Goal: Task Accomplishment & Management: Manage account settings

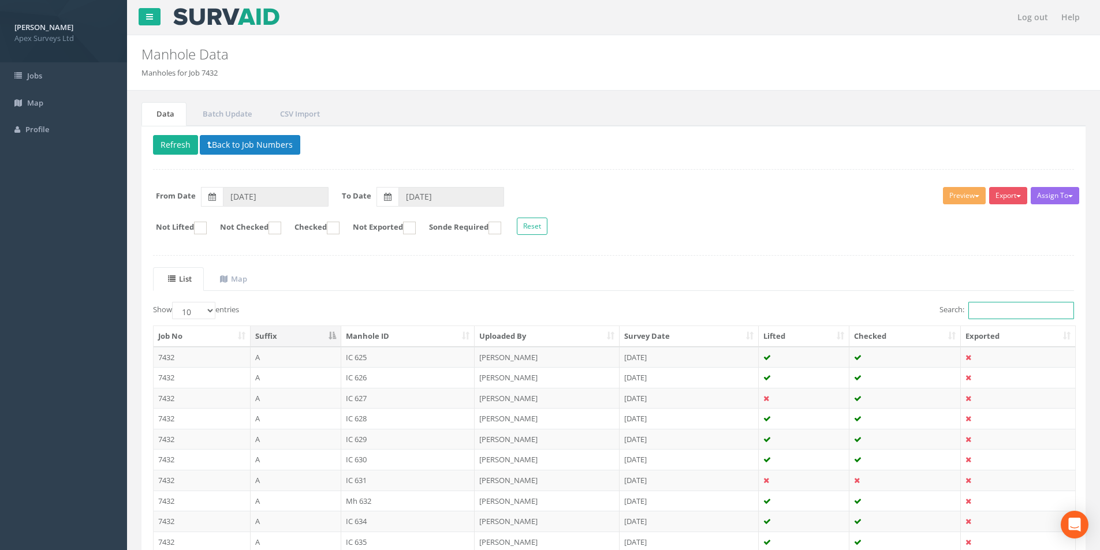
click at [1005, 322] on div "Show 10 25 50 100 entries Search: Job No Suffix Manhole ID Uploaded By Survey D…" at bounding box center [613, 448] width 921 height 293
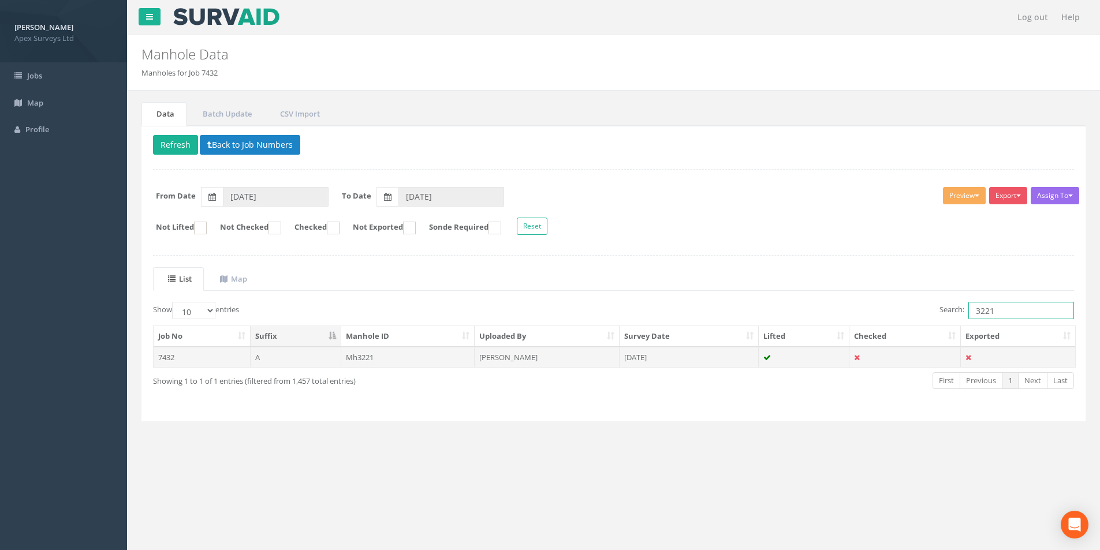
type input "3221"
click at [546, 356] on td "[PERSON_NAME]" at bounding box center [547, 357] width 145 height 21
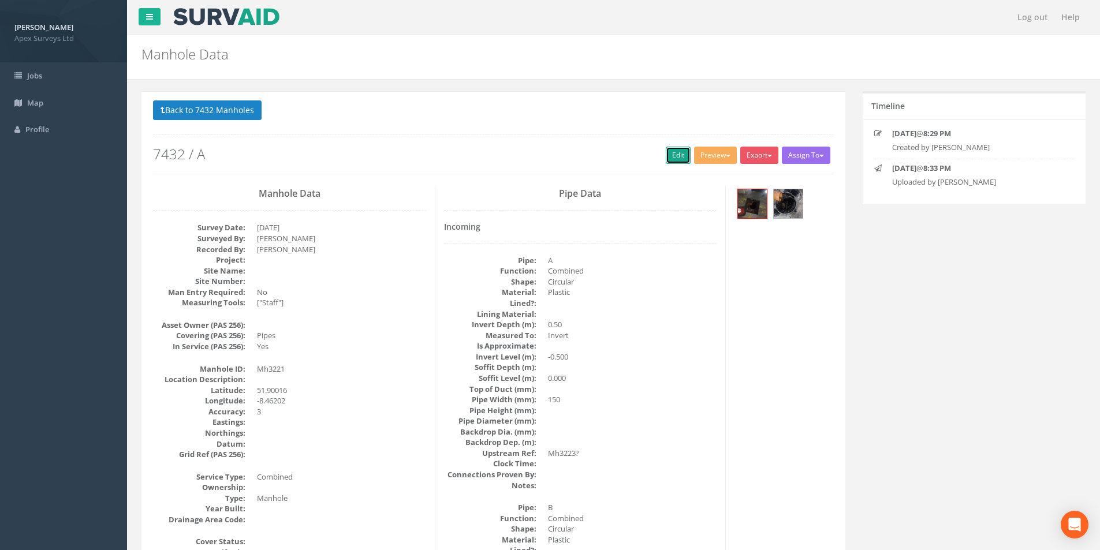
click at [666, 155] on link "Edit" at bounding box center [678, 155] width 25 height 17
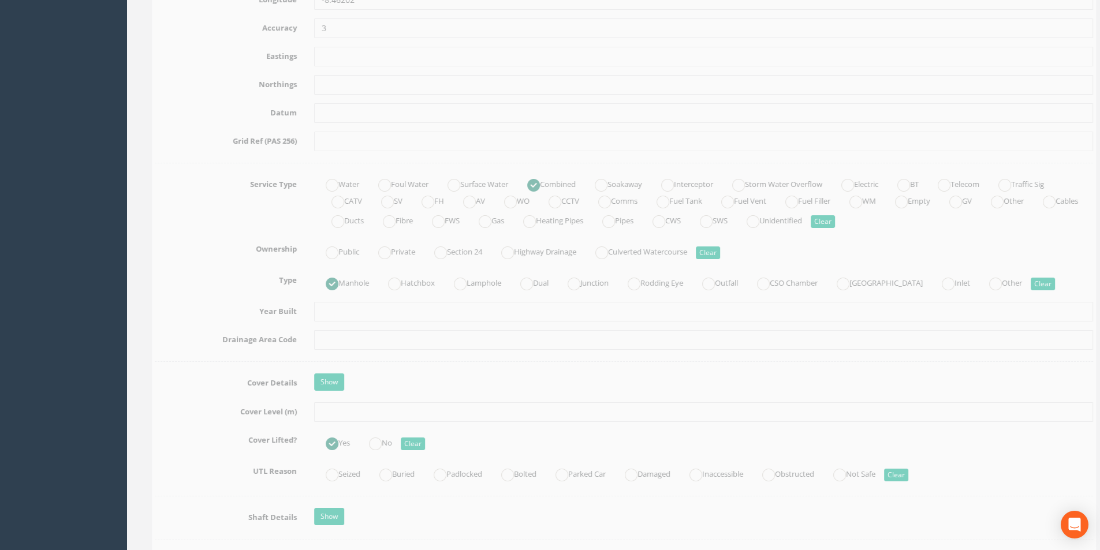
scroll to position [751, 0]
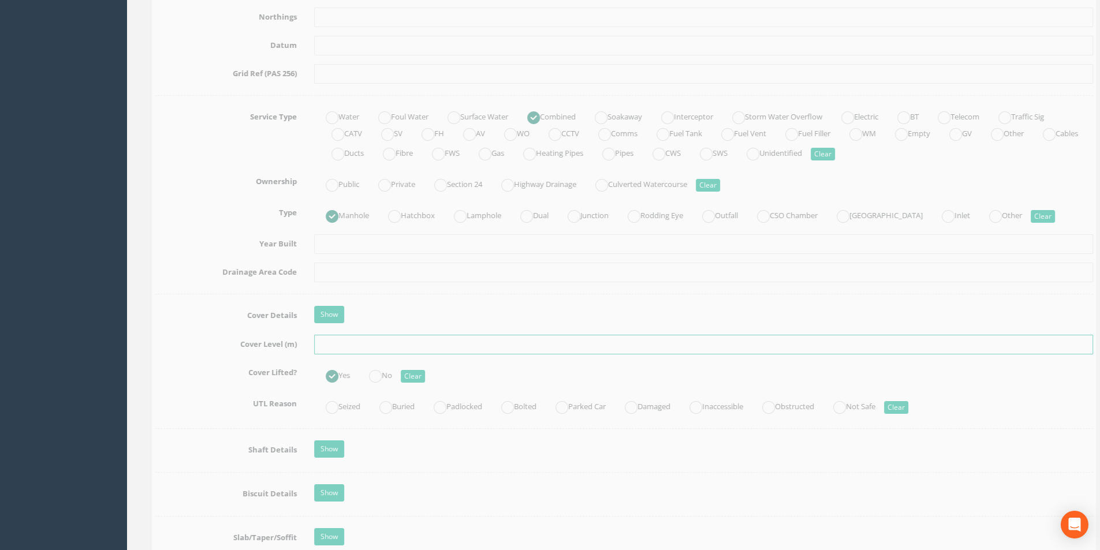
click at [347, 347] on input "text" at bounding box center [693, 345] width 779 height 20
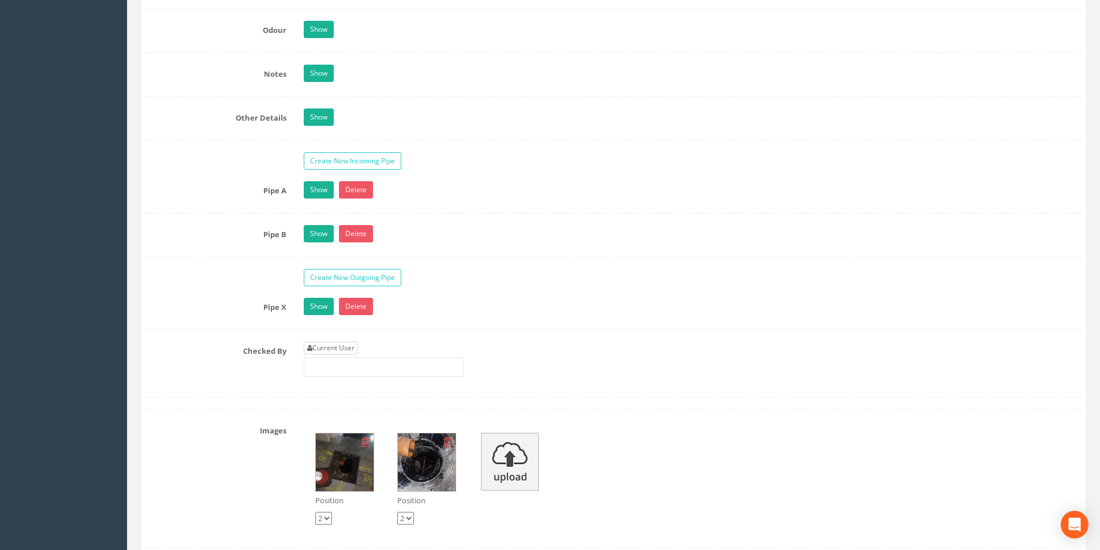
type input "2.82"
click at [349, 343] on link "Current User" at bounding box center [331, 348] width 54 height 13
type input "[PERSON_NAME]"
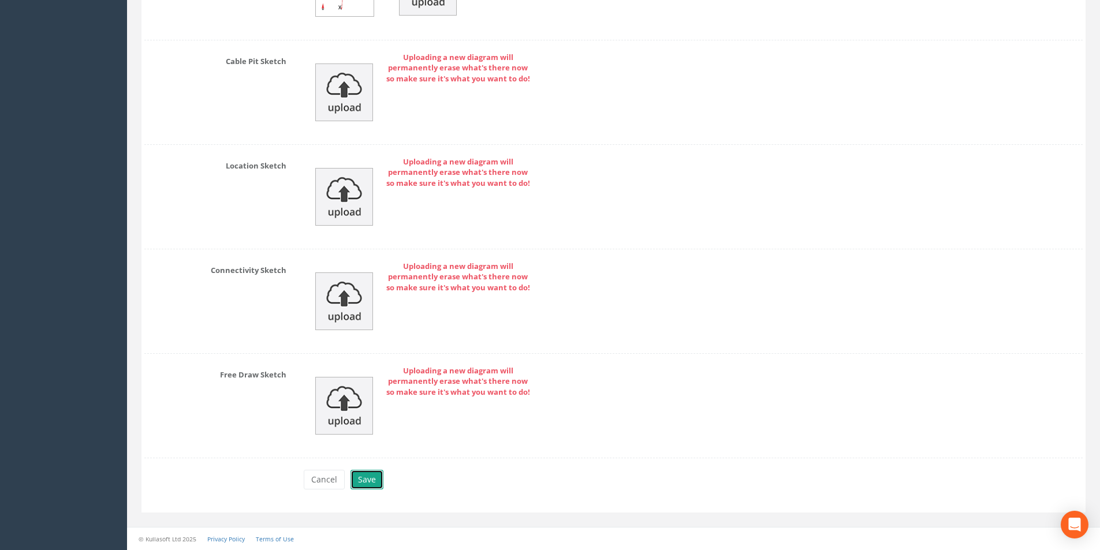
click at [368, 481] on button "Save" at bounding box center [367, 480] width 33 height 20
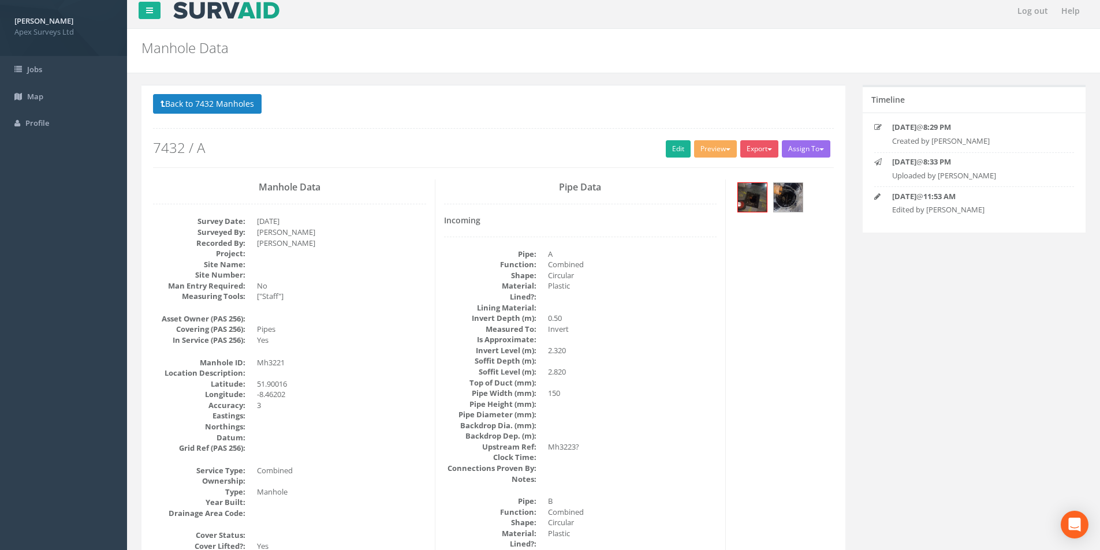
scroll to position [0, 0]
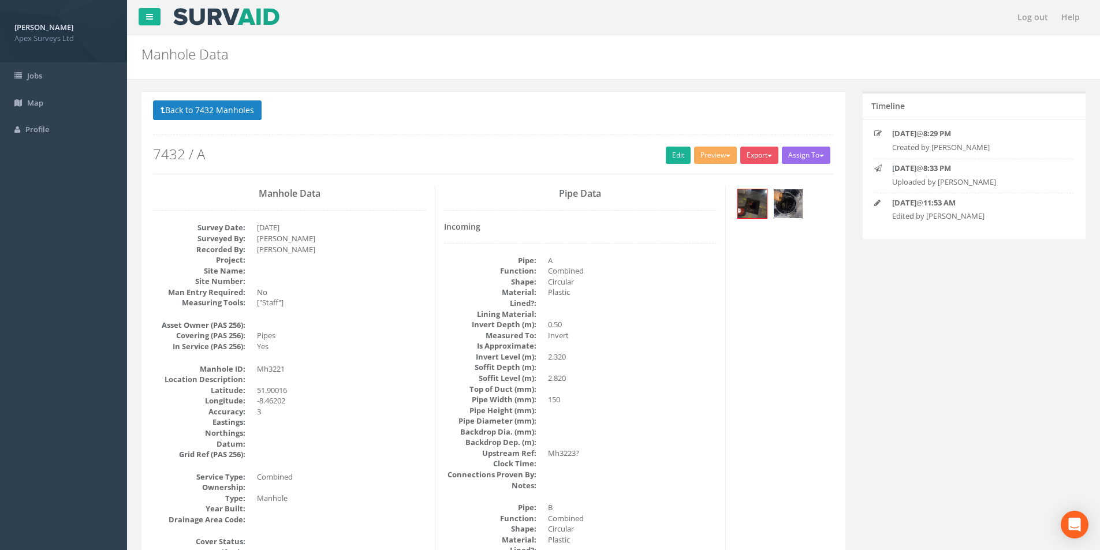
click at [781, 212] on img at bounding box center [788, 203] width 29 height 29
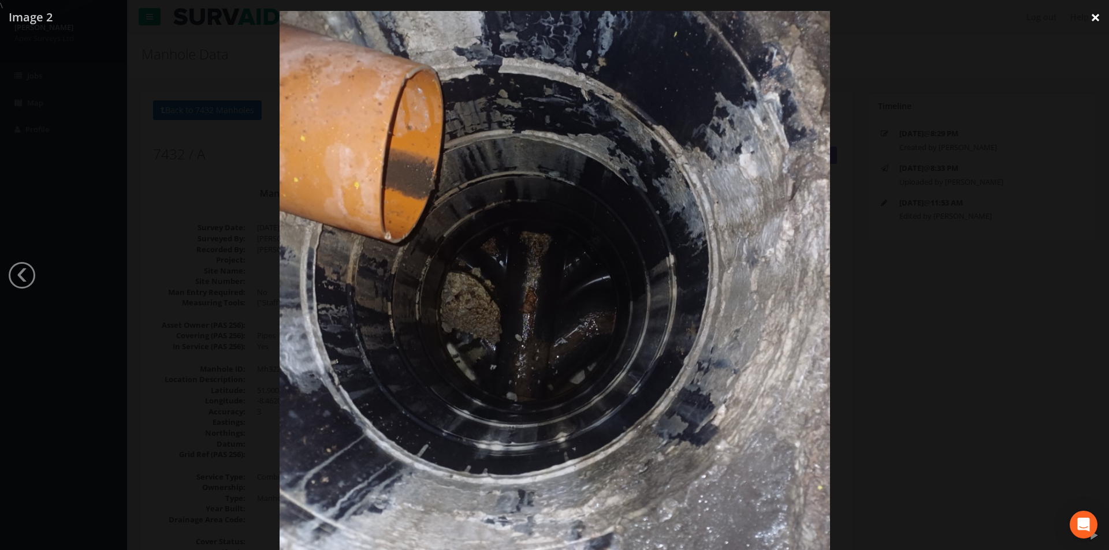
click at [1094, 25] on link "×" at bounding box center [1095, 17] width 27 height 35
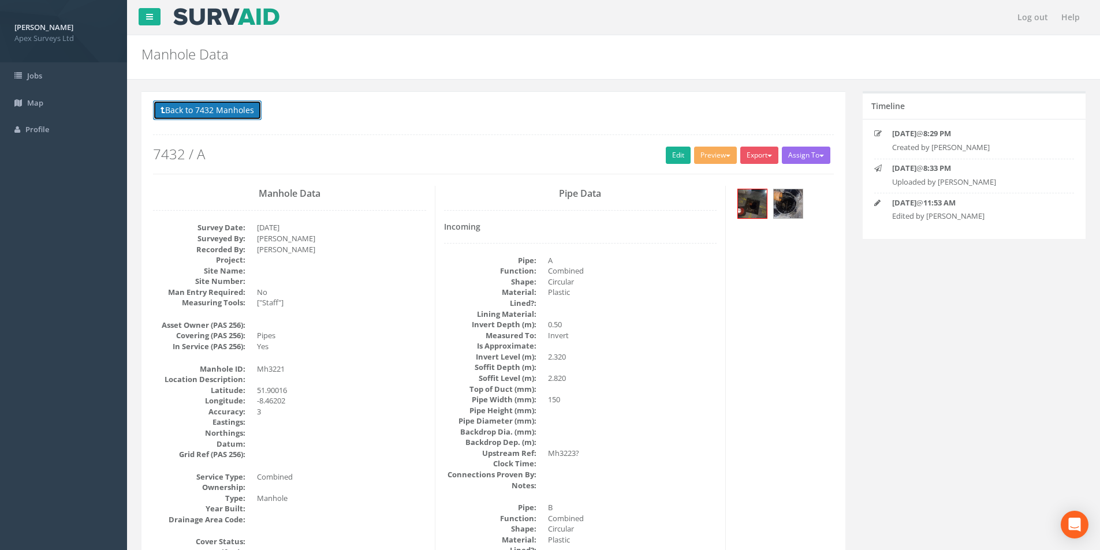
click at [223, 119] on button "Back to 7432 Manholes" at bounding box center [207, 111] width 109 height 20
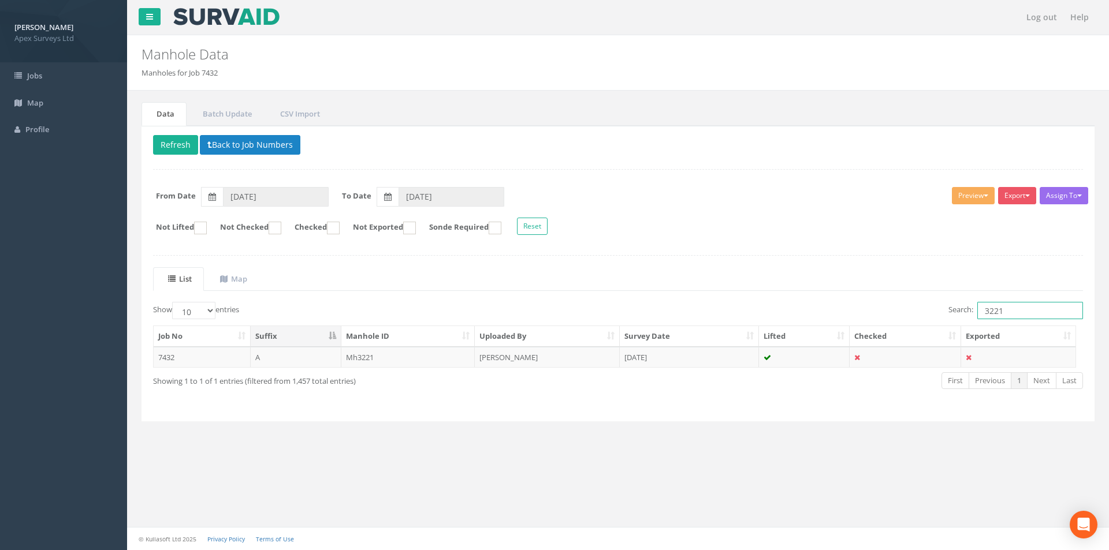
click at [1017, 312] on input "3221" at bounding box center [1030, 310] width 106 height 17
type input "3223"
click at [712, 359] on td "[DATE]" at bounding box center [689, 357] width 139 height 21
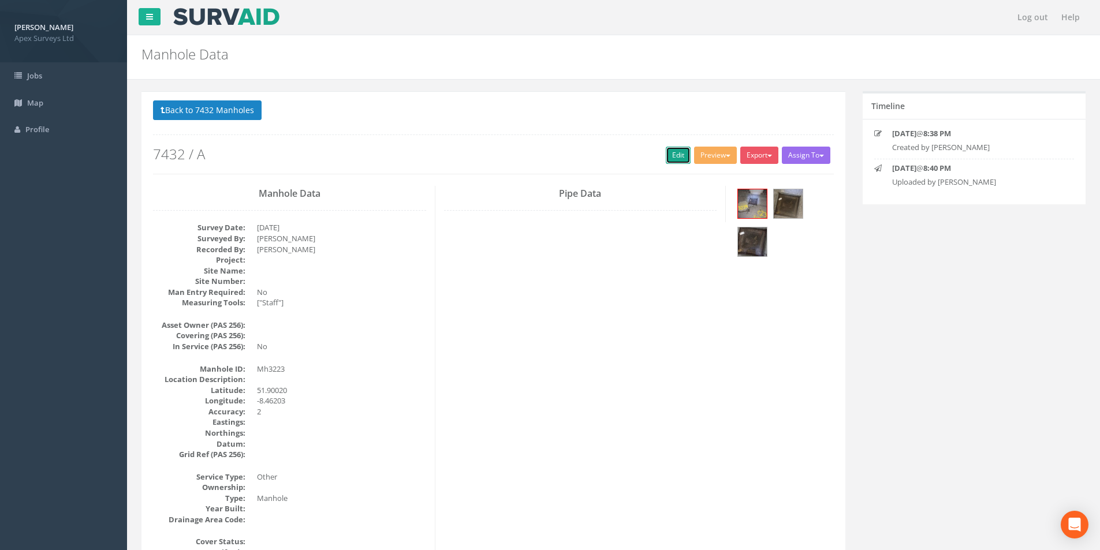
click at [666, 156] on link "Edit" at bounding box center [678, 155] width 25 height 17
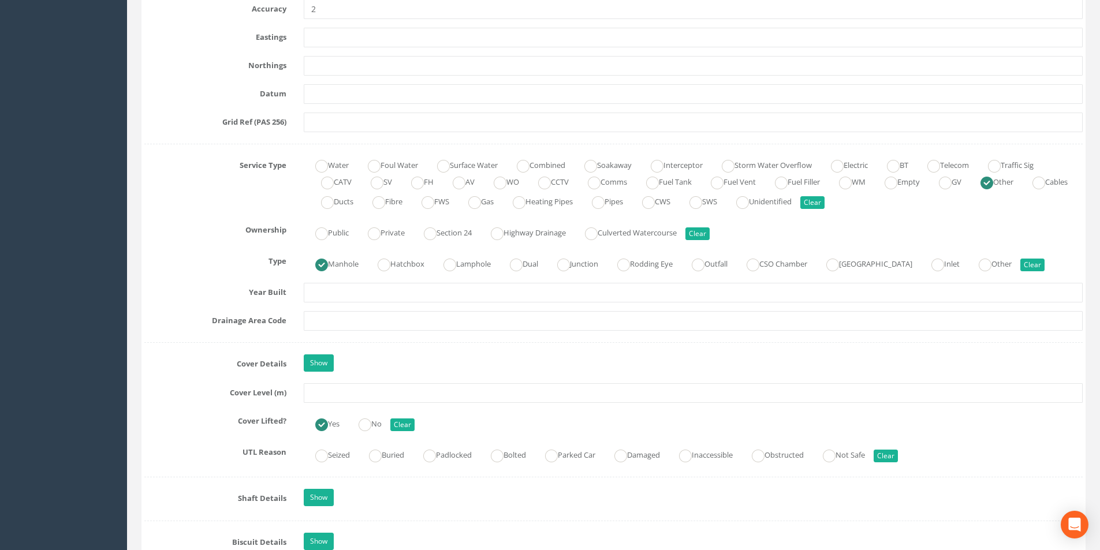
scroll to position [809, 0]
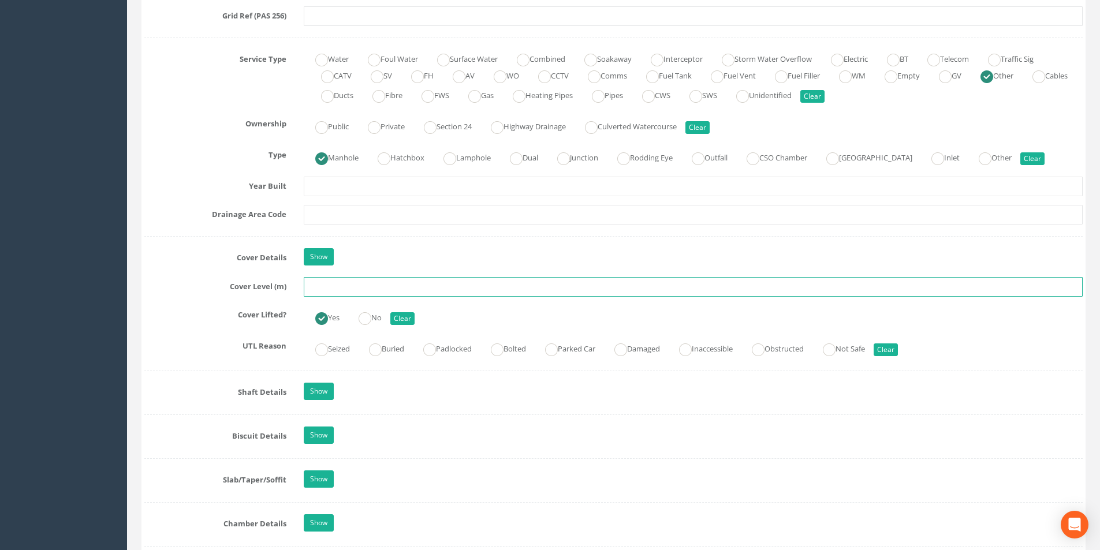
click at [337, 289] on input "text" at bounding box center [693, 287] width 779 height 20
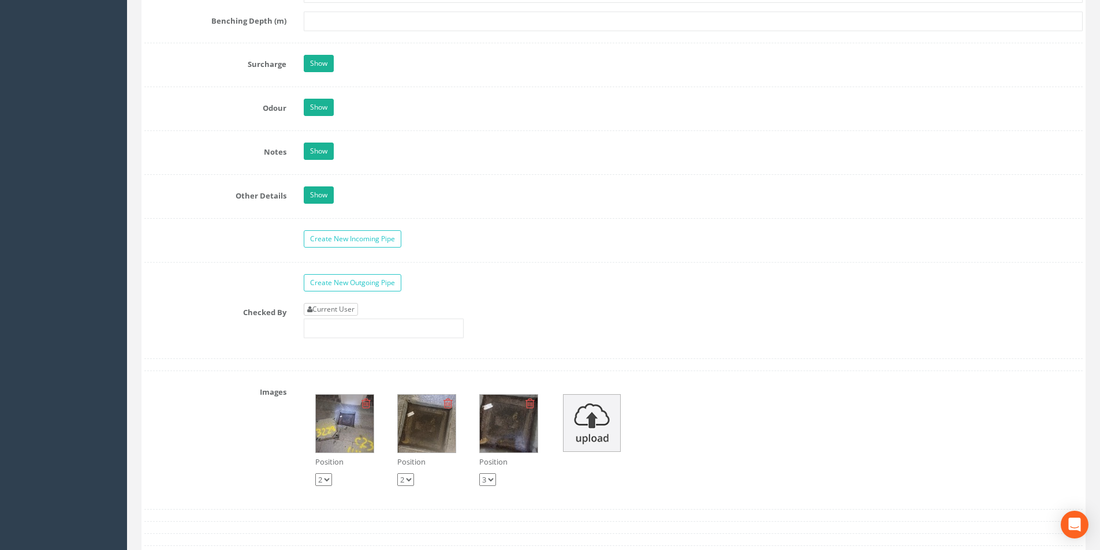
scroll to position [1675, 0]
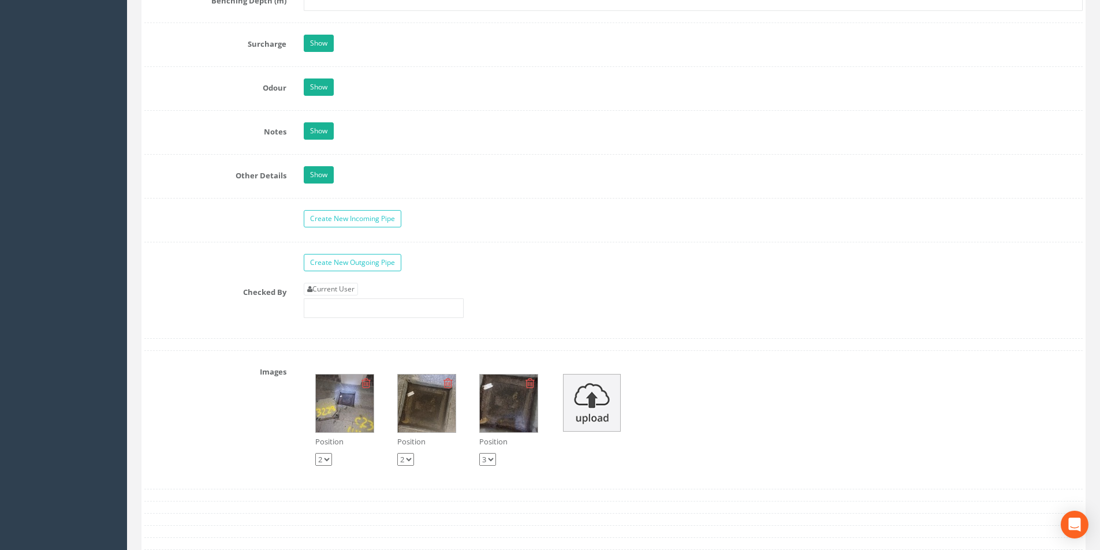
type input "2.85"
click at [333, 287] on link "Current User" at bounding box center [331, 289] width 54 height 13
type input "[PERSON_NAME]"
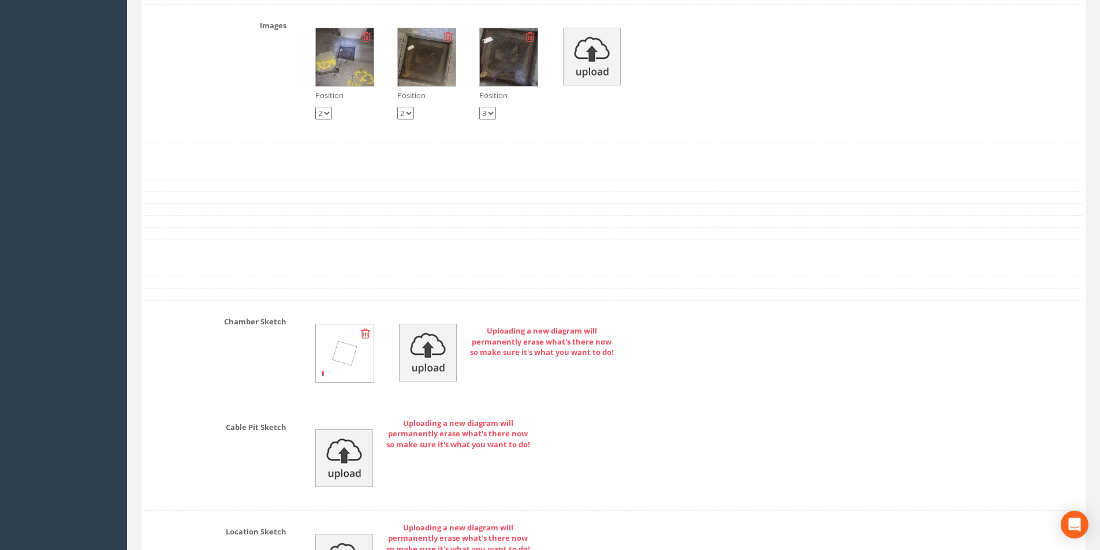
scroll to position [2388, 0]
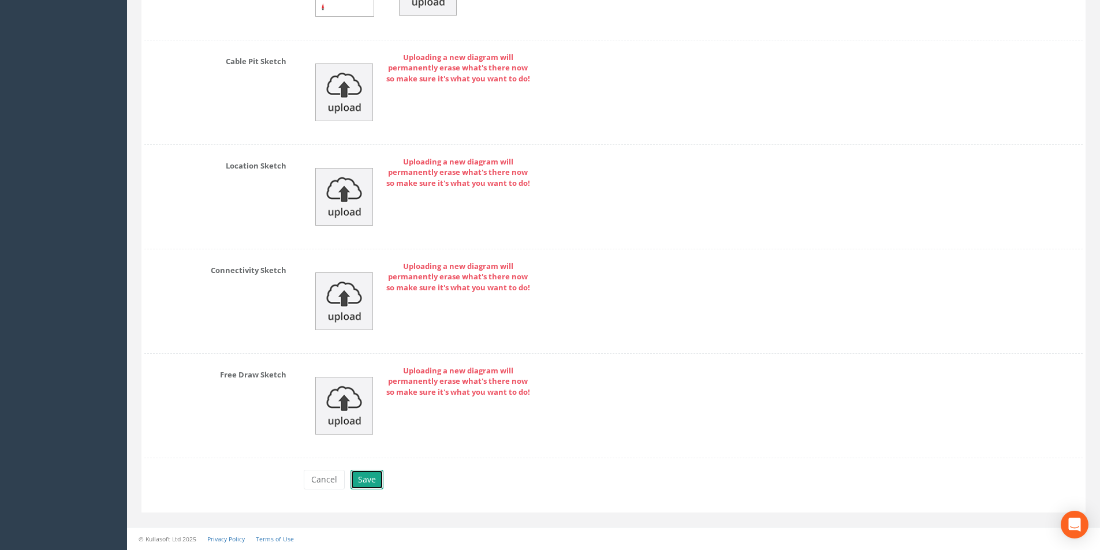
click at [368, 476] on button "Save" at bounding box center [367, 480] width 33 height 20
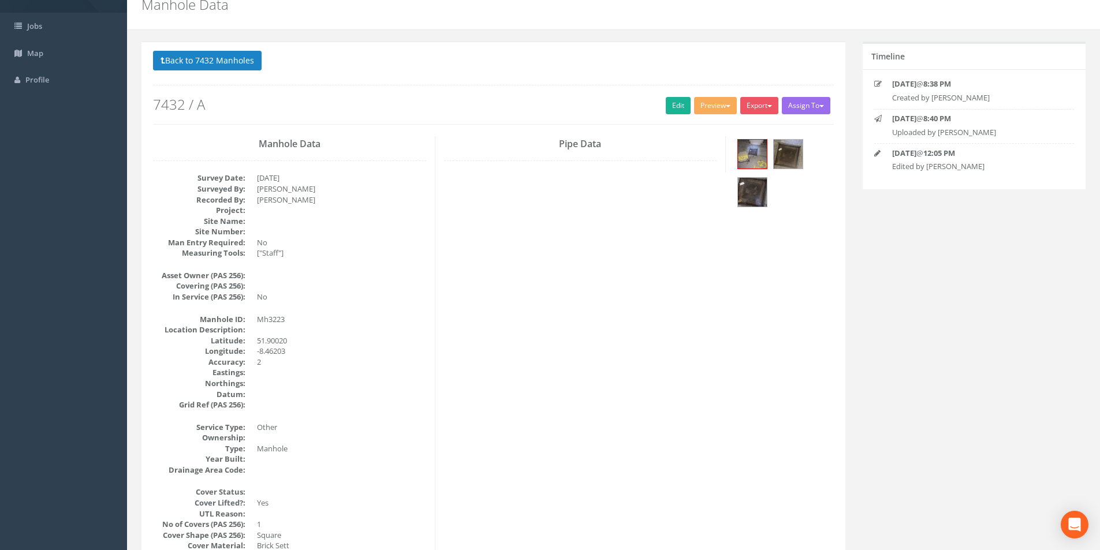
scroll to position [0, 0]
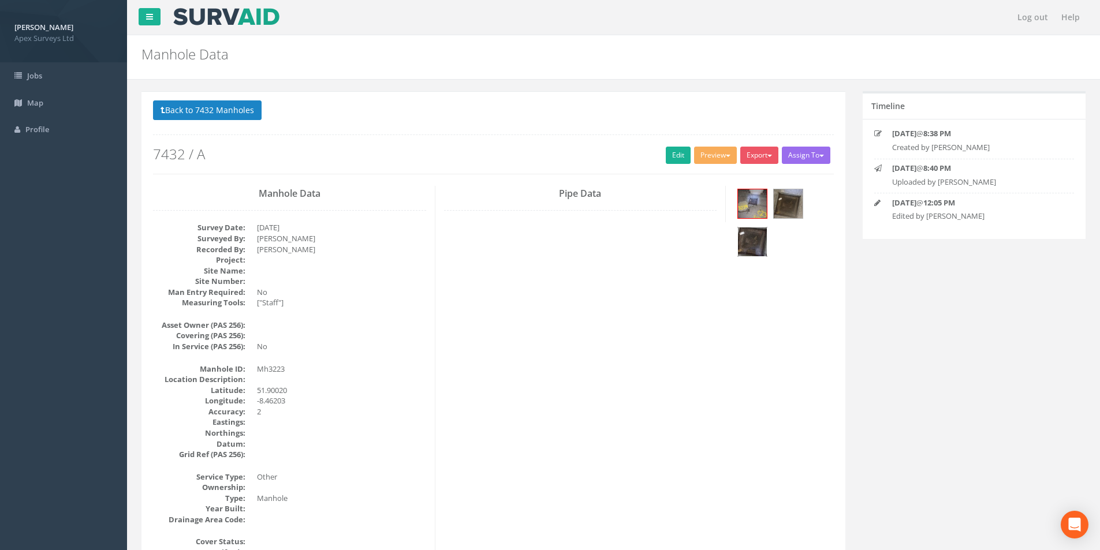
click at [760, 245] on img at bounding box center [752, 242] width 29 height 29
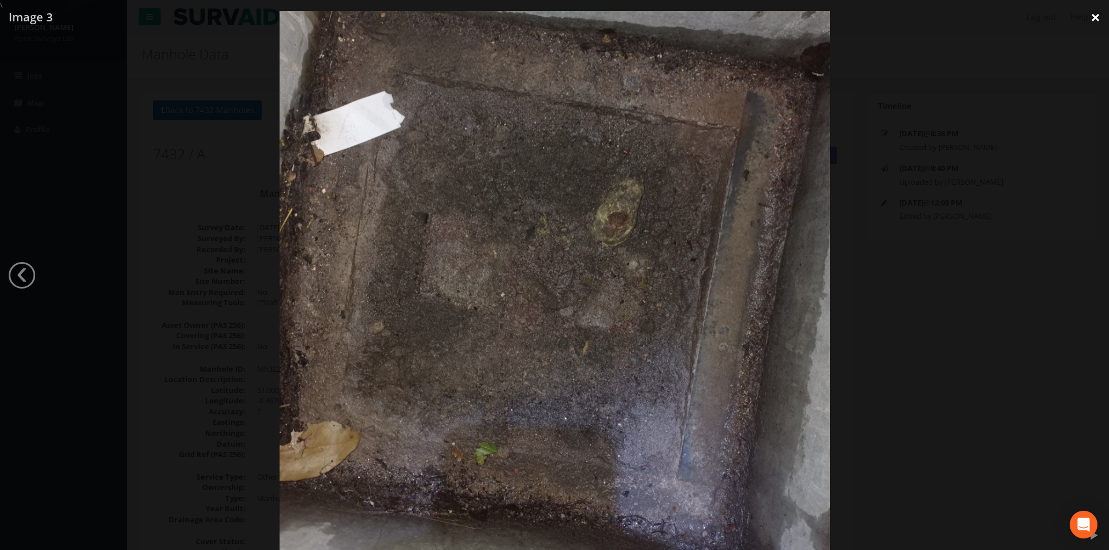
click at [1092, 17] on link "×" at bounding box center [1095, 17] width 27 height 35
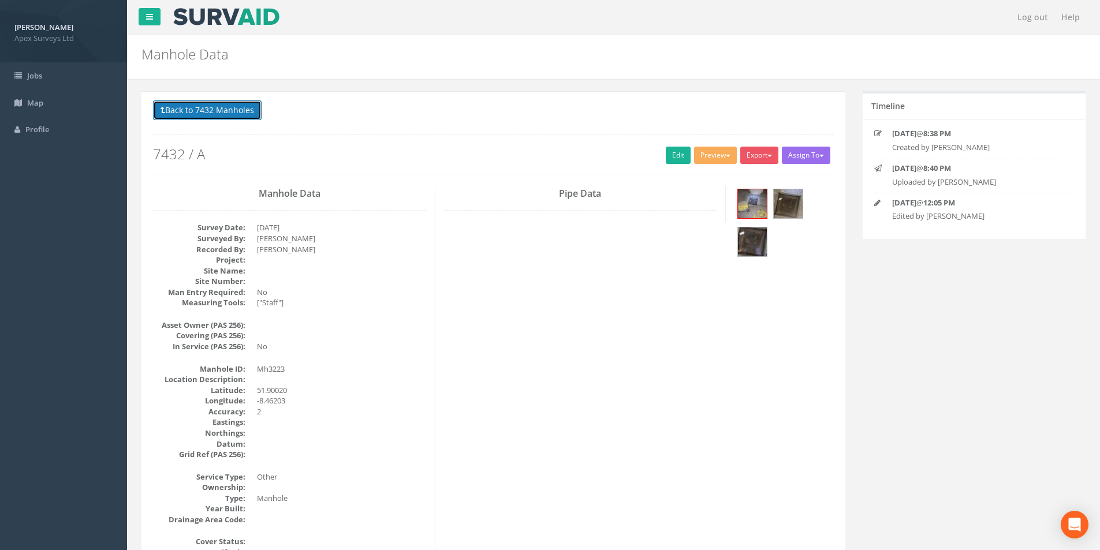
click at [222, 114] on button "Back to 7432 Manholes" at bounding box center [207, 111] width 109 height 20
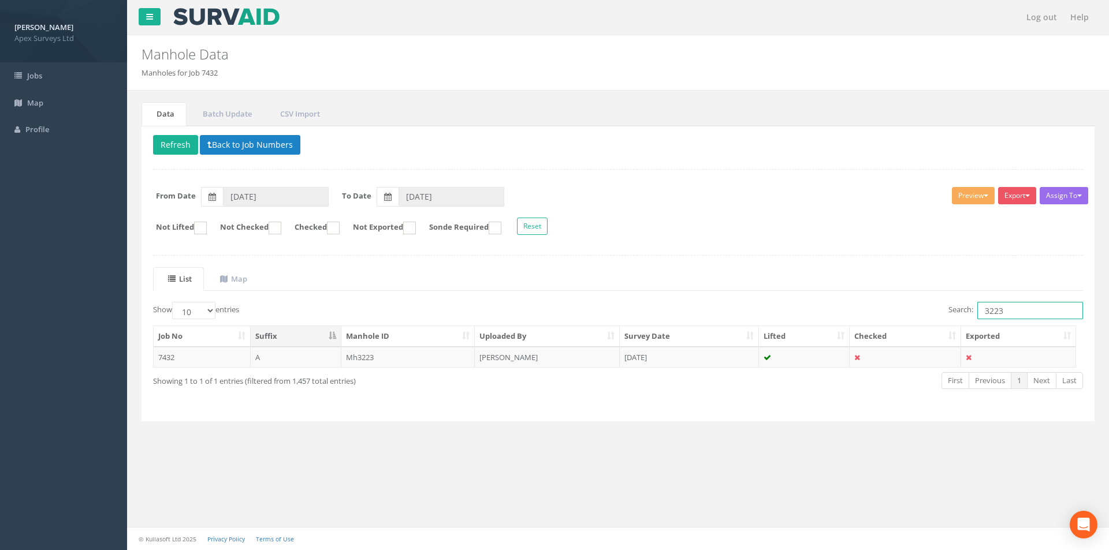
click at [1016, 314] on input "3223" at bounding box center [1030, 310] width 106 height 17
type input "3220"
click at [705, 359] on td "[DATE]" at bounding box center [689, 357] width 139 height 21
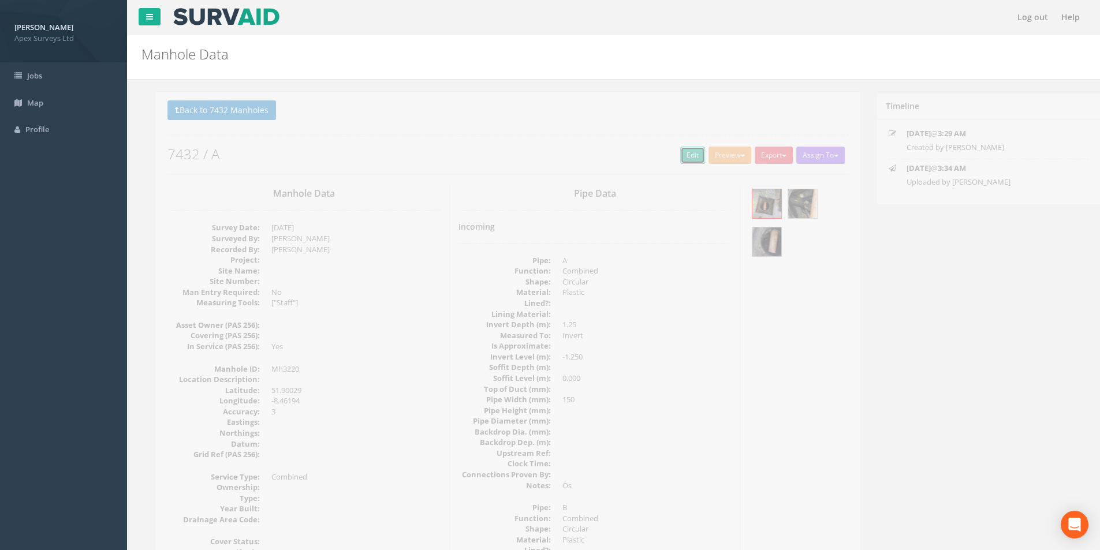
click at [672, 151] on link "Edit" at bounding box center [678, 155] width 25 height 17
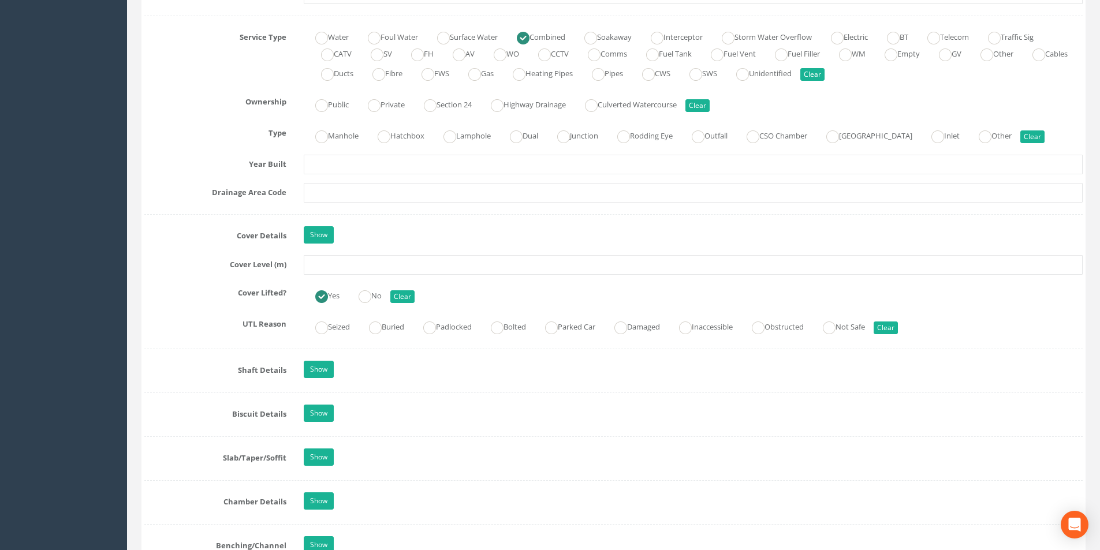
scroll to position [866, 0]
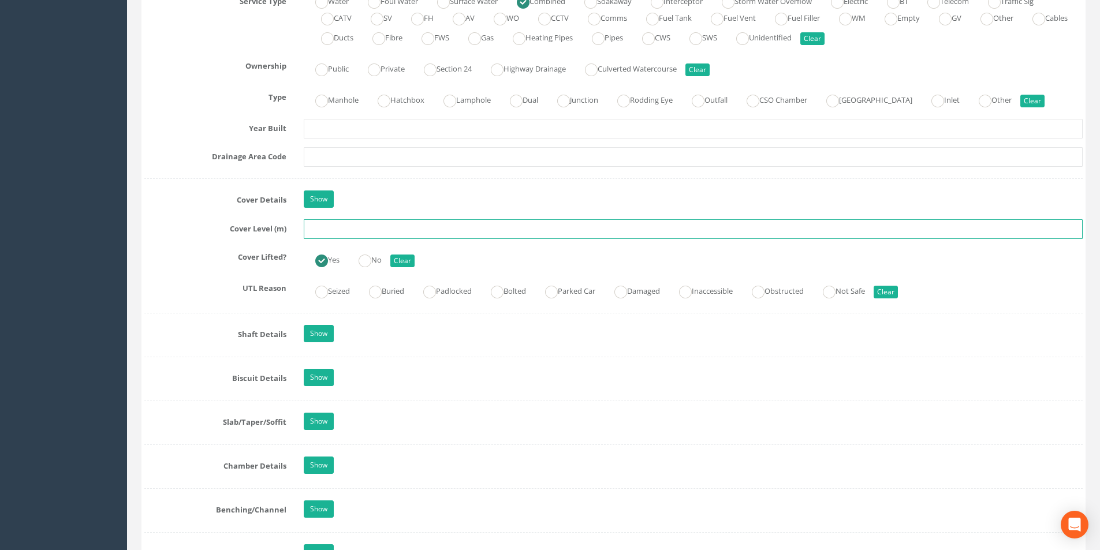
click at [357, 230] on input "text" at bounding box center [693, 229] width 779 height 20
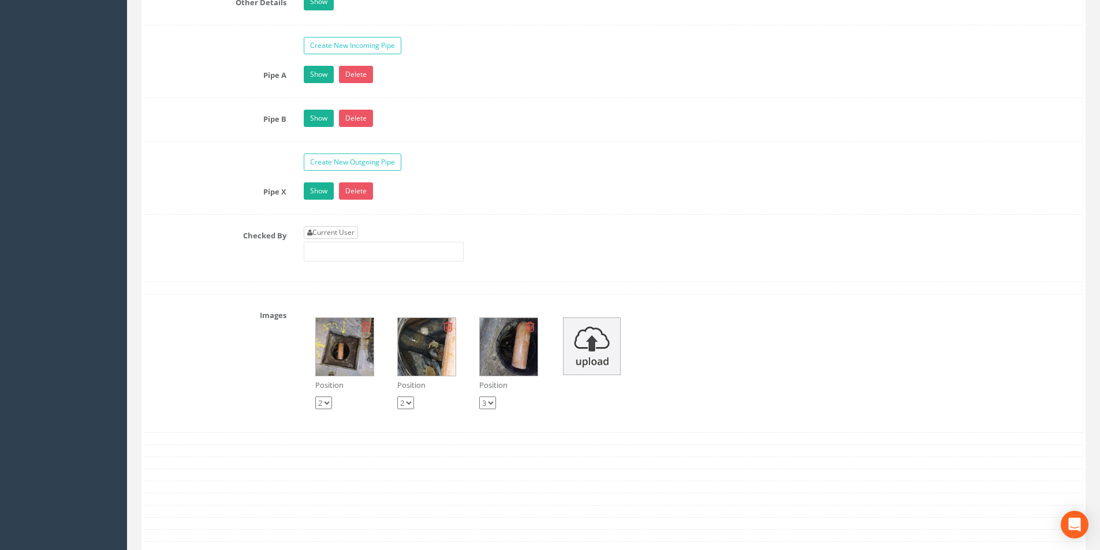
type input "2.80"
click at [348, 233] on link "Current User" at bounding box center [331, 232] width 54 height 13
type input "[PERSON_NAME]"
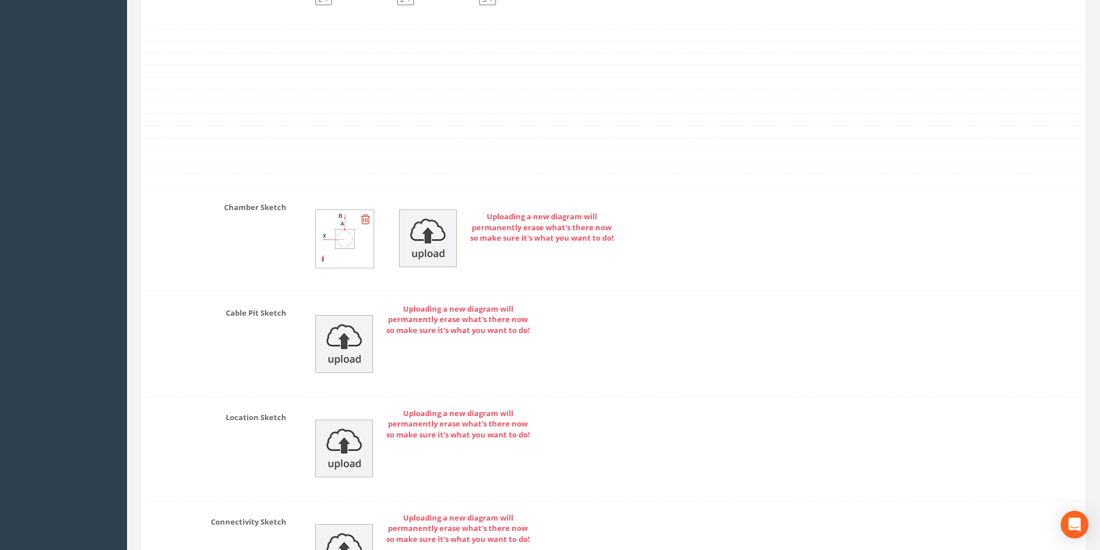
scroll to position [2505, 0]
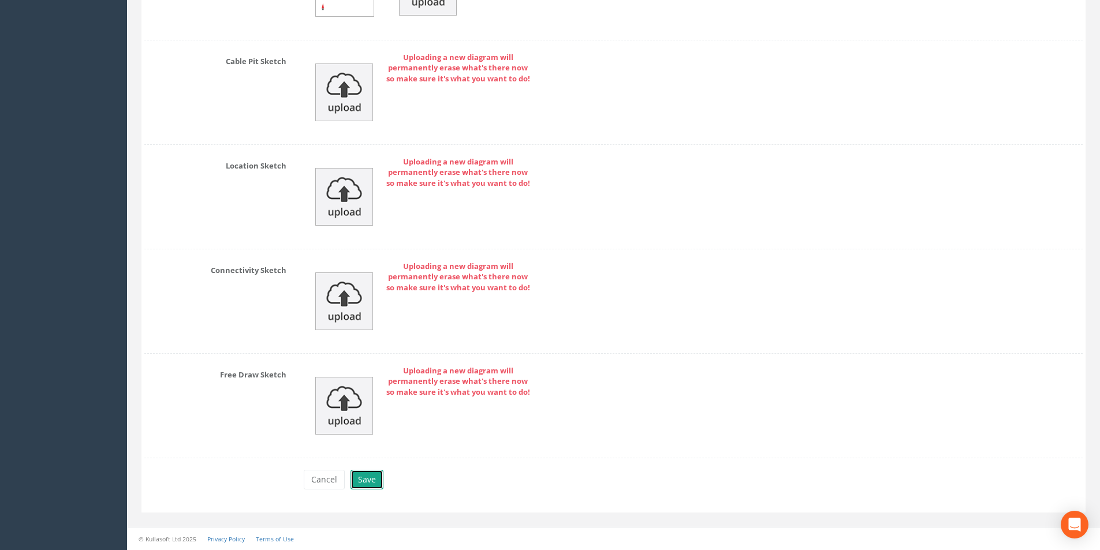
click at [366, 475] on button "Save" at bounding box center [367, 480] width 33 height 20
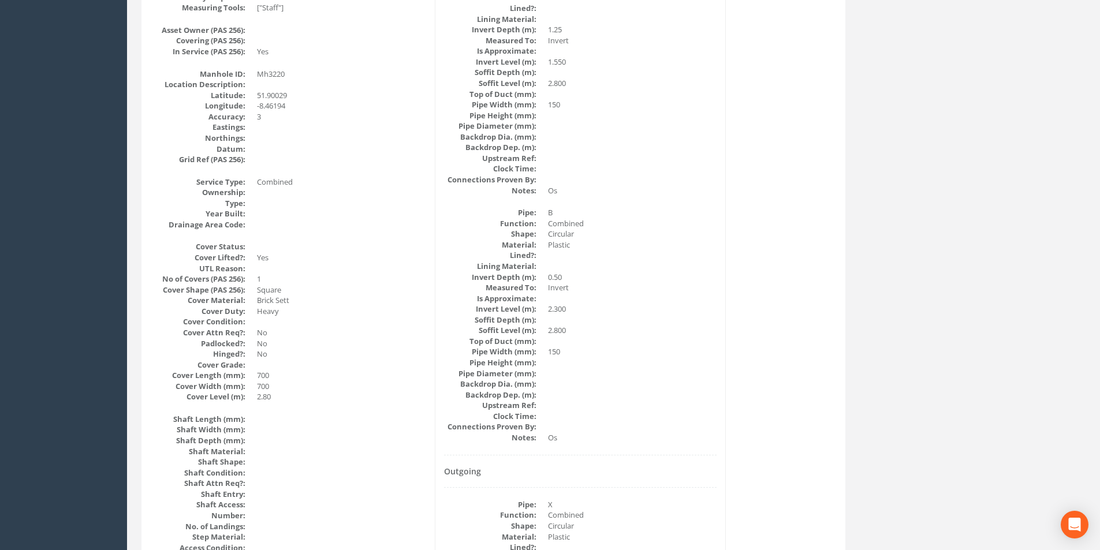
scroll to position [76, 0]
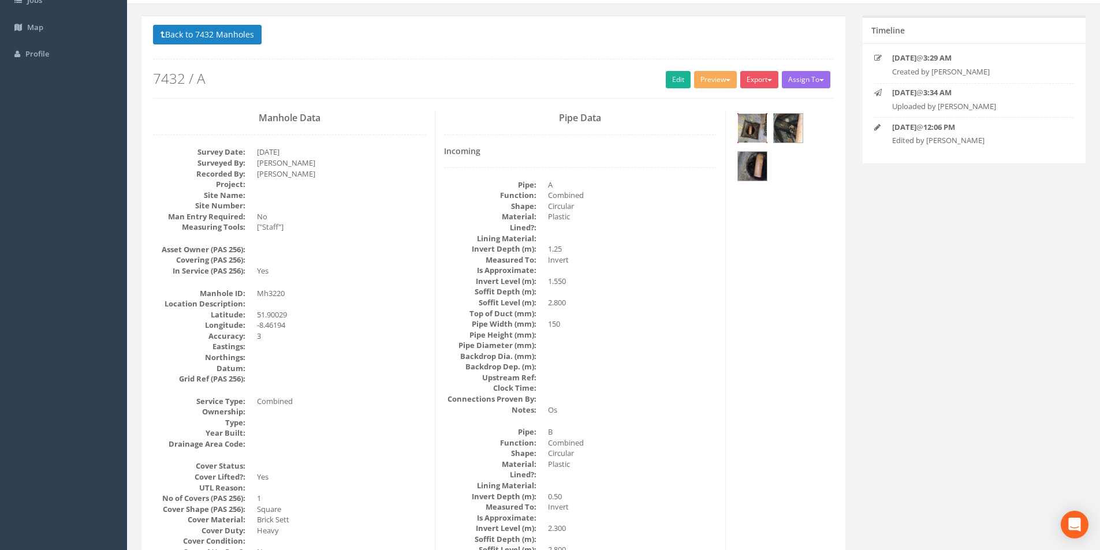
click at [752, 126] on img at bounding box center [752, 128] width 29 height 29
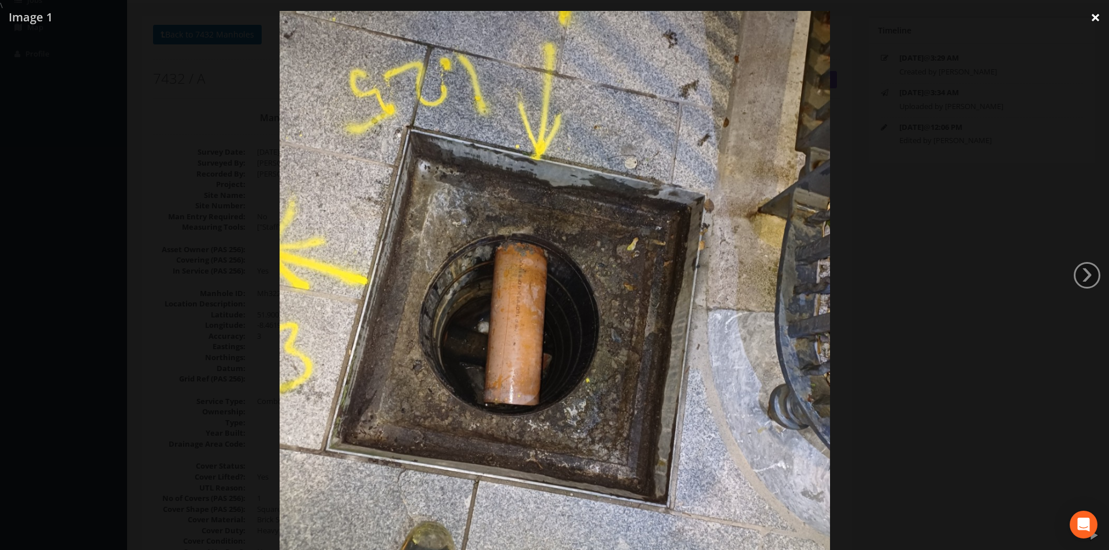
click at [1091, 16] on link "×" at bounding box center [1095, 17] width 27 height 35
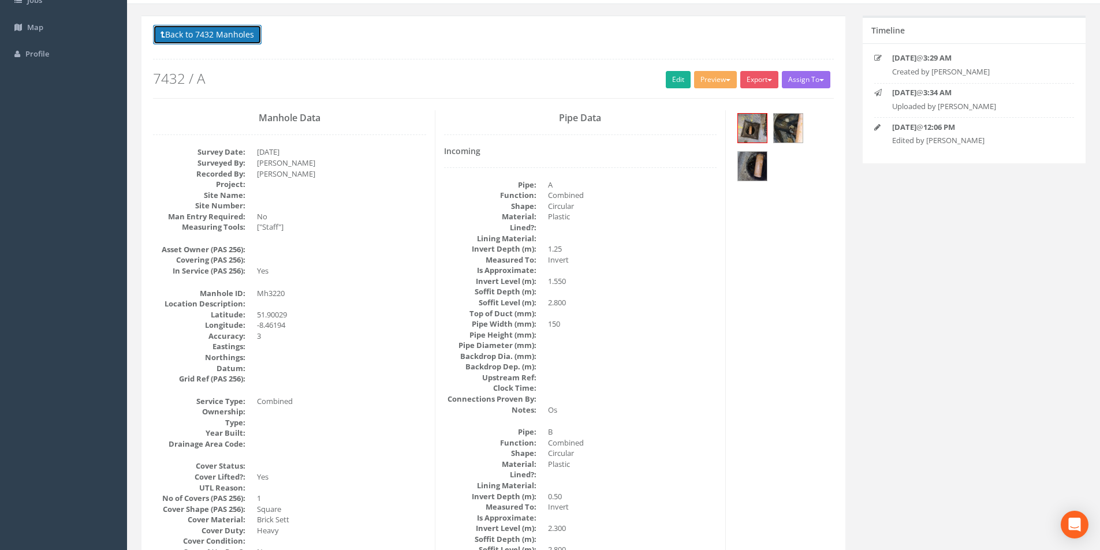
click at [222, 40] on button "Back to 7432 Manholes" at bounding box center [207, 35] width 109 height 20
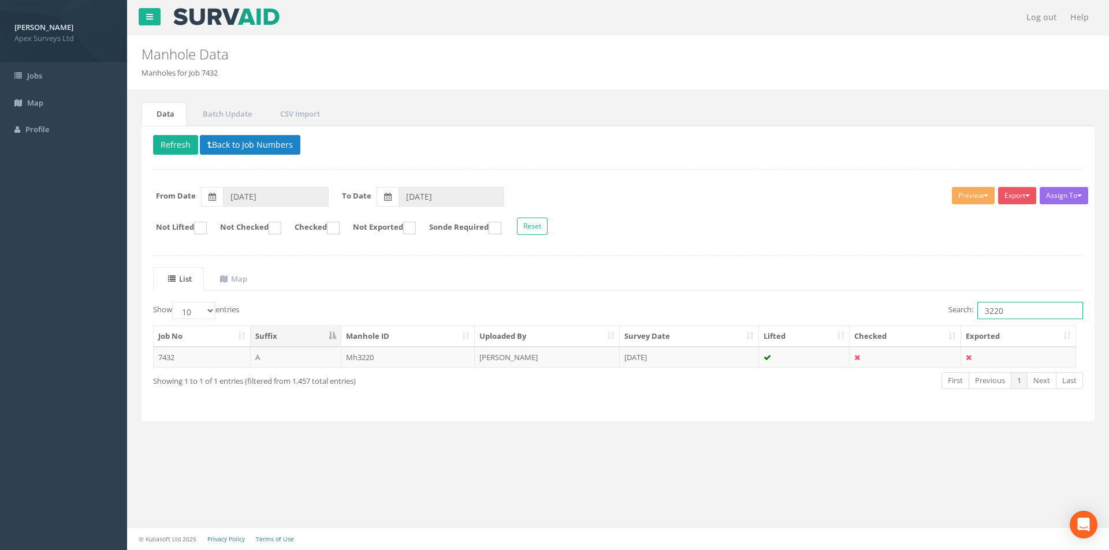
click at [1019, 308] on input "3220" at bounding box center [1030, 310] width 106 height 17
type input "3222"
click at [664, 362] on td "[DATE]" at bounding box center [689, 357] width 139 height 21
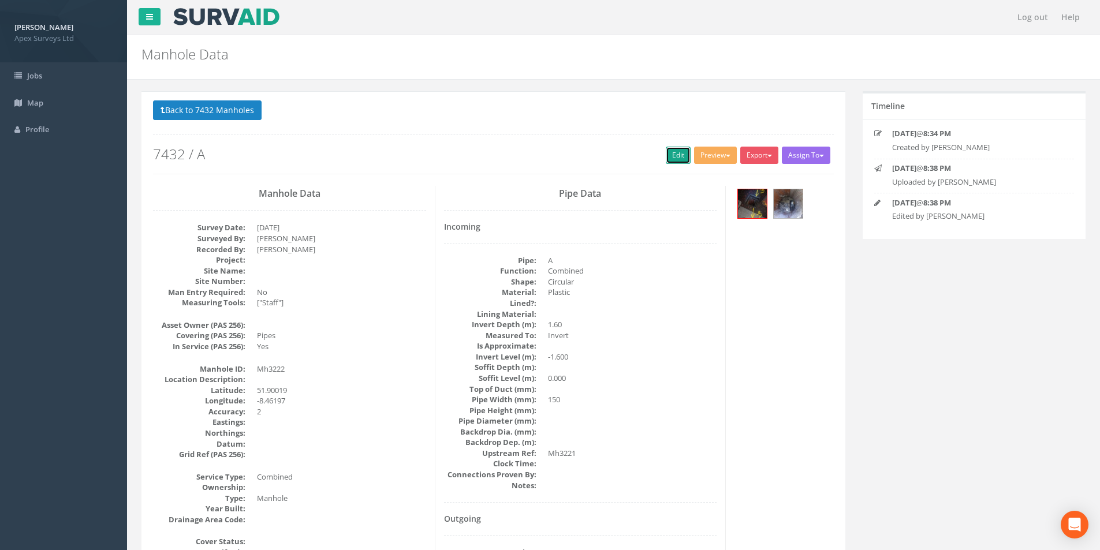
click at [674, 163] on link "Edit" at bounding box center [678, 155] width 25 height 17
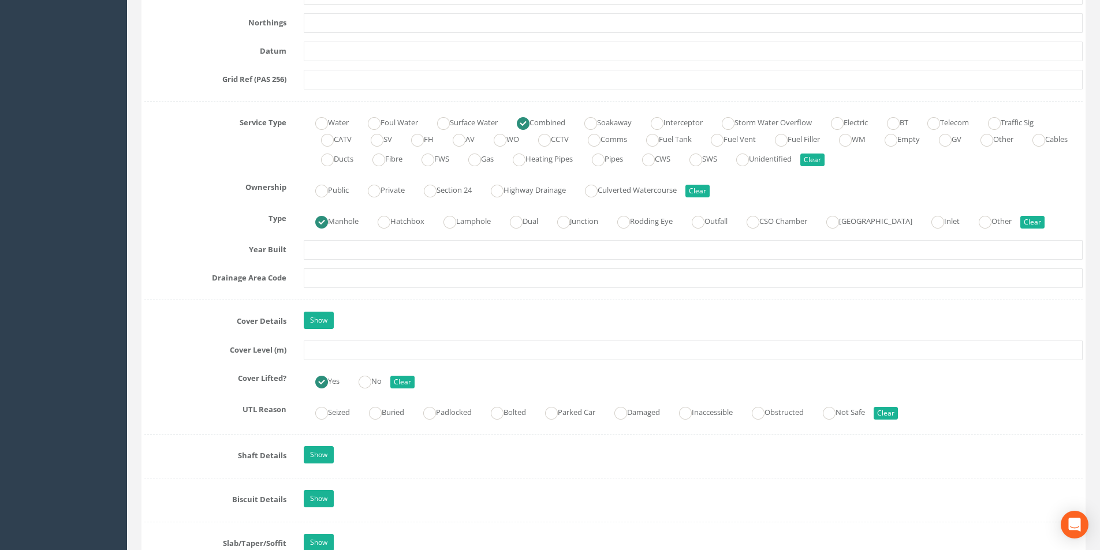
scroll to position [751, 0]
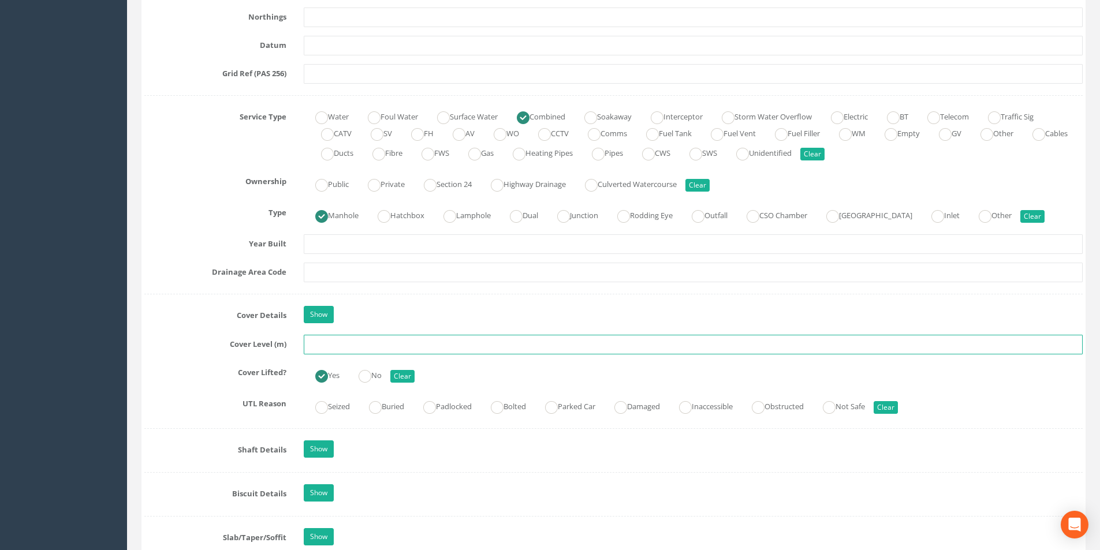
click at [355, 345] on input "text" at bounding box center [693, 345] width 779 height 20
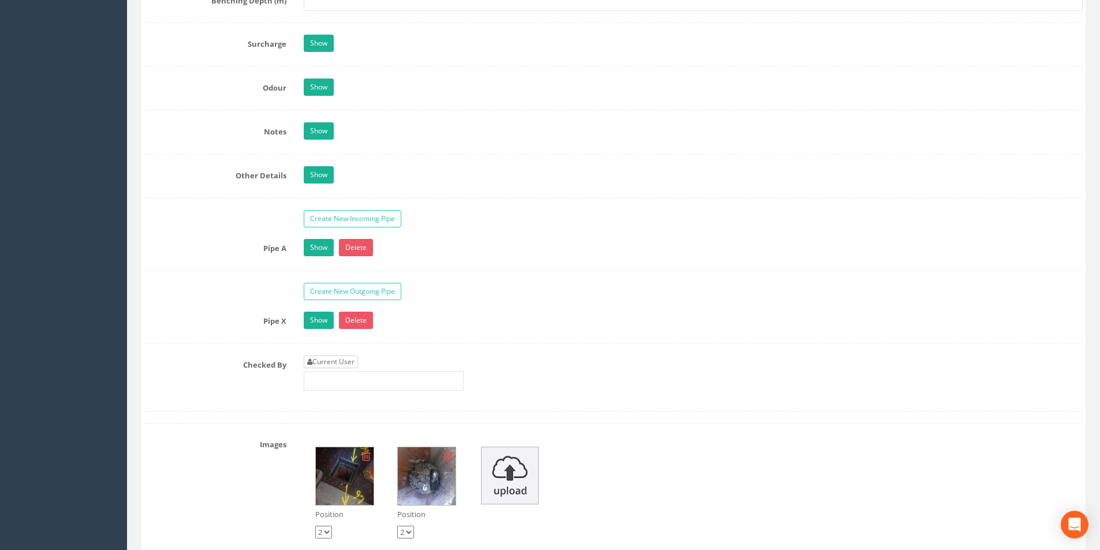
type input "2.71"
click at [332, 364] on link "Current User" at bounding box center [331, 362] width 54 height 13
type input "[PERSON_NAME]"
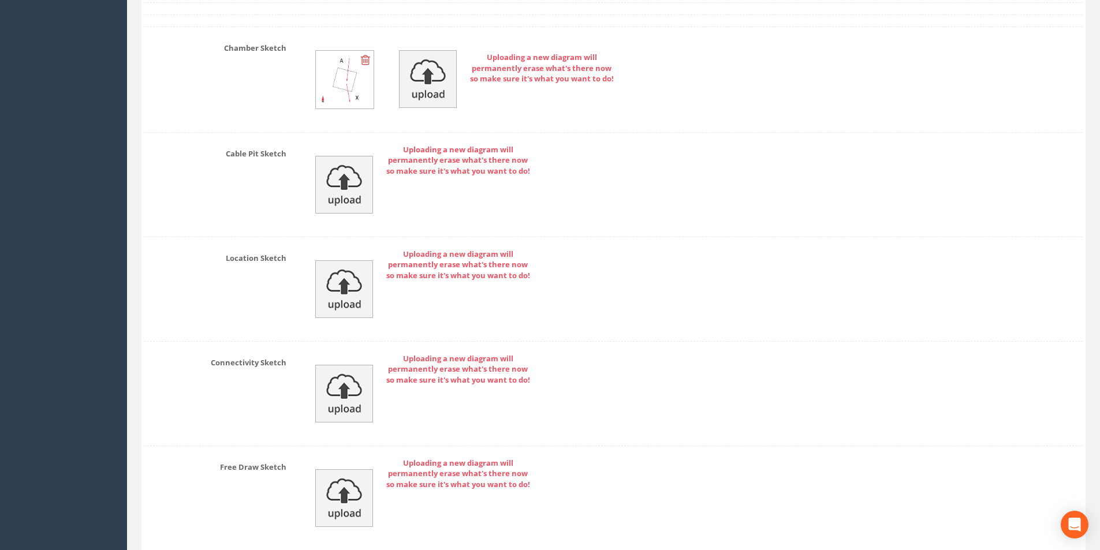
scroll to position [2461, 0]
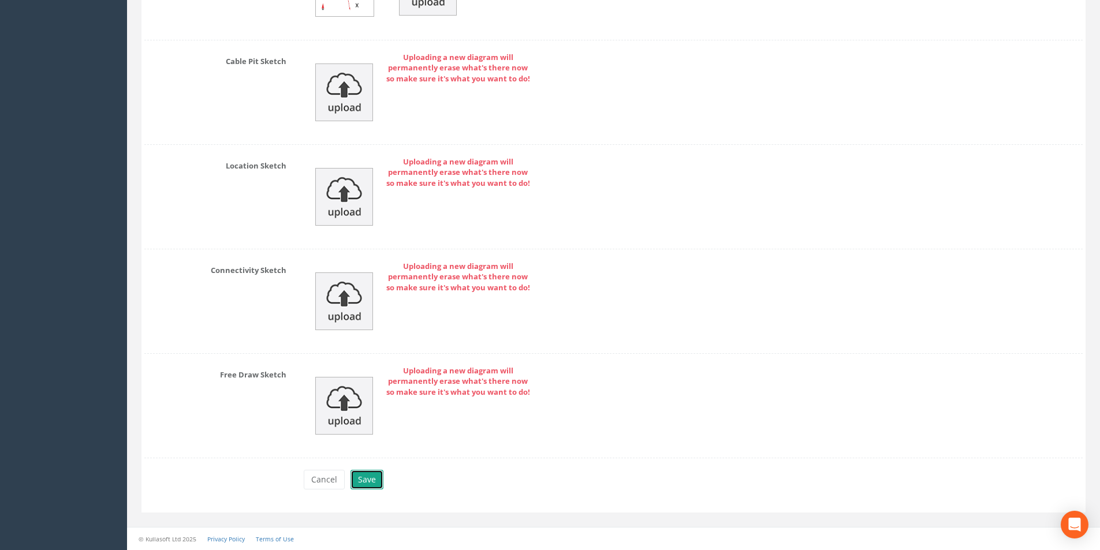
click at [370, 478] on button "Save" at bounding box center [367, 480] width 33 height 20
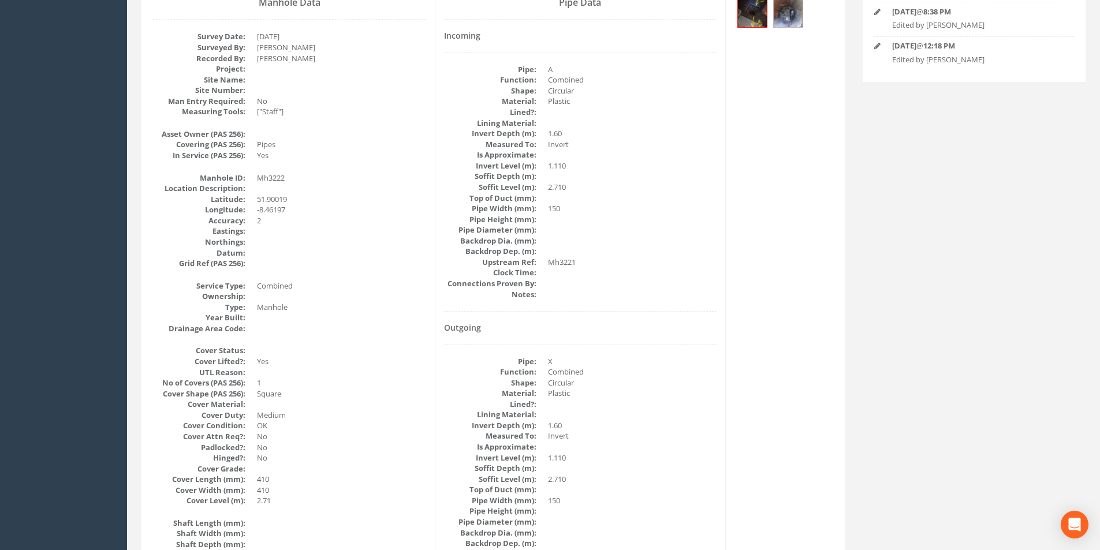
scroll to position [0, 0]
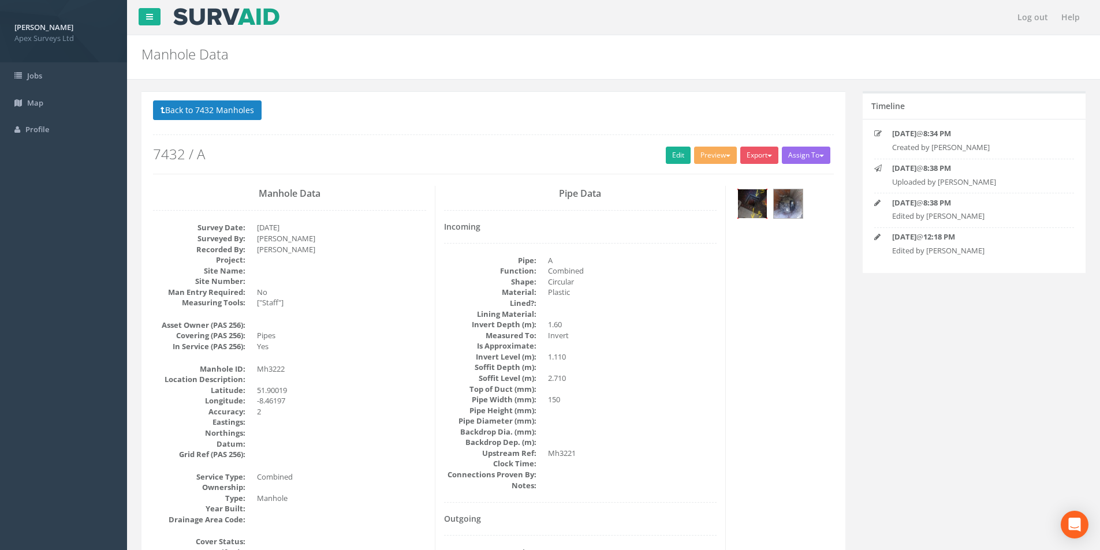
click at [765, 204] on img at bounding box center [752, 203] width 29 height 29
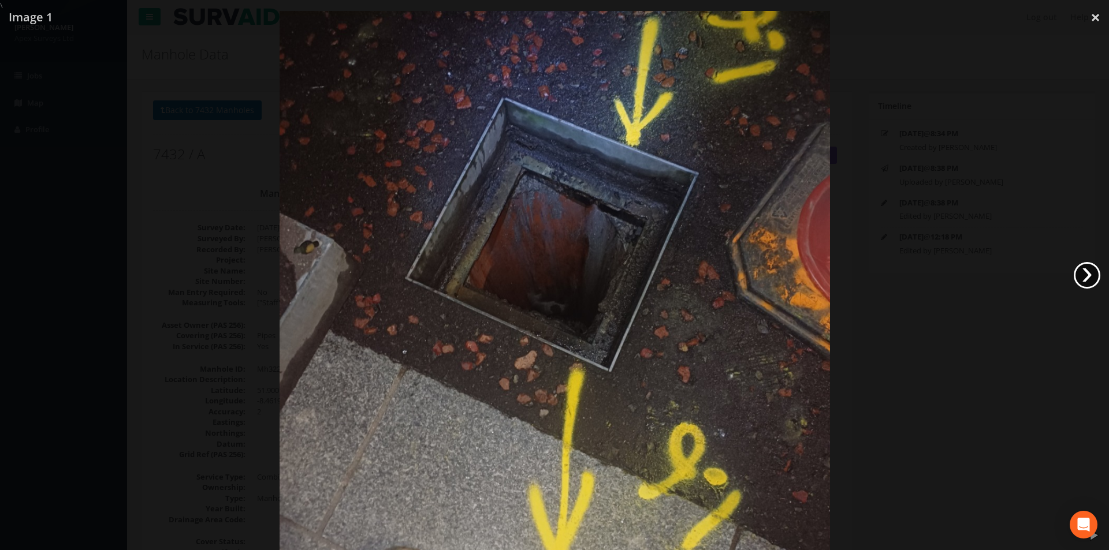
click at [1082, 280] on link "›" at bounding box center [1087, 275] width 27 height 27
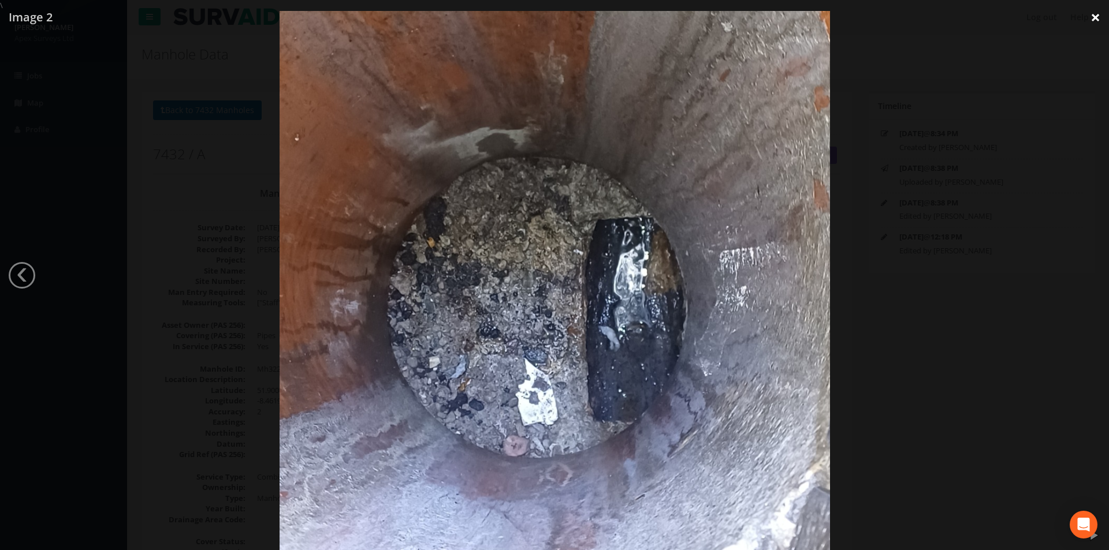
click at [1096, 18] on link "×" at bounding box center [1095, 17] width 27 height 35
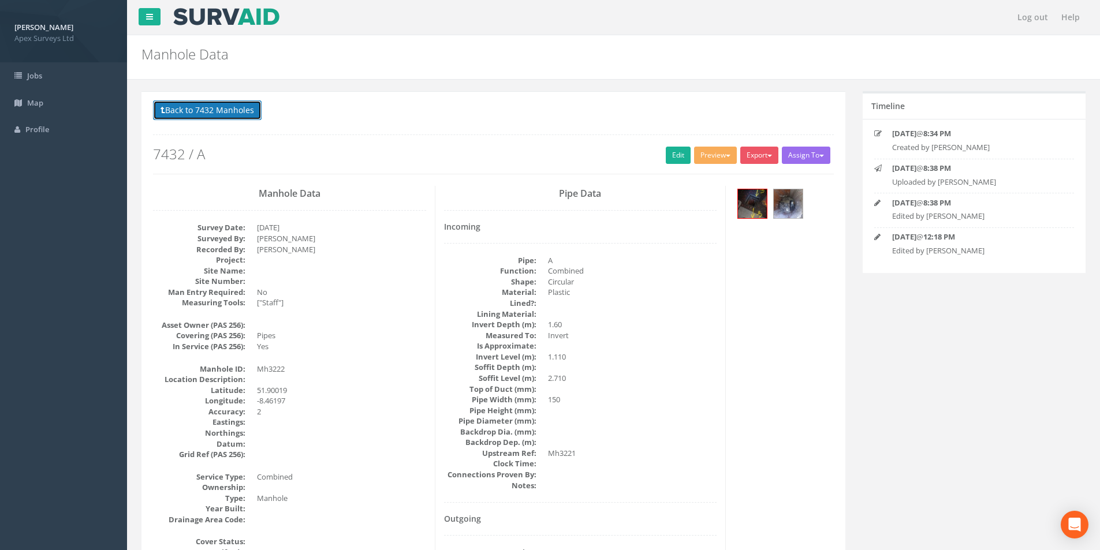
click at [218, 114] on button "Back to 7432 Manholes" at bounding box center [207, 111] width 109 height 20
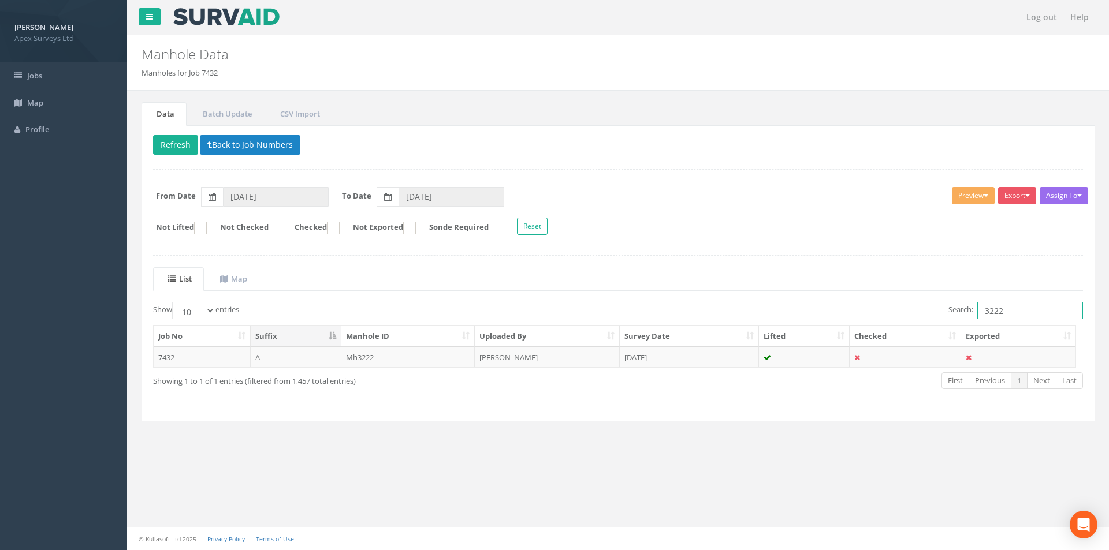
drag, startPoint x: 1011, startPoint y: 315, endPoint x: 960, endPoint y: 310, distance: 51.0
click at [960, 310] on label "Search: 3222" at bounding box center [1015, 310] width 135 height 17
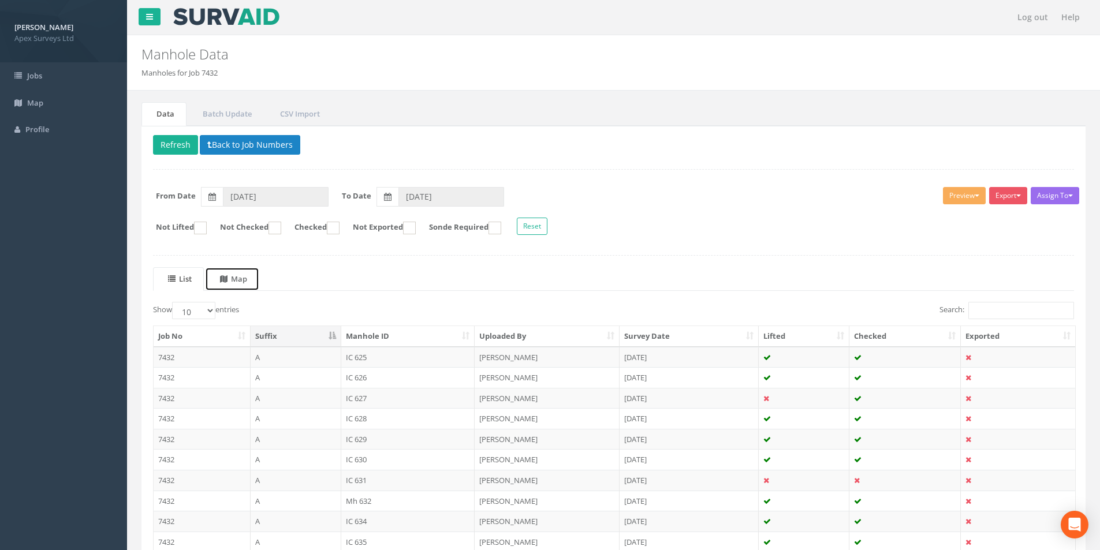
click at [247, 277] on uib-tab-heading "Map" at bounding box center [233, 279] width 27 height 10
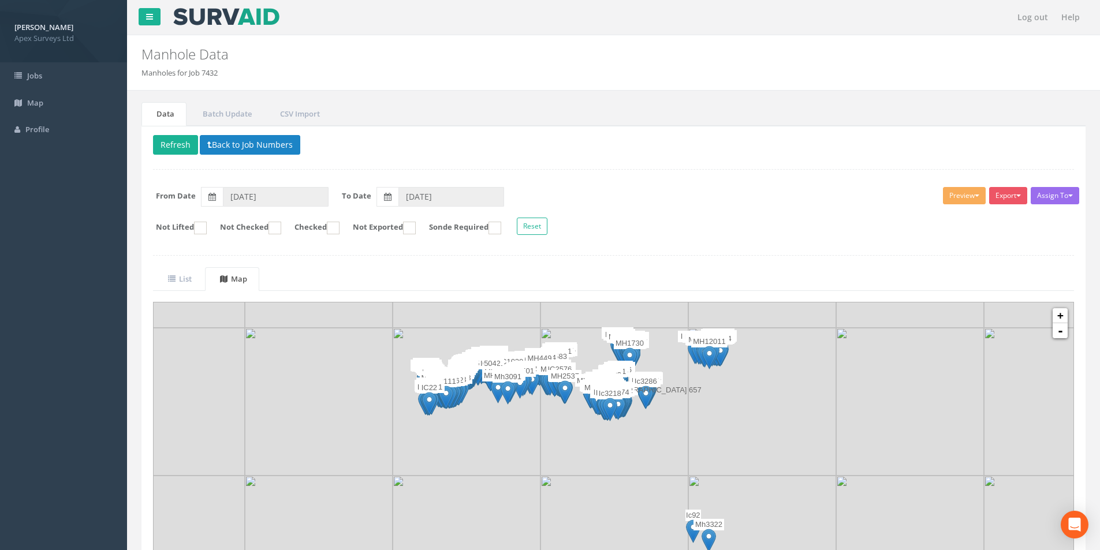
drag, startPoint x: 635, startPoint y: 413, endPoint x: 591, endPoint y: 425, distance: 46.0
click at [591, 425] on img at bounding box center [615, 402] width 148 height 148
click at [1059, 314] on link "+" at bounding box center [1060, 315] width 15 height 15
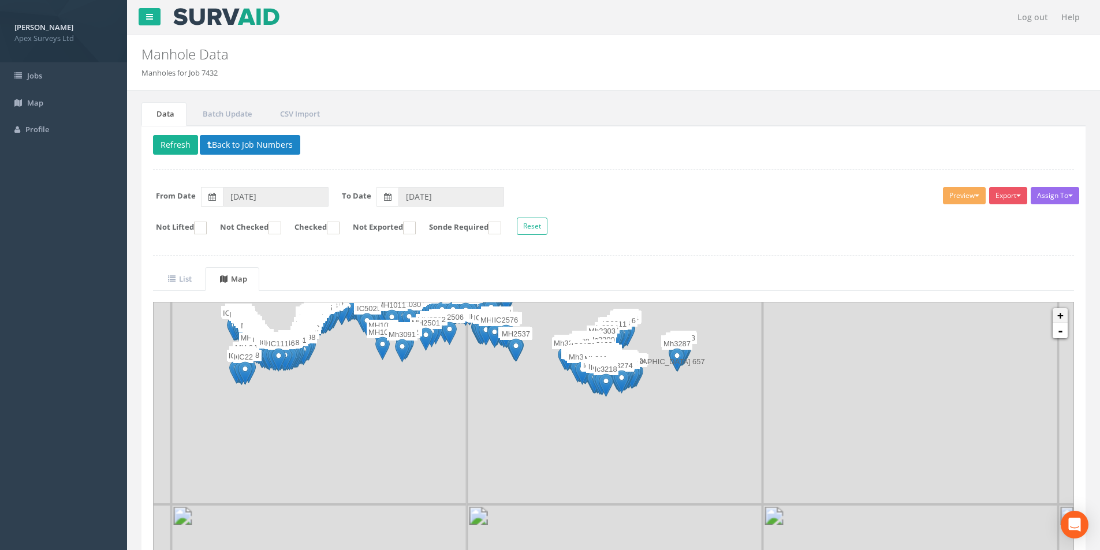
scroll to position [41, 0]
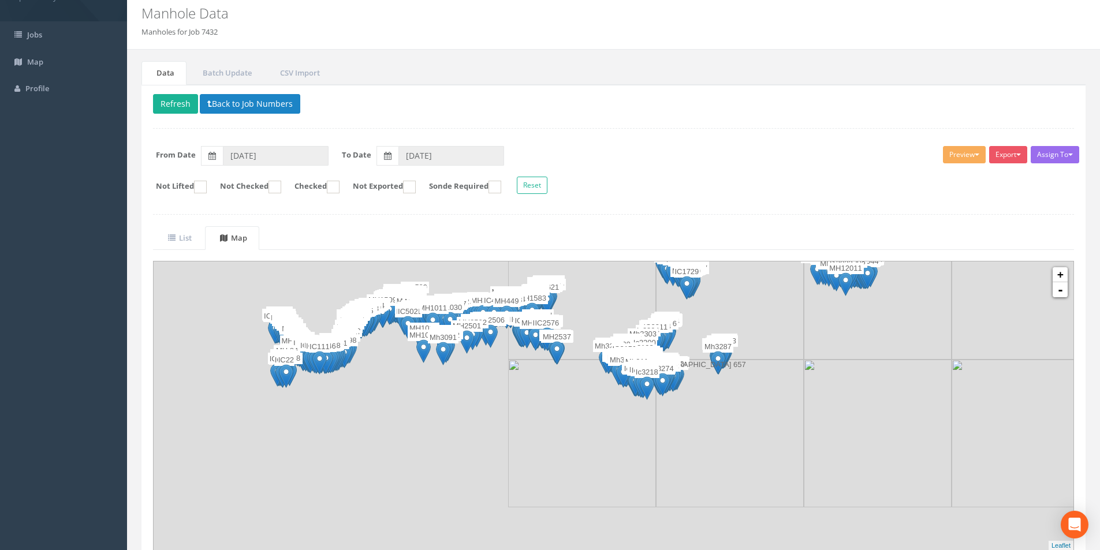
drag, startPoint x: 345, startPoint y: 432, endPoint x: 814, endPoint y: 382, distance: 471.1
click at [814, 382] on img at bounding box center [878, 434] width 148 height 148
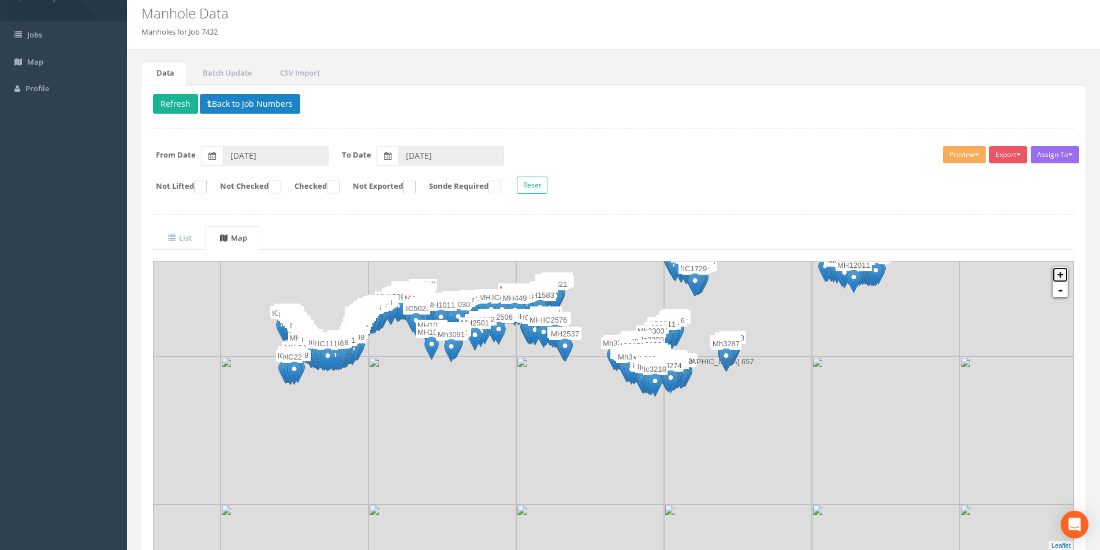
click at [1065, 277] on link "+" at bounding box center [1060, 274] width 15 height 15
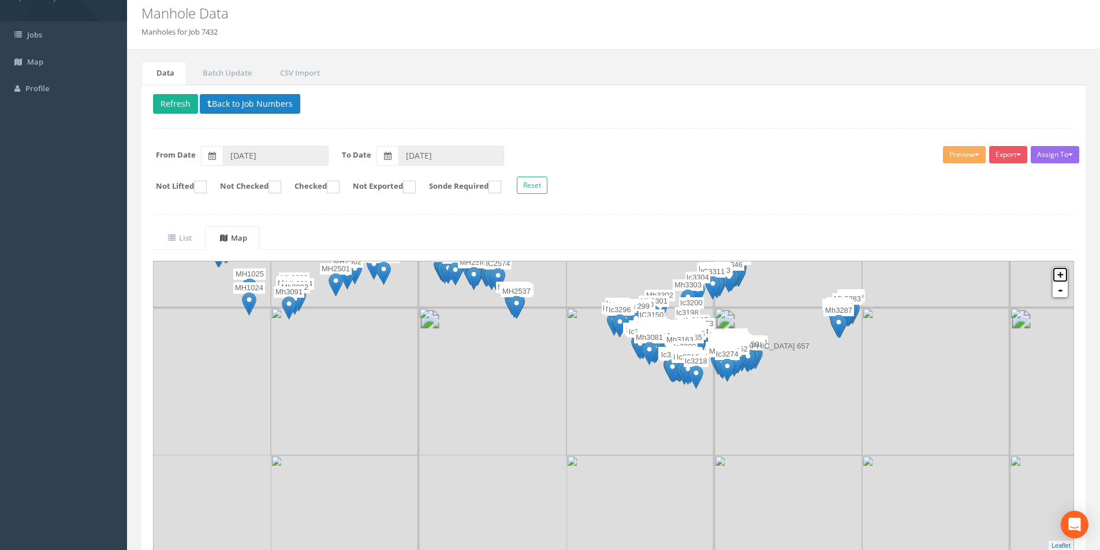
click at [1066, 277] on link "+" at bounding box center [1060, 274] width 15 height 15
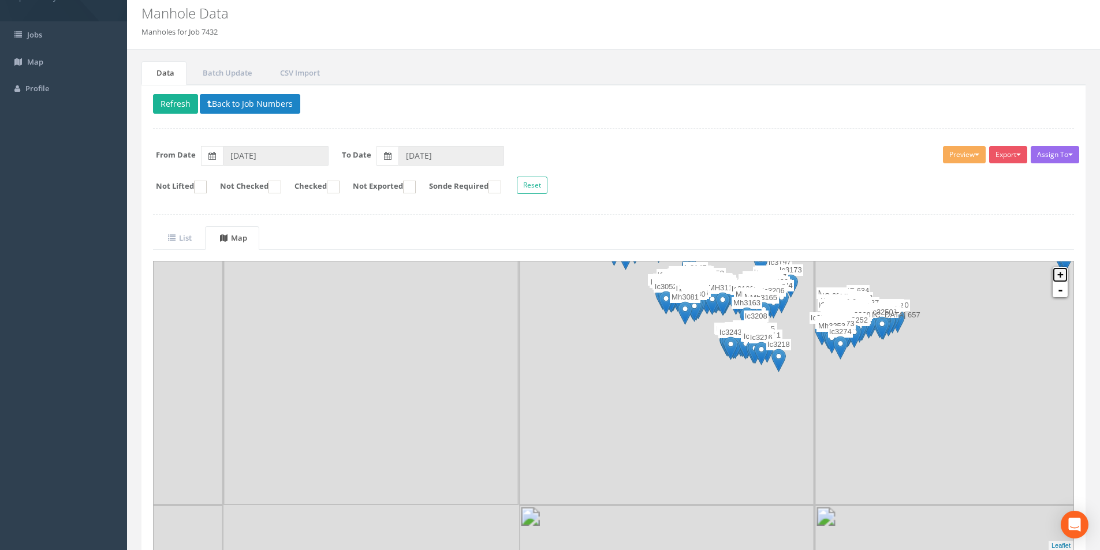
click at [1066, 274] on link "+" at bounding box center [1060, 274] width 15 height 15
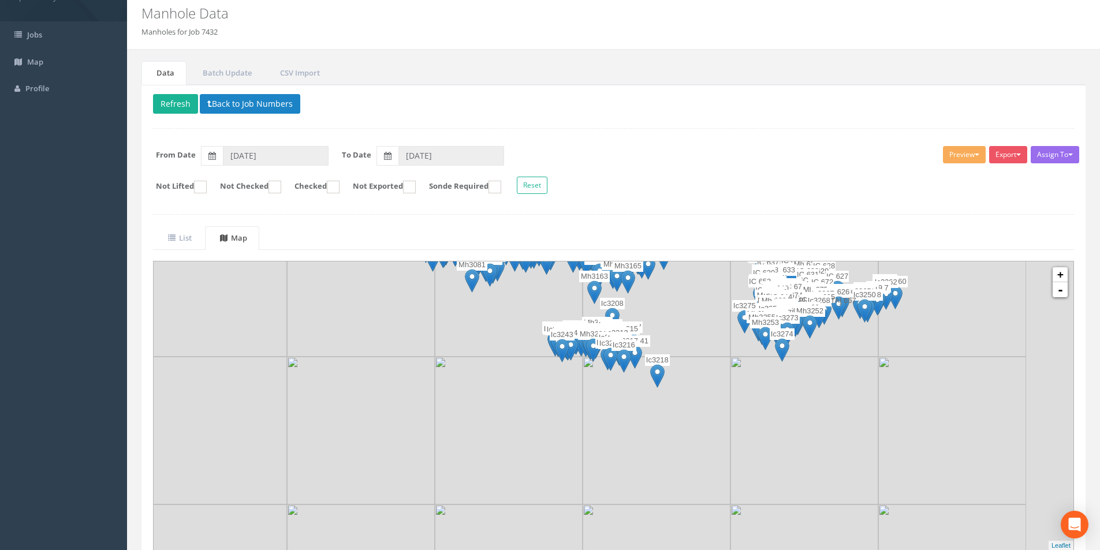
drag, startPoint x: 771, startPoint y: 343, endPoint x: 502, endPoint y: 389, distance: 272.5
click at [502, 389] on img at bounding box center [509, 431] width 148 height 148
click at [1058, 276] on link "+" at bounding box center [1060, 274] width 15 height 15
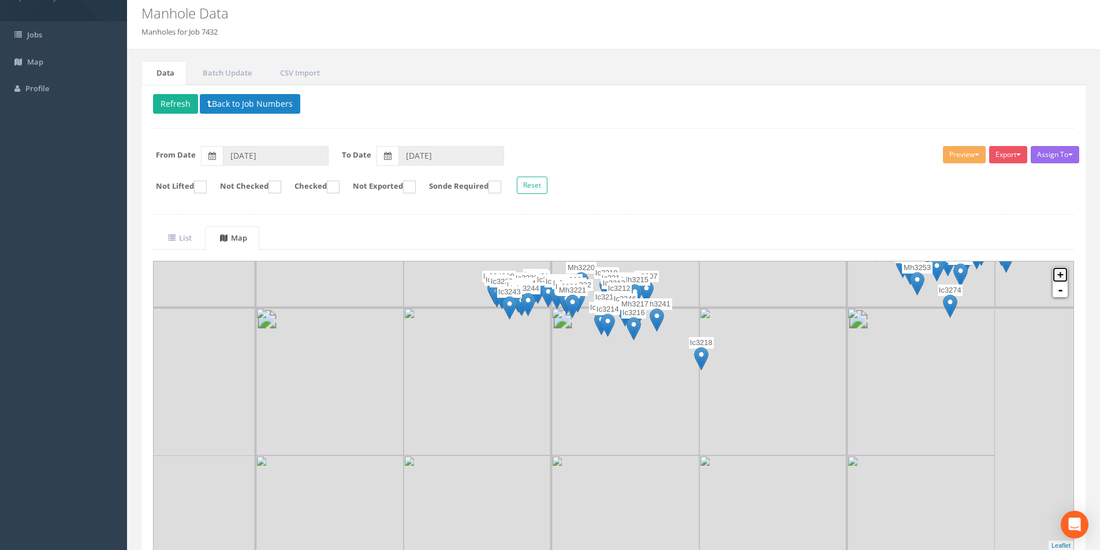
click at [1058, 276] on link "+" at bounding box center [1060, 274] width 15 height 15
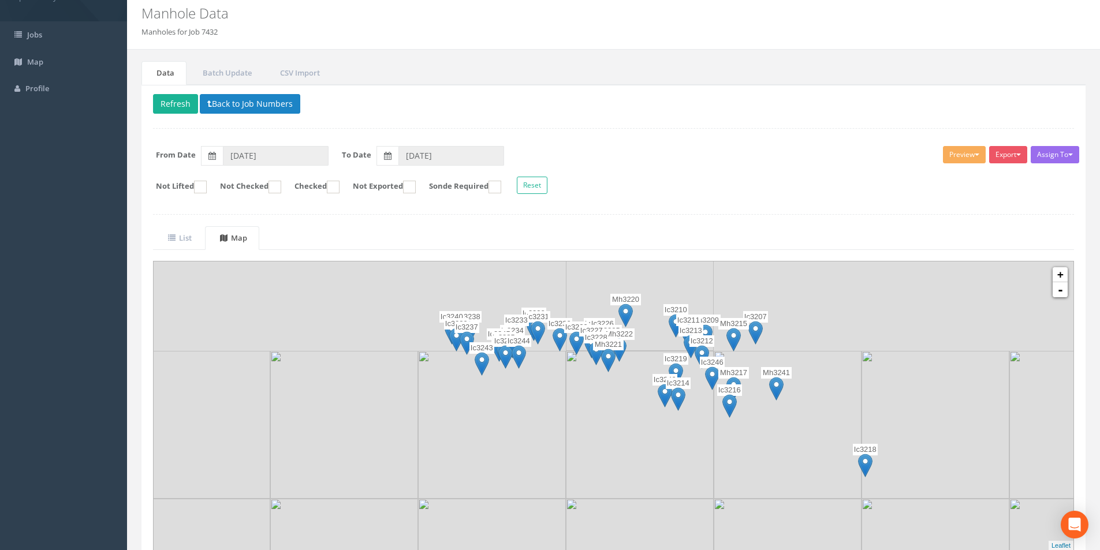
click at [559, 431] on img at bounding box center [492, 425] width 148 height 148
click at [1063, 276] on link "+" at bounding box center [1060, 274] width 15 height 15
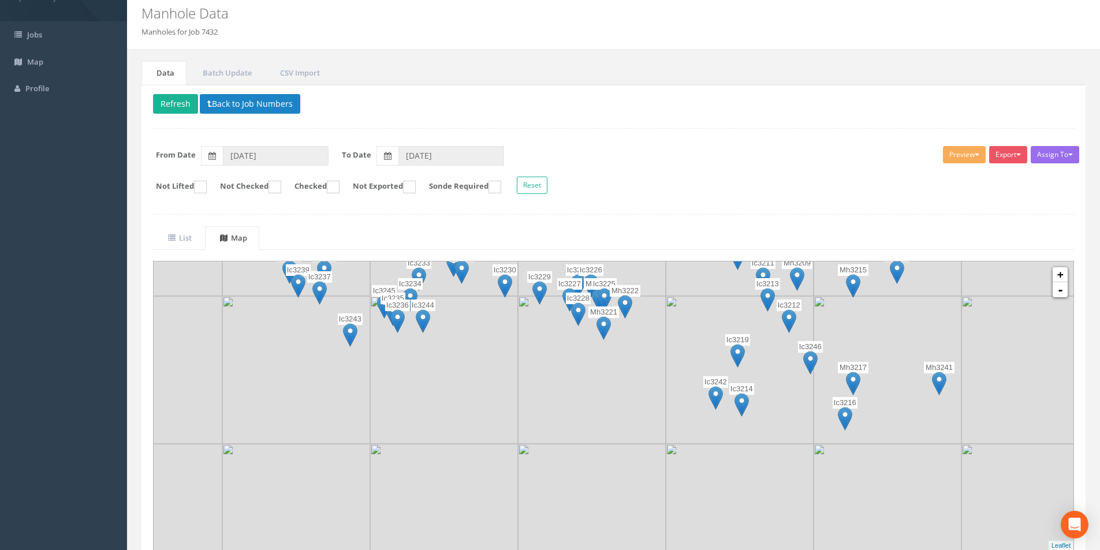
click at [743, 403] on img at bounding box center [742, 405] width 14 height 24
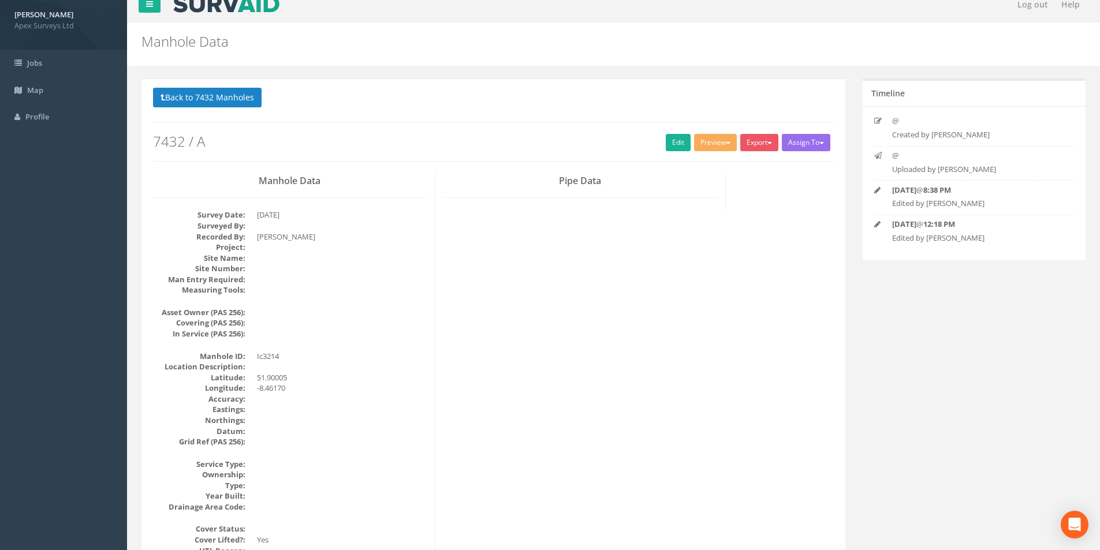
scroll to position [0, 0]
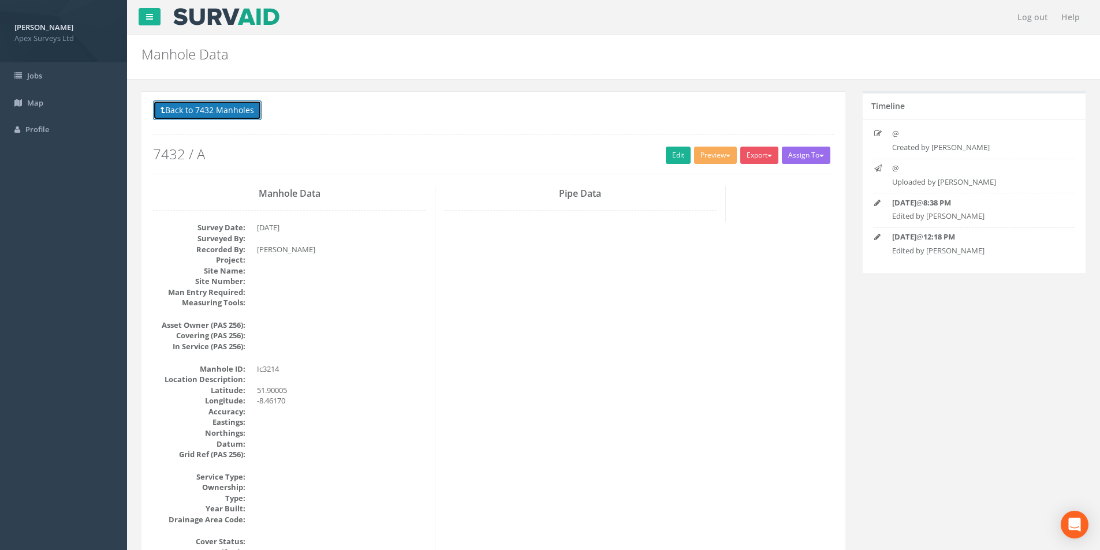
click at [201, 110] on button "Back to 7432 Manholes" at bounding box center [207, 111] width 109 height 20
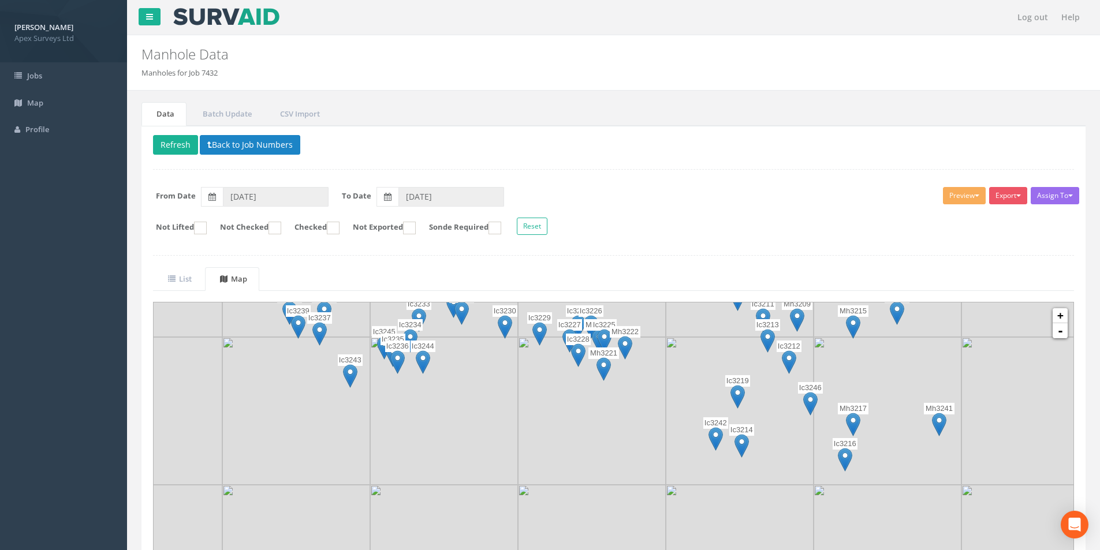
click at [715, 437] on img at bounding box center [716, 439] width 14 height 24
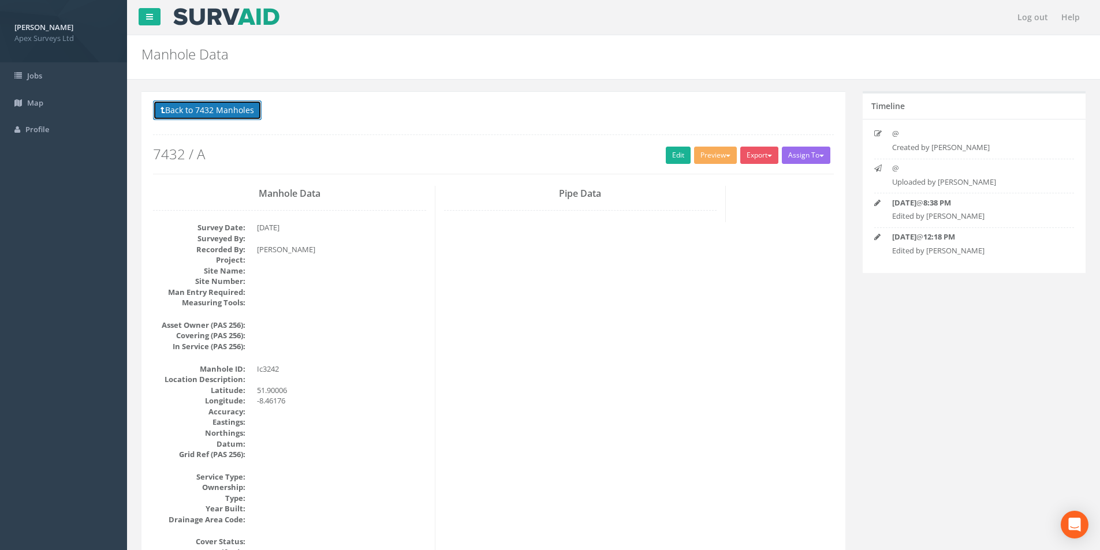
click at [213, 114] on button "Back to 7432 Manholes" at bounding box center [207, 111] width 109 height 20
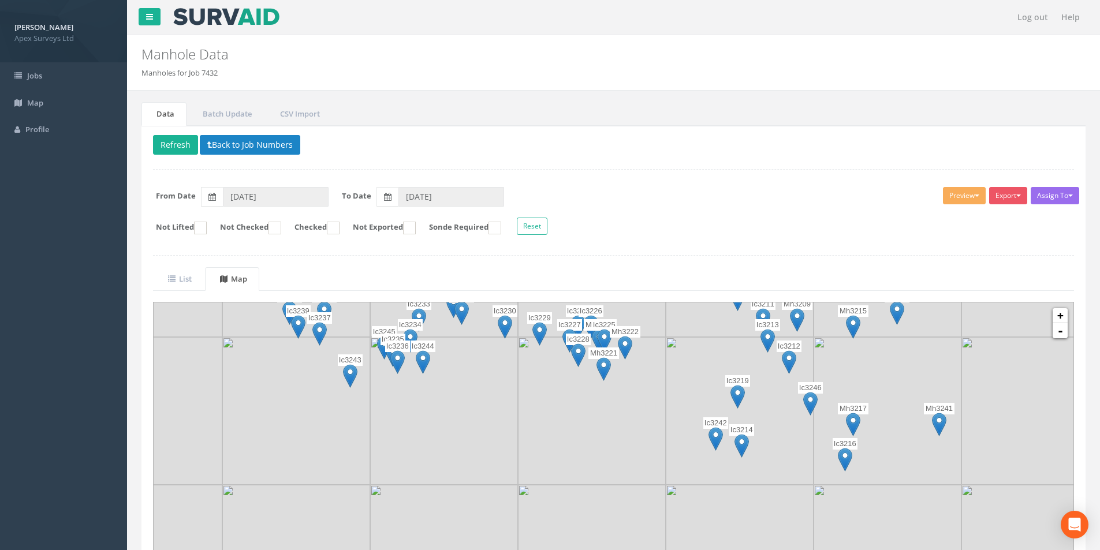
click at [846, 462] on img at bounding box center [845, 460] width 14 height 24
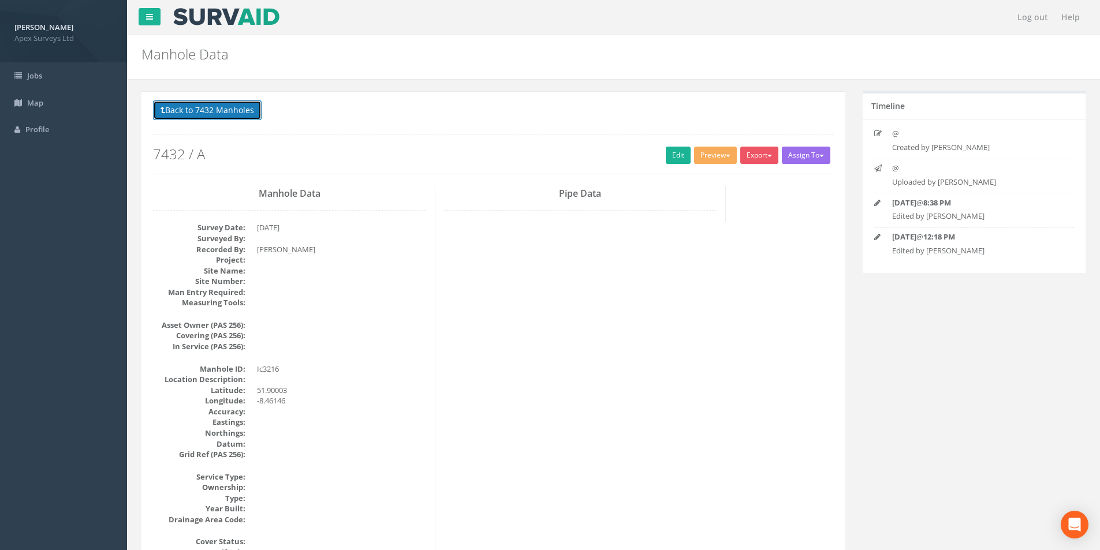
click at [204, 113] on button "Back to 7432 Manholes" at bounding box center [207, 111] width 109 height 20
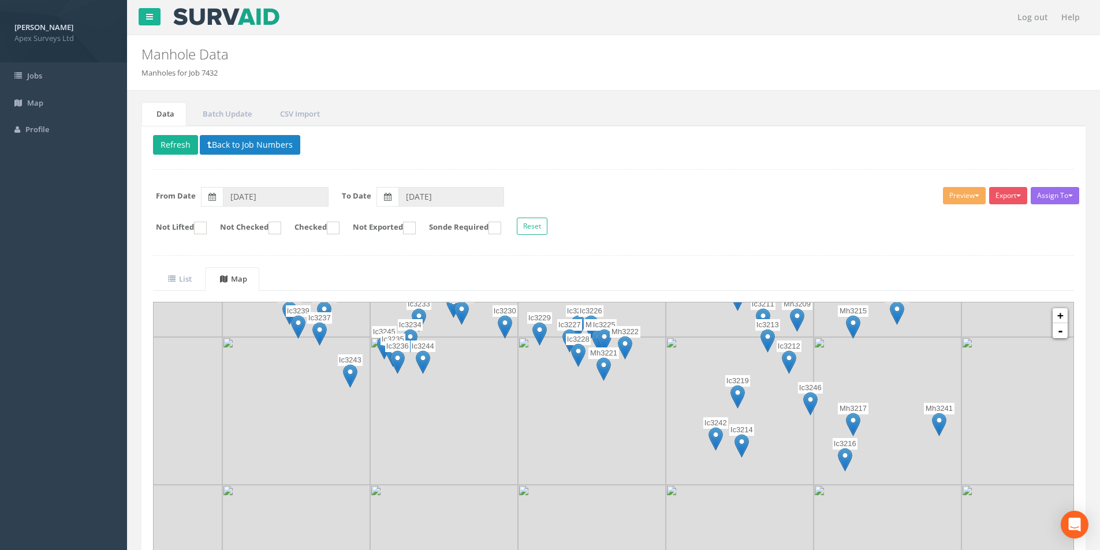
click at [812, 398] on img at bounding box center [810, 404] width 14 height 24
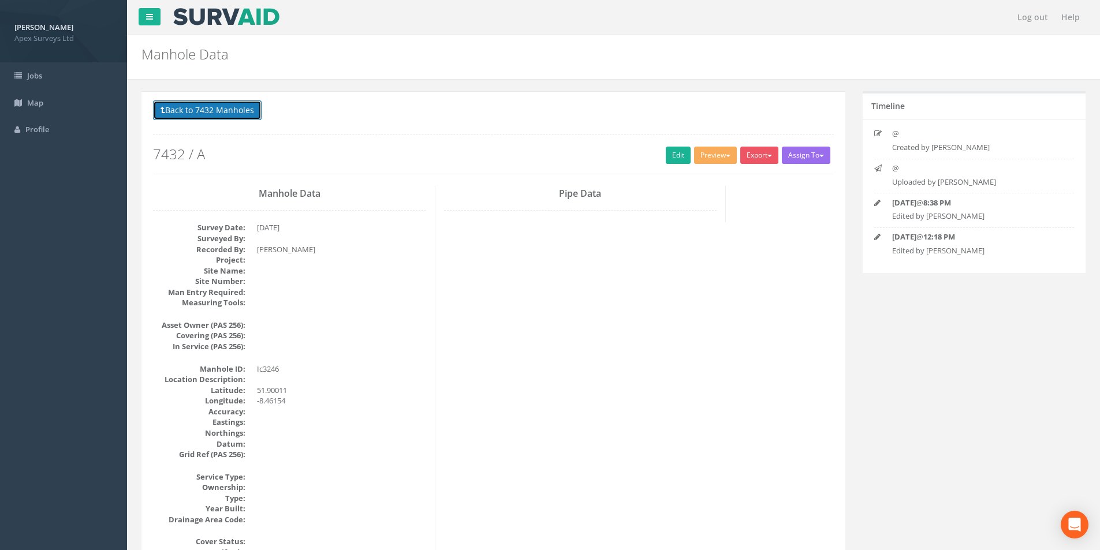
click at [209, 107] on button "Back to 7432 Manholes" at bounding box center [207, 111] width 109 height 20
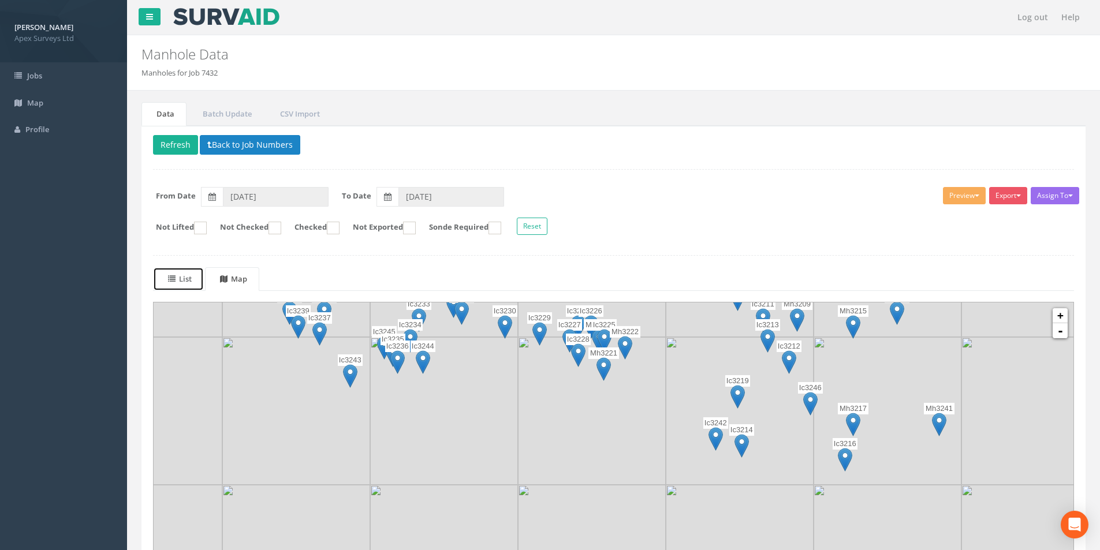
click at [203, 278] on link "List" at bounding box center [178, 279] width 51 height 24
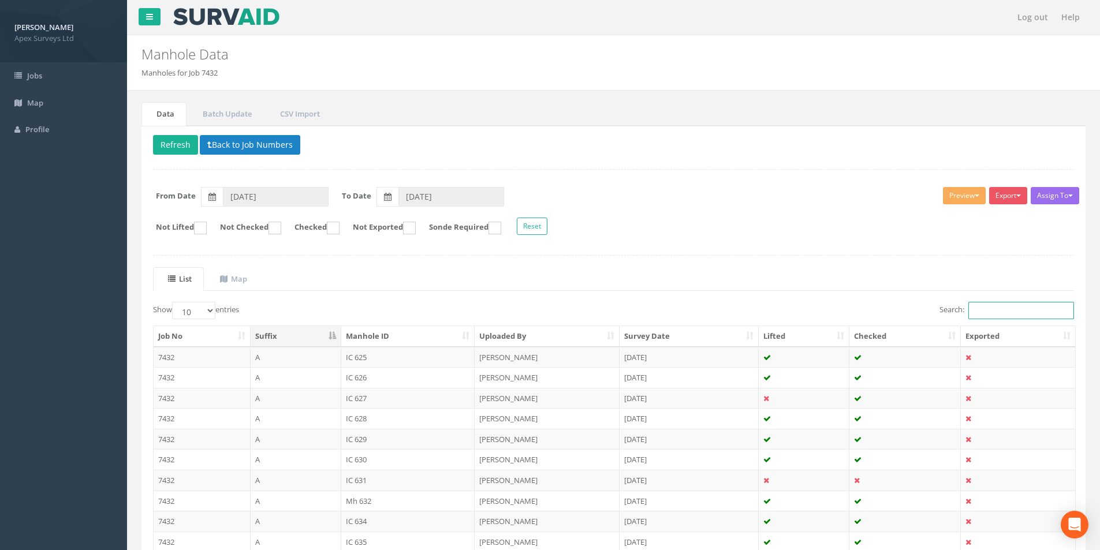
click at [977, 311] on input "Search:" at bounding box center [1022, 310] width 106 height 17
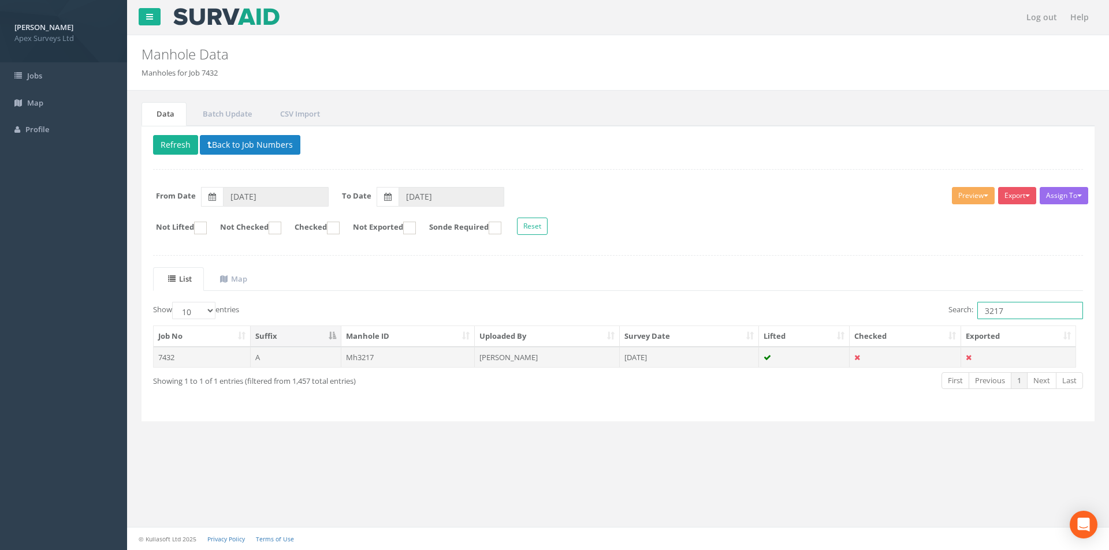
type input "3217"
click at [522, 354] on td "[PERSON_NAME]" at bounding box center [547, 357] width 145 height 21
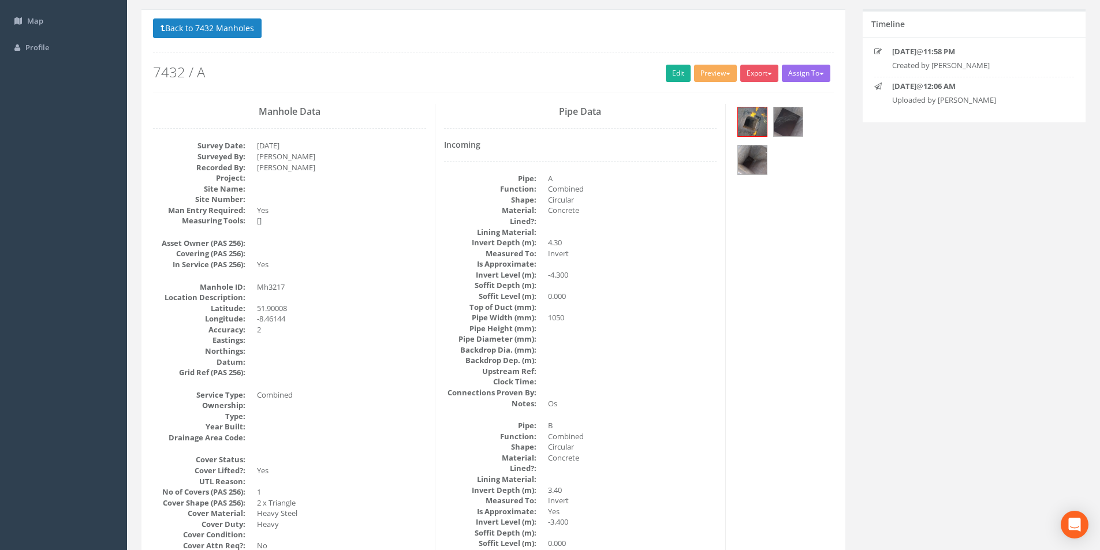
scroll to position [76, 0]
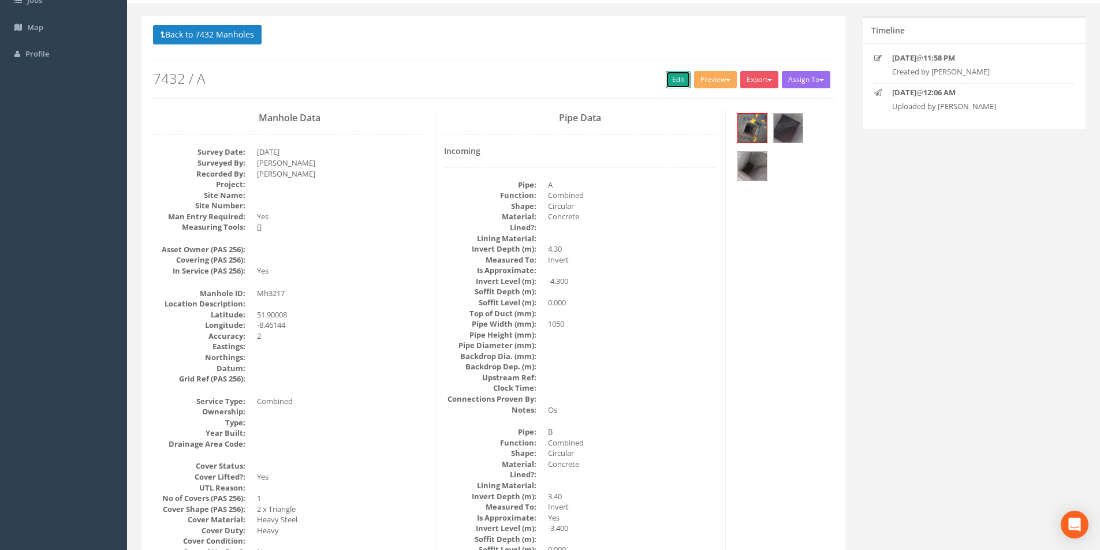
click at [672, 72] on link "Edit" at bounding box center [678, 79] width 25 height 17
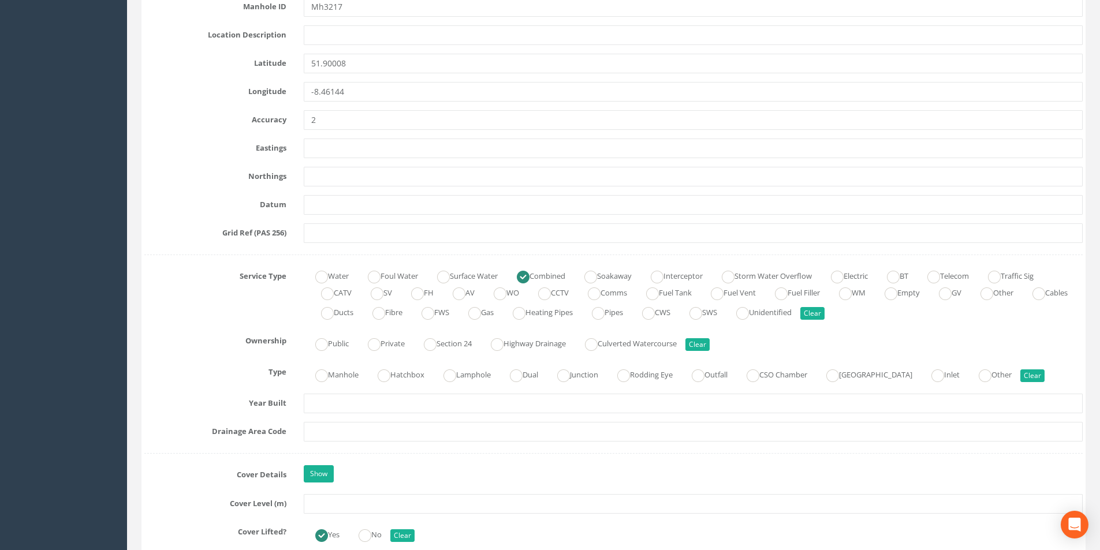
scroll to position [653, 0]
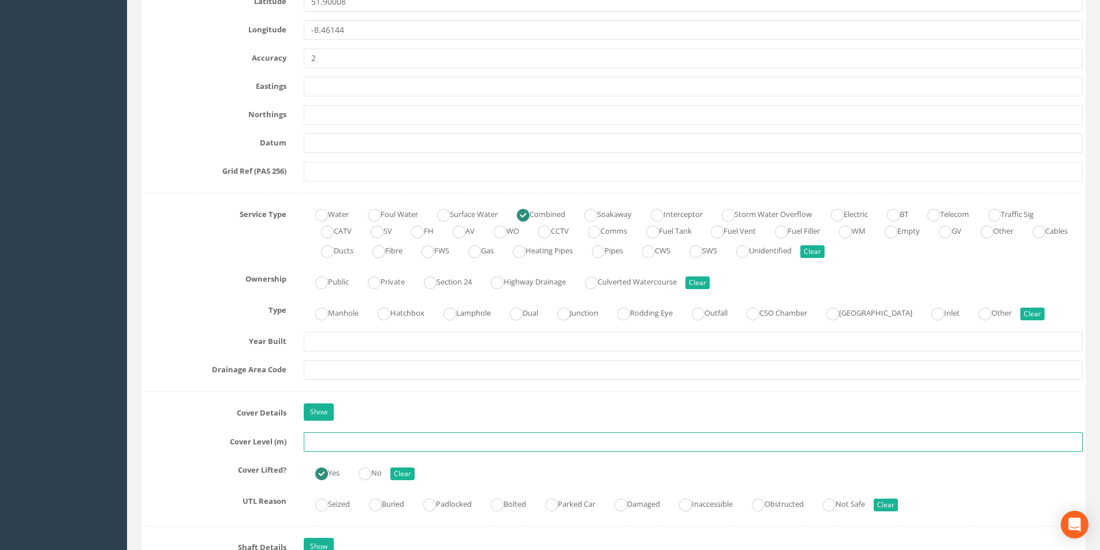
click at [332, 445] on input "text" at bounding box center [693, 443] width 779 height 20
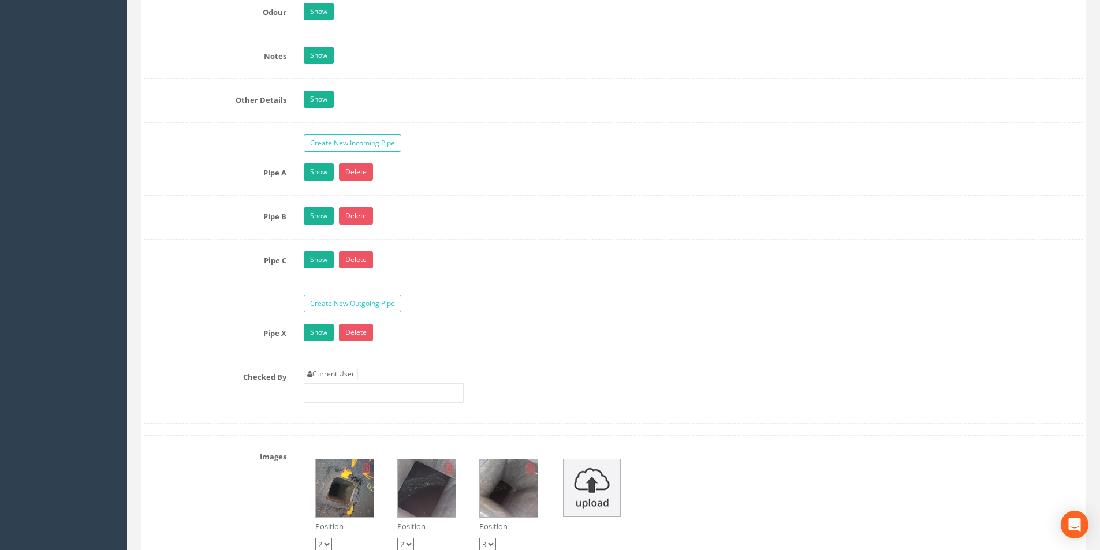
scroll to position [1924, 0]
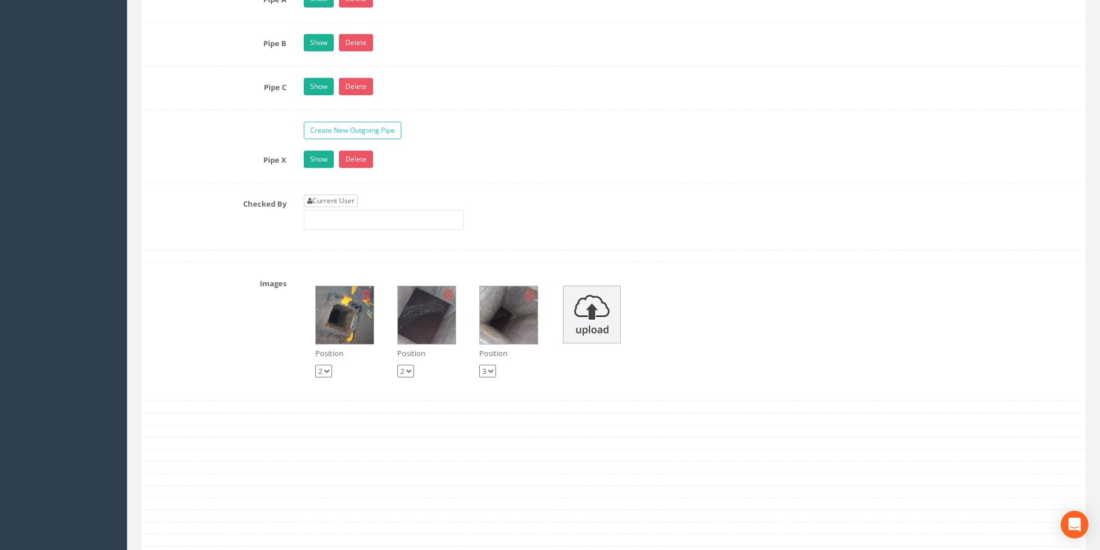
type input "2.62"
click at [344, 206] on link "Current User" at bounding box center [331, 201] width 54 height 13
type input "[PERSON_NAME]"
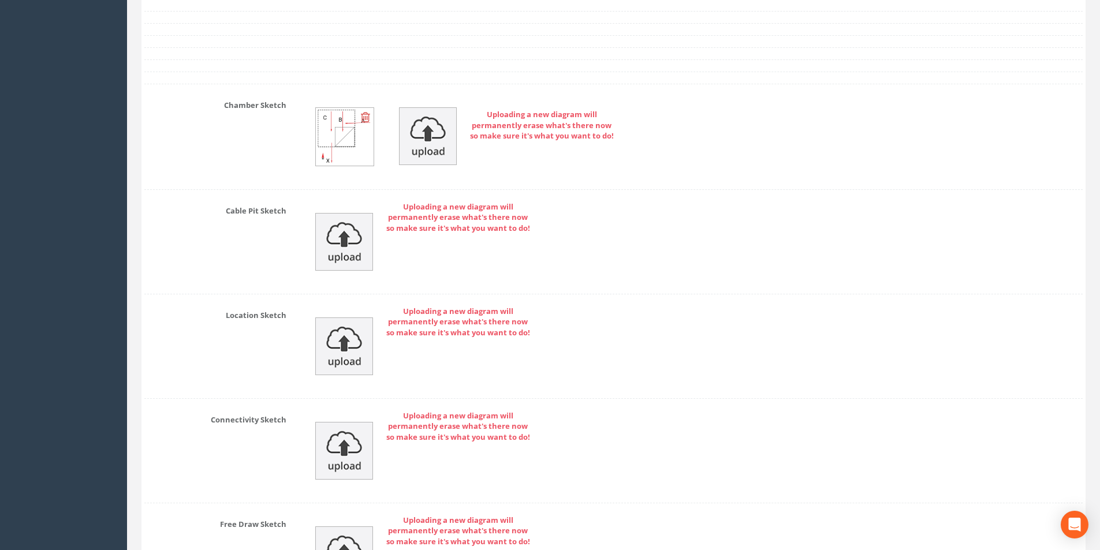
scroll to position [2548, 0]
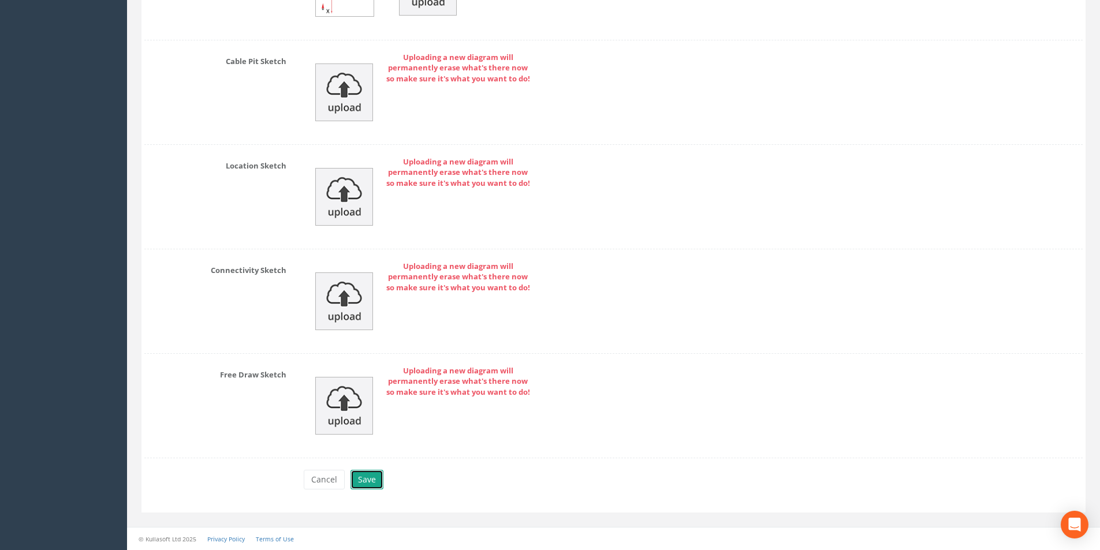
click at [370, 481] on button "Save" at bounding box center [367, 480] width 33 height 20
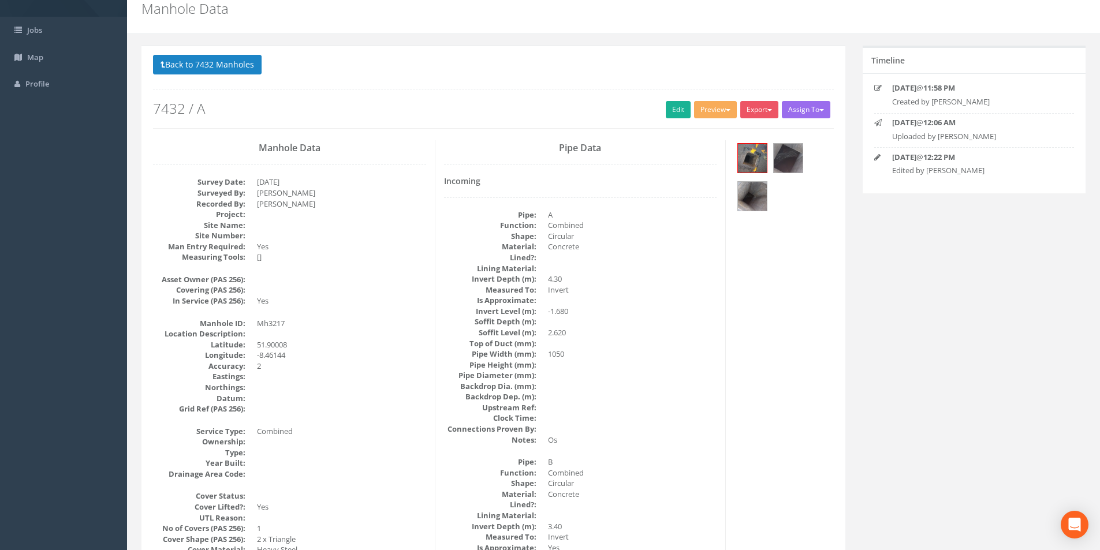
scroll to position [18, 0]
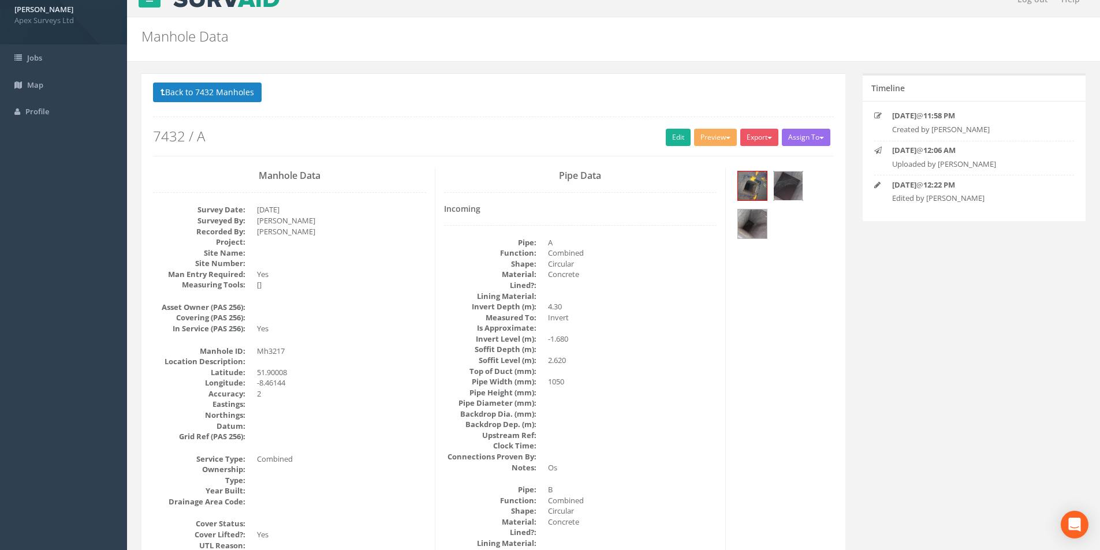
click at [786, 188] on img at bounding box center [788, 186] width 29 height 29
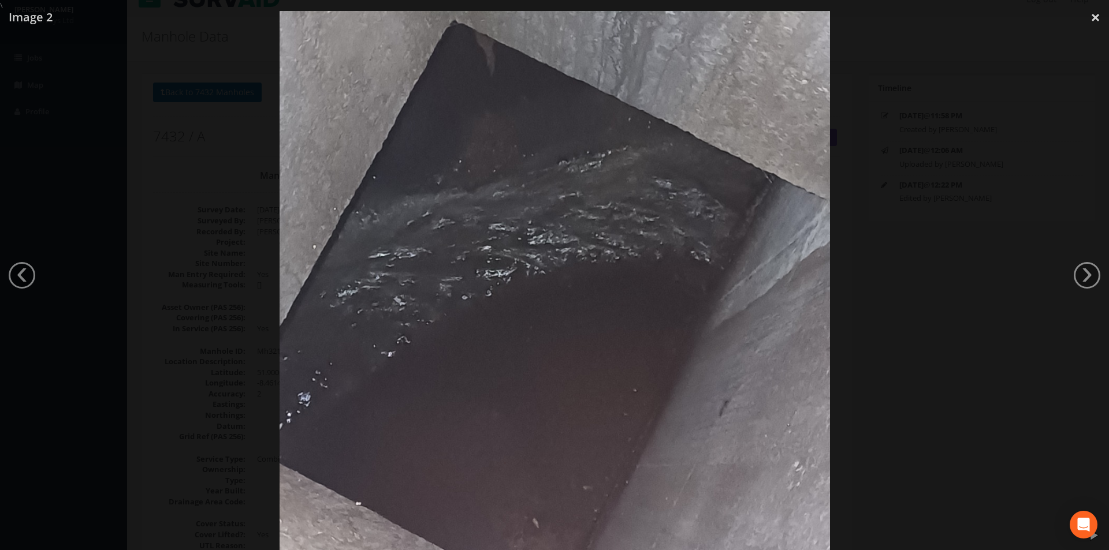
click at [18, 274] on link "‹" at bounding box center [22, 275] width 27 height 27
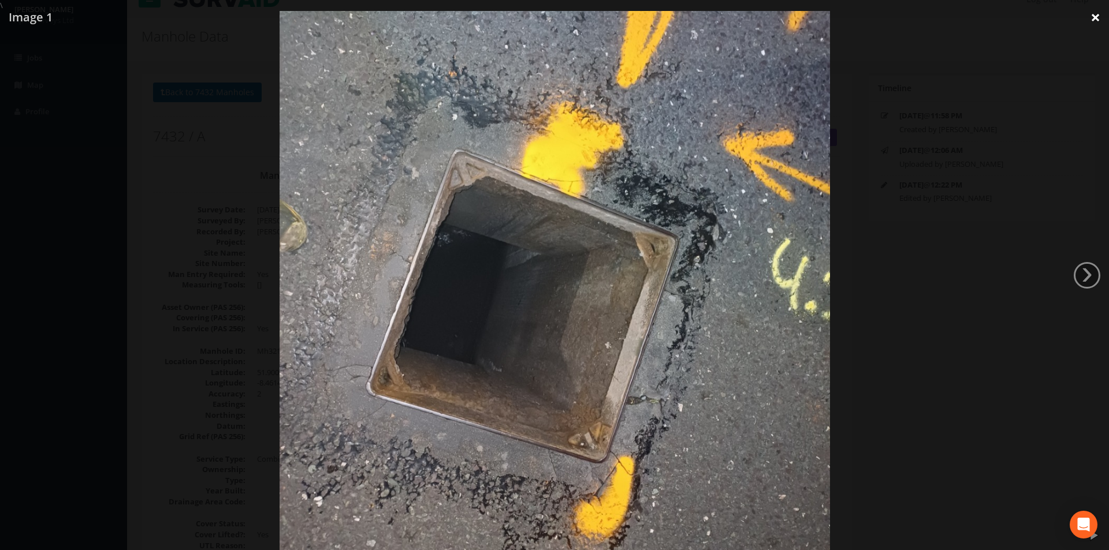
click at [1090, 22] on link "×" at bounding box center [1095, 17] width 27 height 35
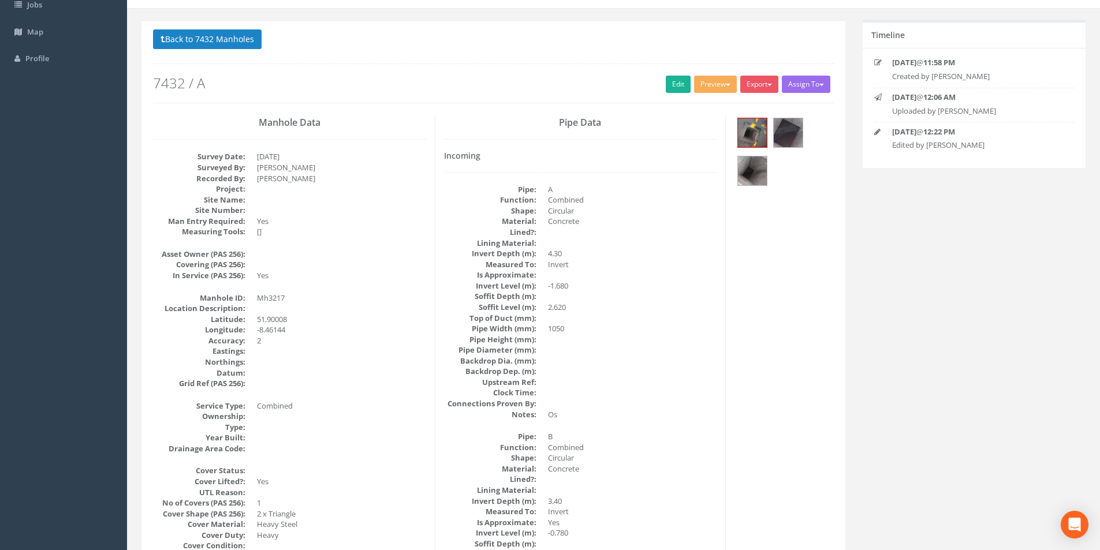
scroll to position [0, 0]
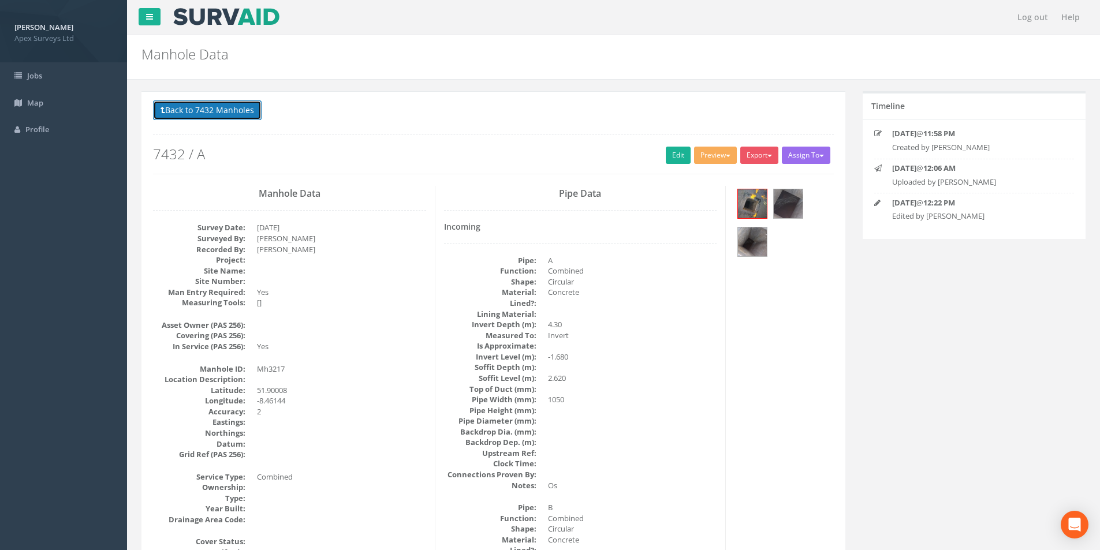
click at [195, 107] on button "Back to 7432 Manholes" at bounding box center [207, 111] width 109 height 20
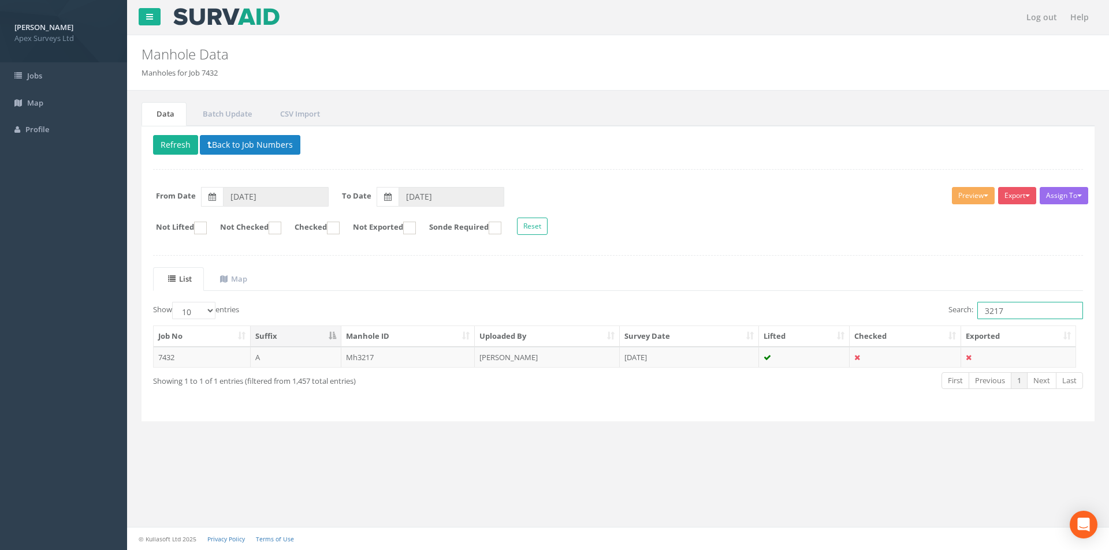
click at [1018, 308] on input "3217" at bounding box center [1030, 310] width 106 height 17
type input "3241"
click at [555, 349] on td "[PERSON_NAME]" at bounding box center [547, 357] width 145 height 21
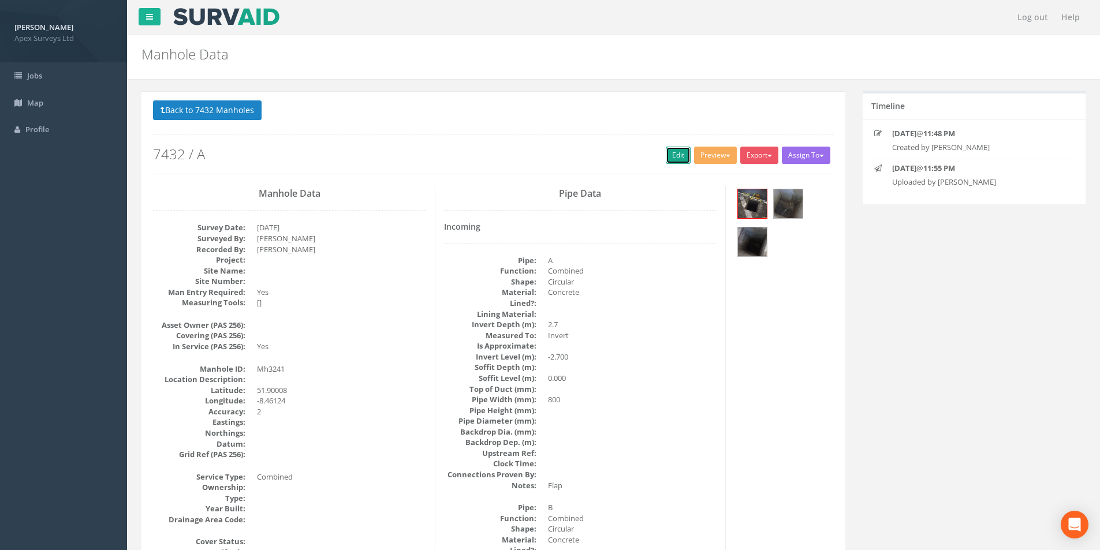
click at [671, 162] on link "Edit" at bounding box center [678, 155] width 25 height 17
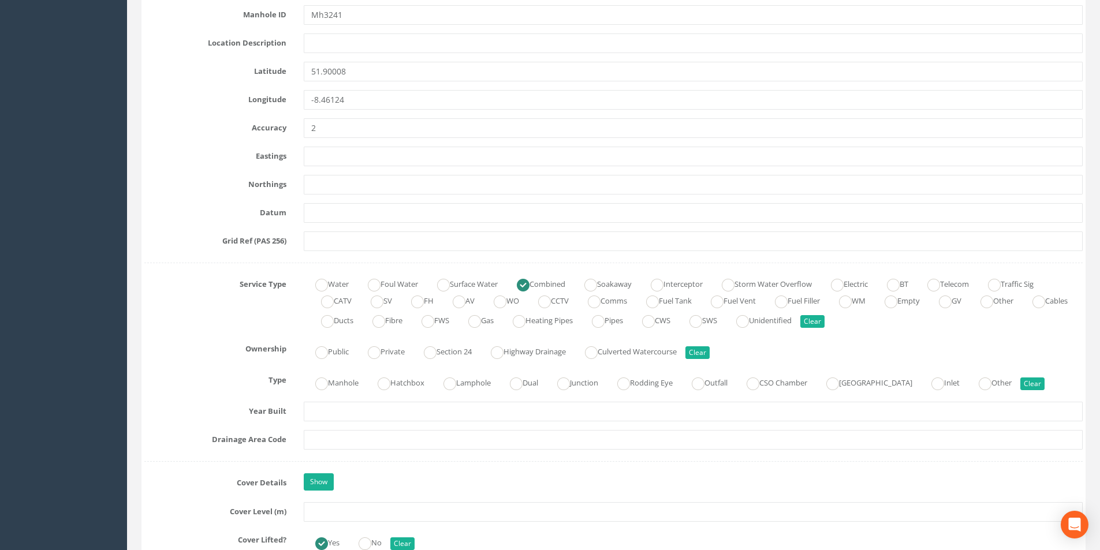
scroll to position [751, 0]
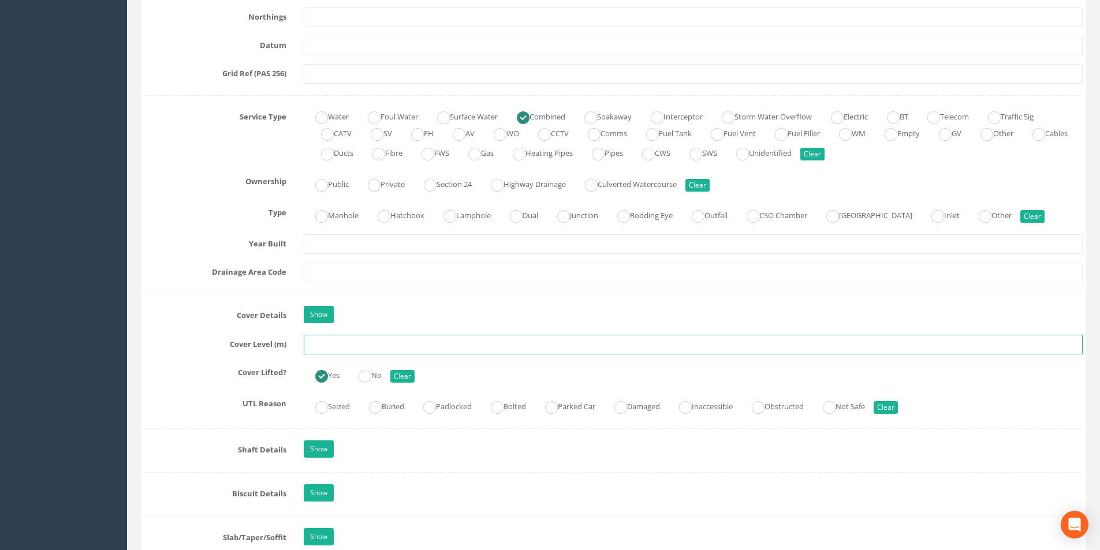
click at [330, 346] on input "text" at bounding box center [693, 345] width 779 height 20
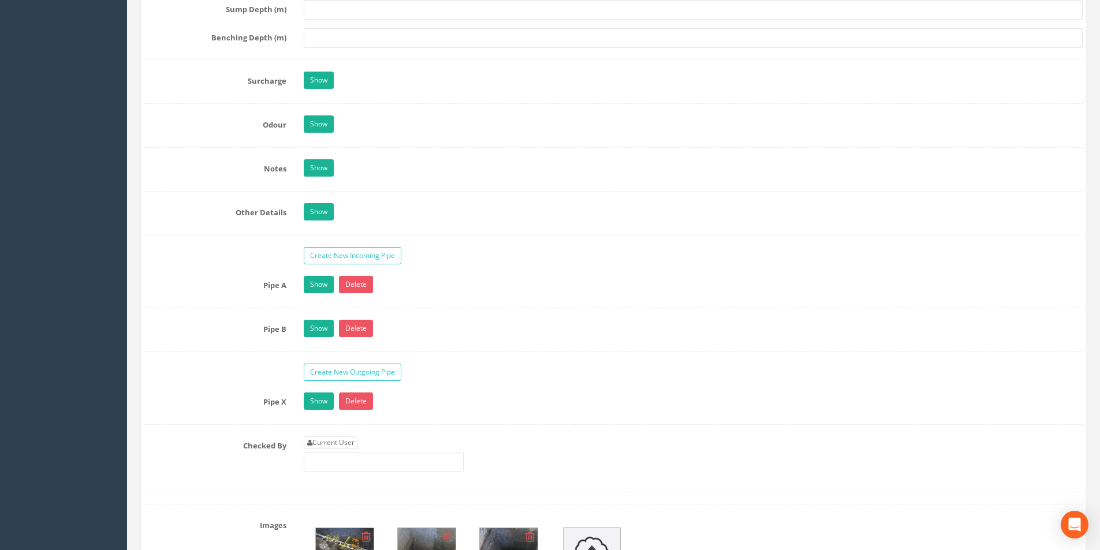
scroll to position [1791, 0]
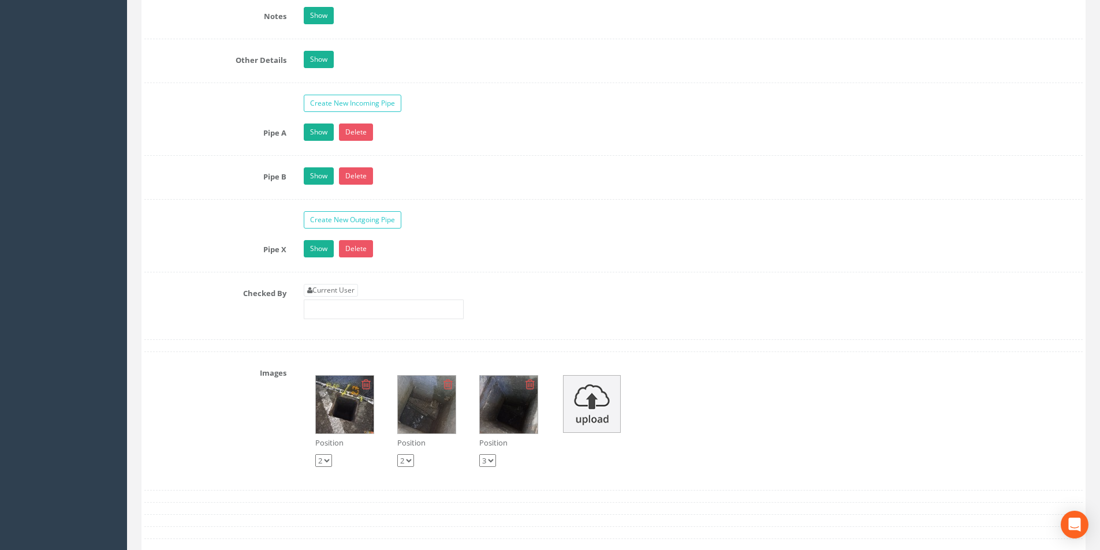
type input "2.66"
drag, startPoint x: 343, startPoint y: 277, endPoint x: 342, endPoint y: 289, distance: 12.1
click at [342, 290] on link "Current User" at bounding box center [331, 290] width 54 height 13
type input "[PERSON_NAME]"
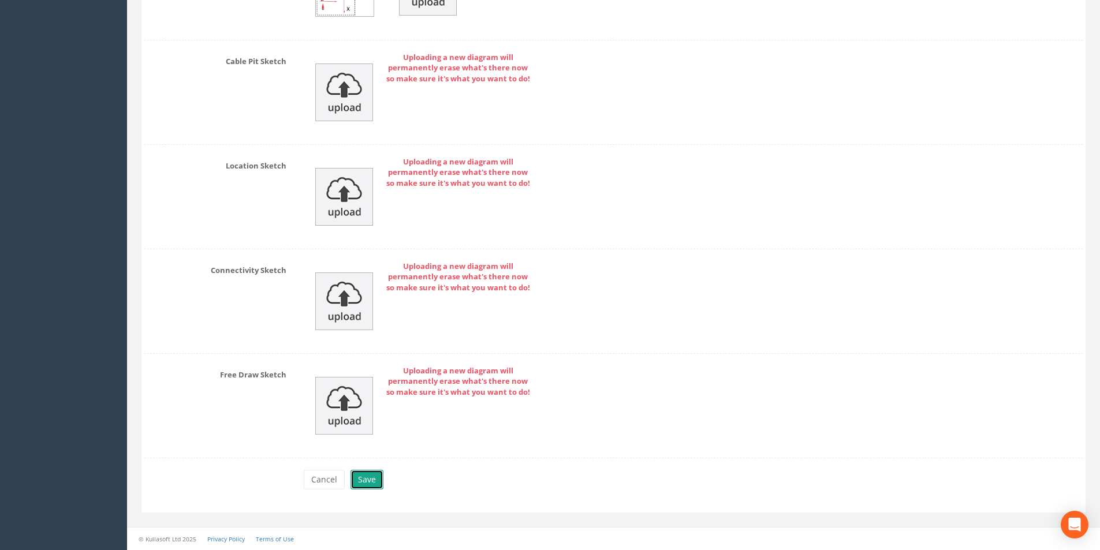
click at [363, 473] on button "Save" at bounding box center [367, 480] width 33 height 20
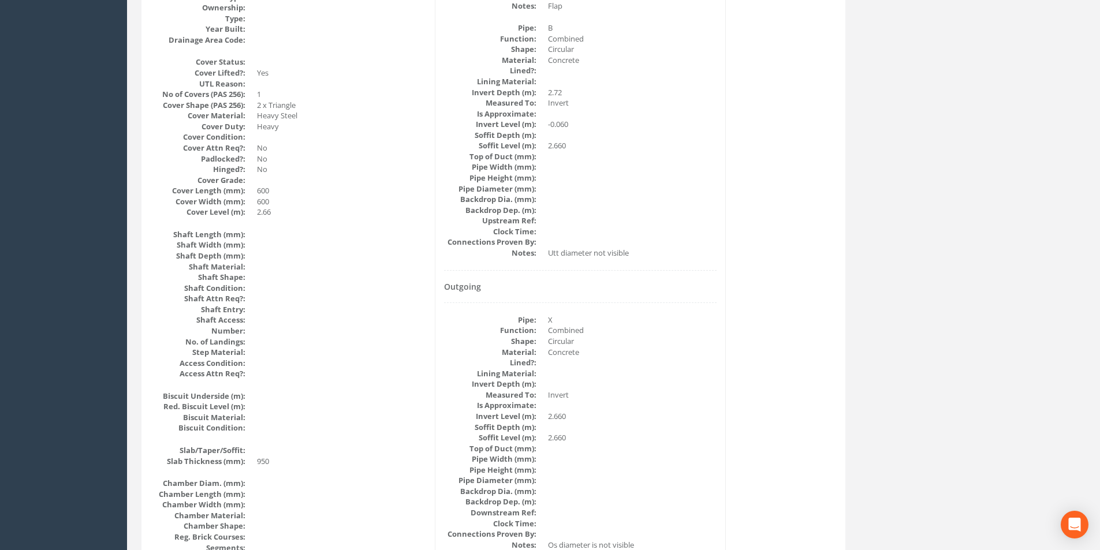
scroll to position [133, 0]
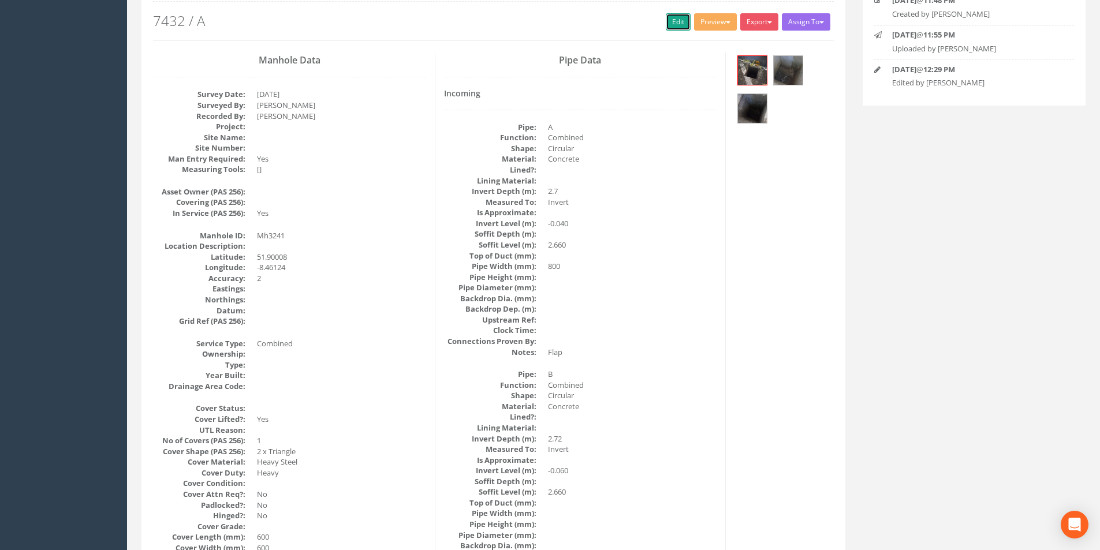
click at [668, 24] on link "Edit" at bounding box center [678, 21] width 25 height 17
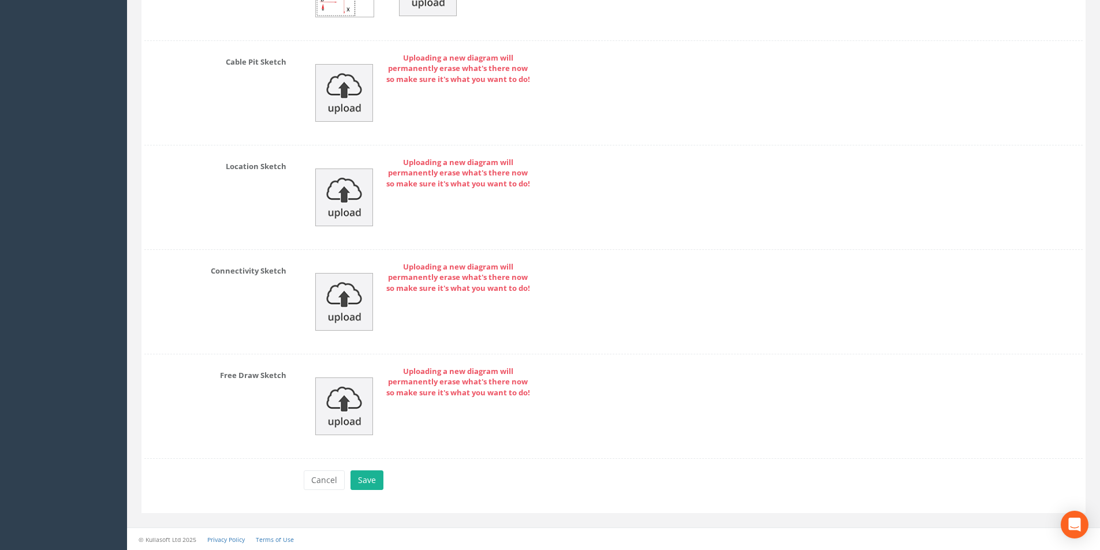
scroll to position [2505, 0]
click at [359, 479] on button "Save" at bounding box center [367, 480] width 33 height 20
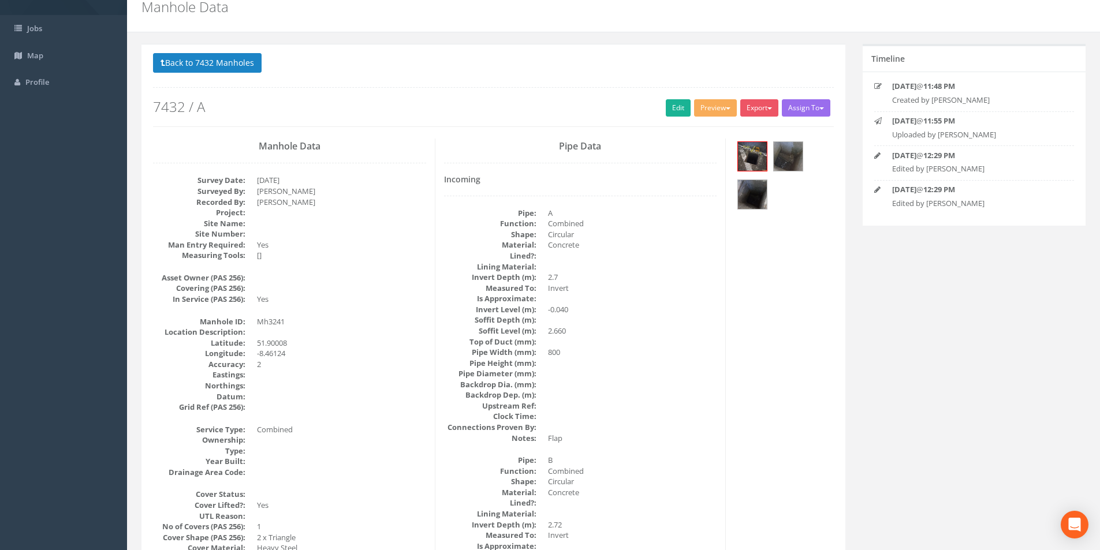
scroll to position [0, 0]
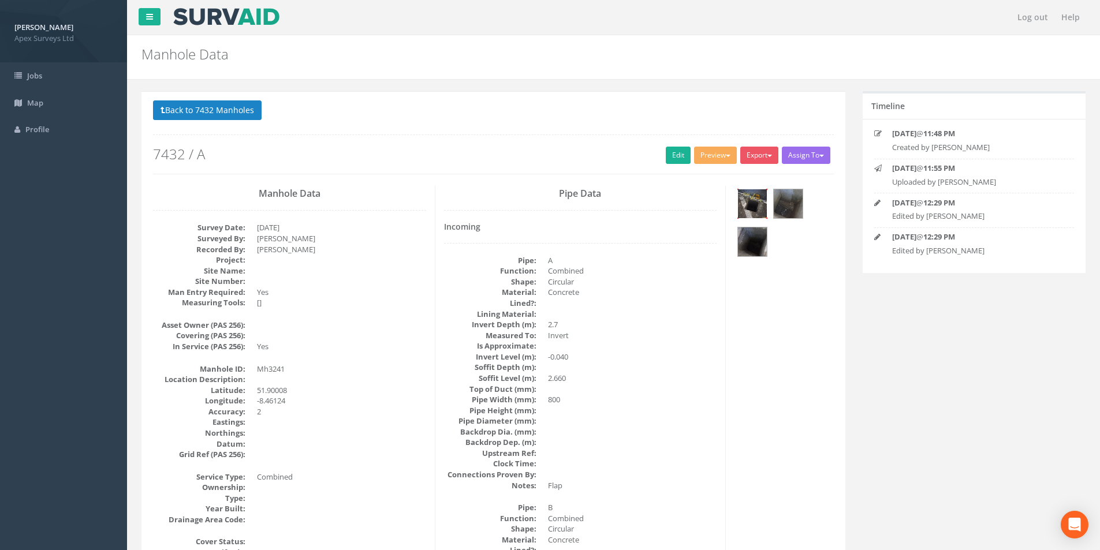
click at [754, 208] on img at bounding box center [752, 203] width 29 height 29
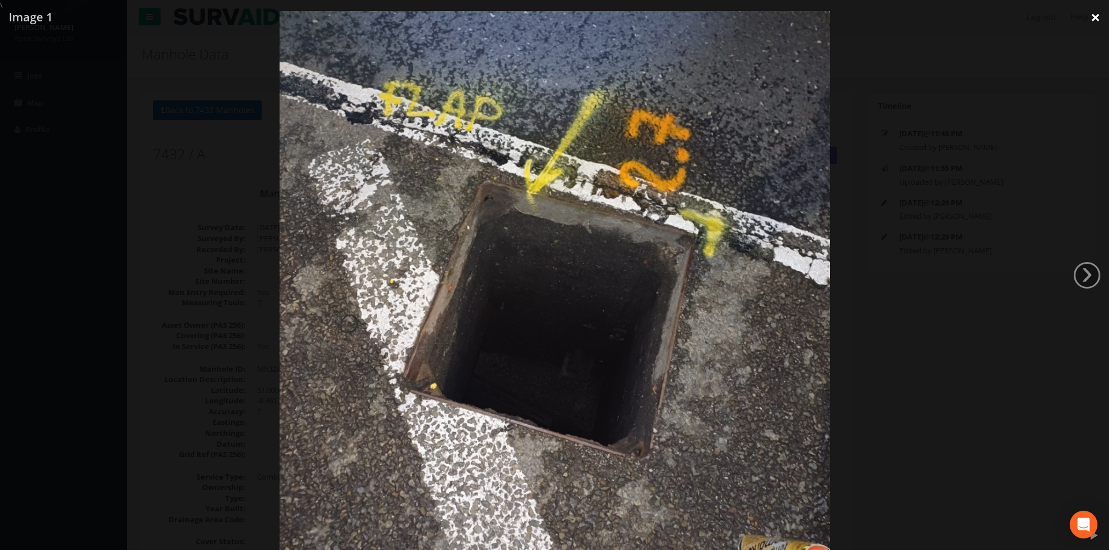
click at [1099, 17] on link "×" at bounding box center [1095, 17] width 27 height 35
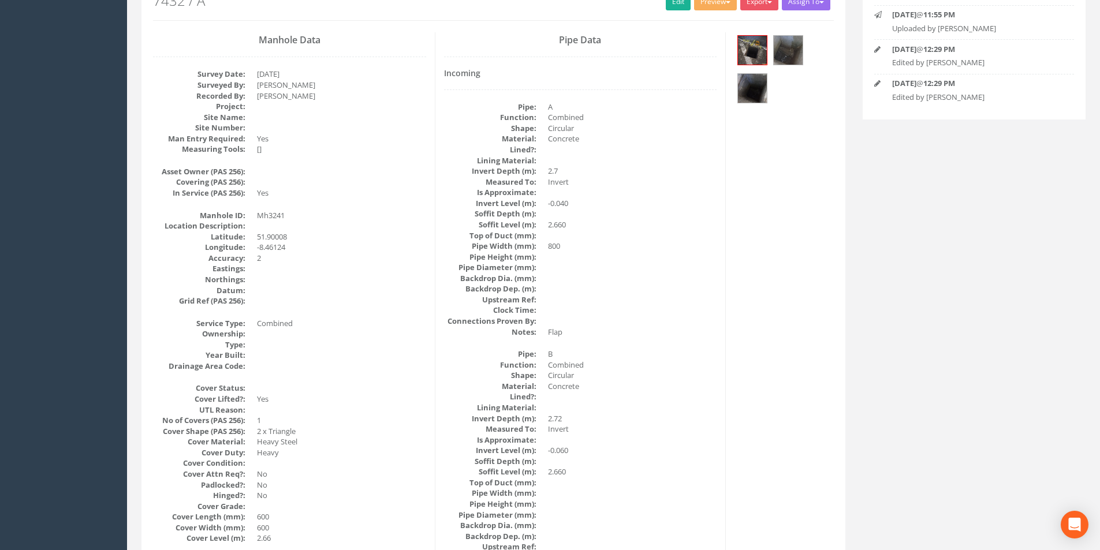
scroll to position [76, 0]
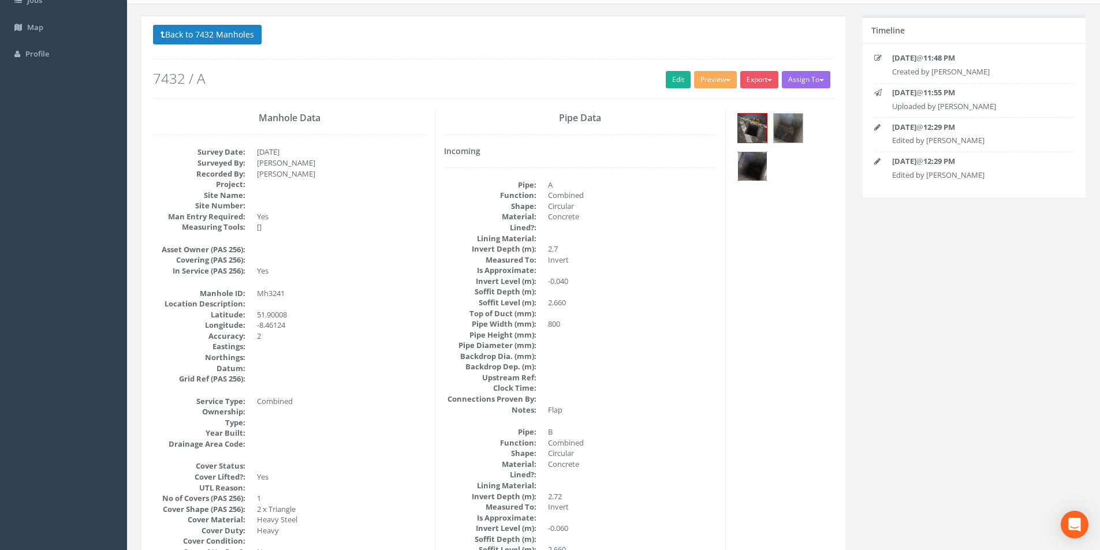
click at [748, 163] on img at bounding box center [752, 166] width 29 height 29
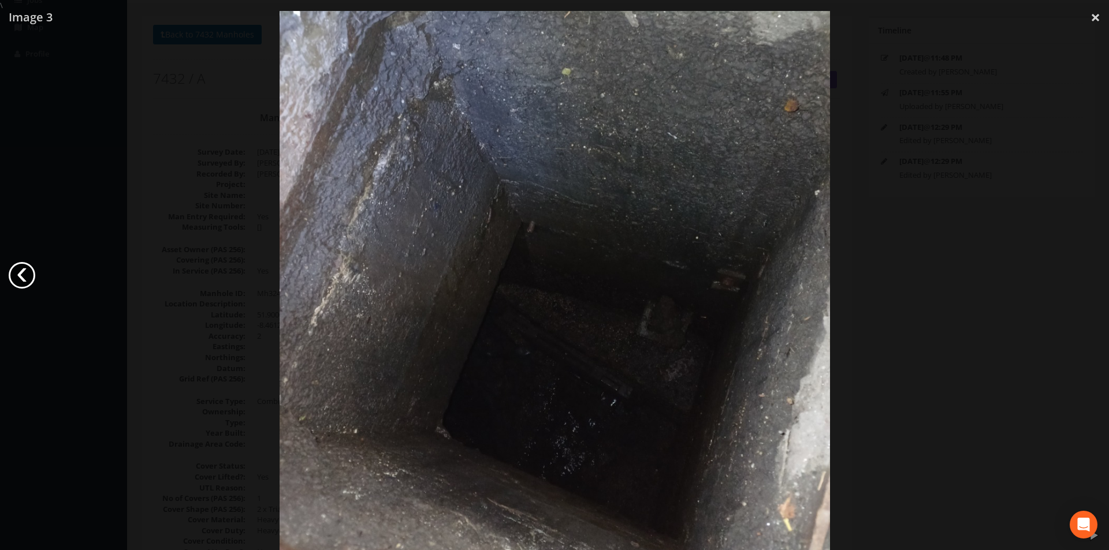
click at [27, 282] on link "‹" at bounding box center [22, 275] width 27 height 27
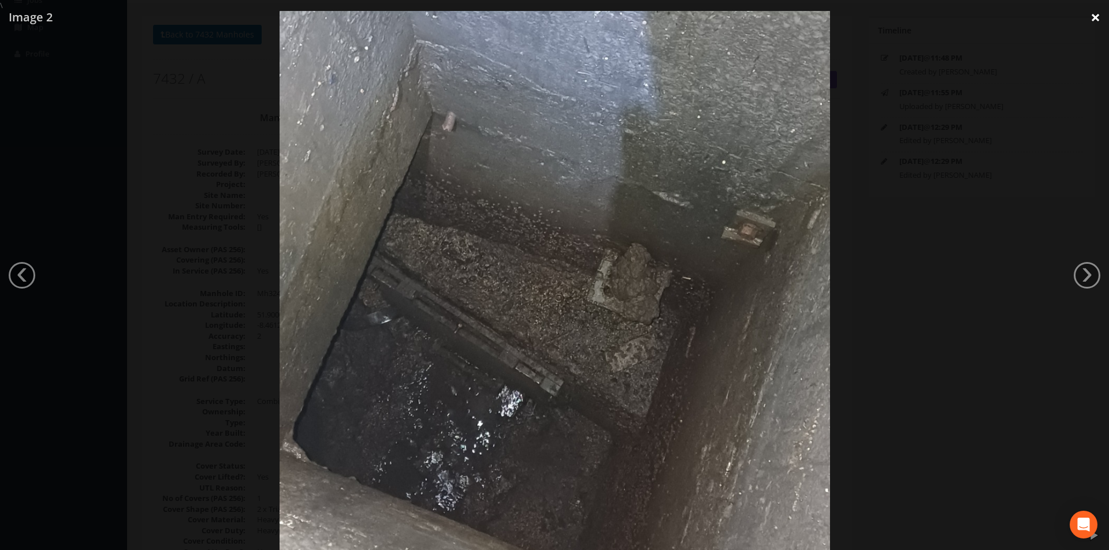
click at [1091, 21] on link "×" at bounding box center [1095, 17] width 27 height 35
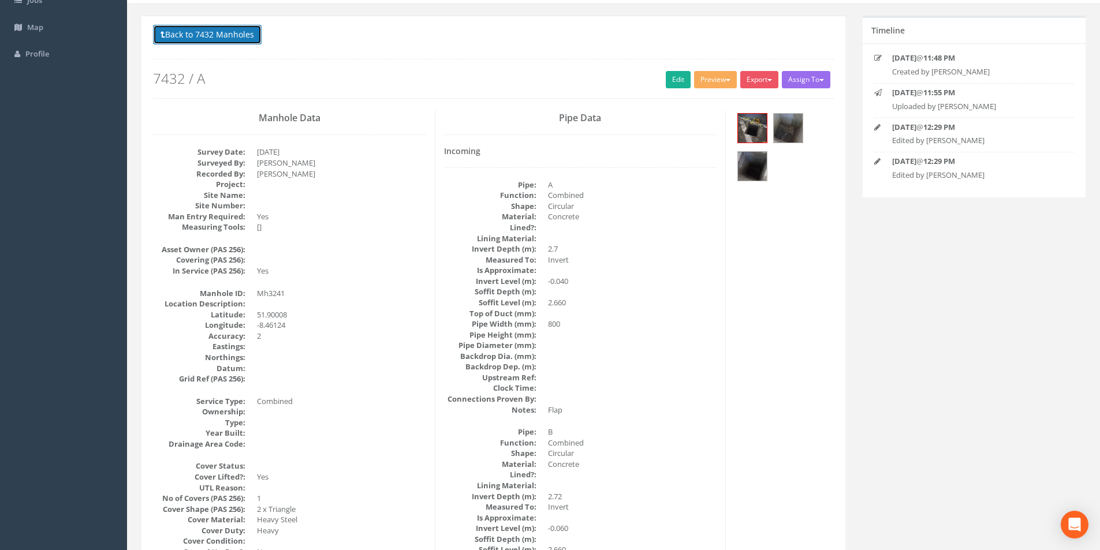
click at [231, 43] on button "Back to 7432 Manholes" at bounding box center [207, 35] width 109 height 20
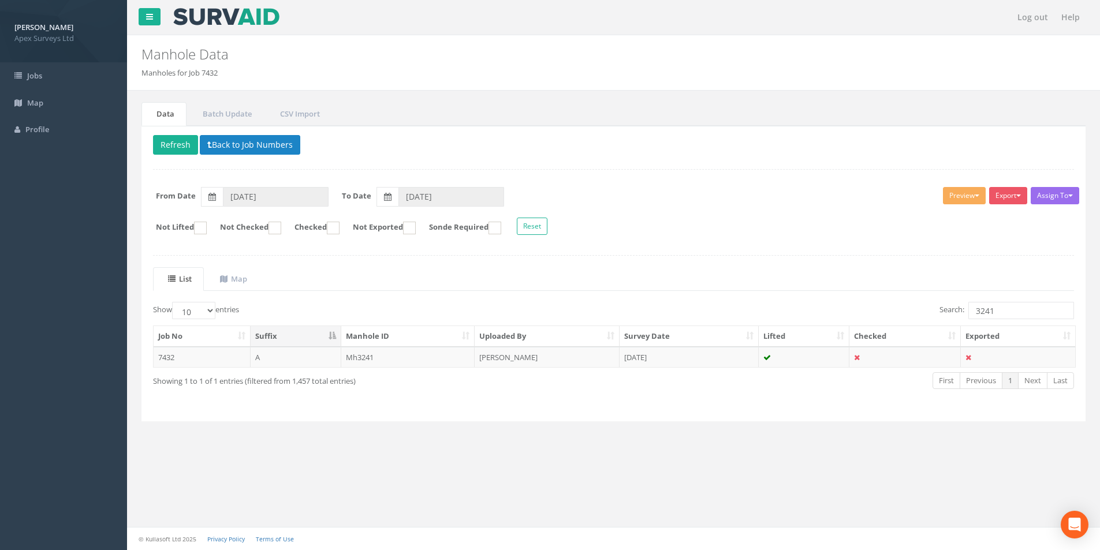
scroll to position [0, 0]
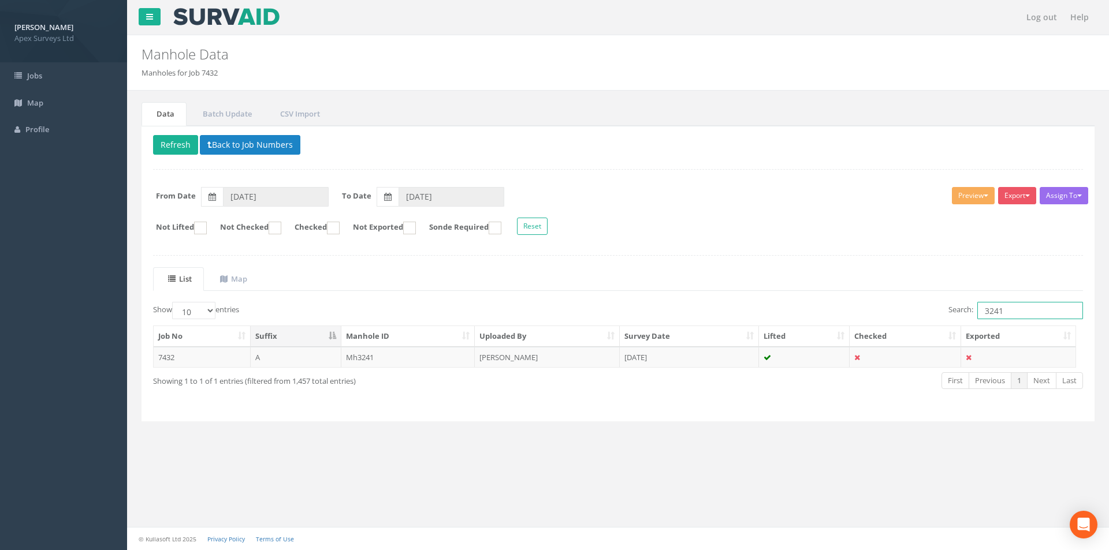
drag, startPoint x: 1002, startPoint y: 314, endPoint x: 976, endPoint y: 315, distance: 25.5
click at [977, 315] on input "3241" at bounding box center [1030, 310] width 106 height 17
type input "3215"
click at [739, 361] on td "[DATE]" at bounding box center [689, 357] width 139 height 21
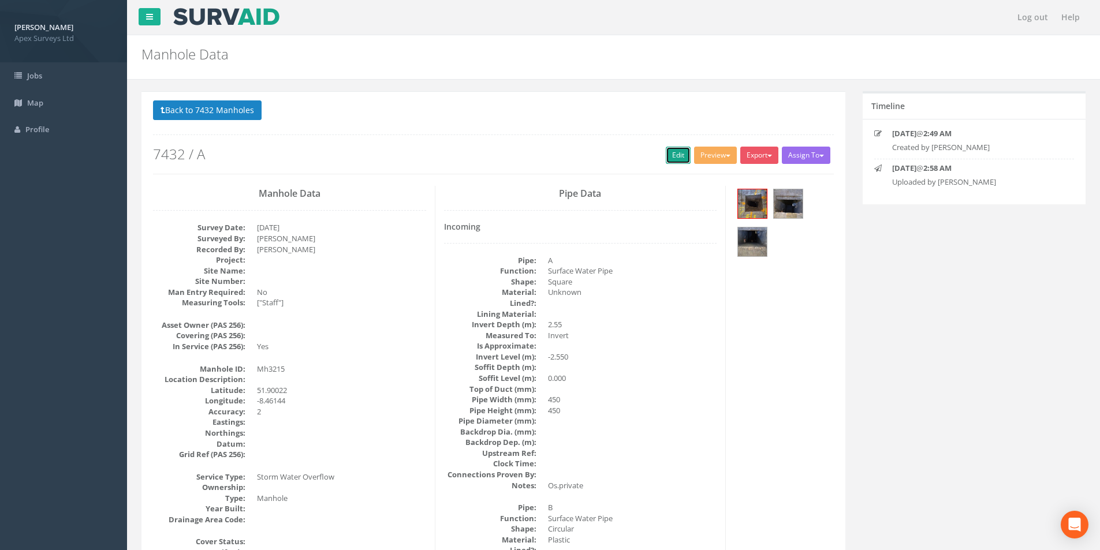
click at [670, 151] on link "Edit" at bounding box center [678, 155] width 25 height 17
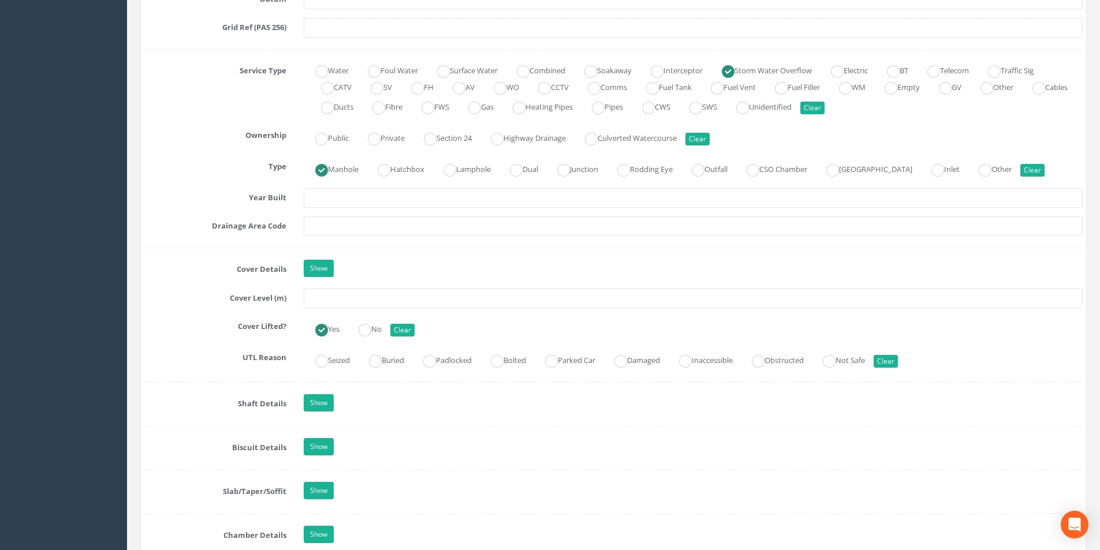
scroll to position [809, 0]
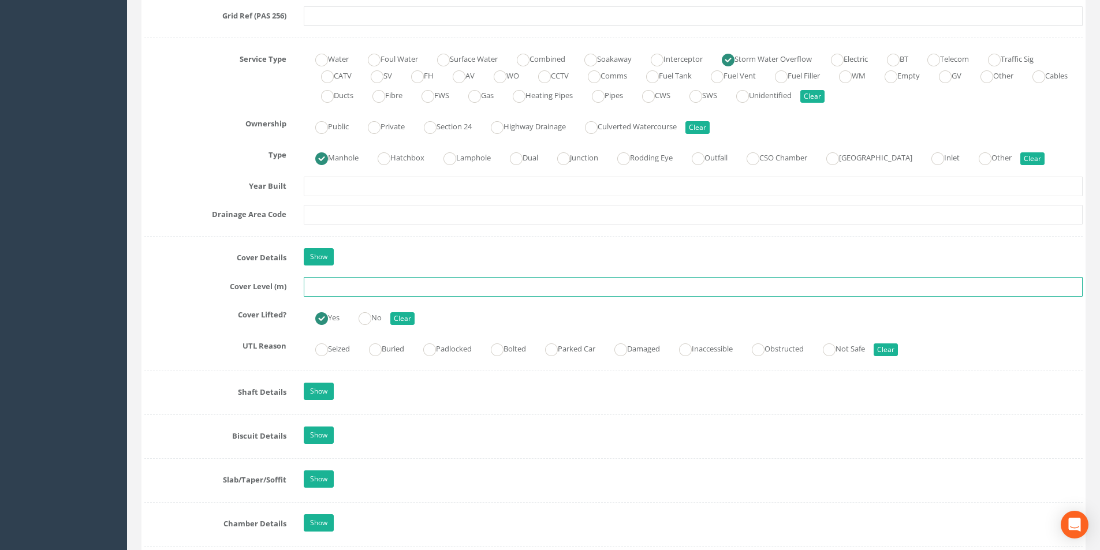
click at [363, 284] on input "text" at bounding box center [693, 287] width 779 height 20
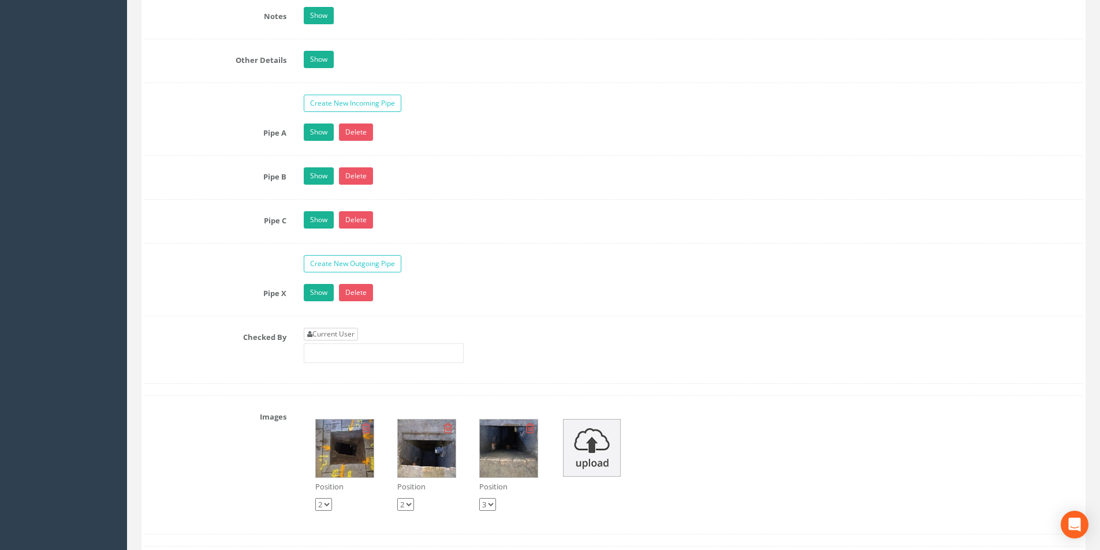
type input "3.07"
click at [322, 333] on link "Current User" at bounding box center [331, 334] width 54 height 13
type input "[PERSON_NAME]"
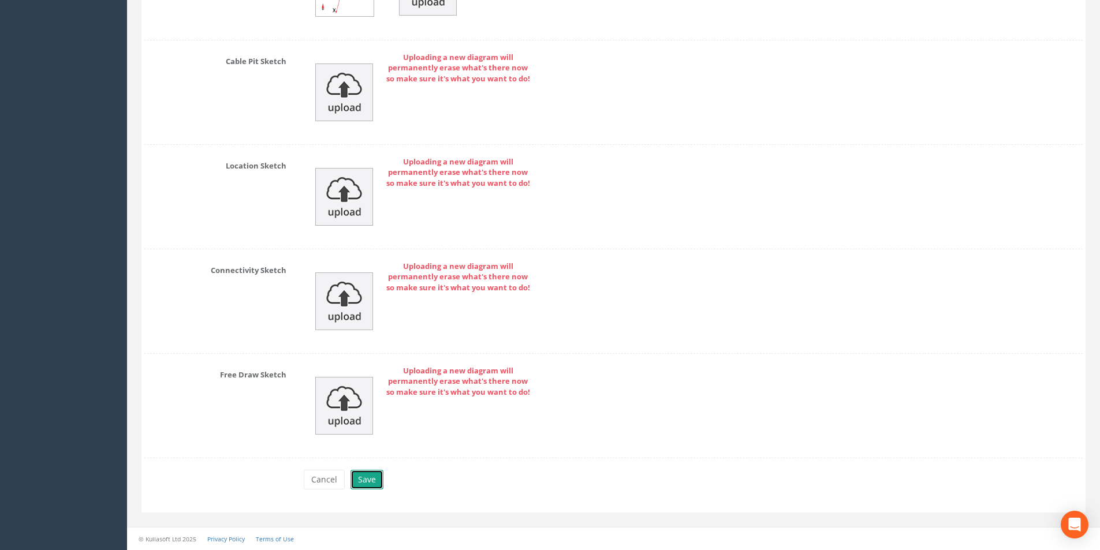
click at [367, 478] on button "Save" at bounding box center [367, 480] width 33 height 20
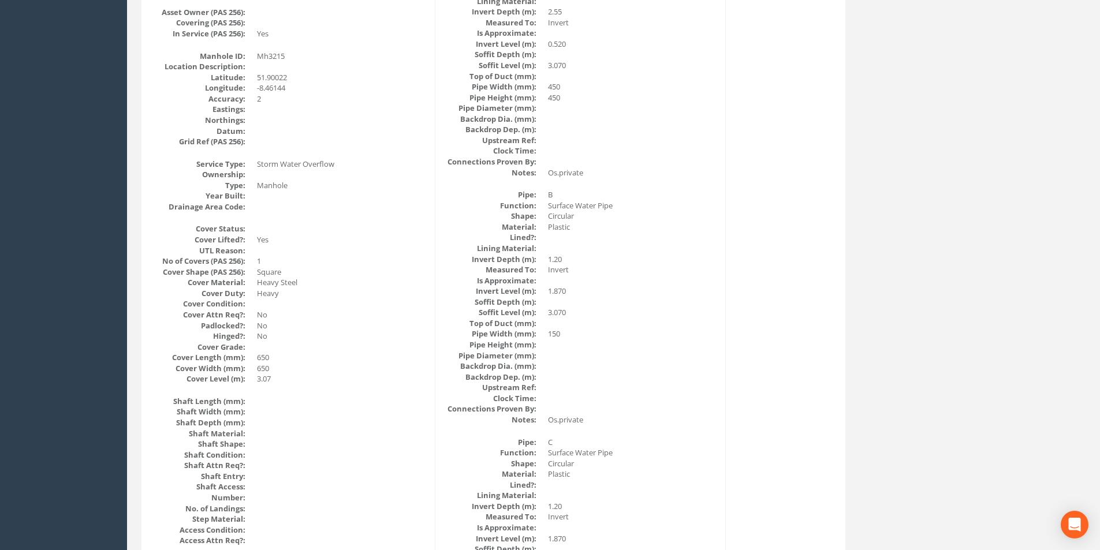
scroll to position [76, 0]
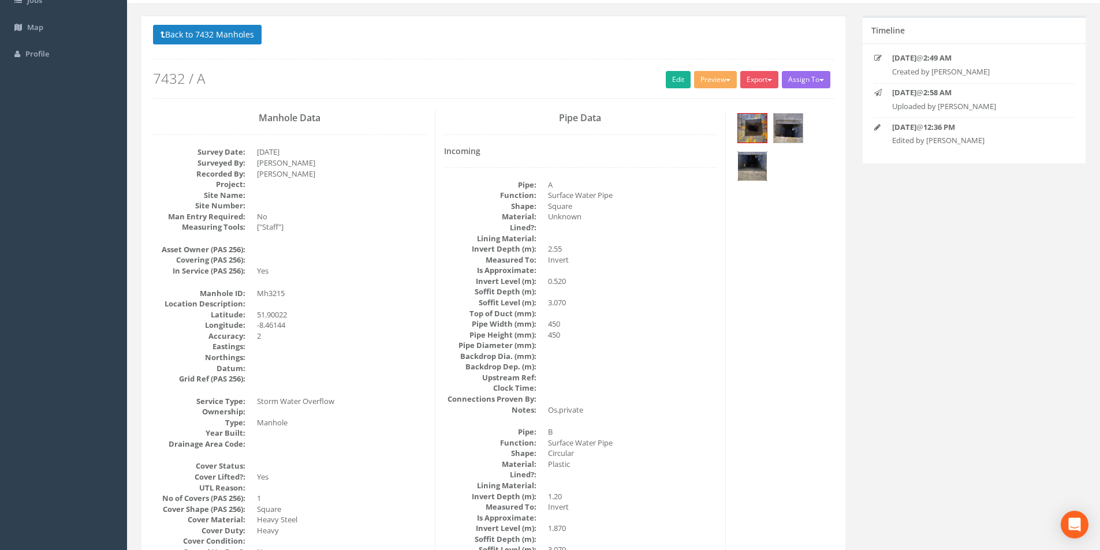
click at [758, 163] on img at bounding box center [752, 166] width 29 height 29
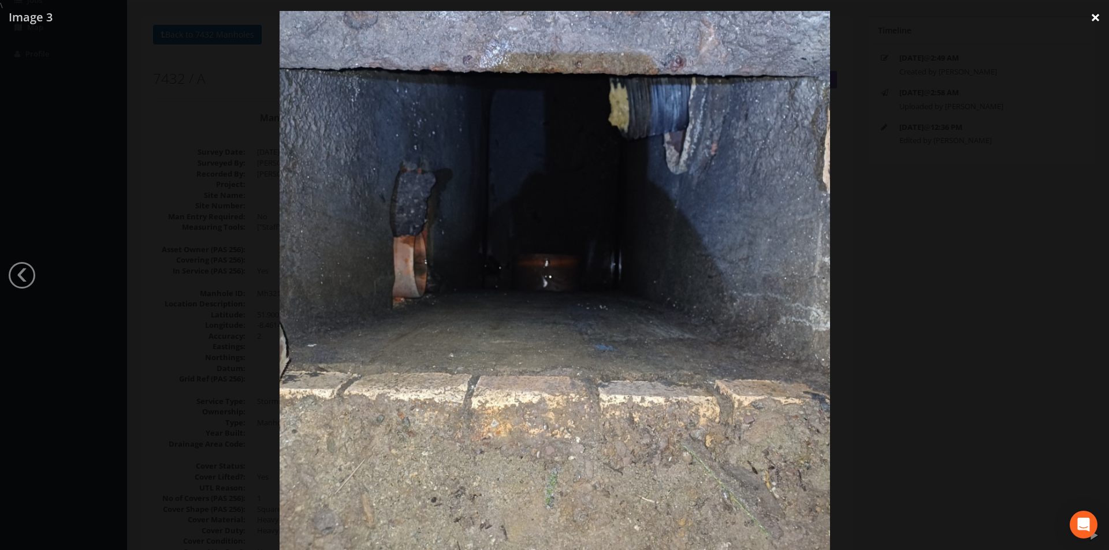
click at [1091, 21] on link "×" at bounding box center [1095, 17] width 27 height 35
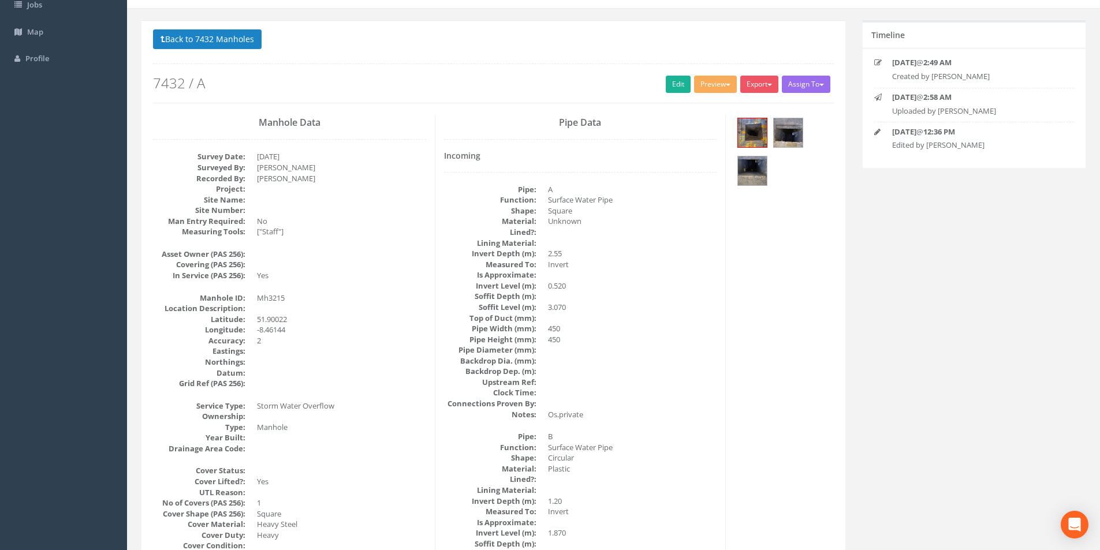
scroll to position [0, 0]
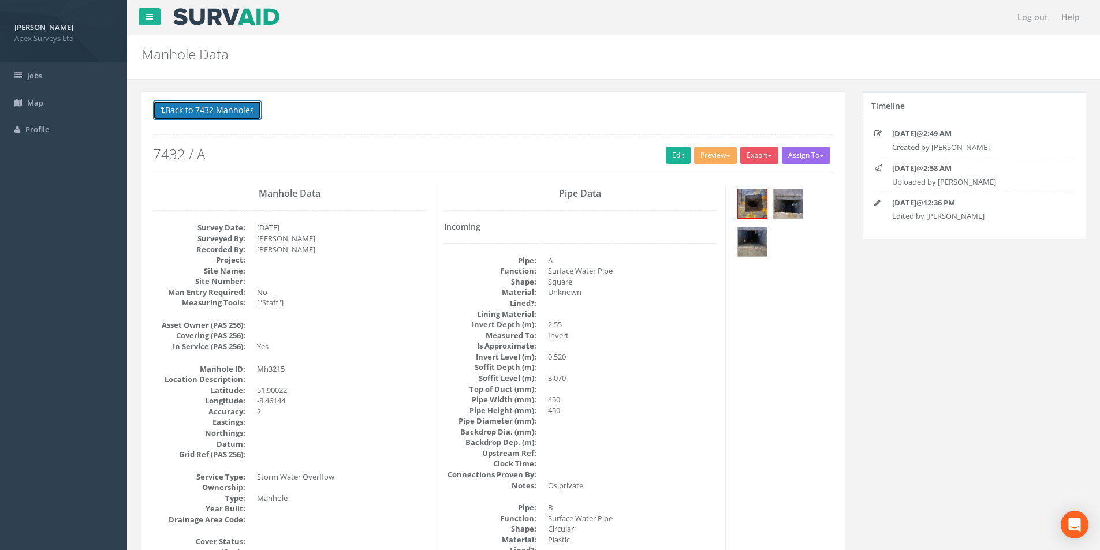
click at [190, 105] on button "Back to 7432 Manholes" at bounding box center [207, 111] width 109 height 20
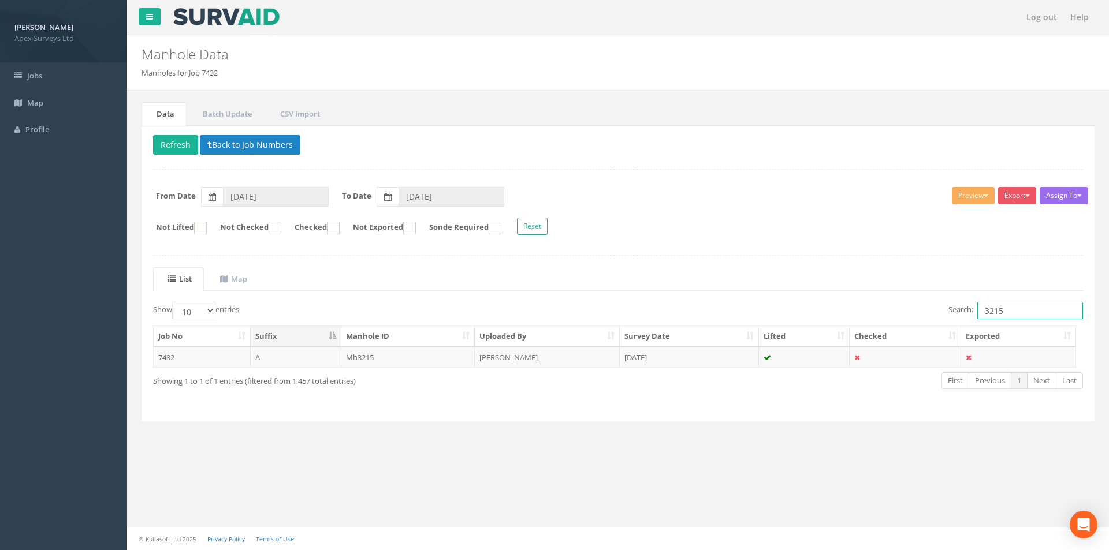
drag, startPoint x: 1016, startPoint y: 313, endPoint x: 992, endPoint y: 313, distance: 23.7
click at [992, 313] on input "3215" at bounding box center [1030, 310] width 106 height 17
type input "3209"
click at [581, 359] on td "[PERSON_NAME]" at bounding box center [547, 357] width 145 height 21
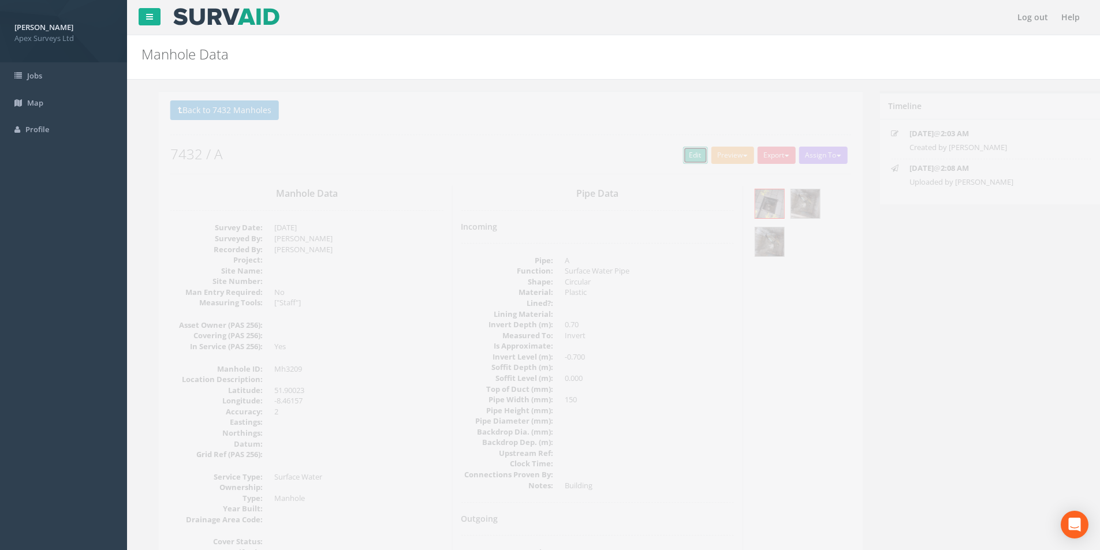
click at [668, 155] on link "Edit" at bounding box center [678, 155] width 25 height 17
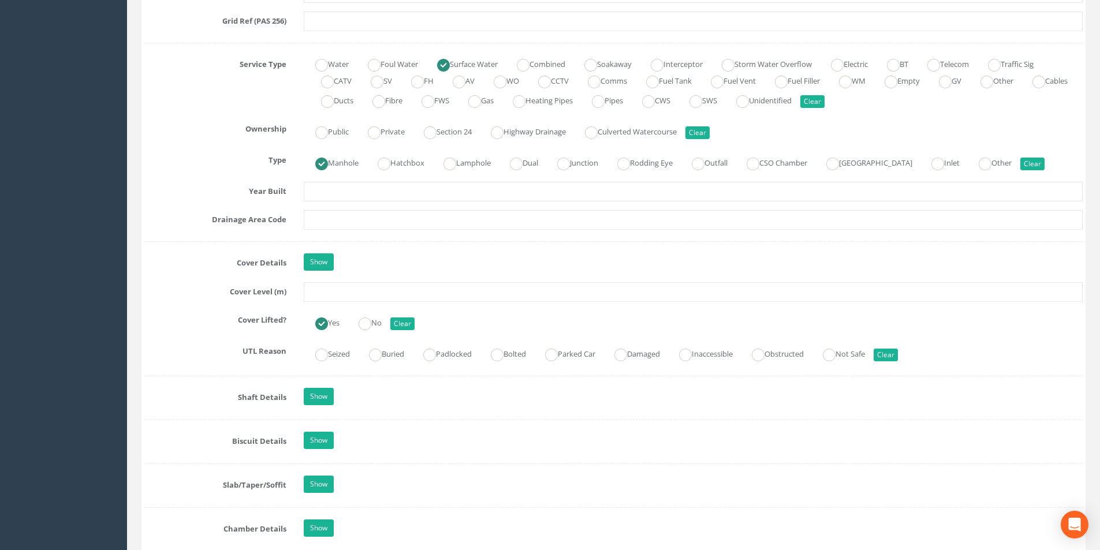
scroll to position [809, 0]
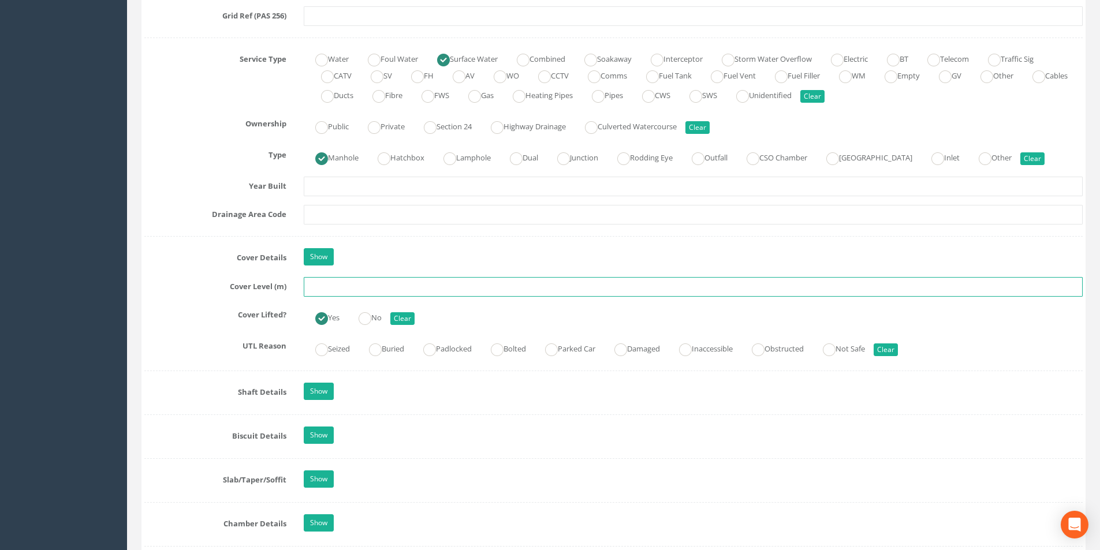
click at [352, 285] on input "text" at bounding box center [693, 287] width 779 height 20
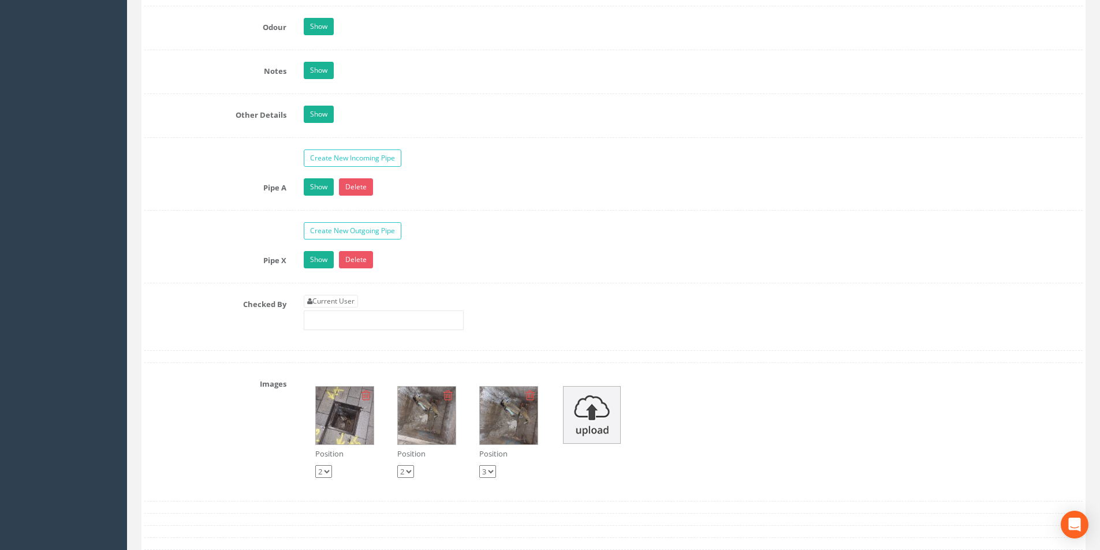
scroll to position [1906, 0]
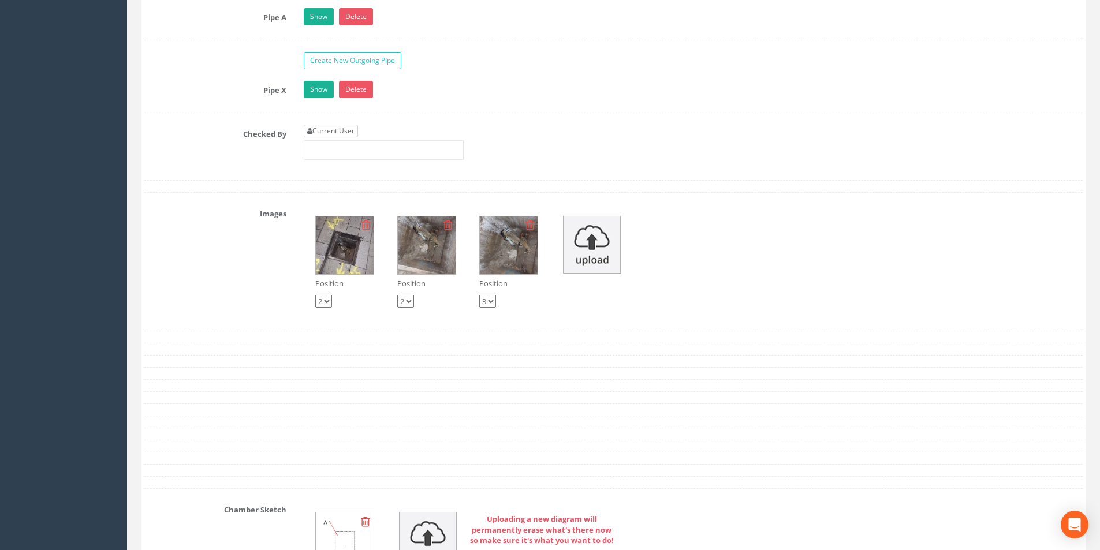
type input "3.12"
click at [318, 125] on link "Current User" at bounding box center [331, 131] width 54 height 13
type input "[PERSON_NAME]"
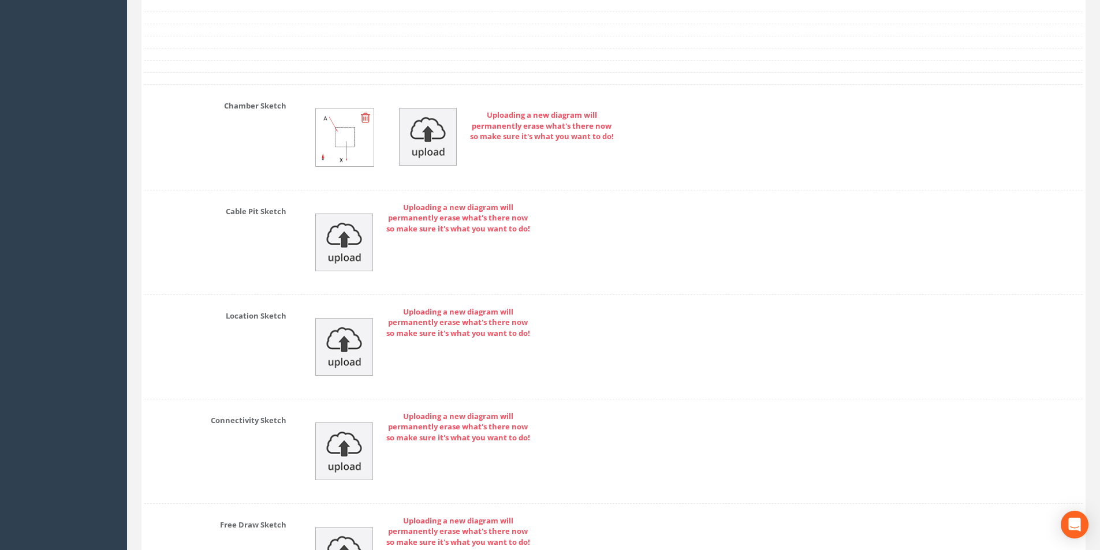
scroll to position [2461, 0]
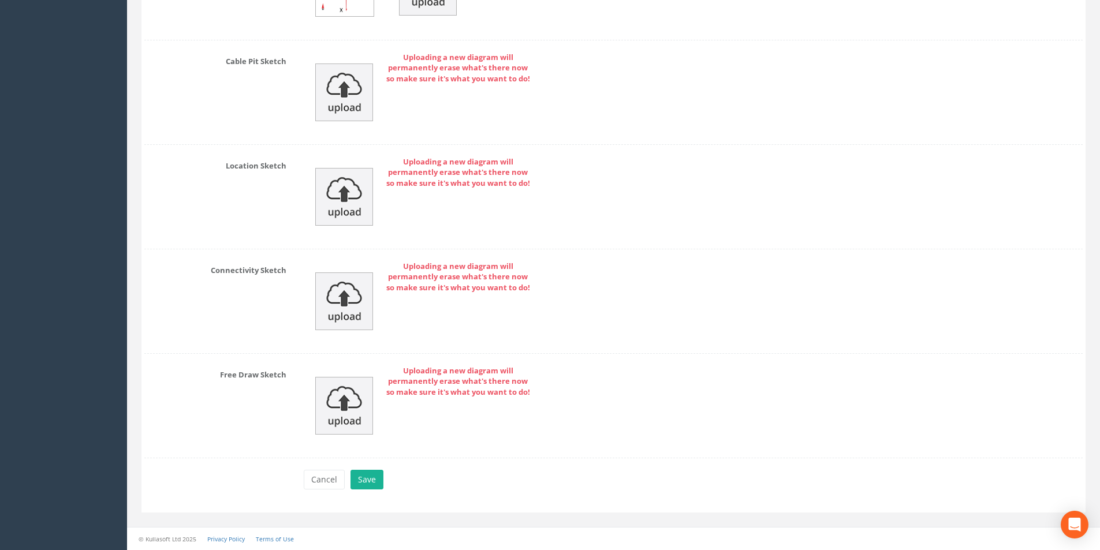
click at [361, 492] on div "Cancel Save Delete" at bounding box center [693, 481] width 797 height 23
click at [371, 481] on button "Save" at bounding box center [367, 480] width 33 height 20
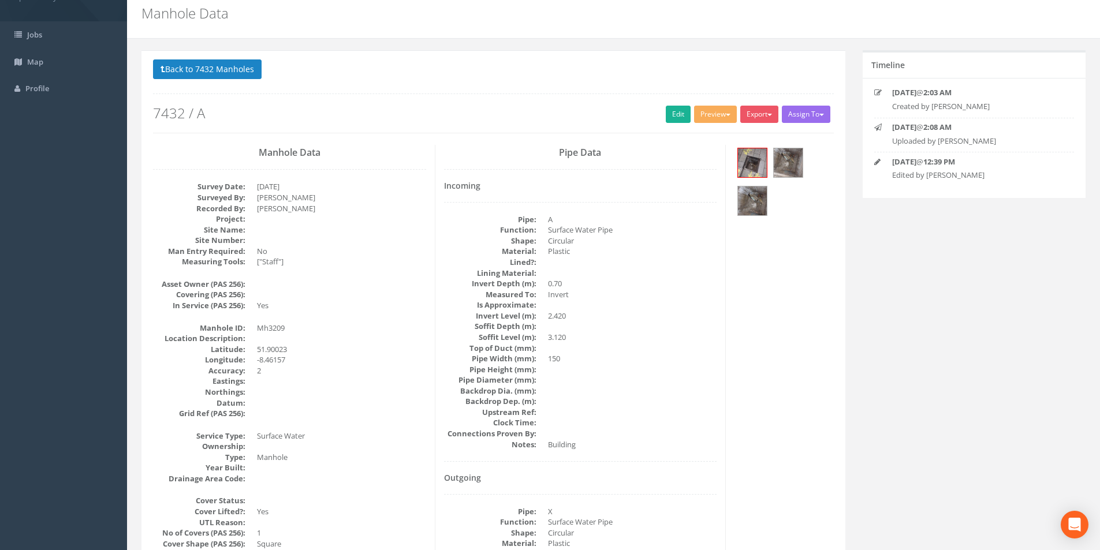
scroll to position [0, 0]
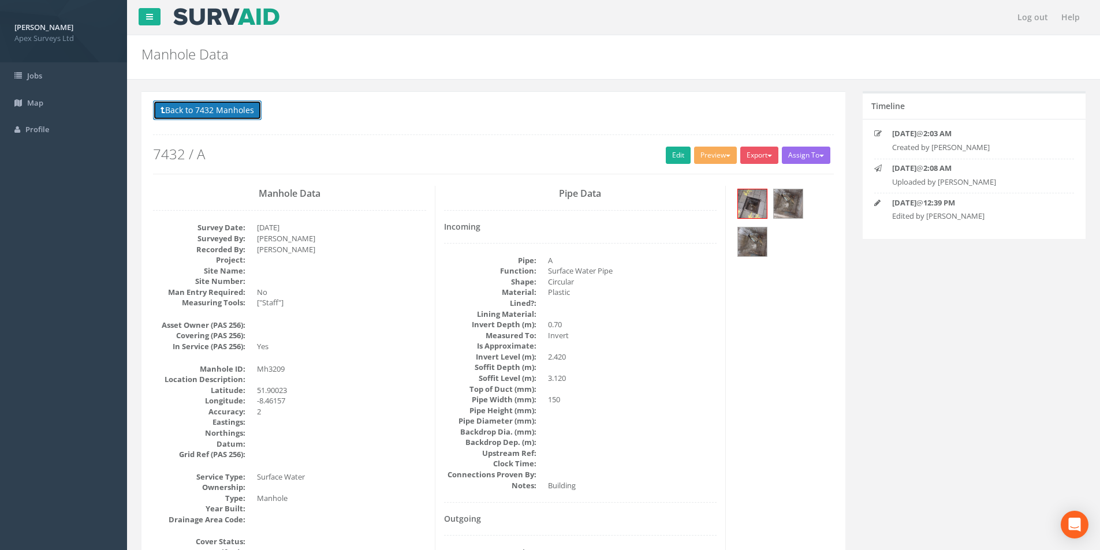
click at [191, 111] on button "Back to 7432 Manholes" at bounding box center [207, 111] width 109 height 20
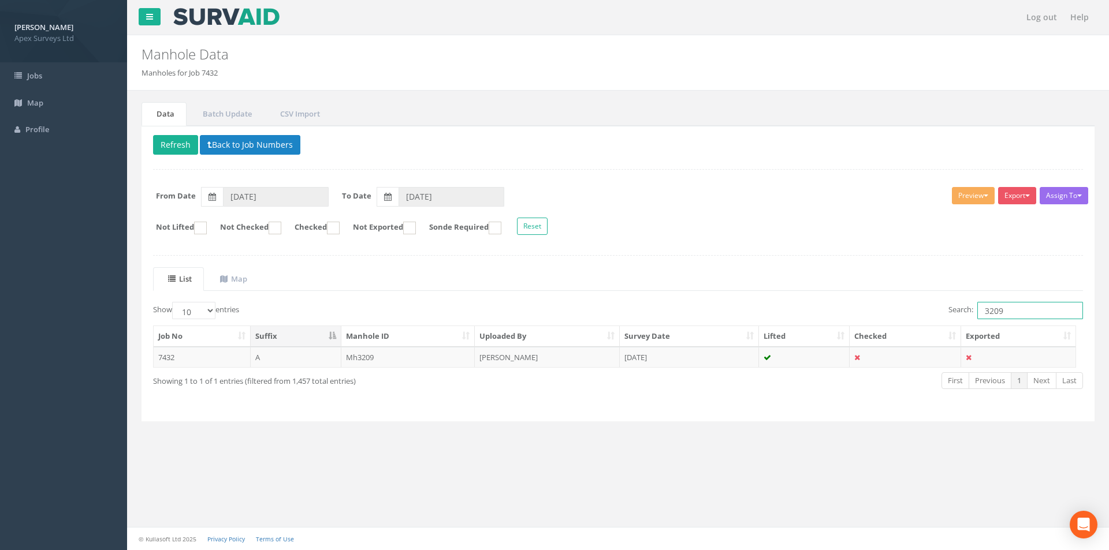
drag, startPoint x: 1017, startPoint y: 313, endPoint x: 979, endPoint y: 313, distance: 37.5
click at [979, 313] on input "3209" at bounding box center [1030, 310] width 106 height 17
type input "3187"
click at [704, 347] on th "Survey Date" at bounding box center [689, 336] width 139 height 21
click at [681, 358] on td "[DATE]" at bounding box center [689, 357] width 139 height 21
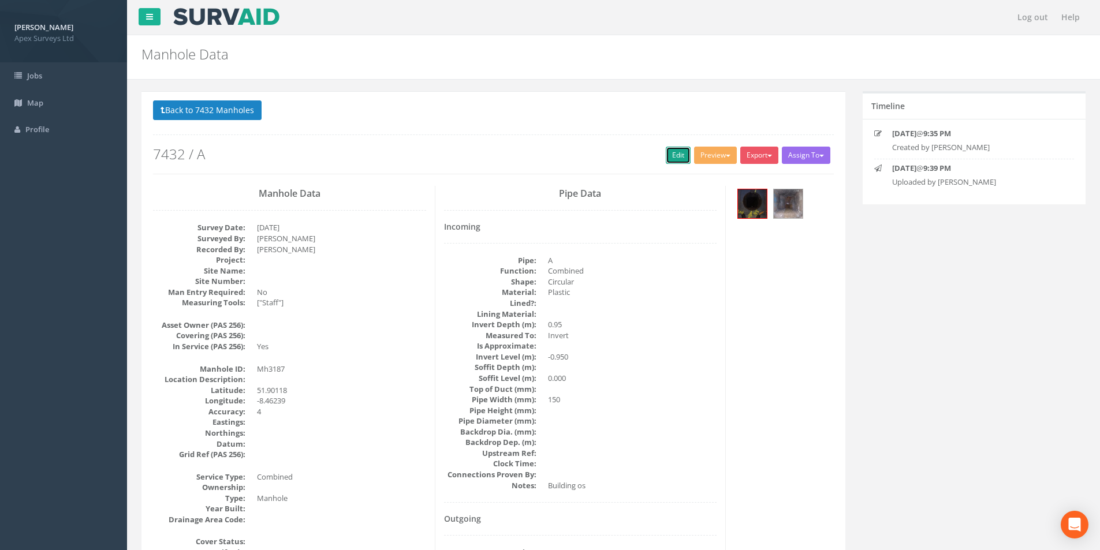
click at [677, 163] on link "Edit" at bounding box center [678, 155] width 25 height 17
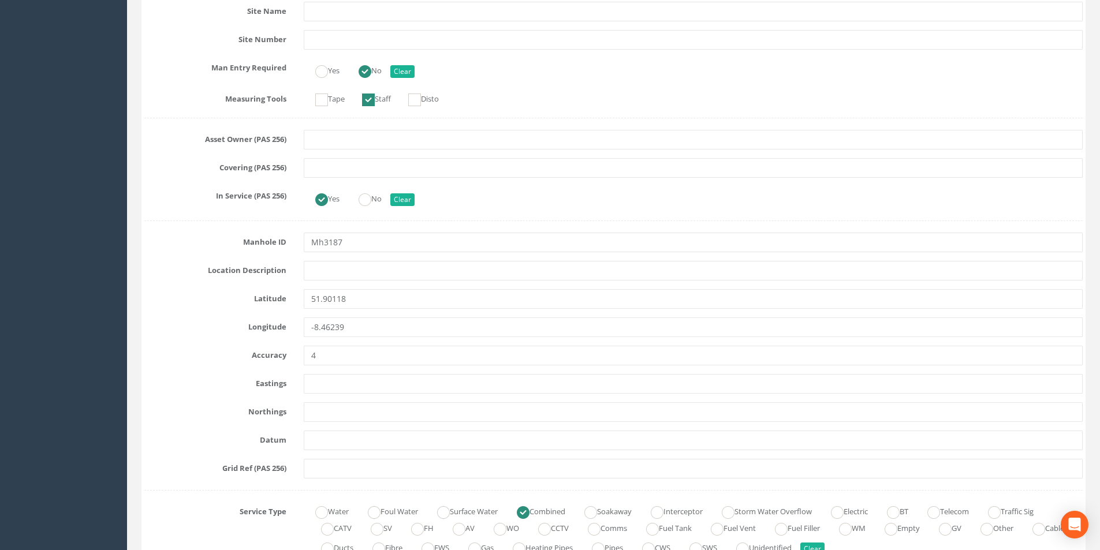
scroll to position [635, 0]
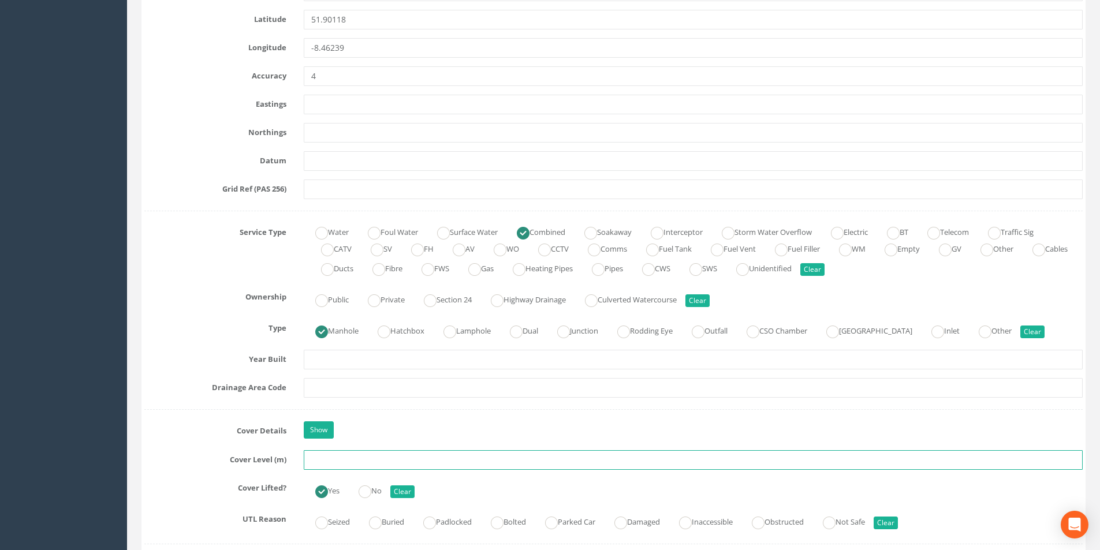
click at [364, 460] on input "text" at bounding box center [693, 461] width 779 height 20
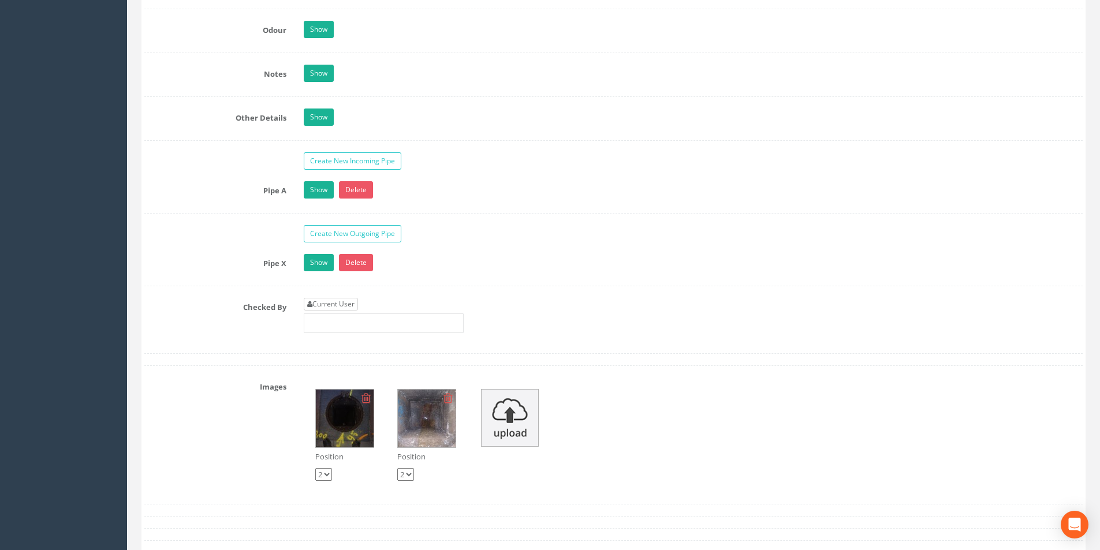
type input "2.49"
click at [340, 307] on link "Current User" at bounding box center [331, 304] width 54 height 13
type input "[PERSON_NAME]"
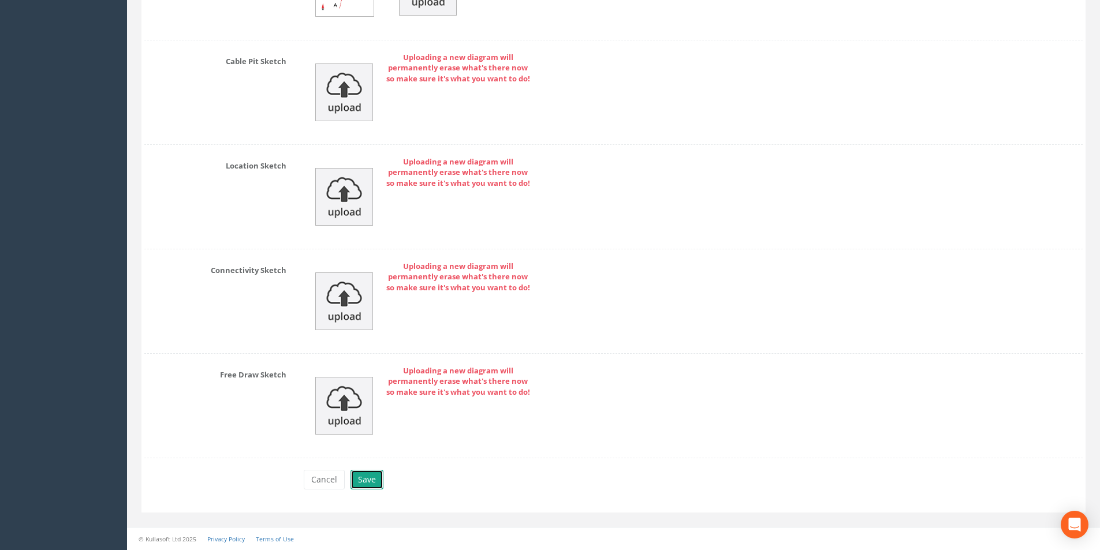
click at [365, 477] on button "Save" at bounding box center [367, 480] width 33 height 20
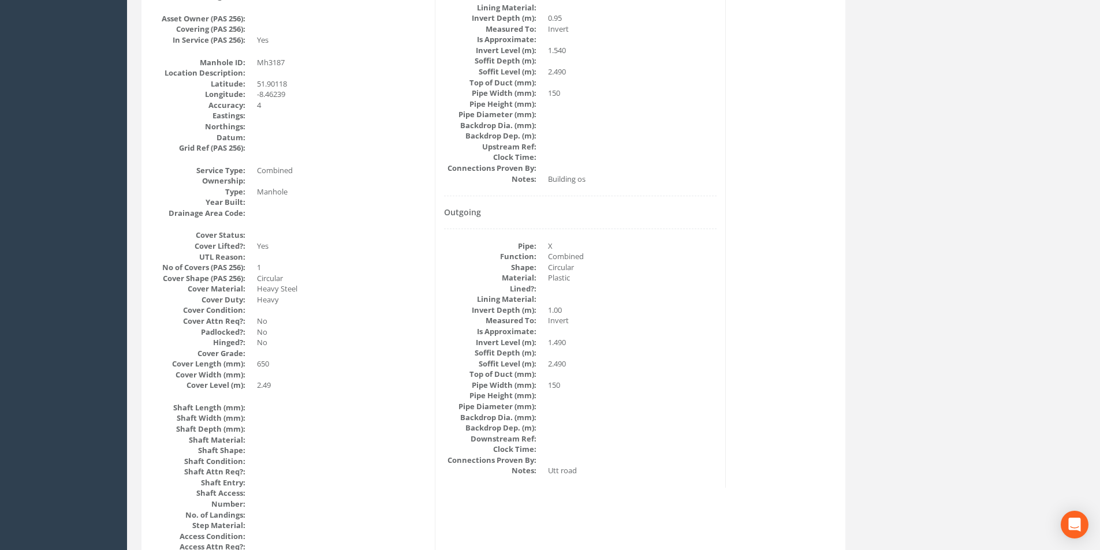
scroll to position [0, 0]
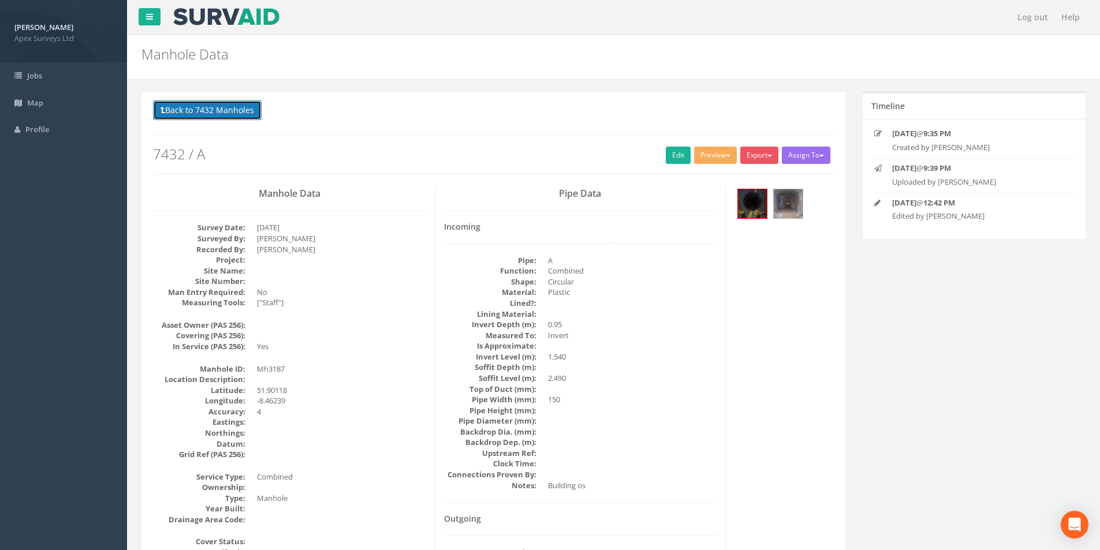
click at [213, 116] on button "Back to 7432 Manholes" at bounding box center [207, 111] width 109 height 20
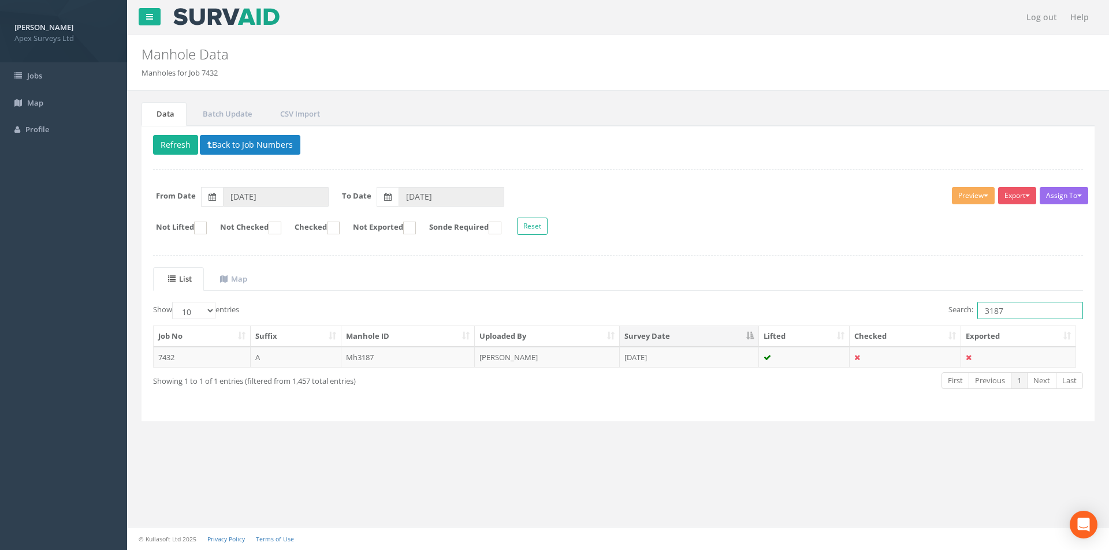
drag, startPoint x: 1020, startPoint y: 314, endPoint x: 992, endPoint y: 318, distance: 27.4
click at [992, 318] on input "3187" at bounding box center [1030, 310] width 106 height 17
type input "3159"
click at [564, 362] on td "[PERSON_NAME]" at bounding box center [547, 357] width 145 height 21
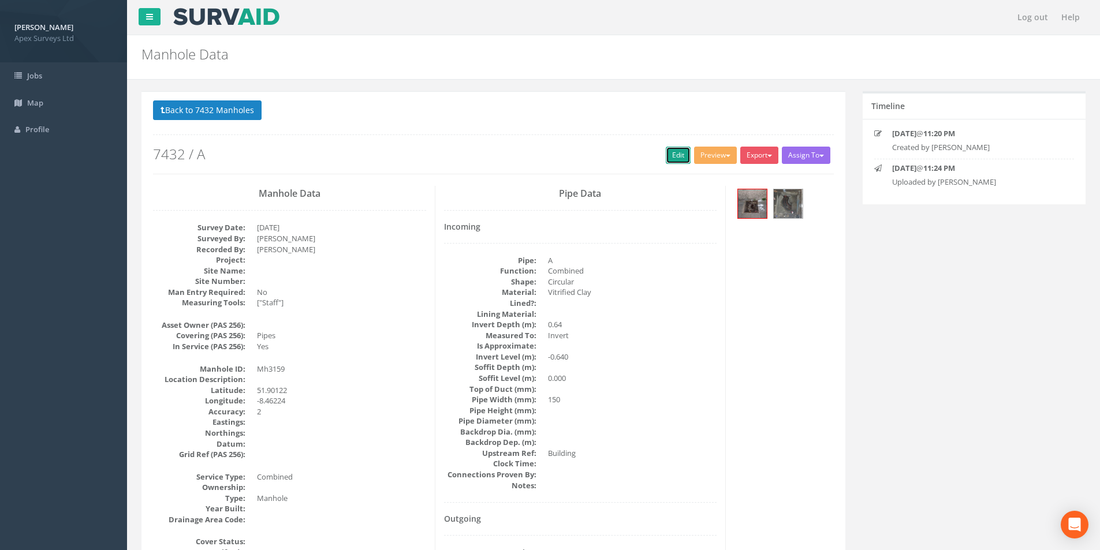
click at [667, 159] on link "Edit" at bounding box center [678, 155] width 25 height 17
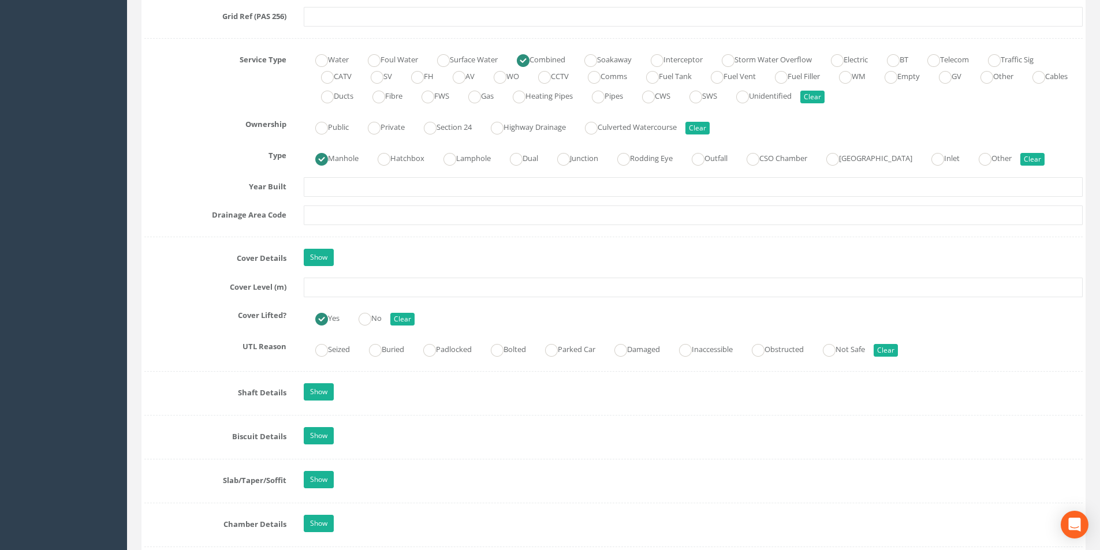
scroll to position [809, 0]
click at [362, 290] on input "text" at bounding box center [693, 287] width 779 height 20
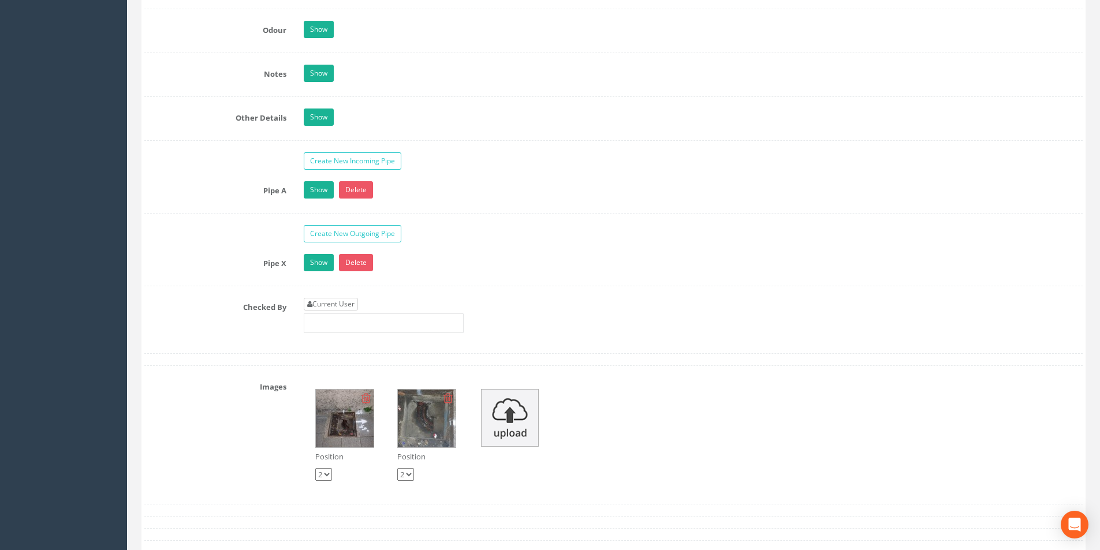
type input "2.78"
click at [337, 307] on link "Current User" at bounding box center [331, 304] width 54 height 13
type input "[PERSON_NAME]"
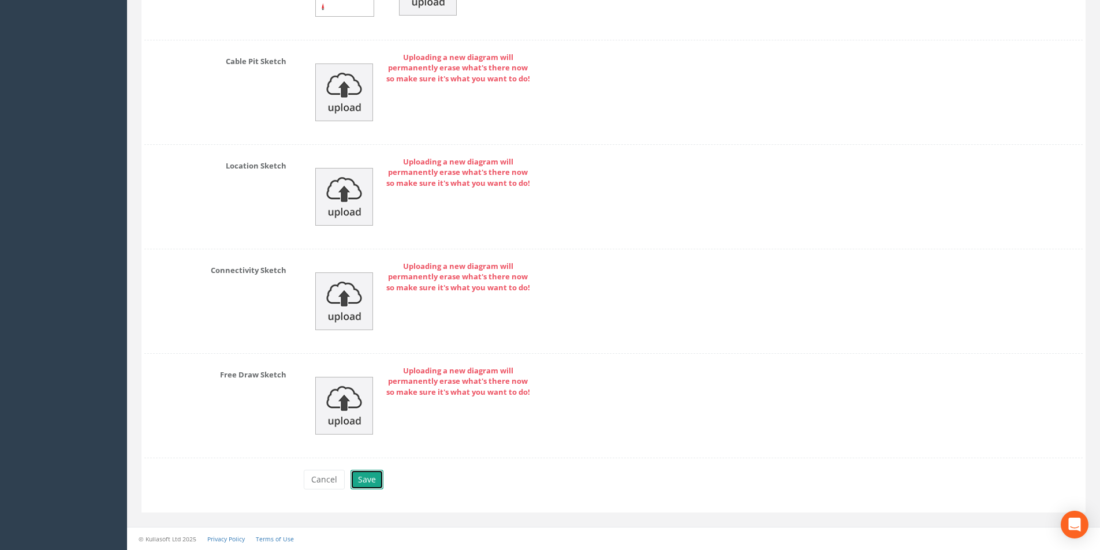
click at [369, 480] on button "Save" at bounding box center [367, 480] width 33 height 20
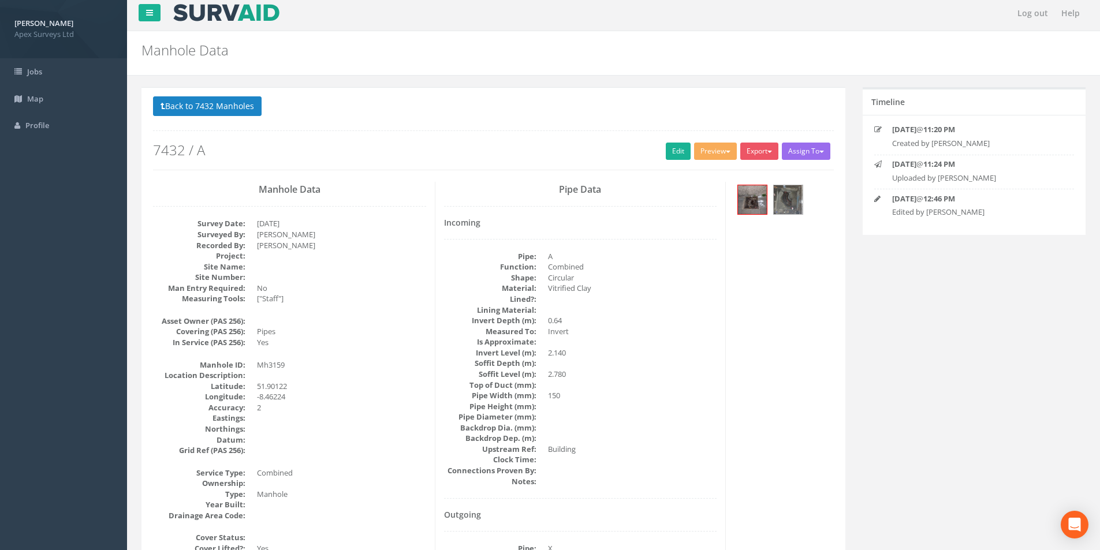
scroll to position [0, 0]
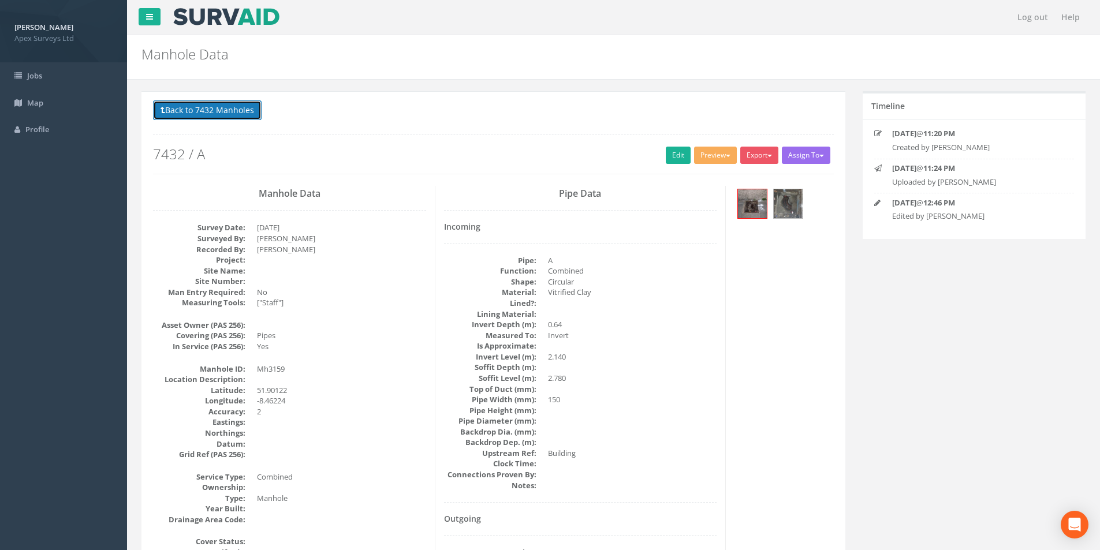
drag, startPoint x: 166, startPoint y: 110, endPoint x: 207, endPoint y: 137, distance: 48.7
click at [166, 110] on button "Back to 7432 Manholes" at bounding box center [207, 111] width 109 height 20
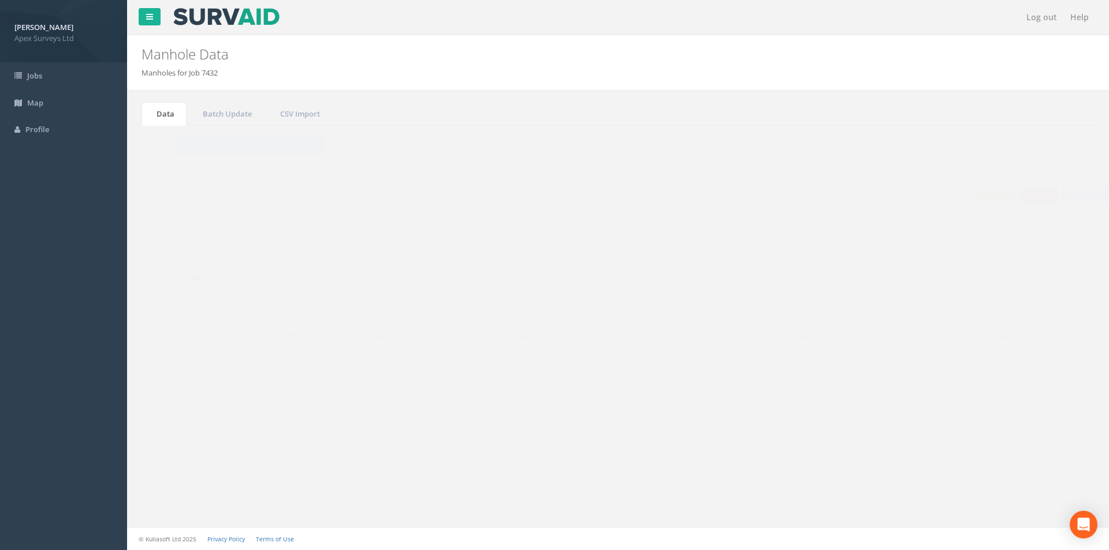
click at [1005, 306] on input "3159" at bounding box center [1030, 310] width 106 height 17
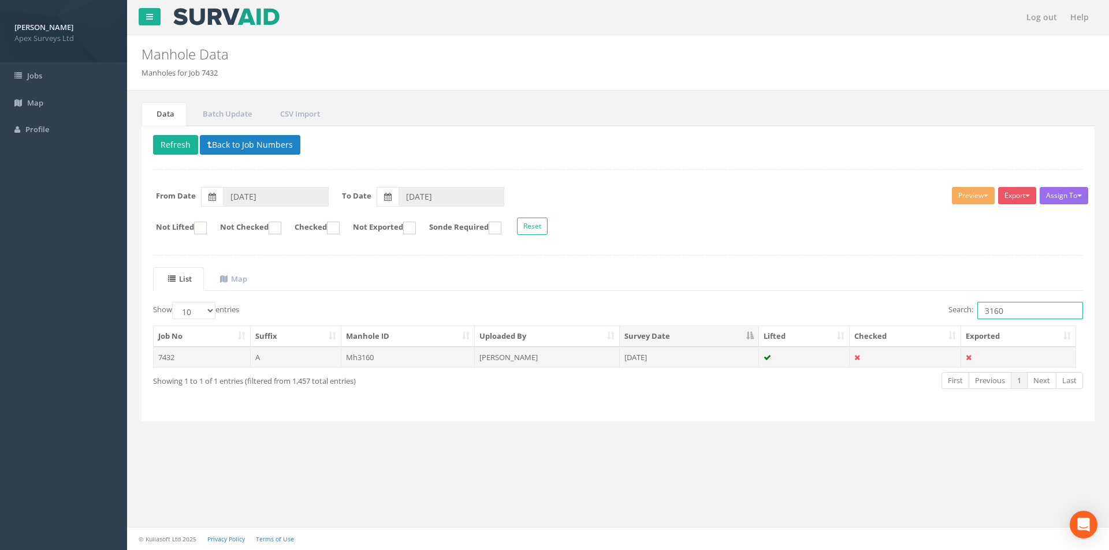
type input "3160"
click at [710, 362] on td "[DATE]" at bounding box center [689, 357] width 139 height 21
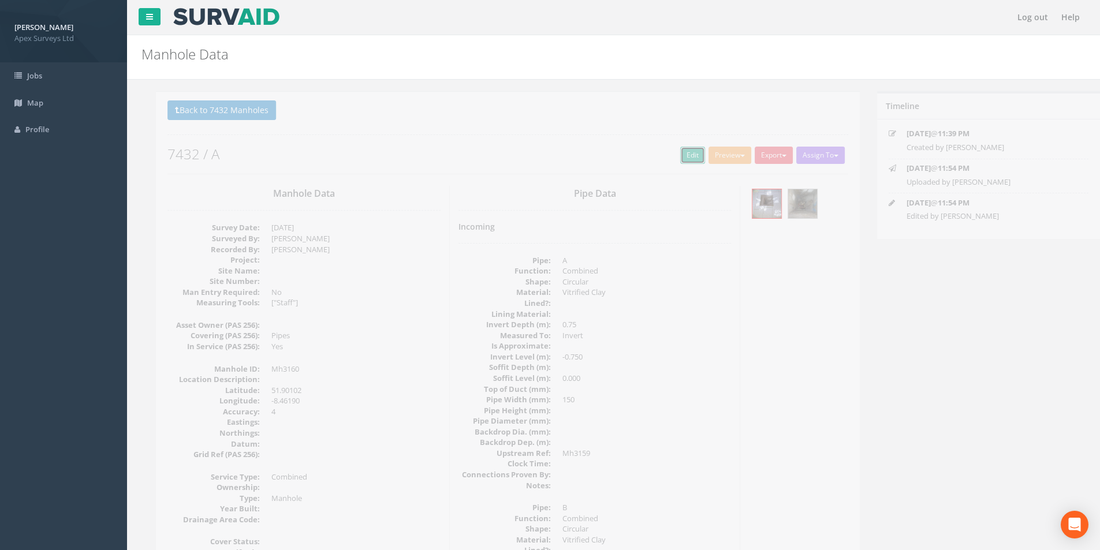
click at [676, 152] on link "Edit" at bounding box center [678, 155] width 25 height 17
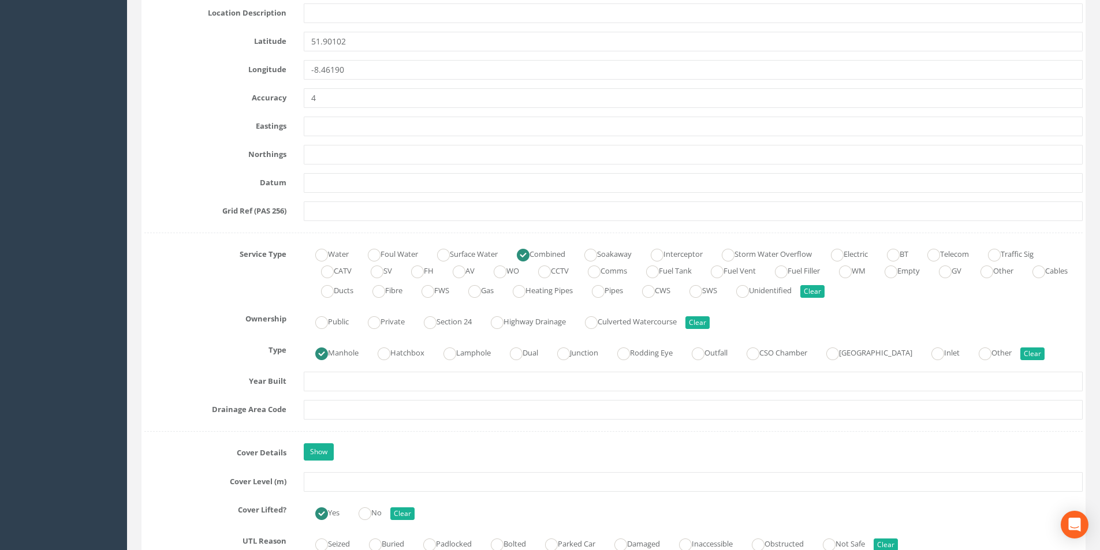
scroll to position [751, 0]
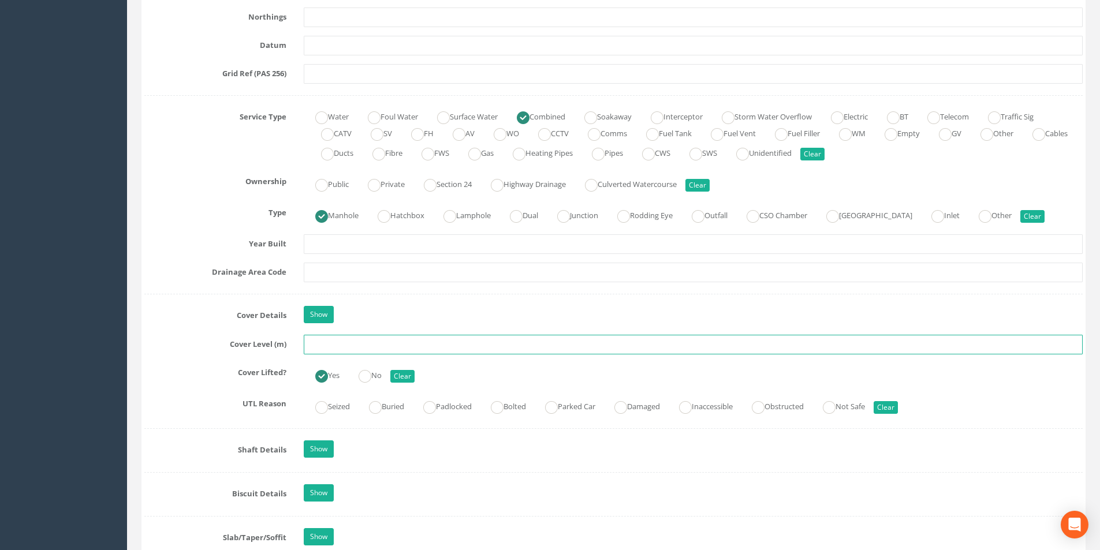
click at [389, 346] on input "text" at bounding box center [693, 345] width 779 height 20
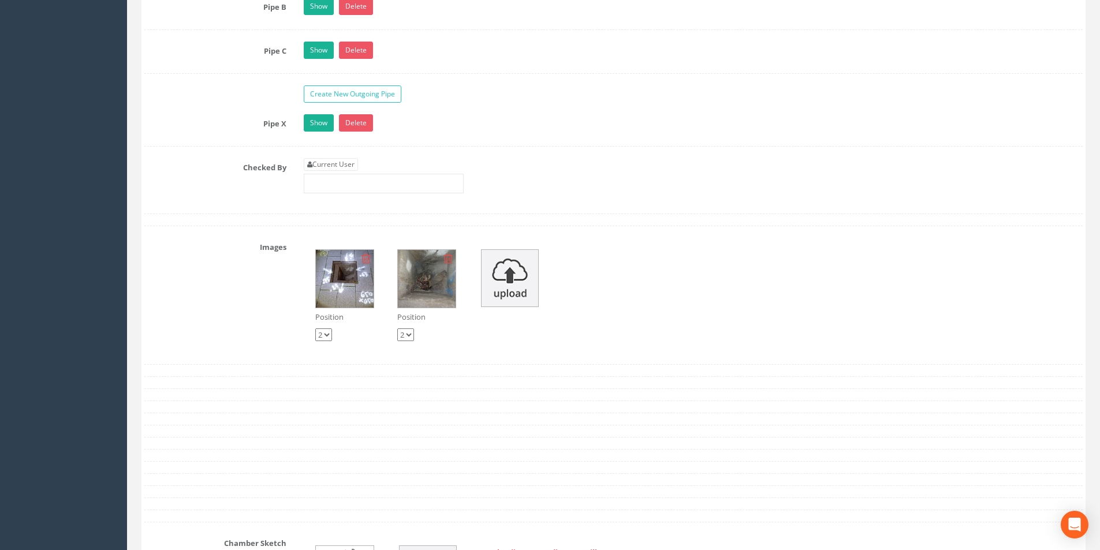
scroll to position [1964, 0]
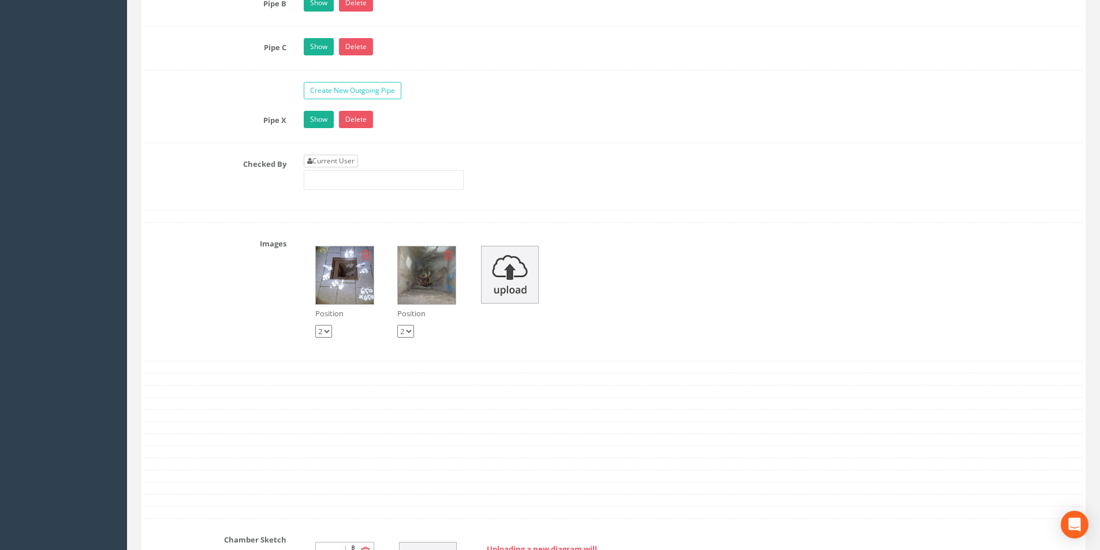
type input "2.79"
click at [340, 164] on link "Current User" at bounding box center [331, 161] width 54 height 13
type input "[PERSON_NAME]"
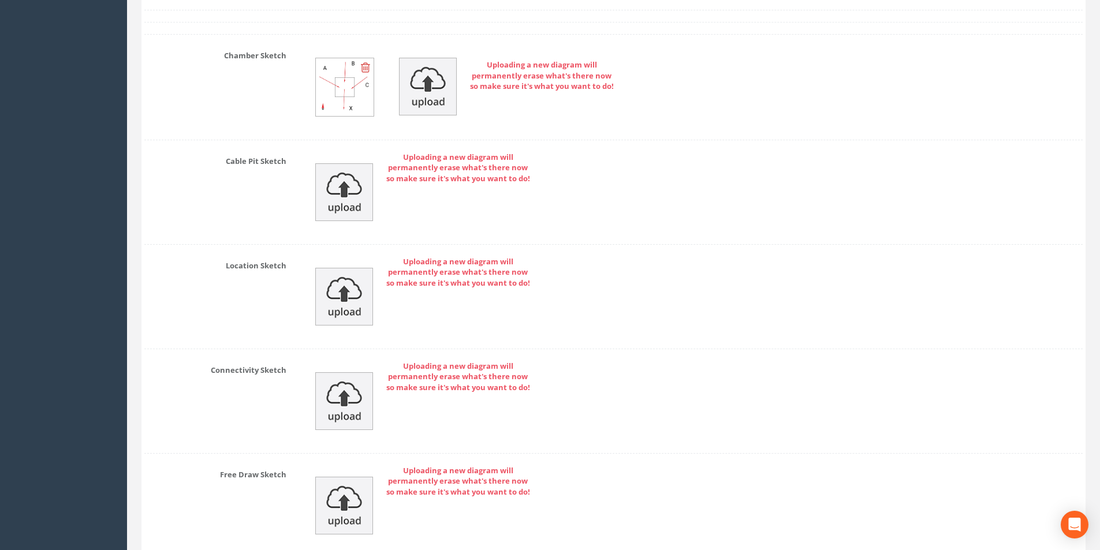
scroll to position [2548, 0]
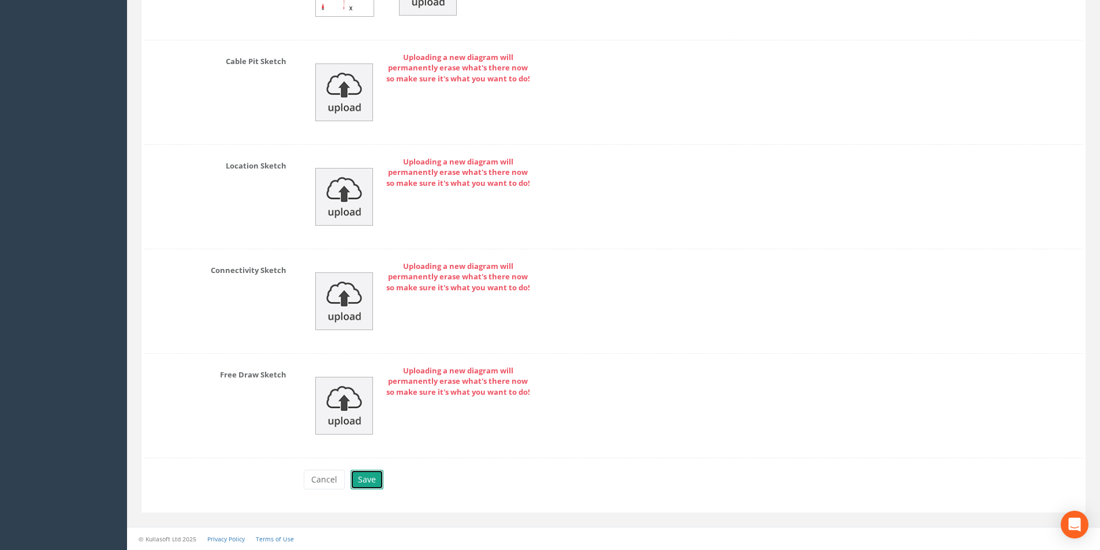
click at [363, 472] on button "Save" at bounding box center [367, 480] width 33 height 20
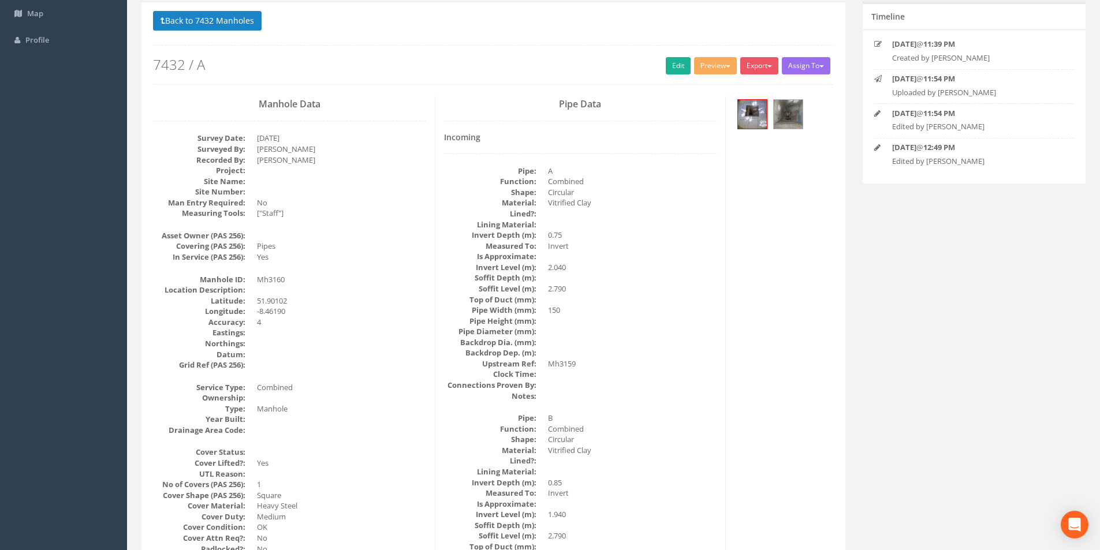
scroll to position [76, 0]
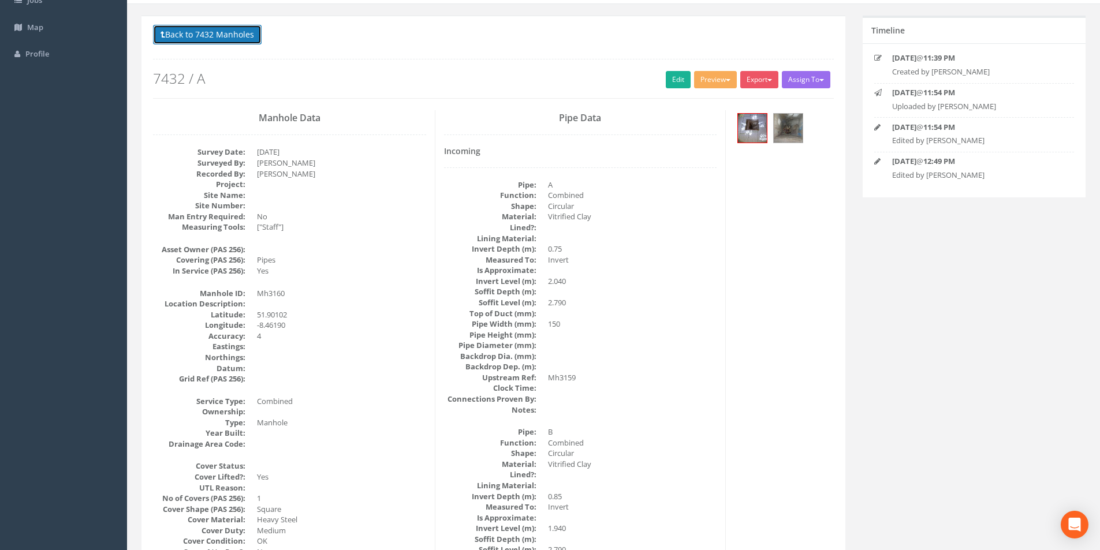
click at [192, 40] on button "Back to 7432 Manholes" at bounding box center [207, 35] width 109 height 20
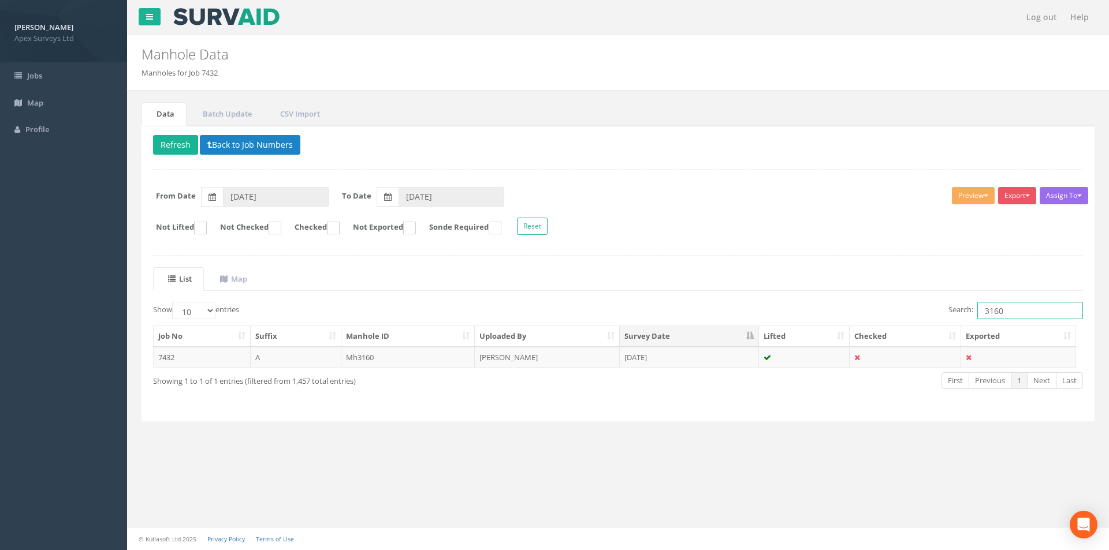
click at [1013, 310] on input "3160" at bounding box center [1030, 310] width 106 height 17
type input "3162"
click at [643, 363] on td "[DATE]" at bounding box center [689, 357] width 139 height 21
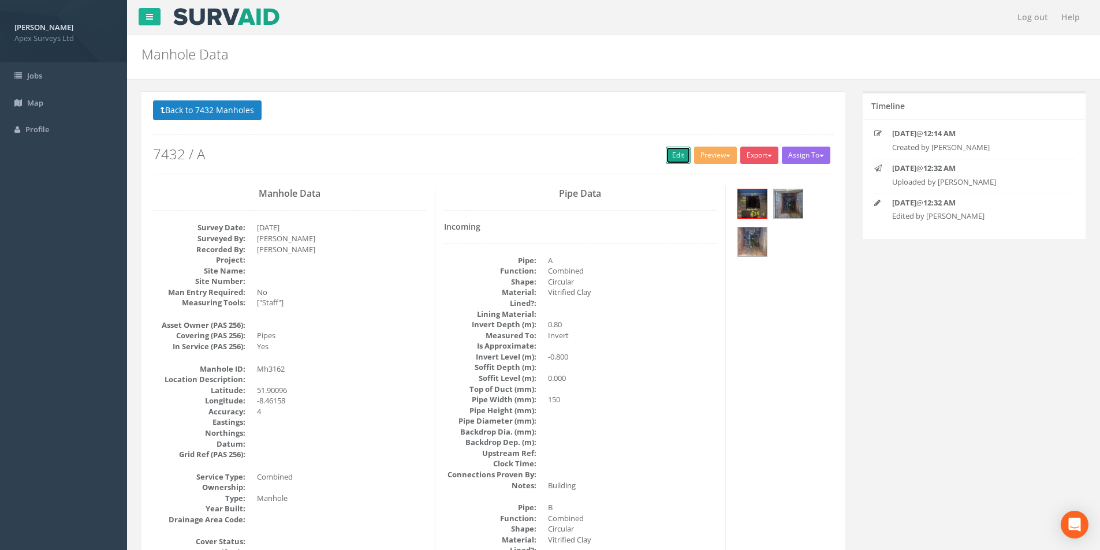
click at [669, 163] on link "Edit" at bounding box center [678, 155] width 25 height 17
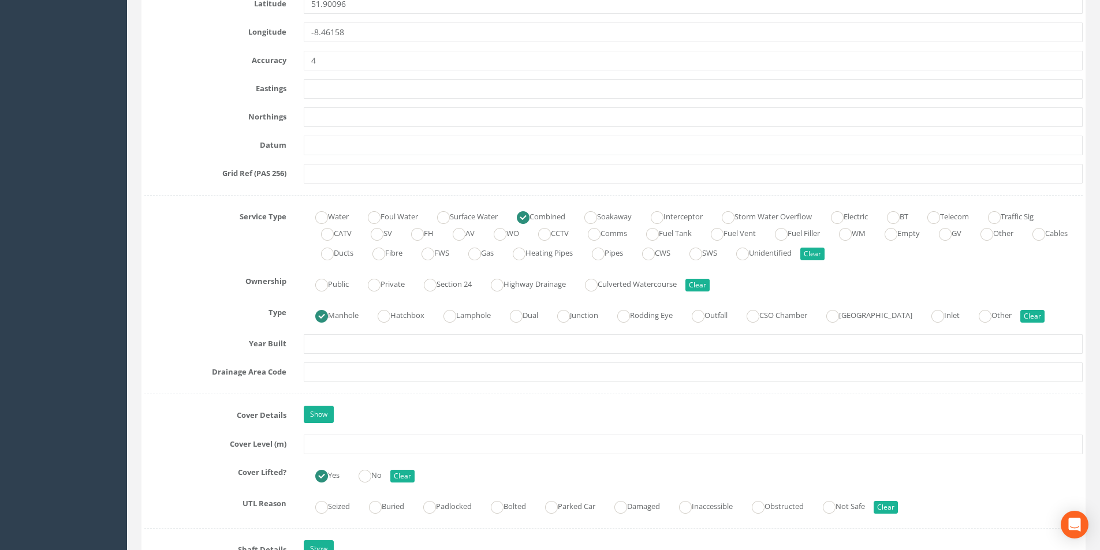
scroll to position [751, 0]
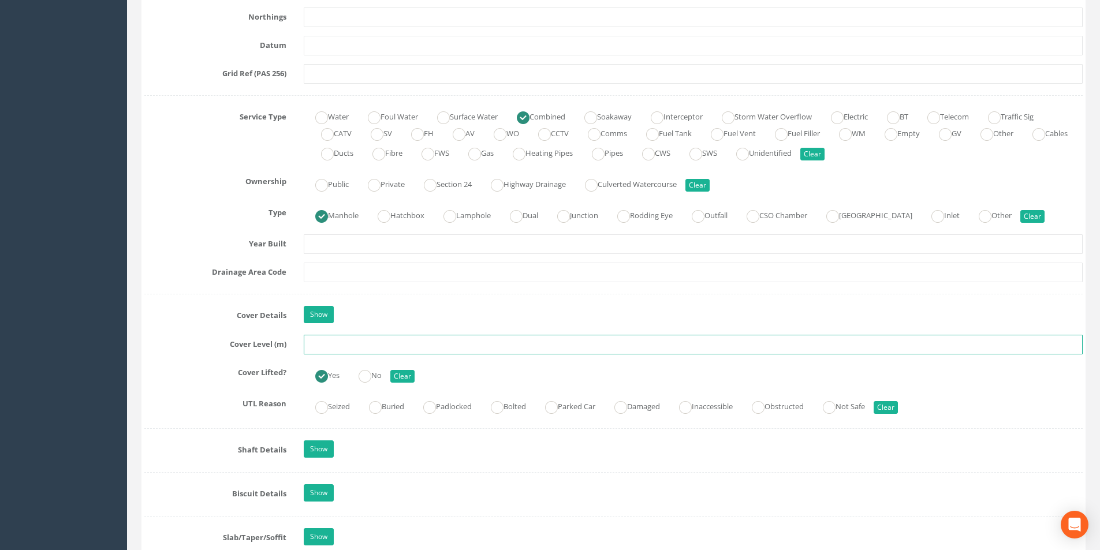
click at [333, 347] on input "text" at bounding box center [693, 345] width 779 height 20
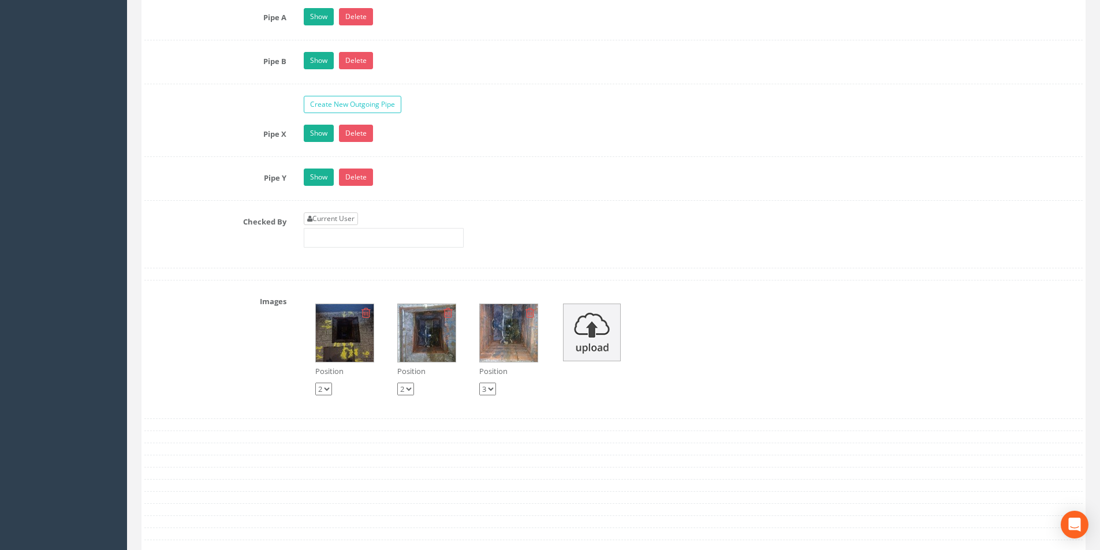
type input "2.84"
click at [337, 216] on link "Current User" at bounding box center [331, 219] width 54 height 13
type input "[PERSON_NAME]"
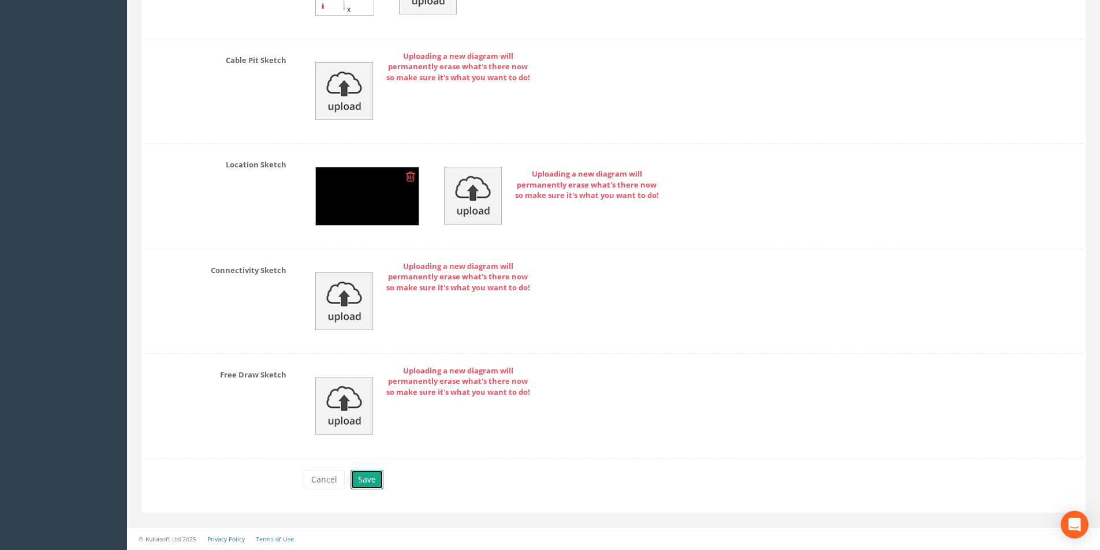
click at [366, 475] on button "Save" at bounding box center [367, 480] width 33 height 20
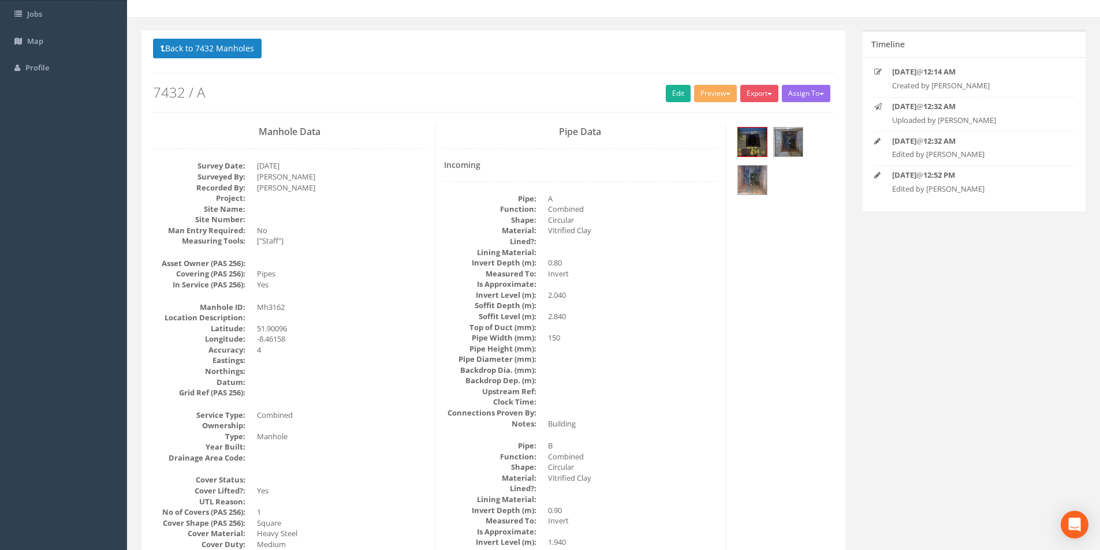
scroll to position [13, 0]
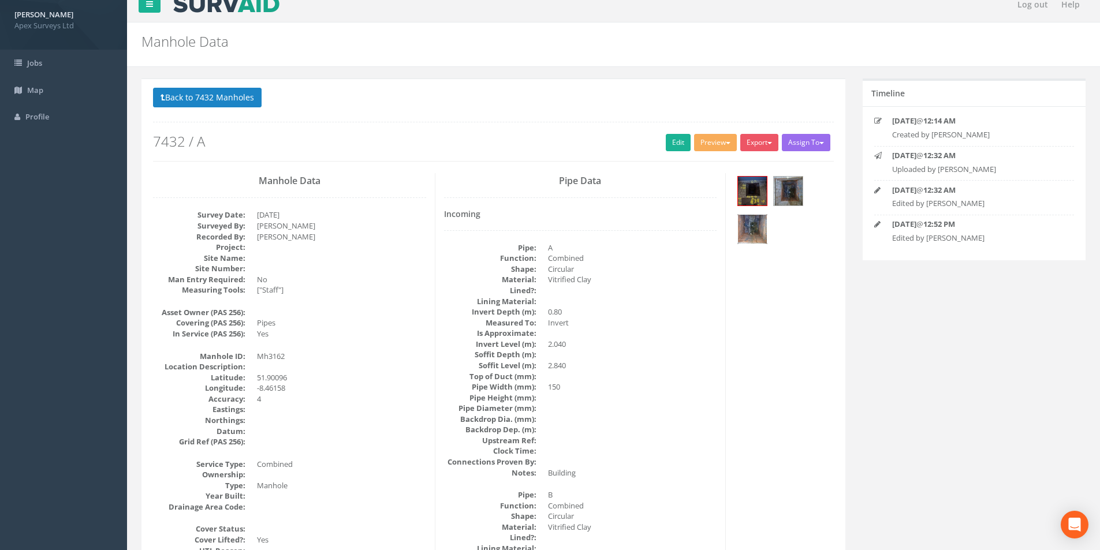
click at [746, 224] on img at bounding box center [752, 229] width 29 height 29
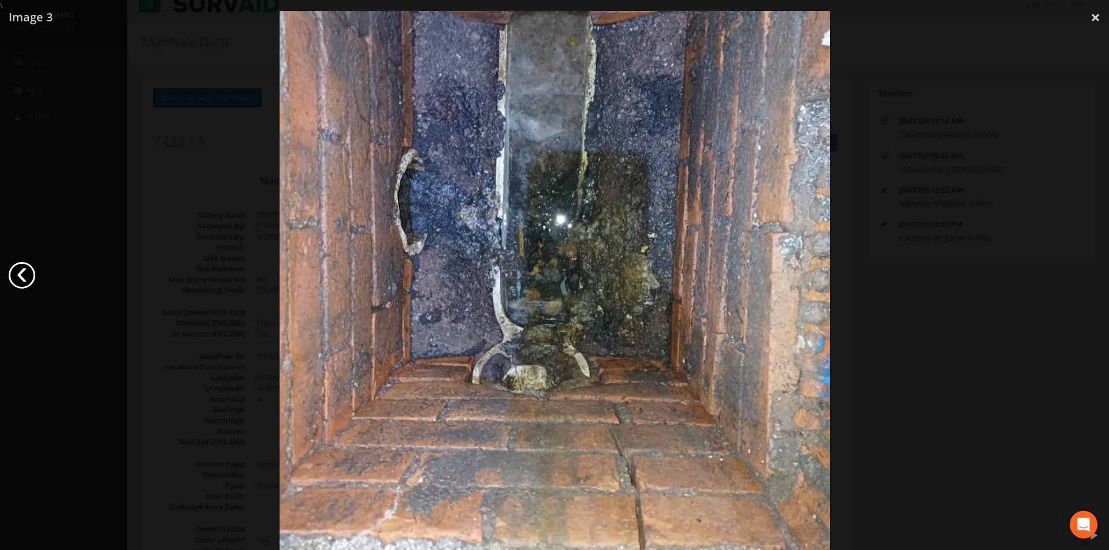
click at [31, 284] on link "‹" at bounding box center [22, 275] width 27 height 27
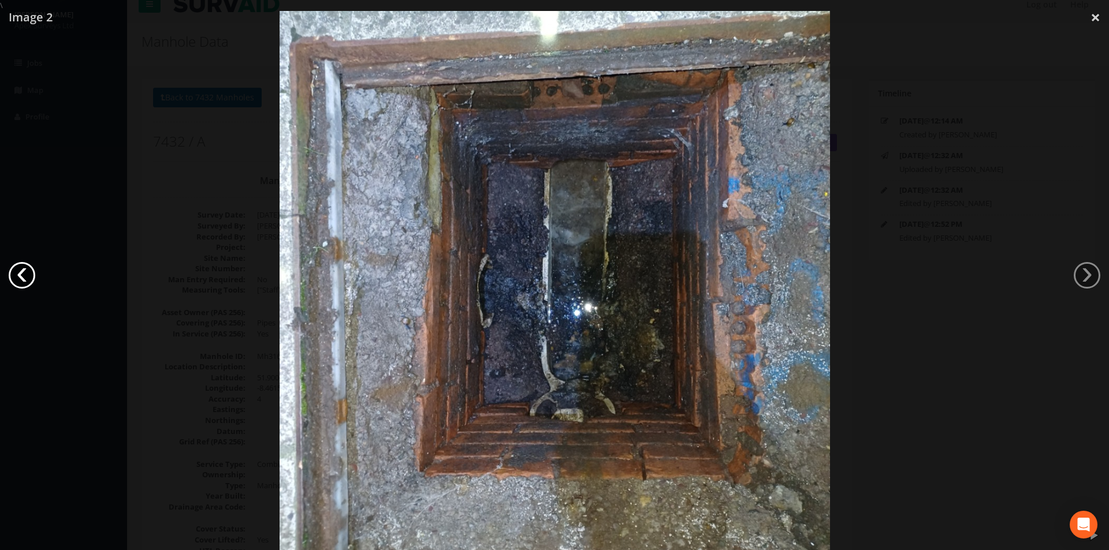
click at [31, 284] on link "‹" at bounding box center [22, 275] width 27 height 27
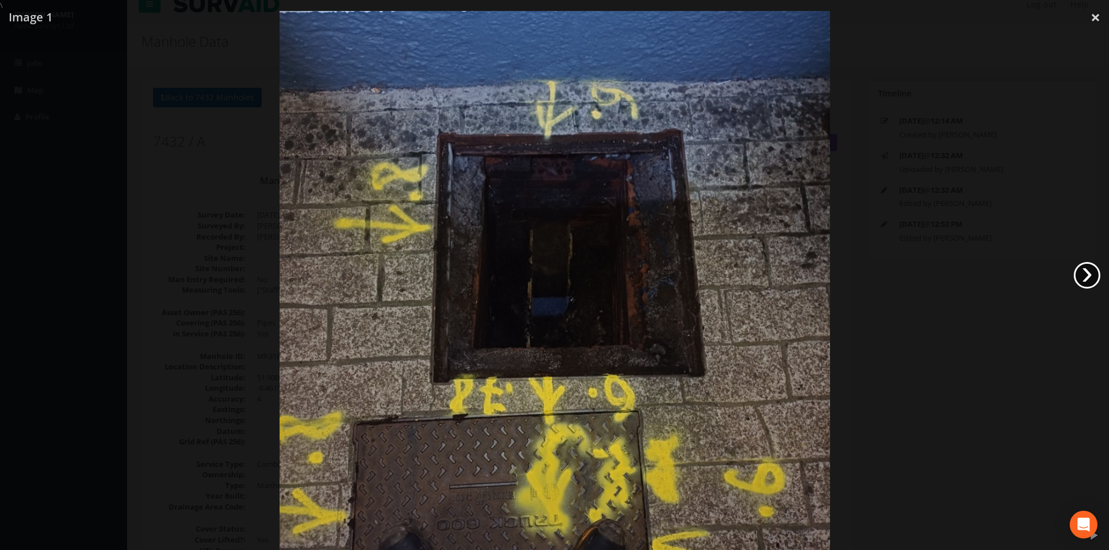
click at [1092, 276] on link "›" at bounding box center [1087, 275] width 27 height 27
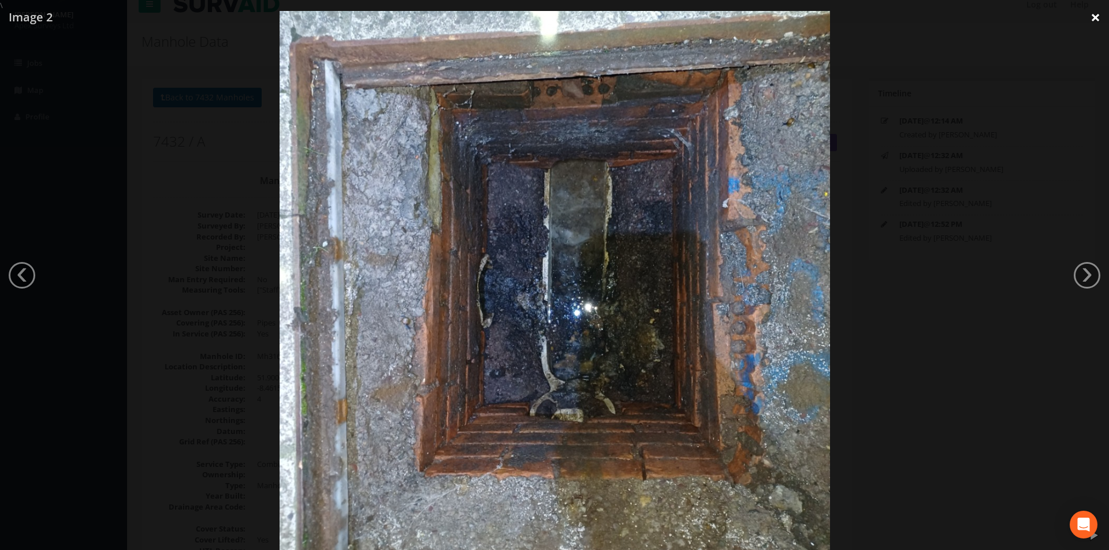
click at [1094, 14] on link "×" at bounding box center [1095, 17] width 27 height 35
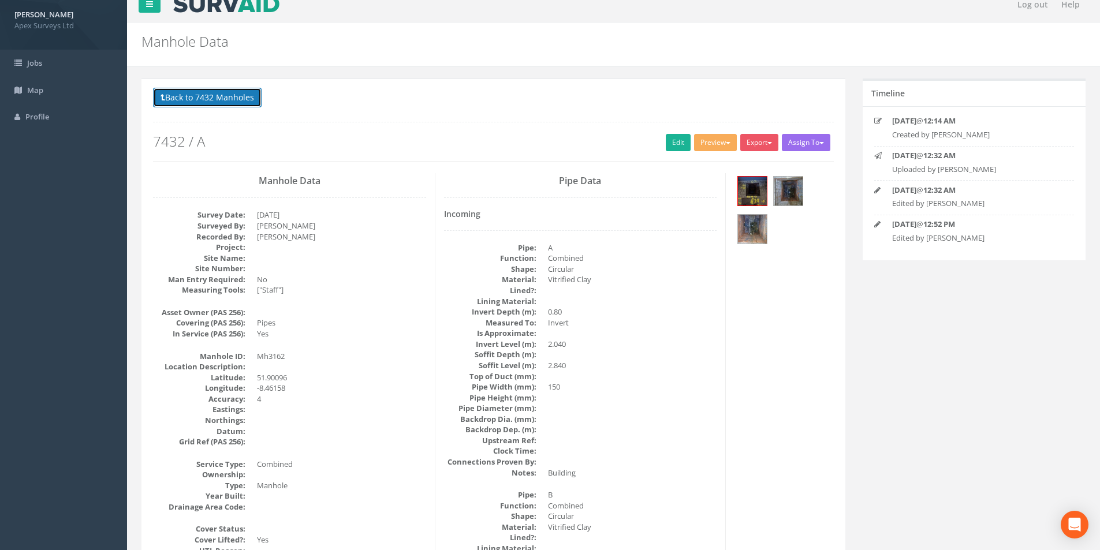
click at [196, 95] on button "Back to 7432 Manholes" at bounding box center [207, 98] width 109 height 20
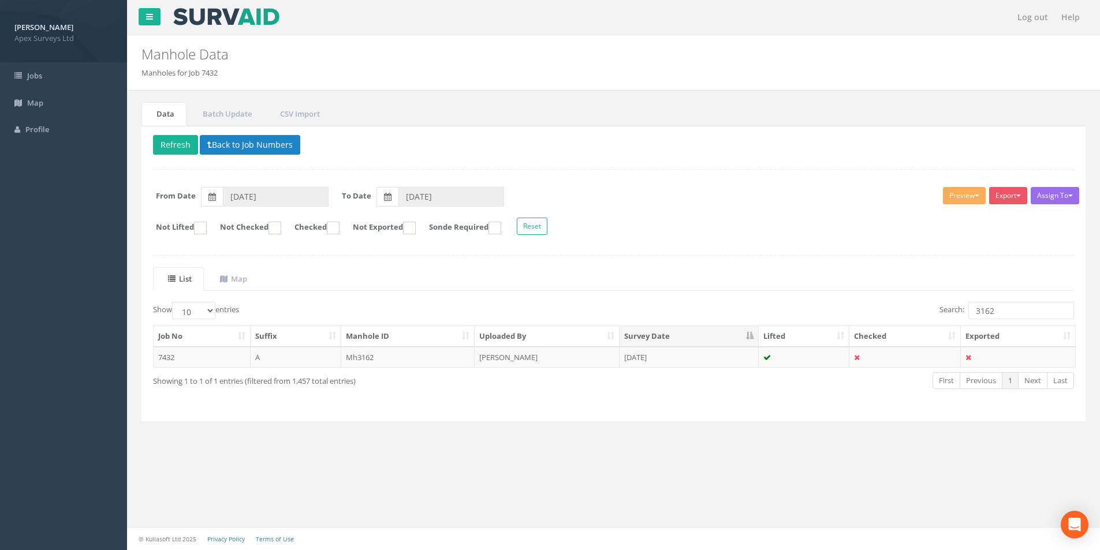
scroll to position [0, 0]
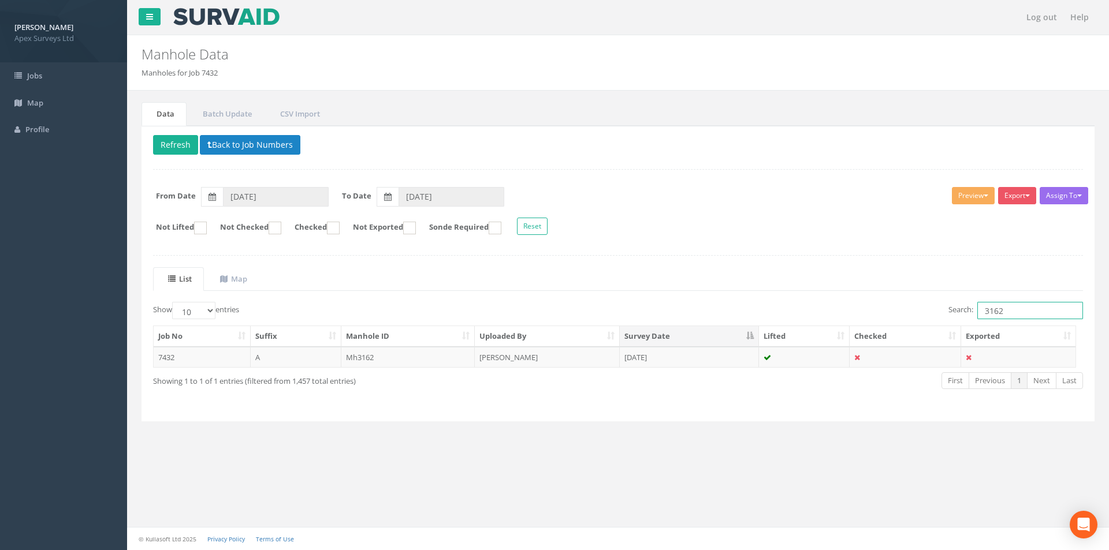
click at [1015, 310] on input "3162" at bounding box center [1030, 310] width 106 height 17
type input "3163"
click at [698, 362] on td "[DATE]" at bounding box center [689, 357] width 139 height 21
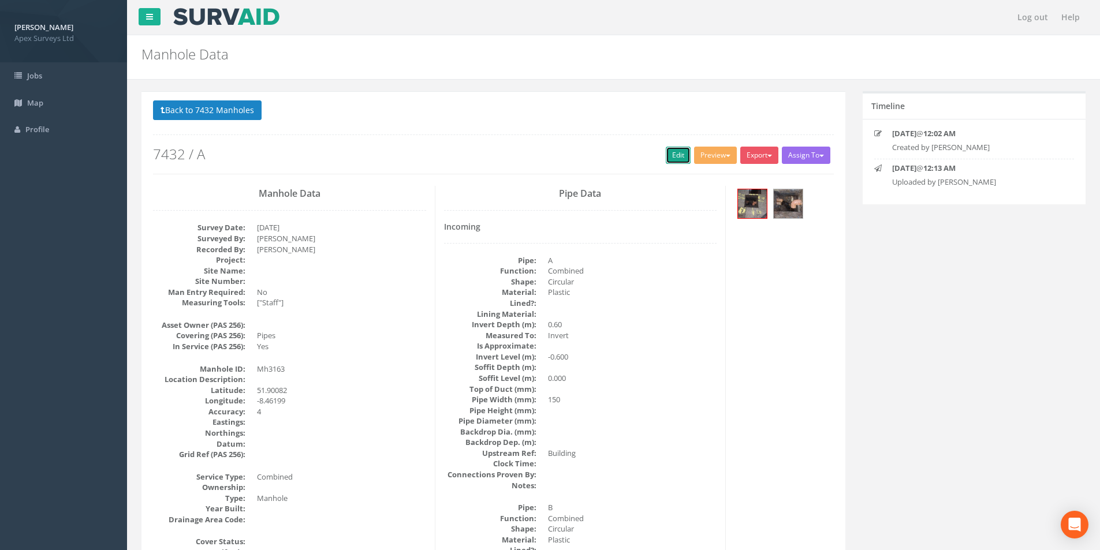
click at [666, 155] on link "Edit" at bounding box center [678, 155] width 25 height 17
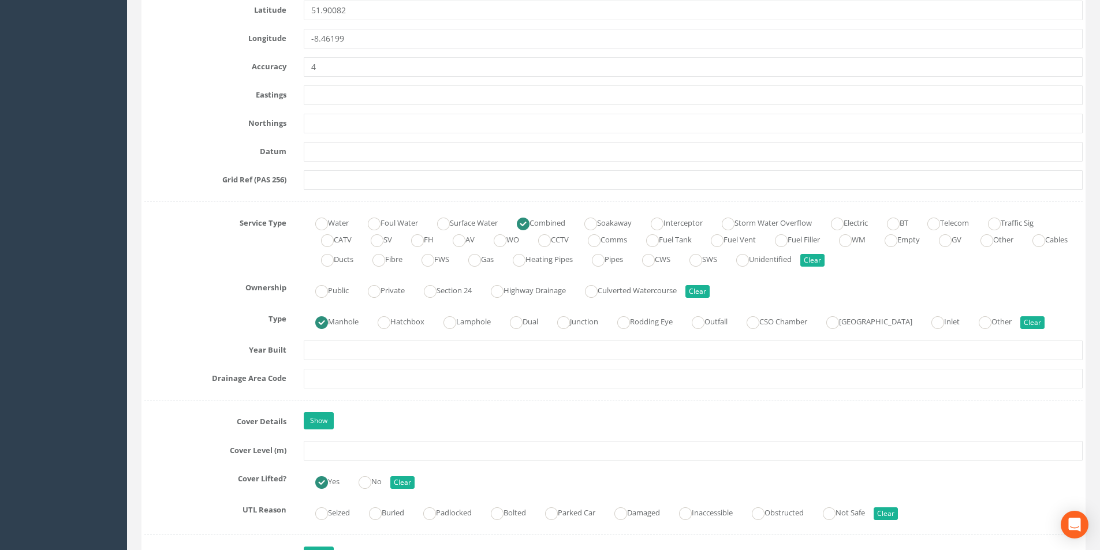
scroll to position [751, 0]
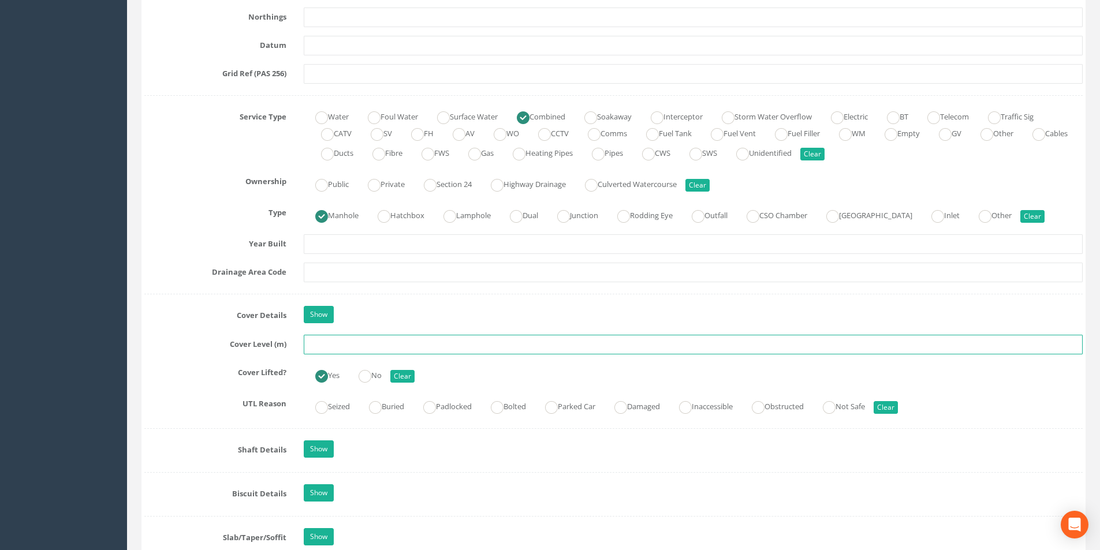
click at [356, 348] on input "text" at bounding box center [693, 345] width 779 height 20
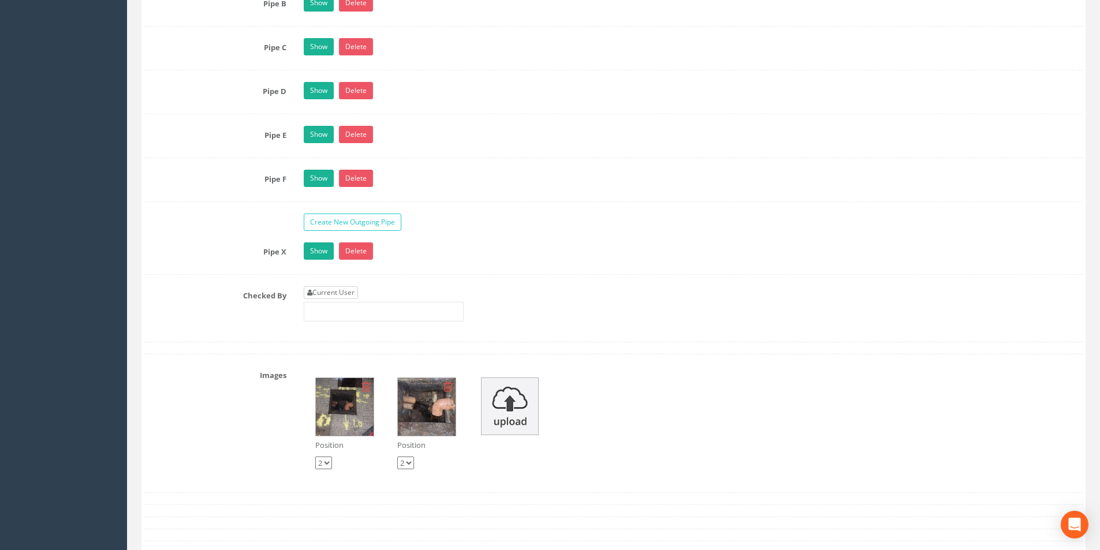
type input "2.83"
click at [341, 292] on link "Current User" at bounding box center [331, 293] width 54 height 13
type input "[PERSON_NAME]"
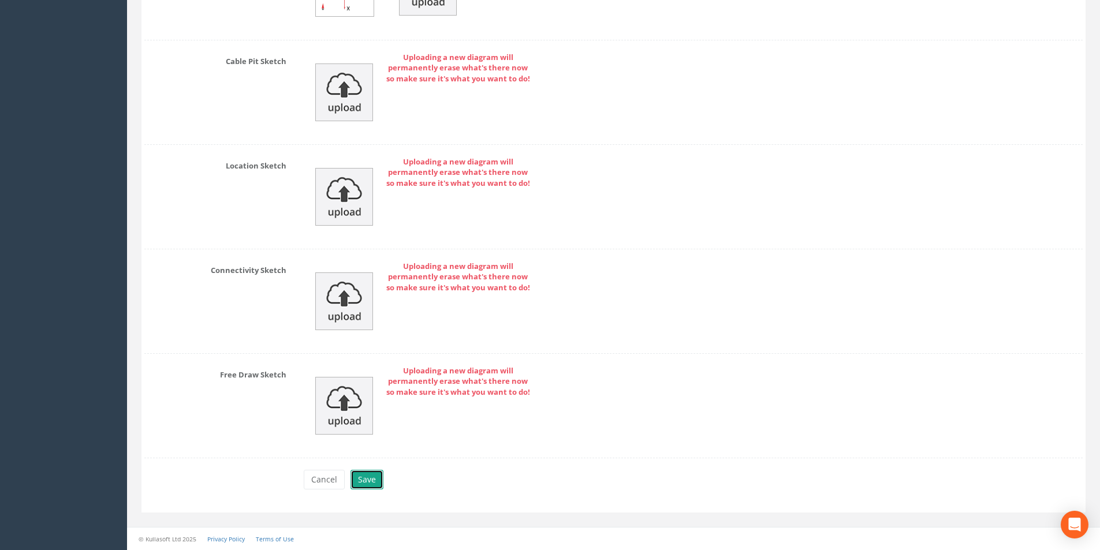
click at [361, 478] on button "Save" at bounding box center [367, 480] width 33 height 20
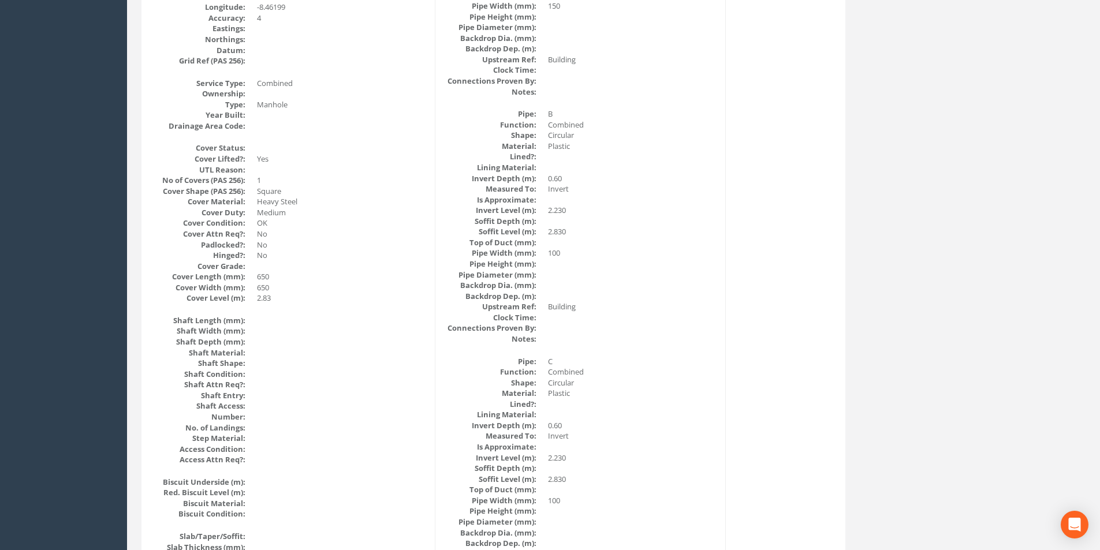
scroll to position [0, 0]
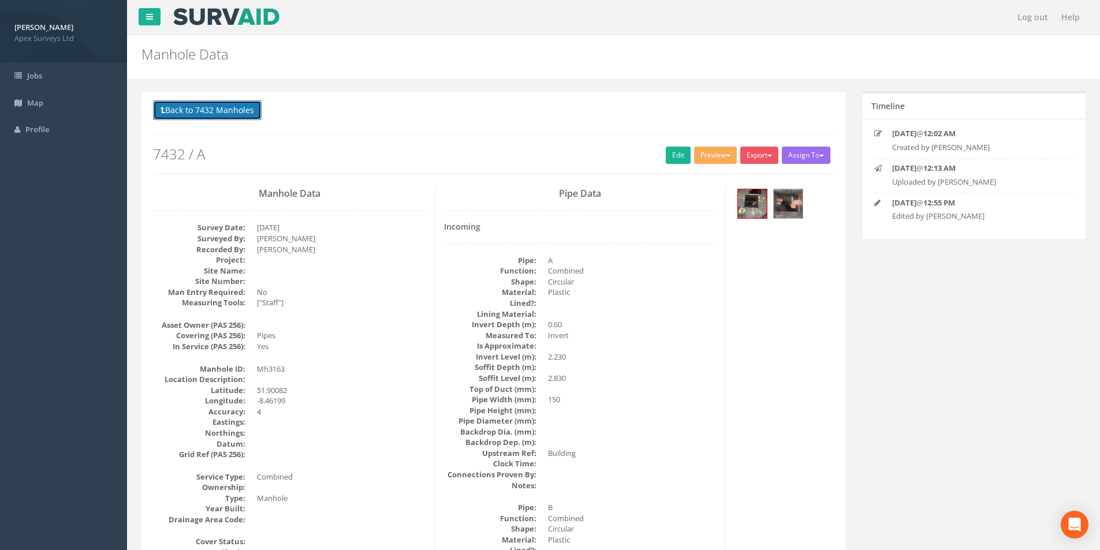
click at [199, 117] on button "Back to 7432 Manholes" at bounding box center [207, 111] width 109 height 20
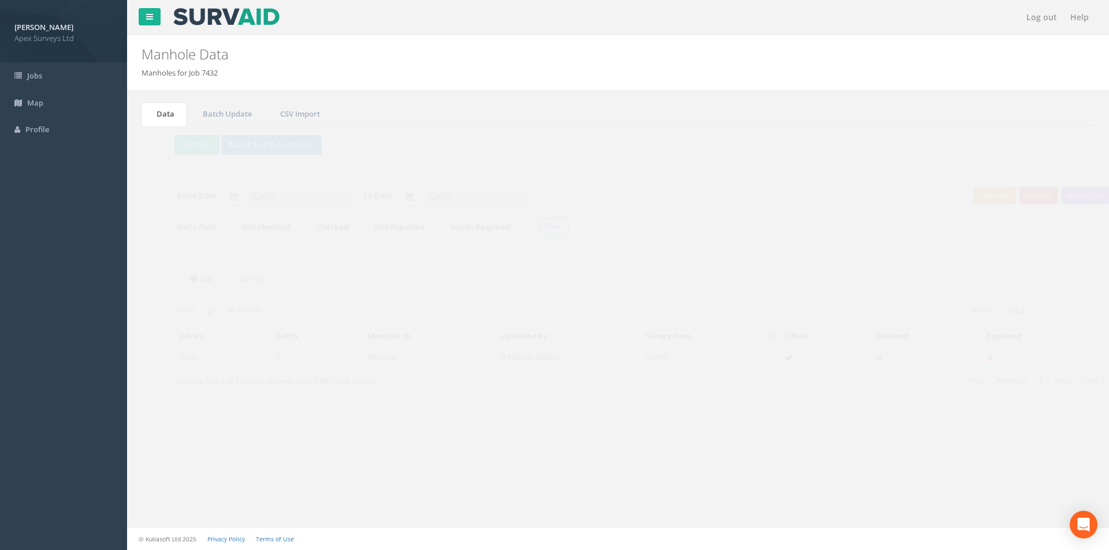
click at [578, 366] on td "[PERSON_NAME]" at bounding box center [547, 357] width 145 height 21
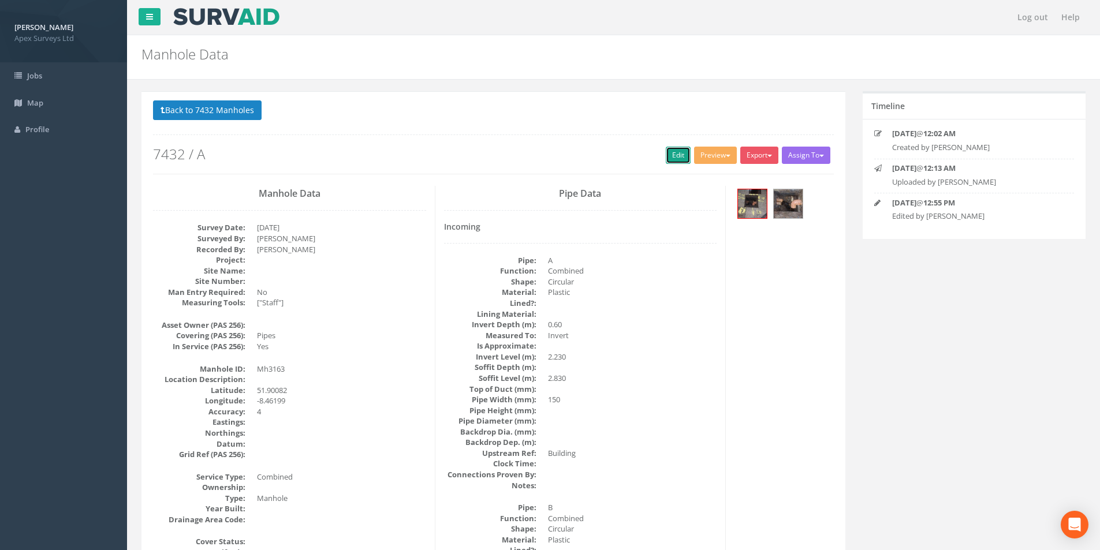
click at [675, 161] on link "Edit" at bounding box center [678, 155] width 25 height 17
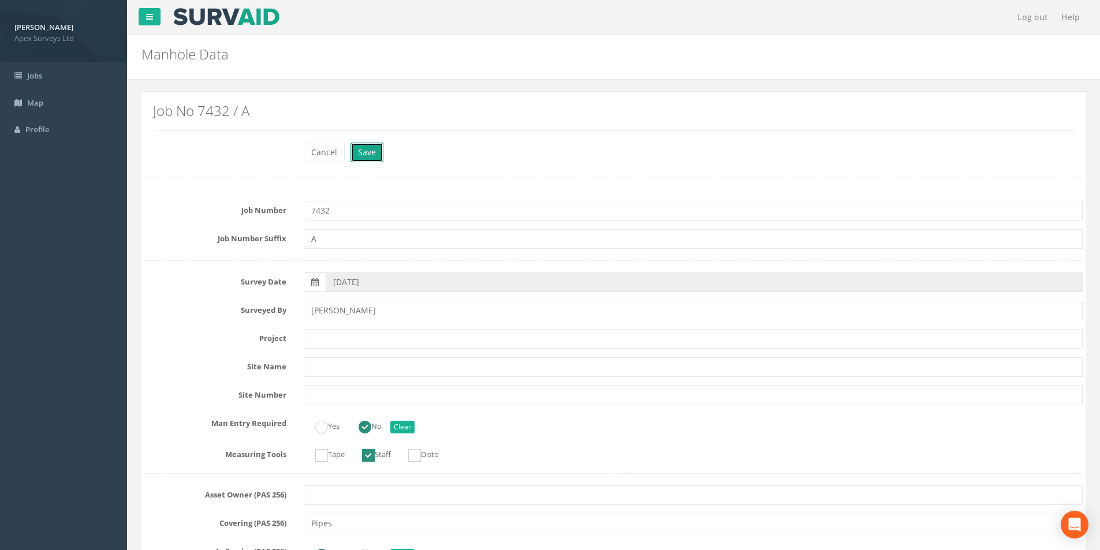
click at [370, 155] on button "Save" at bounding box center [367, 153] width 33 height 20
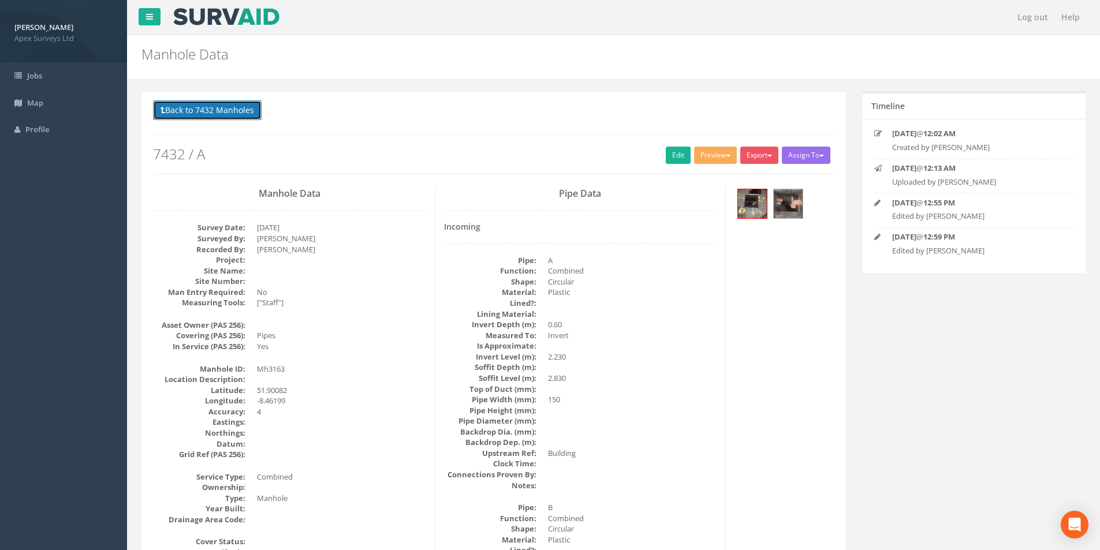
click at [173, 114] on button "Back to 7432 Manholes" at bounding box center [207, 111] width 109 height 20
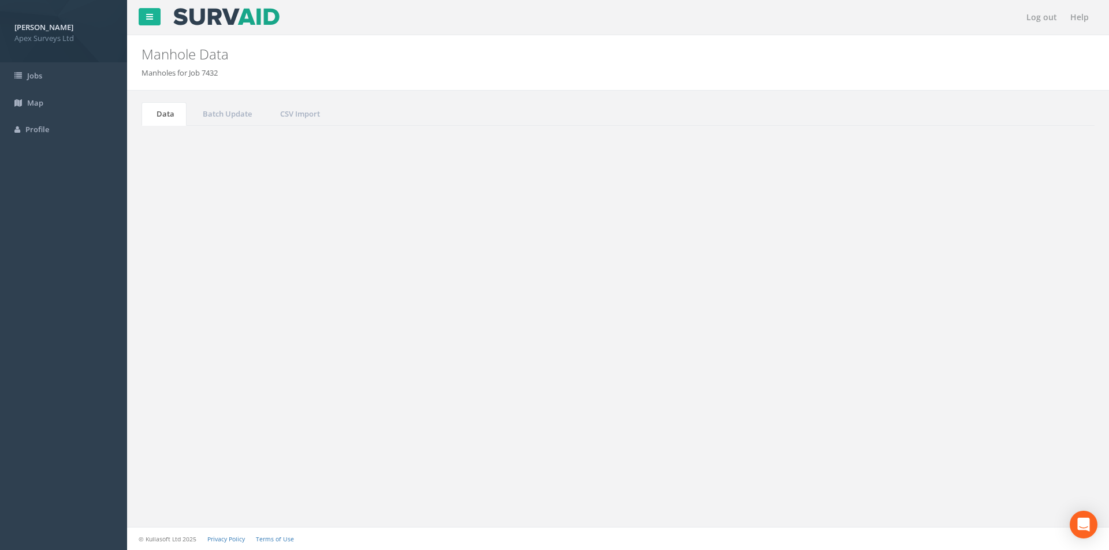
drag, startPoint x: 1009, startPoint y: 312, endPoint x: 978, endPoint y: 314, distance: 31.3
click at [978, 314] on input "3163" at bounding box center [1030, 310] width 106 height 17
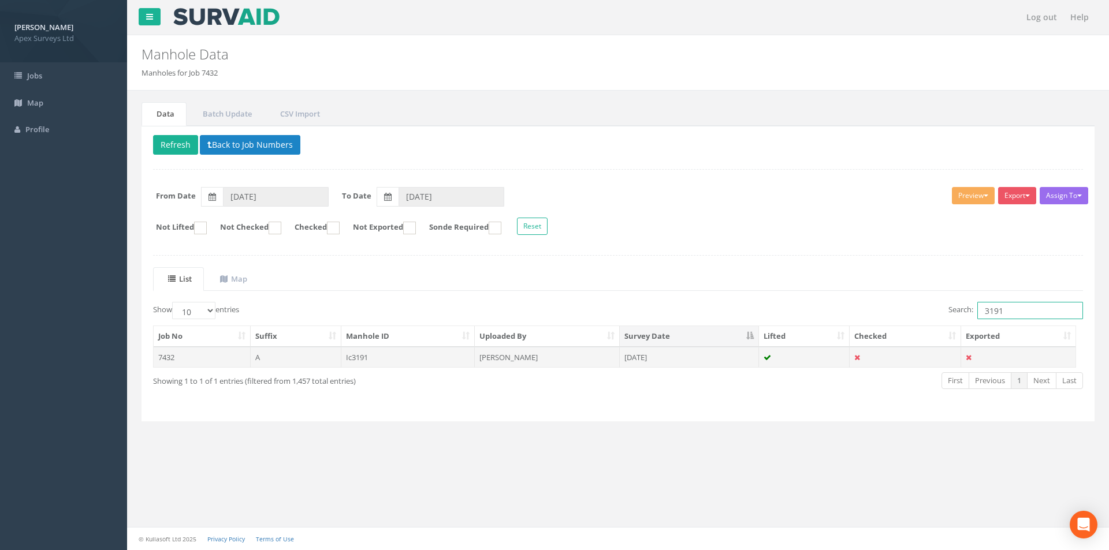
type input "3191"
click at [548, 365] on td "[PERSON_NAME]" at bounding box center [547, 357] width 145 height 21
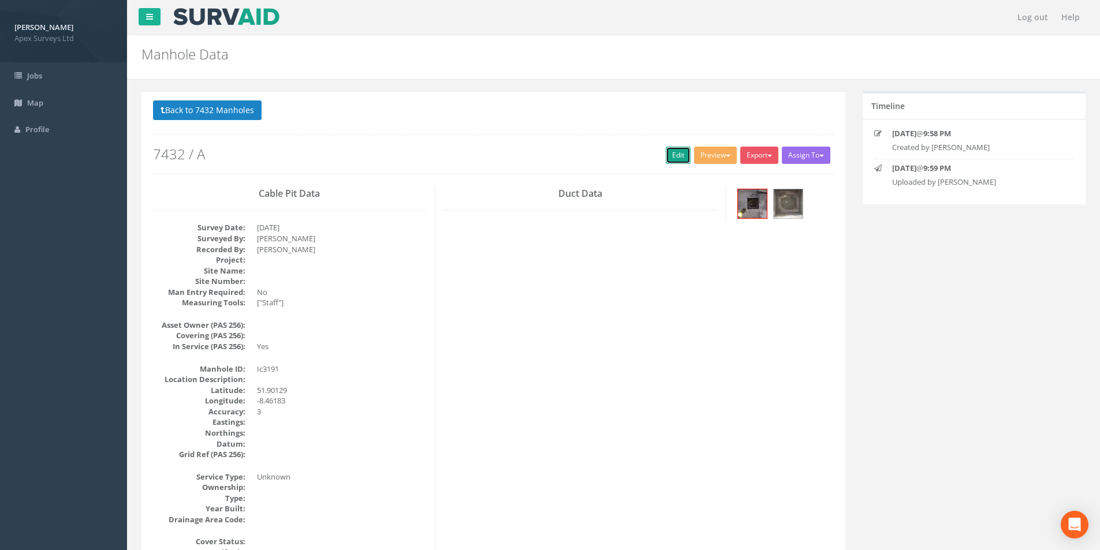
click at [669, 160] on link "Edit" at bounding box center [678, 155] width 25 height 17
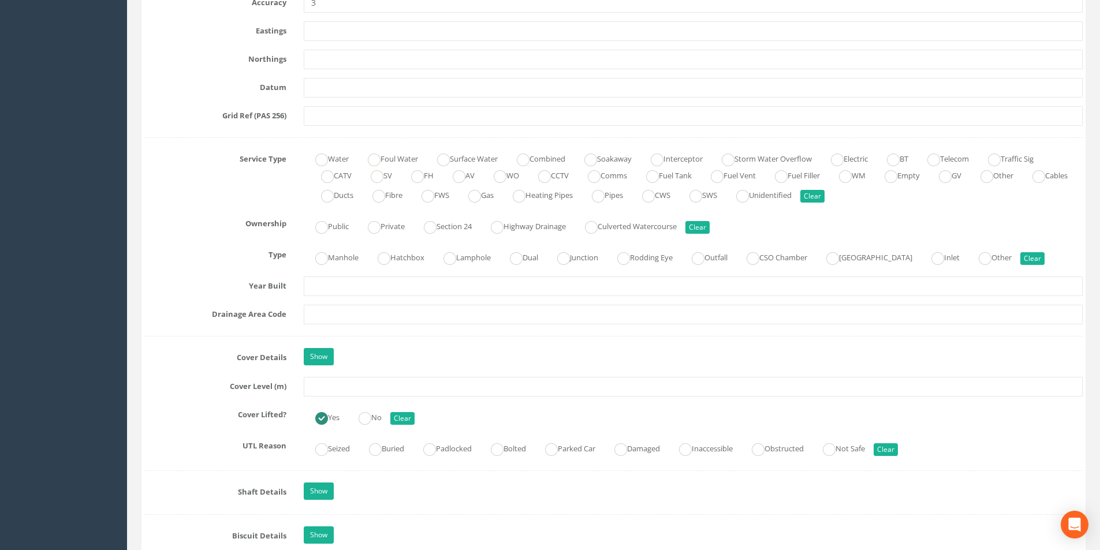
scroll to position [866, 0]
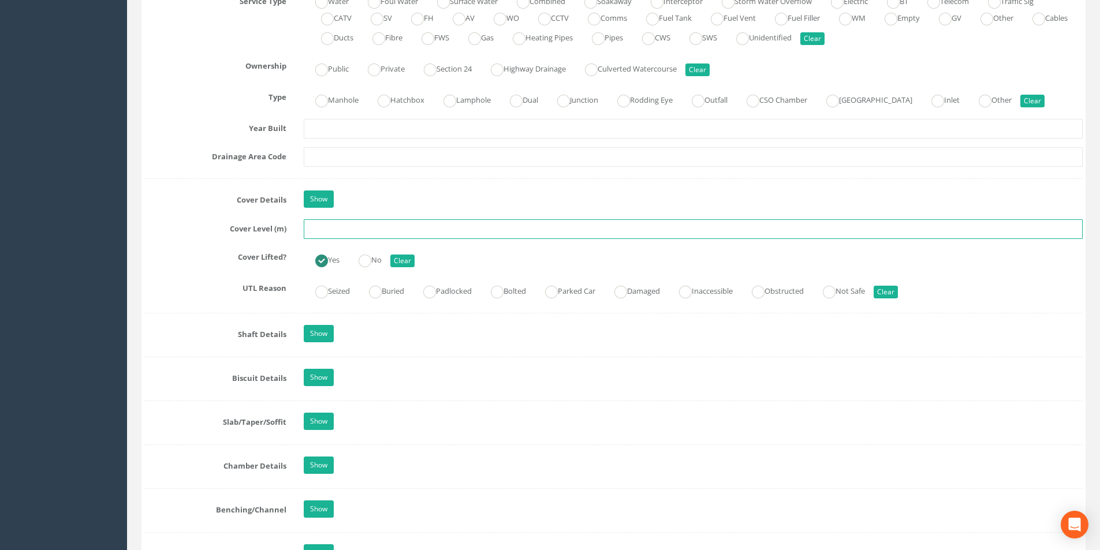
click at [370, 229] on input "text" at bounding box center [693, 229] width 779 height 20
type input "4"
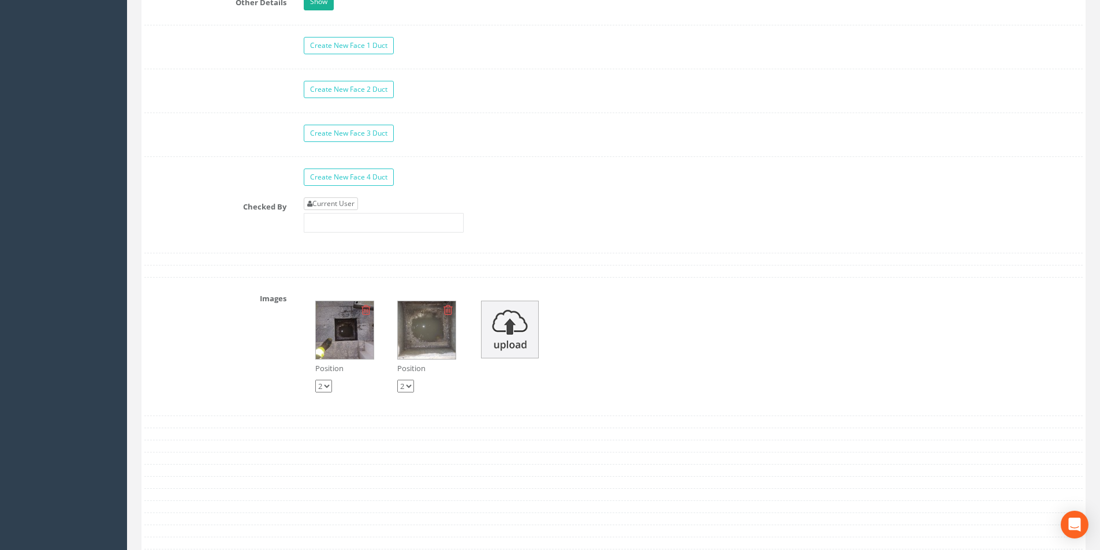
type input "2.41"
click at [352, 207] on link "Current User" at bounding box center [331, 204] width 54 height 13
type input "[PERSON_NAME]"
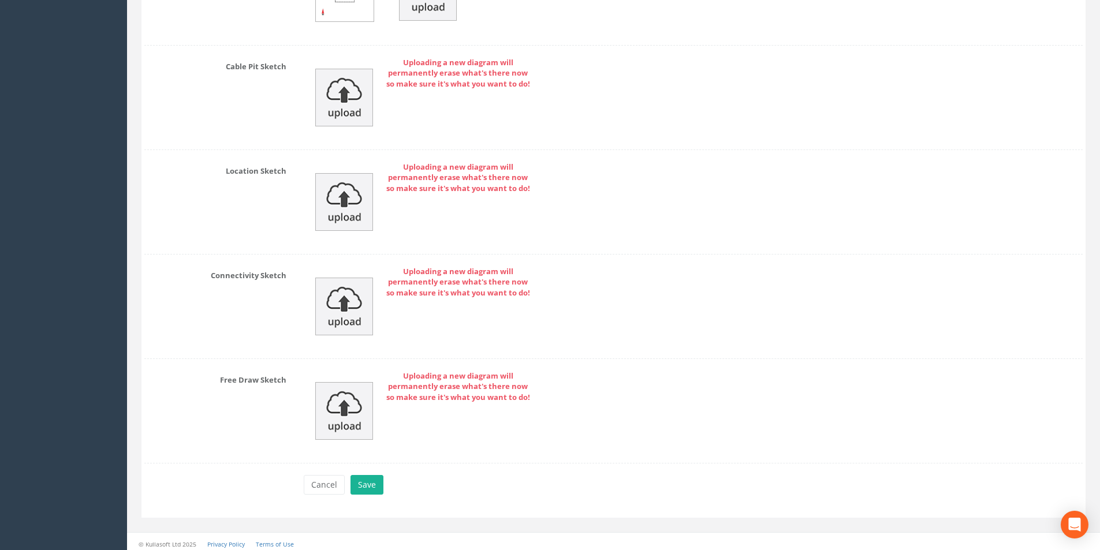
scroll to position [2488, 0]
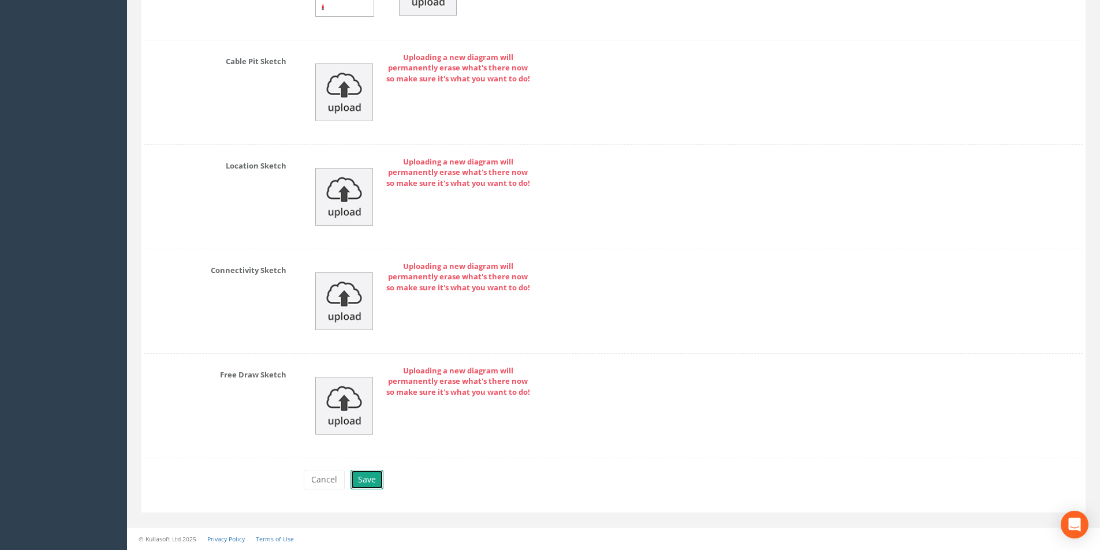
click at [367, 478] on button "Save" at bounding box center [367, 480] width 33 height 20
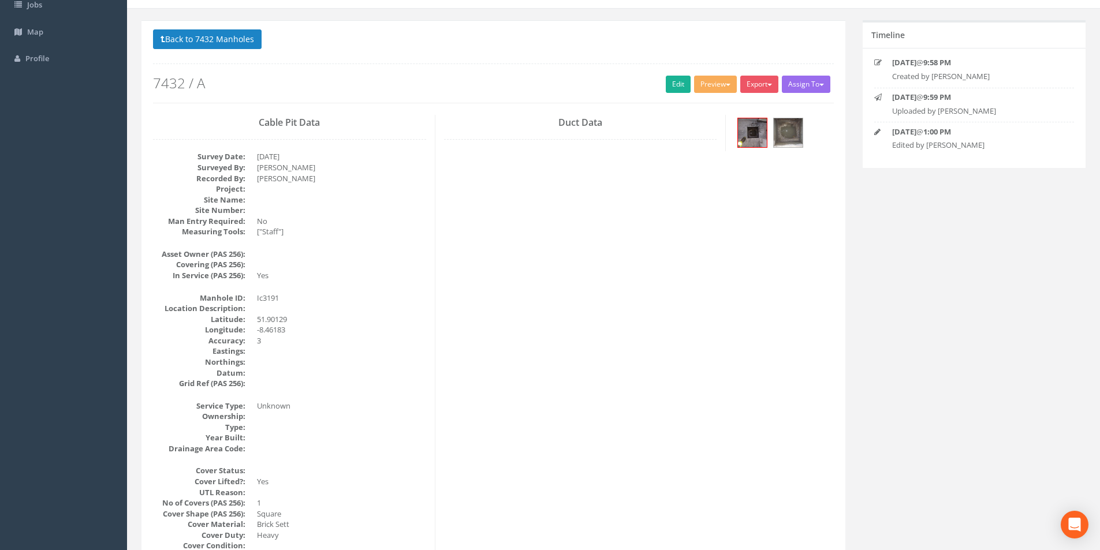
scroll to position [0, 0]
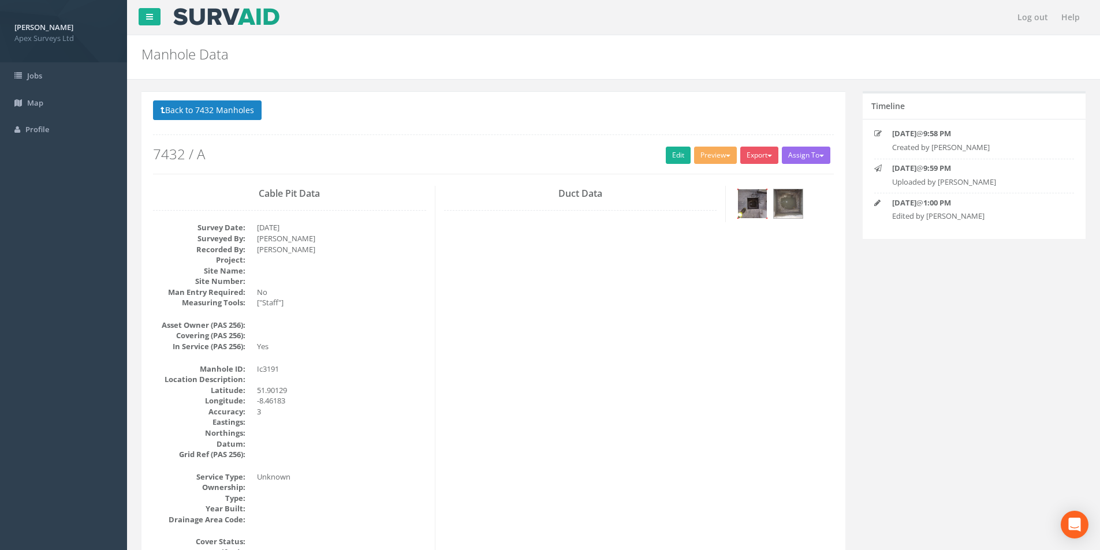
click at [749, 206] on img at bounding box center [752, 203] width 29 height 29
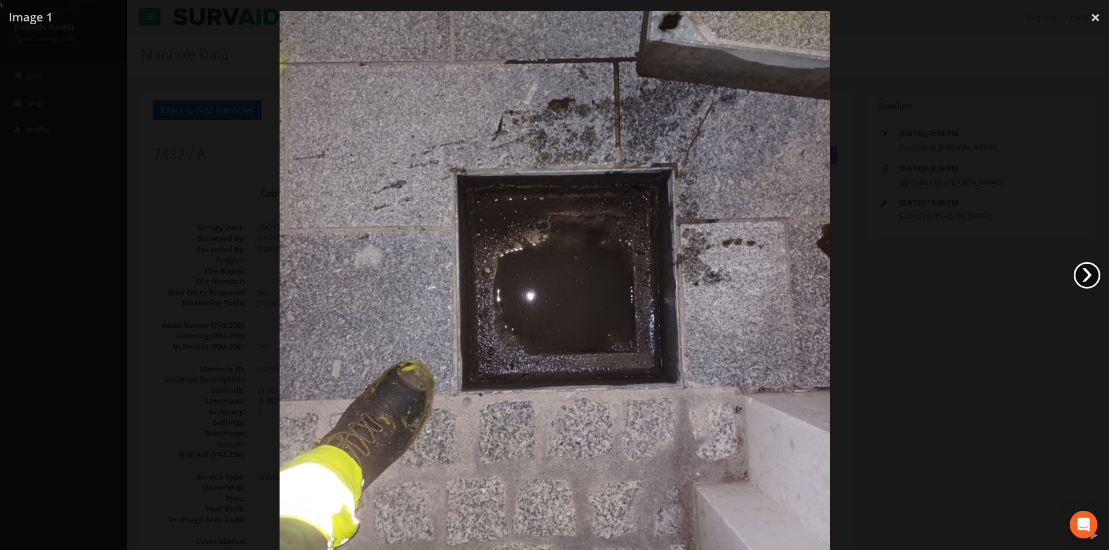
click at [1078, 276] on link "›" at bounding box center [1087, 275] width 27 height 27
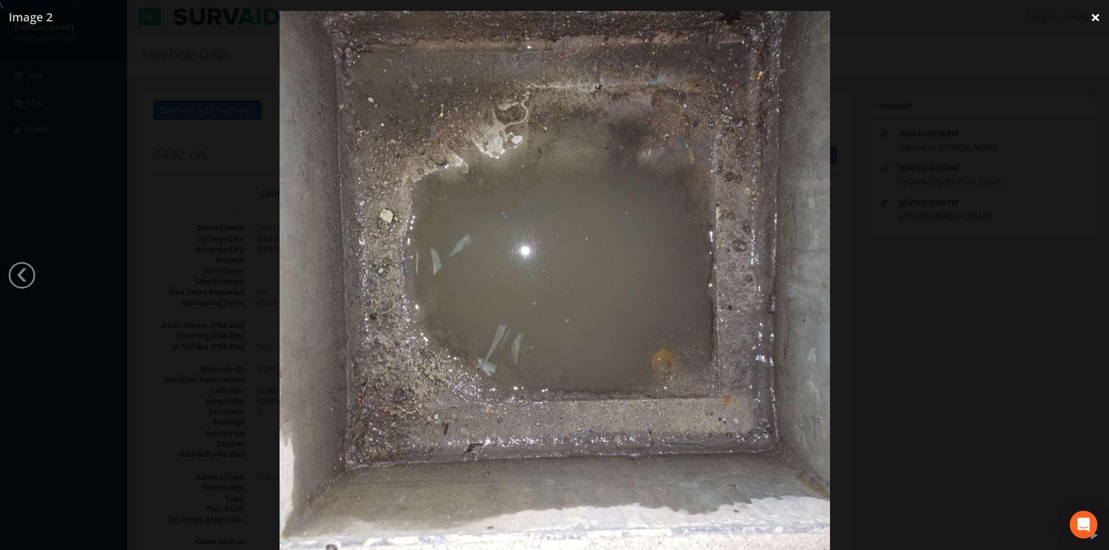
click at [1097, 24] on link "×" at bounding box center [1095, 17] width 27 height 35
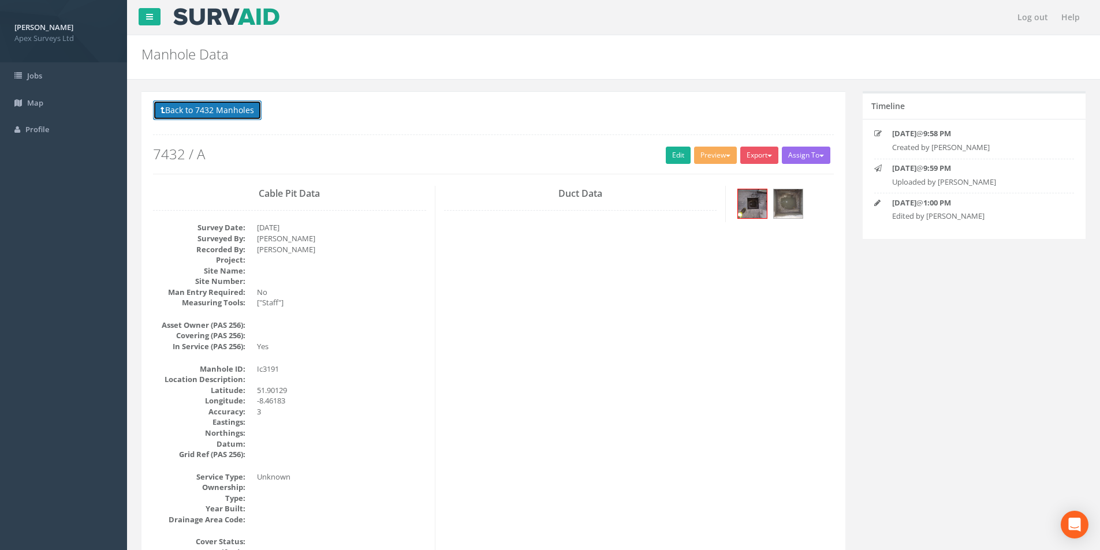
drag, startPoint x: 195, startPoint y: 109, endPoint x: 483, endPoint y: 156, distance: 292.0
click at [195, 109] on button "Back to 7432 Manholes" at bounding box center [207, 111] width 109 height 20
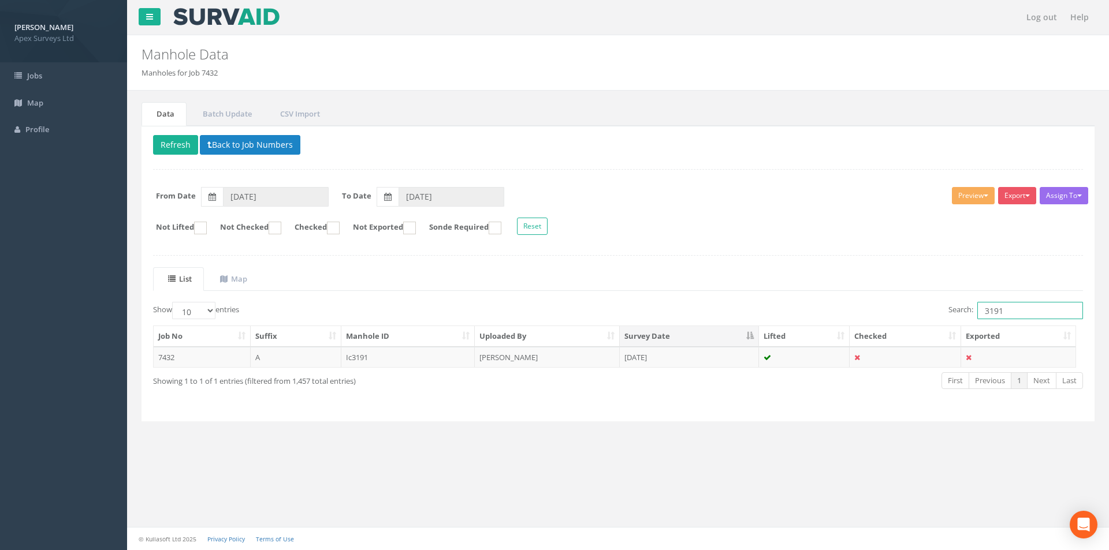
drag, startPoint x: 1015, startPoint y: 311, endPoint x: 981, endPoint y: 311, distance: 34.1
click at [981, 311] on input "3191" at bounding box center [1030, 310] width 106 height 17
type input "3189"
click at [725, 358] on td "[DATE]" at bounding box center [689, 357] width 139 height 21
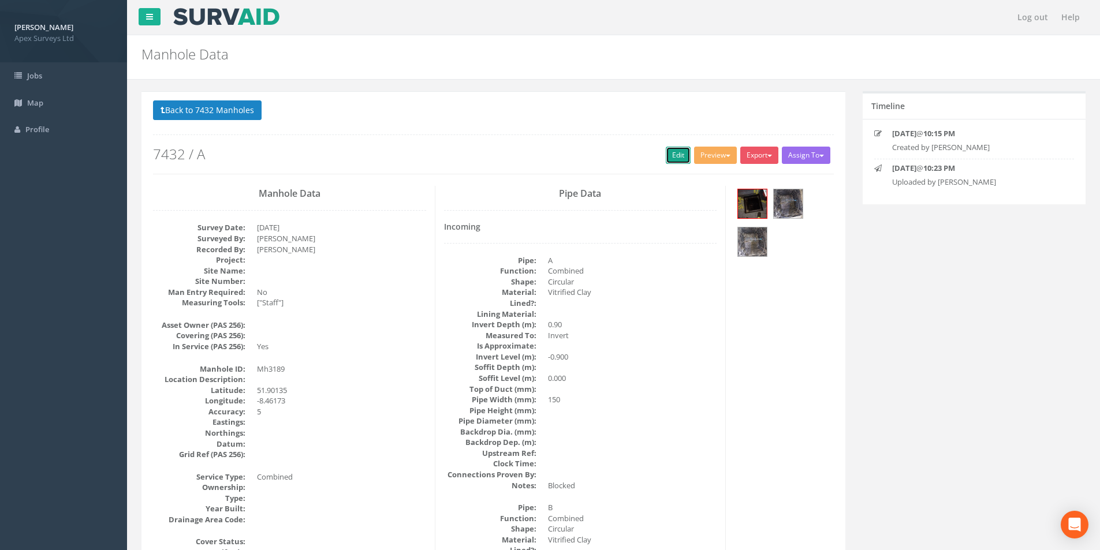
click at [666, 157] on link "Edit" at bounding box center [678, 155] width 25 height 17
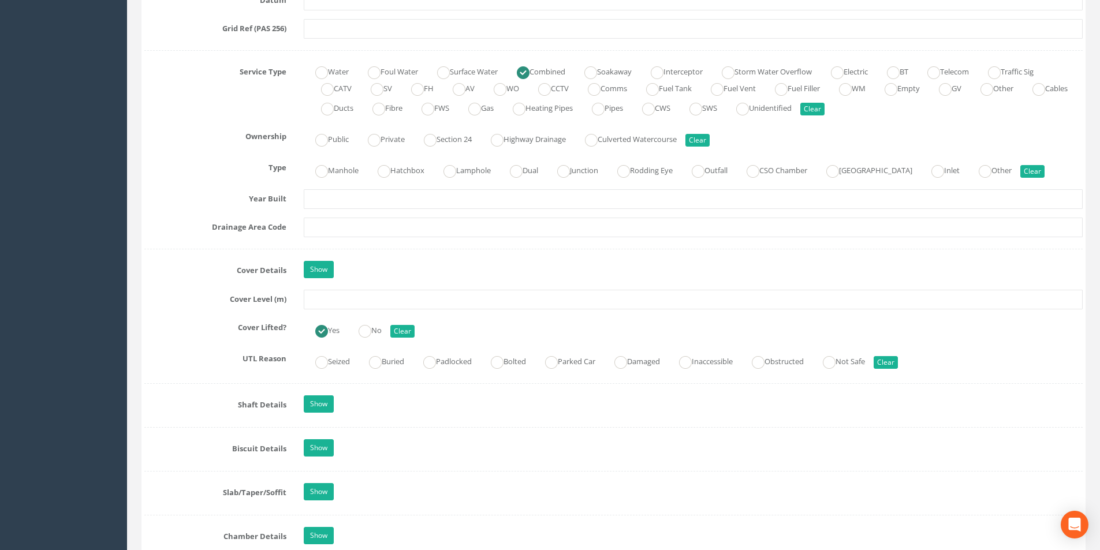
scroll to position [809, 0]
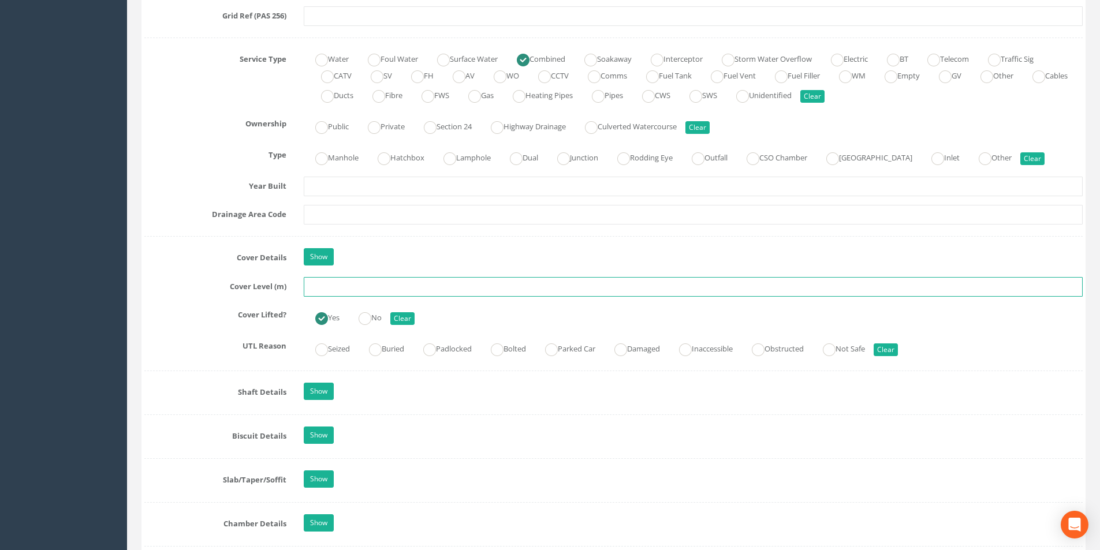
click at [367, 288] on input "text" at bounding box center [693, 287] width 779 height 20
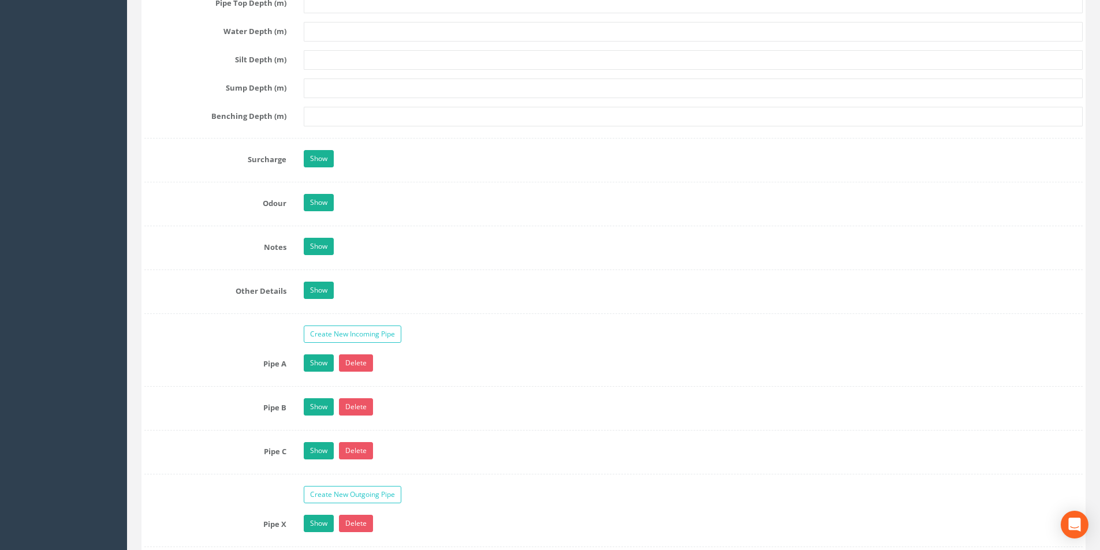
scroll to position [1906, 0]
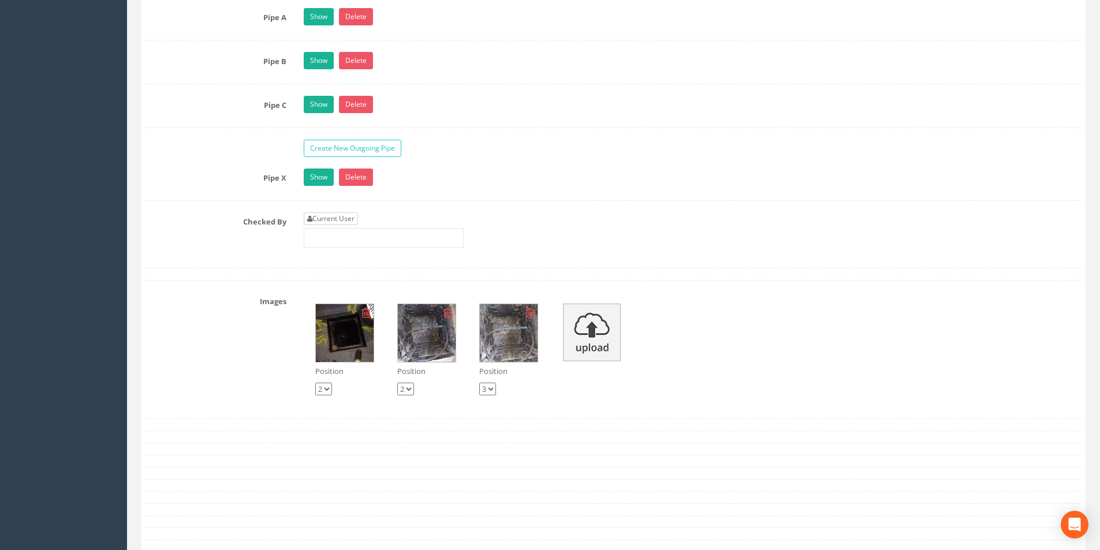
type input "2.80"
click at [350, 215] on link "Current User" at bounding box center [331, 219] width 54 height 13
type input "[PERSON_NAME]"
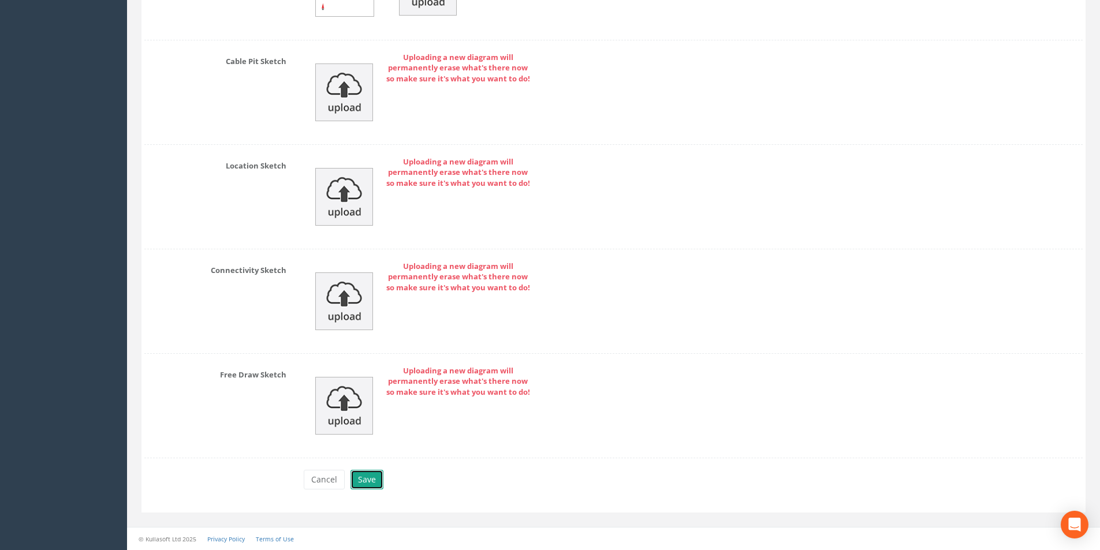
click at [371, 476] on button "Save" at bounding box center [367, 480] width 33 height 20
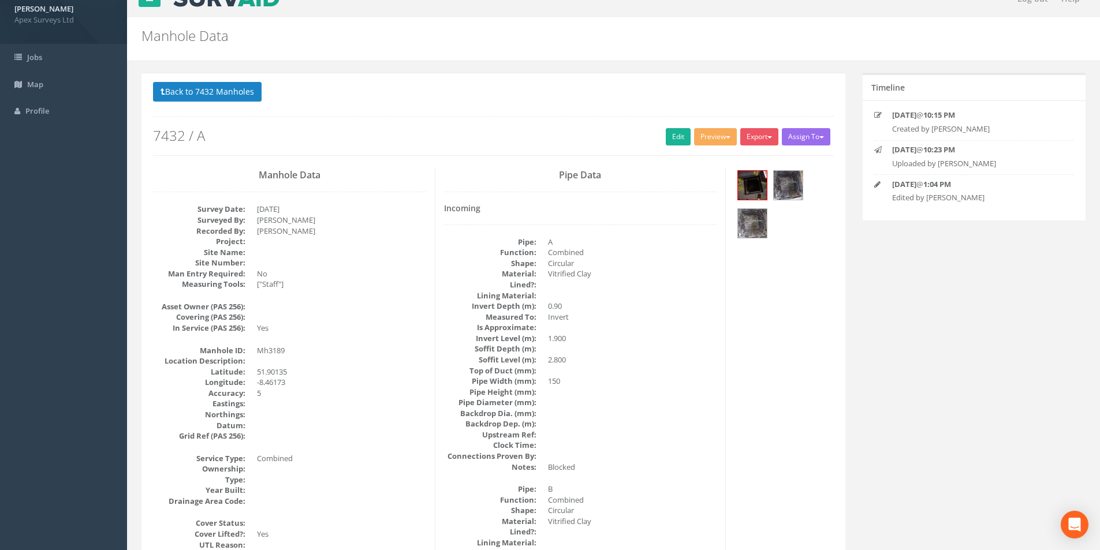
scroll to position [18, 0]
click at [752, 216] on img at bounding box center [752, 224] width 29 height 29
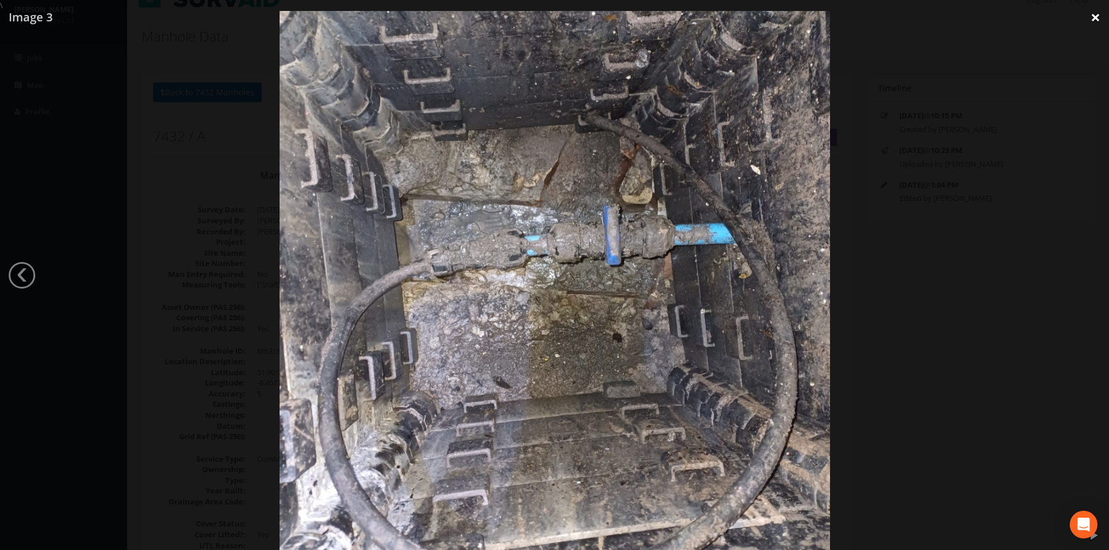
click at [1095, 21] on link "×" at bounding box center [1095, 17] width 27 height 35
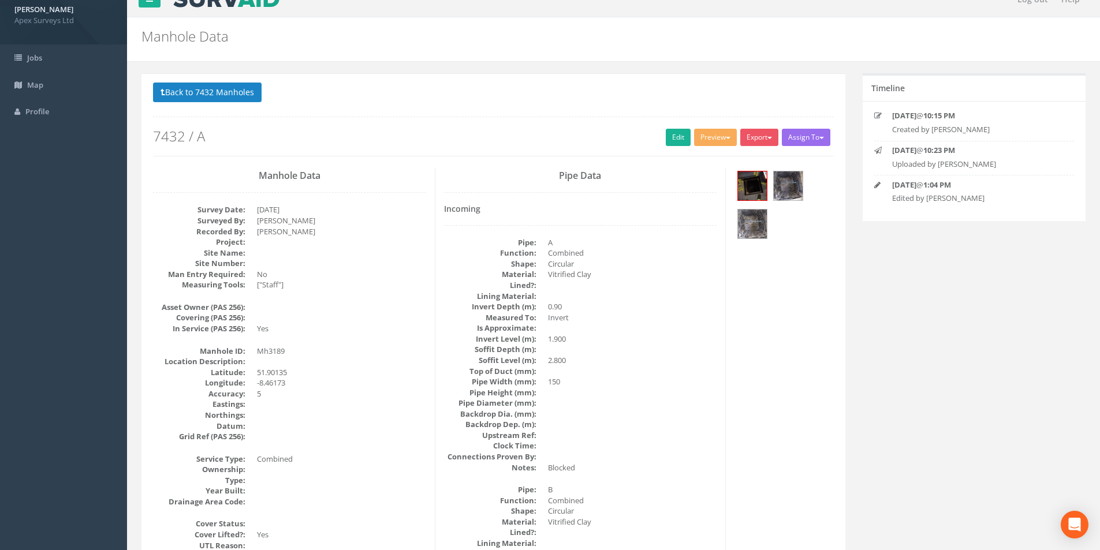
drag, startPoint x: 193, startPoint y: 107, endPoint x: 194, endPoint y: 101, distance: 6.4
click at [193, 107] on div "Back to 7432 Manholes Back to Map Assign To No Companies Added Export Apex Manh…" at bounding box center [493, 119] width 681 height 73
click at [194, 101] on button "Back to 7432 Manholes" at bounding box center [207, 93] width 109 height 20
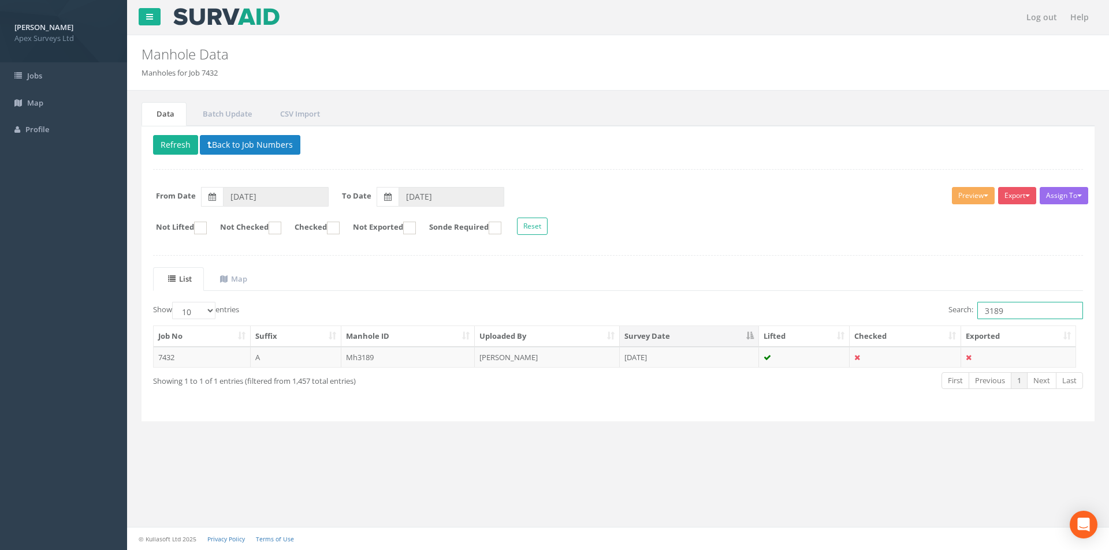
click at [1021, 311] on input "3189" at bounding box center [1030, 310] width 106 height 17
type input "3165"
click at [700, 366] on td "[DATE]" at bounding box center [689, 357] width 139 height 21
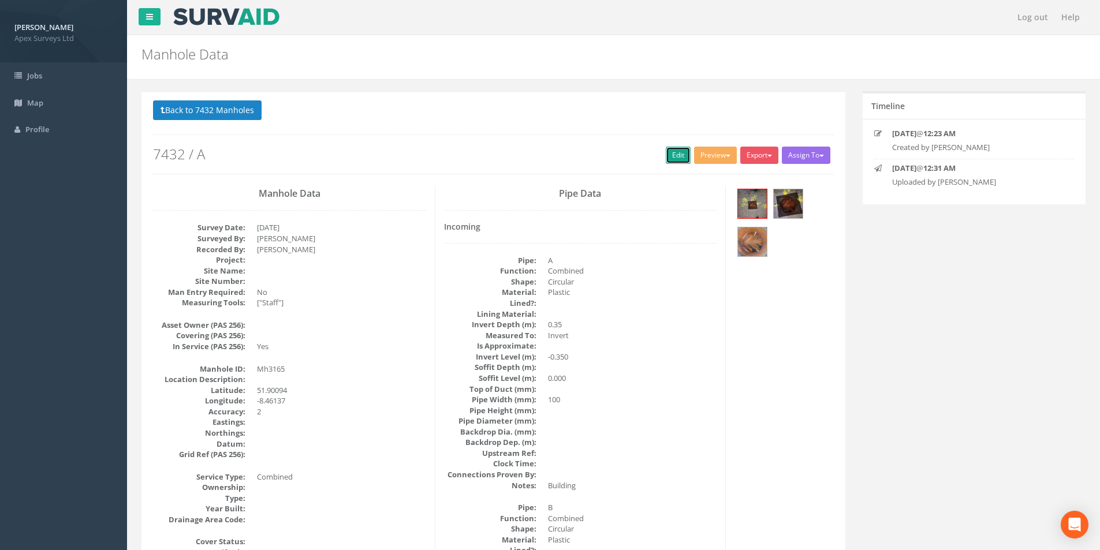
click at [674, 148] on link "Edit" at bounding box center [678, 155] width 25 height 17
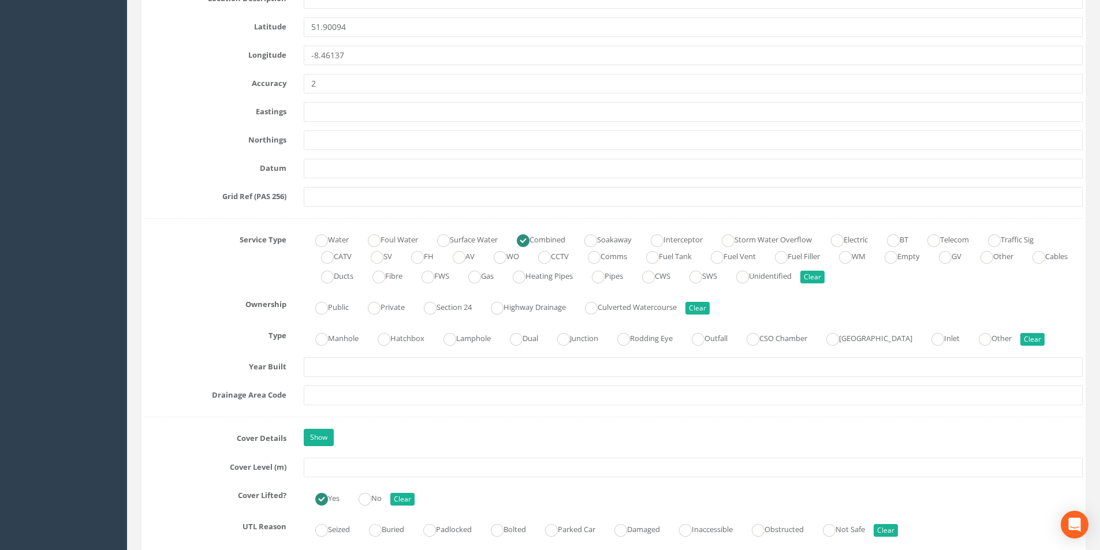
scroll to position [635, 0]
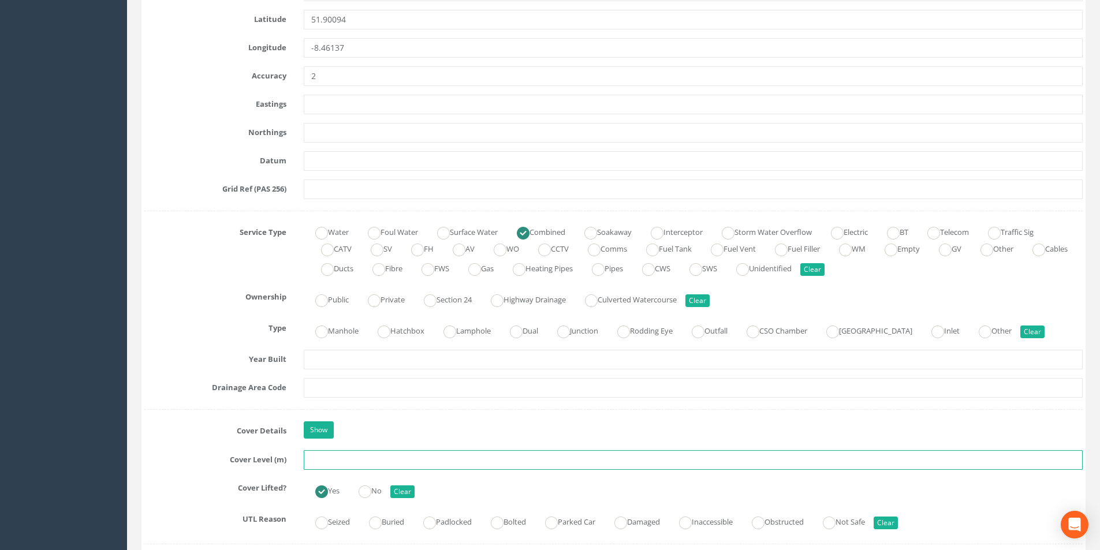
click at [347, 459] on input "text" at bounding box center [693, 461] width 779 height 20
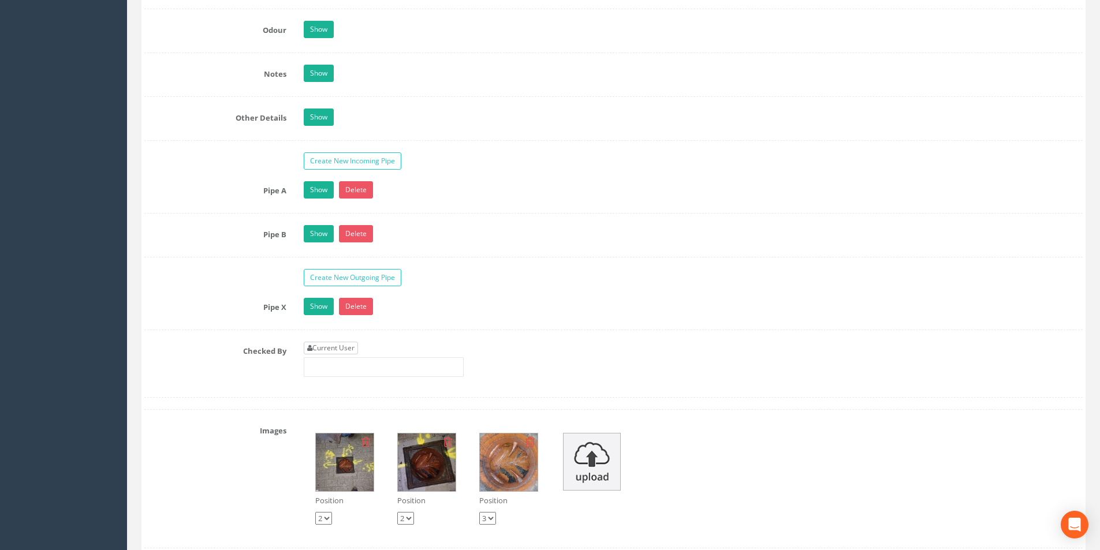
type input "3.54"
click at [338, 345] on link "Current User" at bounding box center [331, 348] width 54 height 13
type input "[PERSON_NAME]"
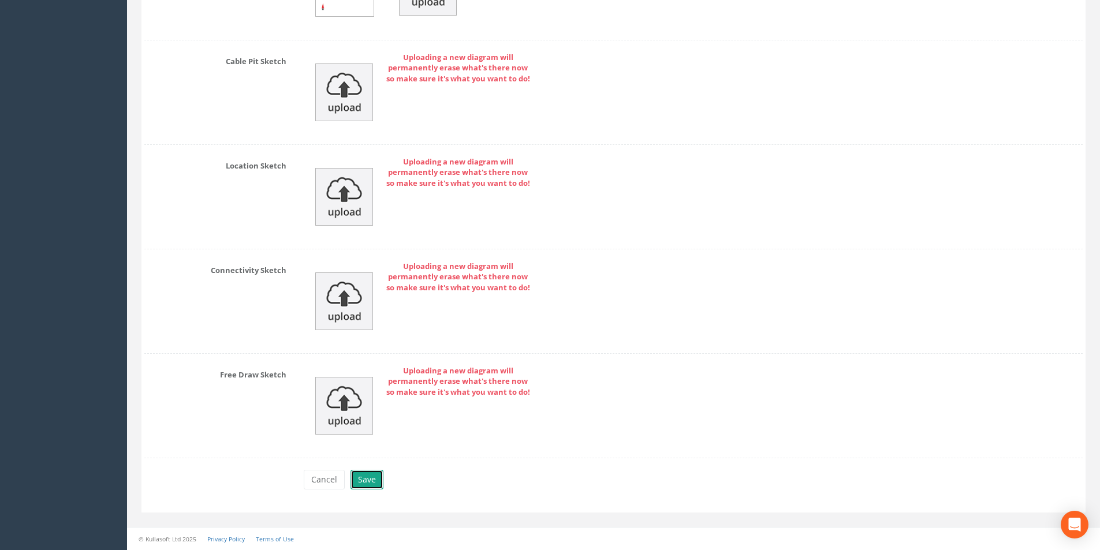
click at [372, 482] on button "Save" at bounding box center [367, 480] width 33 height 20
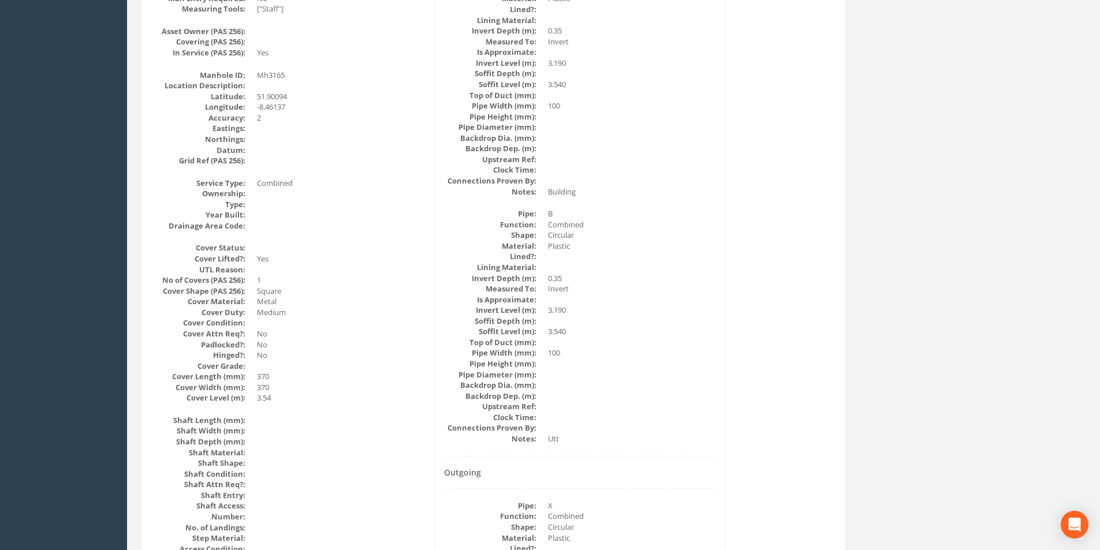
scroll to position [133, 0]
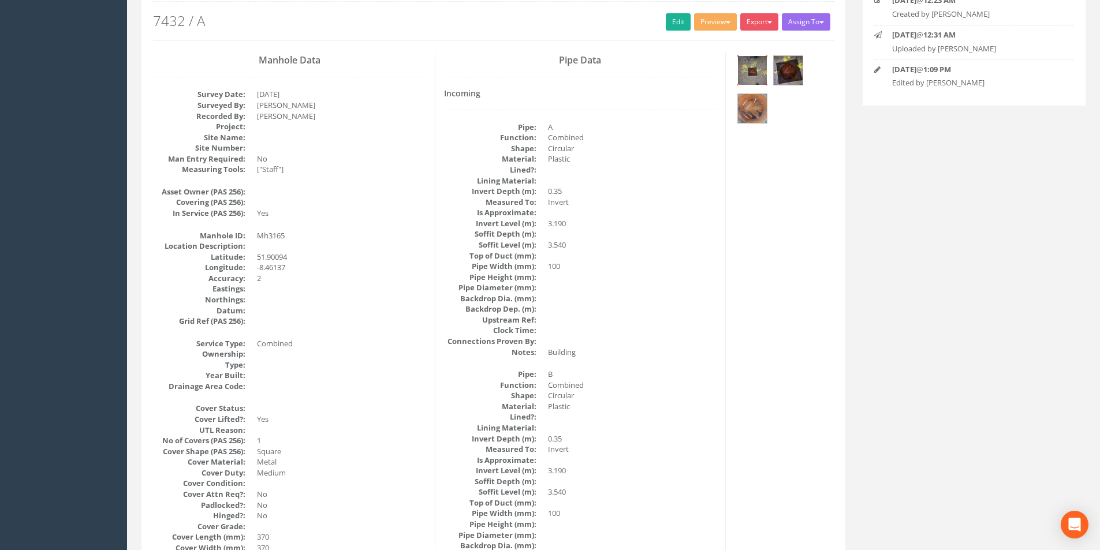
click at [750, 68] on img at bounding box center [752, 70] width 29 height 29
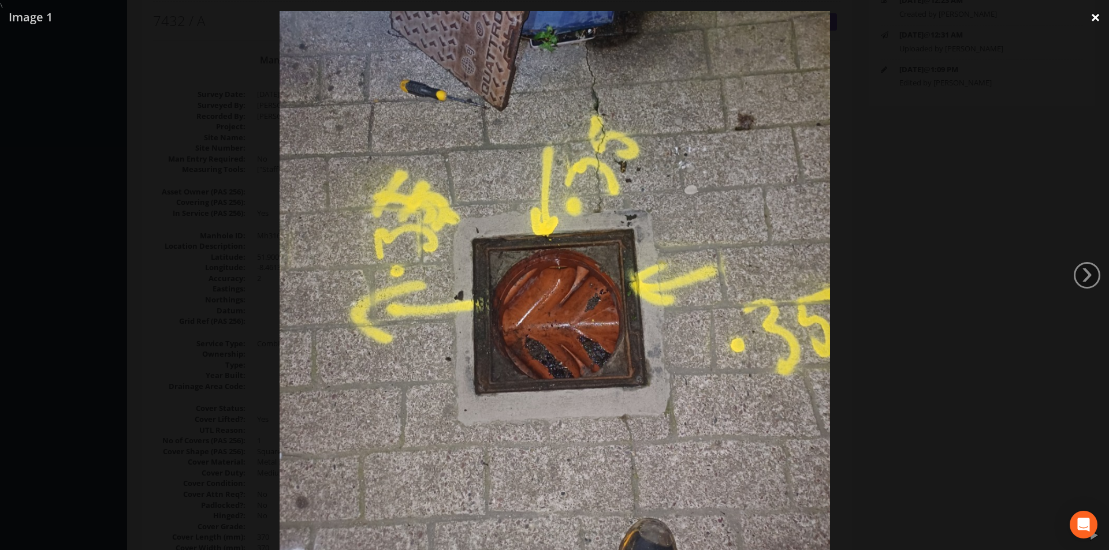
click at [1097, 18] on link "×" at bounding box center [1095, 17] width 27 height 35
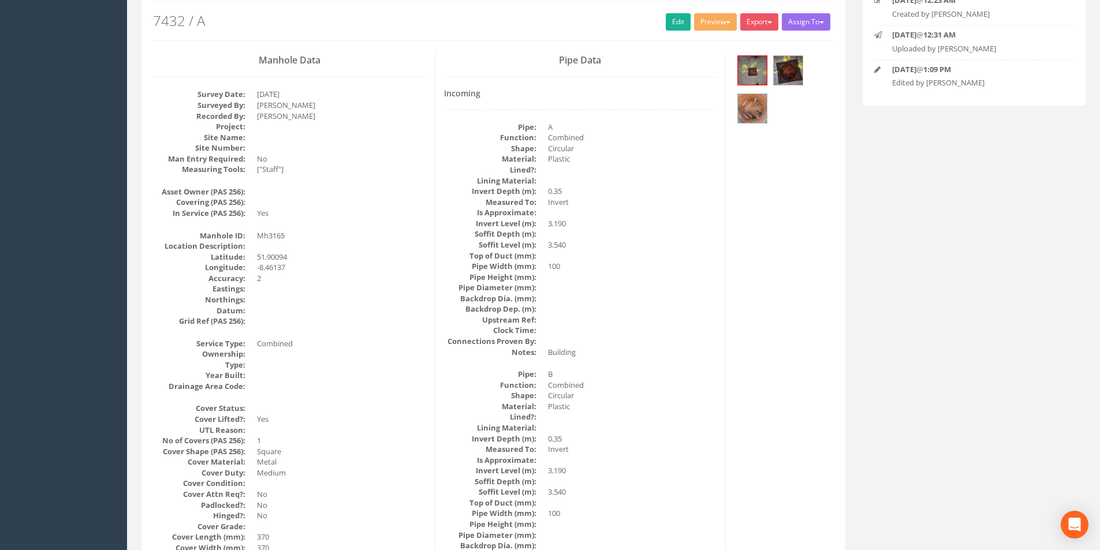
scroll to position [0, 0]
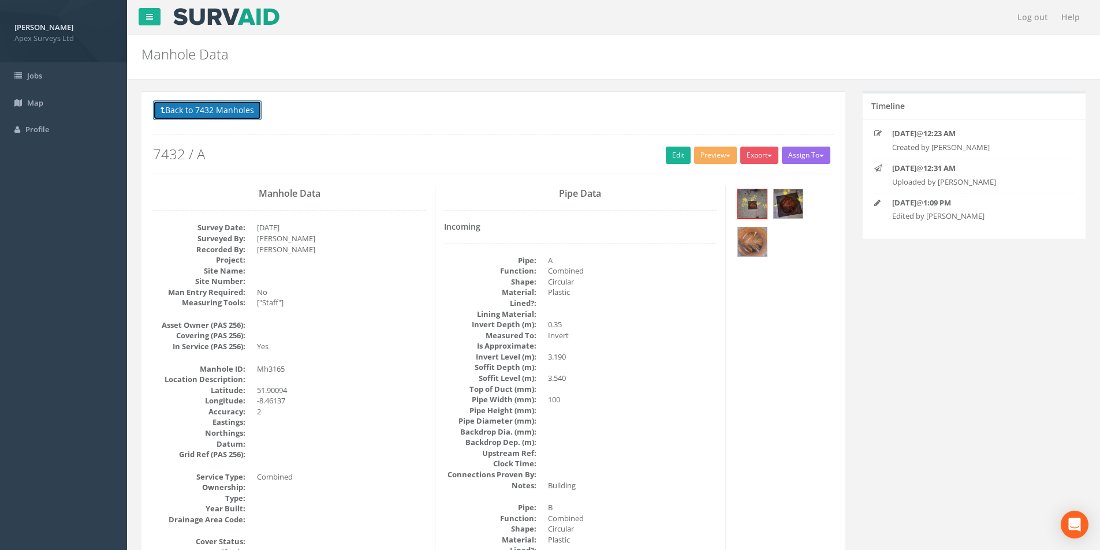
click at [187, 116] on button "Back to 7432 Manholes" at bounding box center [207, 111] width 109 height 20
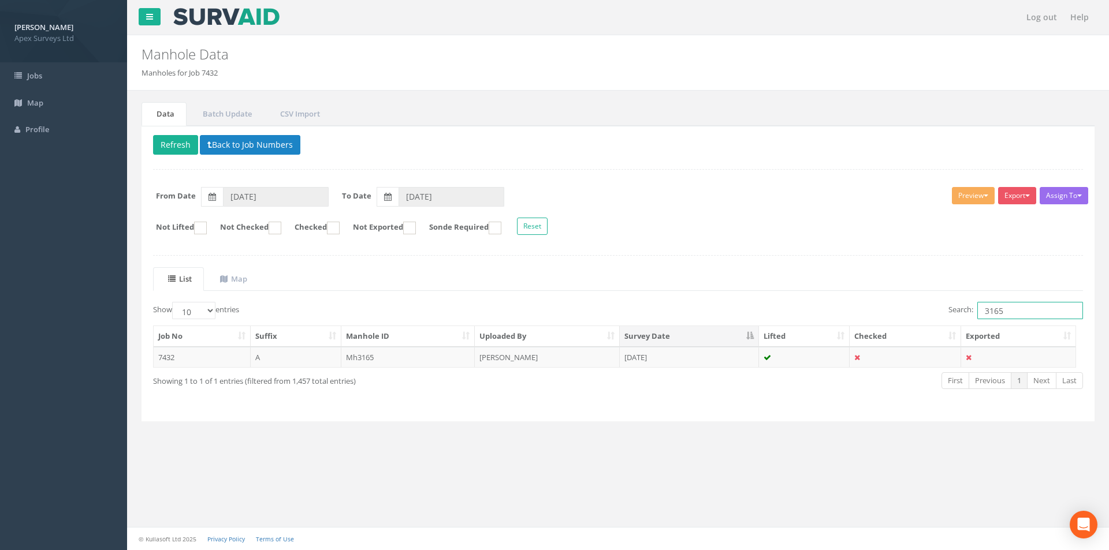
click at [1015, 312] on input "3165" at bounding box center [1030, 310] width 106 height 17
type input "3166"
click at [671, 363] on td "[DATE]" at bounding box center [689, 357] width 139 height 21
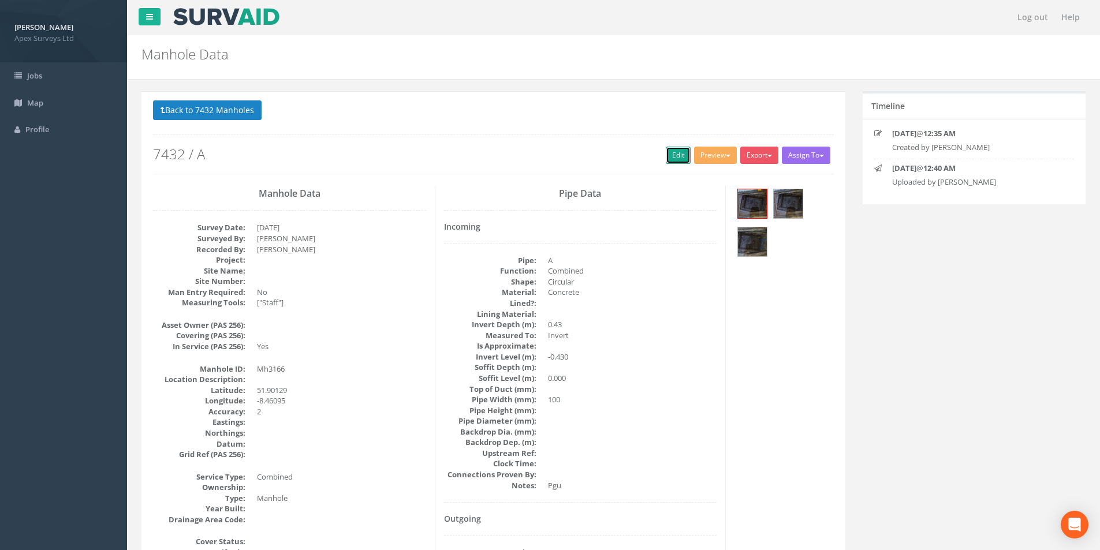
click at [676, 154] on link "Edit" at bounding box center [678, 155] width 25 height 17
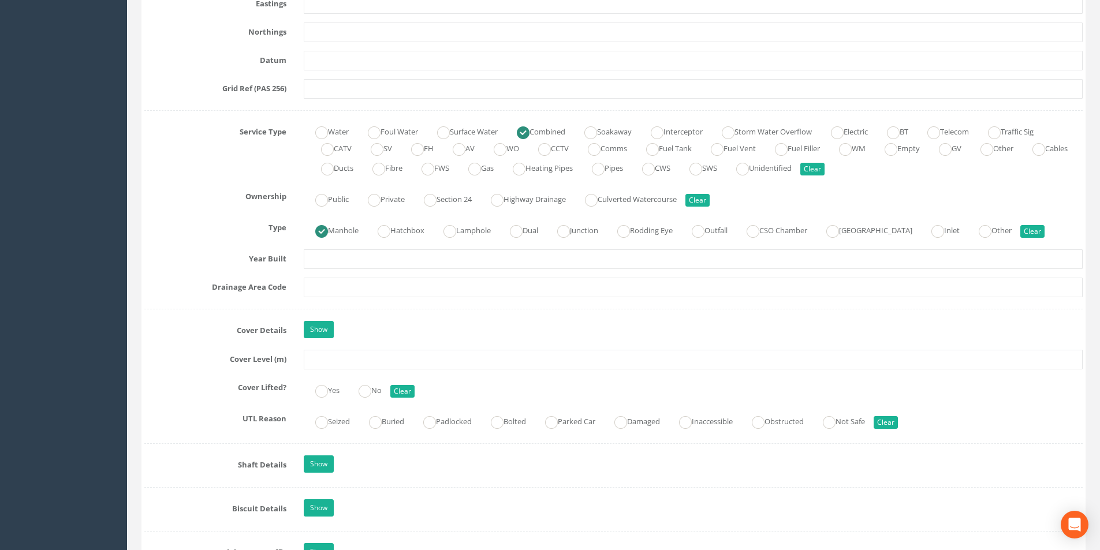
scroll to position [751, 0]
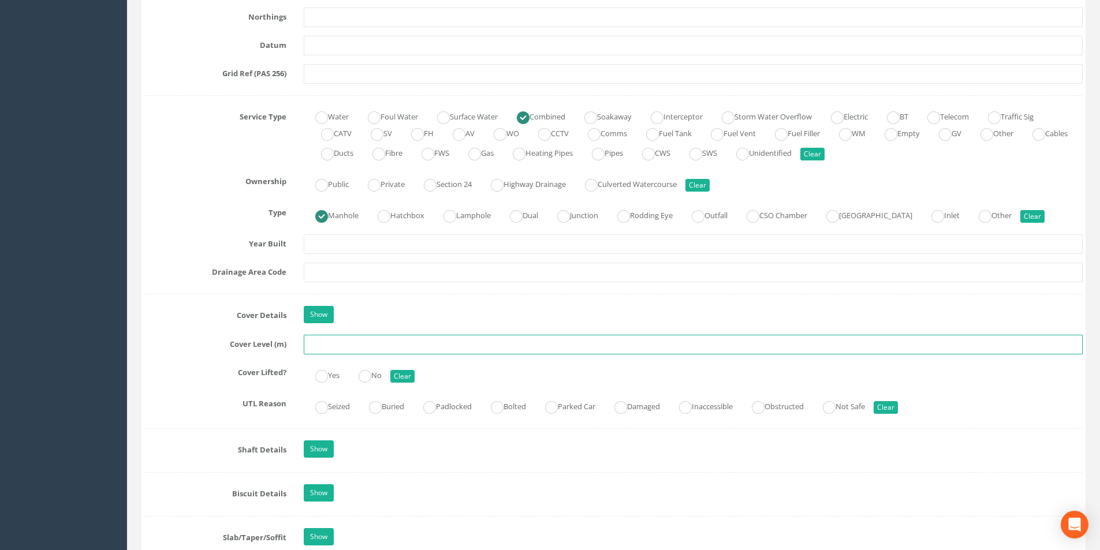
click at [379, 349] on input "text" at bounding box center [693, 345] width 779 height 20
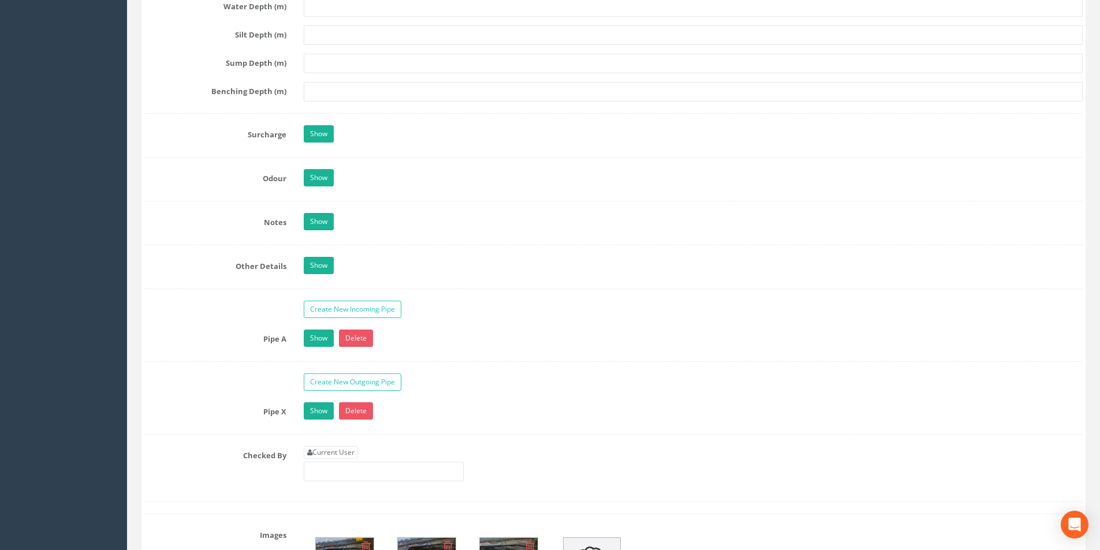
scroll to position [1791, 0]
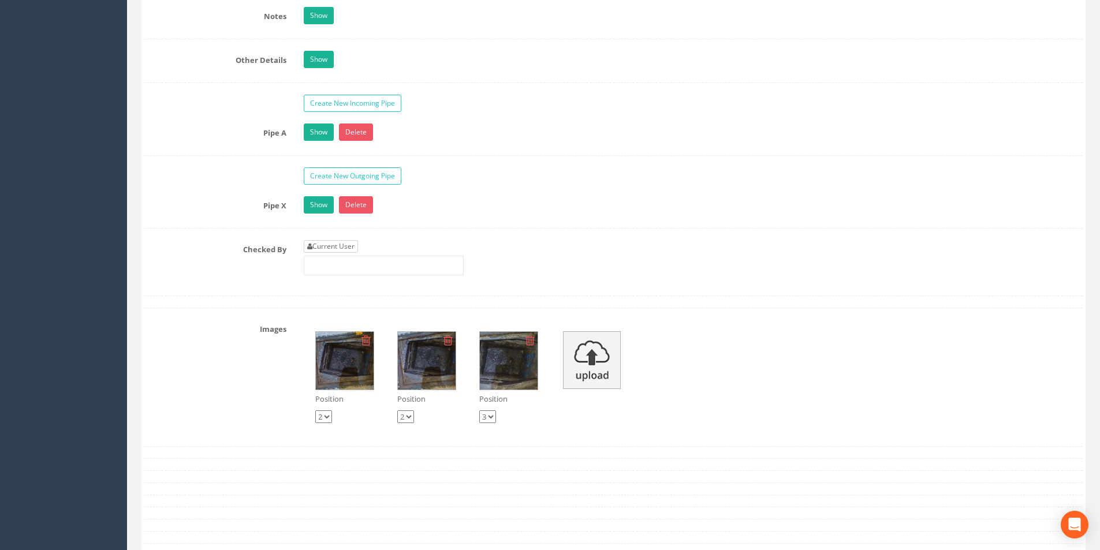
type input "3.86"
click at [344, 244] on link "Current User" at bounding box center [331, 246] width 54 height 13
type input "[PERSON_NAME]"
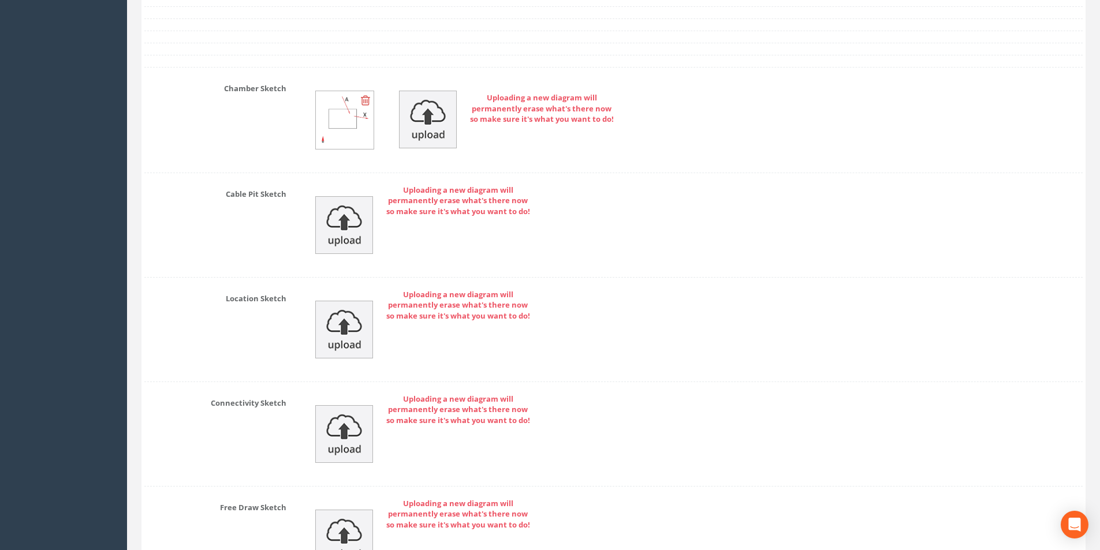
scroll to position [2461, 0]
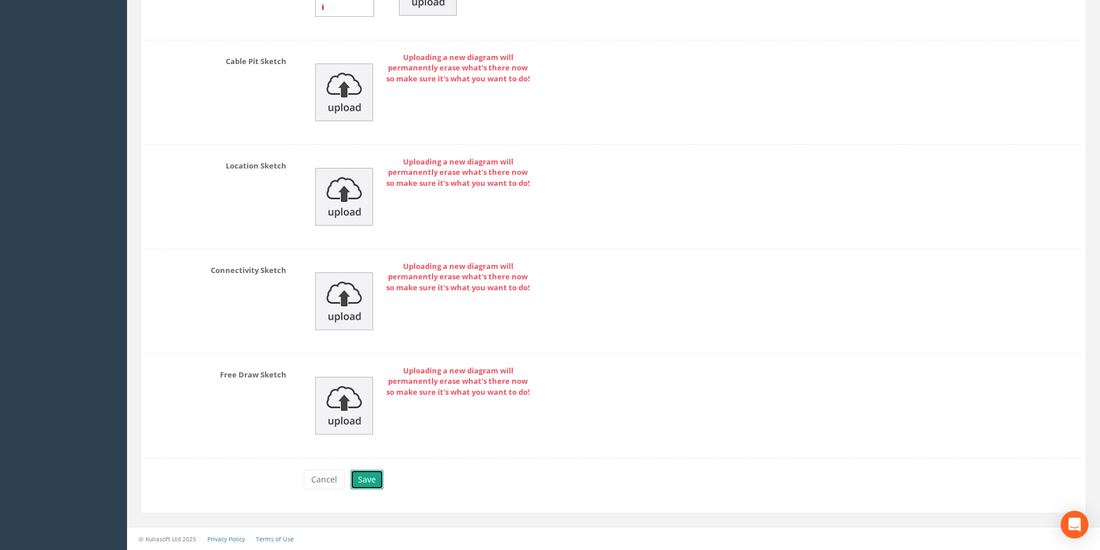
click at [362, 486] on button "Save" at bounding box center [367, 480] width 33 height 20
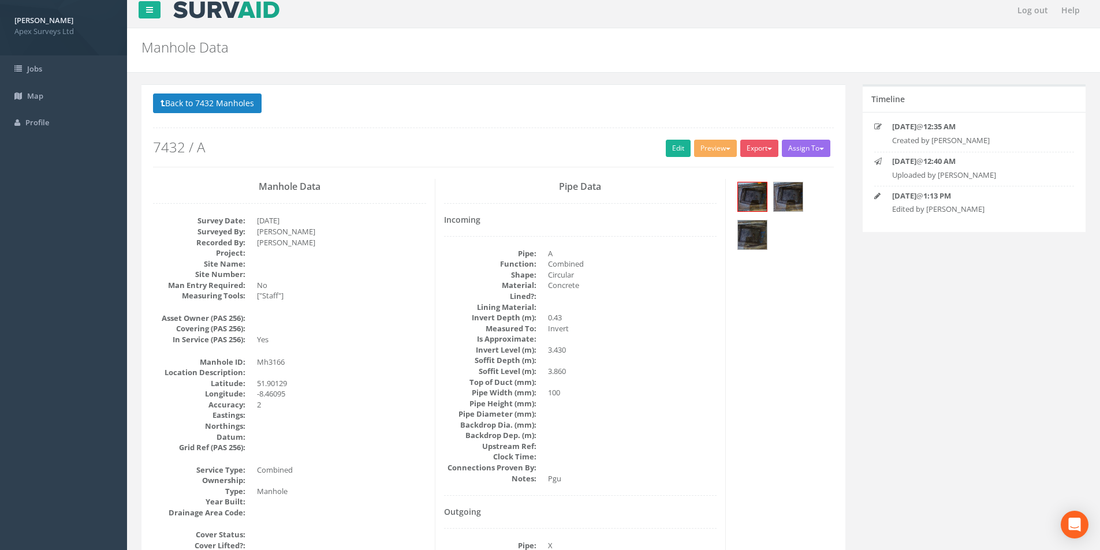
scroll to position [0, 0]
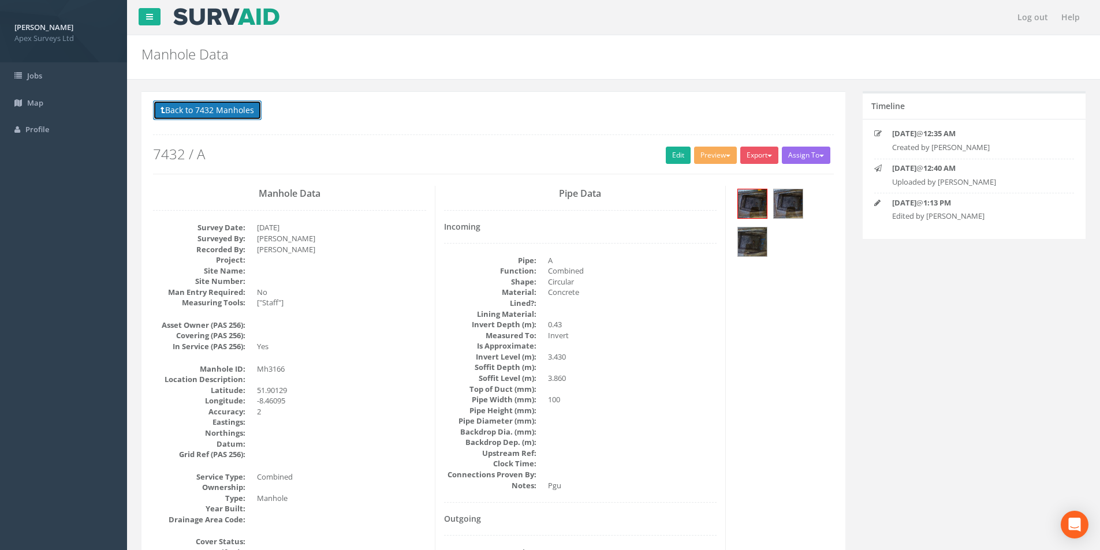
click at [178, 104] on button "Back to 7432 Manholes" at bounding box center [207, 111] width 109 height 20
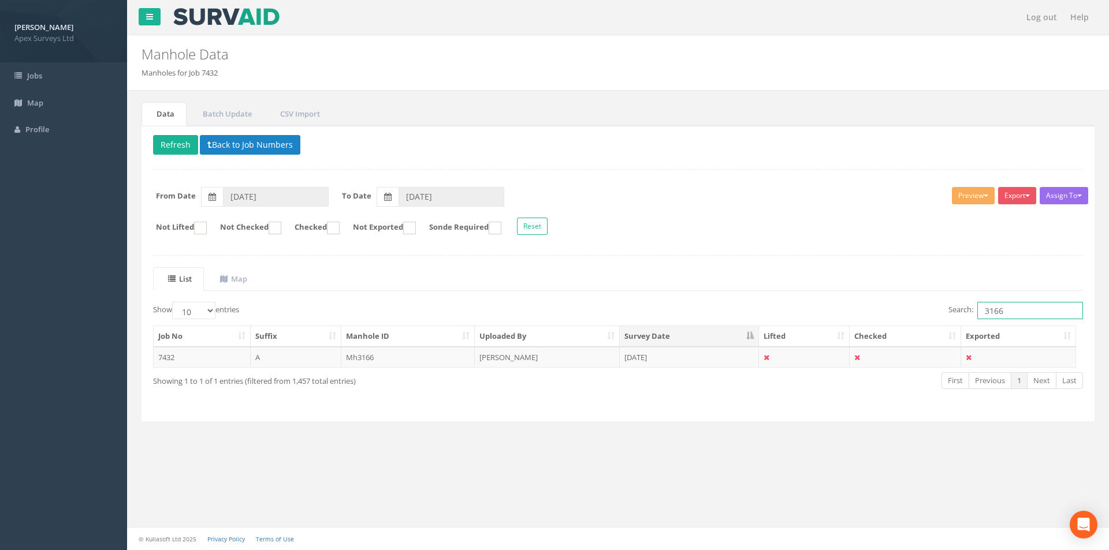
click at [1007, 308] on input "3166" at bounding box center [1030, 310] width 106 height 17
type input "3167"
click at [705, 362] on td "[DATE]" at bounding box center [689, 357] width 139 height 21
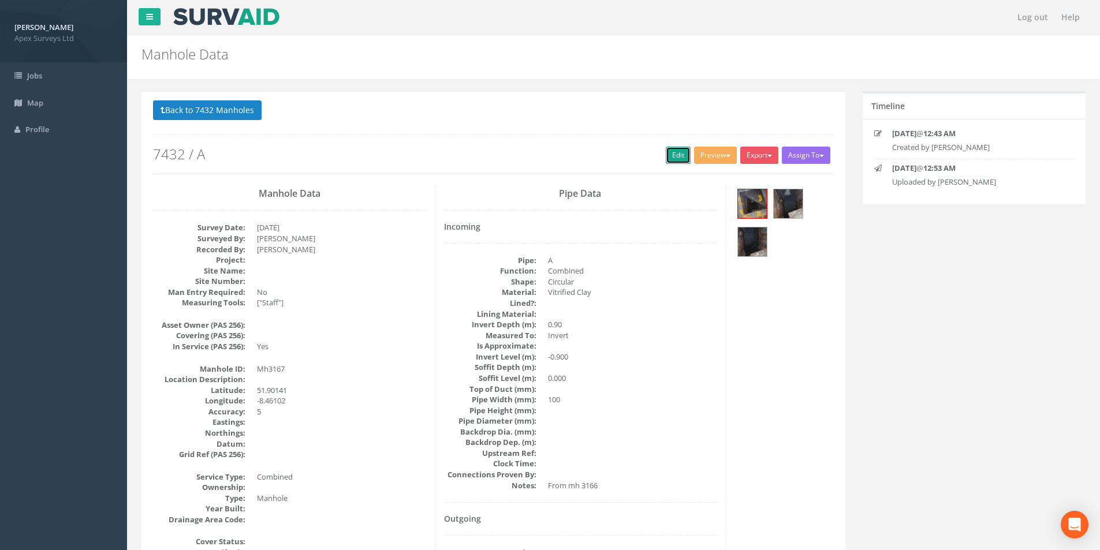
click at [672, 152] on link "Edit" at bounding box center [678, 155] width 25 height 17
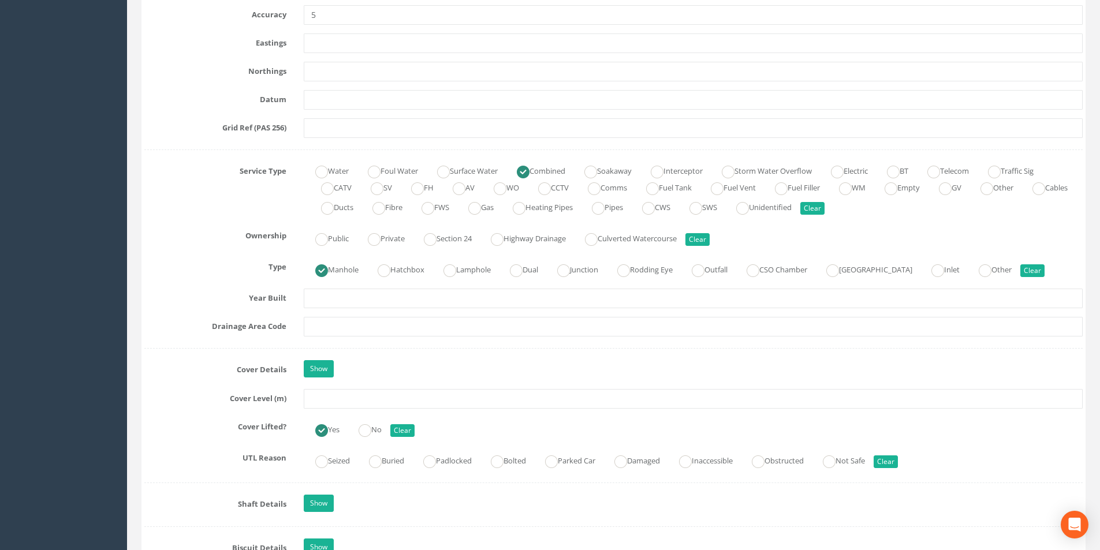
scroll to position [809, 0]
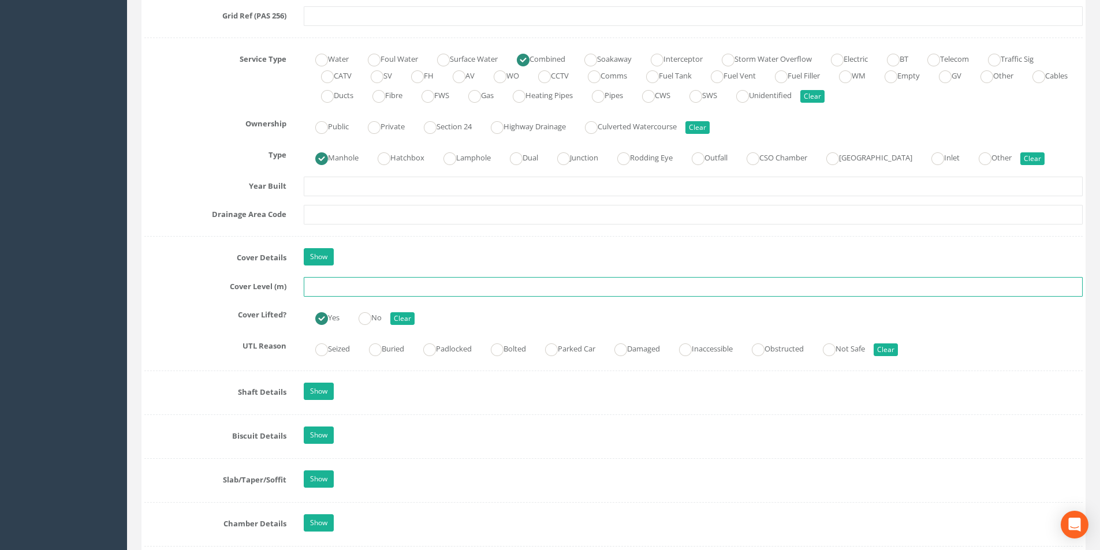
click at [376, 288] on input "text" at bounding box center [693, 287] width 779 height 20
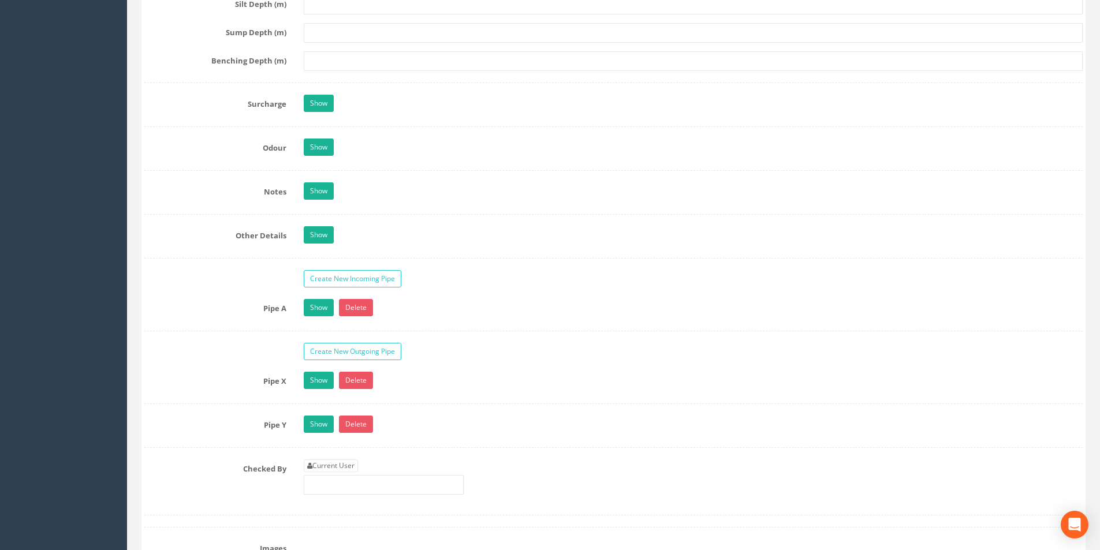
scroll to position [1675, 0]
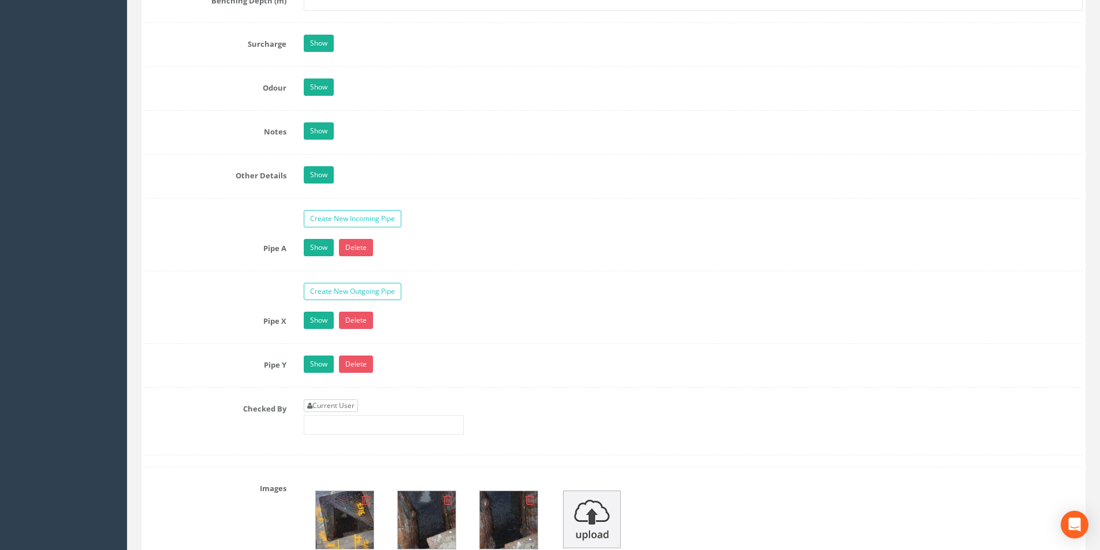
type input "3.88"
click at [335, 405] on link "Current User" at bounding box center [331, 406] width 54 height 13
type input "[PERSON_NAME]"
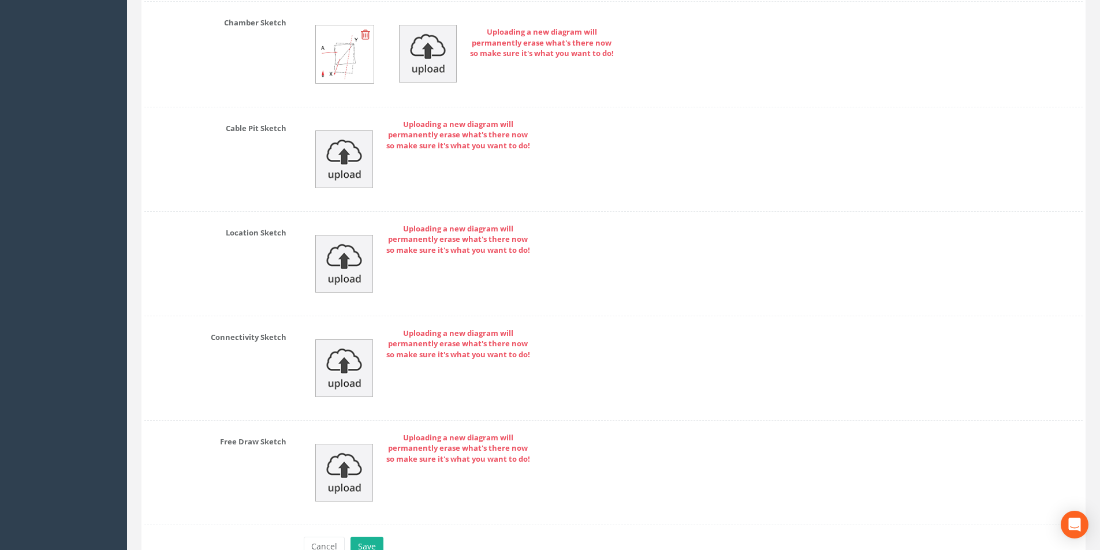
scroll to position [2505, 0]
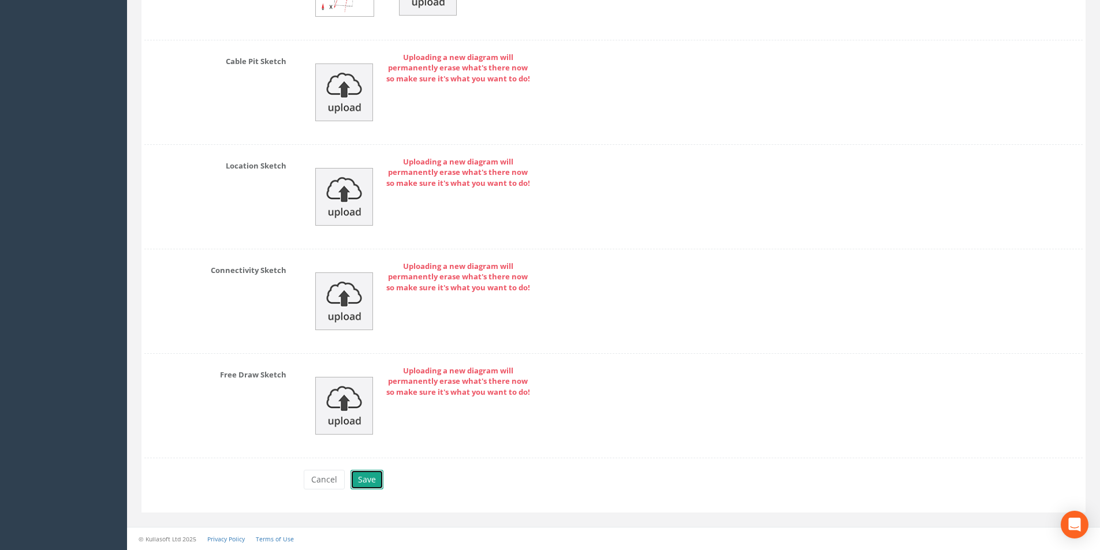
click at [373, 482] on button "Save" at bounding box center [367, 480] width 33 height 20
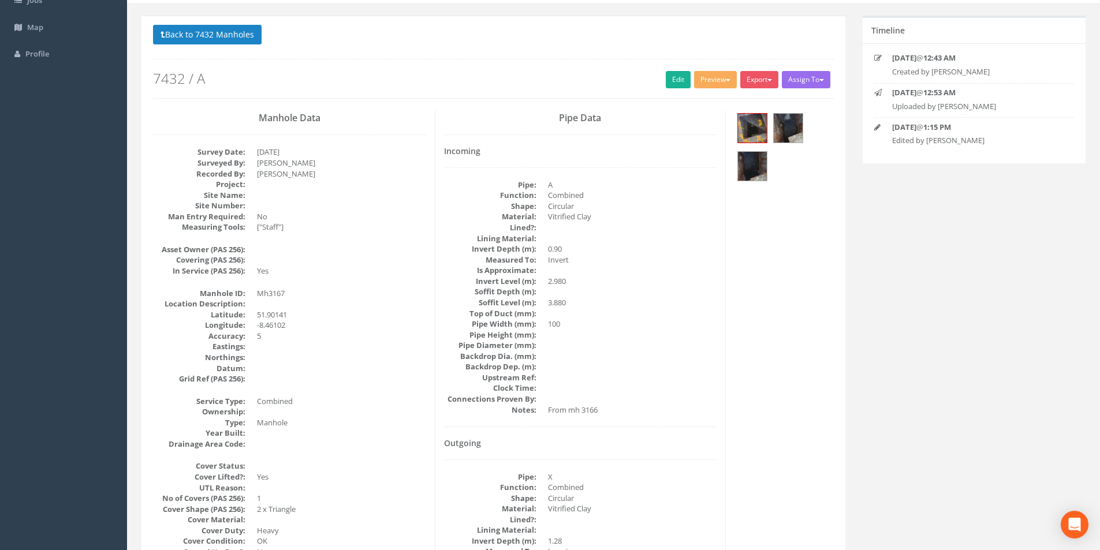
scroll to position [0, 0]
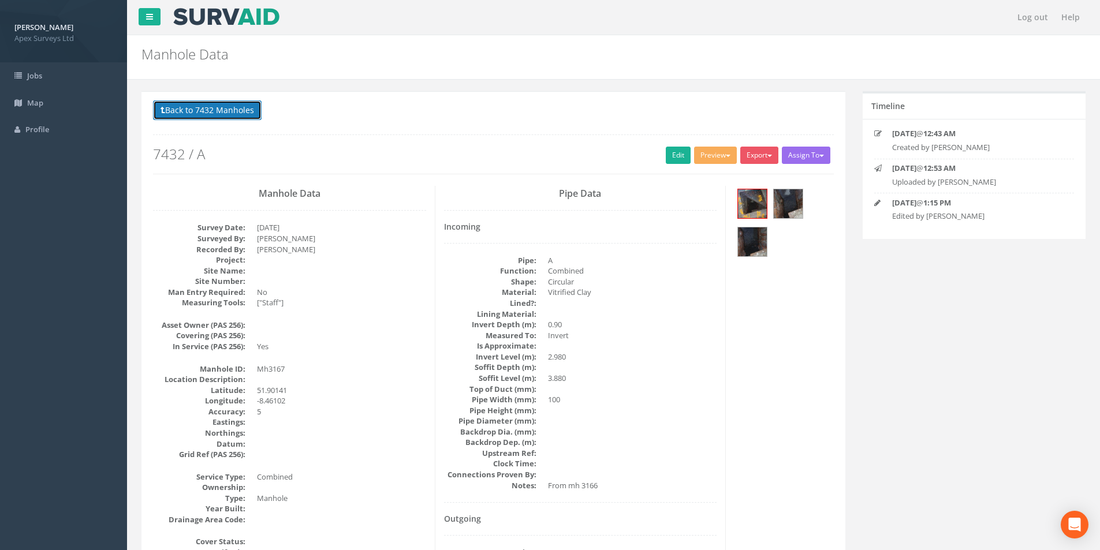
click at [189, 116] on button "Back to 7432 Manholes" at bounding box center [207, 111] width 109 height 20
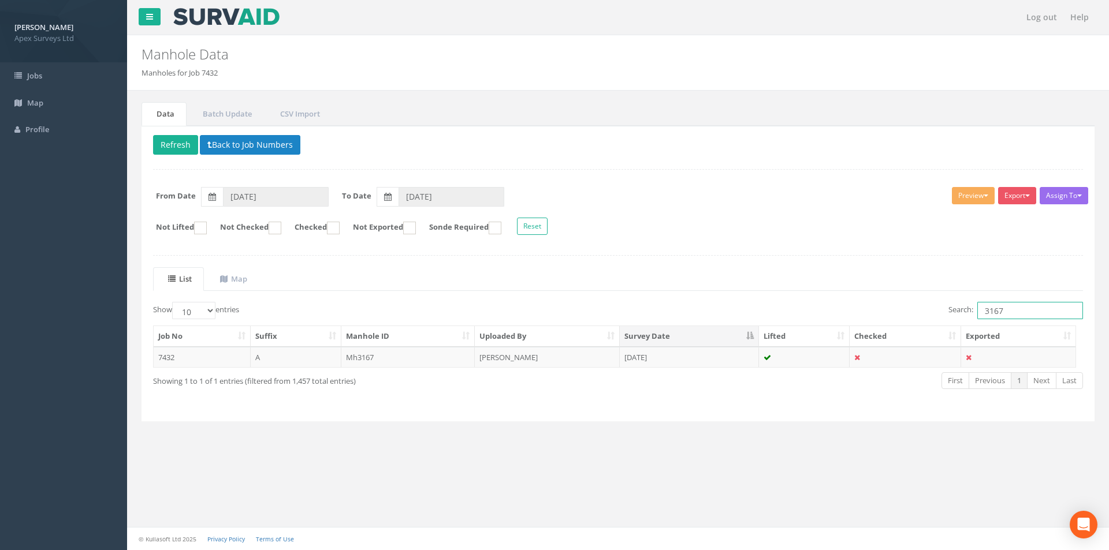
click at [1020, 311] on input "3167" at bounding box center [1030, 310] width 106 height 17
type input "3168"
click at [719, 351] on td "[DATE]" at bounding box center [689, 357] width 139 height 21
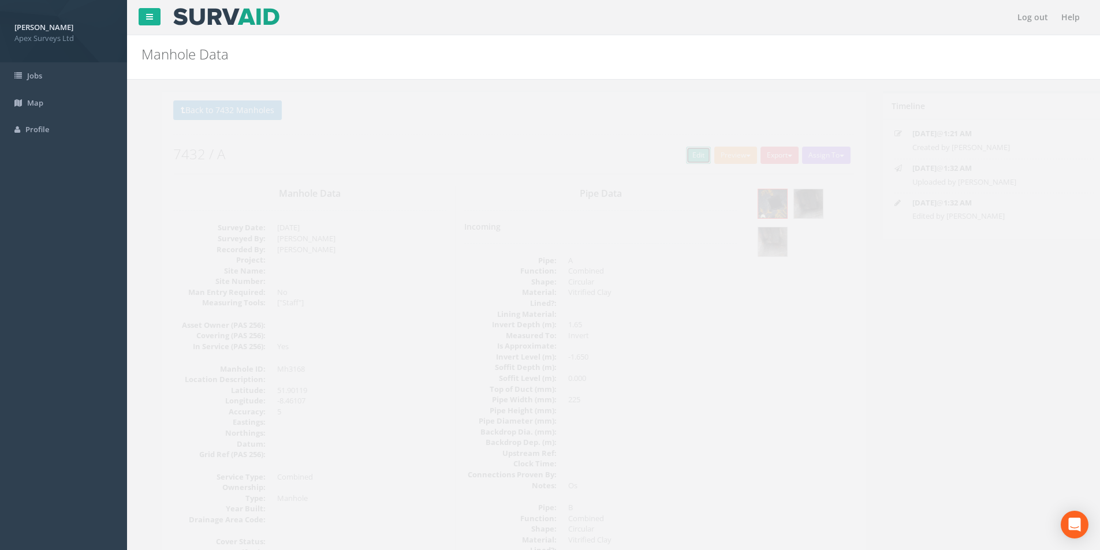
click at [668, 152] on link "Edit" at bounding box center [678, 155] width 25 height 17
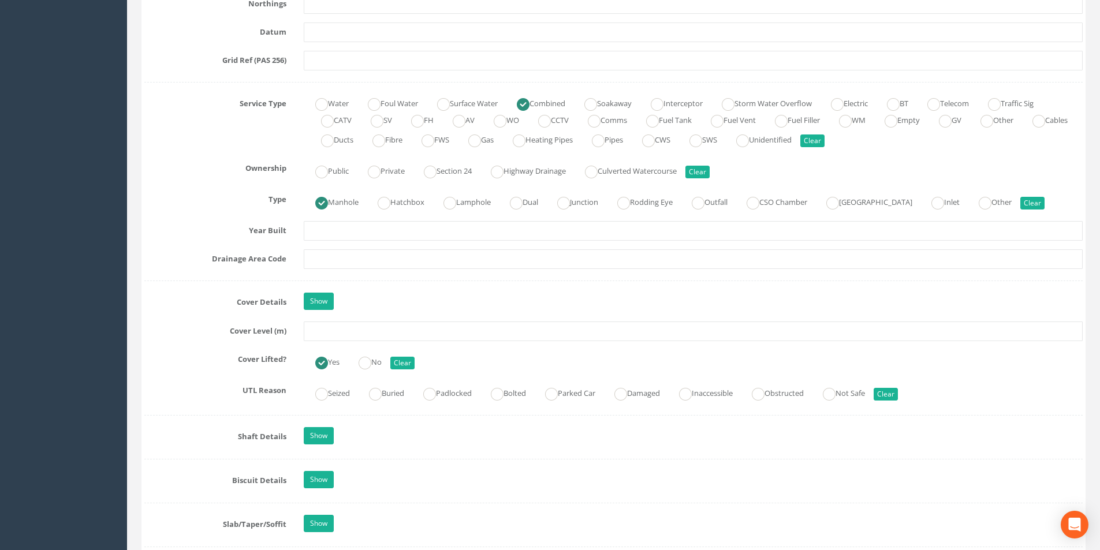
scroll to position [924, 0]
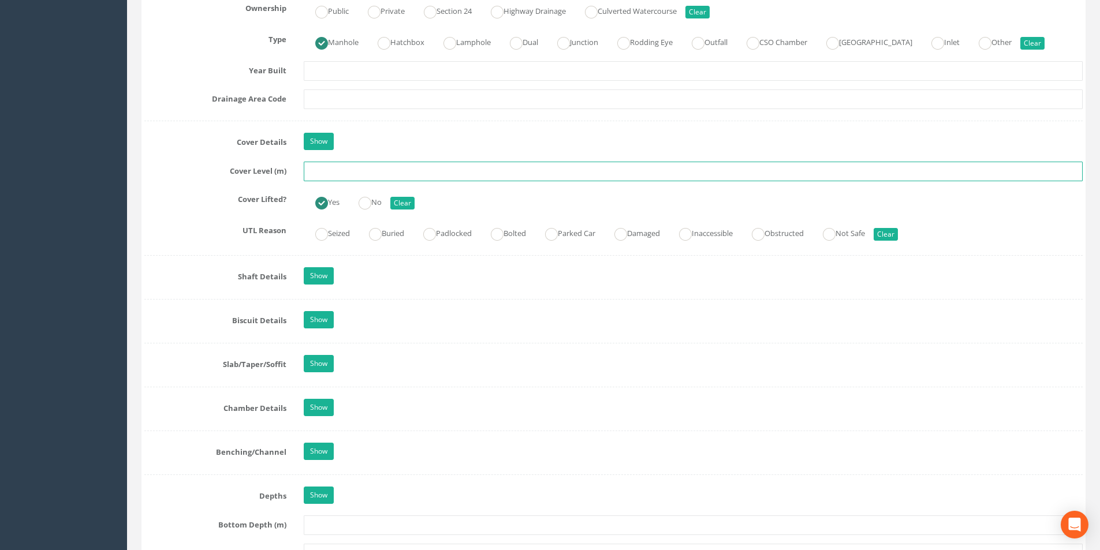
click at [338, 175] on input "text" at bounding box center [693, 172] width 779 height 20
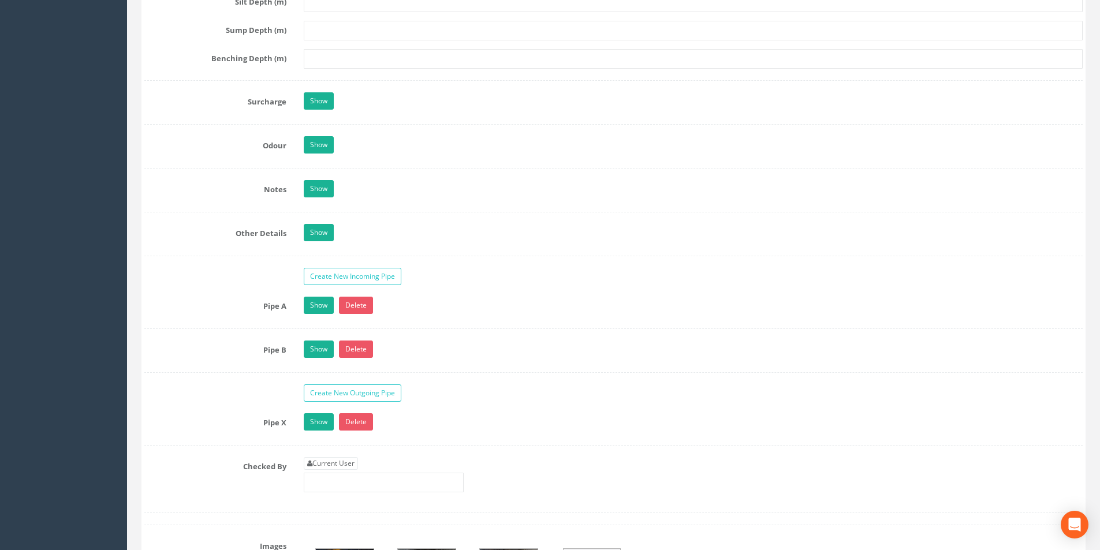
scroll to position [1964, 0]
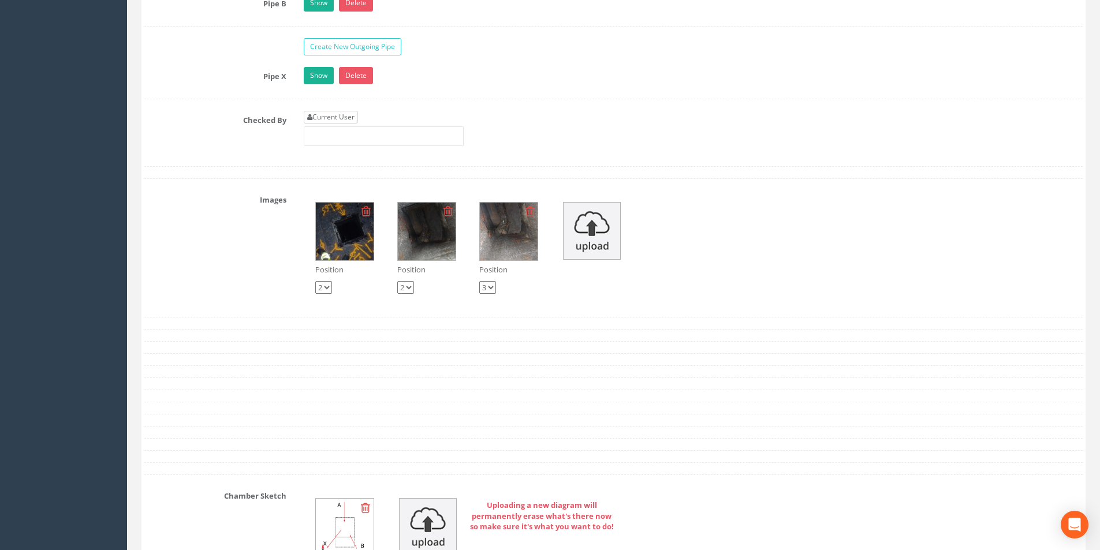
type input "4.00"
click at [349, 122] on link "Current User" at bounding box center [331, 117] width 54 height 13
type input "[PERSON_NAME]"
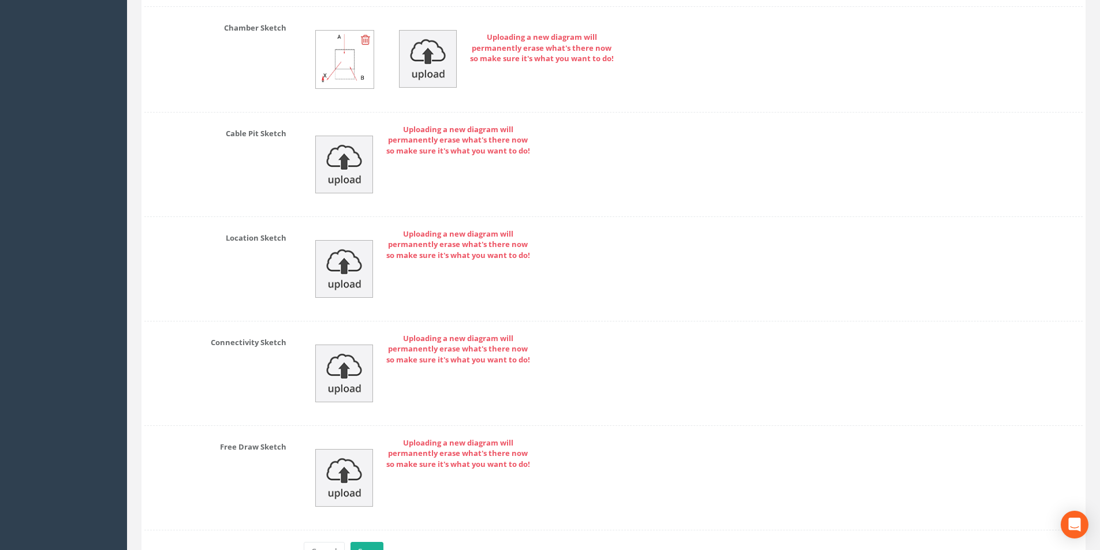
scroll to position [2505, 0]
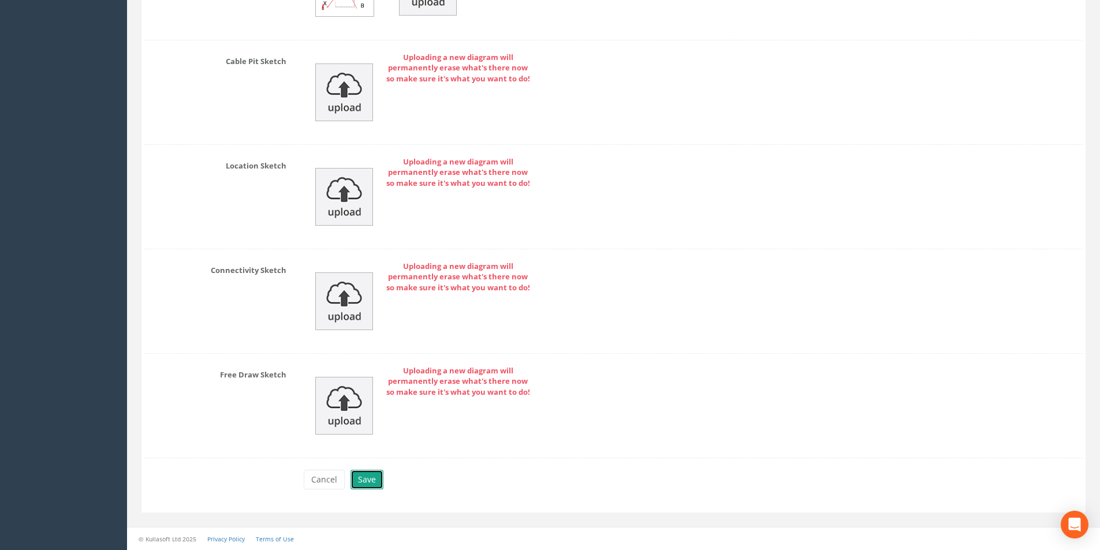
click at [362, 473] on button "Save" at bounding box center [367, 480] width 33 height 20
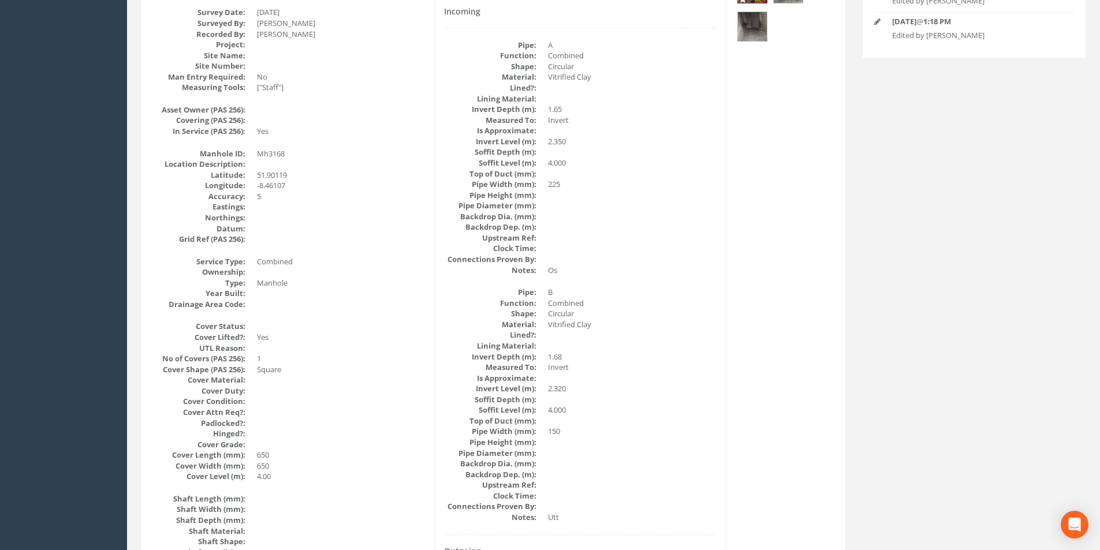
scroll to position [76, 0]
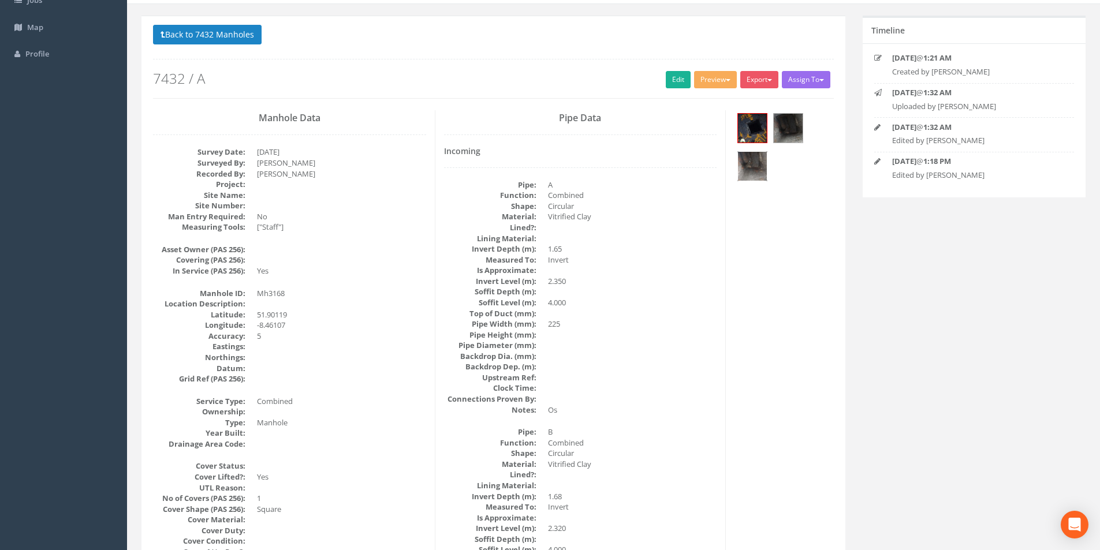
click at [757, 160] on img at bounding box center [752, 166] width 29 height 29
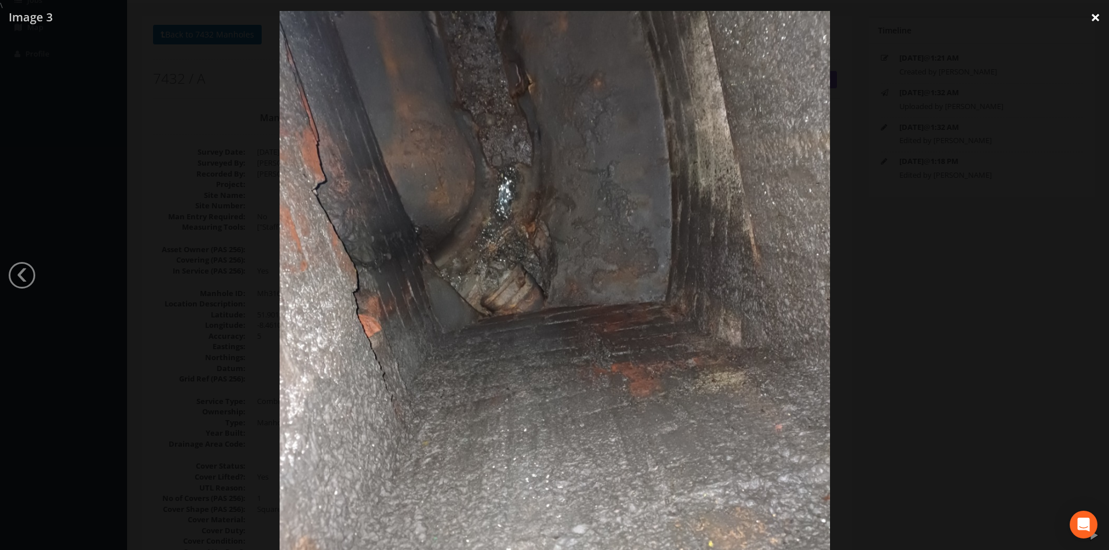
click at [1096, 12] on link "×" at bounding box center [1095, 17] width 27 height 35
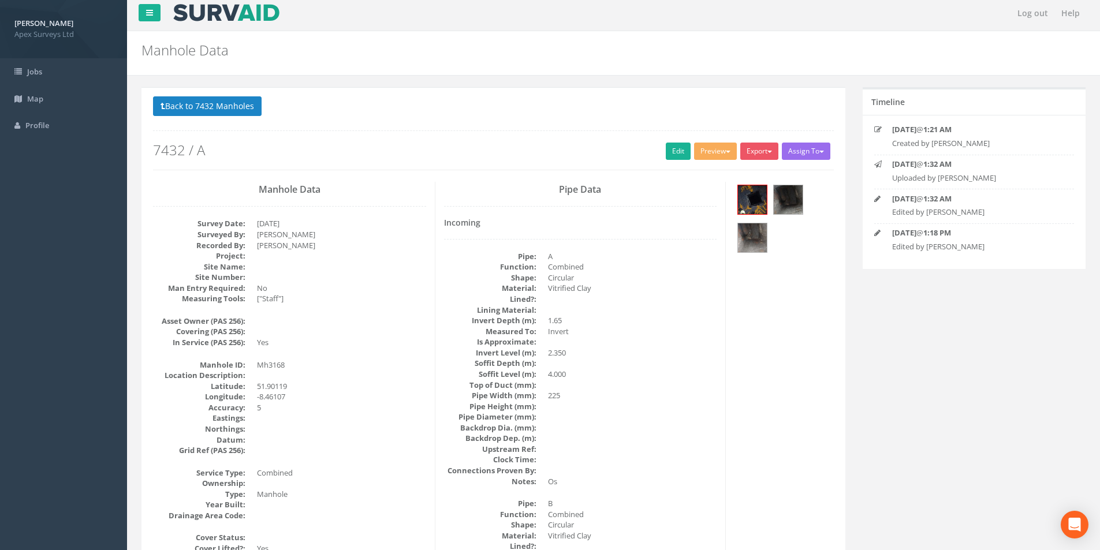
scroll to position [0, 0]
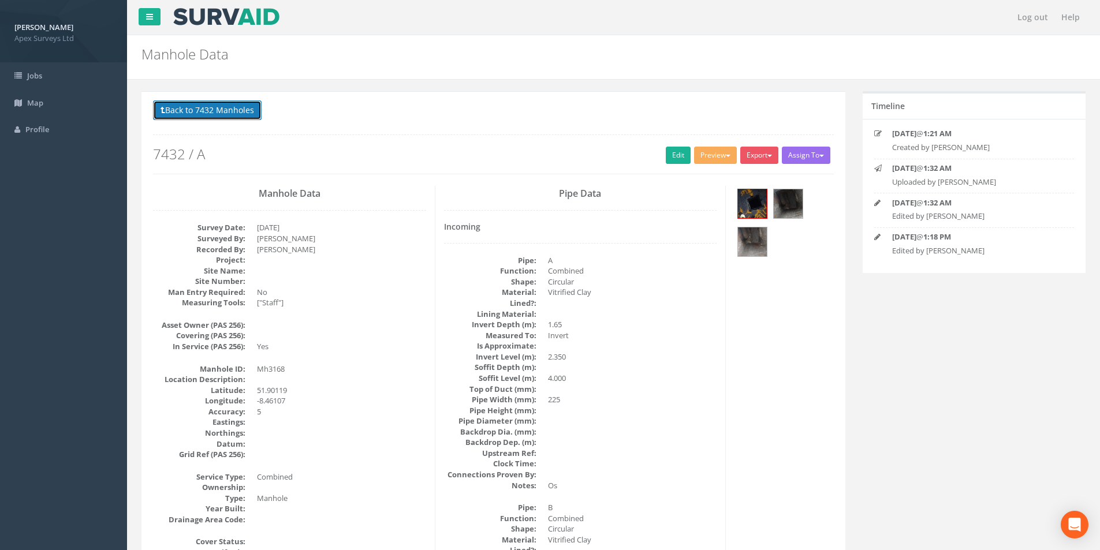
click at [193, 107] on button "Back to 7432 Manholes" at bounding box center [207, 111] width 109 height 20
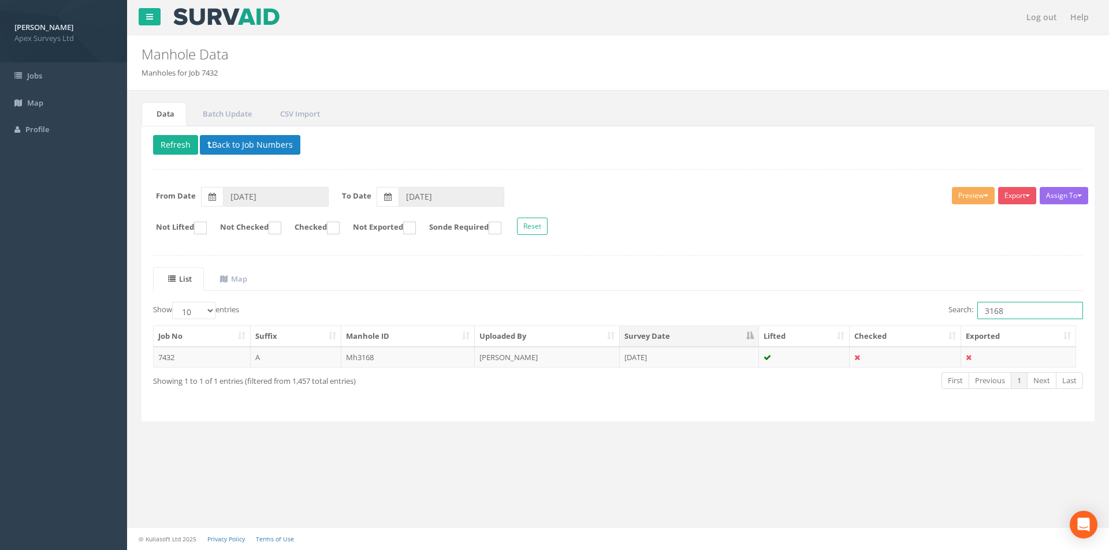
click at [1014, 309] on input "3168" at bounding box center [1030, 310] width 106 height 17
type input "3169"
click at [456, 363] on td "Mh 3169" at bounding box center [408, 357] width 134 height 21
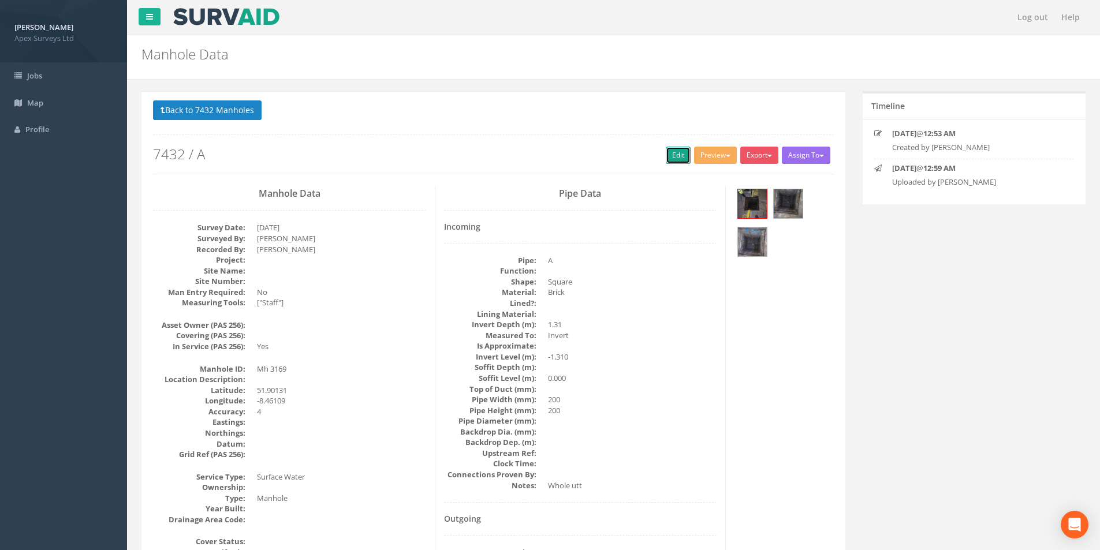
click at [675, 154] on link "Edit" at bounding box center [678, 155] width 25 height 17
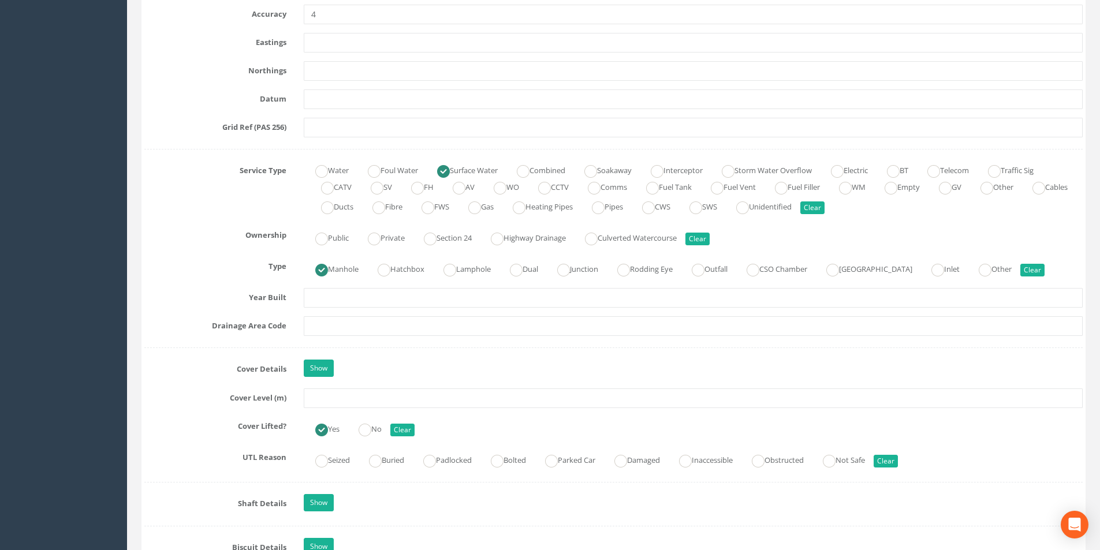
scroll to position [809, 0]
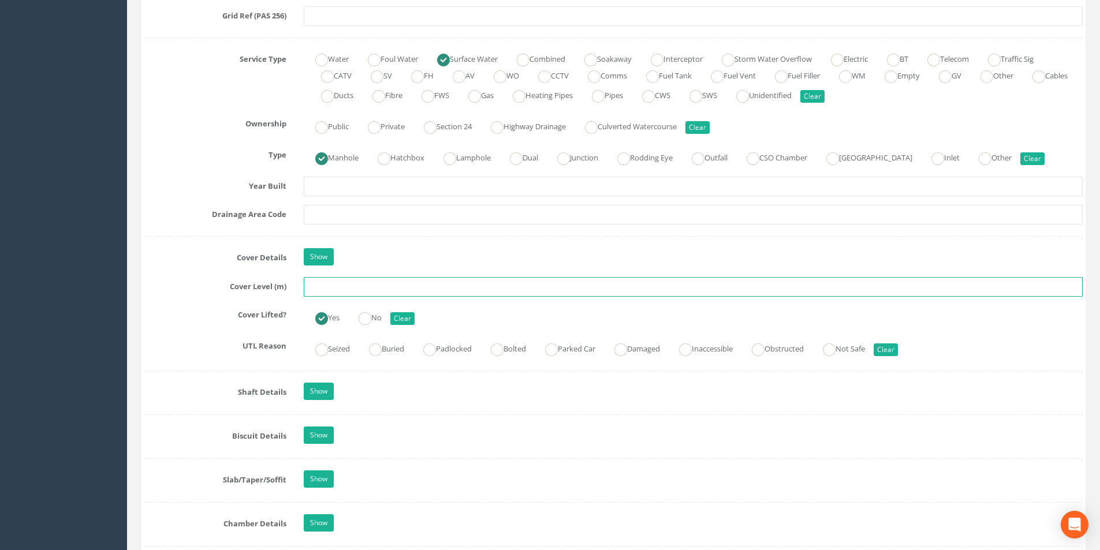
click at [359, 287] on input "text" at bounding box center [693, 287] width 779 height 20
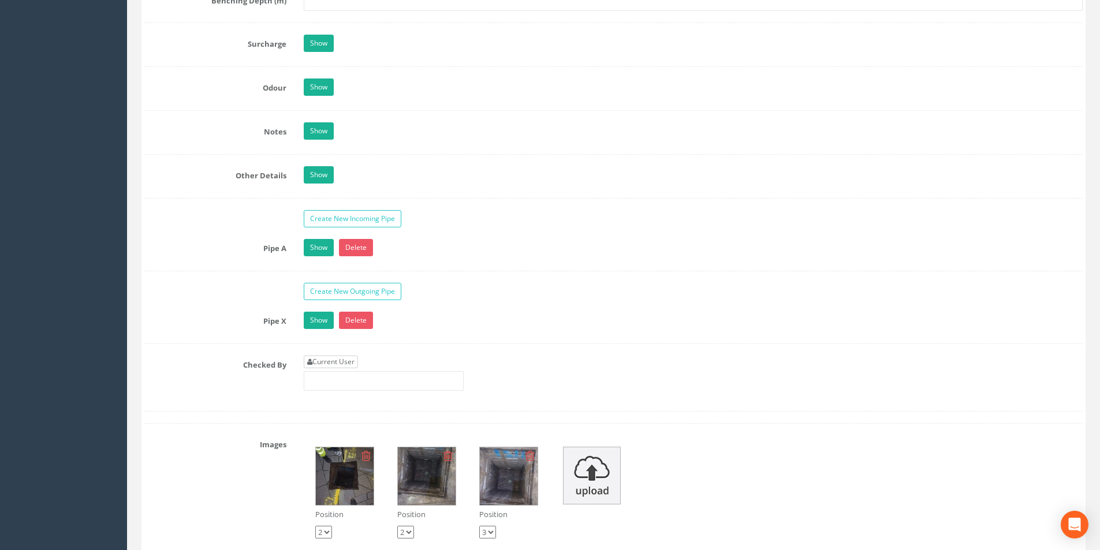
type input "4.04"
click at [334, 366] on link "Current User" at bounding box center [331, 362] width 54 height 13
type input "[PERSON_NAME]"
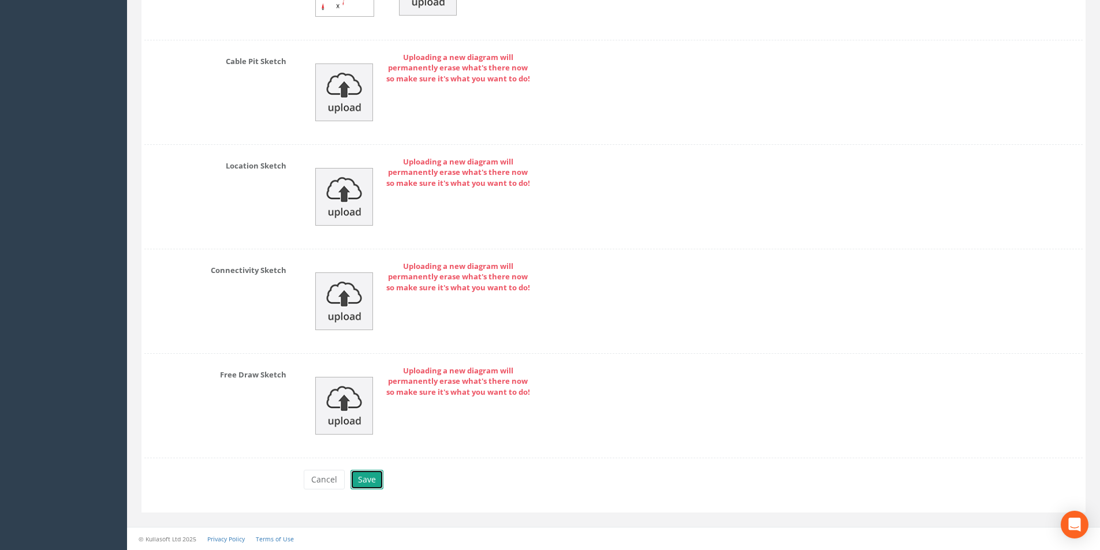
click at [362, 477] on button "Save" at bounding box center [367, 480] width 33 height 20
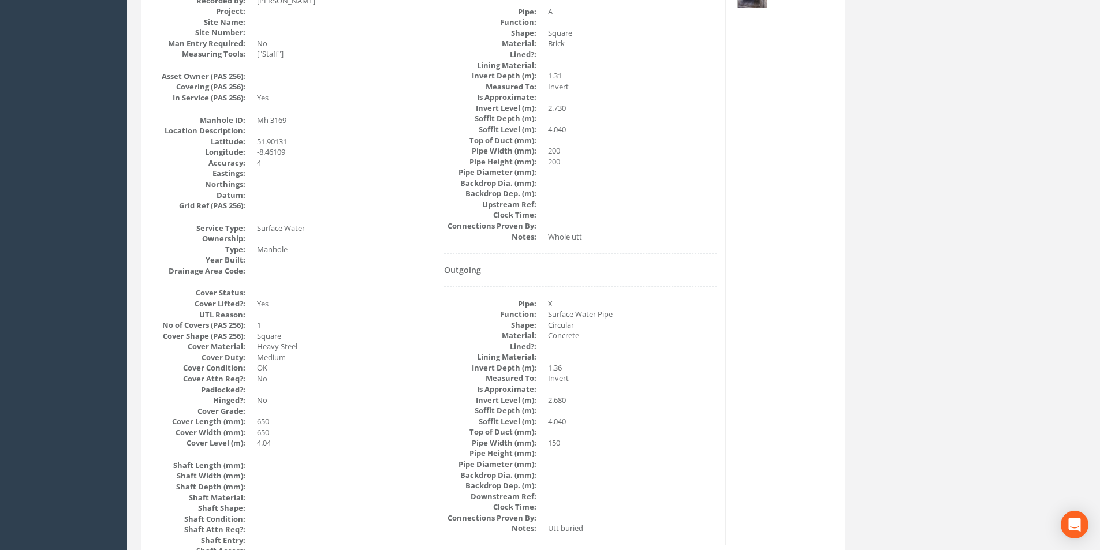
scroll to position [0, 0]
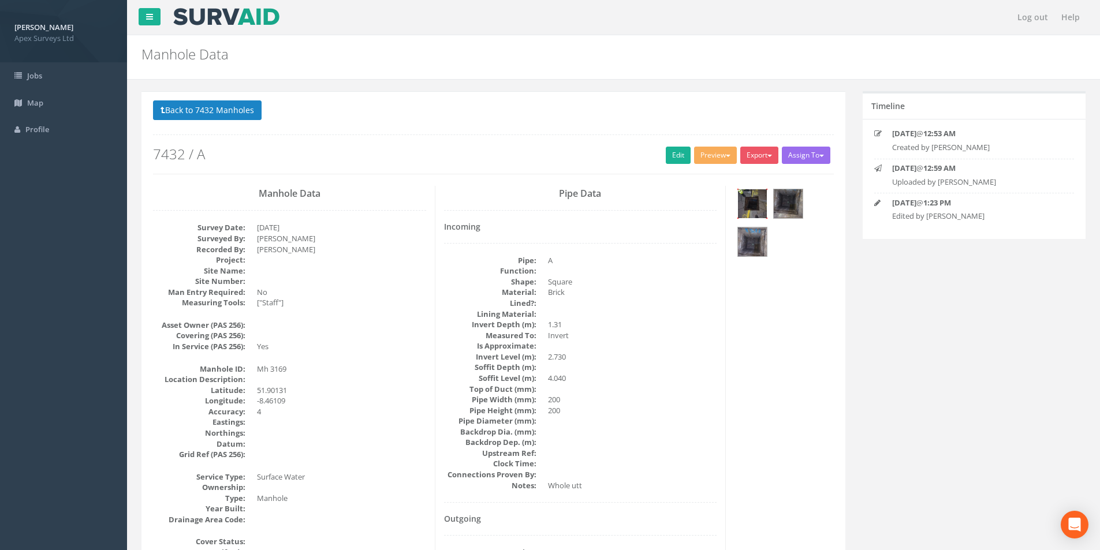
click at [760, 211] on img at bounding box center [752, 203] width 29 height 29
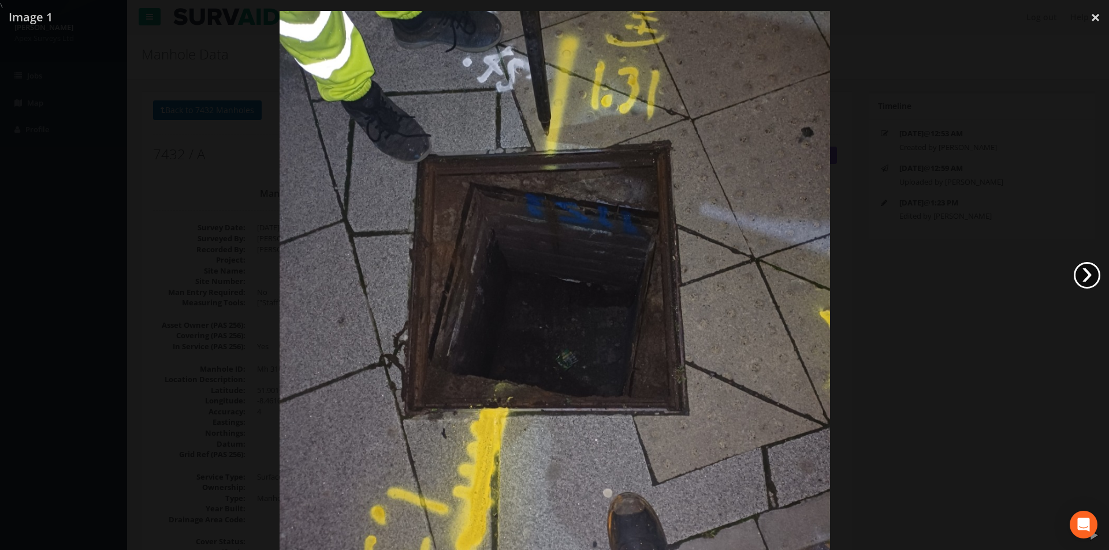
click at [1077, 272] on link "›" at bounding box center [1087, 275] width 27 height 27
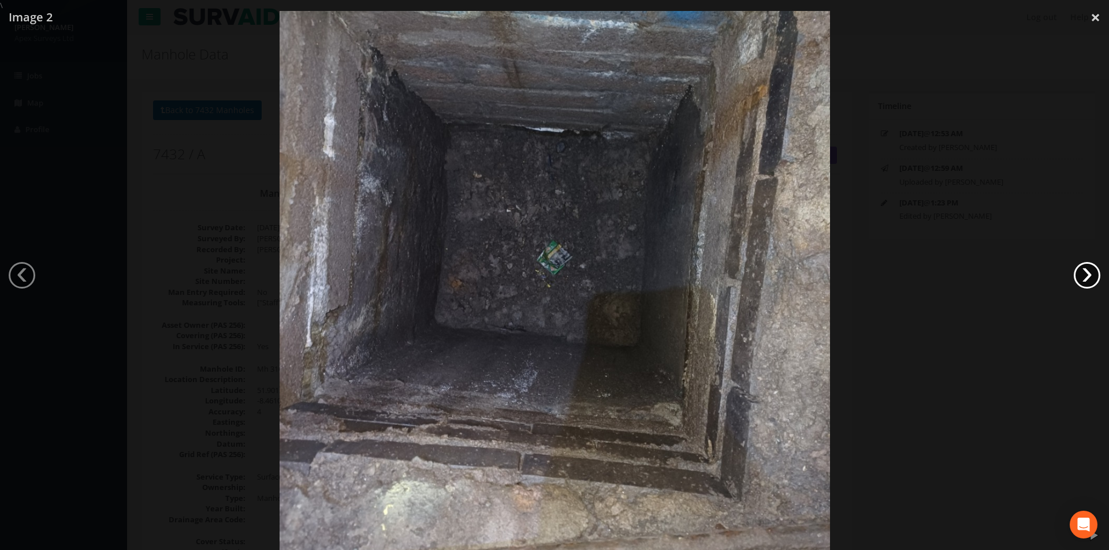
click at [1077, 272] on link "›" at bounding box center [1087, 275] width 27 height 27
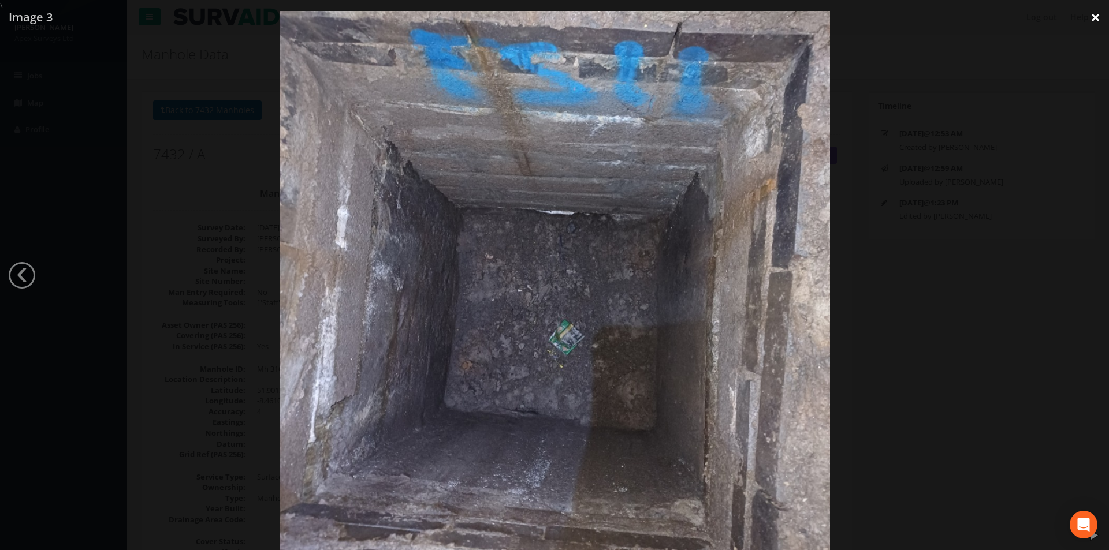
click at [1091, 20] on link "×" at bounding box center [1095, 17] width 27 height 35
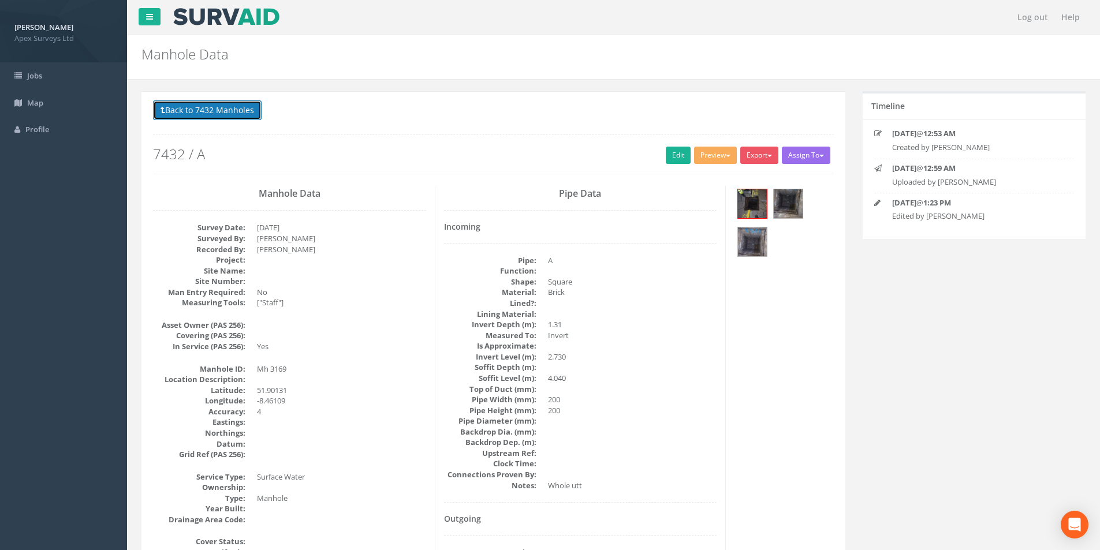
click at [210, 110] on button "Back to 7432 Manholes" at bounding box center [207, 111] width 109 height 20
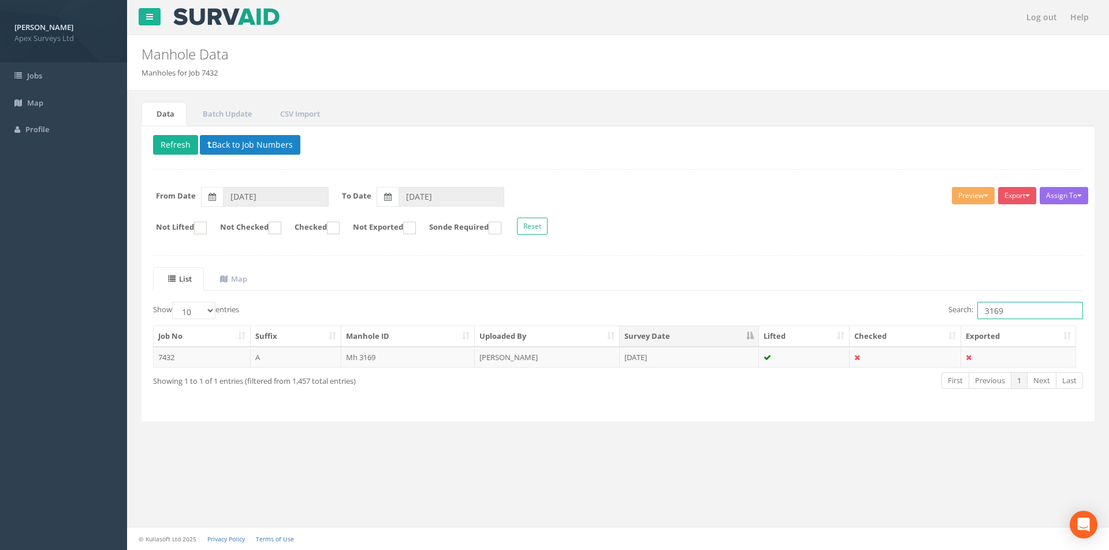
drag, startPoint x: 1002, startPoint y: 309, endPoint x: 980, endPoint y: 318, distance: 23.3
click at [980, 318] on input "3169" at bounding box center [1030, 310] width 106 height 17
type input "3283"
click at [693, 368] on table "Job No Suffix Manhole ID Uploaded By Survey Date Lifted Checked Exported 7432 A…" at bounding box center [614, 347] width 923 height 42
click at [691, 367] on td "[DATE]" at bounding box center [689, 357] width 139 height 21
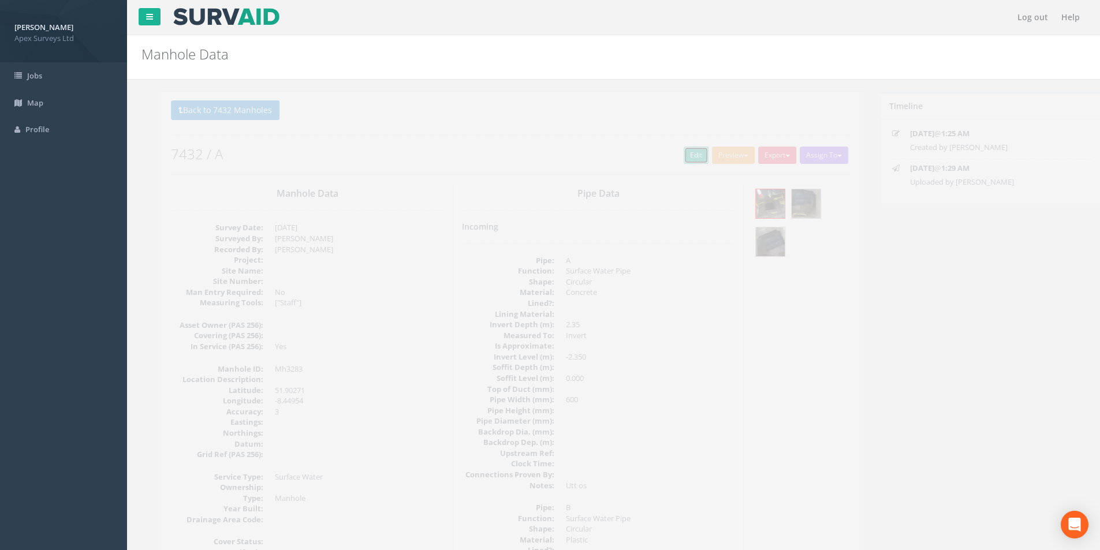
click at [671, 157] on link "Edit" at bounding box center [678, 155] width 25 height 17
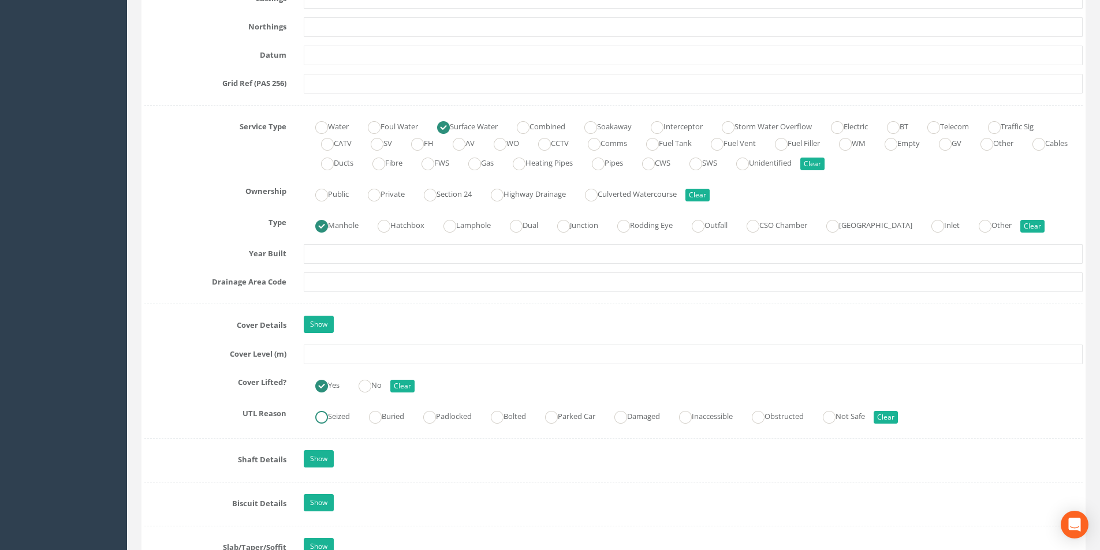
scroll to position [751, 0]
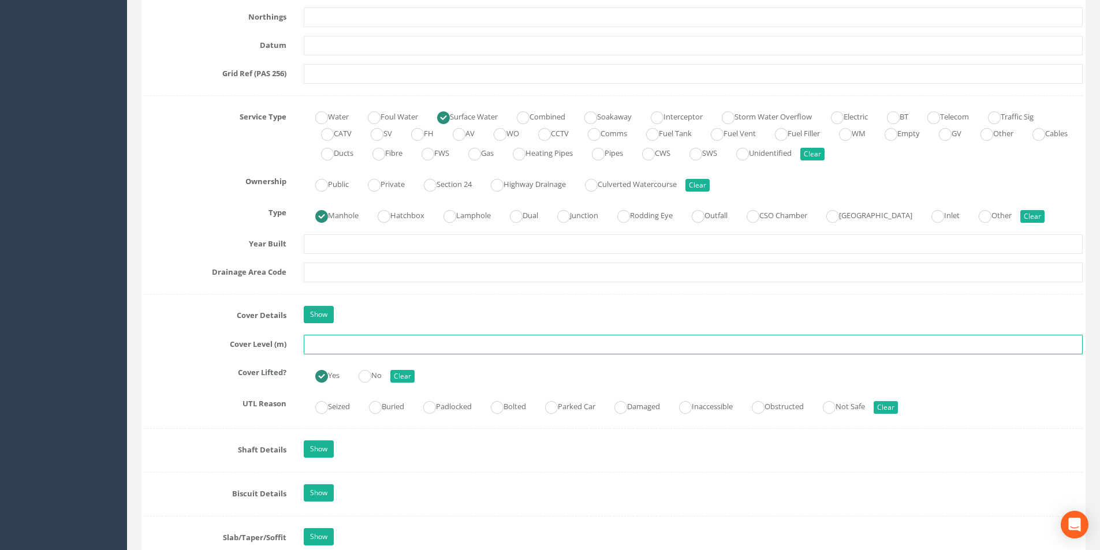
click at [341, 344] on input "text" at bounding box center [693, 345] width 779 height 20
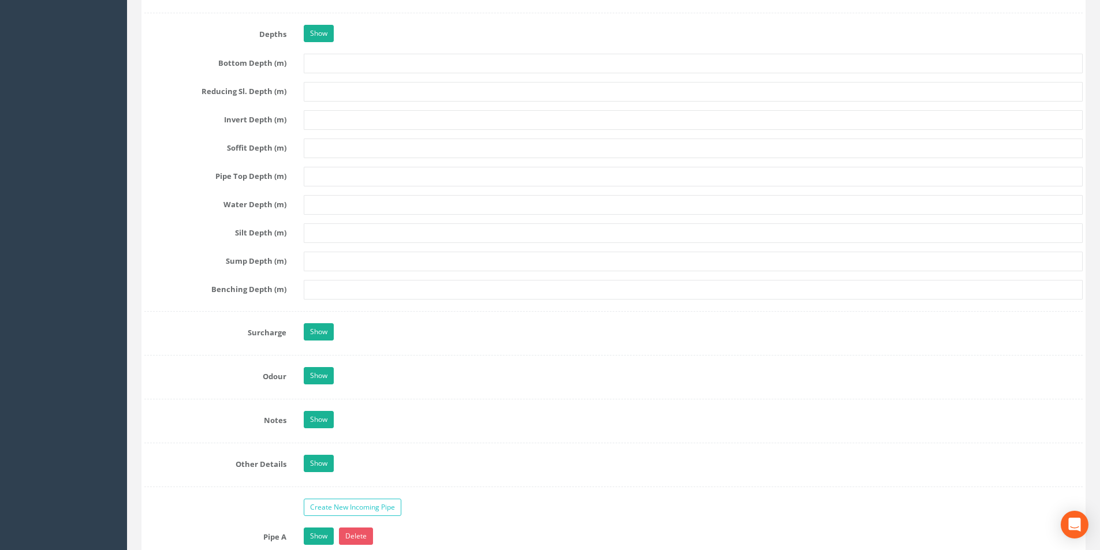
scroll to position [1733, 0]
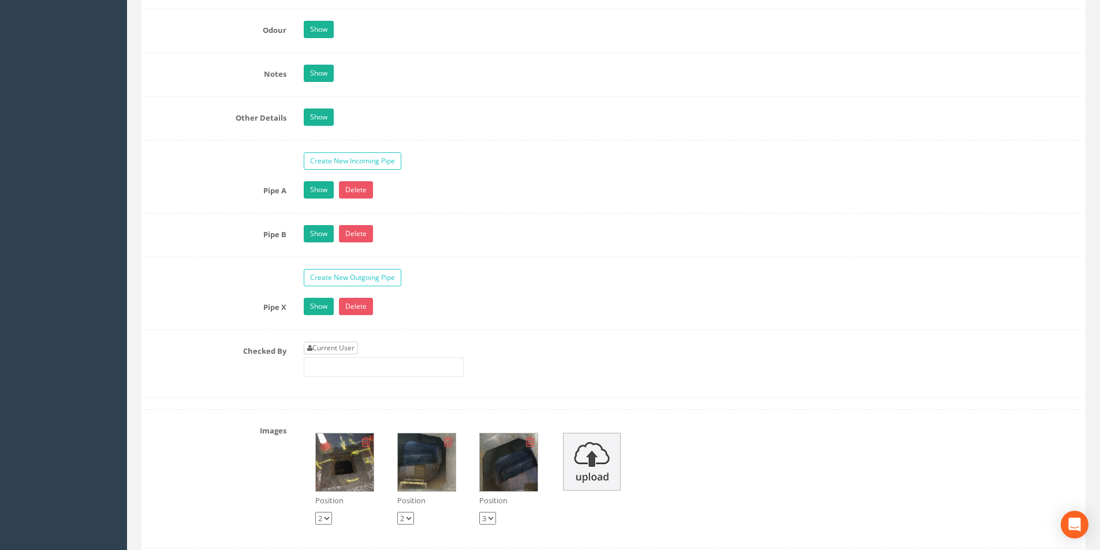
type input "3.04"
click at [340, 348] on link "Current User" at bounding box center [331, 348] width 54 height 13
type input "[PERSON_NAME]"
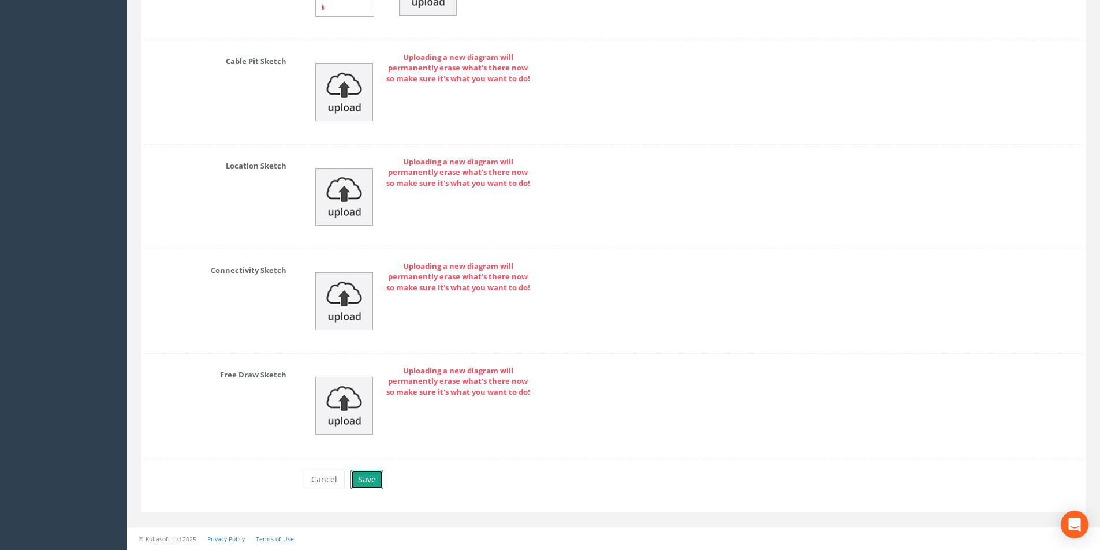
click at [374, 483] on button "Save" at bounding box center [367, 480] width 33 height 20
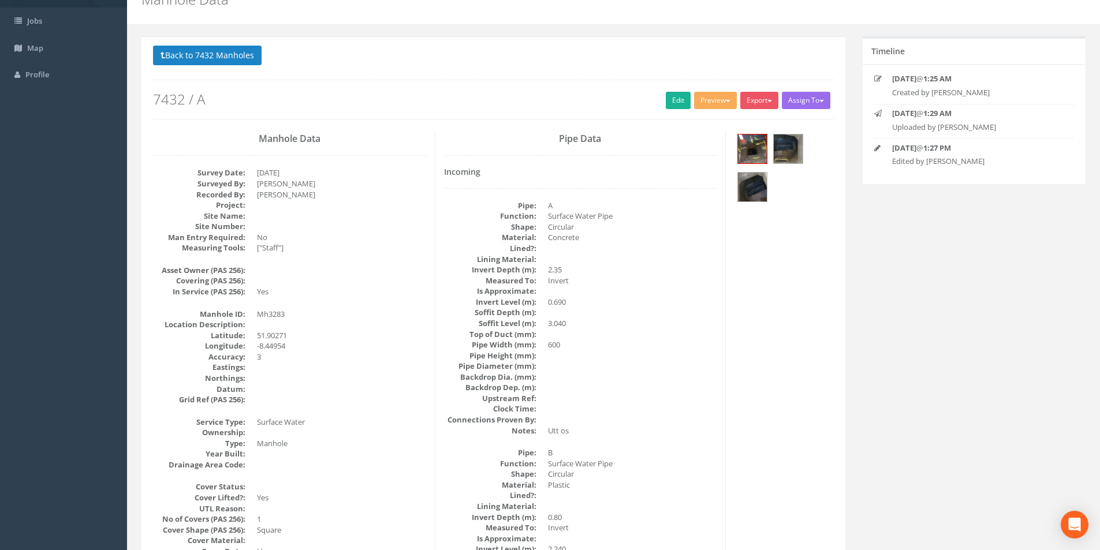
scroll to position [0, 0]
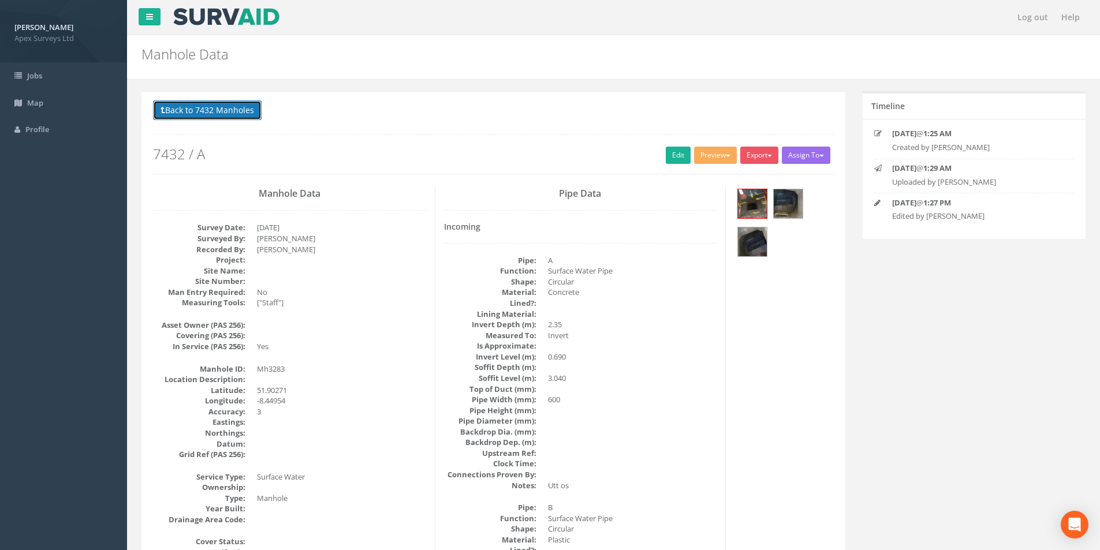
drag, startPoint x: 189, startPoint y: 108, endPoint x: 448, endPoint y: 166, distance: 265.8
click at [189, 108] on button "Back to 7432 Manholes" at bounding box center [207, 111] width 109 height 20
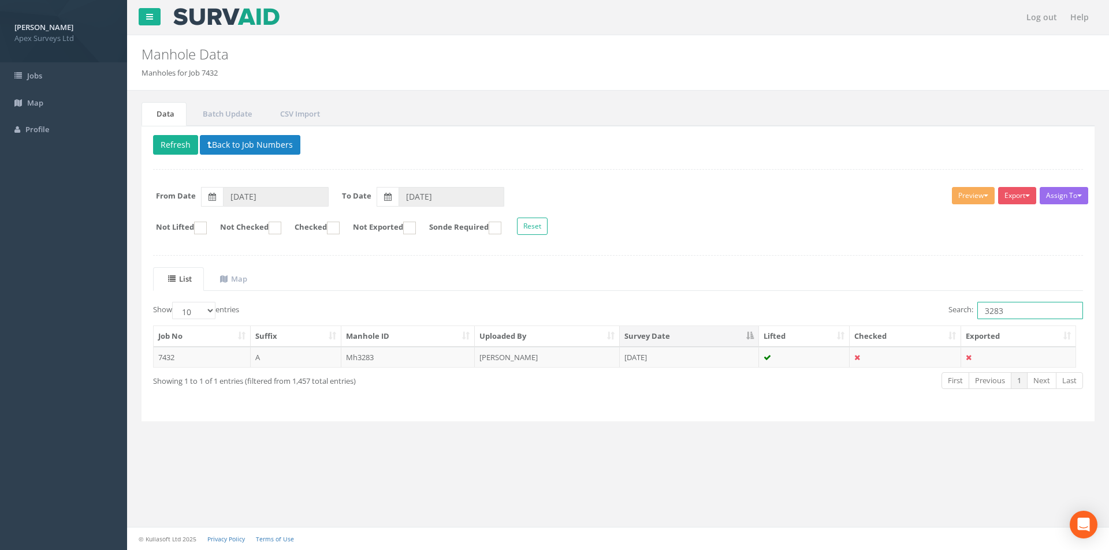
drag, startPoint x: 1006, startPoint y: 312, endPoint x: 980, endPoint y: 313, distance: 25.4
click at [980, 313] on input "3283" at bounding box center [1030, 310] width 106 height 17
type input "3282"
click at [514, 367] on td "[PERSON_NAME]" at bounding box center [547, 357] width 145 height 21
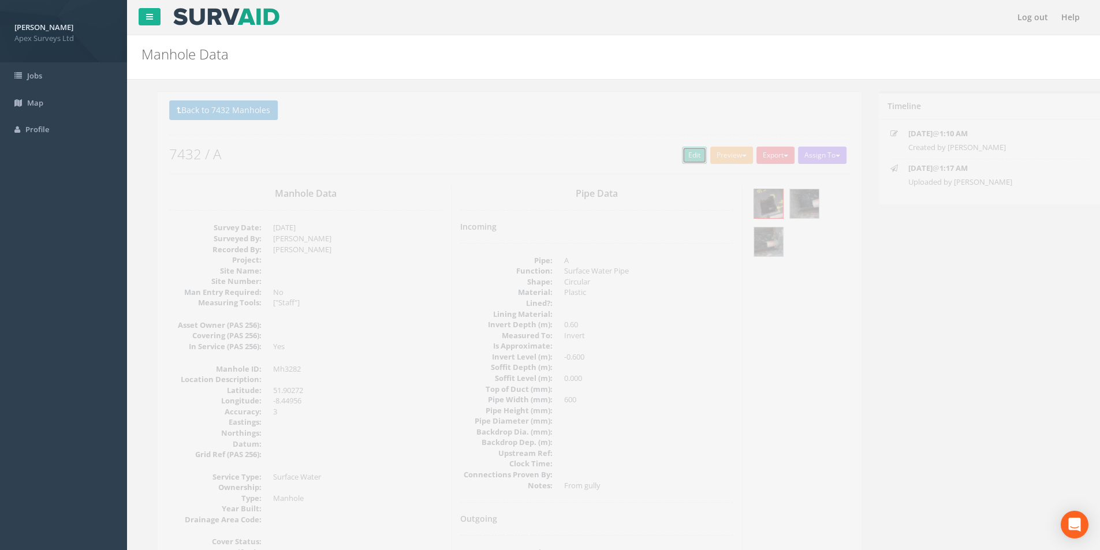
click at [673, 155] on link "Edit" at bounding box center [678, 155] width 25 height 17
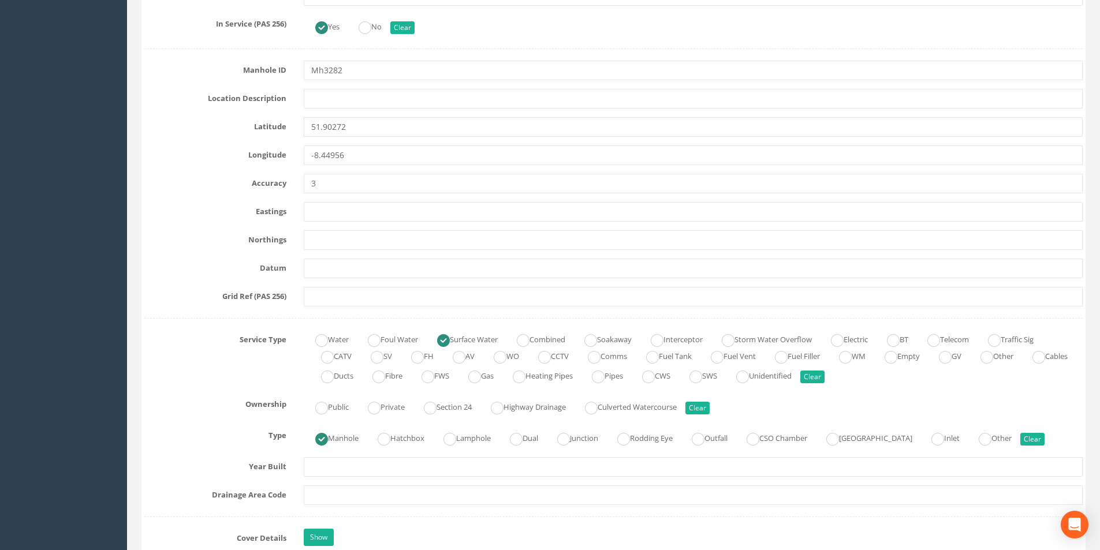
scroll to position [751, 0]
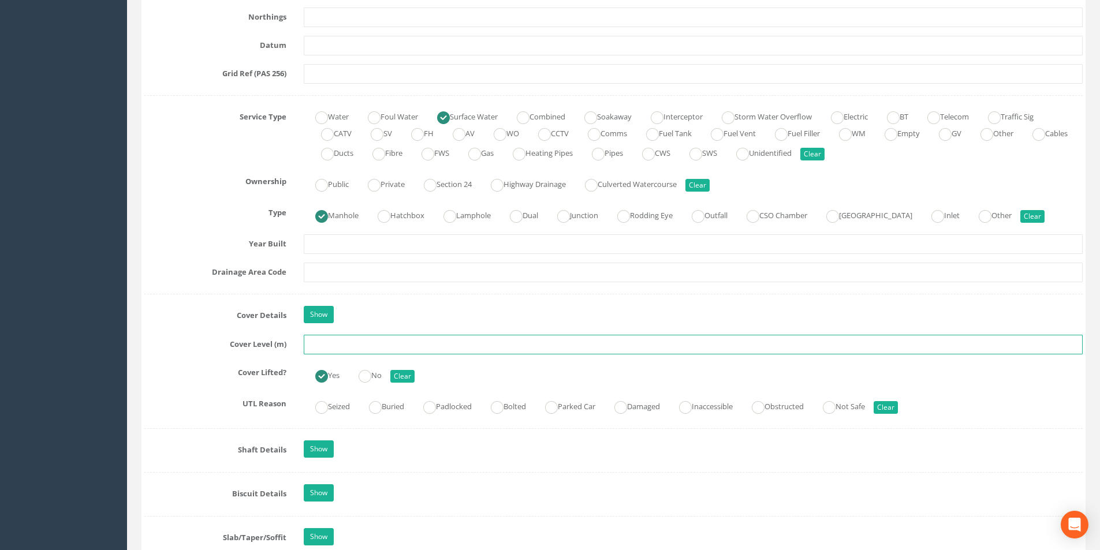
click at [447, 347] on input "text" at bounding box center [693, 345] width 779 height 20
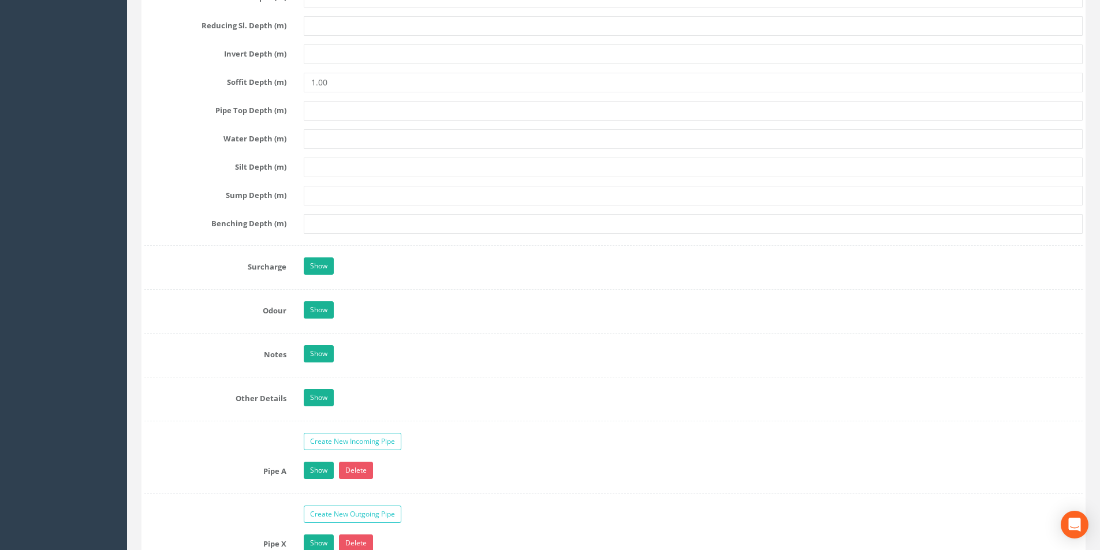
scroll to position [1617, 0]
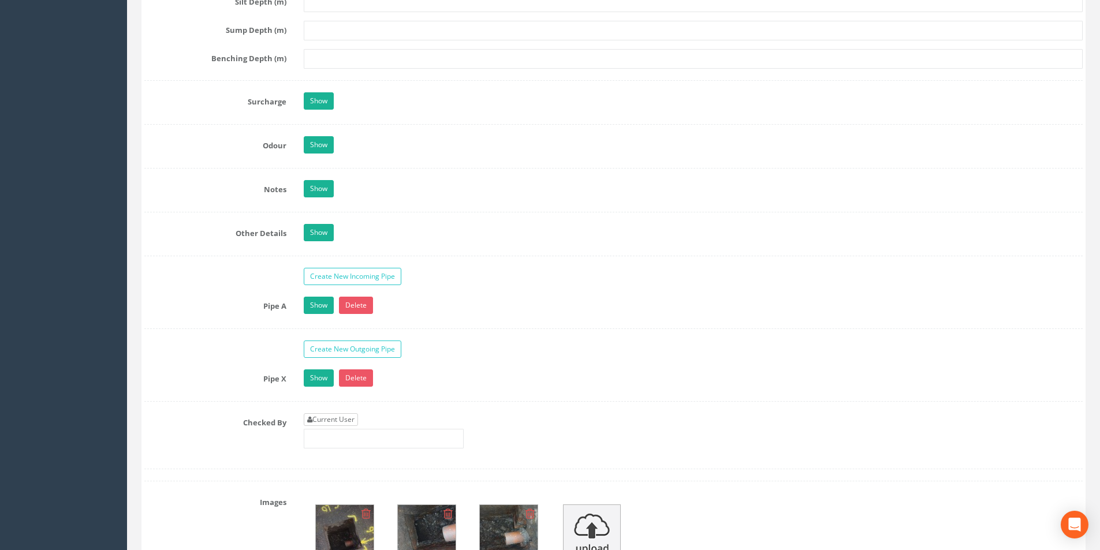
type input "3.05"
click at [344, 417] on link "Current User" at bounding box center [331, 420] width 54 height 13
type input "[PERSON_NAME]"
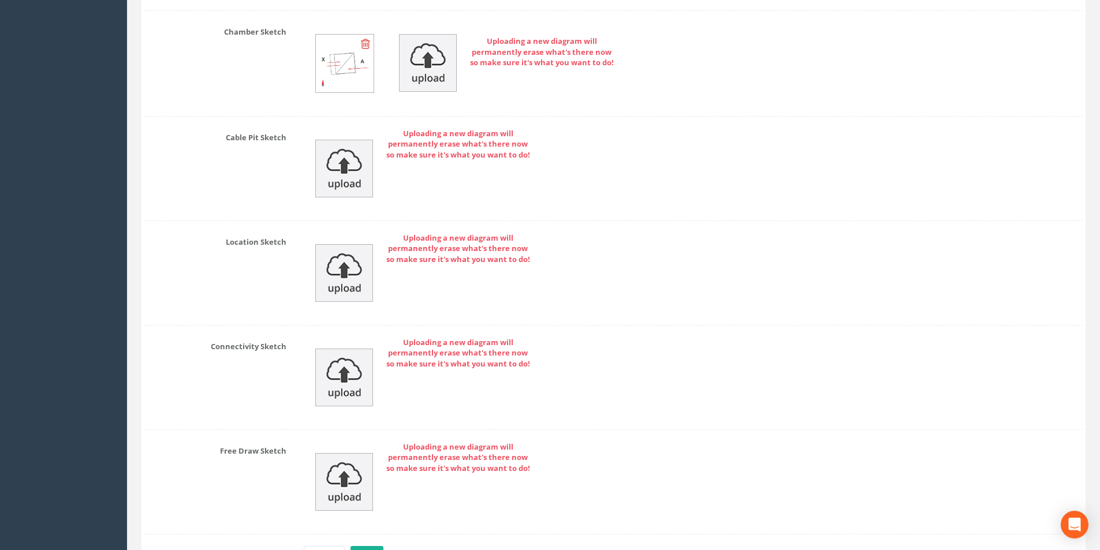
scroll to position [2461, 0]
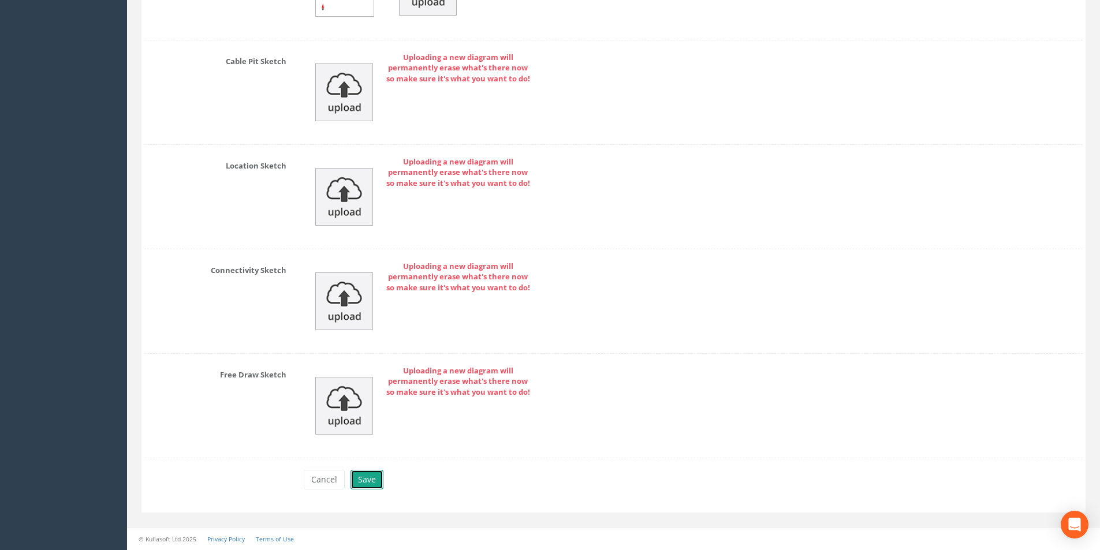
click at [372, 481] on button "Save" at bounding box center [367, 480] width 33 height 20
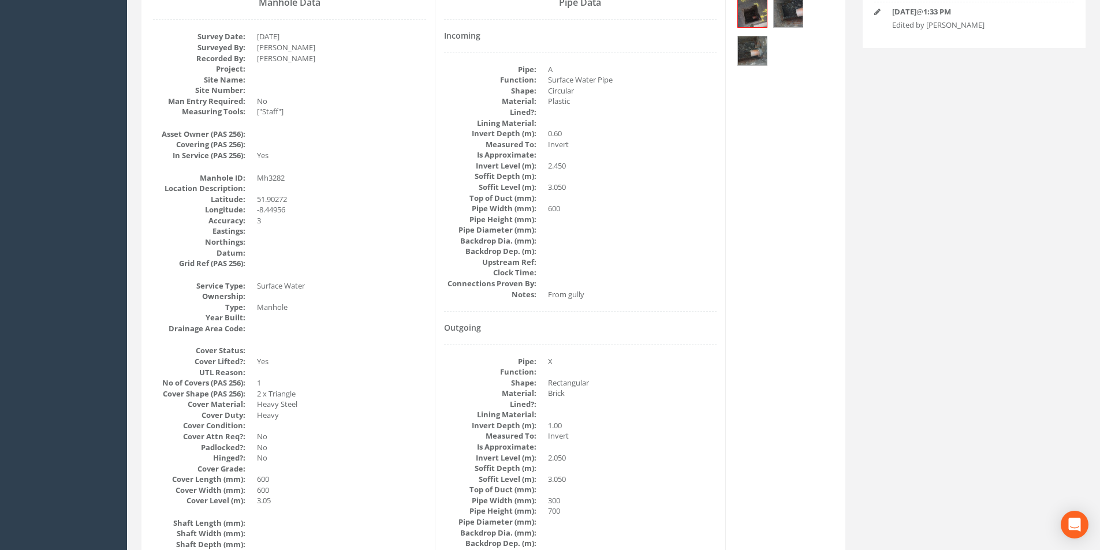
scroll to position [0, 0]
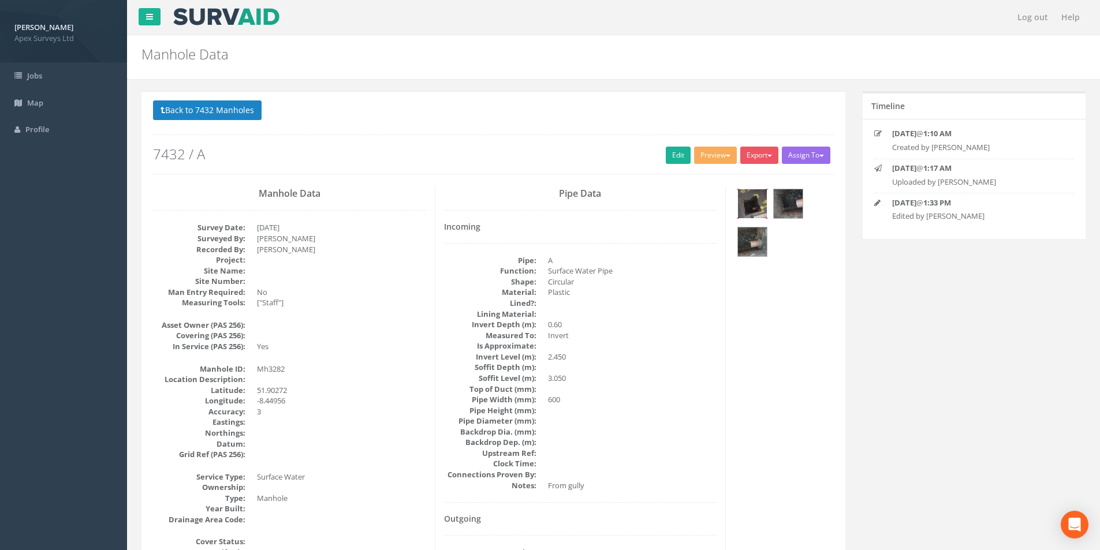
click at [747, 205] on img at bounding box center [752, 203] width 29 height 29
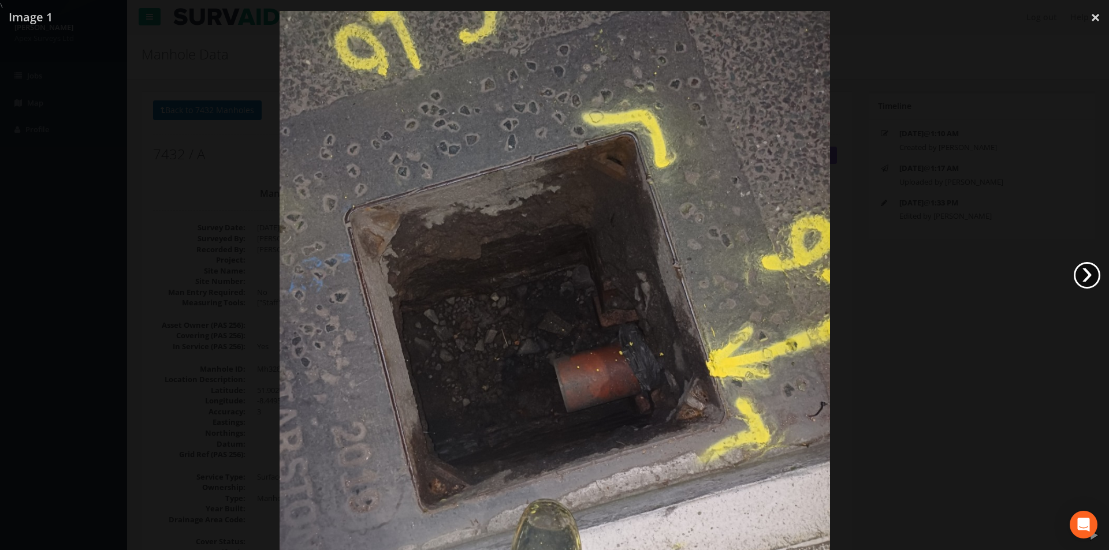
click at [1079, 274] on link "›" at bounding box center [1087, 275] width 27 height 27
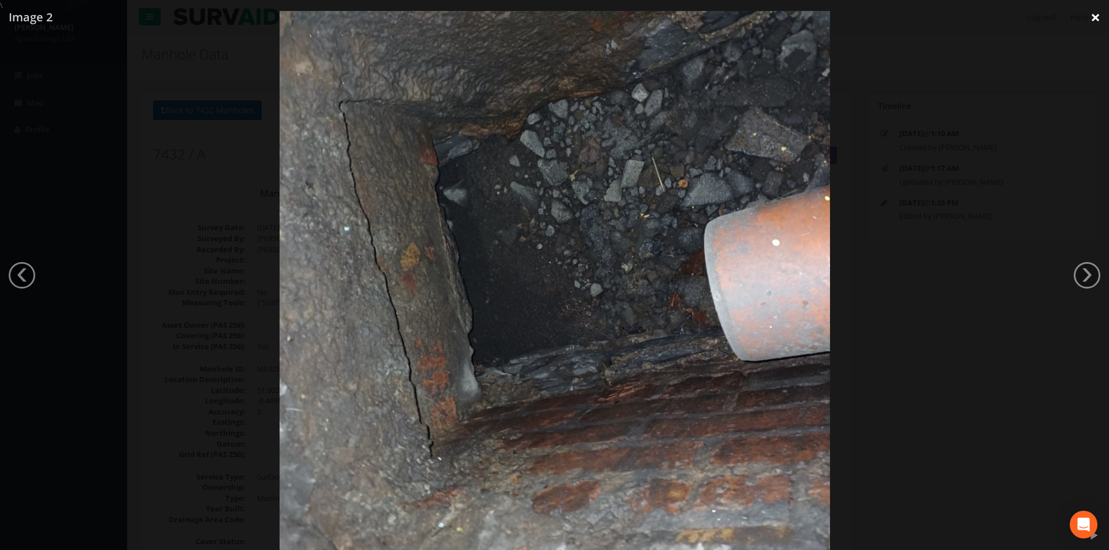
click at [1091, 18] on link "×" at bounding box center [1095, 17] width 27 height 35
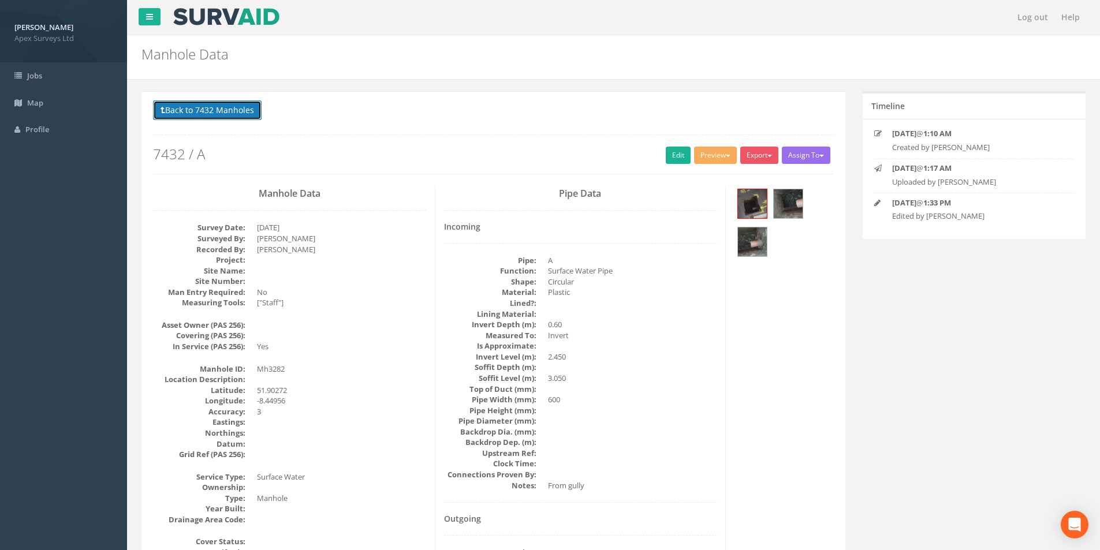
click at [186, 116] on button "Back to 7432 Manholes" at bounding box center [207, 111] width 109 height 20
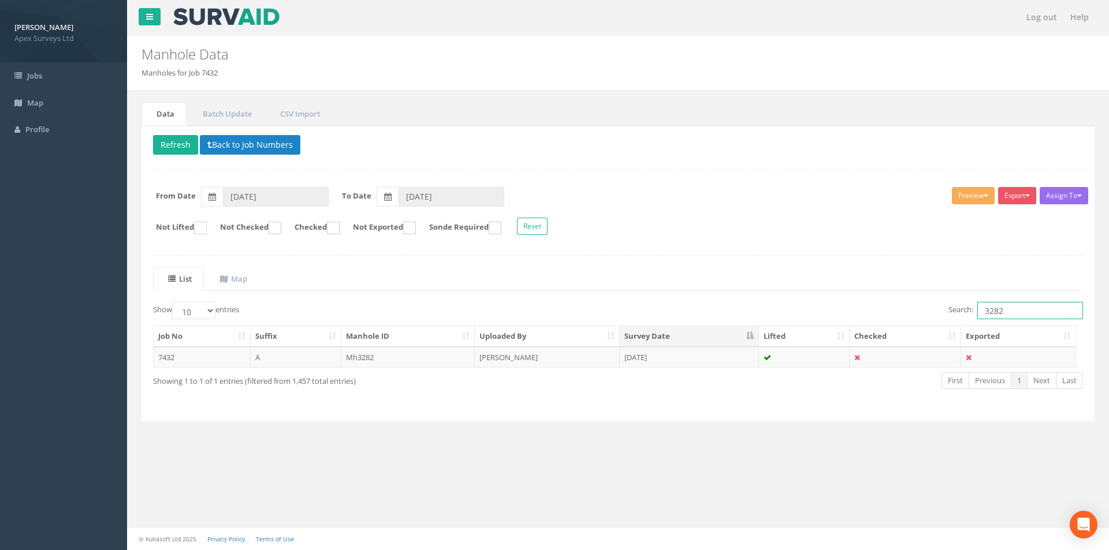
drag, startPoint x: 1003, startPoint y: 312, endPoint x: 974, endPoint y: 314, distance: 28.3
click at [974, 314] on label "Search: 3282" at bounding box center [1015, 310] width 135 height 17
type input "3186"
click at [692, 363] on td "[DATE]" at bounding box center [689, 357] width 139 height 21
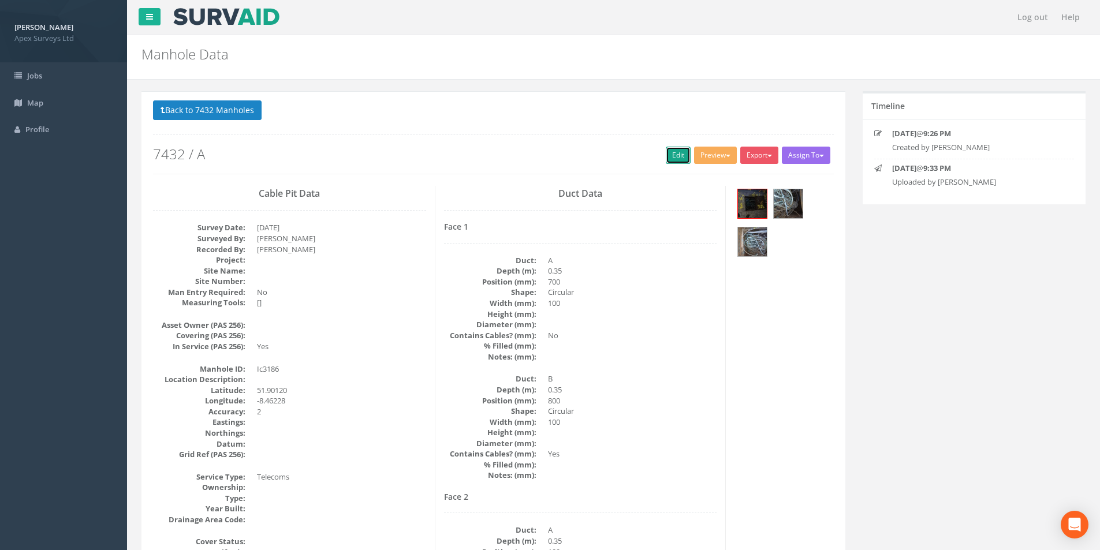
click at [666, 163] on link "Edit" at bounding box center [678, 155] width 25 height 17
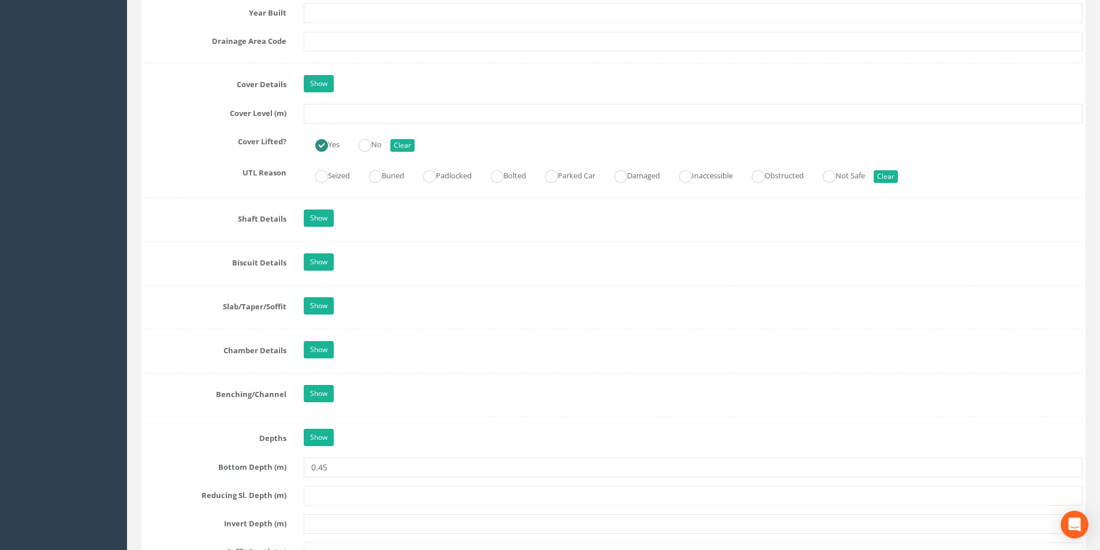
scroll to position [809, 0]
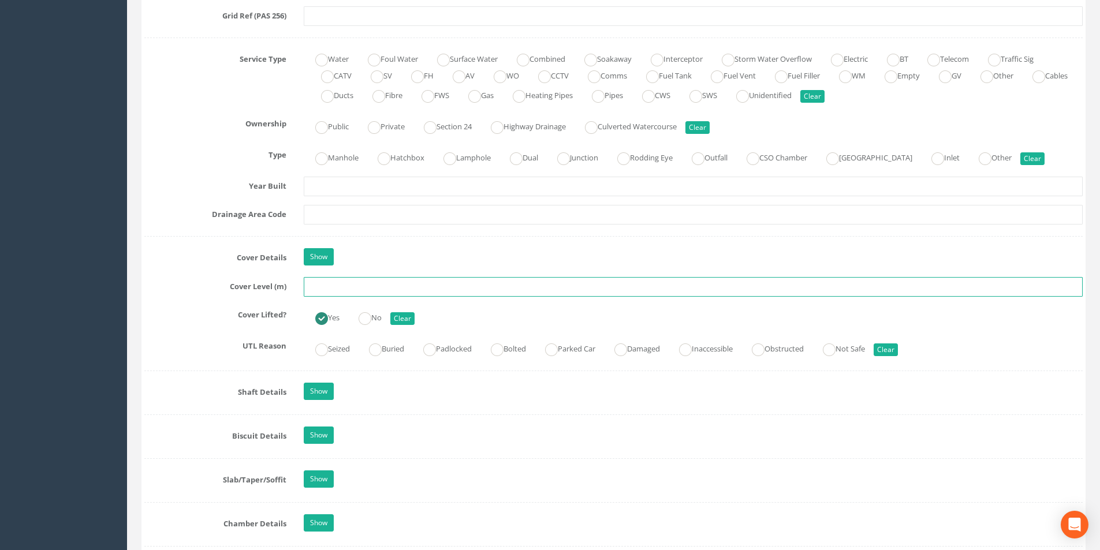
click at [384, 291] on input "text" at bounding box center [693, 287] width 779 height 20
type input "2.48"
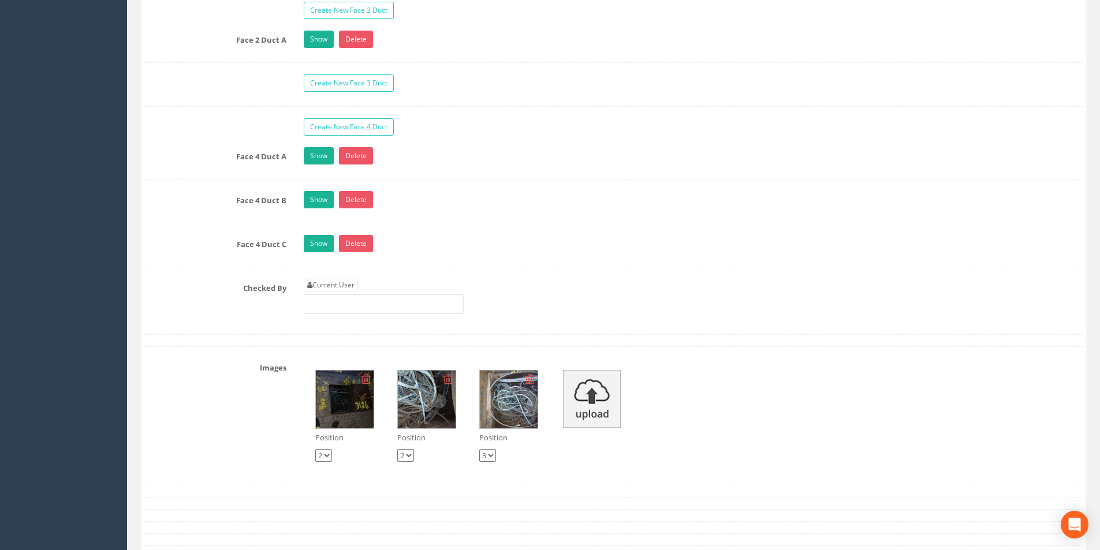
scroll to position [2022, 0]
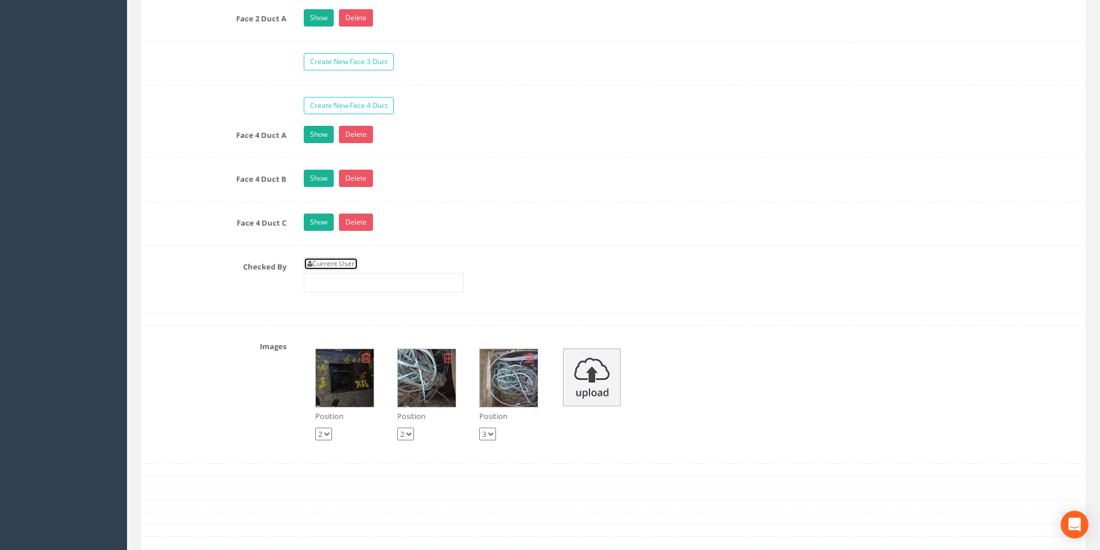
click at [343, 261] on link "Current User" at bounding box center [331, 264] width 54 height 13
type input "[PERSON_NAME]"
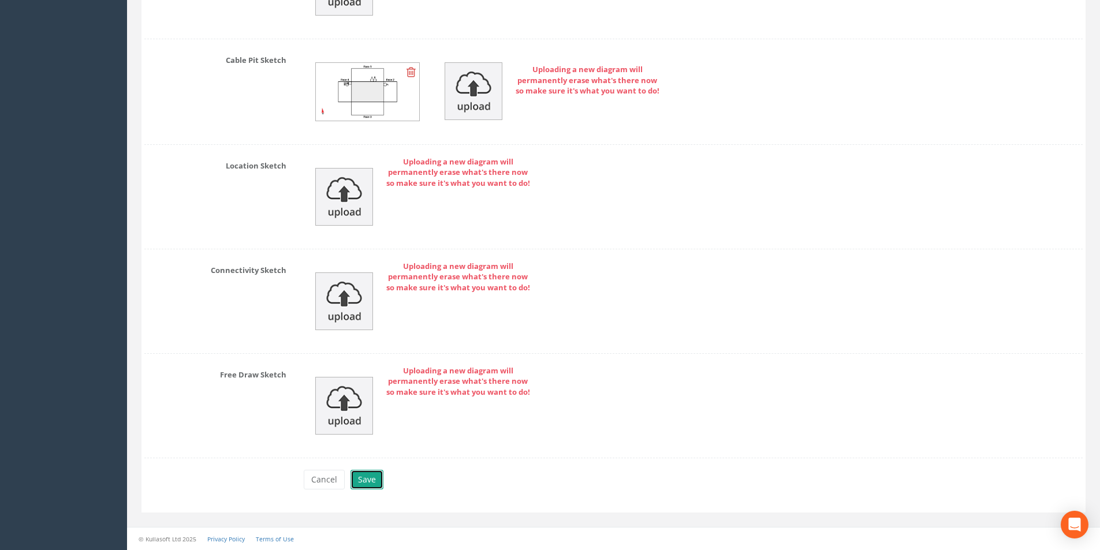
click at [371, 475] on button "Save" at bounding box center [367, 480] width 33 height 20
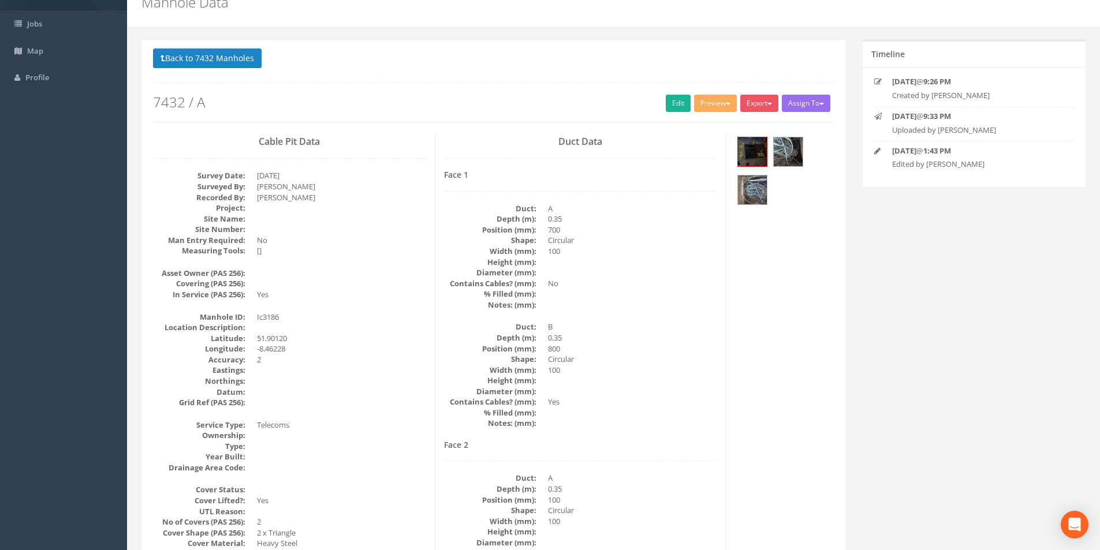
scroll to position [0, 0]
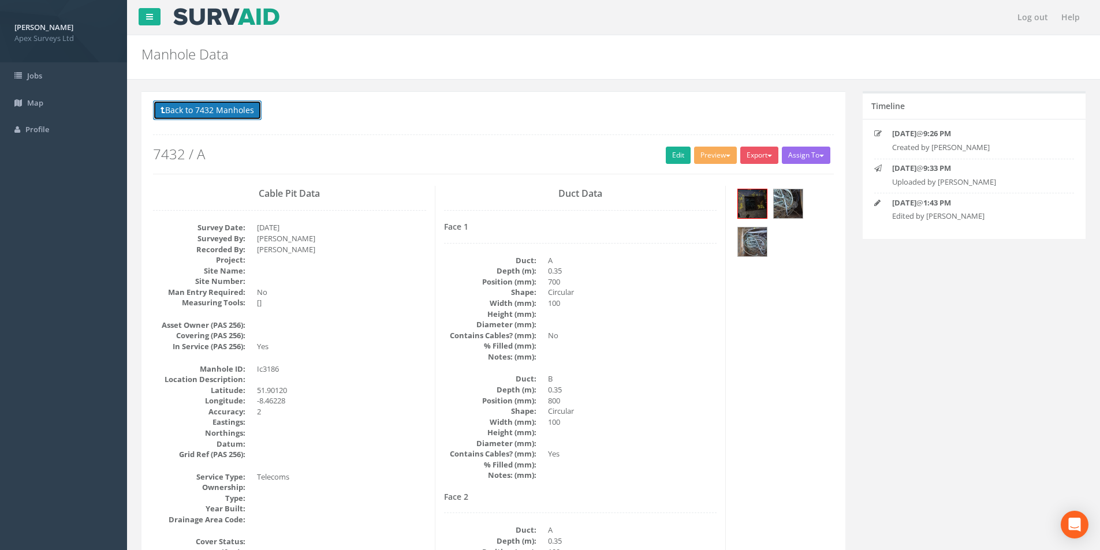
click at [195, 105] on button "Back to 7432 Manholes" at bounding box center [207, 111] width 109 height 20
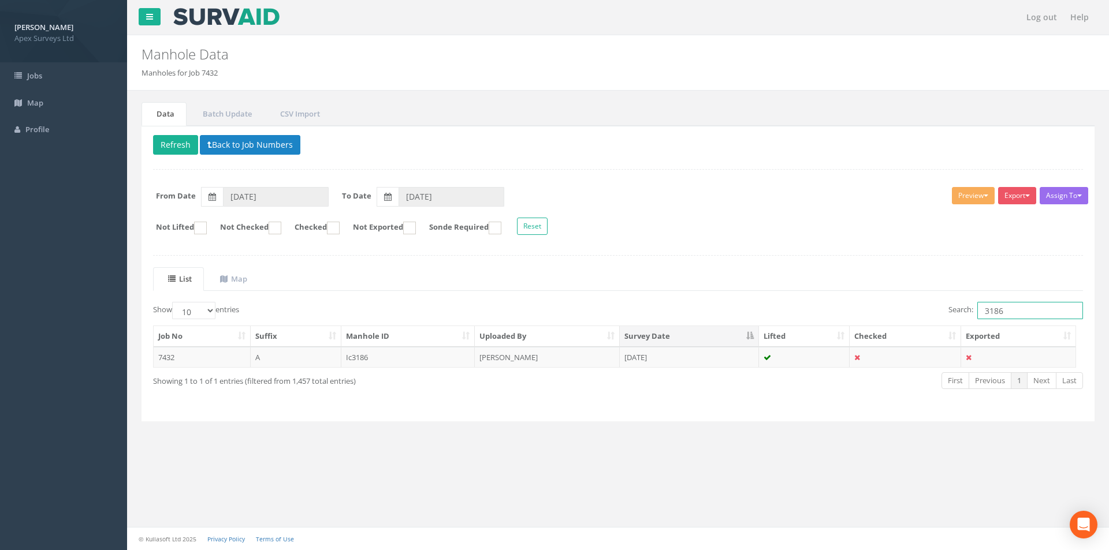
click at [1009, 316] on input "3186" at bounding box center [1030, 310] width 106 height 17
type input "3181"
click at [528, 361] on td "[PERSON_NAME]" at bounding box center [547, 357] width 145 height 21
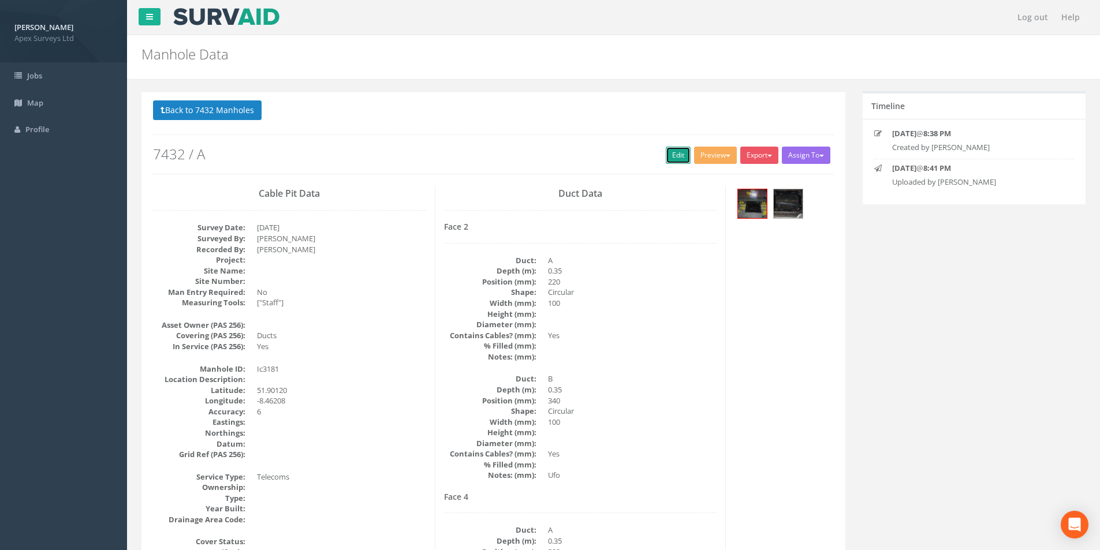
click at [668, 160] on link "Edit" at bounding box center [678, 155] width 25 height 17
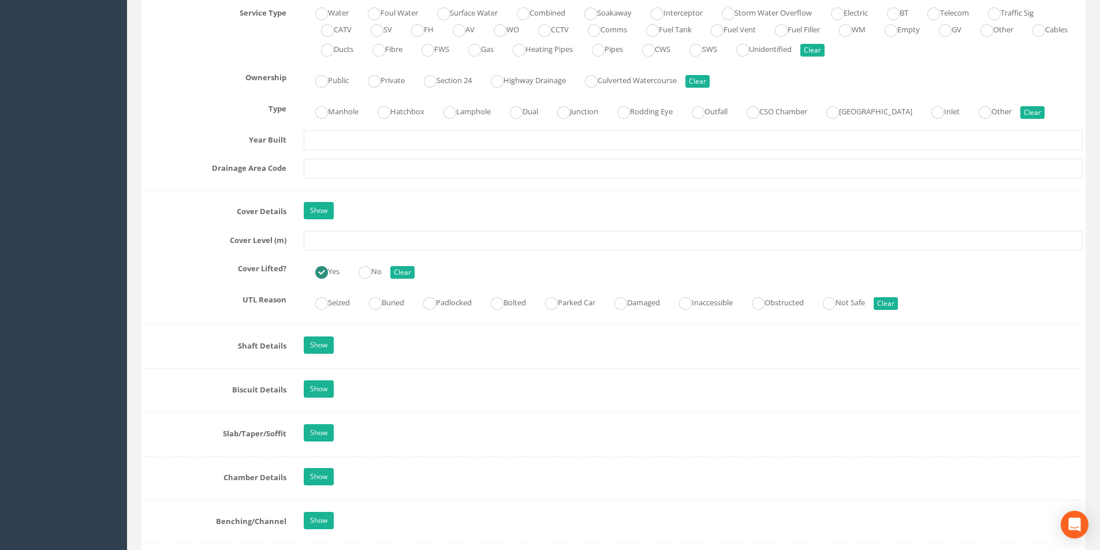
scroll to position [866, 0]
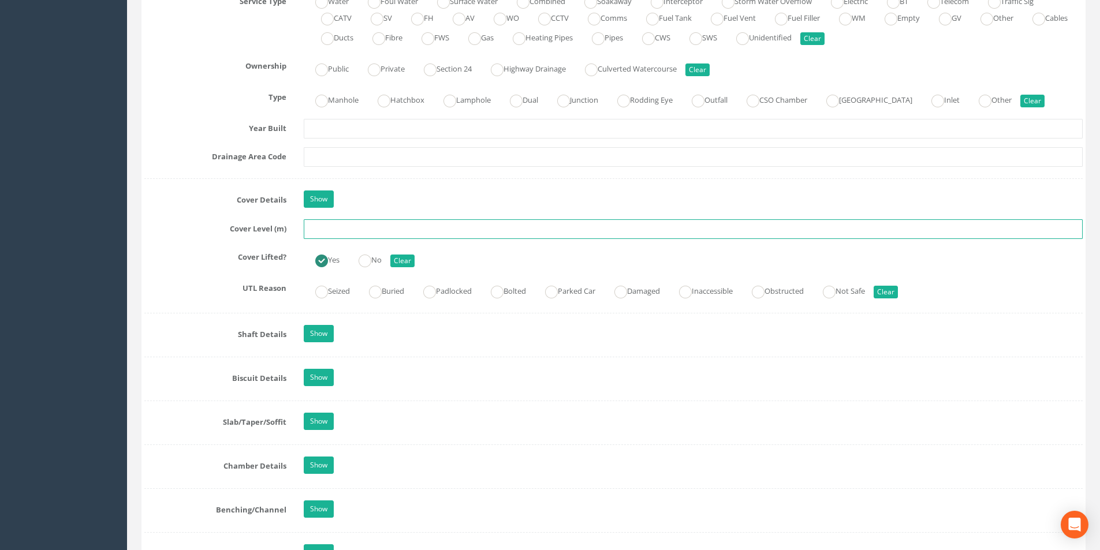
click at [350, 229] on input "text" at bounding box center [693, 229] width 779 height 20
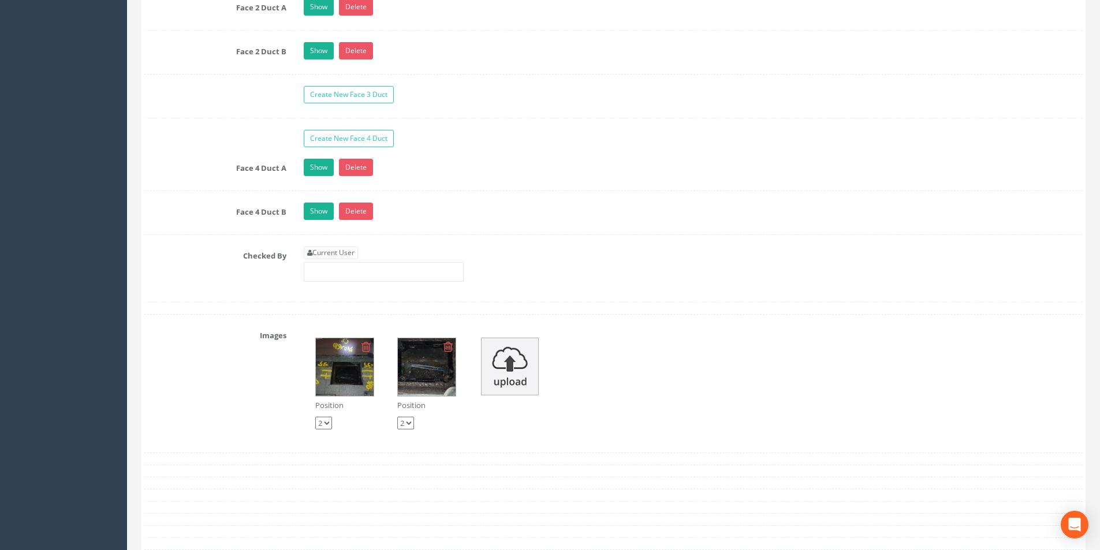
scroll to position [1964, 0]
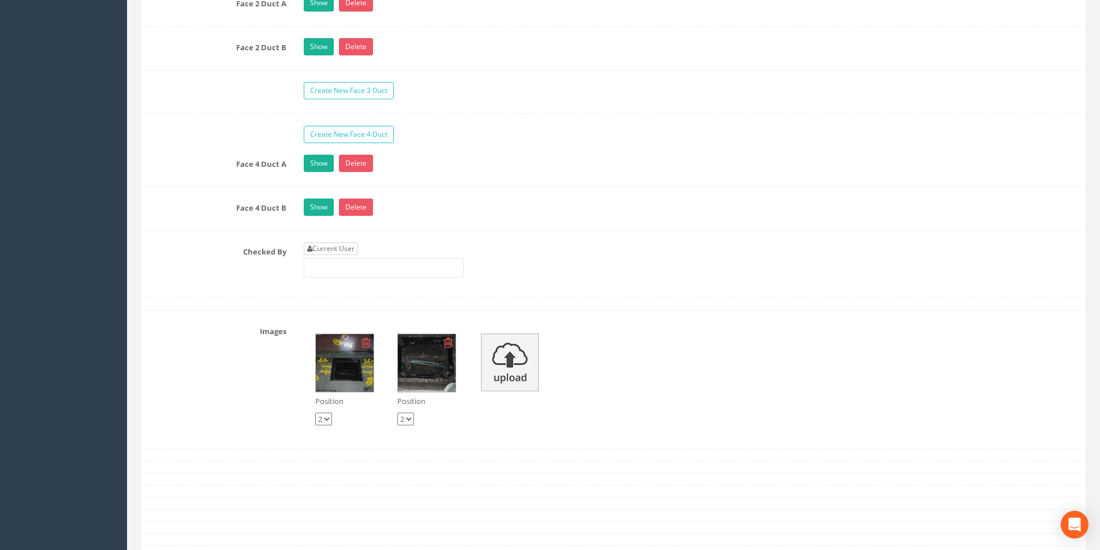
type input "2.44"
click at [348, 251] on link "Current User" at bounding box center [331, 249] width 54 height 13
type input "[PERSON_NAME]"
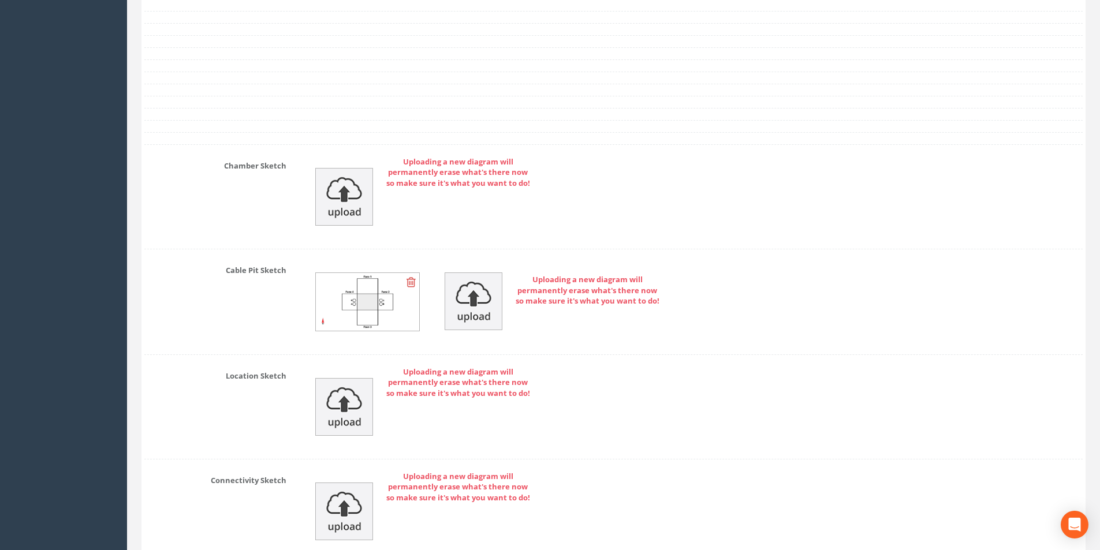
scroll to position [2636, 0]
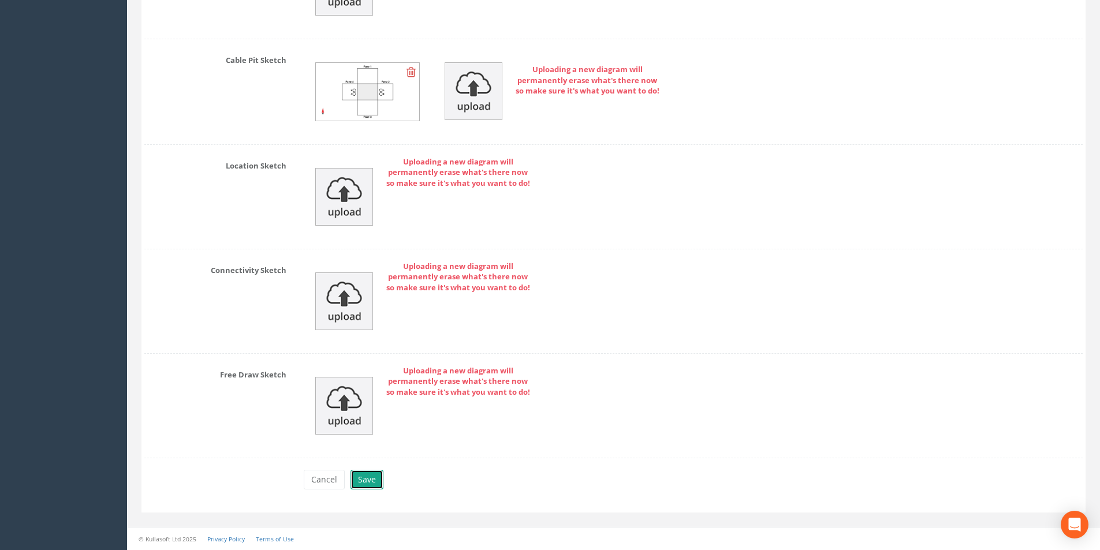
click at [367, 479] on button "Save" at bounding box center [367, 480] width 33 height 20
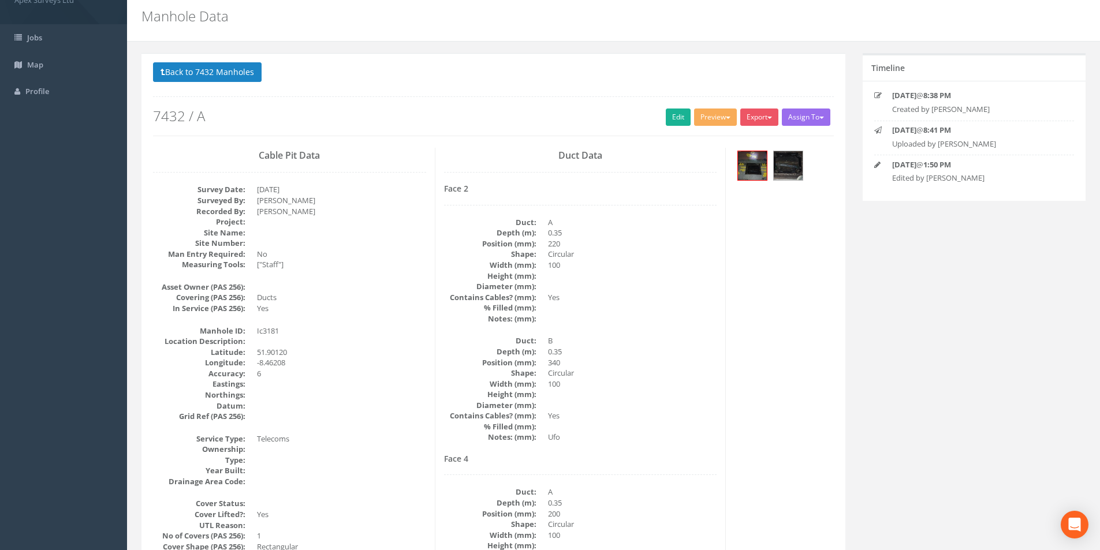
scroll to position [0, 0]
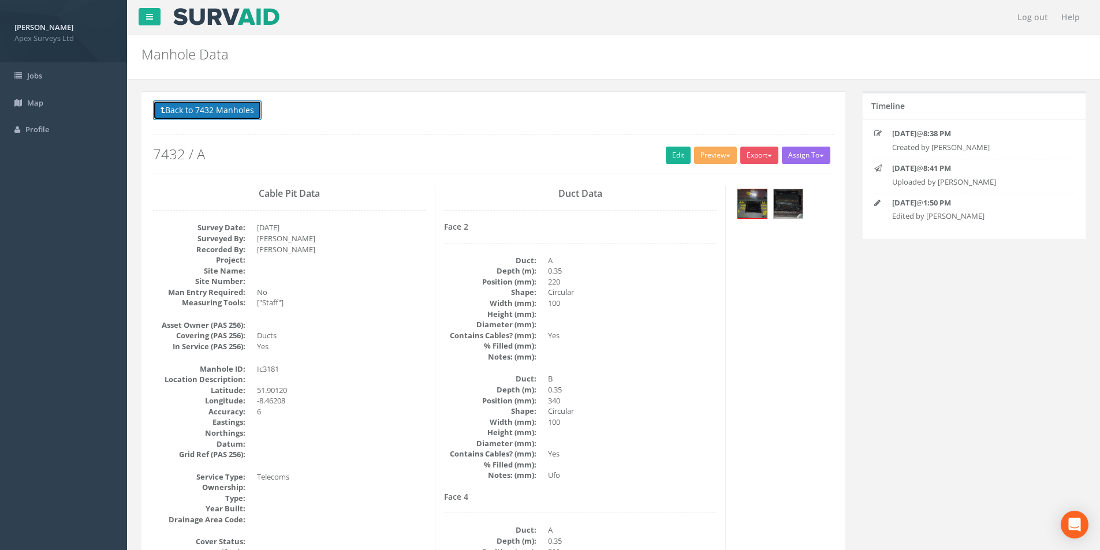
click at [203, 116] on button "Back to 7432 Manholes" at bounding box center [207, 111] width 109 height 20
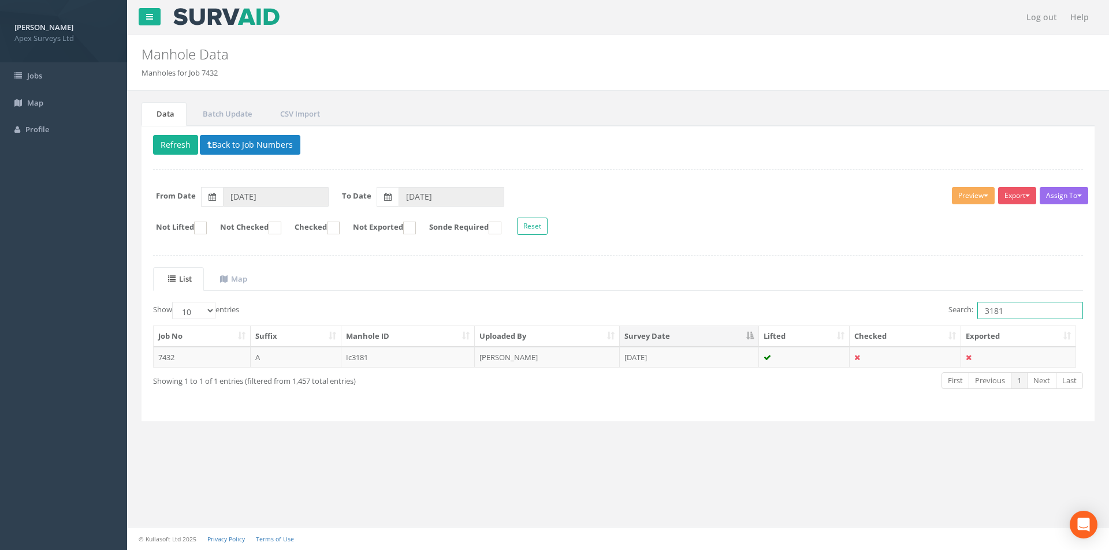
click at [1009, 306] on input "3181" at bounding box center [1030, 310] width 106 height 17
type input "3184"
click at [536, 352] on td "[PERSON_NAME]" at bounding box center [547, 357] width 145 height 21
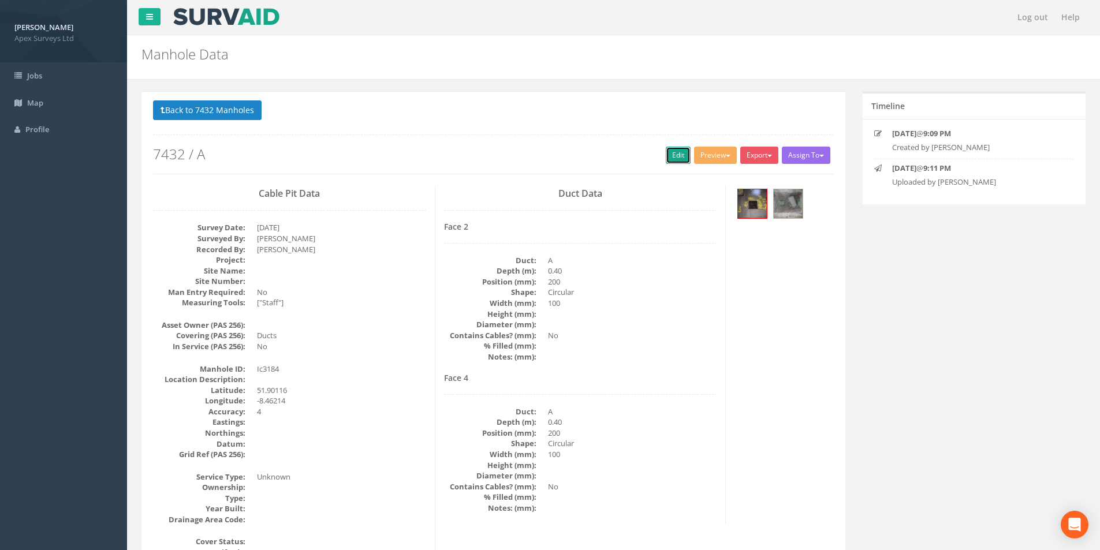
click at [677, 159] on link "Edit" at bounding box center [678, 155] width 25 height 17
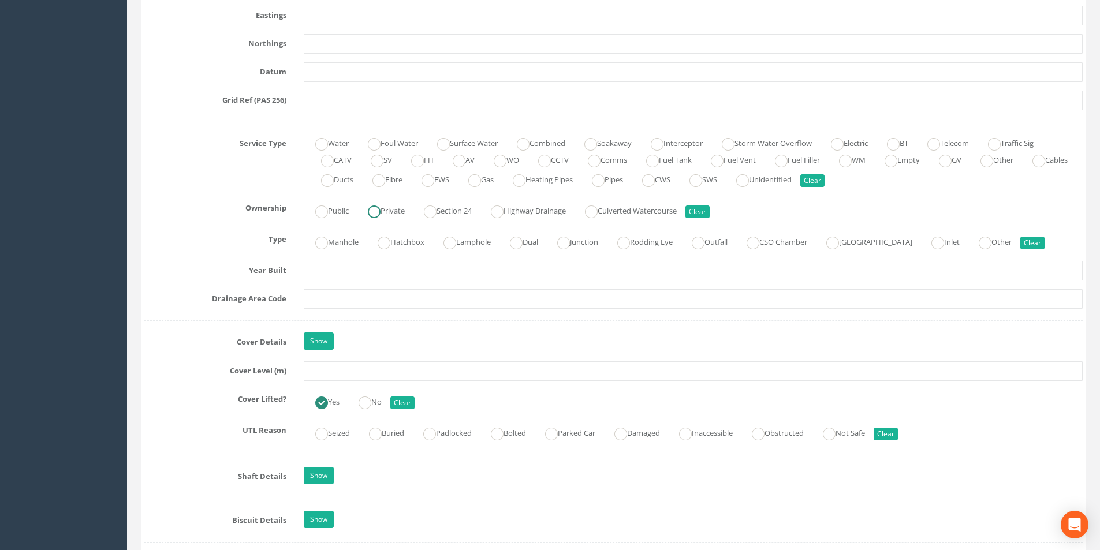
scroll to position [751, 0]
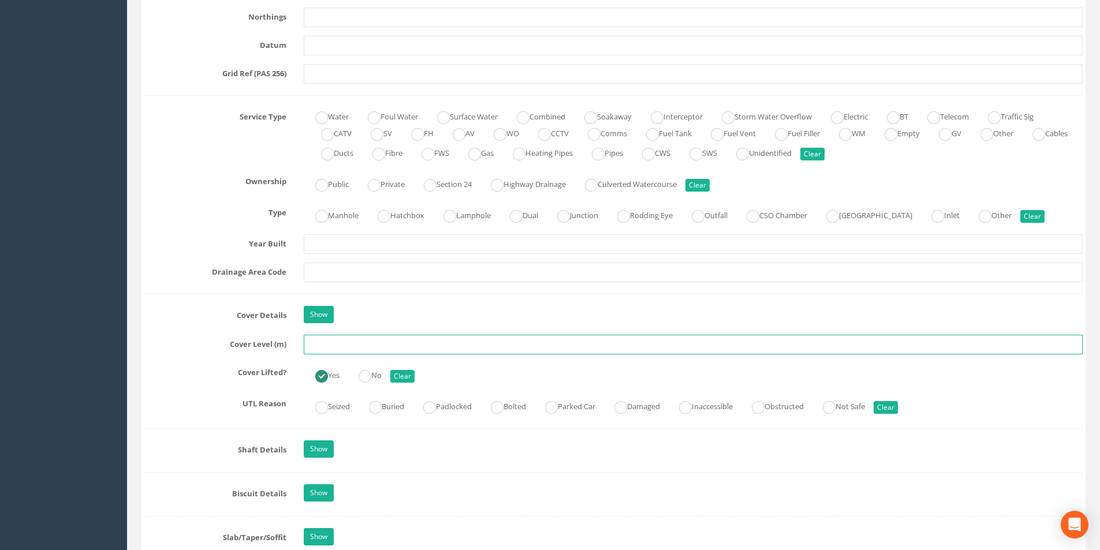
click at [351, 344] on input "text" at bounding box center [693, 345] width 779 height 20
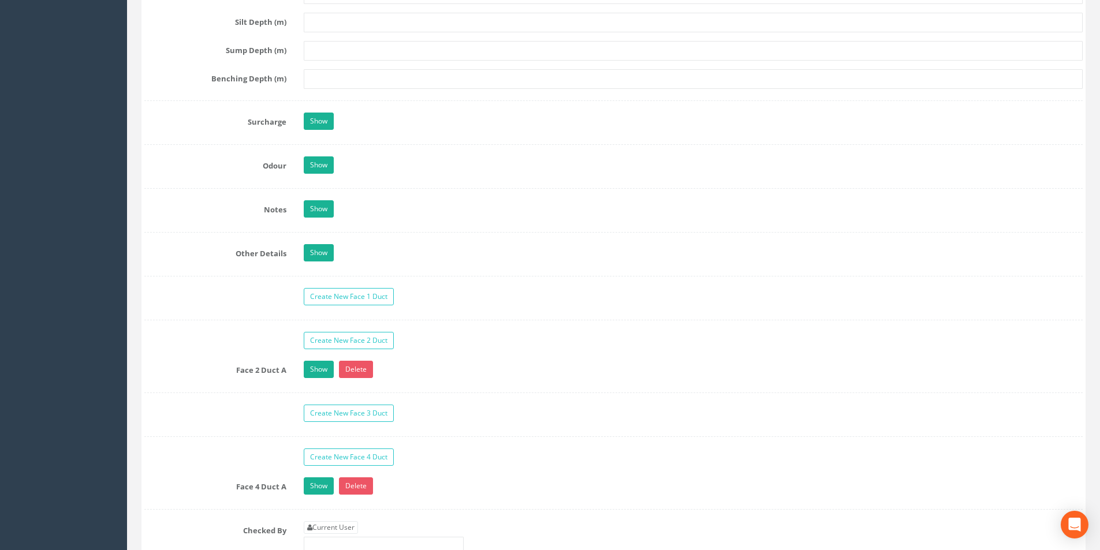
scroll to position [1791, 0]
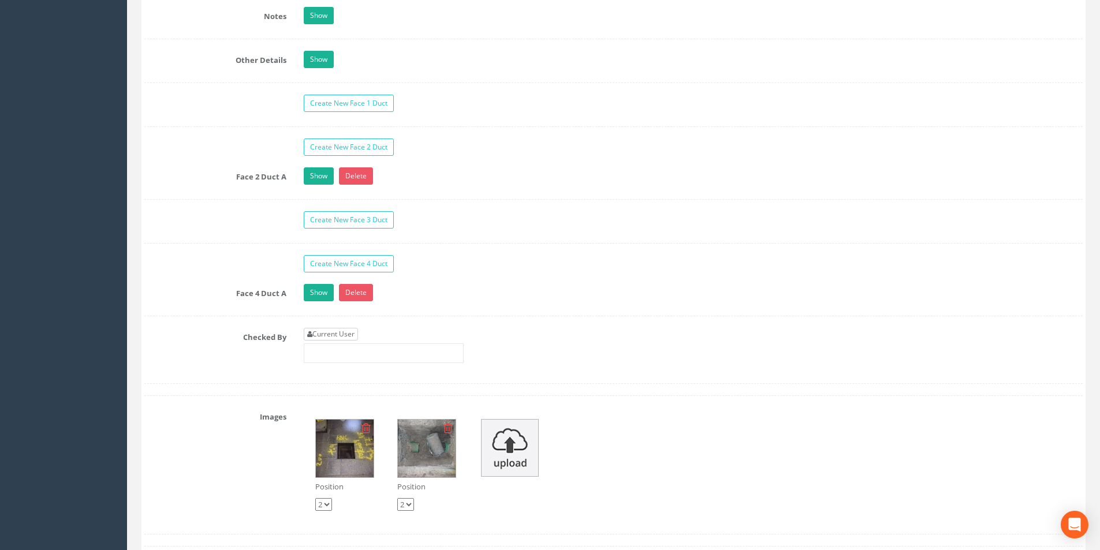
type input "2.52"
click at [351, 333] on link "Current User" at bounding box center [331, 334] width 54 height 13
type input "[PERSON_NAME]"
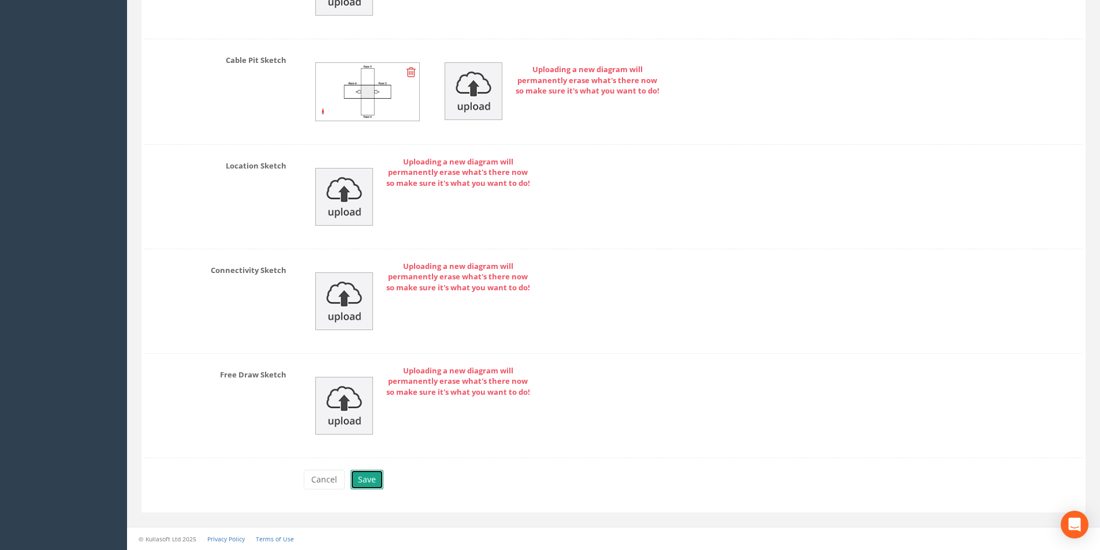
click at [371, 489] on button "Save" at bounding box center [367, 480] width 33 height 20
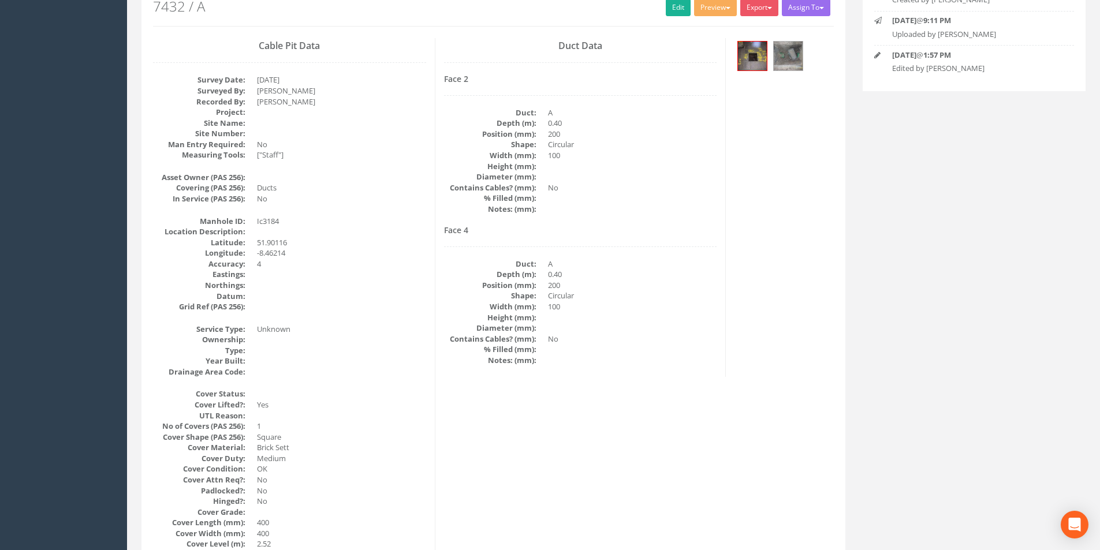
scroll to position [18, 0]
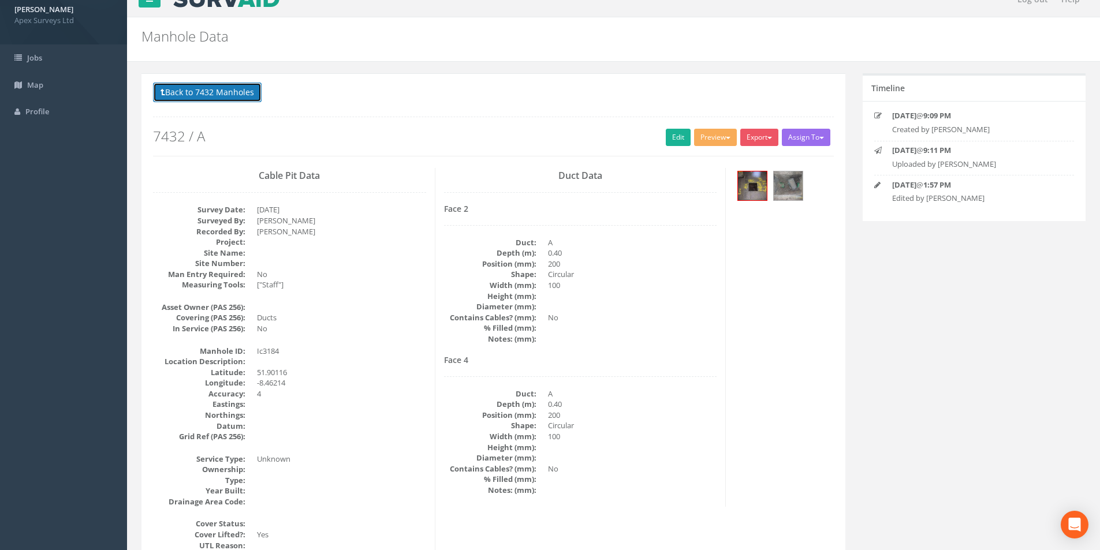
drag, startPoint x: 188, startPoint y: 89, endPoint x: 407, endPoint y: 179, distance: 237.3
click at [188, 89] on button "Back to 7432 Manholes" at bounding box center [207, 93] width 109 height 20
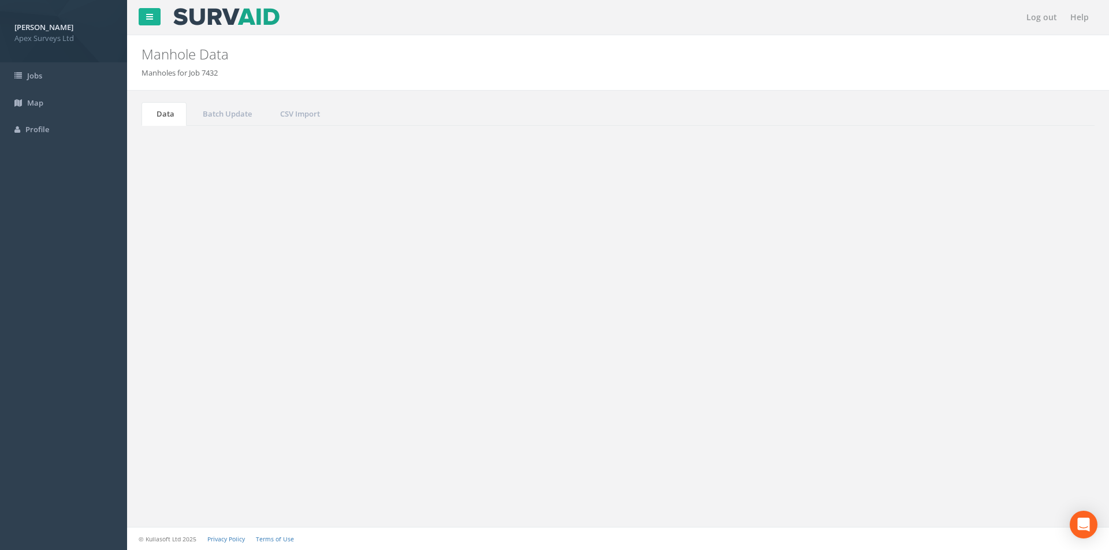
click at [1007, 311] on input "3184" at bounding box center [1030, 310] width 106 height 17
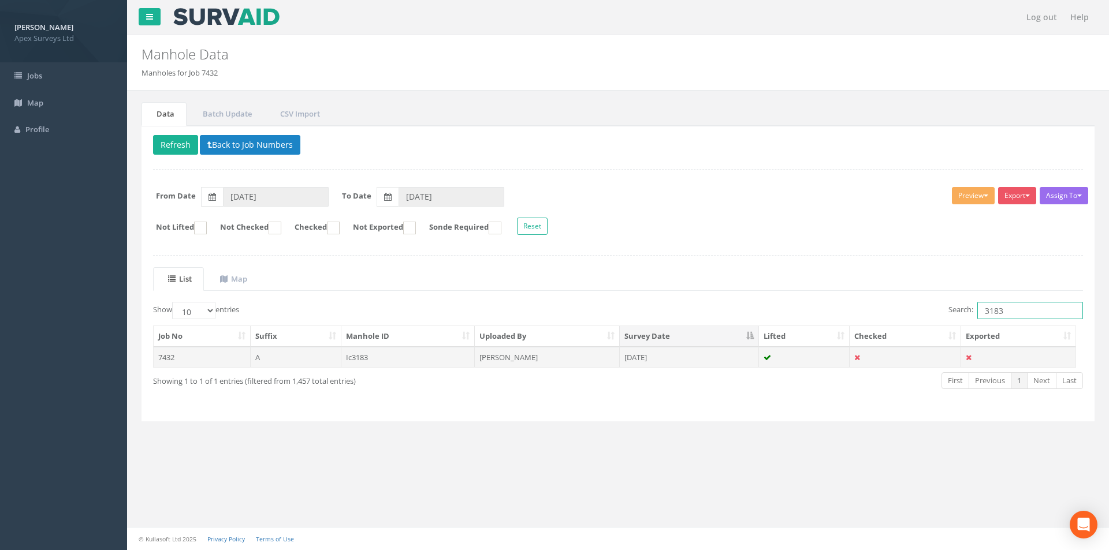
type input "3183"
click at [579, 352] on td "[PERSON_NAME]" at bounding box center [547, 357] width 145 height 21
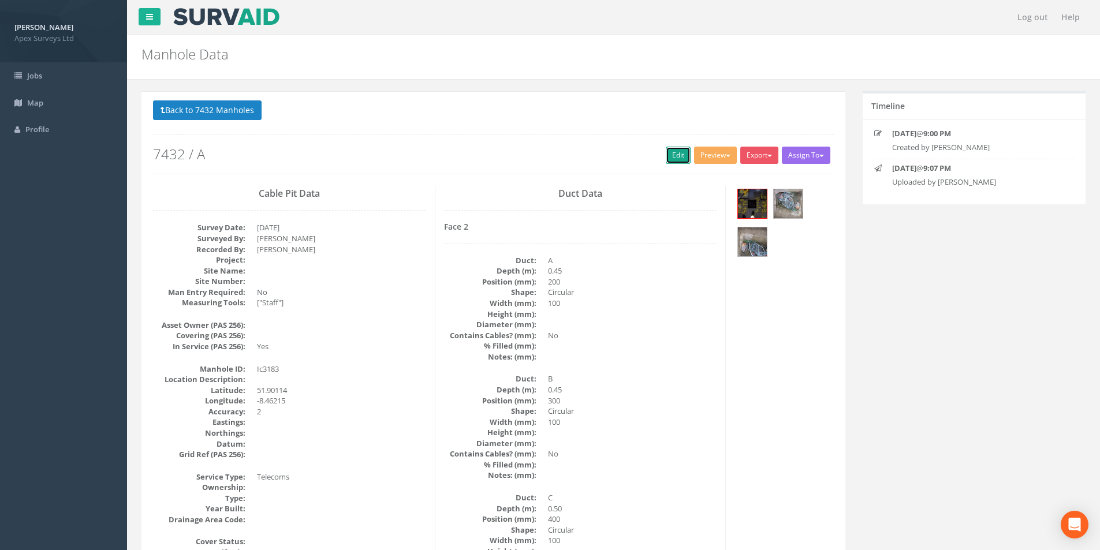
click at [671, 162] on link "Edit" at bounding box center [678, 155] width 25 height 17
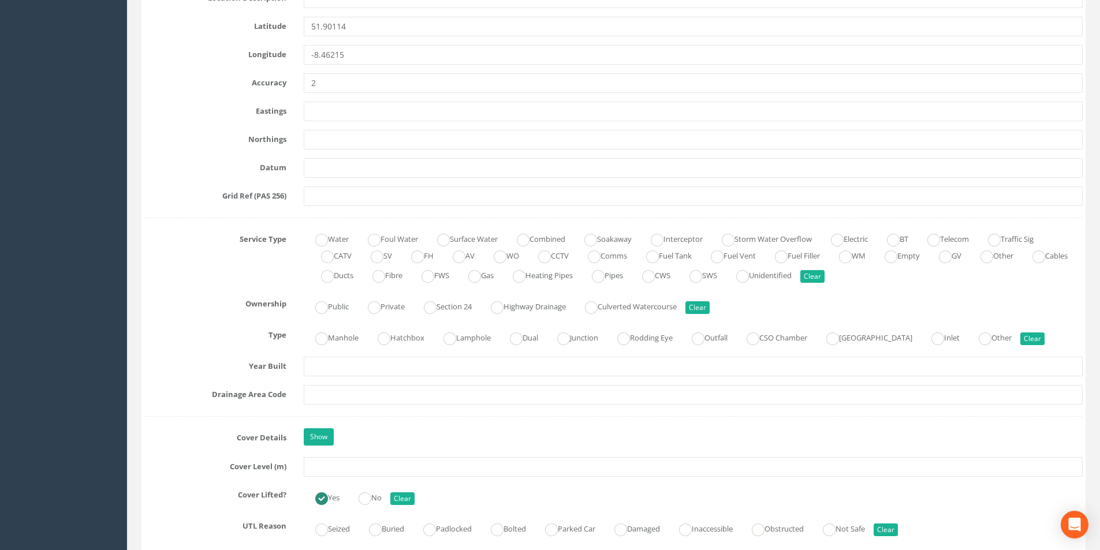
scroll to position [635, 0]
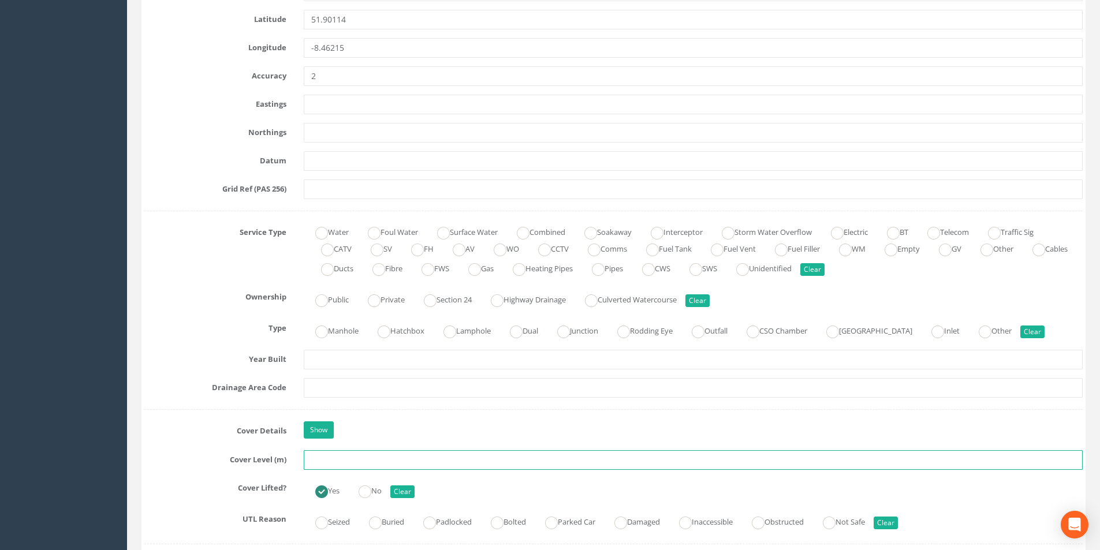
click at [347, 462] on input "text" at bounding box center [693, 461] width 779 height 20
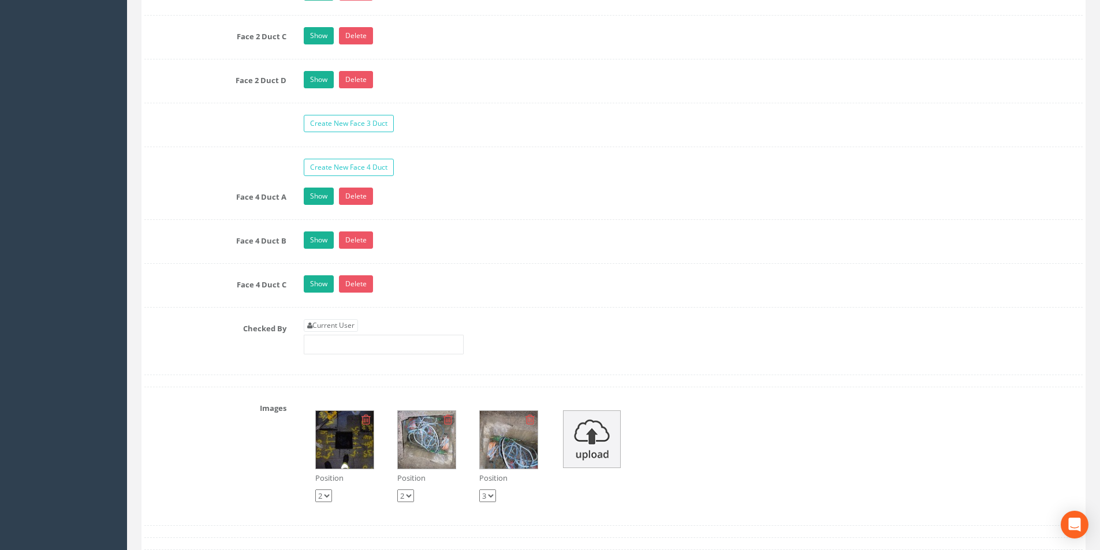
scroll to position [2022, 0]
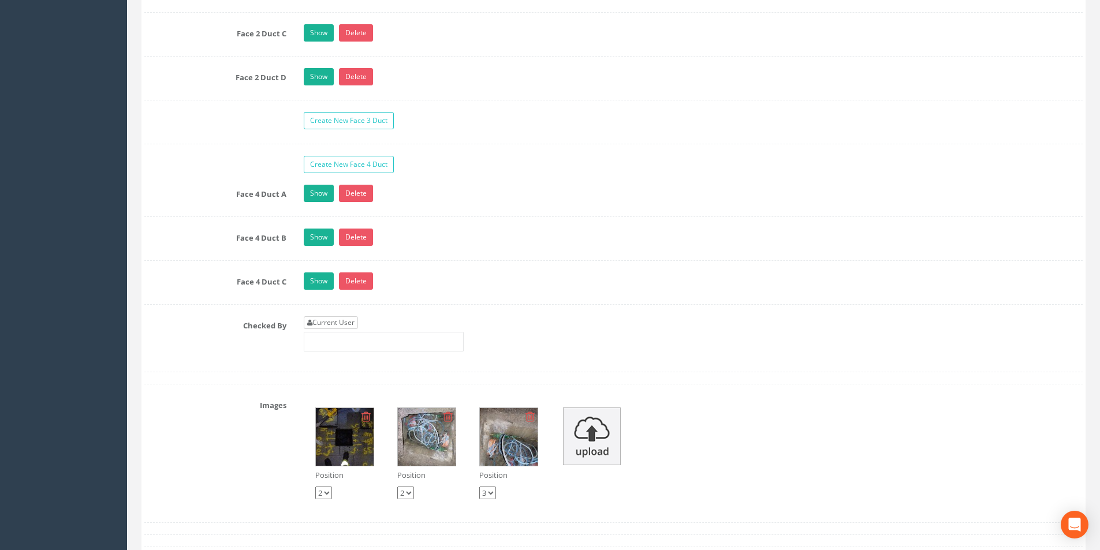
type input "2.49"
click at [342, 326] on link "Current User" at bounding box center [331, 323] width 54 height 13
type input "[PERSON_NAME]"
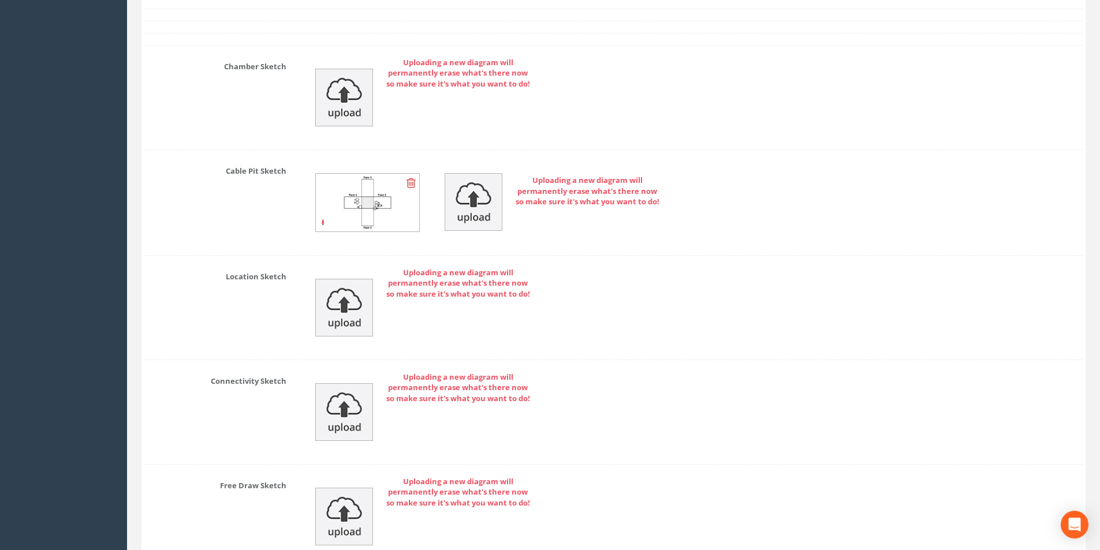
scroll to position [2768, 0]
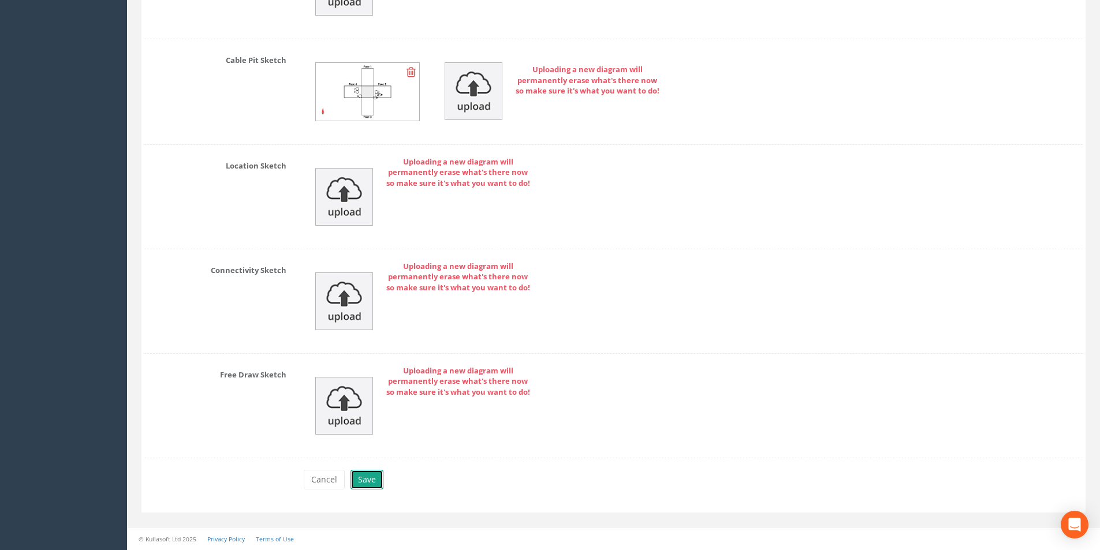
click at [375, 479] on button "Save" at bounding box center [367, 480] width 33 height 20
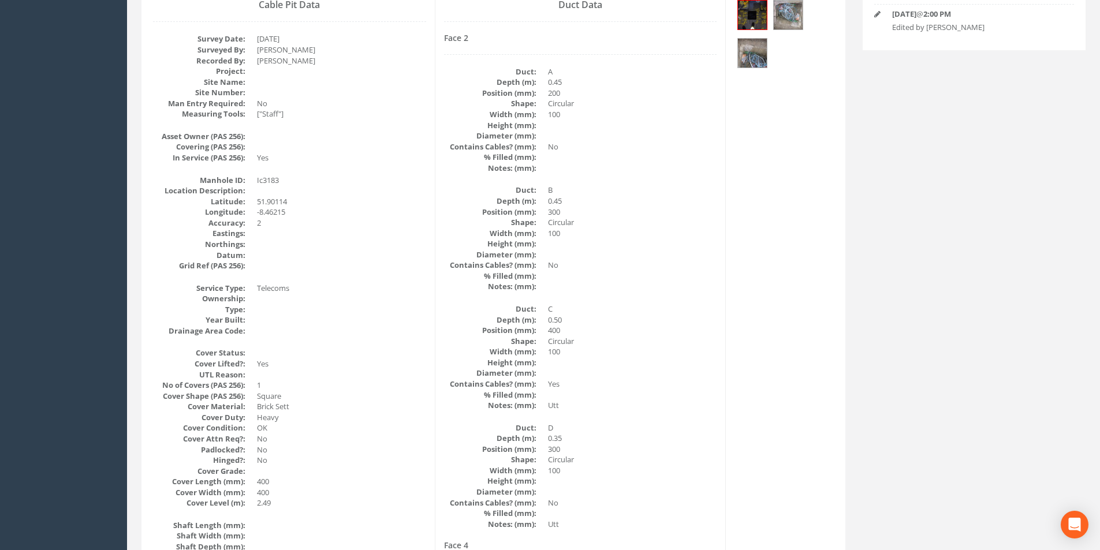
scroll to position [76, 0]
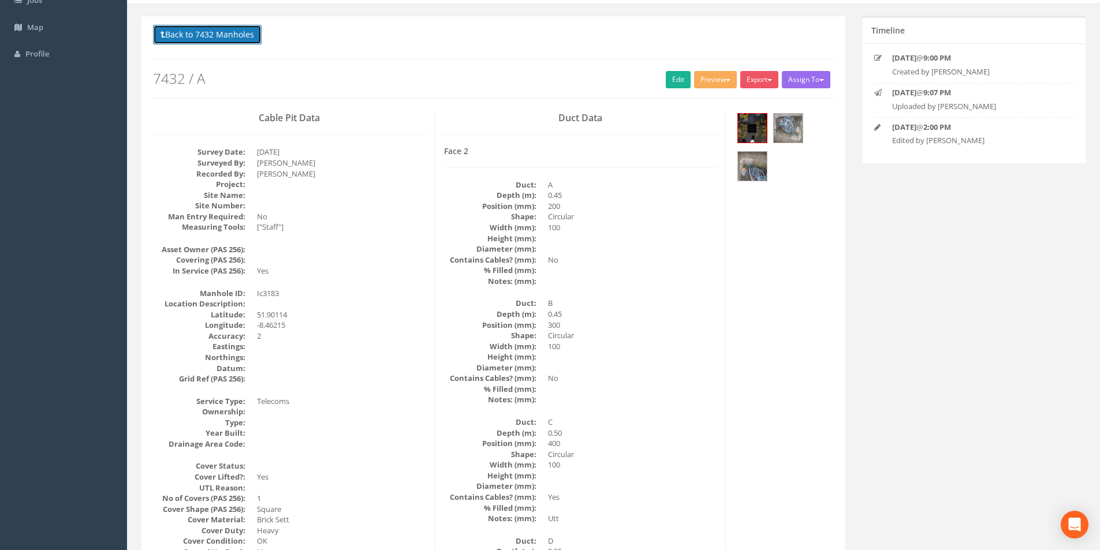
click at [208, 38] on button "Back to 7432 Manholes" at bounding box center [207, 35] width 109 height 20
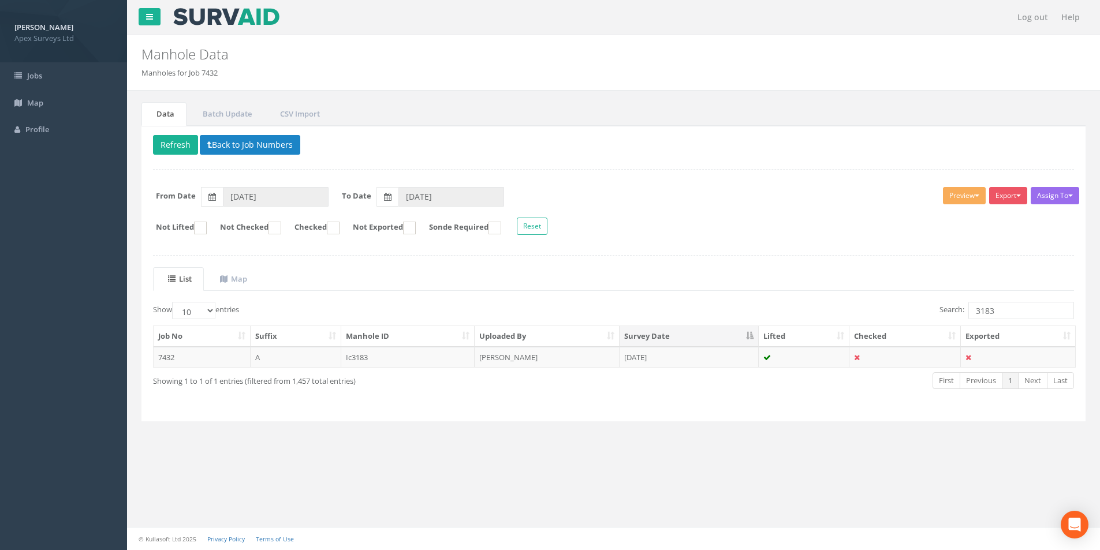
scroll to position [0, 0]
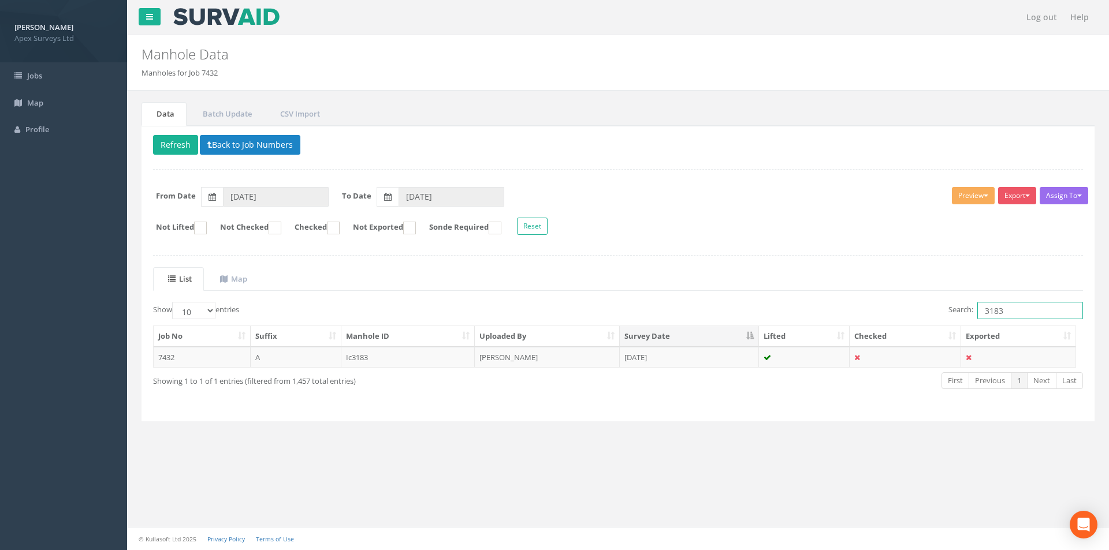
drag, startPoint x: 1008, startPoint y: 310, endPoint x: 978, endPoint y: 314, distance: 29.7
click at [978, 314] on input "3183" at bounding box center [1030, 310] width 106 height 17
type input "3185"
click at [419, 358] on td "Ic3185" at bounding box center [408, 357] width 134 height 21
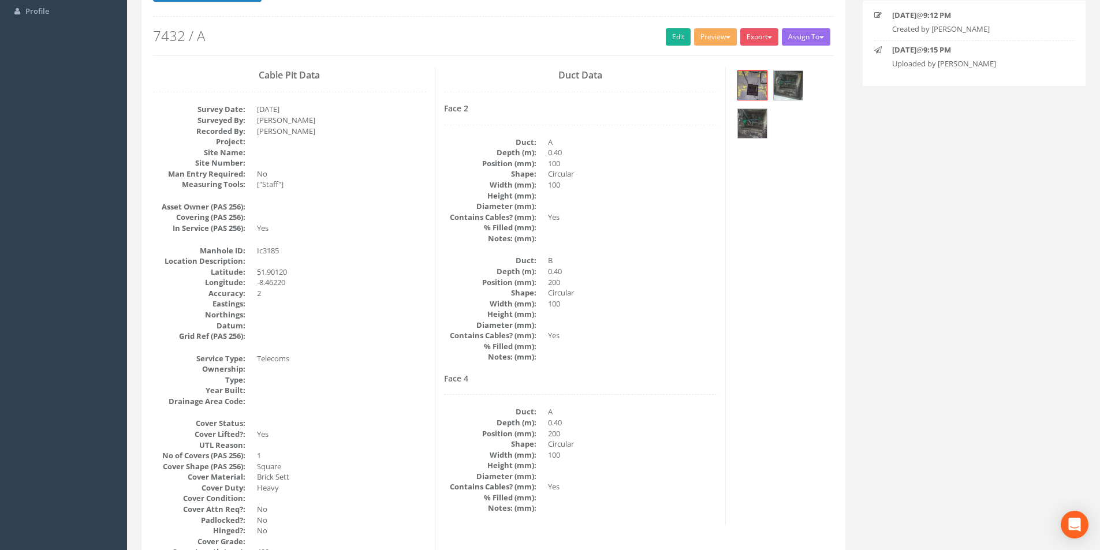
scroll to position [116, 0]
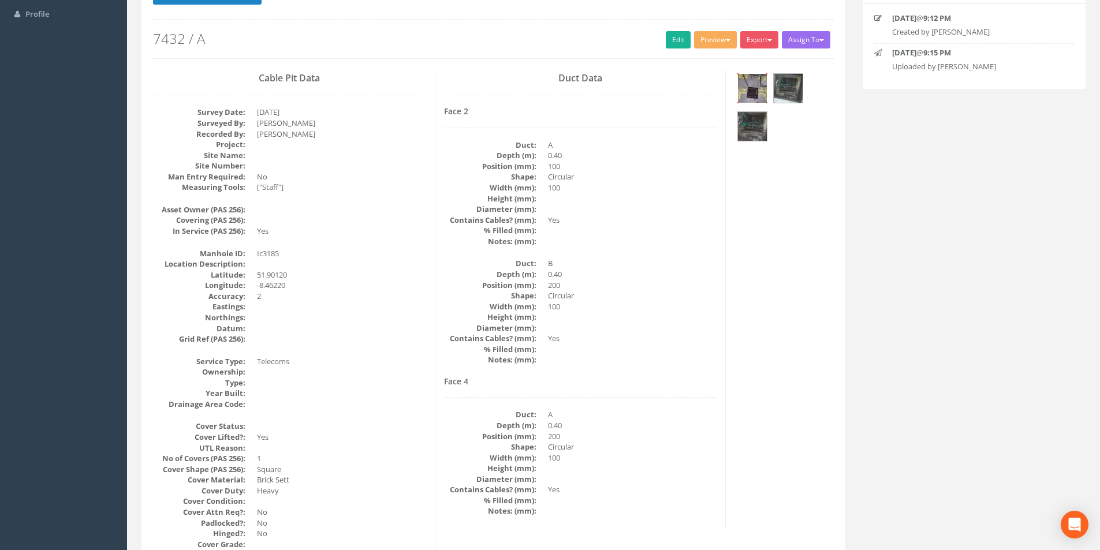
click at [749, 90] on img at bounding box center [752, 88] width 29 height 29
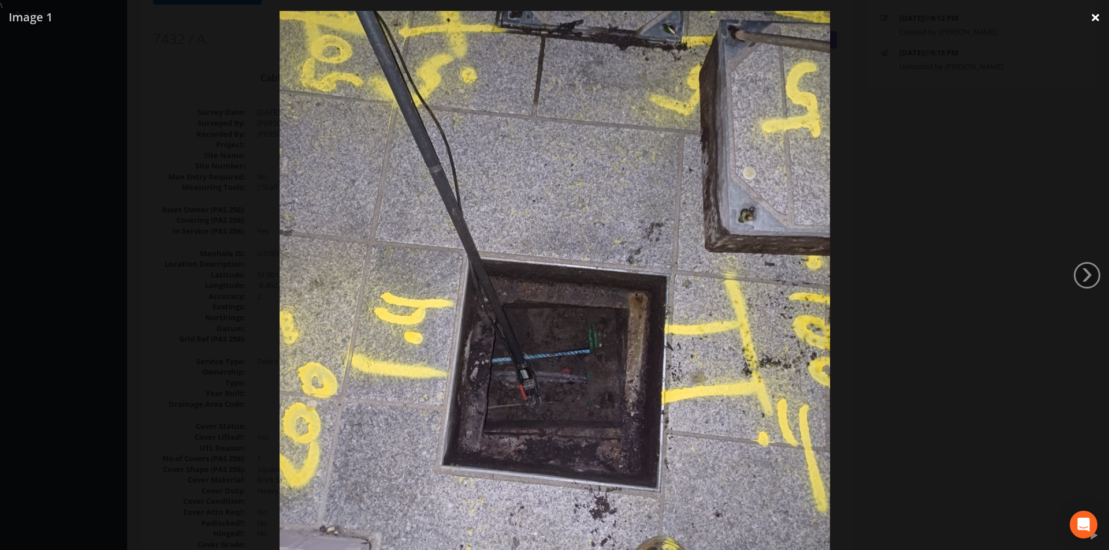
click at [1094, 14] on link "×" at bounding box center [1095, 17] width 27 height 35
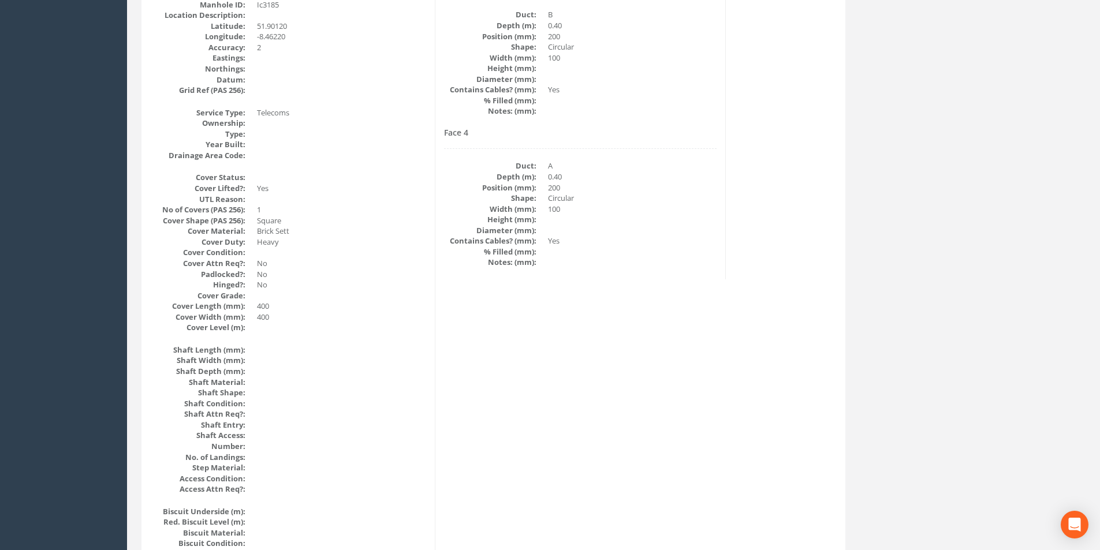
scroll to position [0, 0]
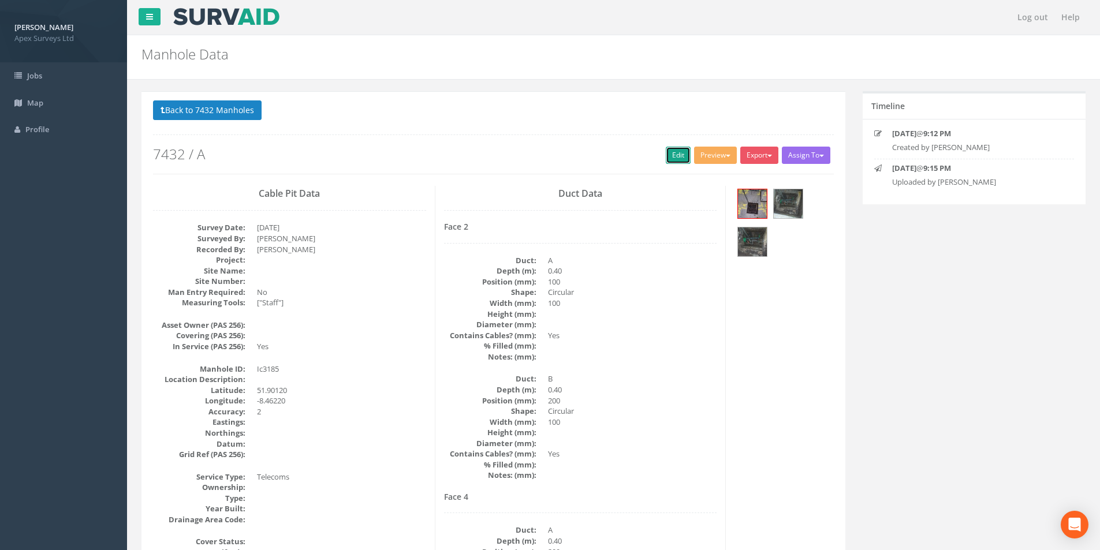
click at [671, 162] on link "Edit" at bounding box center [678, 155] width 25 height 17
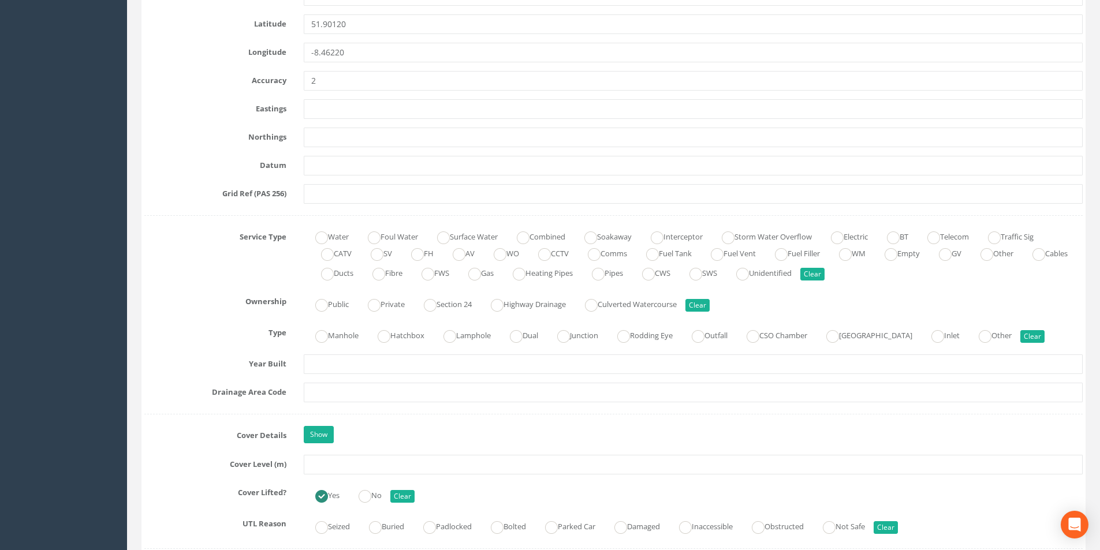
scroll to position [693, 0]
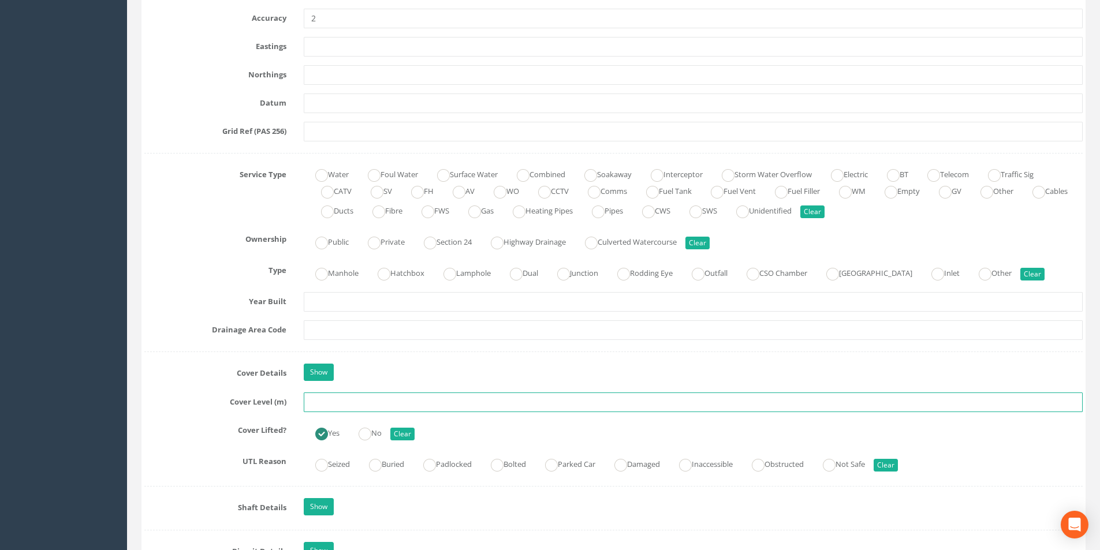
click at [334, 405] on input "text" at bounding box center [693, 403] width 779 height 20
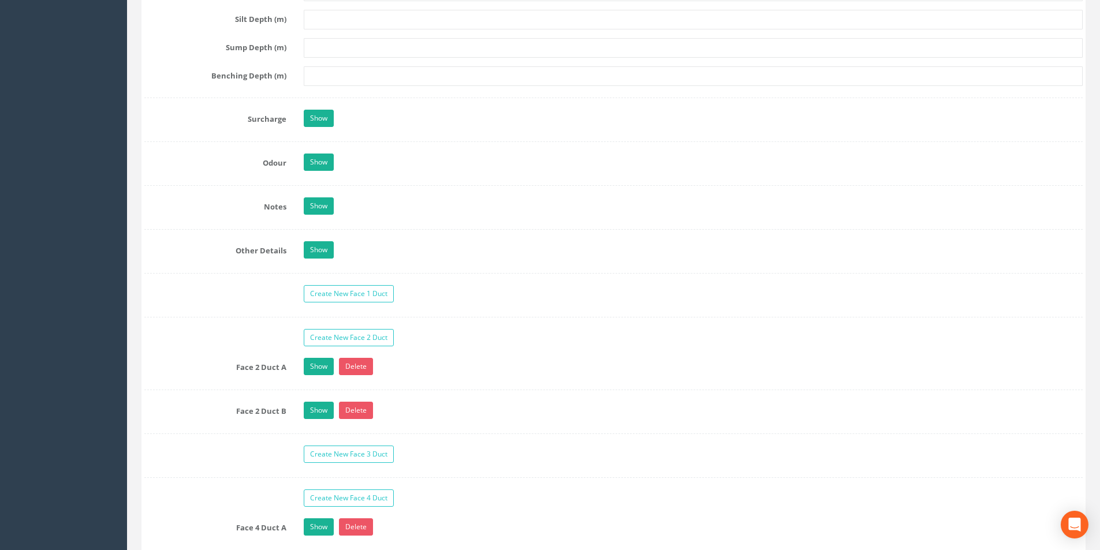
scroll to position [1733, 0]
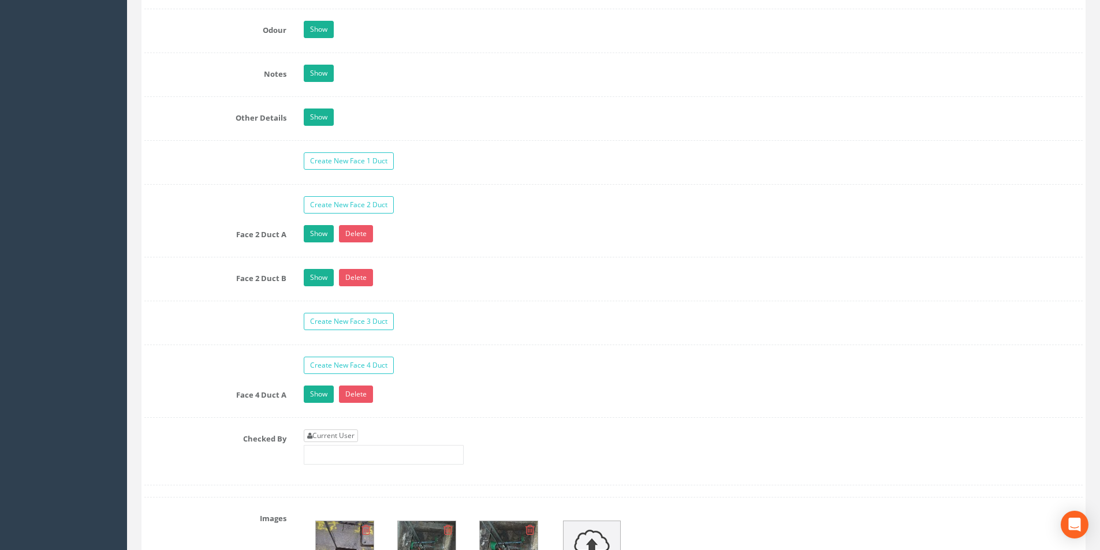
type input "2.53"
click at [336, 437] on link "Current User" at bounding box center [331, 436] width 54 height 13
type input "[PERSON_NAME]"
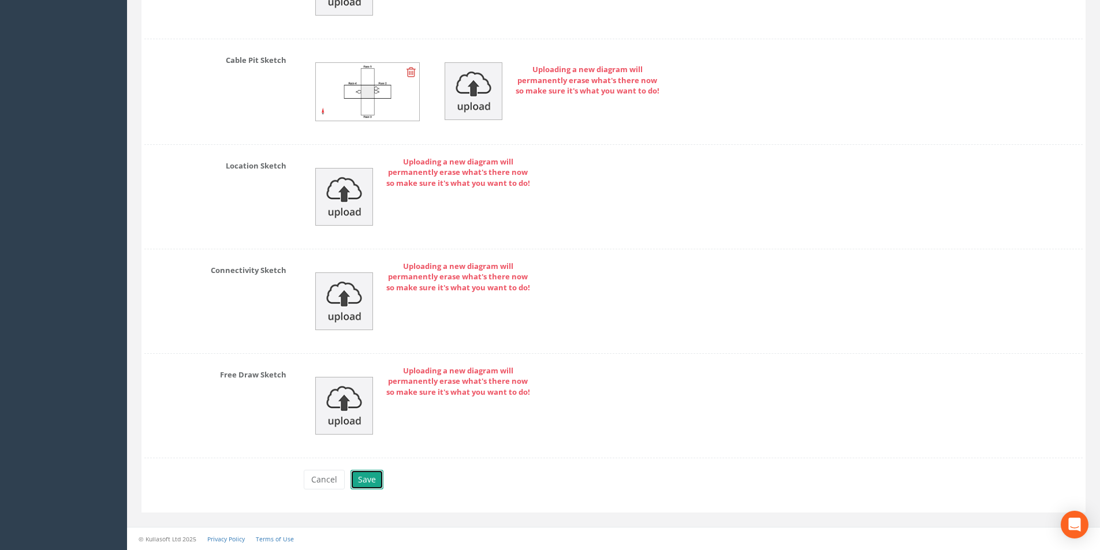
click at [368, 478] on button "Save" at bounding box center [367, 480] width 33 height 20
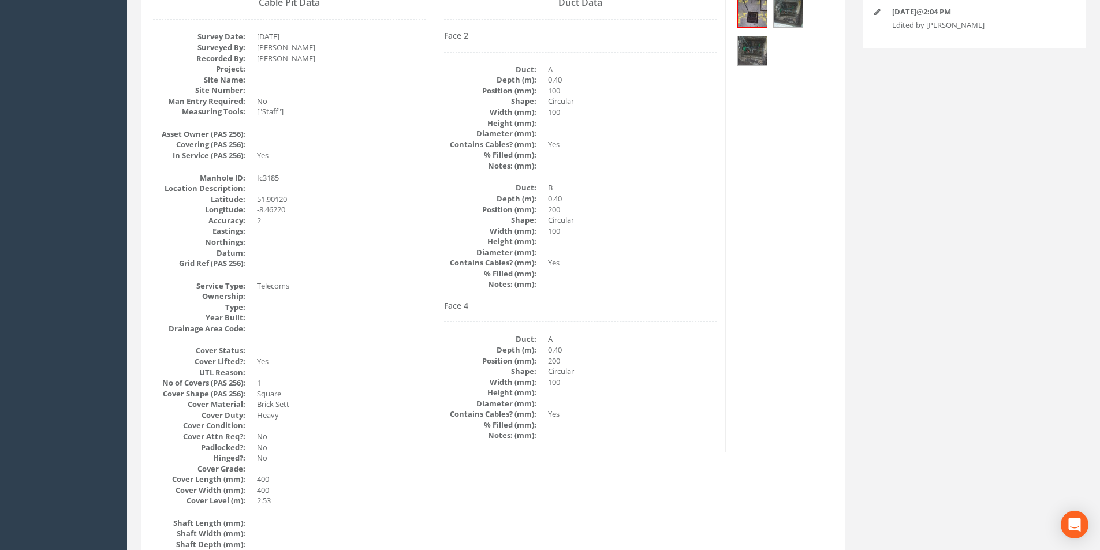
scroll to position [0, 0]
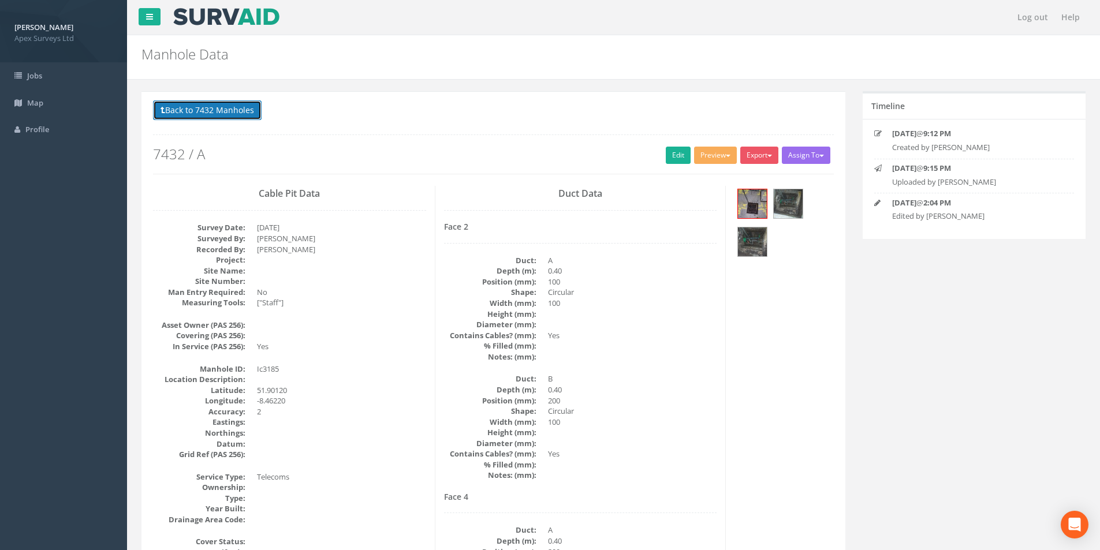
click at [205, 110] on button "Back to 7432 Manholes" at bounding box center [207, 111] width 109 height 20
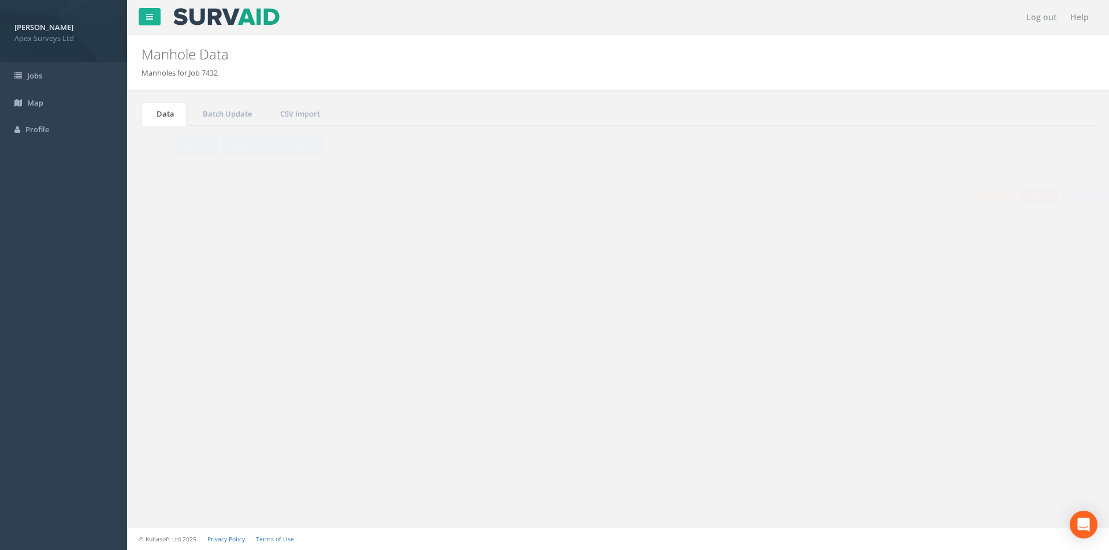
click at [1028, 318] on input "3185" at bounding box center [1030, 310] width 106 height 17
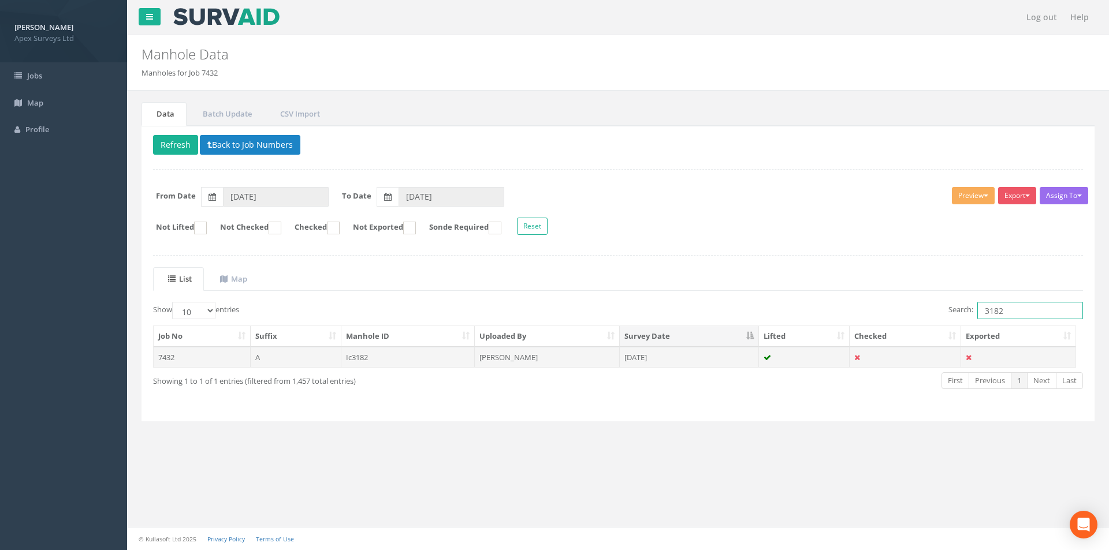
type input "3182"
click at [602, 362] on td "[PERSON_NAME]" at bounding box center [547, 357] width 145 height 21
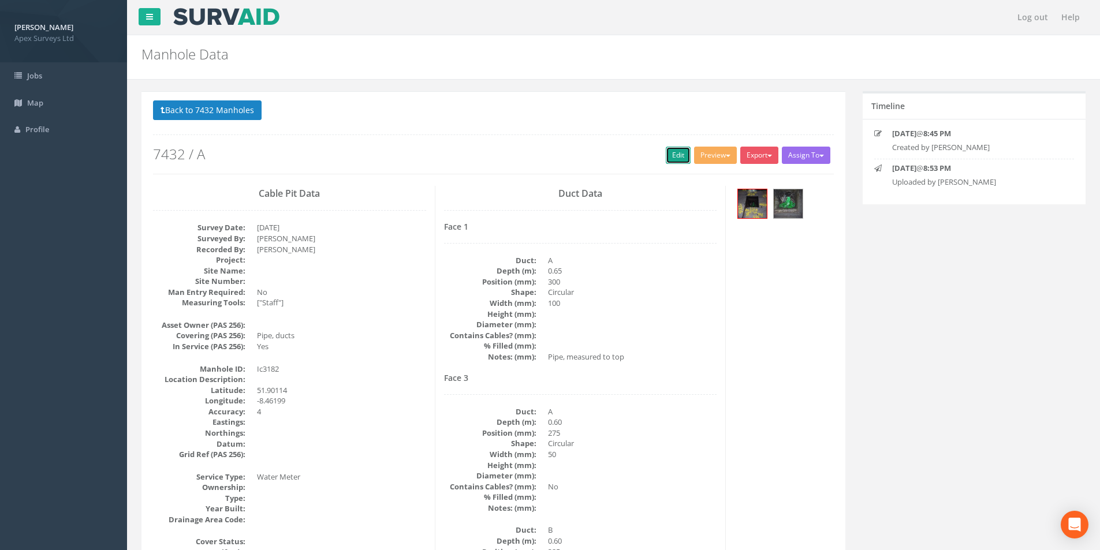
click at [678, 163] on link "Edit" at bounding box center [678, 155] width 25 height 17
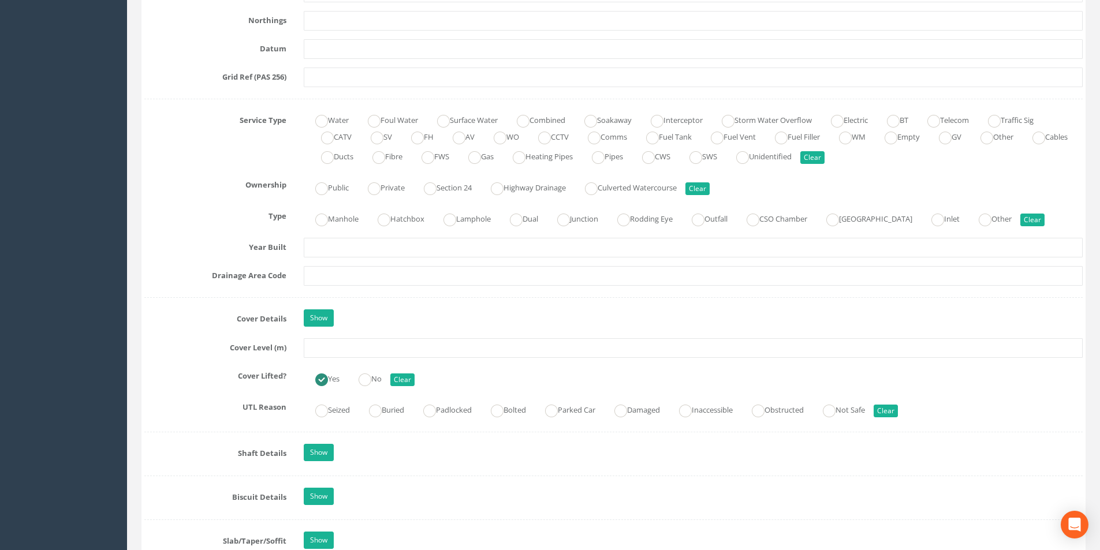
scroll to position [751, 0]
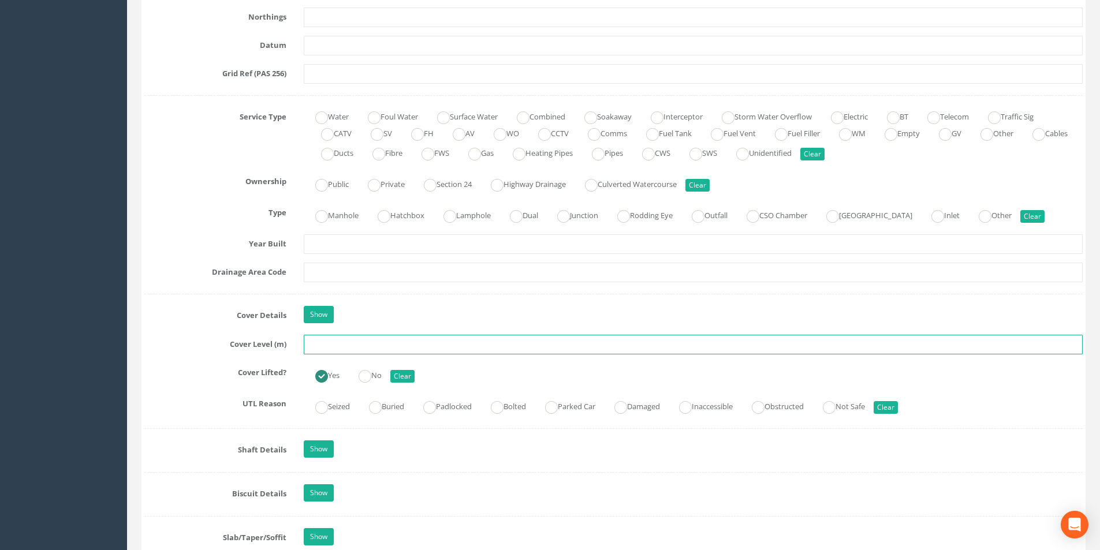
click at [355, 343] on input "text" at bounding box center [693, 345] width 779 height 20
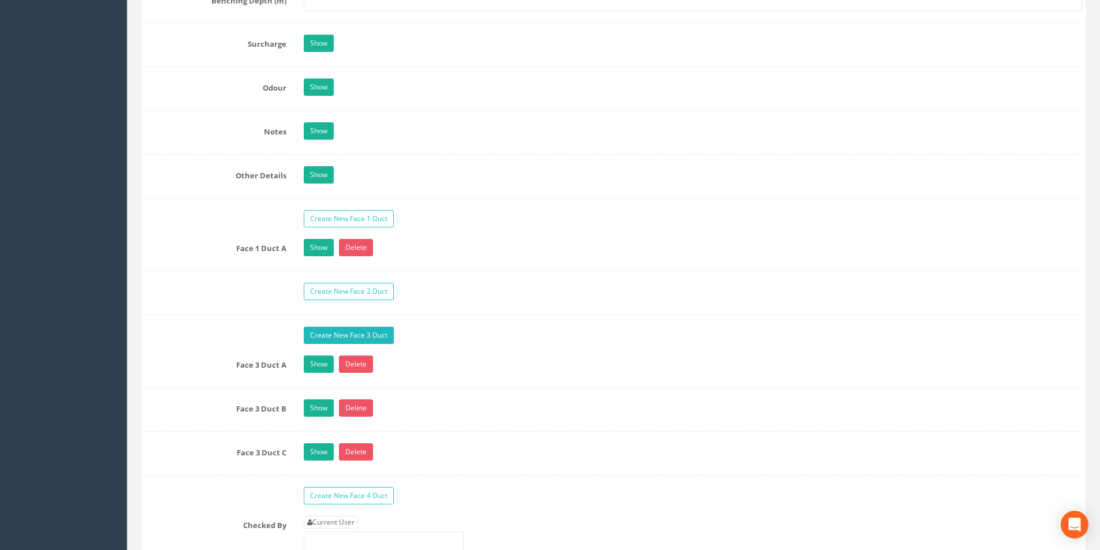
scroll to position [1906, 0]
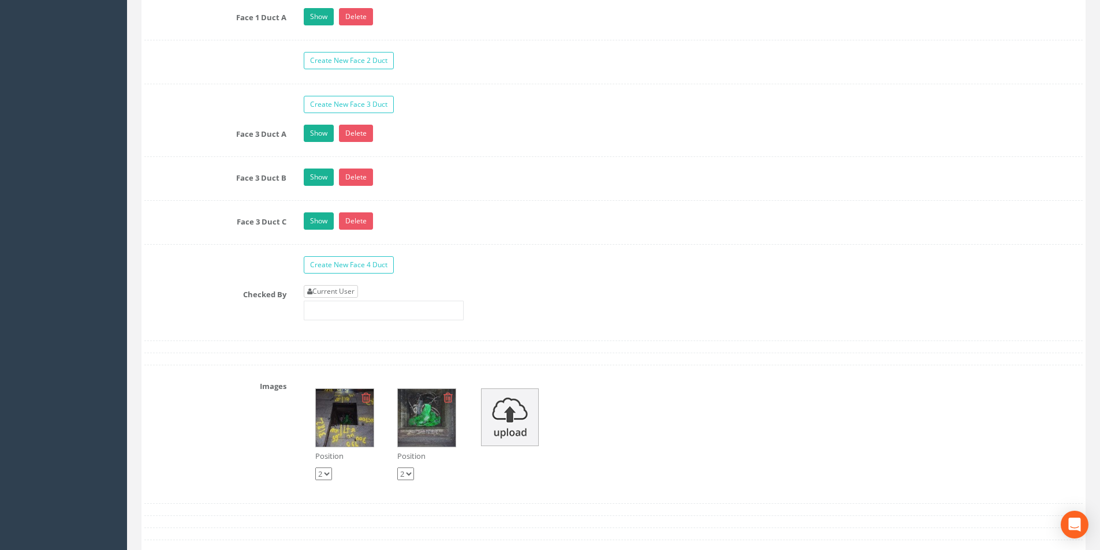
type input "2.50"
click at [343, 289] on link "Current User" at bounding box center [331, 291] width 54 height 13
type input "[PERSON_NAME]"
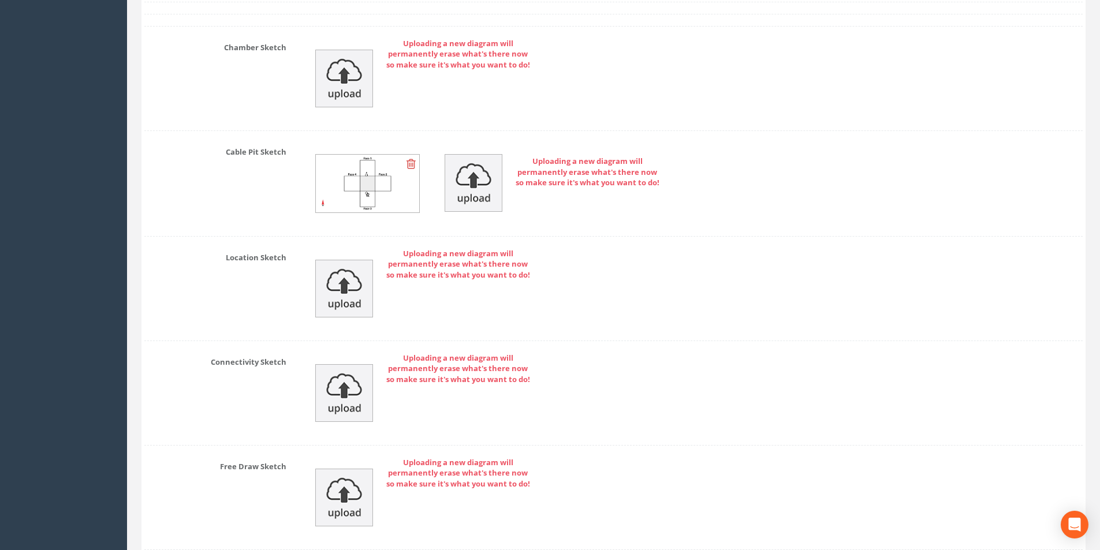
scroll to position [2633, 0]
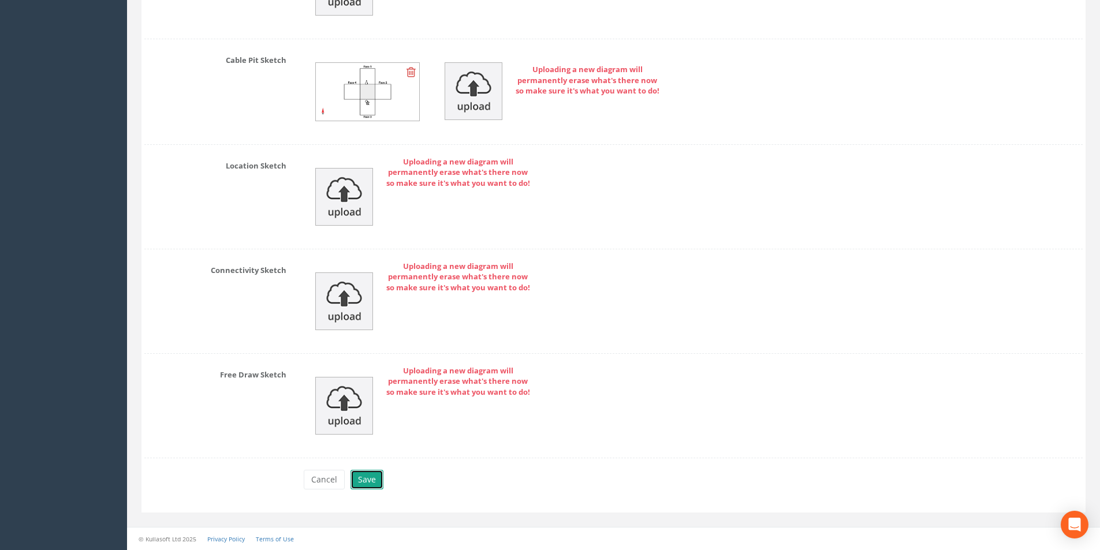
click at [378, 487] on button "Save" at bounding box center [367, 480] width 33 height 20
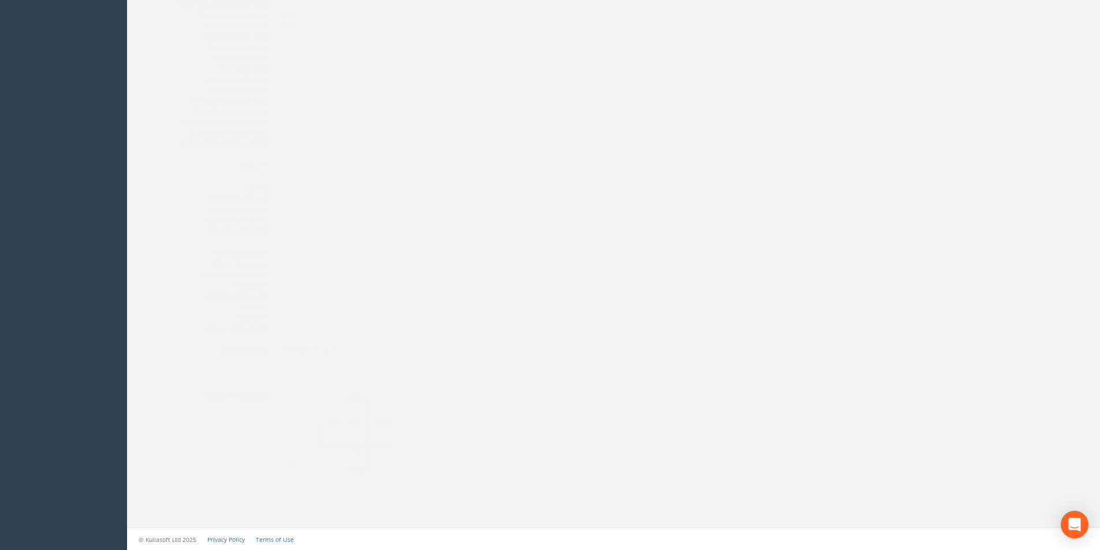
click at [340, 458] on img at bounding box center [335, 435] width 154 height 86
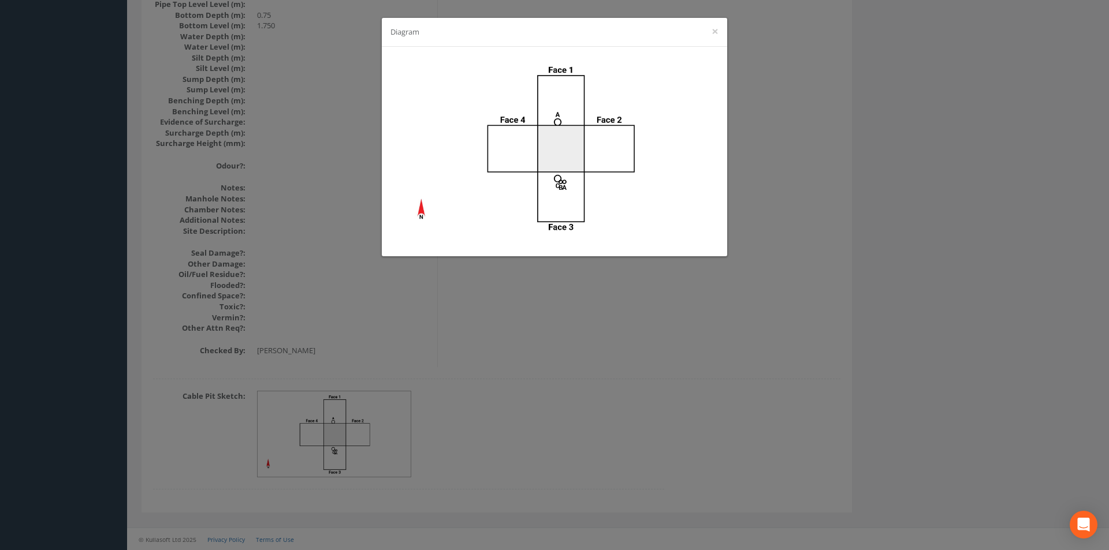
click at [559, 358] on div "Diagram ×" at bounding box center [554, 275] width 1109 height 550
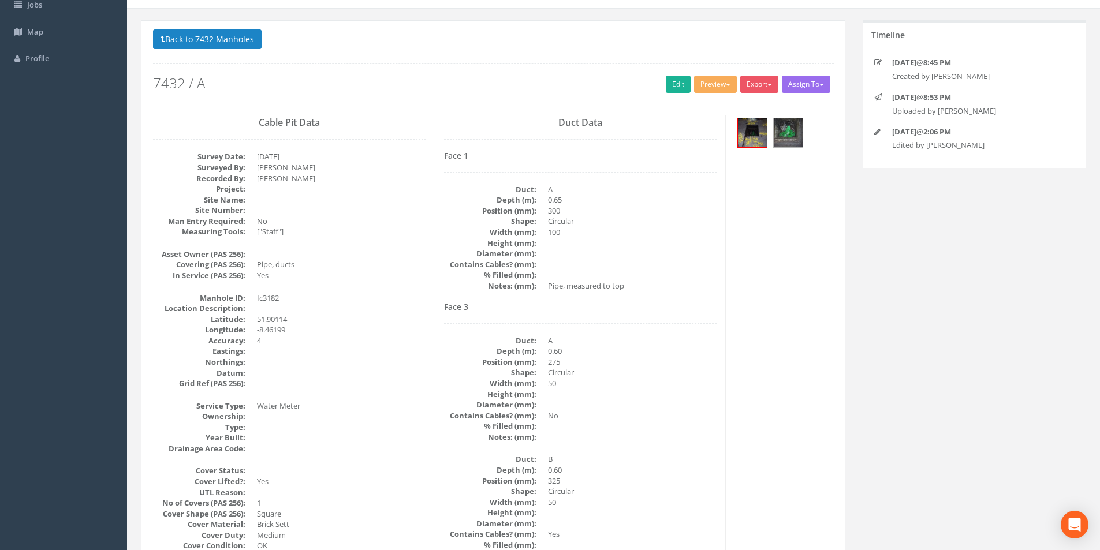
scroll to position [0, 0]
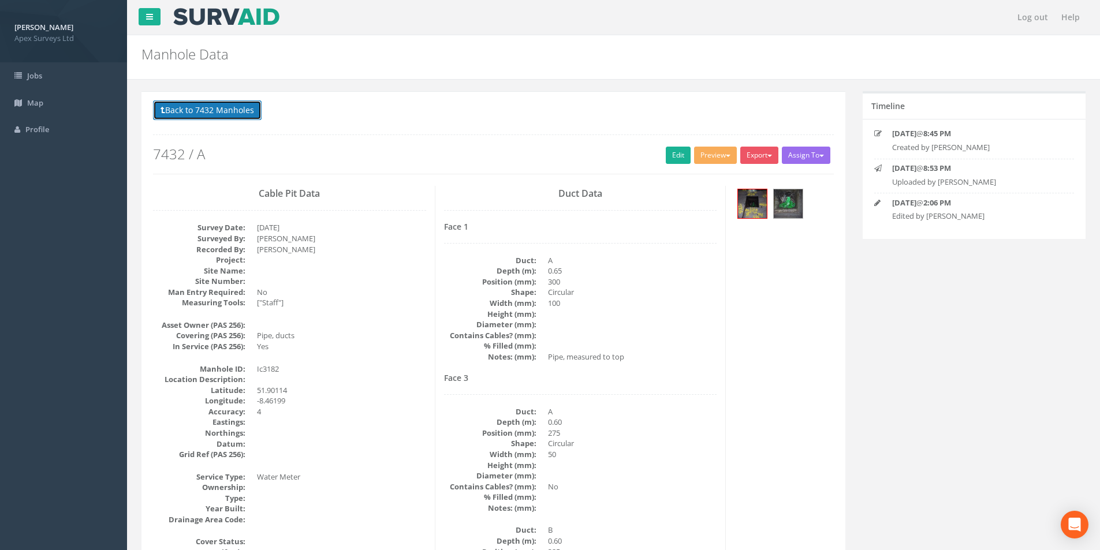
click at [229, 117] on button "Back to 7432 Manholes" at bounding box center [207, 111] width 109 height 20
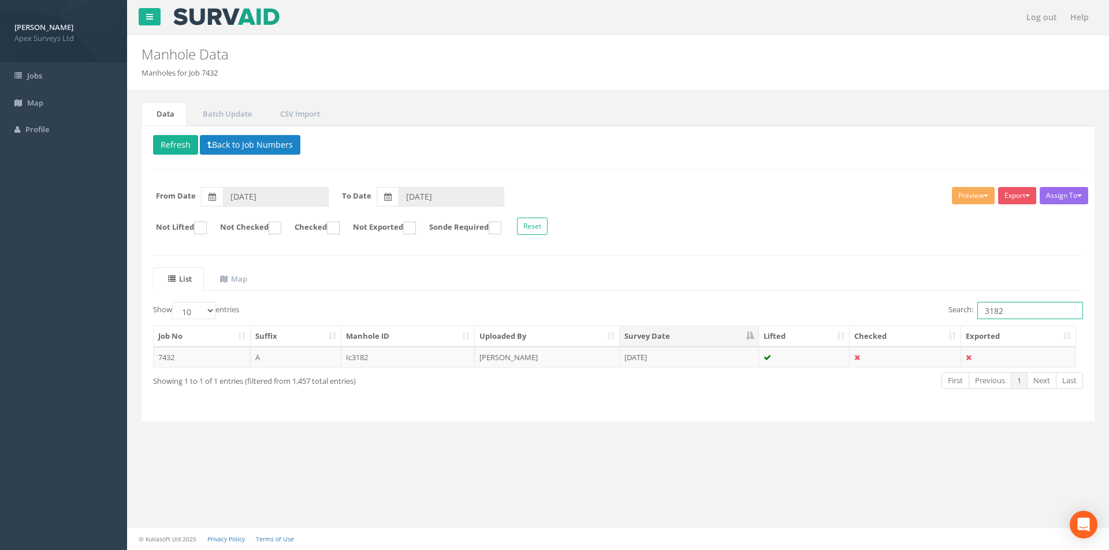
click at [1006, 315] on input "3182" at bounding box center [1030, 310] width 106 height 17
click at [599, 366] on td "[PERSON_NAME]" at bounding box center [547, 357] width 145 height 21
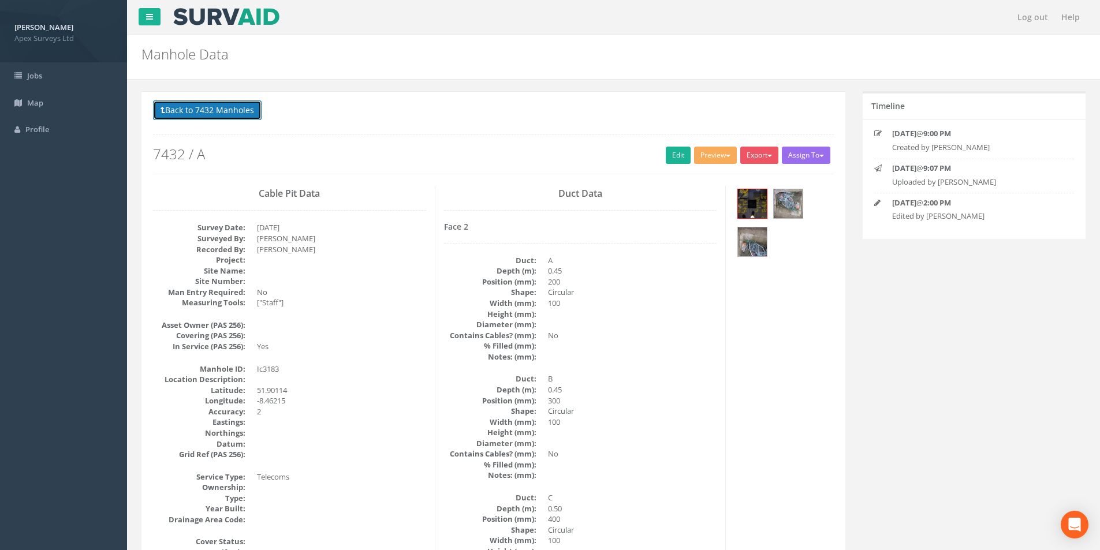
click at [199, 117] on button "Back to 7432 Manholes" at bounding box center [207, 111] width 109 height 20
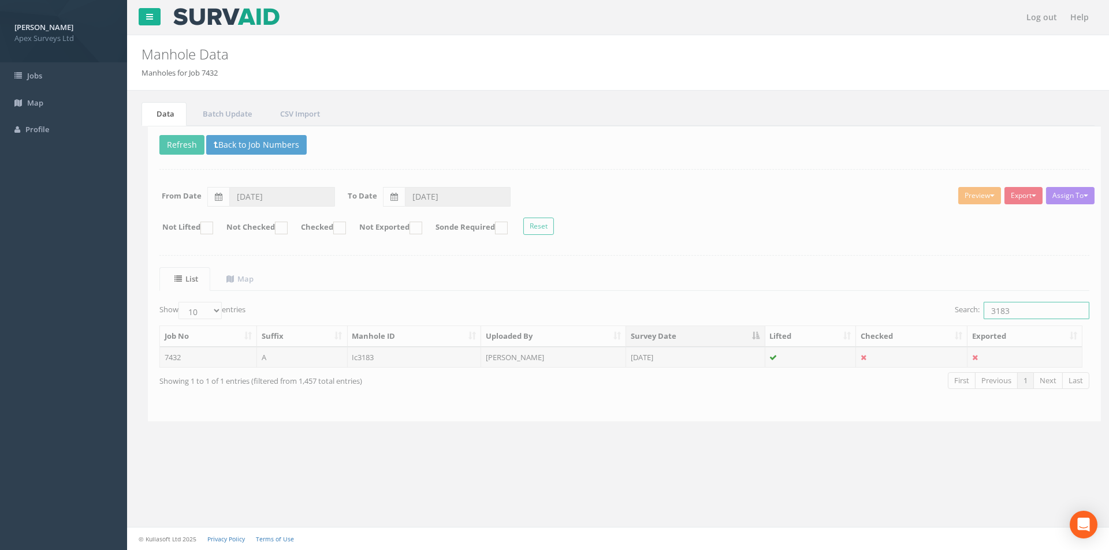
drag, startPoint x: 1019, startPoint y: 311, endPoint x: 981, endPoint y: 314, distance: 37.7
click at [981, 314] on input "3183" at bounding box center [1030, 310] width 106 height 17
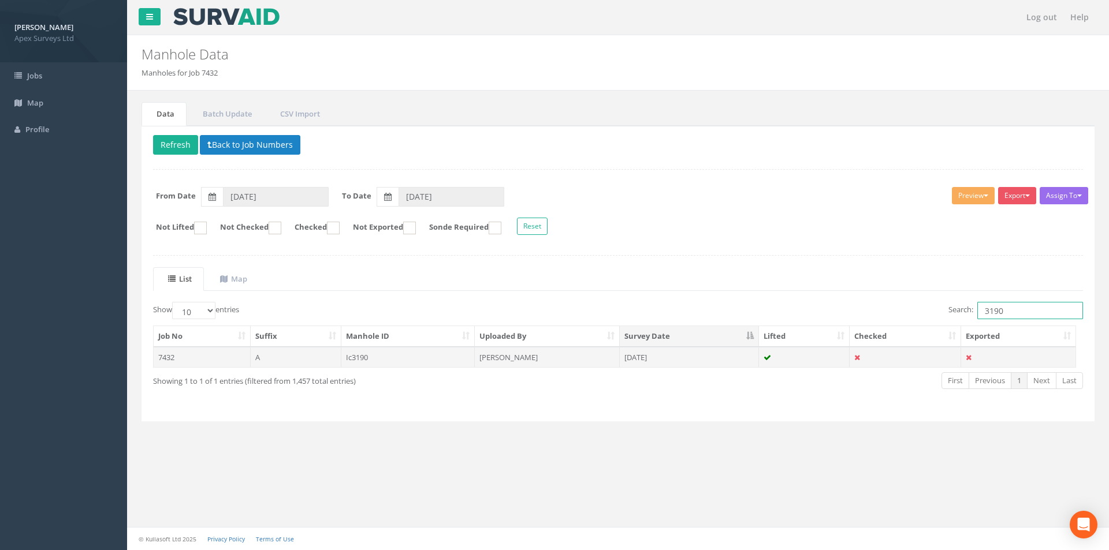
type input "3190"
click at [558, 352] on td "[PERSON_NAME]" at bounding box center [547, 357] width 145 height 21
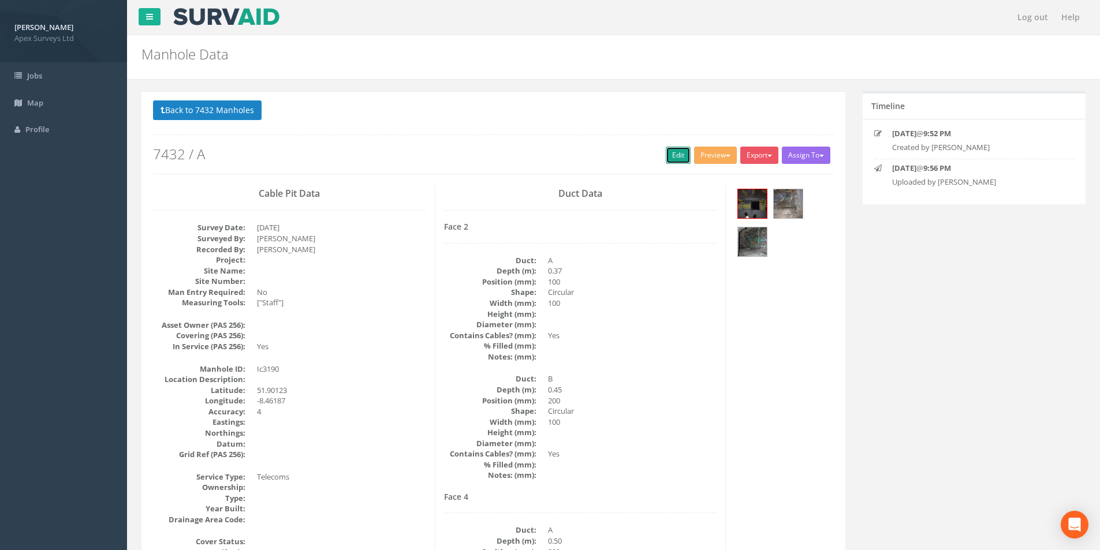
click at [675, 163] on link "Edit" at bounding box center [678, 155] width 25 height 17
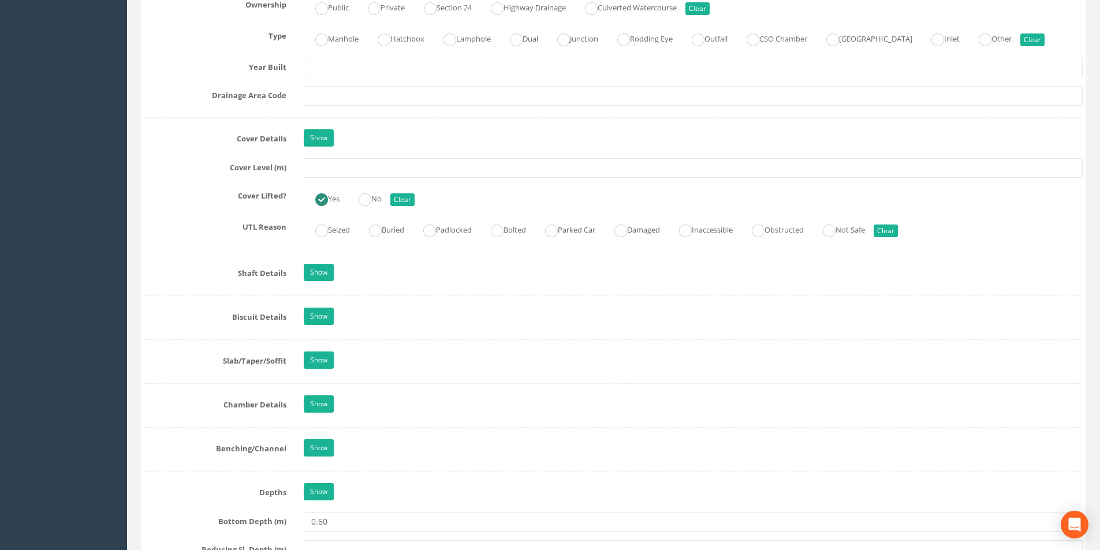
scroll to position [924, 0]
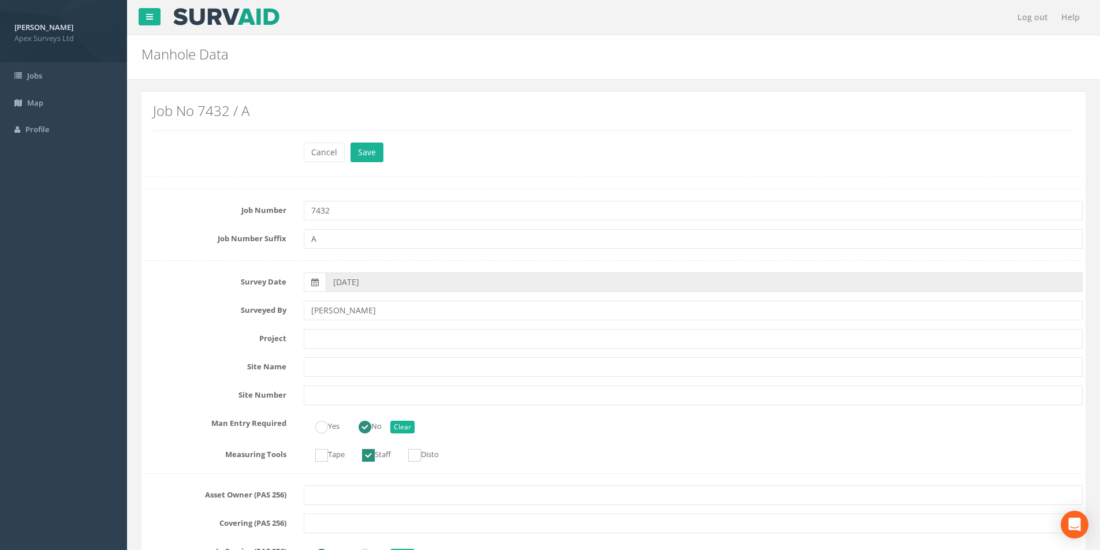
scroll to position [924, 0]
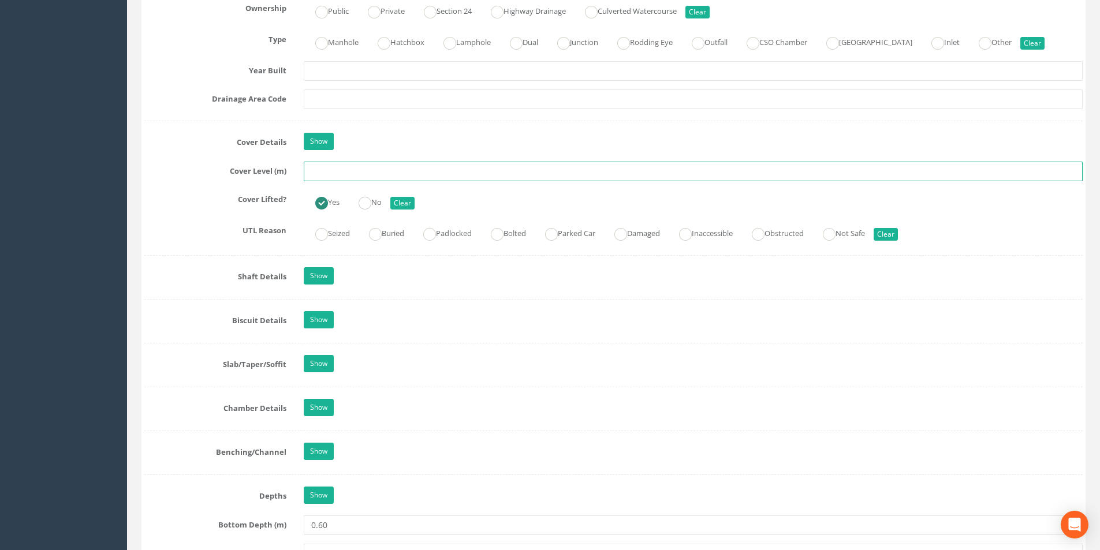
click at [354, 174] on input "text" at bounding box center [693, 172] width 779 height 20
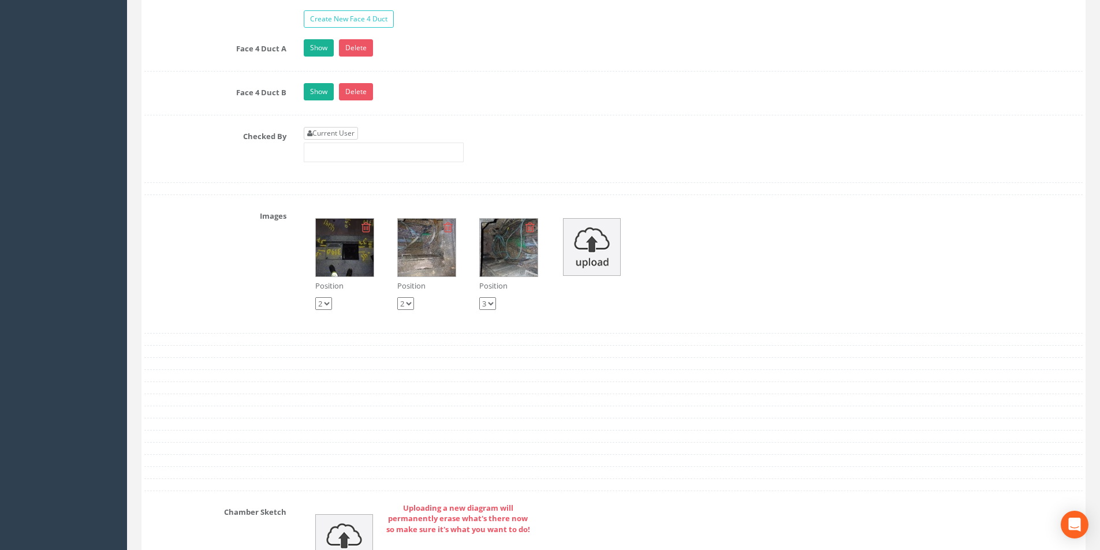
type input "2.47"
click at [349, 133] on link "Current User" at bounding box center [331, 133] width 54 height 13
type input "[PERSON_NAME]"
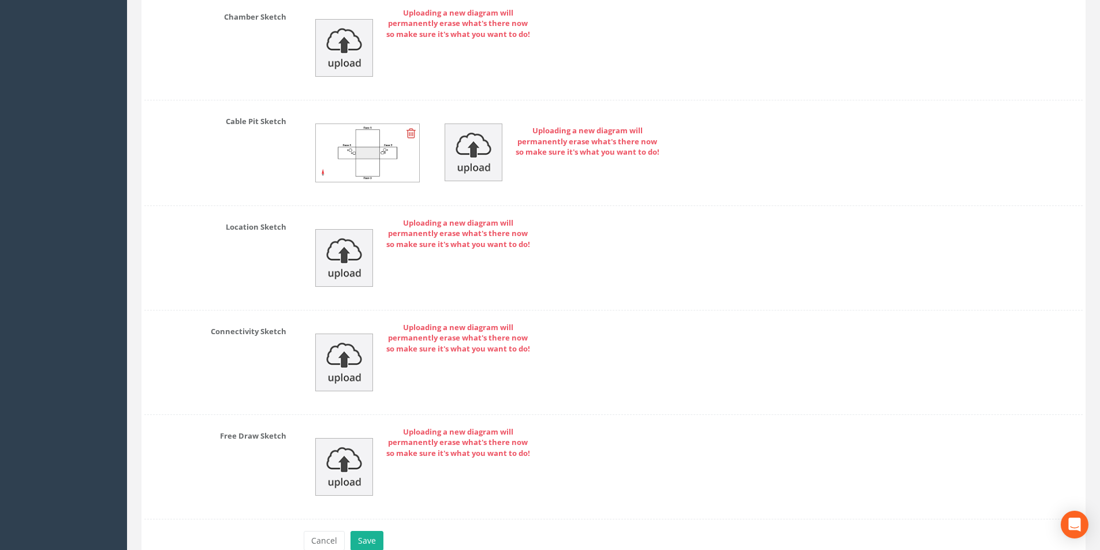
scroll to position [2636, 0]
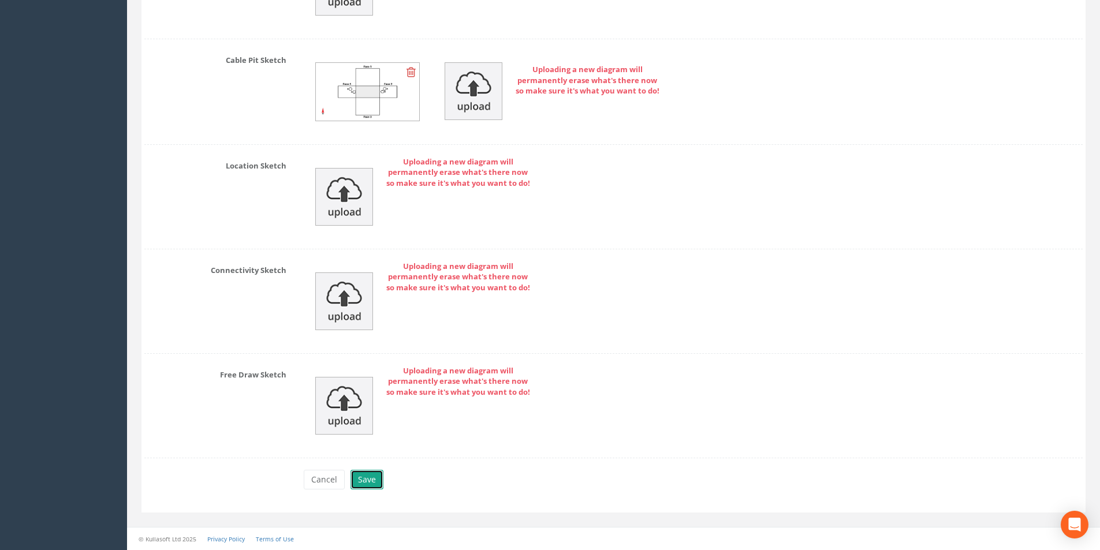
click at [363, 476] on button "Save" at bounding box center [367, 480] width 33 height 20
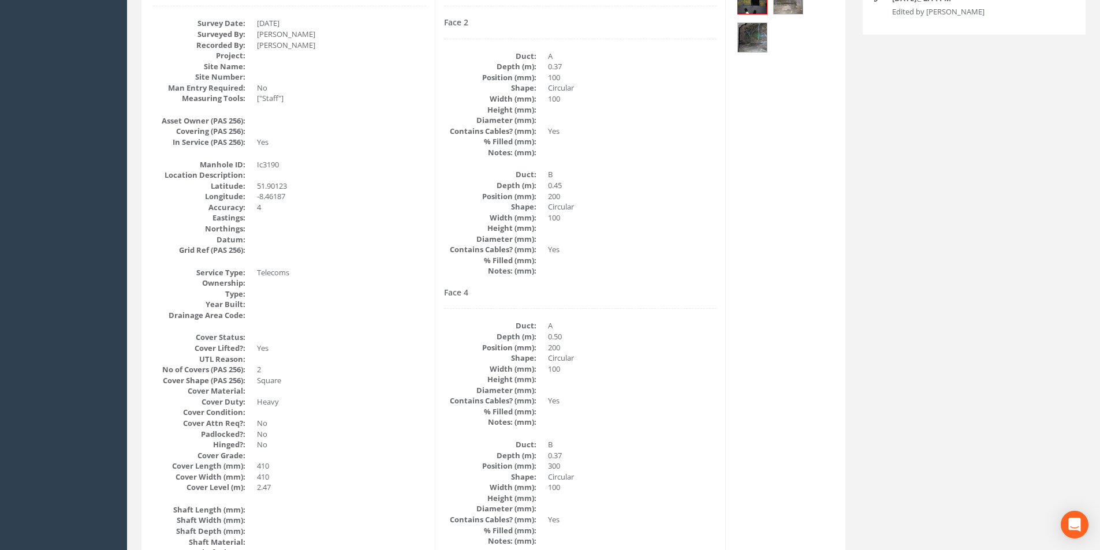
scroll to position [76, 0]
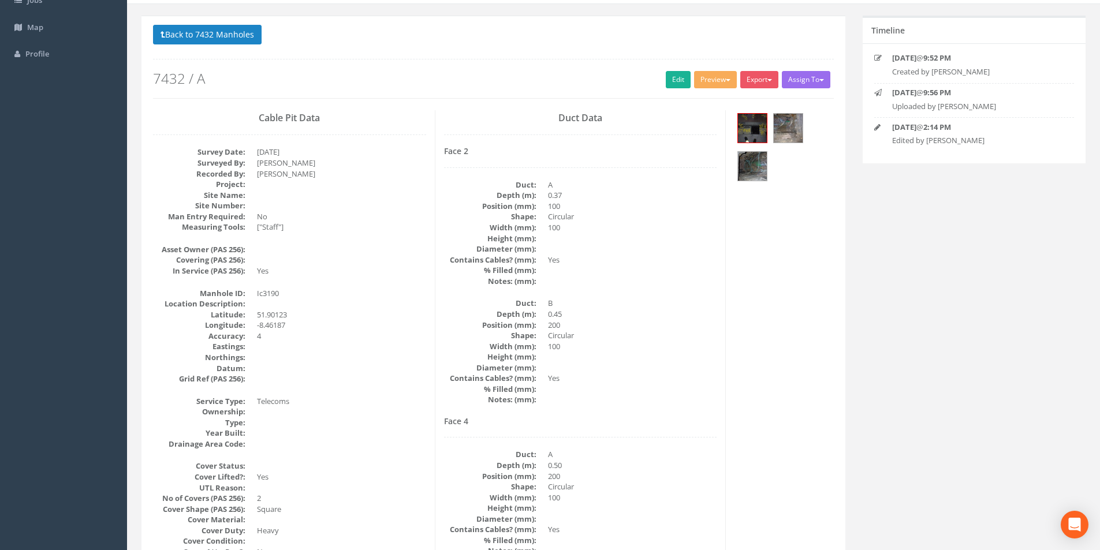
click at [769, 126] on div at bounding box center [784, 148] width 99 height 77
click at [763, 128] on img at bounding box center [752, 128] width 29 height 29
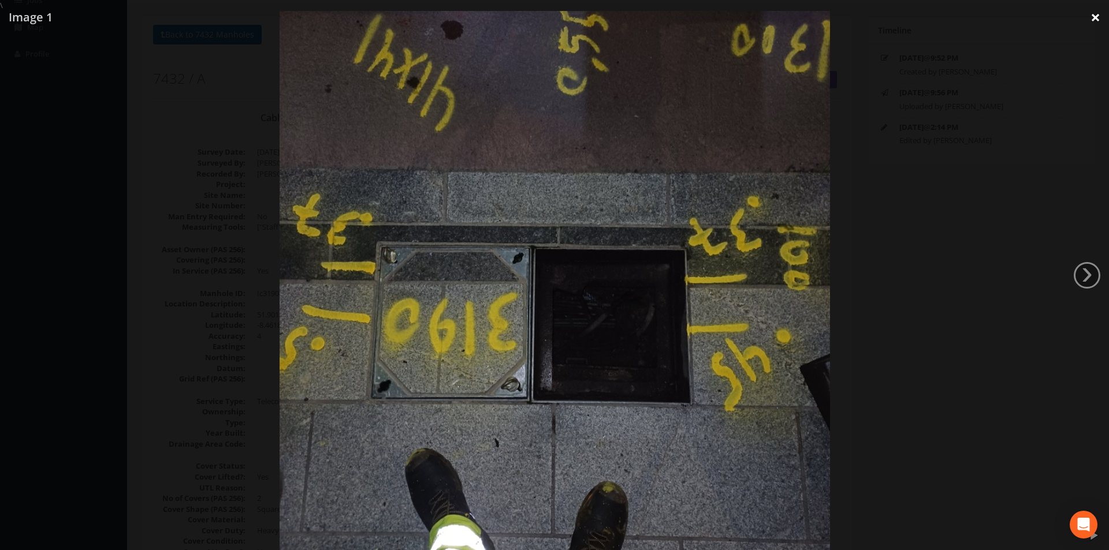
drag, startPoint x: 1095, startPoint y: 15, endPoint x: 980, endPoint y: 83, distance: 133.3
click at [1095, 15] on link "×" at bounding box center [1095, 17] width 27 height 35
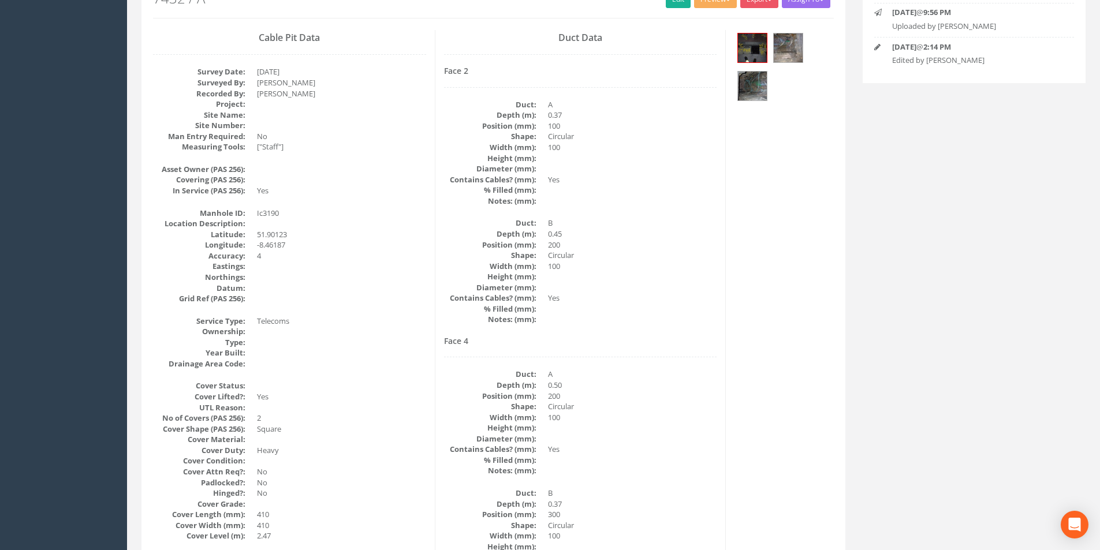
scroll to position [0, 0]
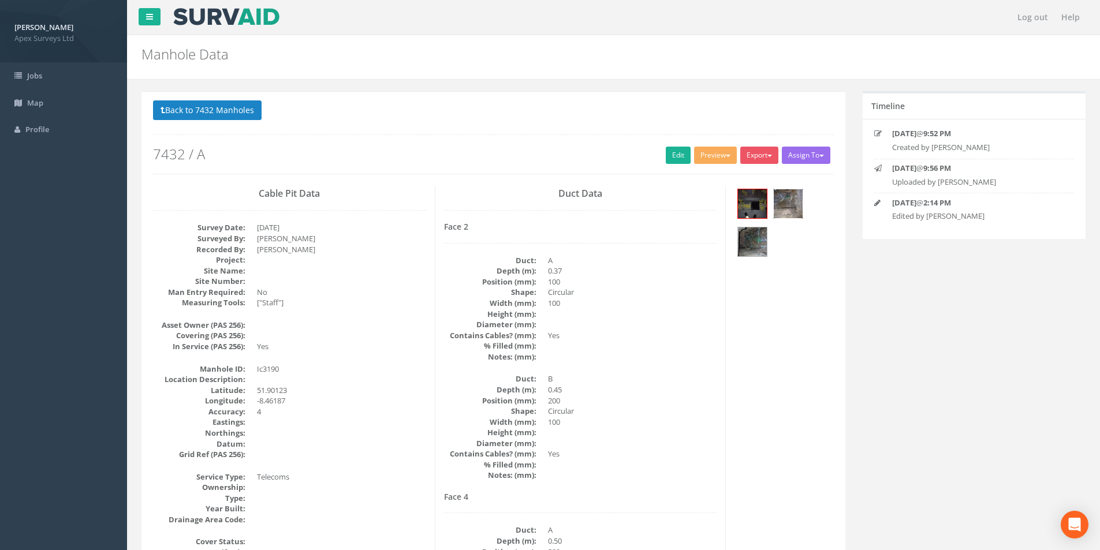
click at [780, 202] on img at bounding box center [788, 203] width 29 height 29
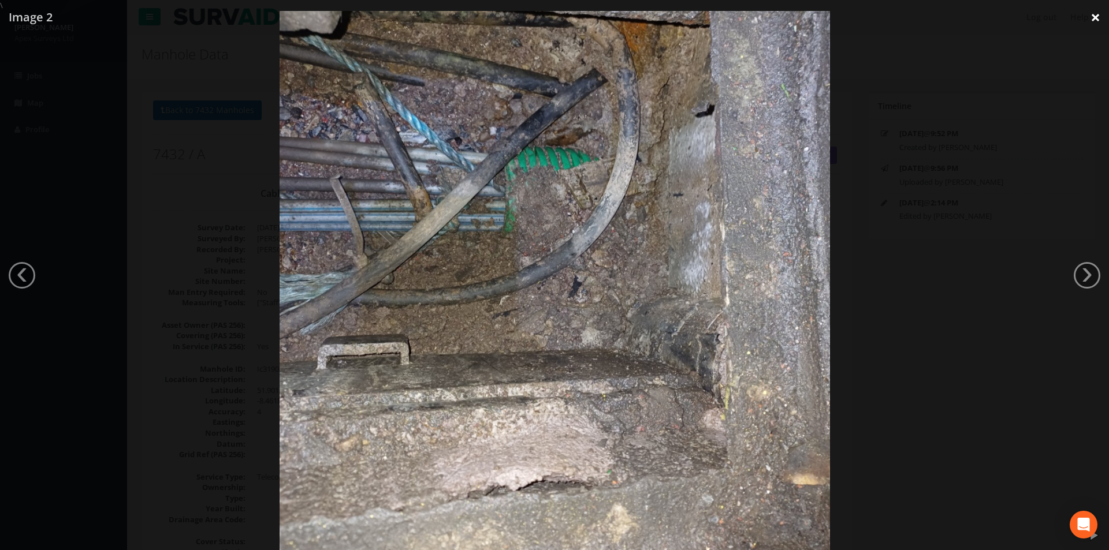
click at [1096, 20] on link "×" at bounding box center [1095, 17] width 27 height 35
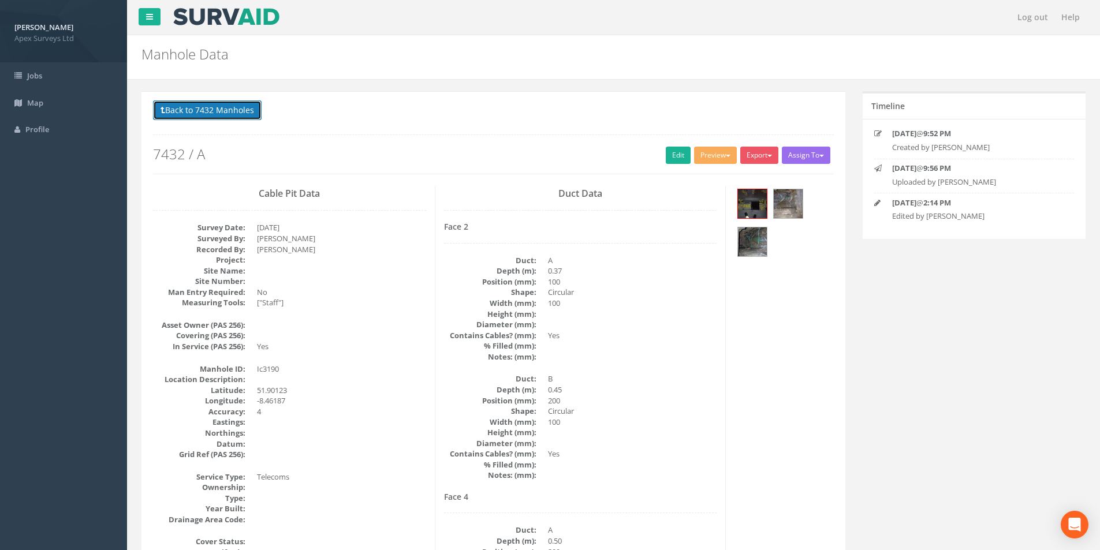
click at [165, 110] on icon at bounding box center [163, 110] width 5 height 8
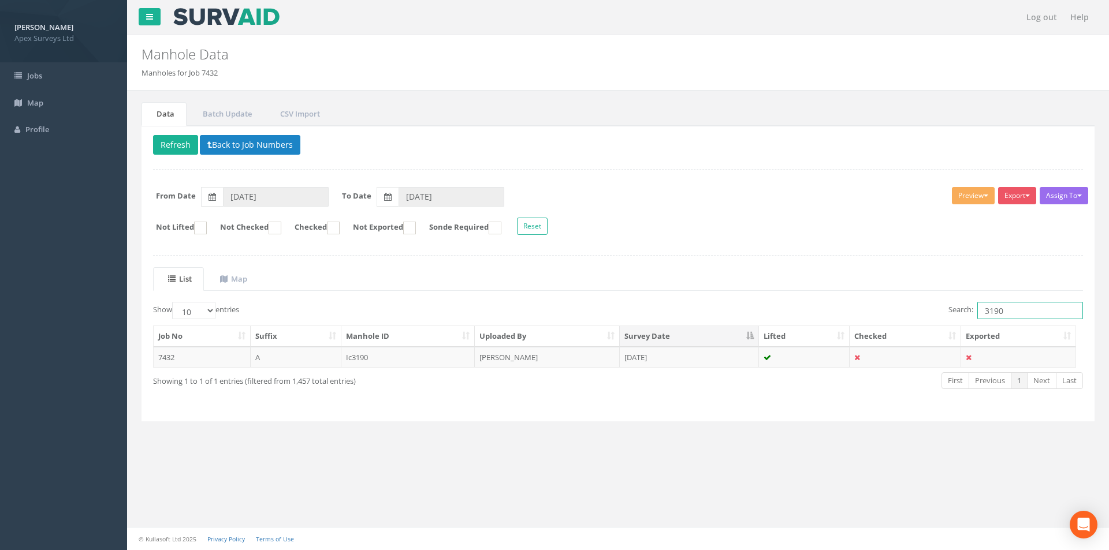
click at [1014, 318] on input "3190" at bounding box center [1030, 310] width 106 height 17
type input "3191"
click at [608, 361] on td "[PERSON_NAME]" at bounding box center [547, 357] width 145 height 21
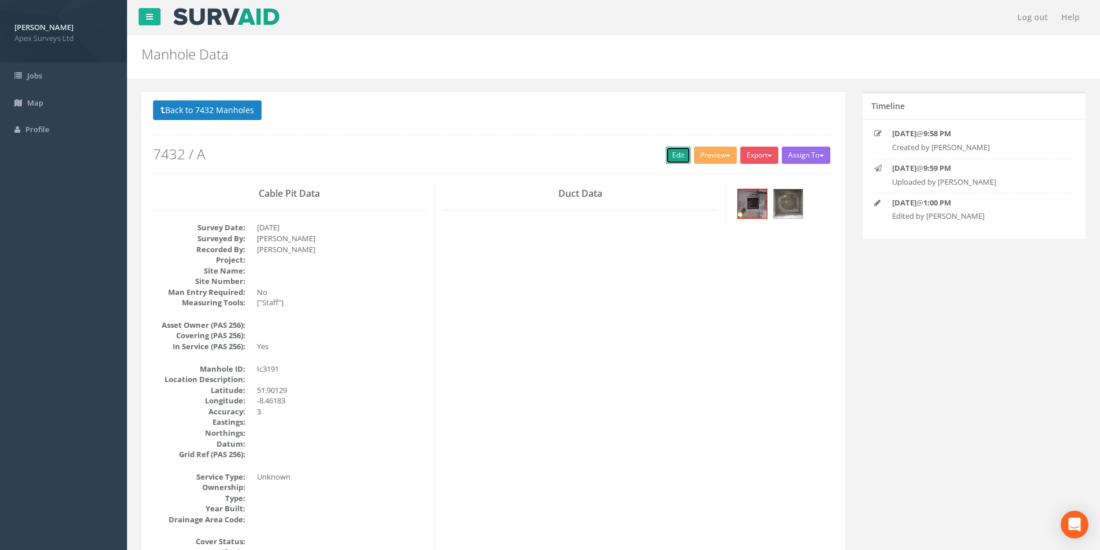
click at [668, 160] on link "Edit" at bounding box center [678, 155] width 25 height 17
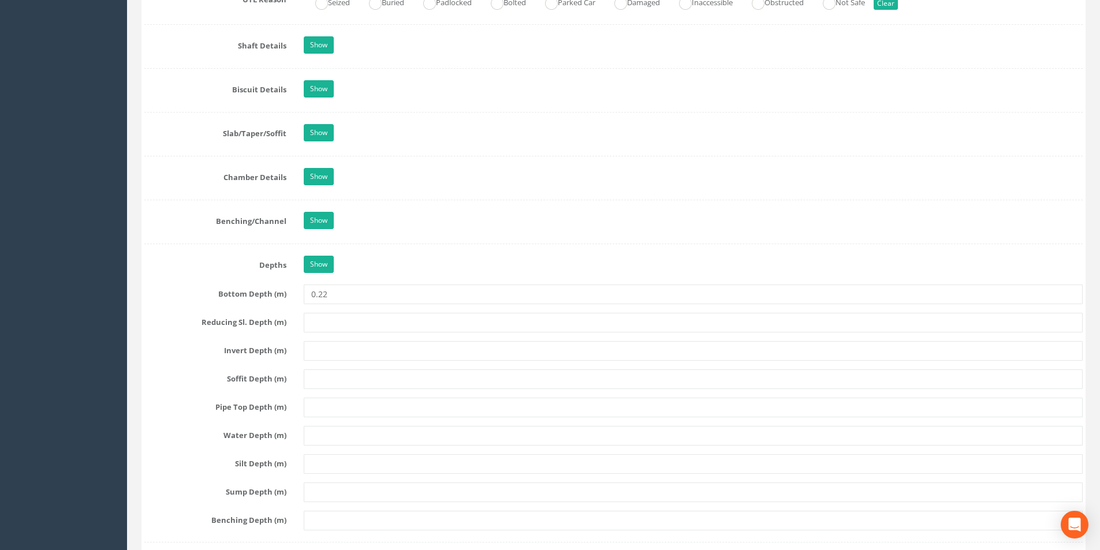
scroll to position [866, 0]
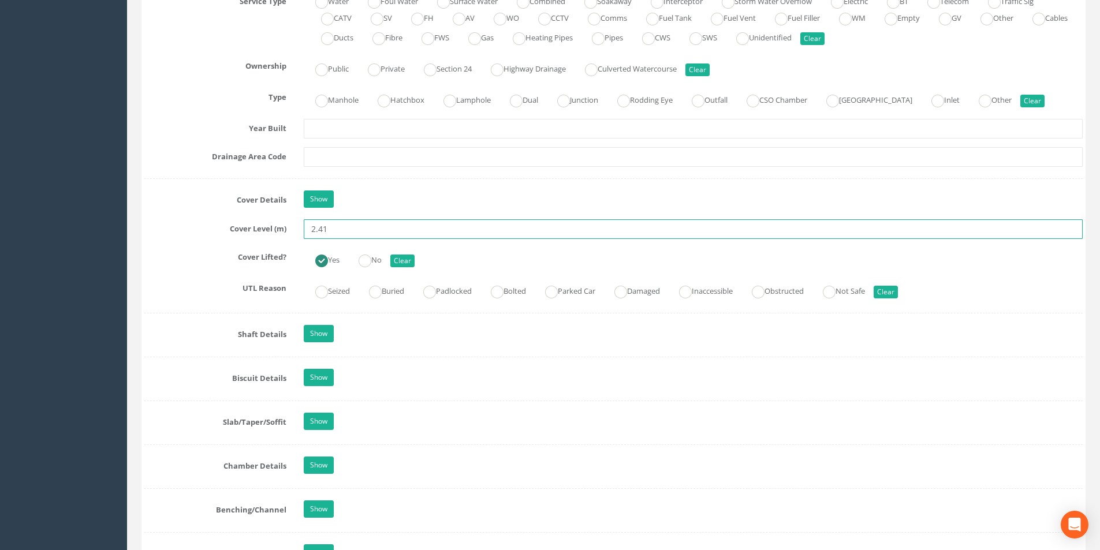
click at [342, 231] on input "2.41" at bounding box center [693, 229] width 779 height 20
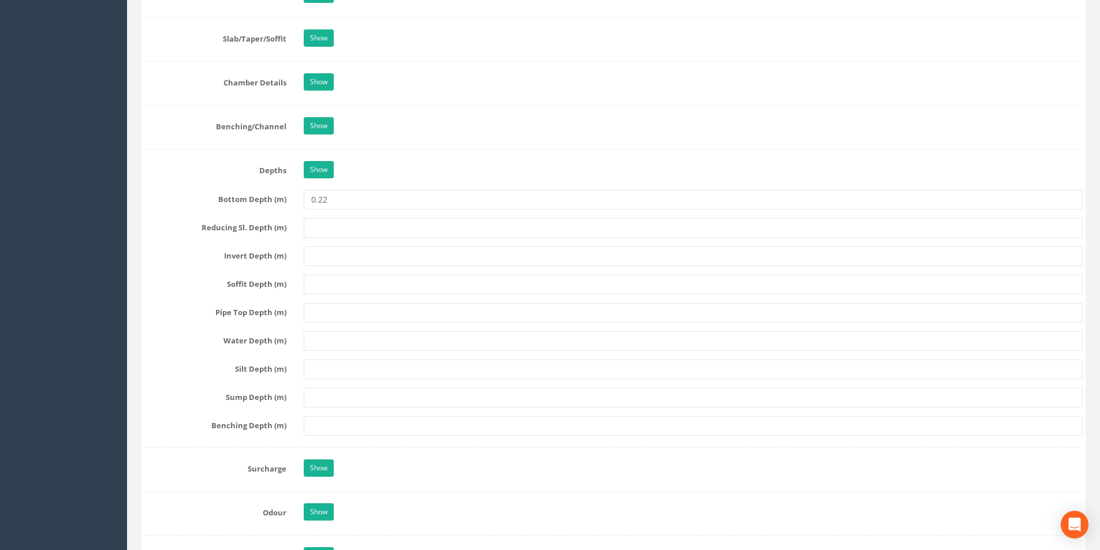
scroll to position [1271, 0]
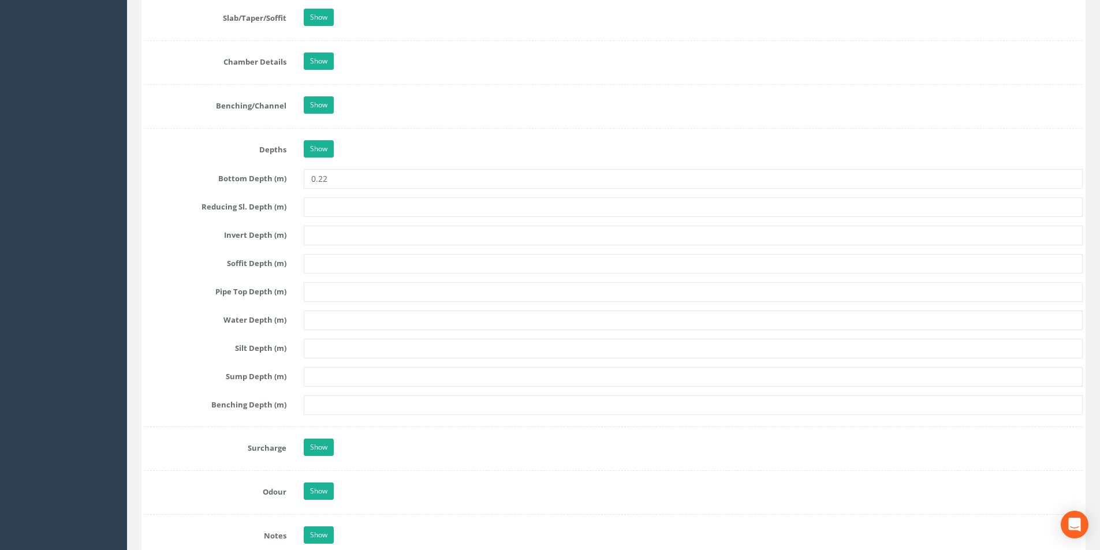
type input "2.65"
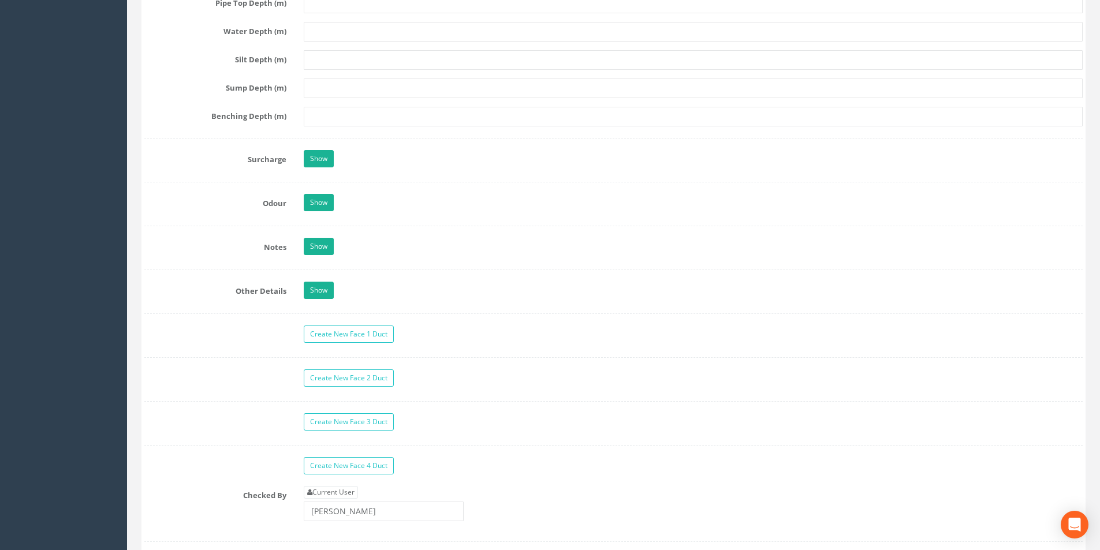
scroll to position [1848, 0]
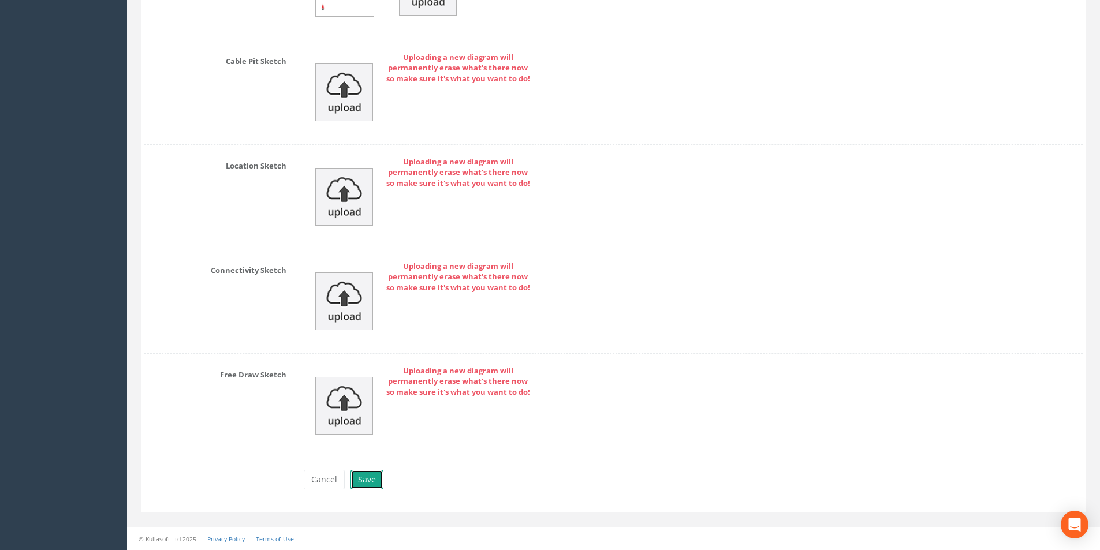
click at [370, 487] on button "Save" at bounding box center [367, 480] width 33 height 20
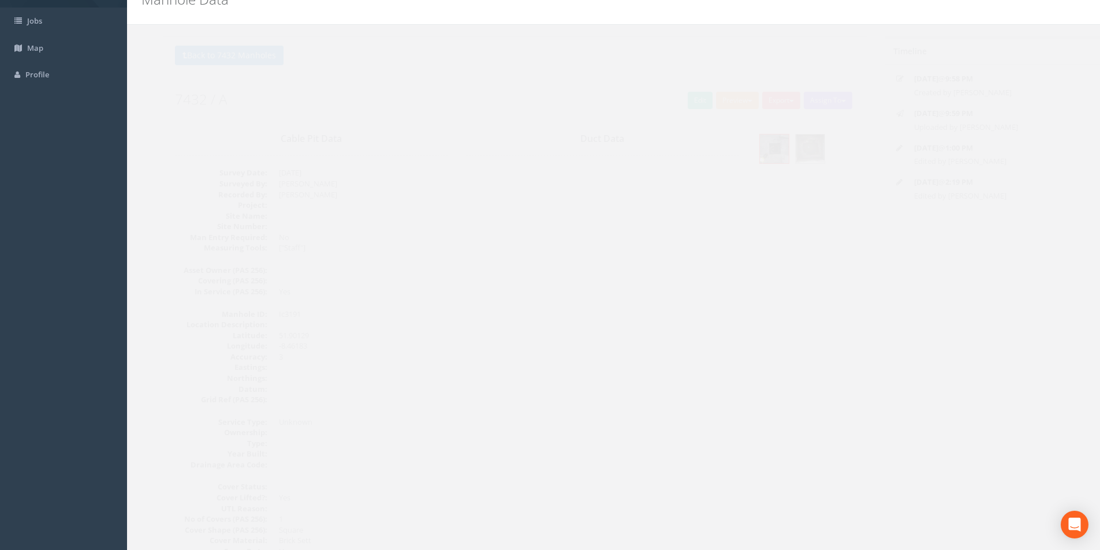
scroll to position [0, 0]
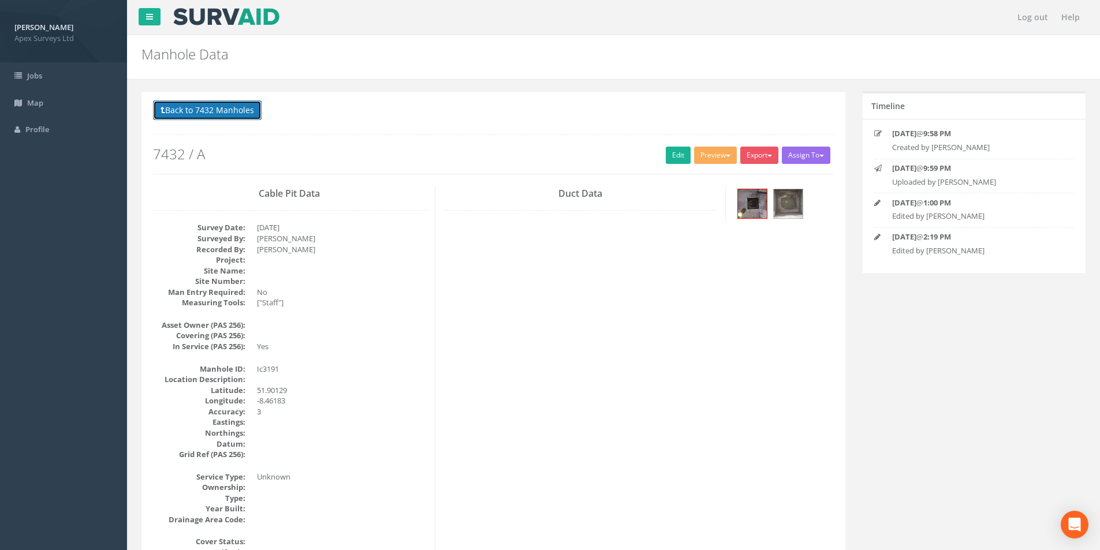
click at [195, 111] on button "Back to 7432 Manholes" at bounding box center [207, 111] width 109 height 20
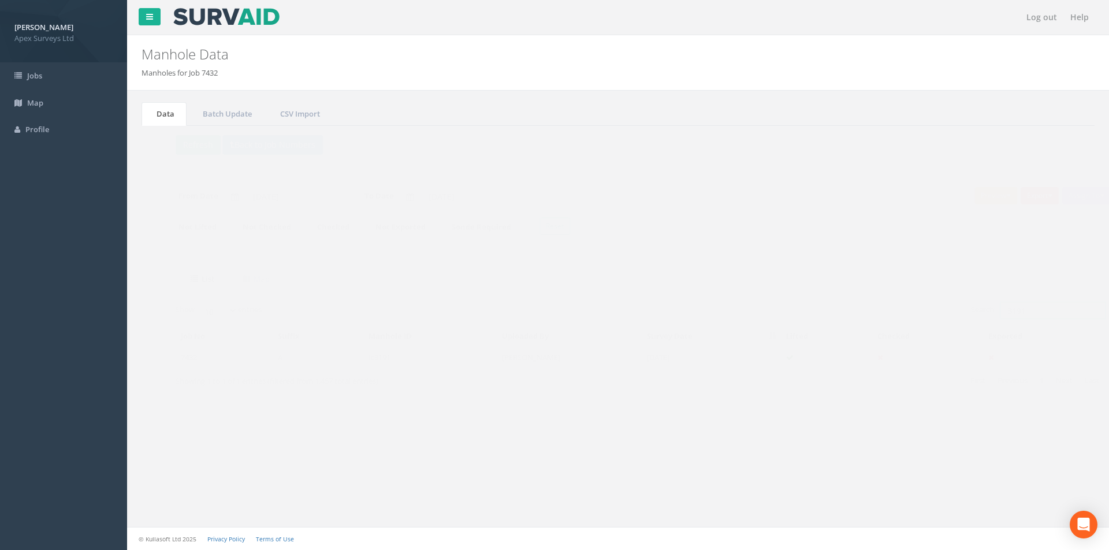
drag, startPoint x: 1010, startPoint y: 311, endPoint x: 974, endPoint y: 314, distance: 36.5
click at [974, 314] on label "Search: 3191" at bounding box center [1015, 310] width 135 height 17
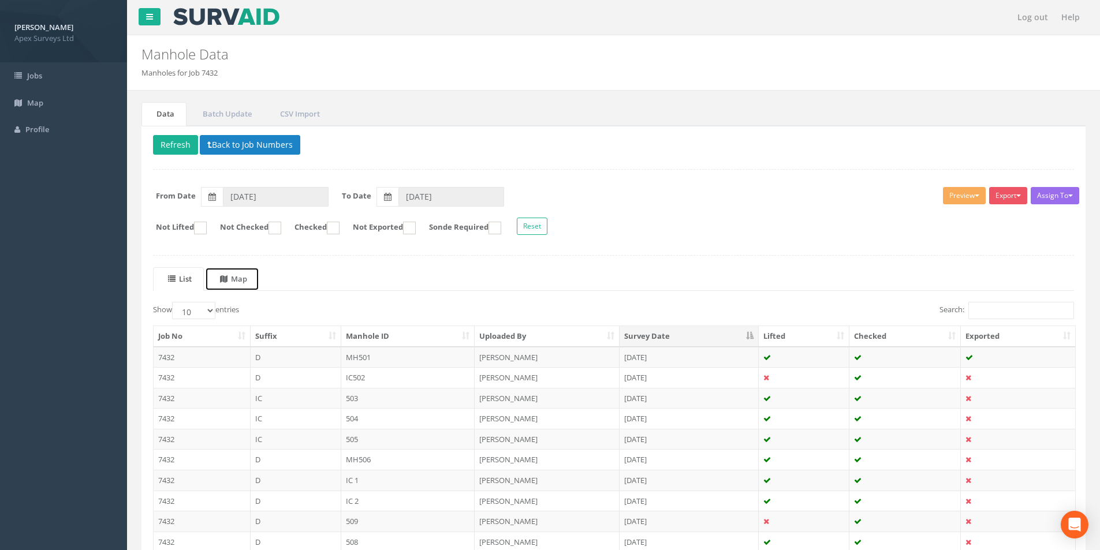
click at [240, 287] on link "Map" at bounding box center [232, 279] width 54 height 24
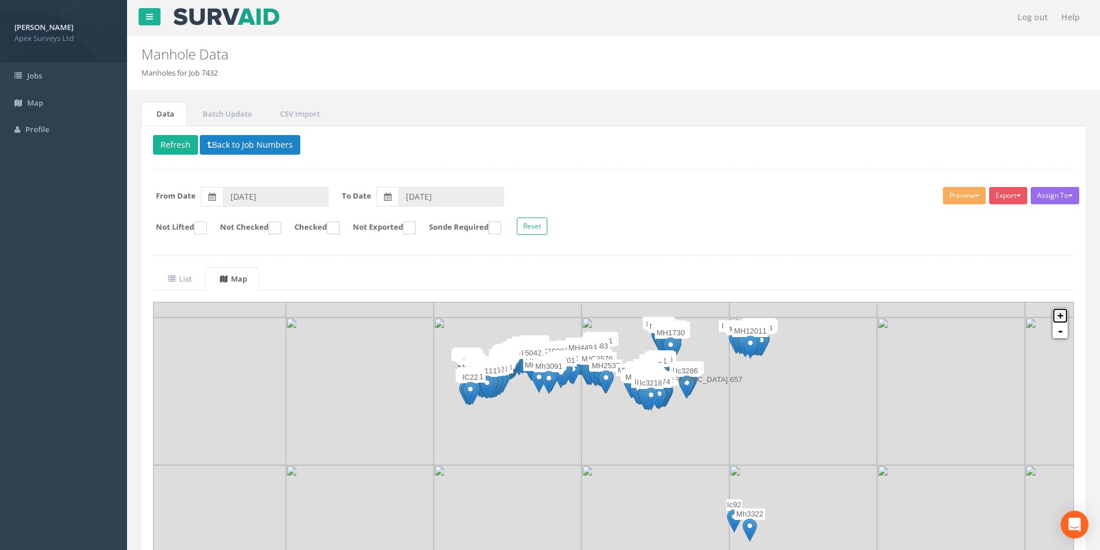
click at [1061, 315] on link "+" at bounding box center [1060, 315] width 15 height 15
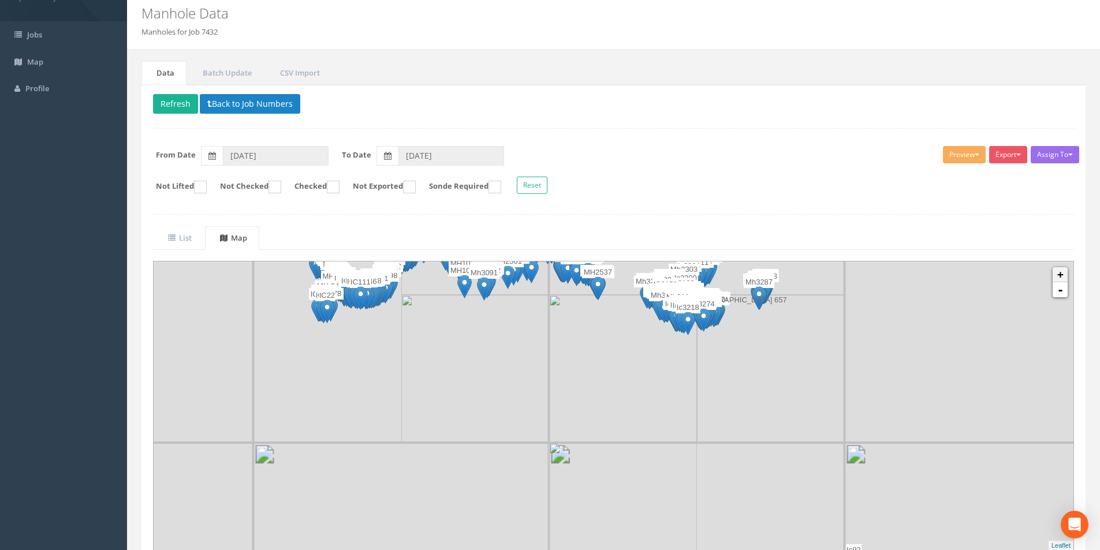
click at [154, 262] on div at bounding box center [154, 262] width 0 height 0
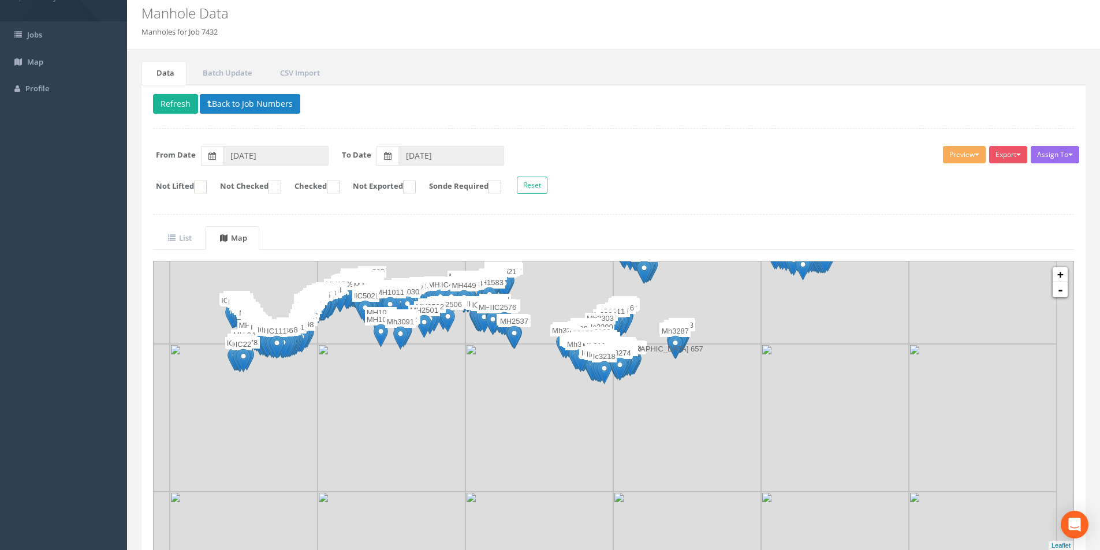
drag, startPoint x: 630, startPoint y: 315, endPoint x: 544, endPoint y: 367, distance: 100.5
click at [544, 367] on img at bounding box center [540, 418] width 148 height 148
click at [1064, 274] on link "+" at bounding box center [1060, 274] width 15 height 15
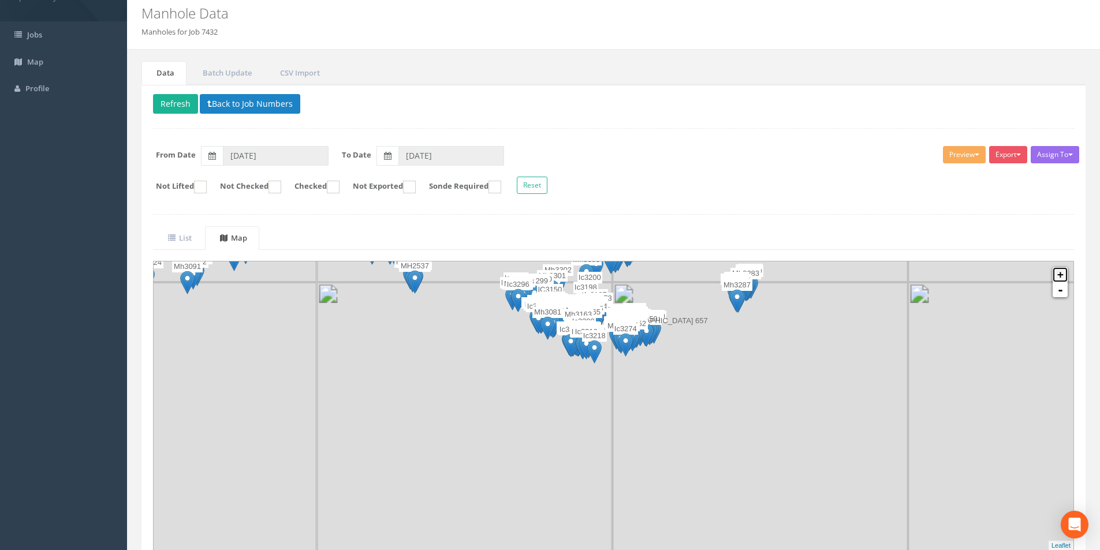
click at [1058, 273] on link "+" at bounding box center [1060, 274] width 15 height 15
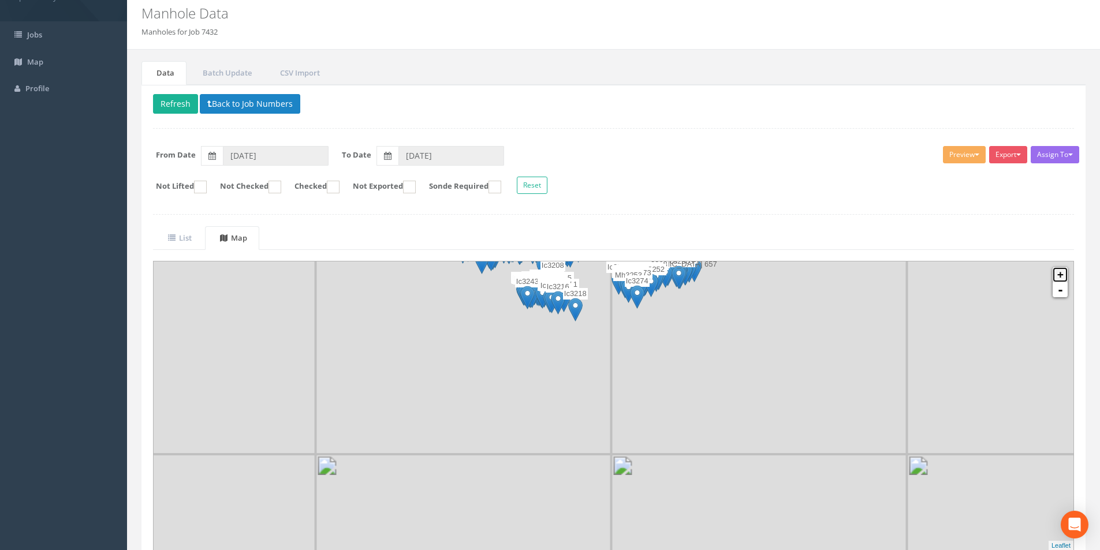
click at [1058, 273] on link "+" at bounding box center [1060, 274] width 15 height 15
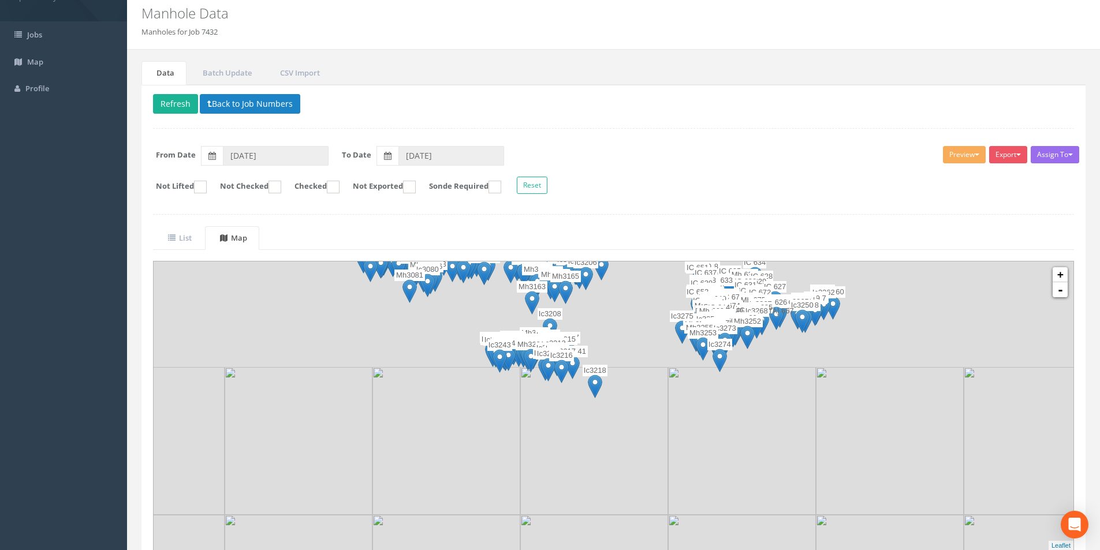
drag, startPoint x: 457, startPoint y: 330, endPoint x: 518, endPoint y: 493, distance: 173.8
click at [518, 493] on img at bounding box center [447, 441] width 148 height 148
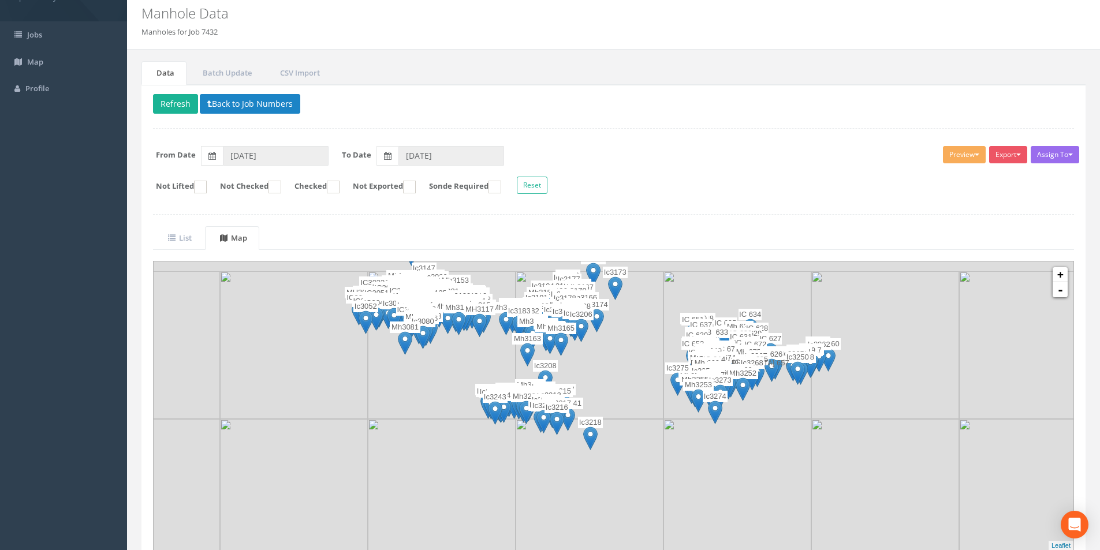
drag, startPoint x: 440, startPoint y: 349, endPoint x: 425, endPoint y: 451, distance: 102.9
click at [124, 523] on div at bounding box center [124, 523] width 0 height 0
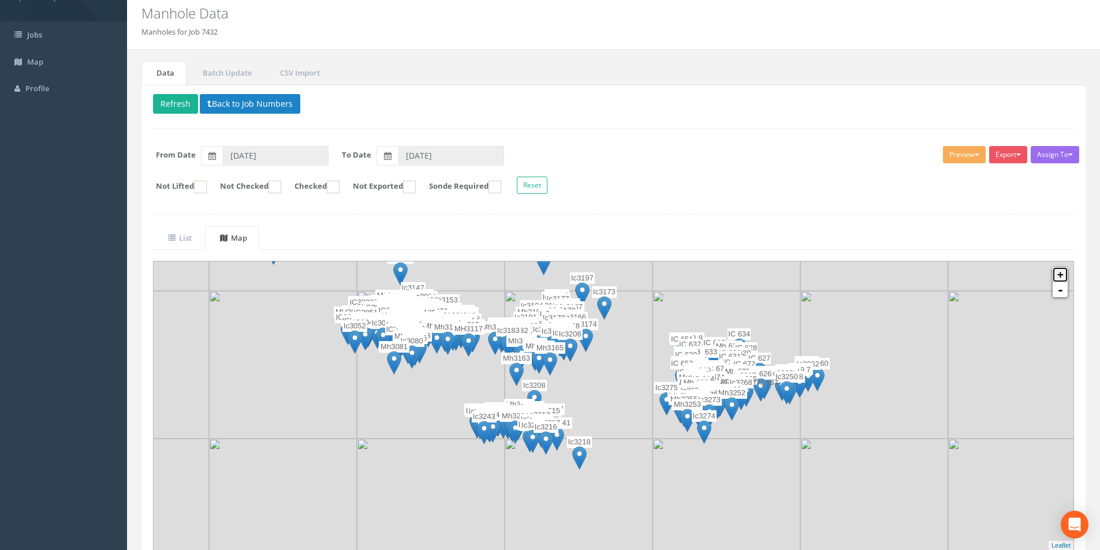
click at [1066, 279] on link "+" at bounding box center [1060, 274] width 15 height 15
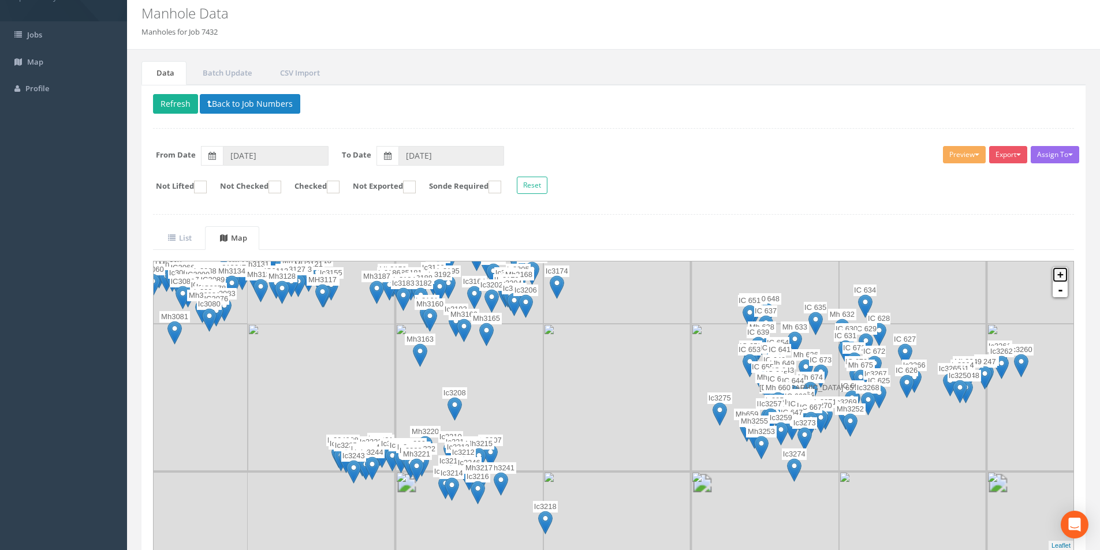
click at [1059, 275] on link "+" at bounding box center [1060, 274] width 15 height 15
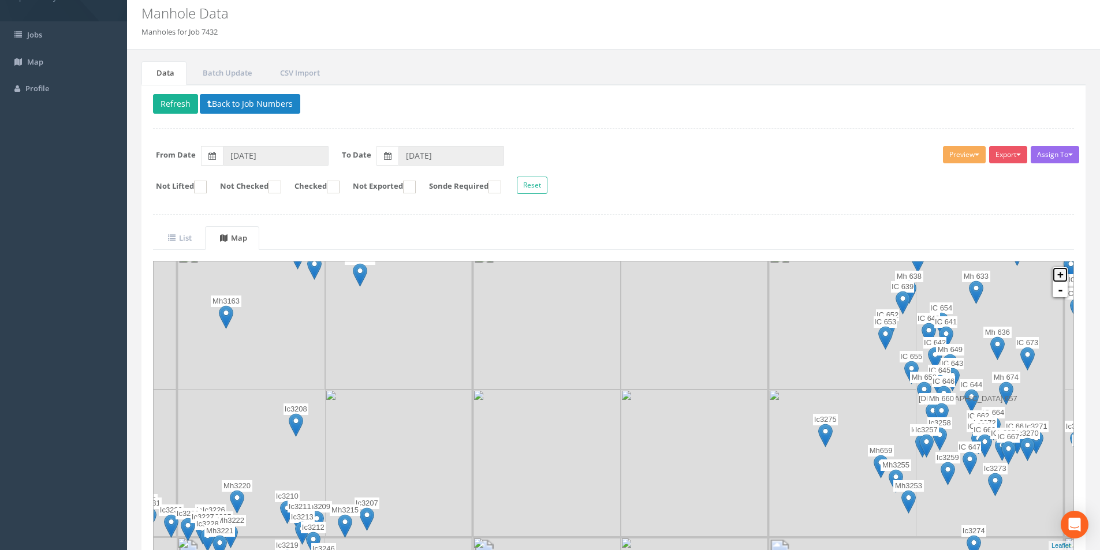
click at [1059, 275] on link "+" at bounding box center [1060, 274] width 15 height 15
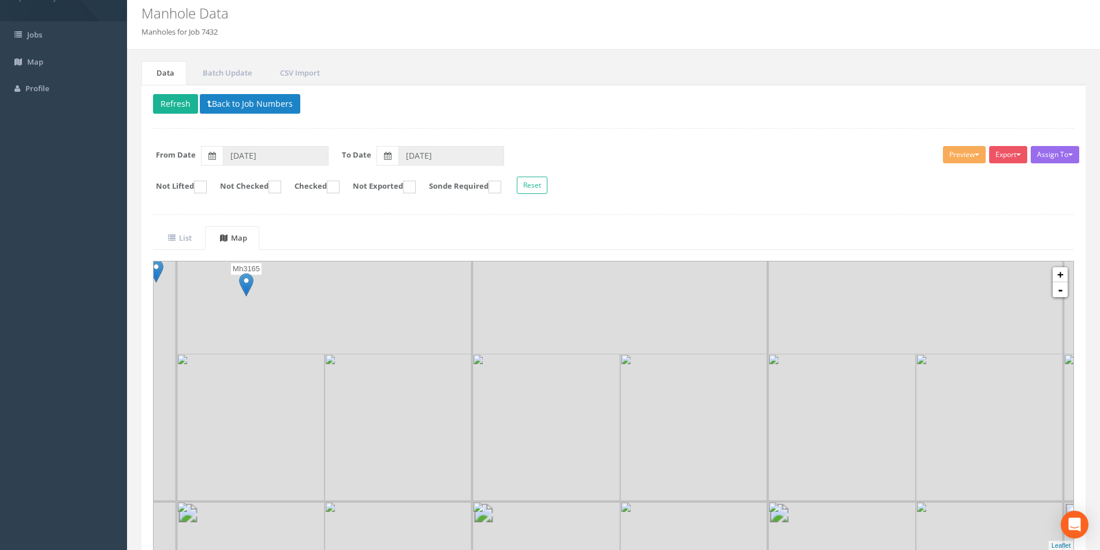
drag, startPoint x: 317, startPoint y: 379, endPoint x: 470, endPoint y: 489, distance: 188.7
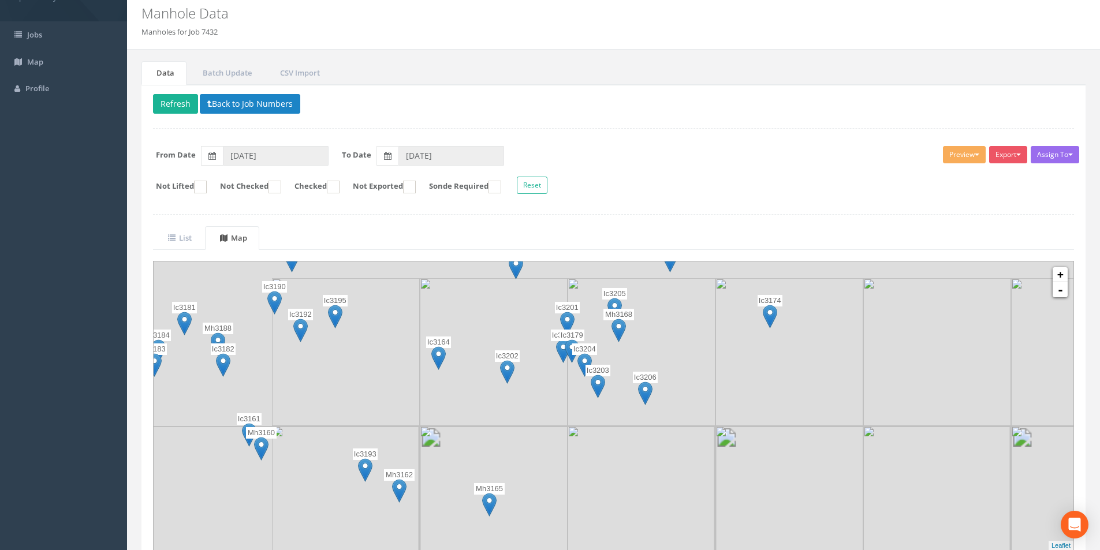
drag, startPoint x: 431, startPoint y: 390, endPoint x: 588, endPoint y: 533, distance: 212.2
click at [588, 533] on img at bounding box center [642, 500] width 148 height 148
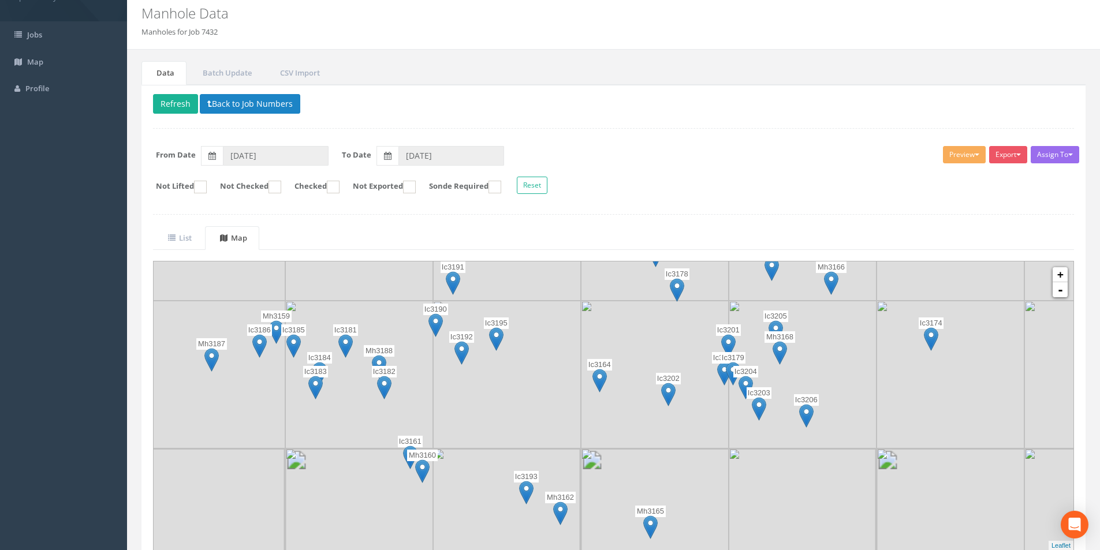
drag, startPoint x: 377, startPoint y: 378, endPoint x: 540, endPoint y: 400, distance: 164.4
click at [540, 400] on img at bounding box center [507, 375] width 148 height 148
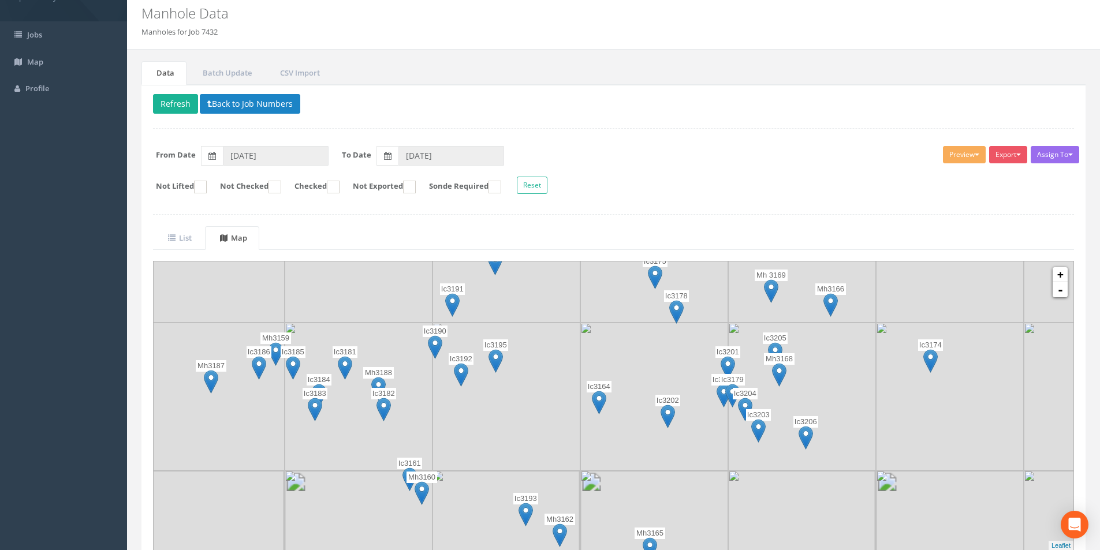
drag, startPoint x: 434, startPoint y: 346, endPoint x: 433, endPoint y: 369, distance: 22.6
click at [433, 369] on img at bounding box center [507, 397] width 148 height 148
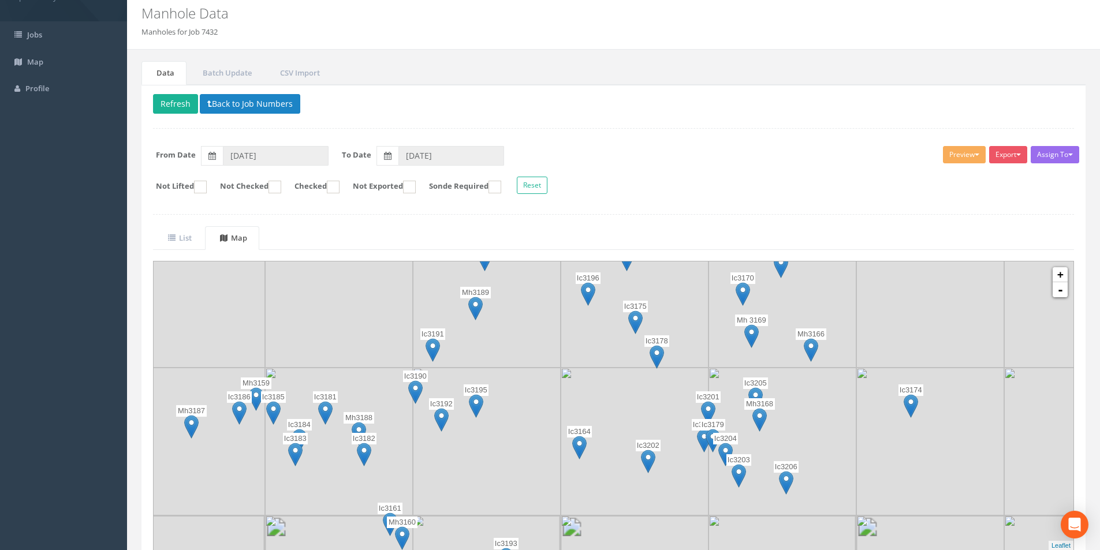
drag, startPoint x: 479, startPoint y: 304, endPoint x: 459, endPoint y: 355, distance: 54.2
click at [459, 355] on img at bounding box center [487, 294] width 148 height 148
click at [473, 303] on img at bounding box center [475, 309] width 14 height 24
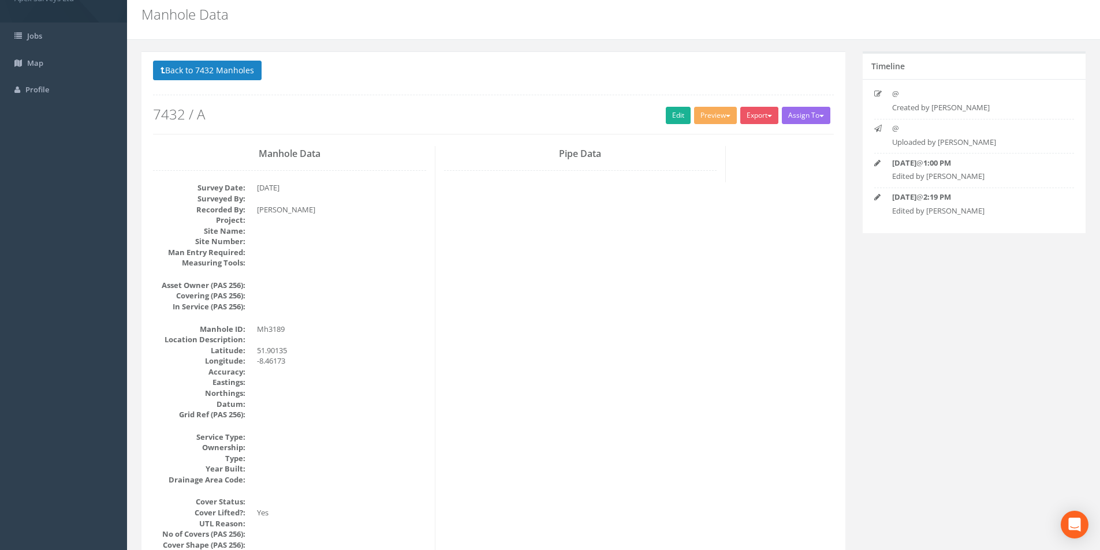
scroll to position [0, 0]
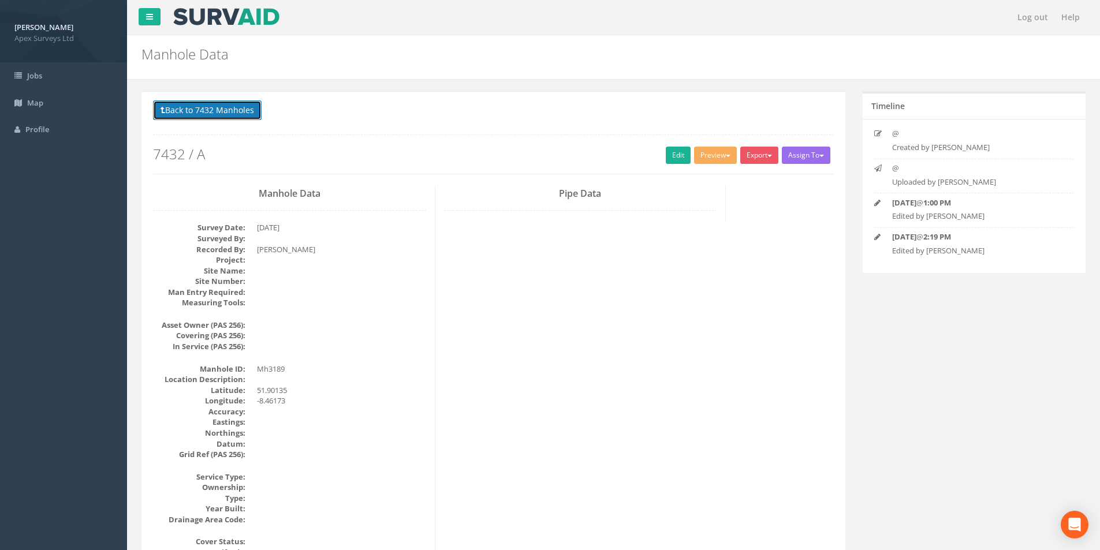
click at [170, 113] on button "Back to 7432 Manholes" at bounding box center [207, 111] width 109 height 20
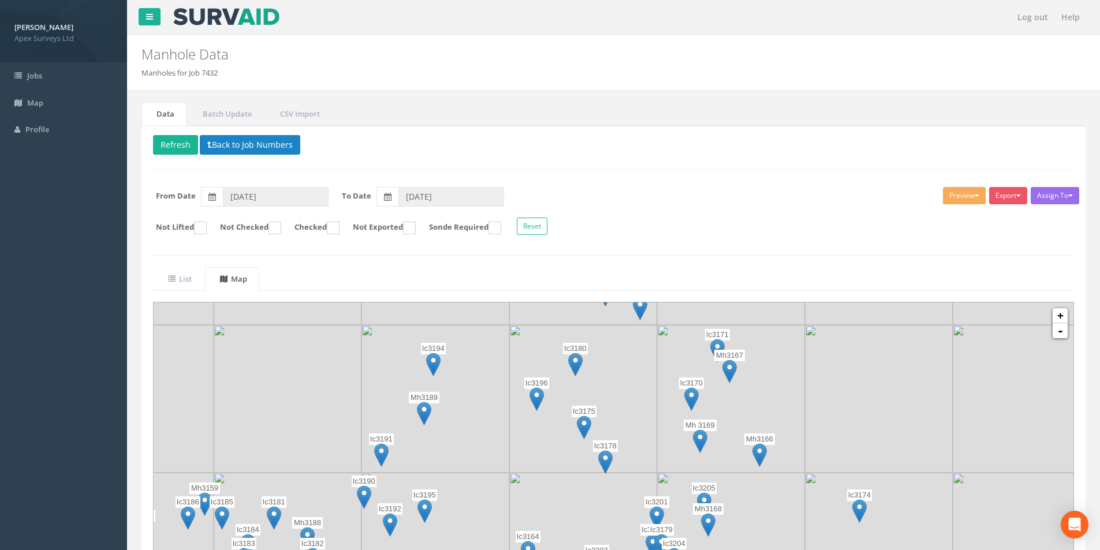
drag, startPoint x: 533, startPoint y: 436, endPoint x: 481, endPoint y: 499, distance: 81.7
click at [481, 499] on img at bounding box center [436, 547] width 148 height 148
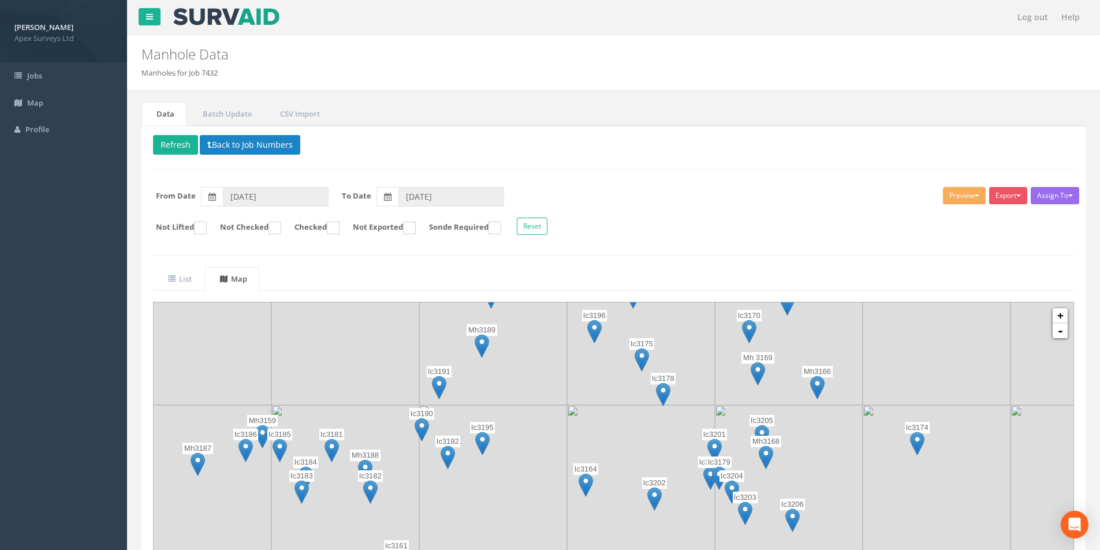
drag, startPoint x: 504, startPoint y: 405, endPoint x: 589, endPoint y: 299, distance: 135.7
click at [589, 299] on div "List Map Show 10 25 50 100 entries Search: Job No Suffix Manhole ID Uploaded By…" at bounding box center [613, 429] width 921 height 325
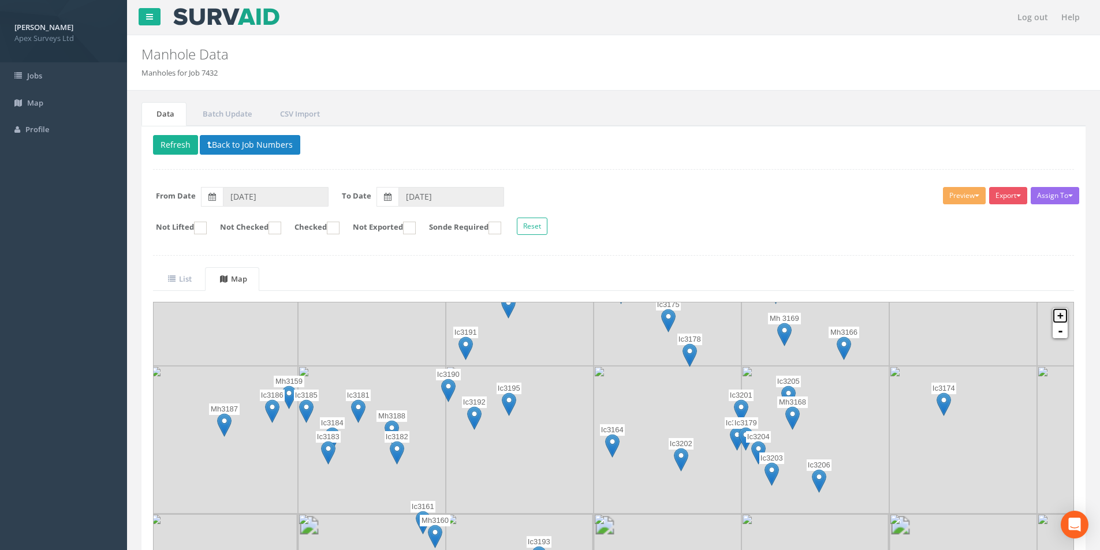
click at [1063, 315] on link "+" at bounding box center [1060, 315] width 15 height 15
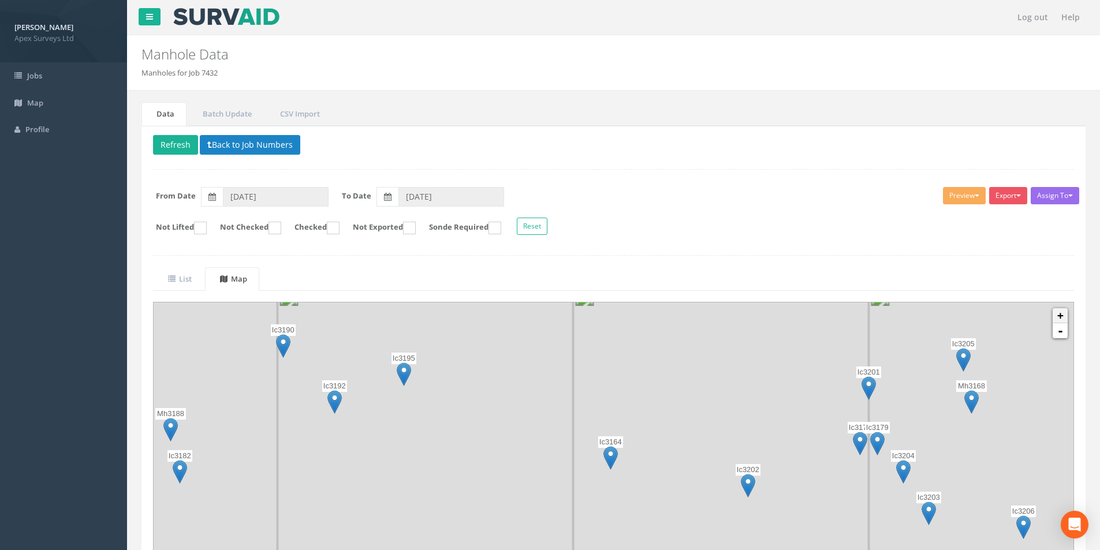
scroll to position [41, 0]
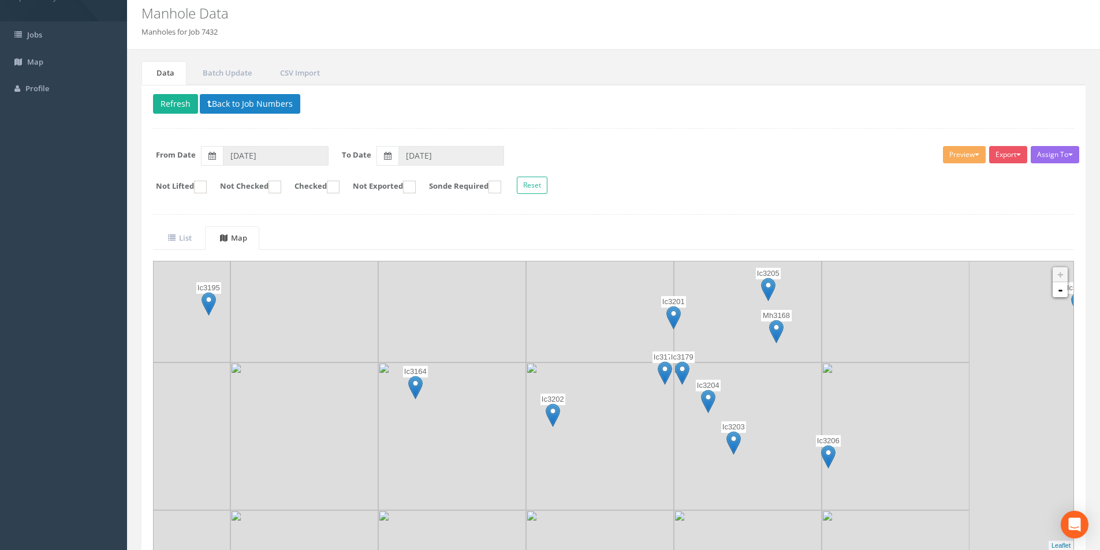
drag, startPoint x: 742, startPoint y: 404, endPoint x: 541, endPoint y: 374, distance: 202.8
click at [541, 374] on img at bounding box center [600, 437] width 148 height 148
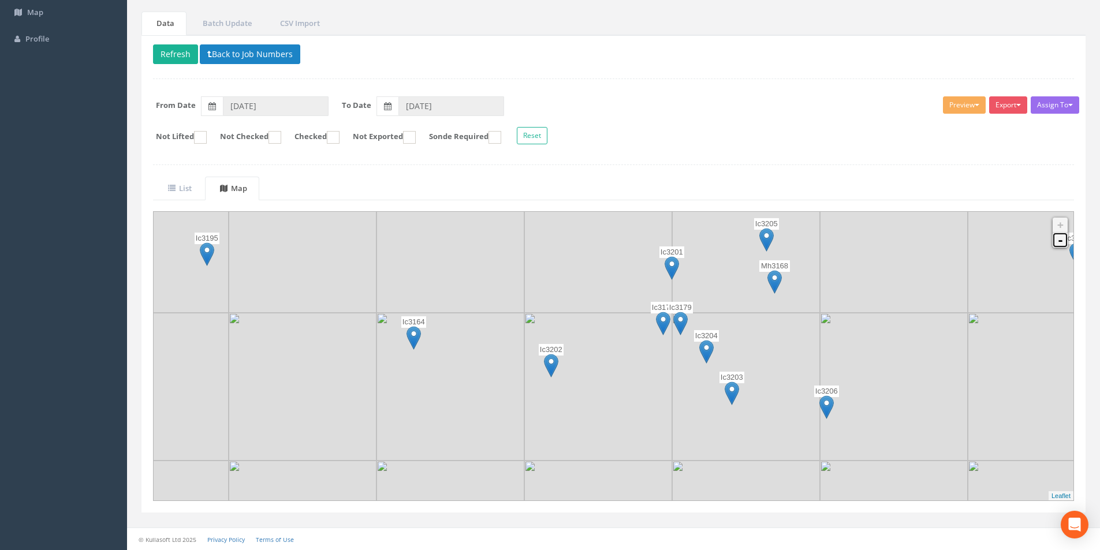
click at [1059, 241] on link "-" at bounding box center [1060, 240] width 15 height 15
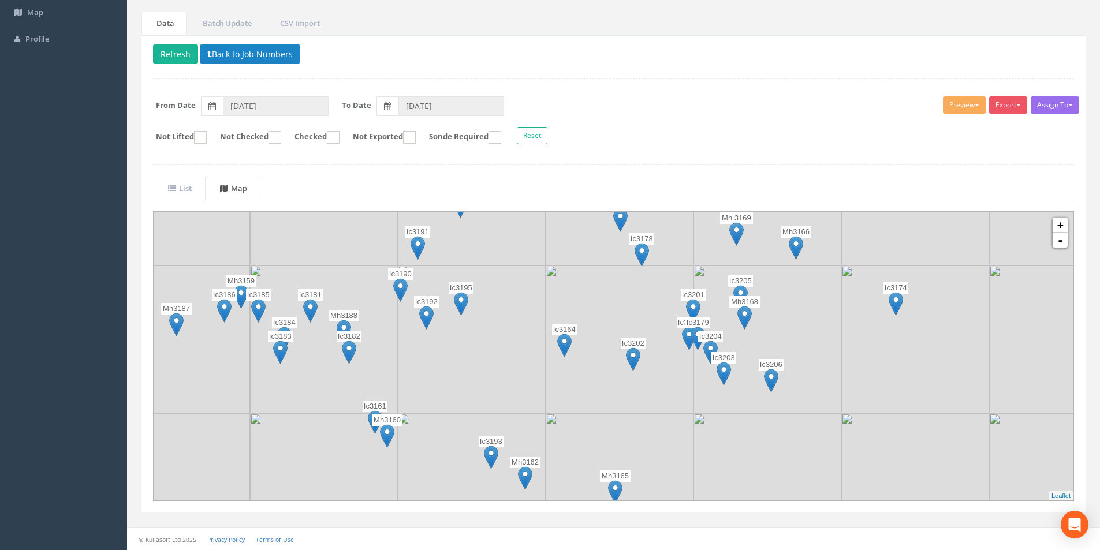
drag, startPoint x: 457, startPoint y: 361, endPoint x: 511, endPoint y: 366, distance: 54.0
click at [511, 366] on img at bounding box center [472, 340] width 148 height 148
click at [202, 186] on link "List" at bounding box center [178, 189] width 51 height 24
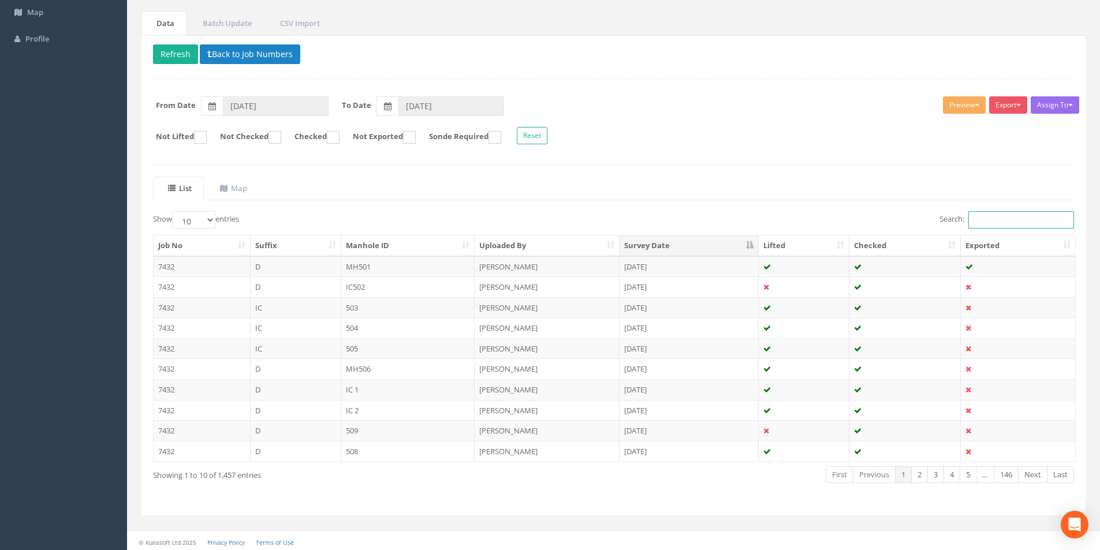
click at [999, 217] on input "Search:" at bounding box center [1022, 219] width 106 height 17
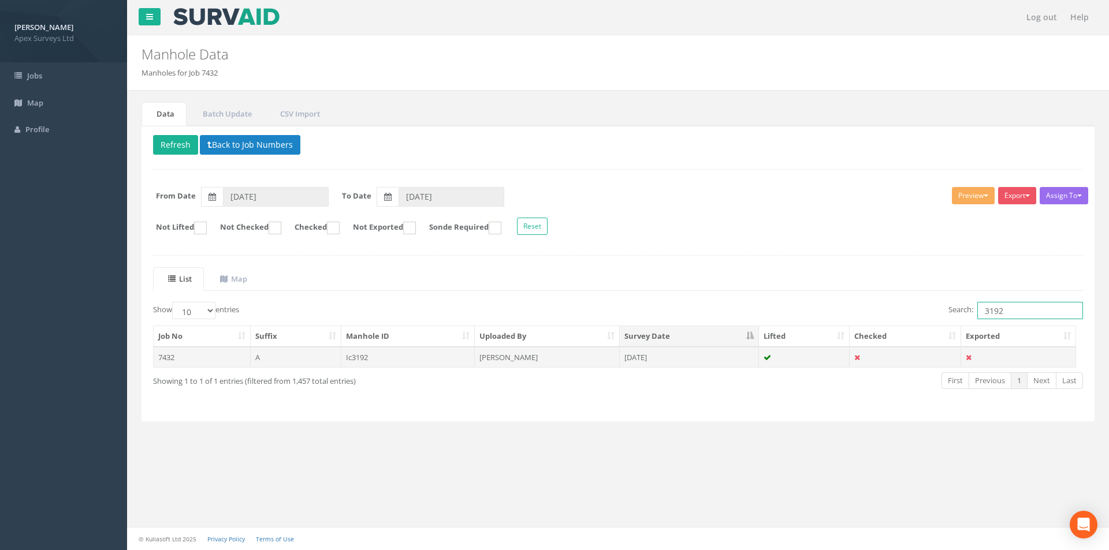
type input "3192"
click at [561, 360] on td "[PERSON_NAME]" at bounding box center [547, 357] width 145 height 21
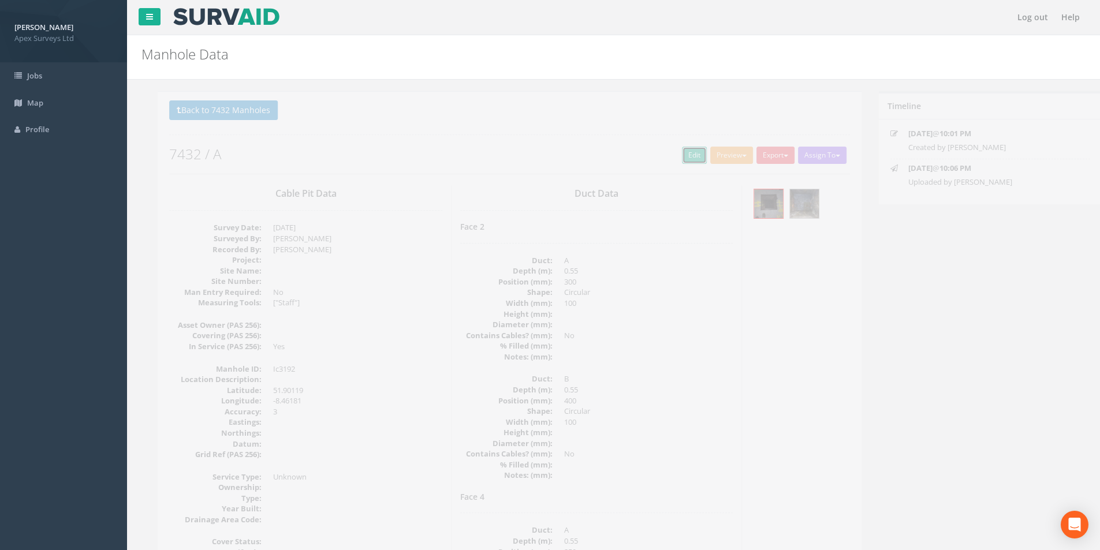
click at [668, 158] on link "Edit" at bounding box center [678, 155] width 25 height 17
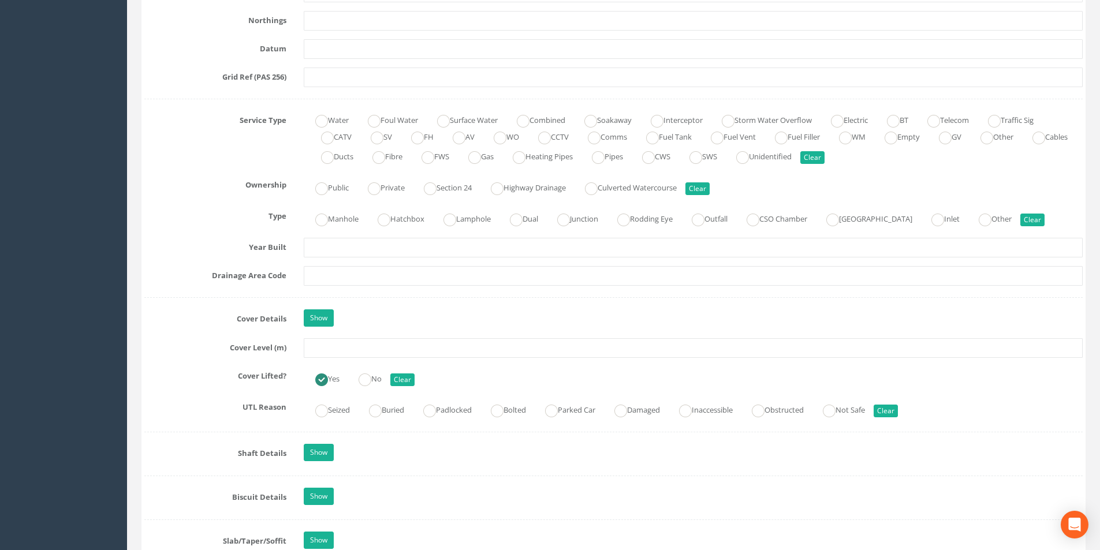
scroll to position [751, 0]
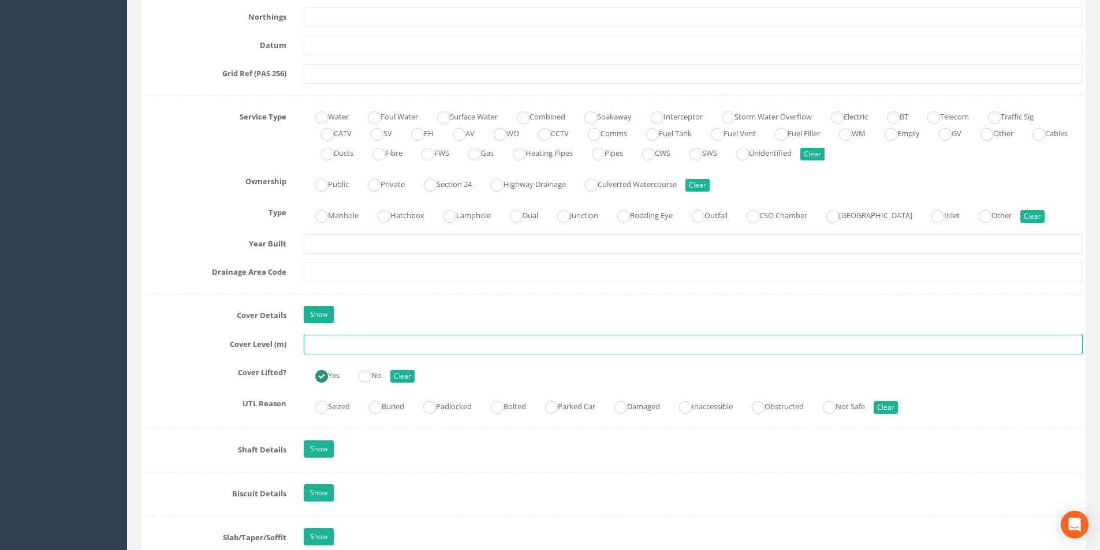
click at [366, 349] on input "text" at bounding box center [693, 345] width 779 height 20
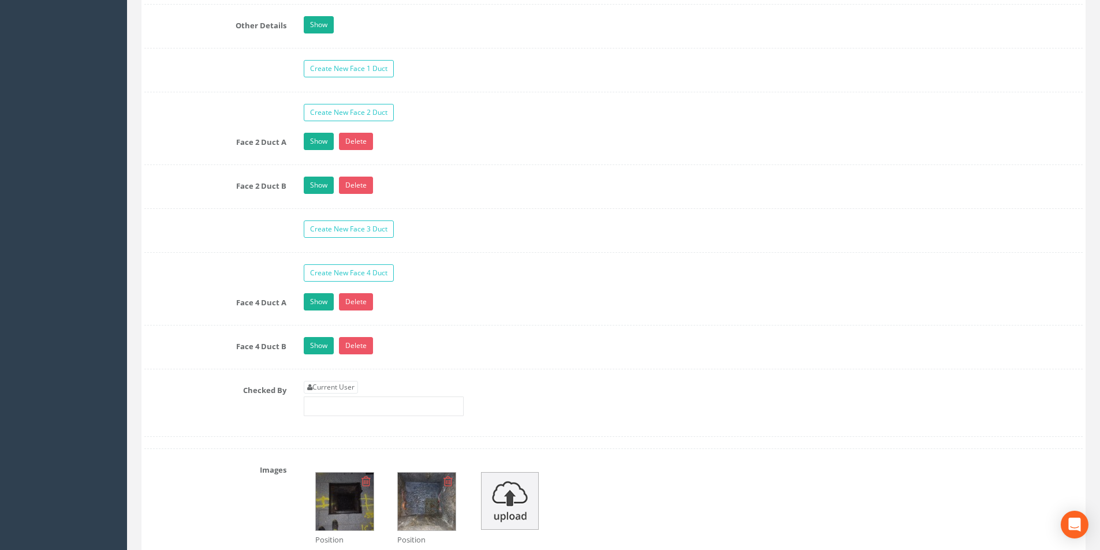
scroll to position [2022, 0]
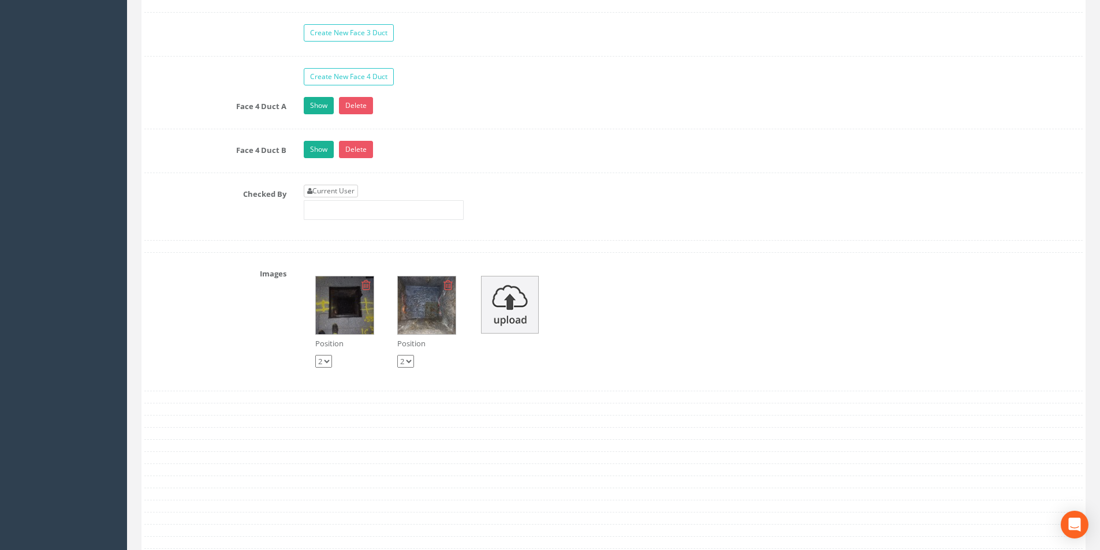
type input "2.69"
click at [337, 194] on link "Current User" at bounding box center [331, 191] width 54 height 13
type input "[PERSON_NAME]"
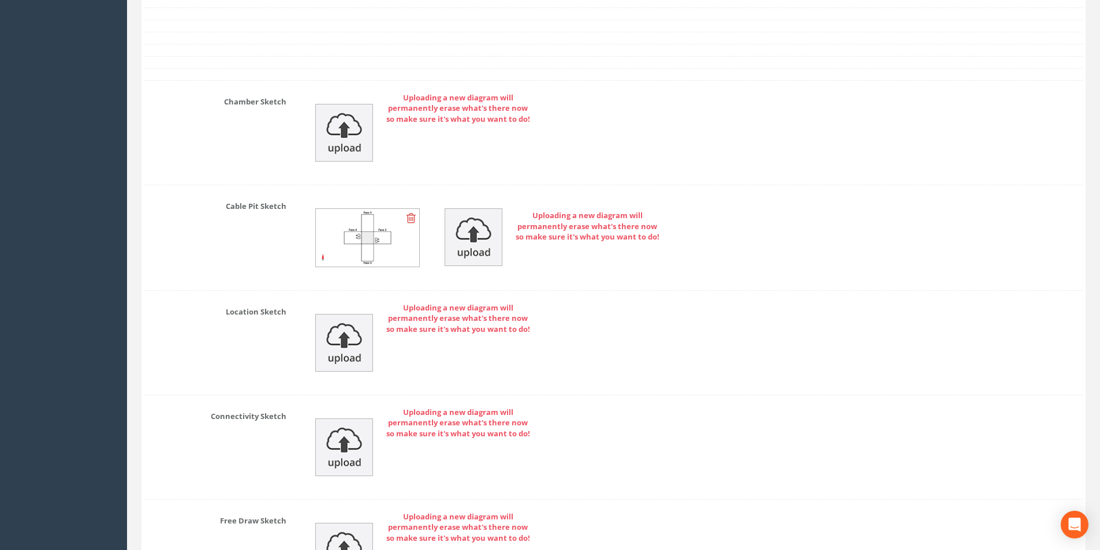
scroll to position [2636, 0]
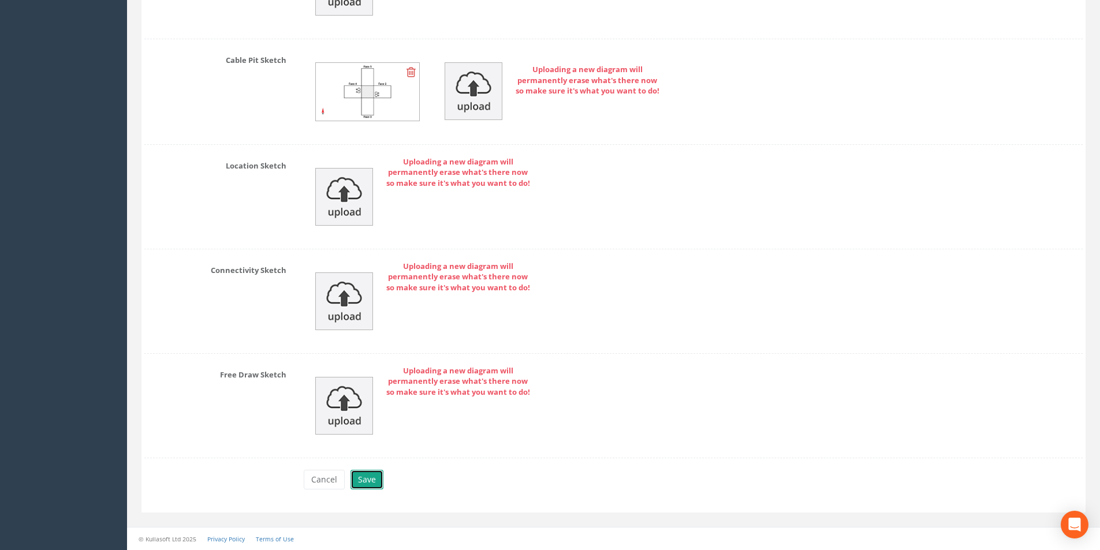
click at [368, 478] on button "Save" at bounding box center [367, 480] width 33 height 20
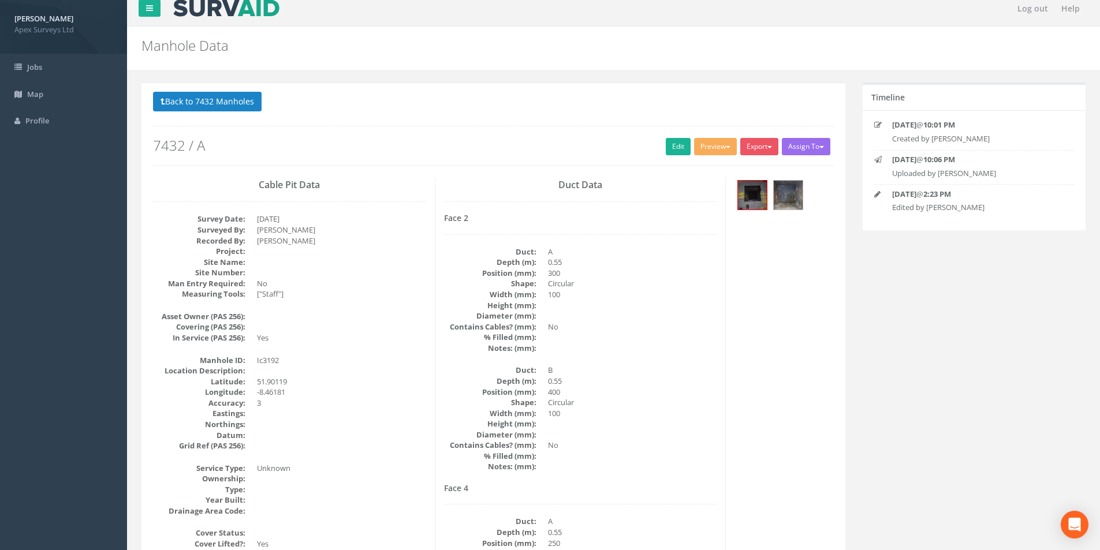
scroll to position [0, 0]
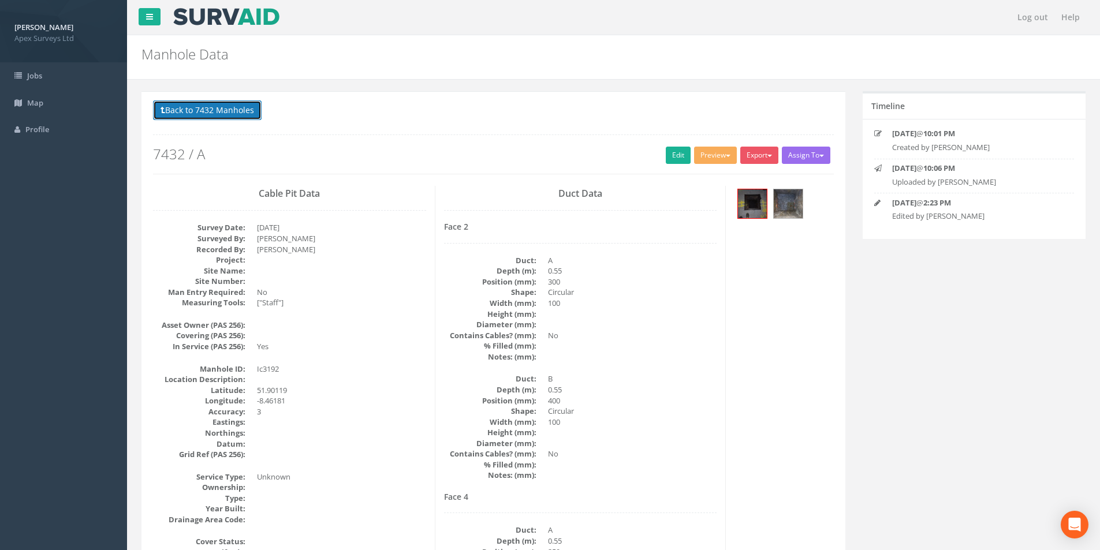
click at [195, 105] on button "Back to 7432 Manholes" at bounding box center [207, 111] width 109 height 20
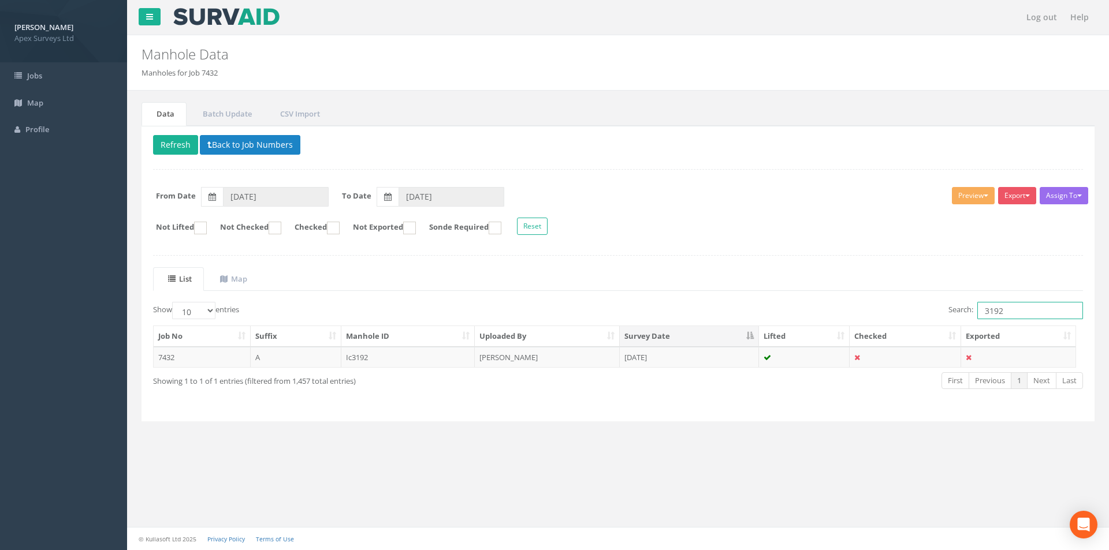
drag, startPoint x: 1009, startPoint y: 312, endPoint x: 973, endPoint y: 314, distance: 35.9
click at [973, 314] on label "Search: 3192" at bounding box center [1015, 310] width 135 height 17
click at [710, 352] on td "[DATE]" at bounding box center [689, 357] width 139 height 21
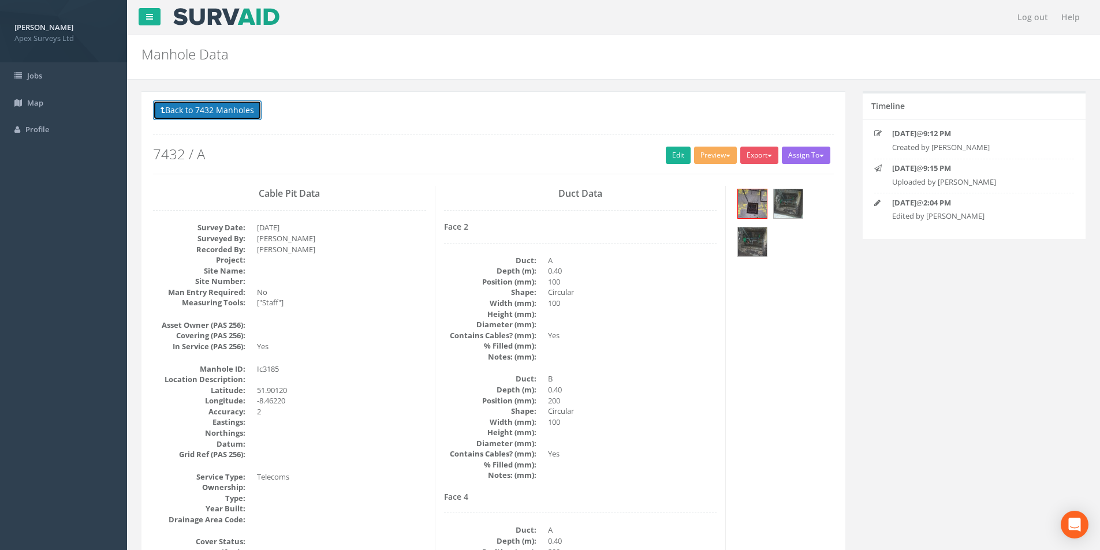
click at [218, 117] on button "Back to 7432 Manholes" at bounding box center [207, 111] width 109 height 20
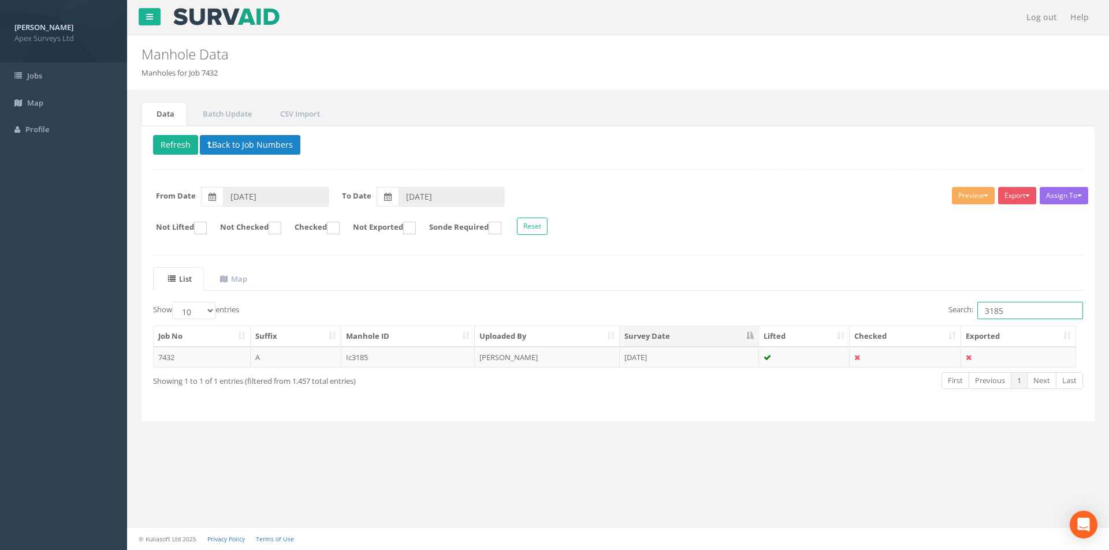
drag, startPoint x: 1028, startPoint y: 310, endPoint x: 965, endPoint y: 310, distance: 63.0
click at [965, 310] on label "Search: 3185" at bounding box center [1015, 310] width 135 height 17
click at [612, 362] on td "[PERSON_NAME]" at bounding box center [547, 357] width 145 height 21
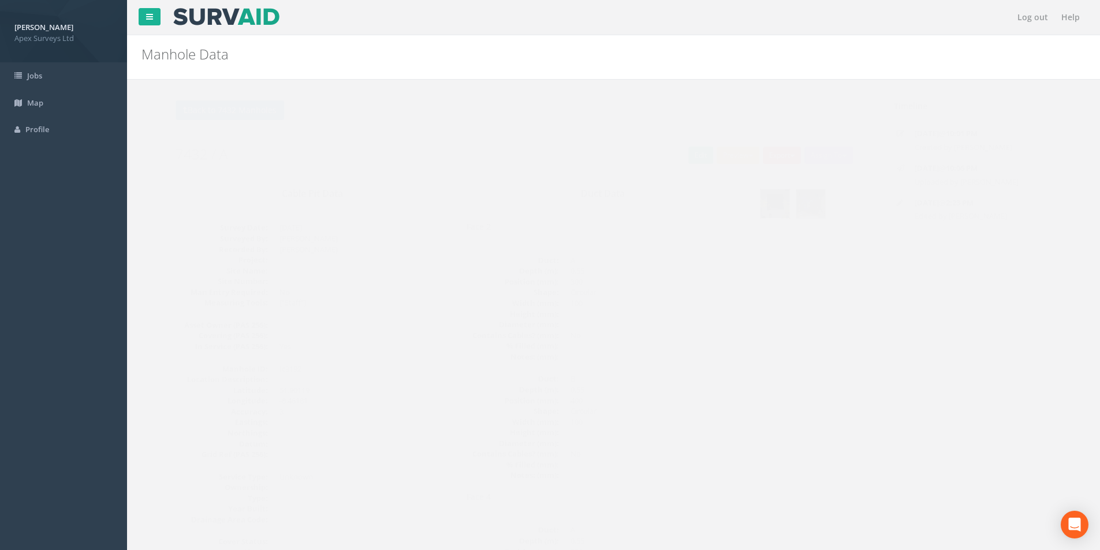
click at [759, 206] on img at bounding box center [752, 203] width 29 height 29
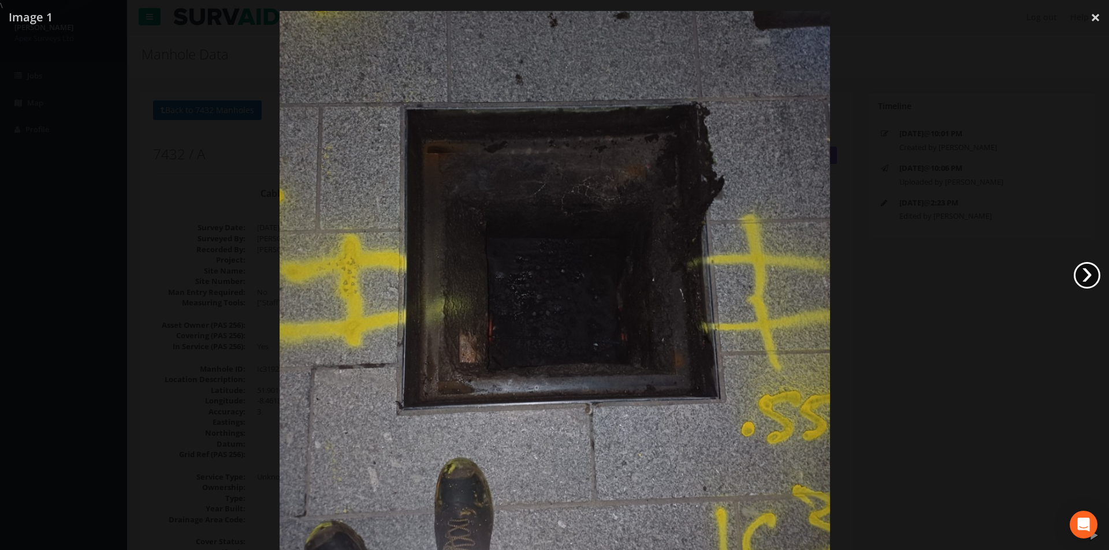
click at [1092, 277] on link "›" at bounding box center [1087, 275] width 27 height 27
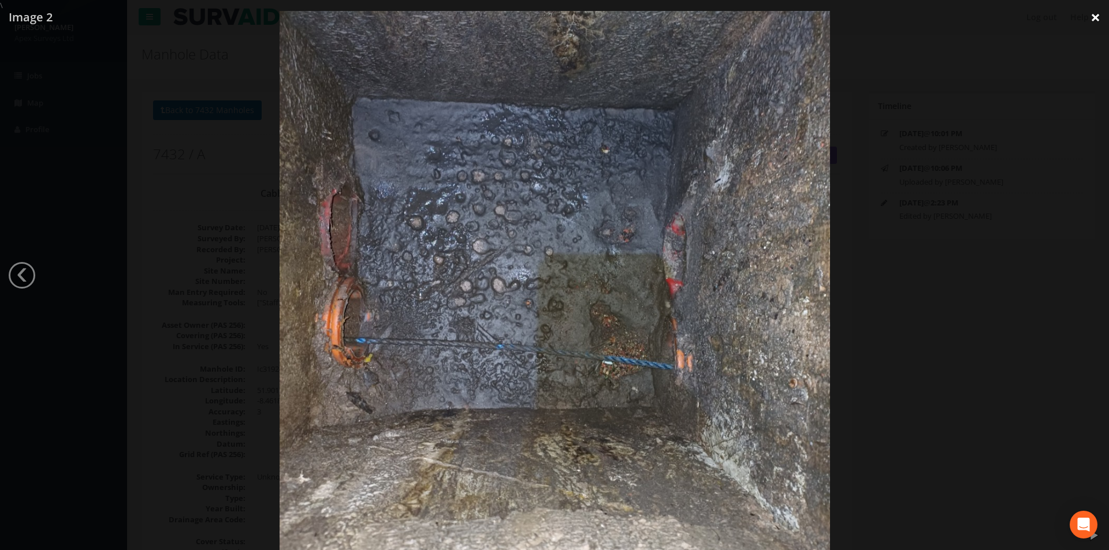
click at [1093, 20] on link "×" at bounding box center [1095, 17] width 27 height 35
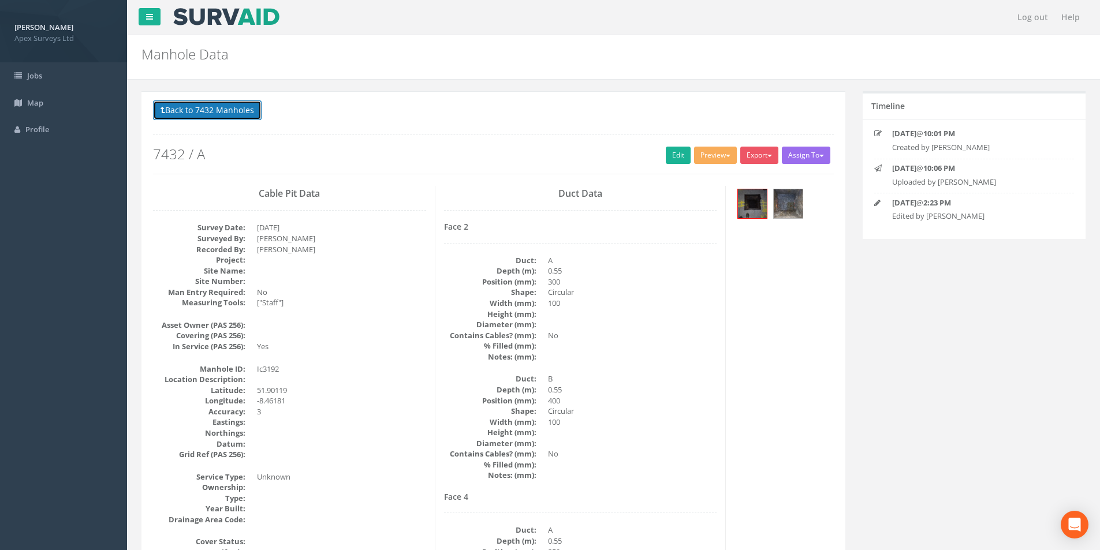
click at [174, 110] on button "Back to 7432 Manholes" at bounding box center [207, 111] width 109 height 20
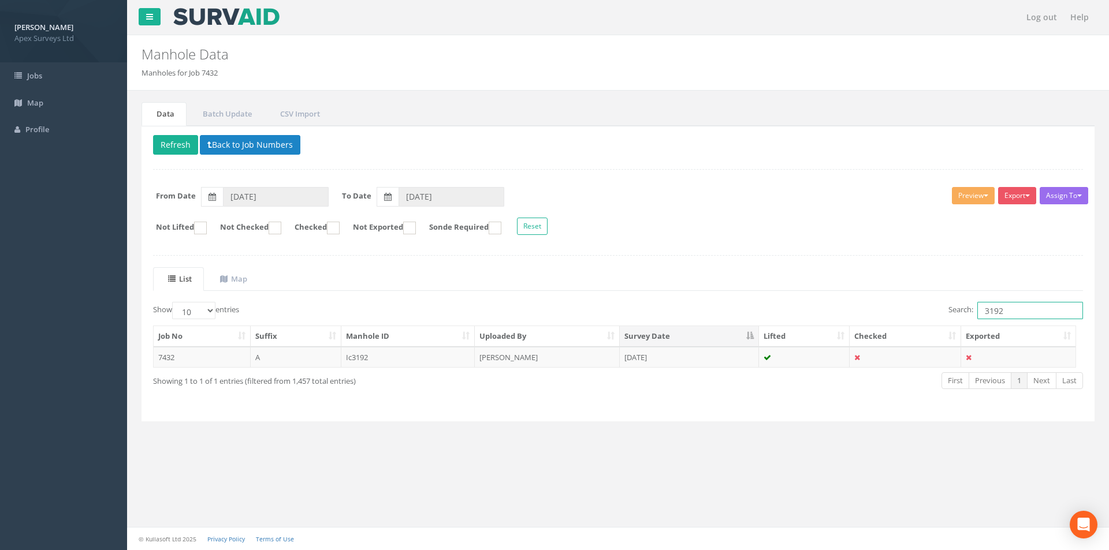
click at [1012, 312] on input "3192" at bounding box center [1030, 310] width 106 height 17
type input "3193"
click at [571, 359] on td "[PERSON_NAME]" at bounding box center [547, 357] width 145 height 21
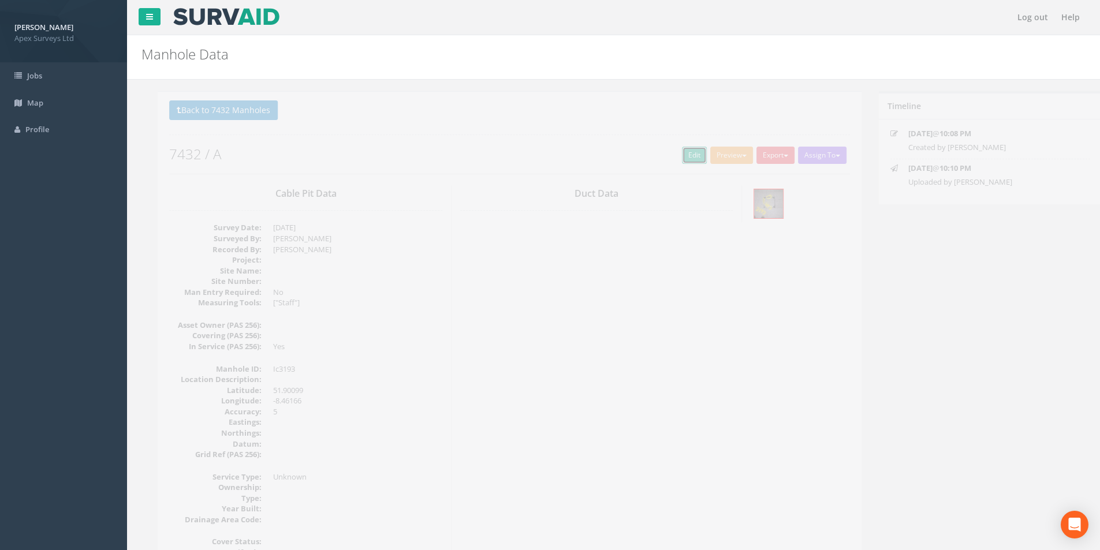
click at [666, 161] on link "Edit" at bounding box center [678, 155] width 25 height 17
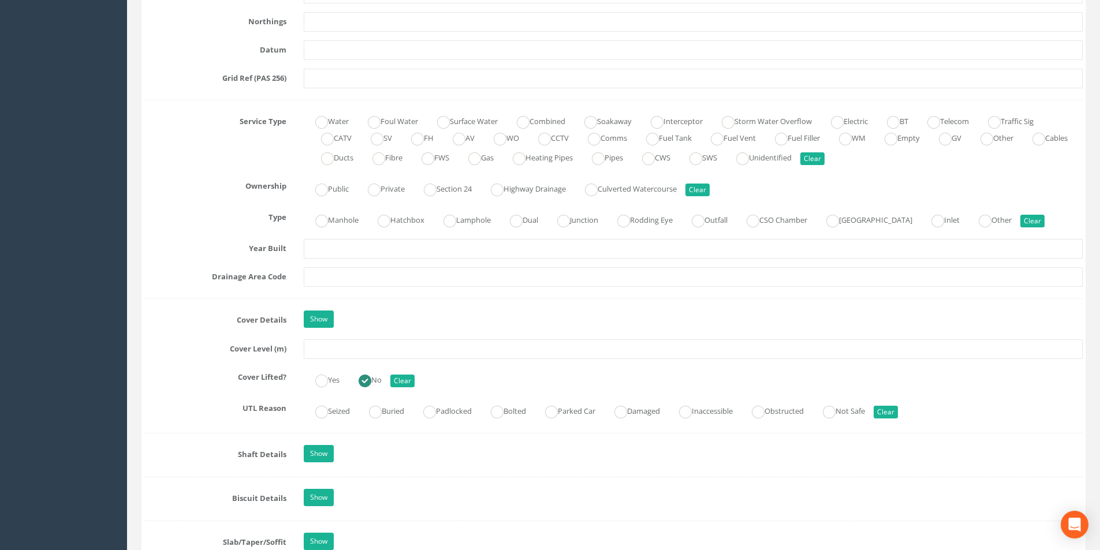
scroll to position [751, 0]
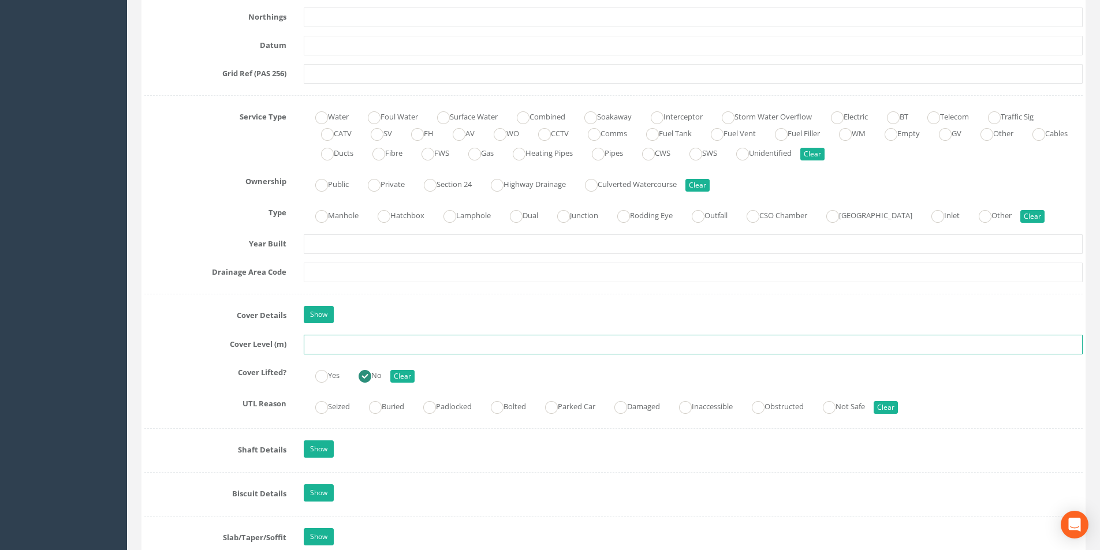
click at [339, 345] on input "text" at bounding box center [693, 345] width 779 height 20
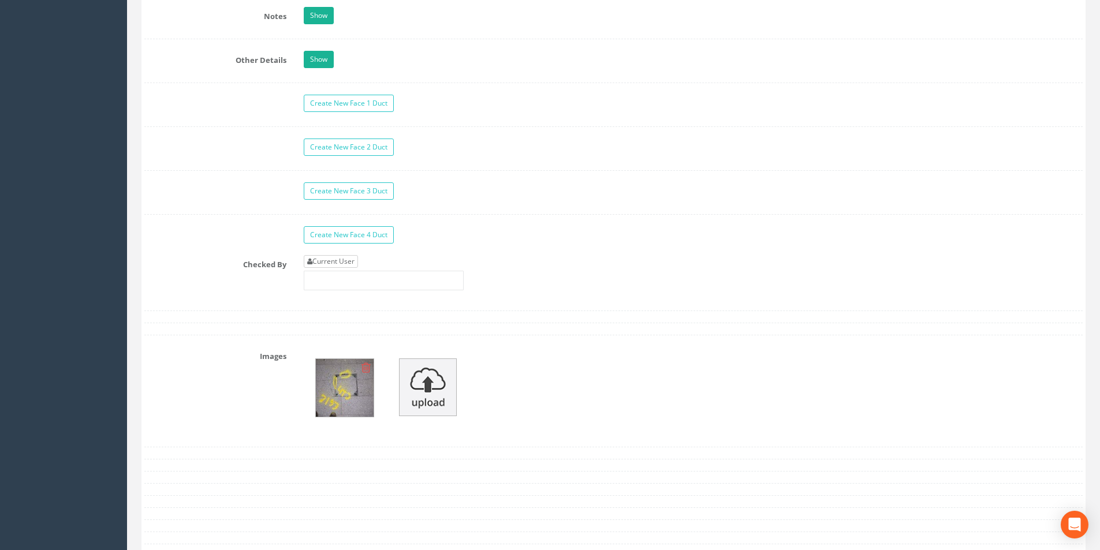
type input "2.77"
click at [336, 264] on link "Current User" at bounding box center [331, 261] width 54 height 13
type input "[PERSON_NAME]"
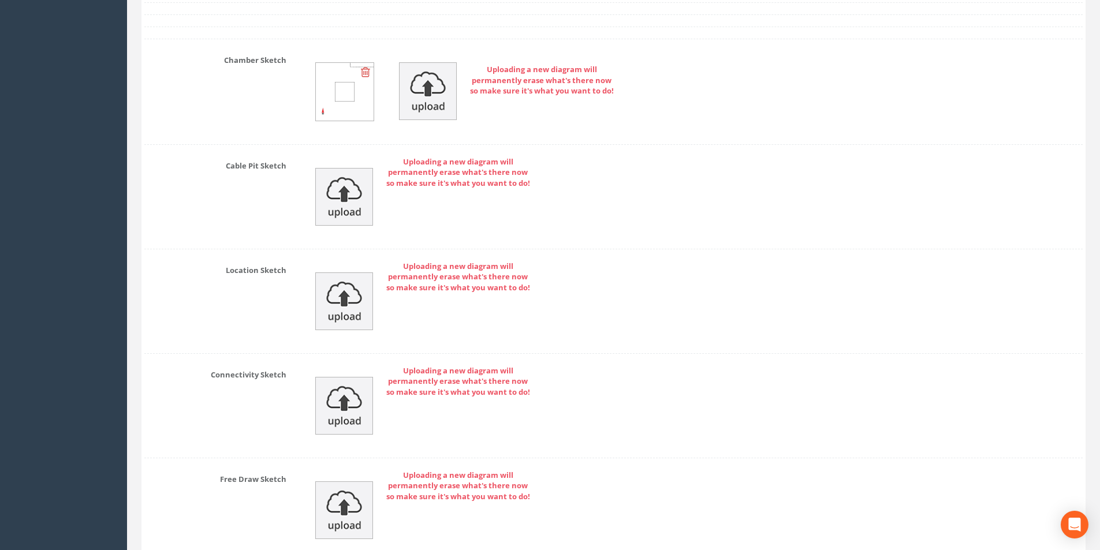
scroll to position [2461, 0]
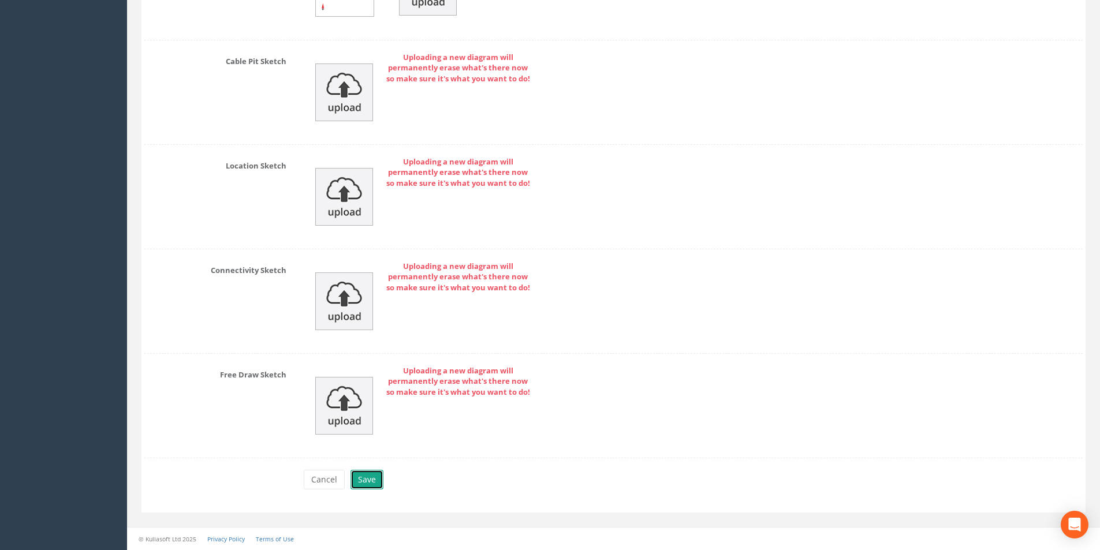
click at [366, 481] on button "Save" at bounding box center [367, 480] width 33 height 20
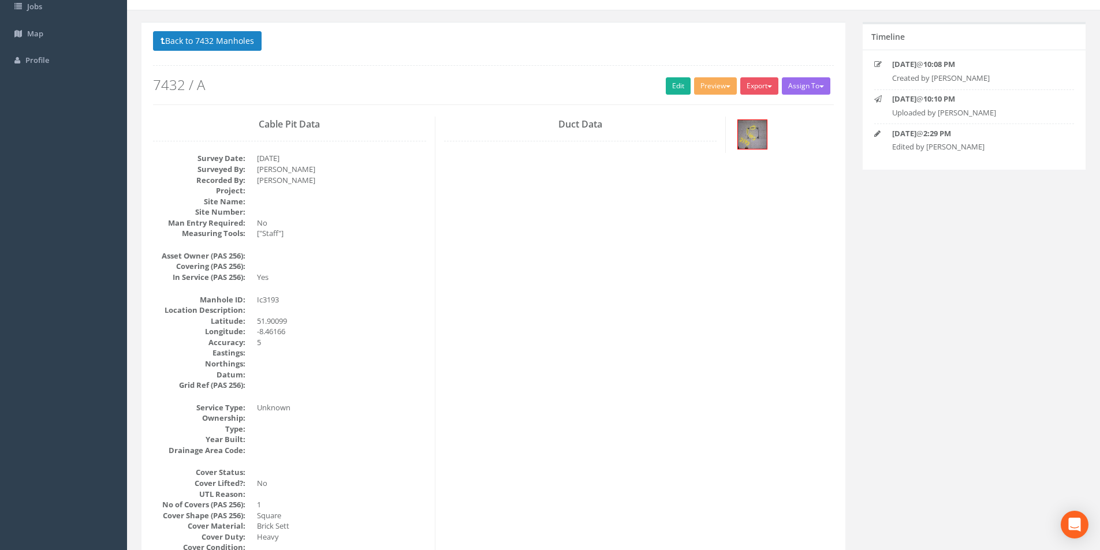
scroll to position [0, 0]
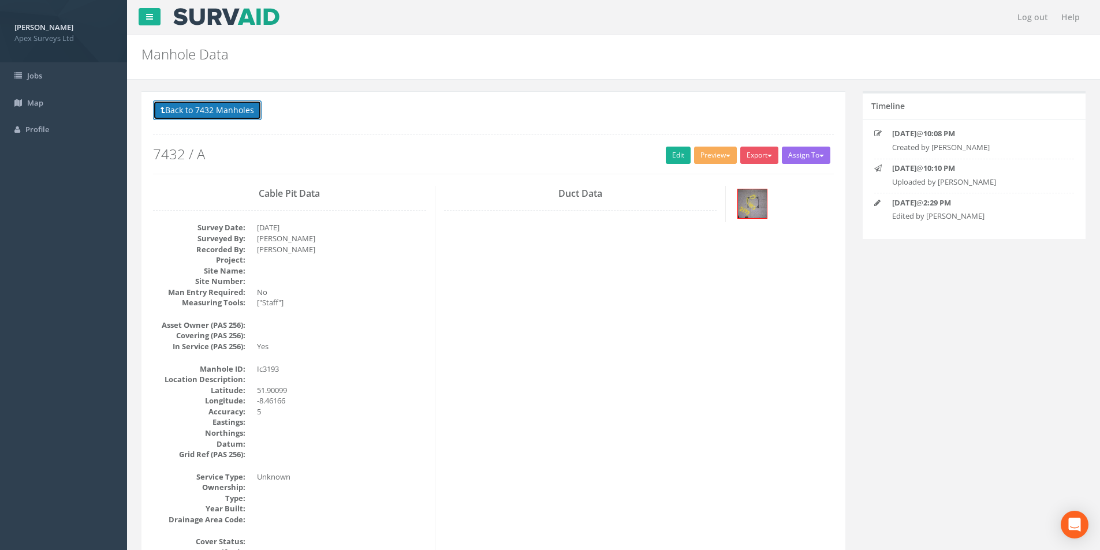
drag, startPoint x: 204, startPoint y: 103, endPoint x: 240, endPoint y: 129, distance: 43.4
click at [204, 103] on button "Back to 7432 Manholes" at bounding box center [207, 111] width 109 height 20
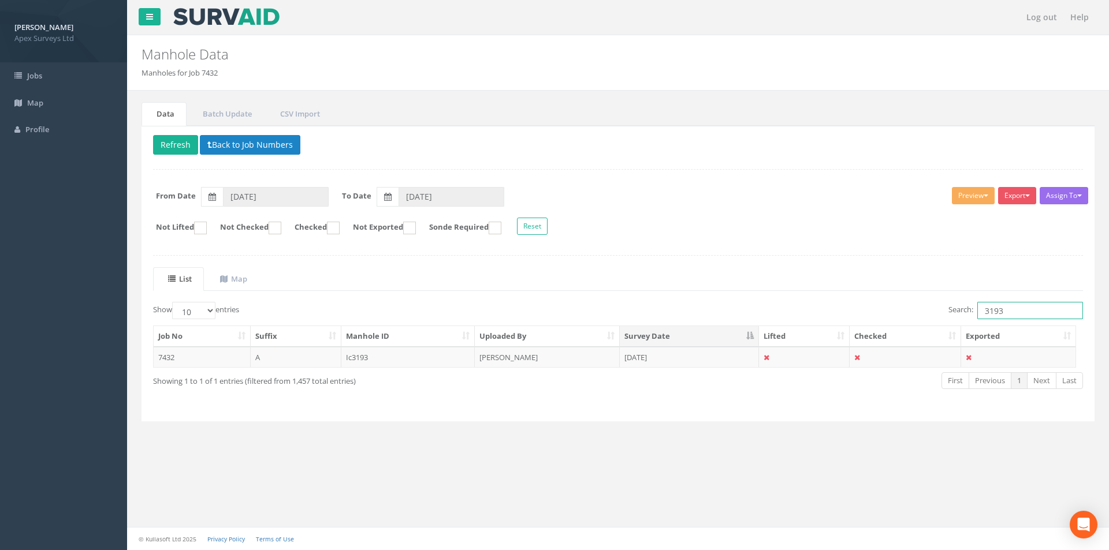
drag, startPoint x: 1006, startPoint y: 309, endPoint x: 984, endPoint y: 312, distance: 22.7
click at [984, 312] on input "3193" at bounding box center [1030, 310] width 106 height 17
type input "3194"
click at [568, 357] on td "[PERSON_NAME]" at bounding box center [547, 357] width 145 height 21
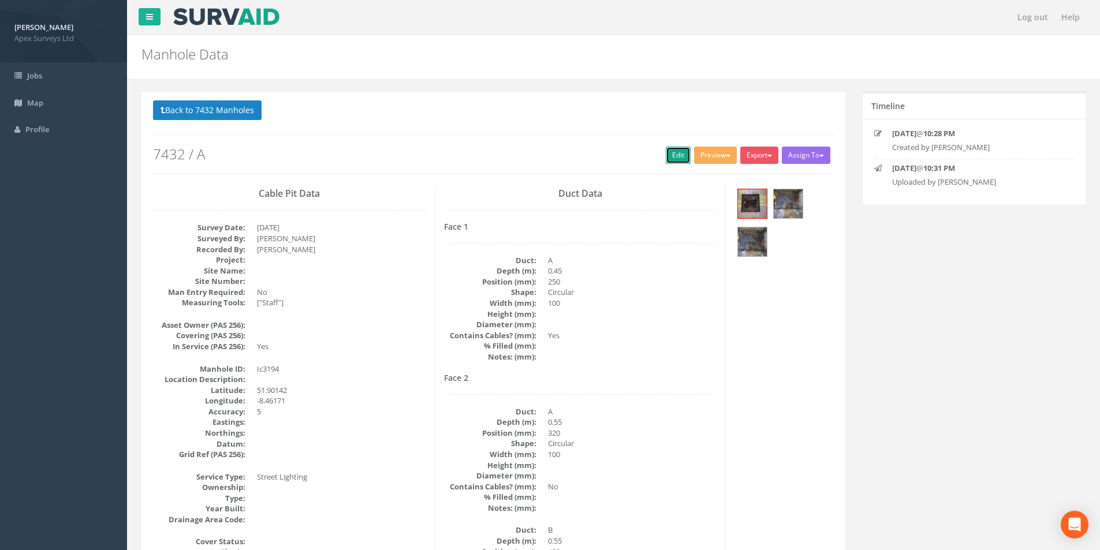
click at [674, 159] on link "Edit" at bounding box center [678, 155] width 25 height 17
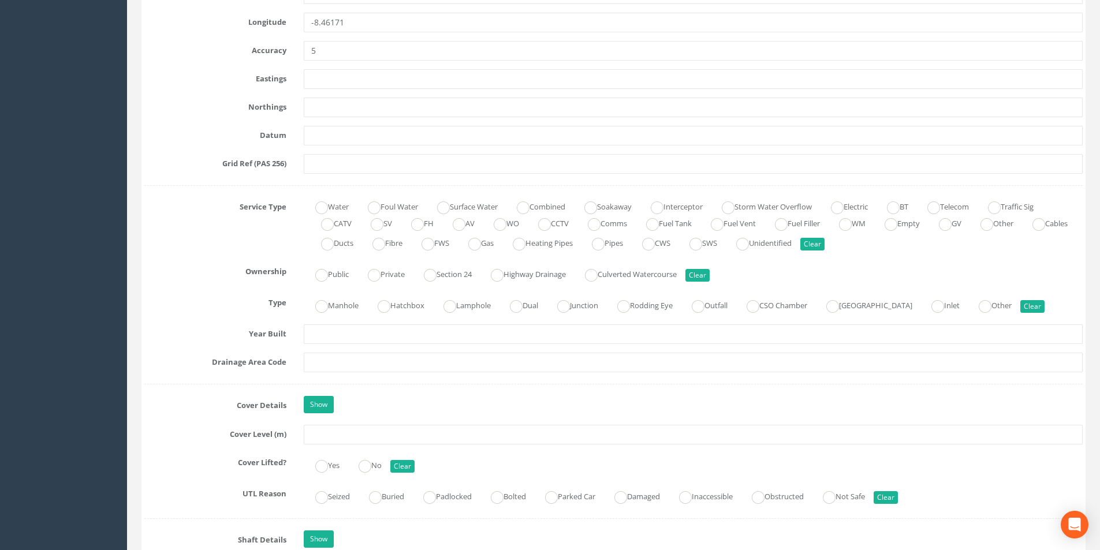
scroll to position [809, 0]
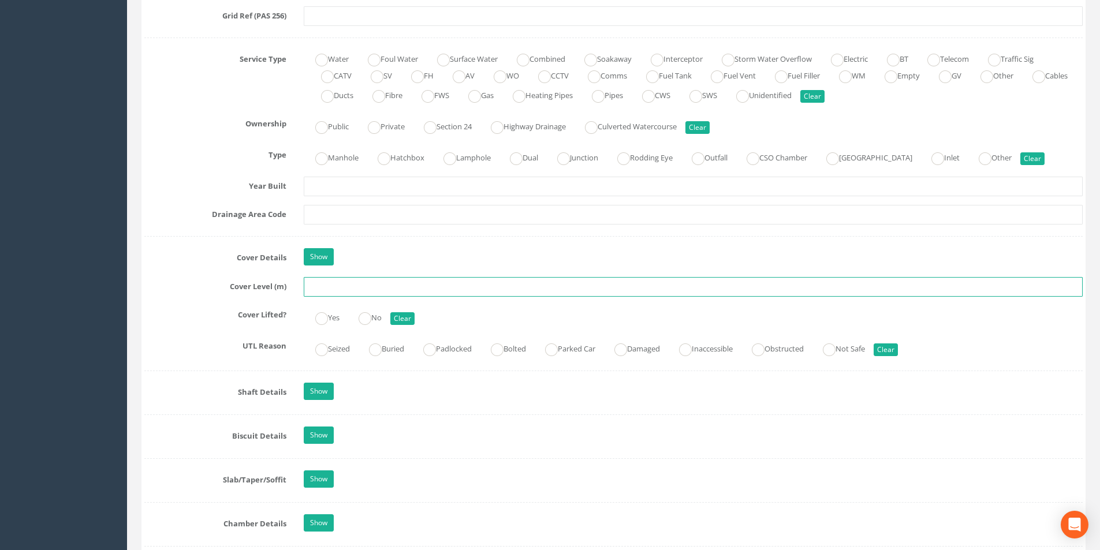
click at [379, 289] on input "text" at bounding box center [693, 287] width 779 height 20
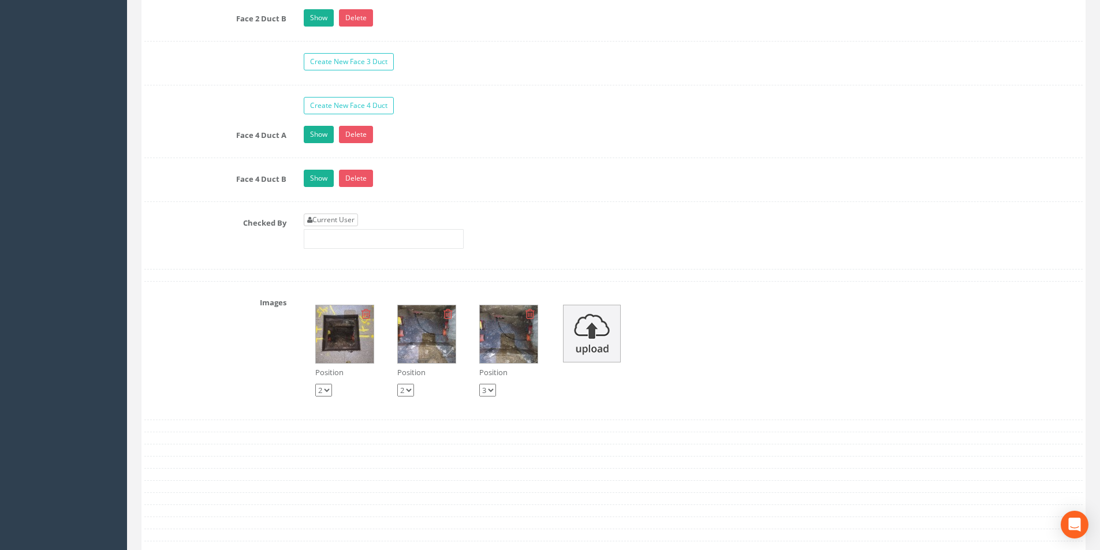
type input "2.91"
drag, startPoint x: 338, startPoint y: 222, endPoint x: 351, endPoint y: 234, distance: 17.2
click at [338, 222] on link "Current User" at bounding box center [331, 220] width 54 height 13
type input "[PERSON_NAME]"
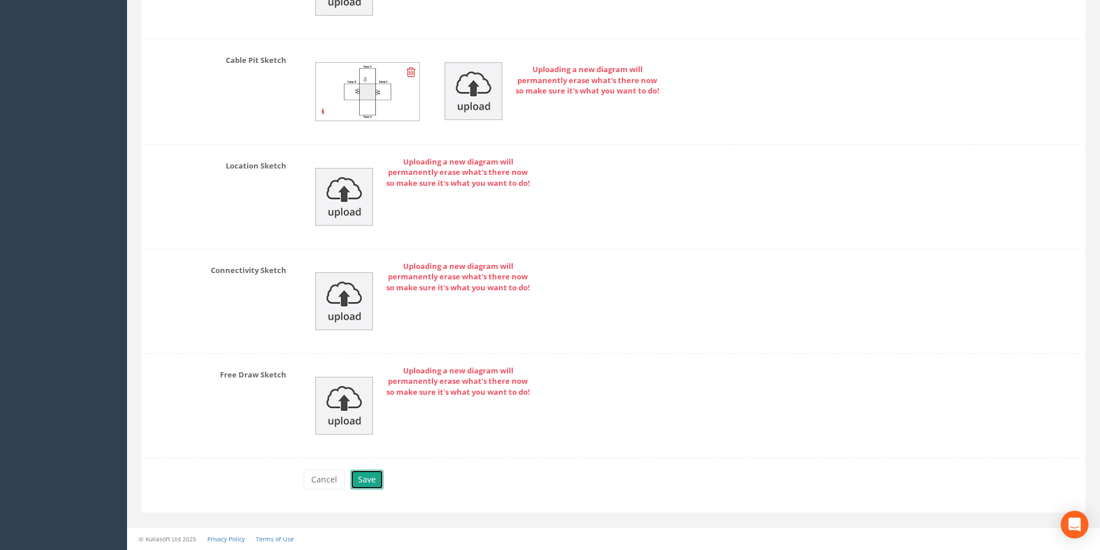
click at [365, 480] on button "Save" at bounding box center [367, 480] width 33 height 20
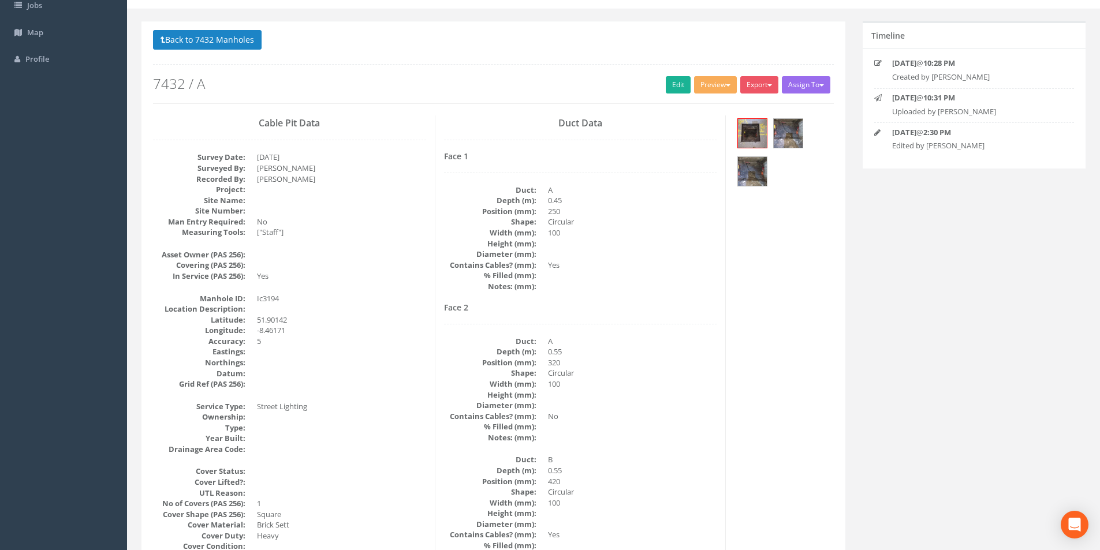
scroll to position [0, 0]
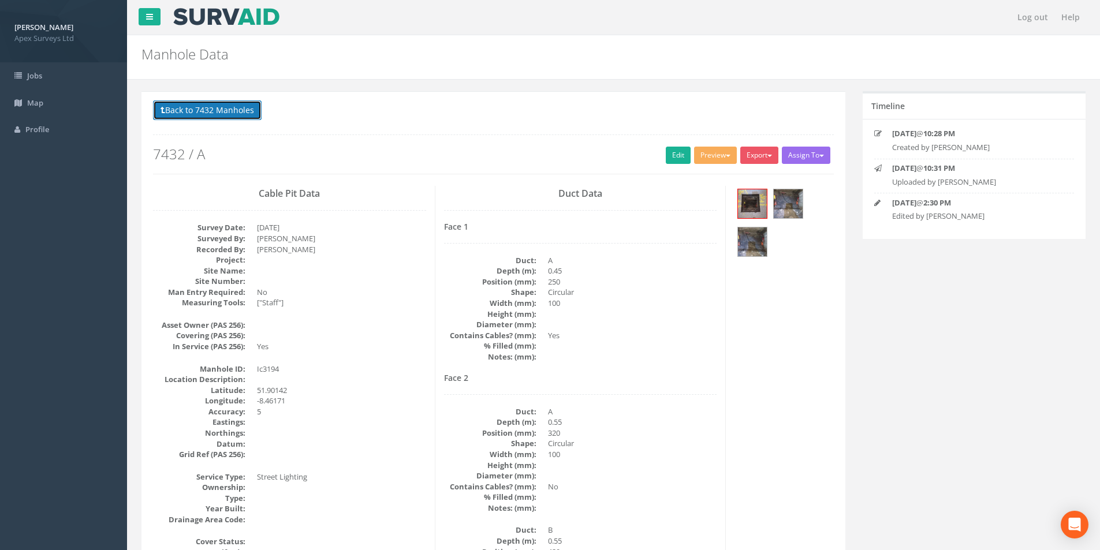
drag, startPoint x: 205, startPoint y: 113, endPoint x: 550, endPoint y: 192, distance: 354.4
click at [205, 113] on button "Back to 7432 Manholes" at bounding box center [207, 111] width 109 height 20
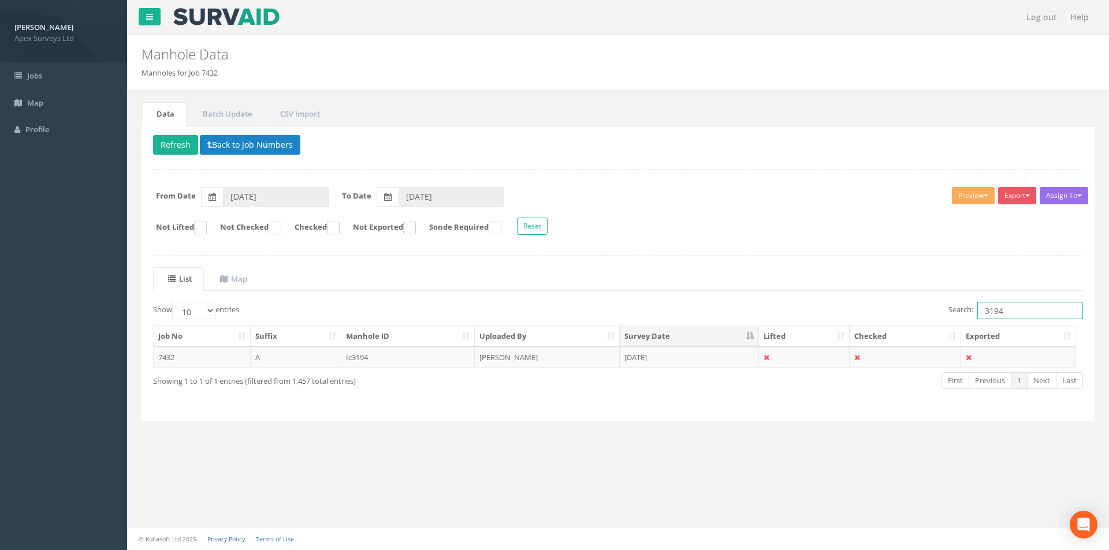
click at [1013, 312] on input "3194" at bounding box center [1030, 310] width 106 height 17
type input "3195"
click at [673, 354] on td "[DATE]" at bounding box center [689, 357] width 139 height 21
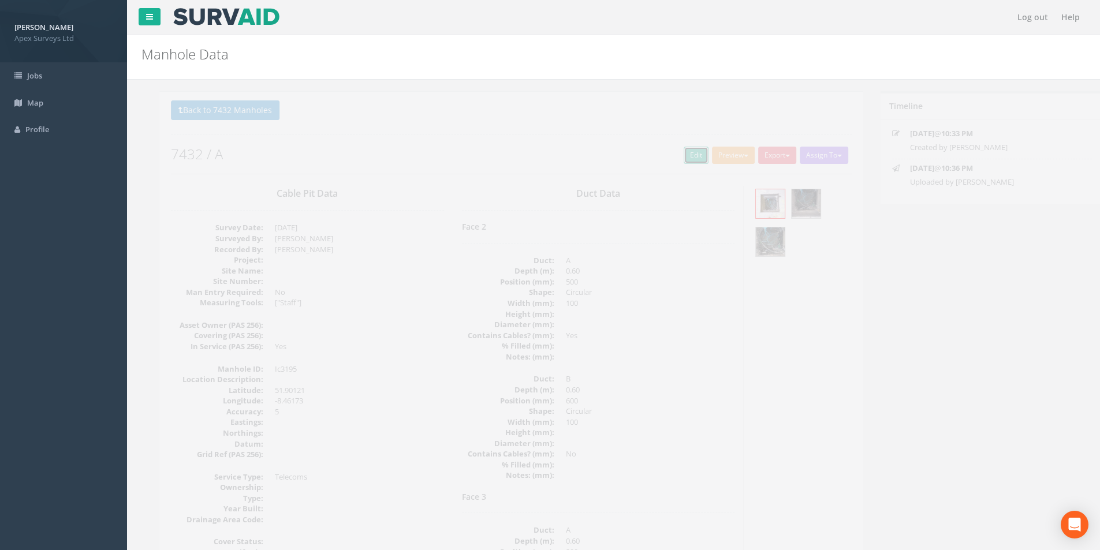
click at [673, 159] on link "Edit" at bounding box center [678, 155] width 25 height 17
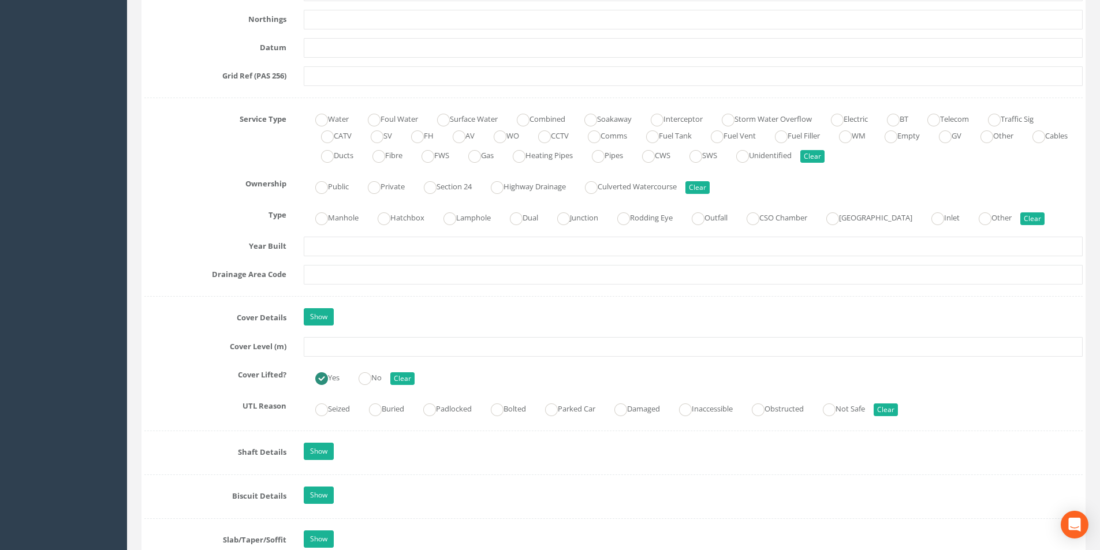
scroll to position [751, 0]
click at [358, 343] on input "text" at bounding box center [693, 345] width 779 height 20
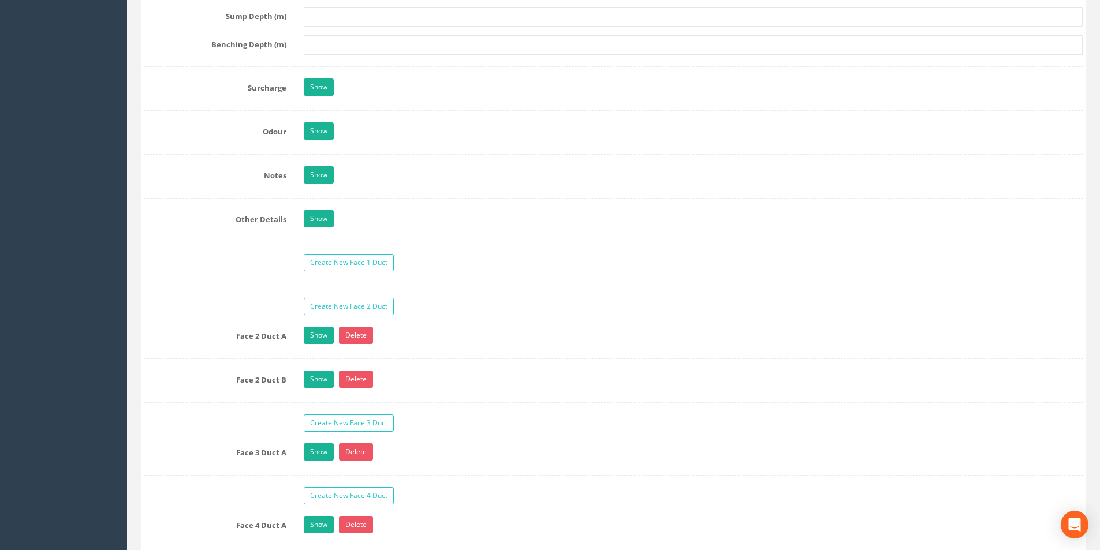
scroll to position [1791, 0]
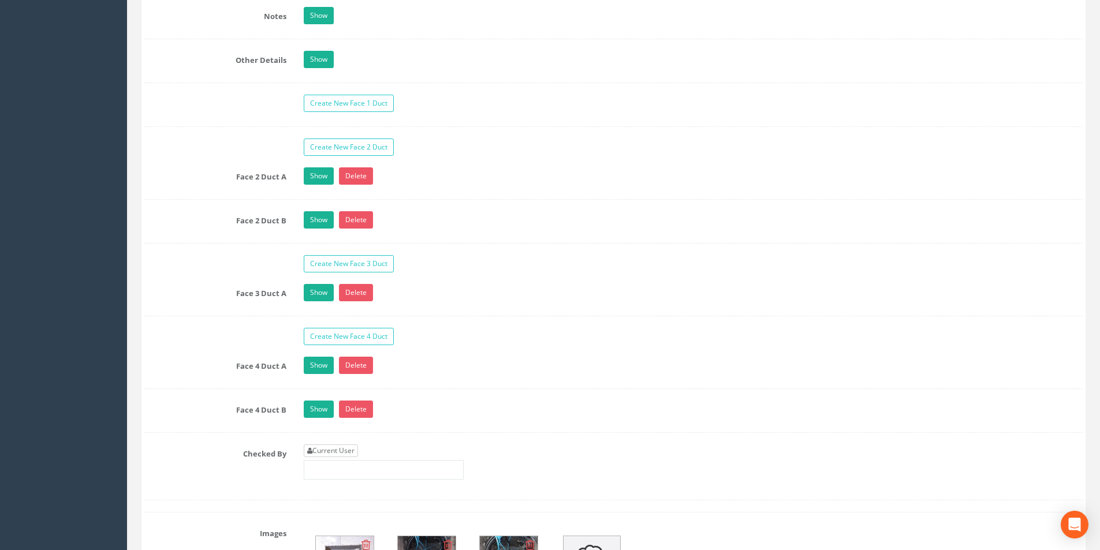
type input "2.90"
click at [357, 448] on link "Current User" at bounding box center [331, 451] width 54 height 13
type input "[PERSON_NAME]"
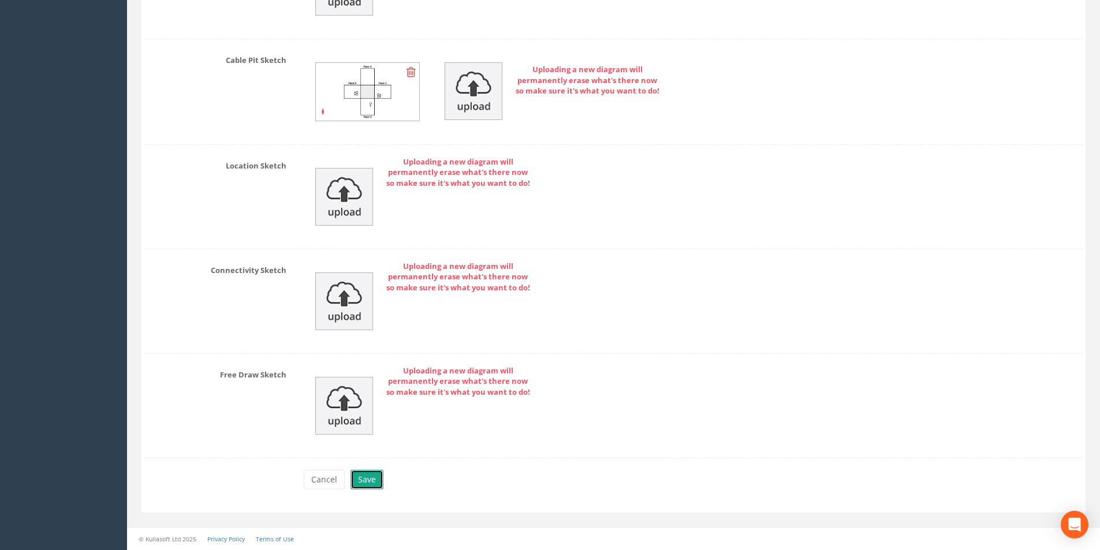
click at [366, 479] on button "Save" at bounding box center [367, 480] width 33 height 20
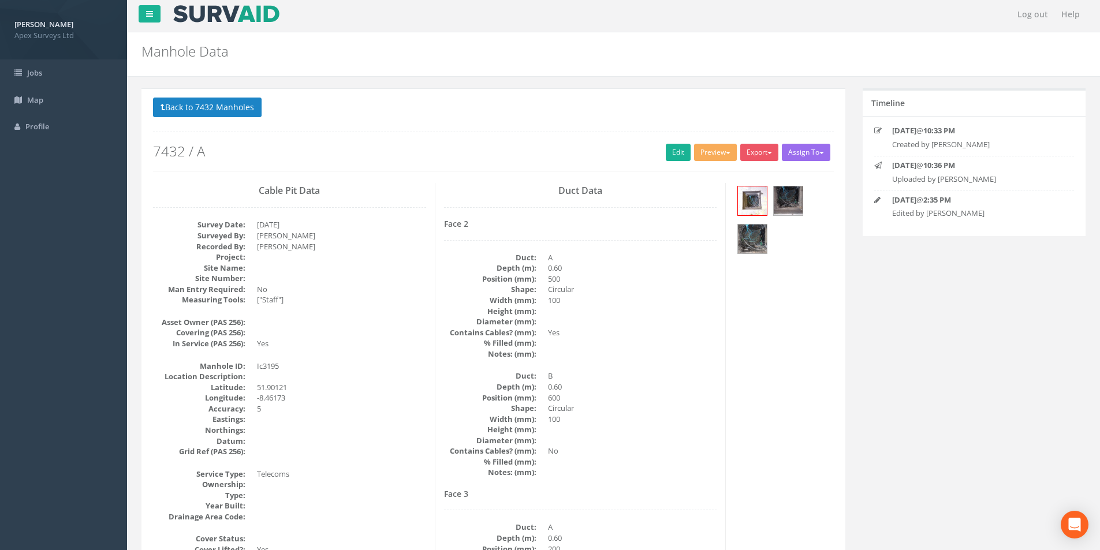
scroll to position [0, 0]
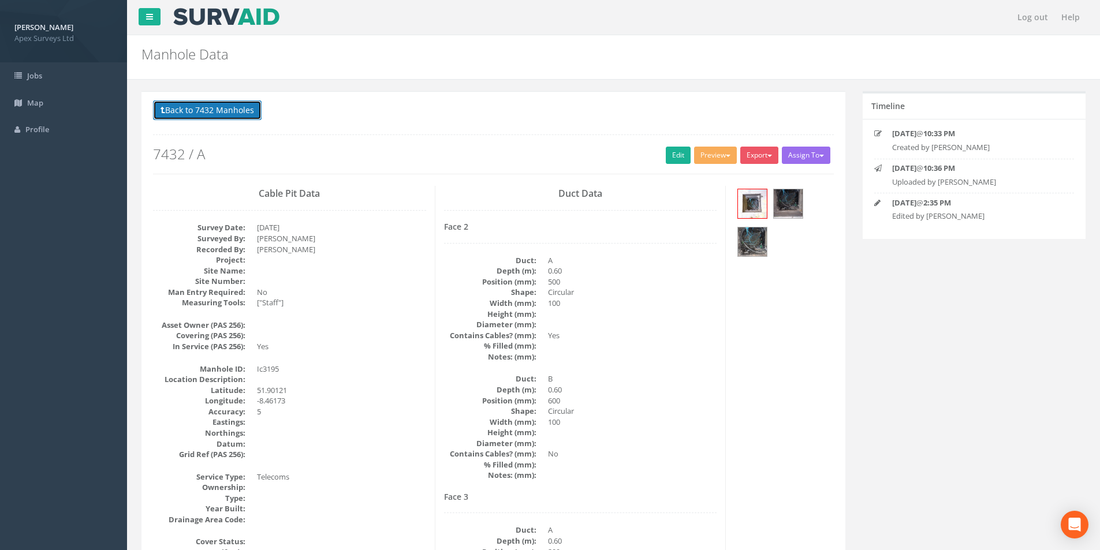
click at [200, 109] on button "Back to 7432 Manholes" at bounding box center [207, 111] width 109 height 20
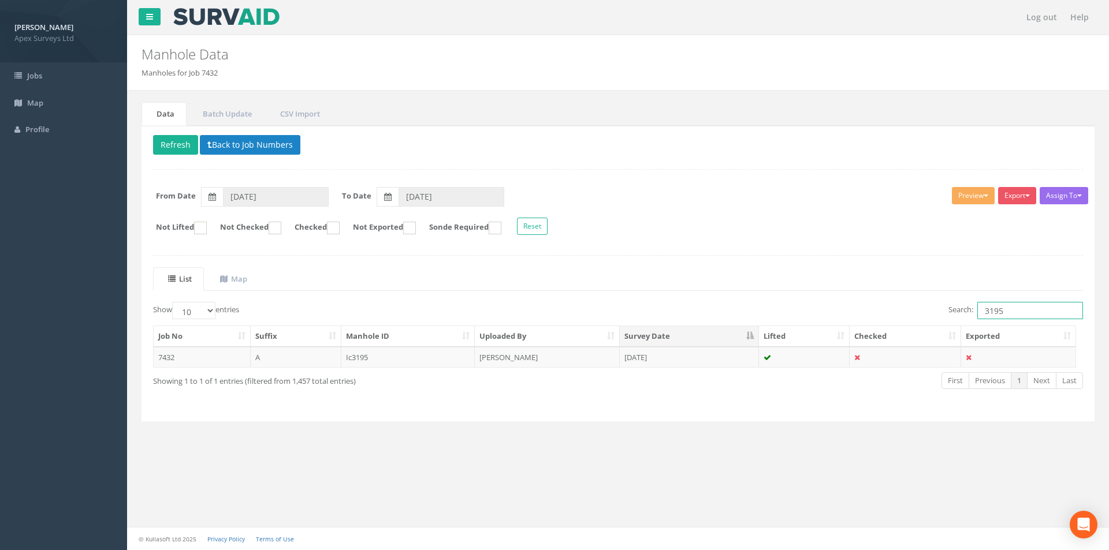
click at [1003, 311] on input "3195" at bounding box center [1030, 310] width 106 height 17
type input "3196"
click at [679, 357] on td "[DATE]" at bounding box center [689, 357] width 139 height 21
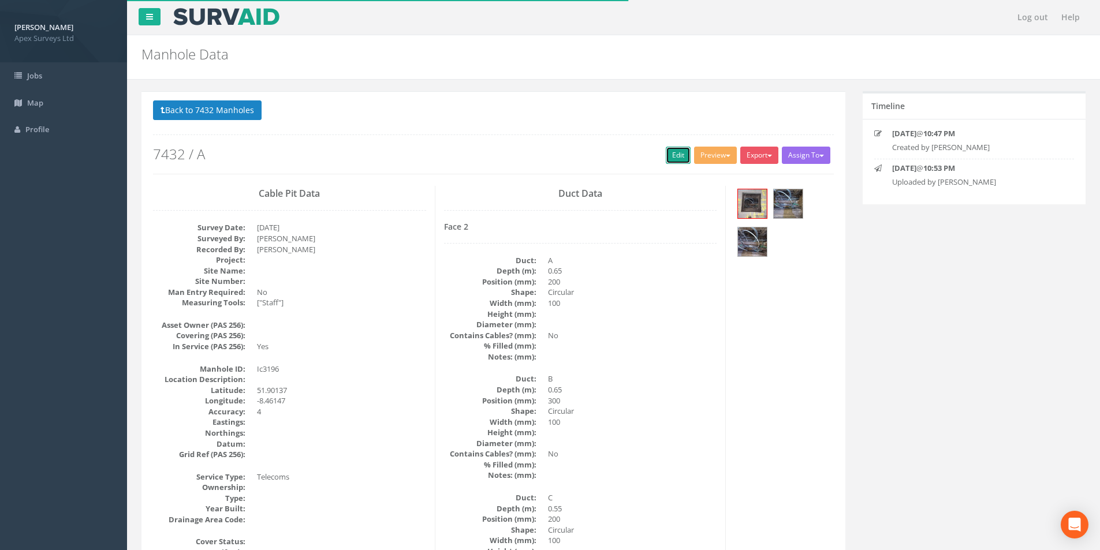
click at [675, 155] on link "Edit" at bounding box center [678, 155] width 25 height 17
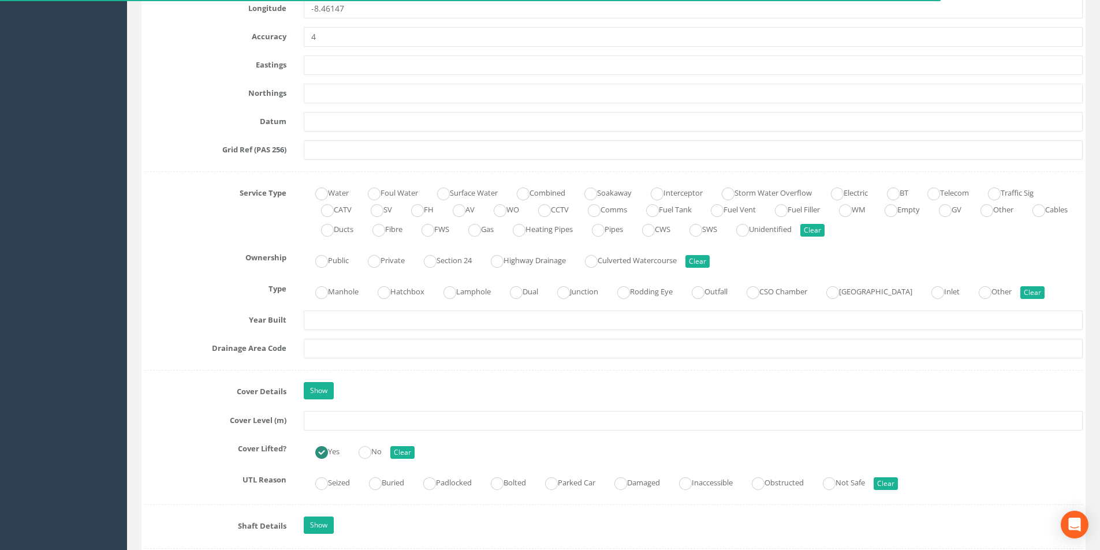
scroll to position [751, 0]
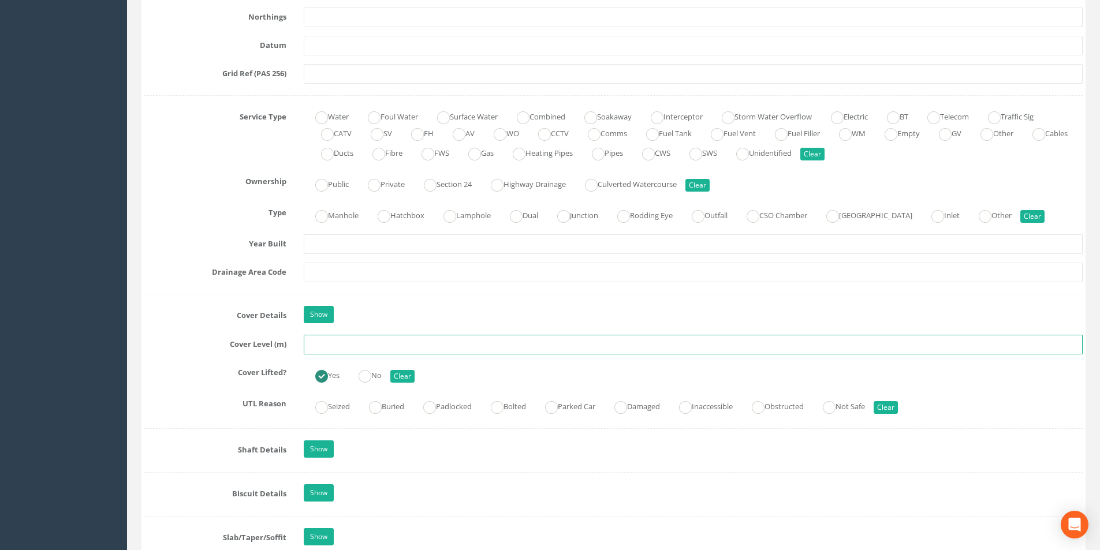
click at [355, 346] on input "text" at bounding box center [693, 345] width 779 height 20
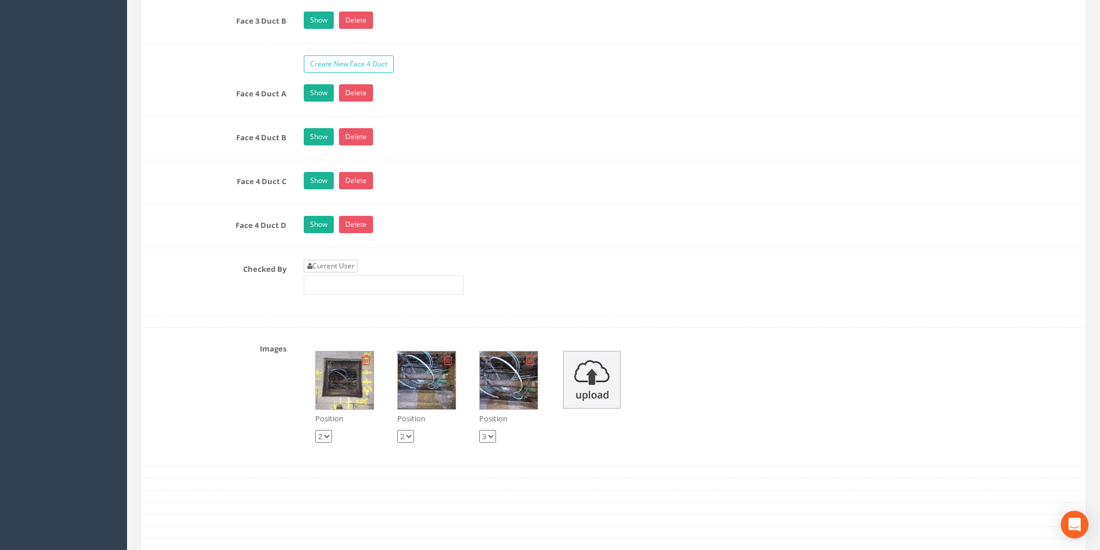
type input "2.89"
click at [343, 272] on link "Current User" at bounding box center [331, 266] width 54 height 13
type input "[PERSON_NAME]"
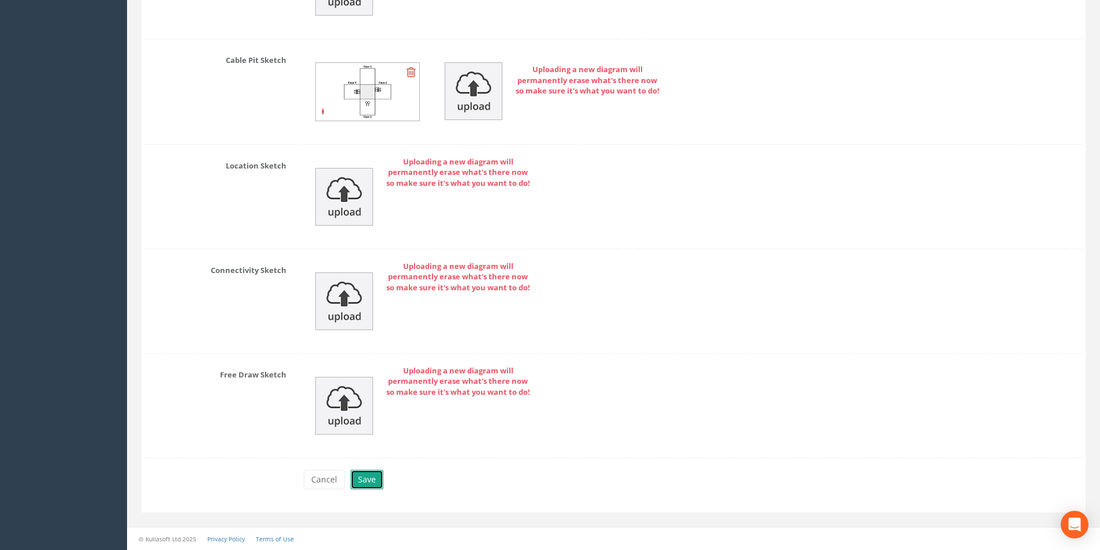
click at [377, 483] on button "Save" at bounding box center [367, 480] width 33 height 20
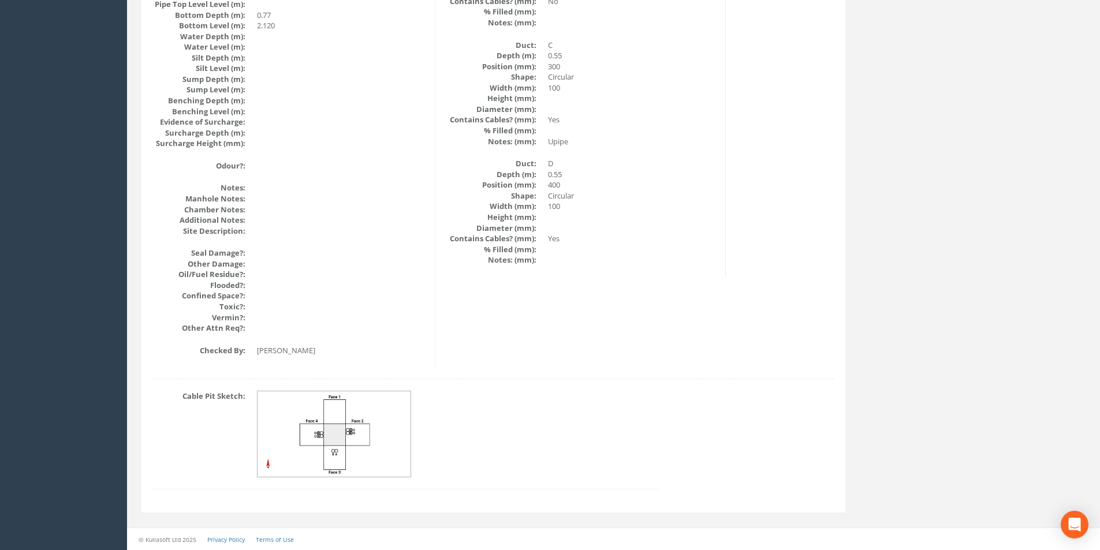
scroll to position [1231, 0]
click at [347, 457] on img at bounding box center [335, 435] width 154 height 86
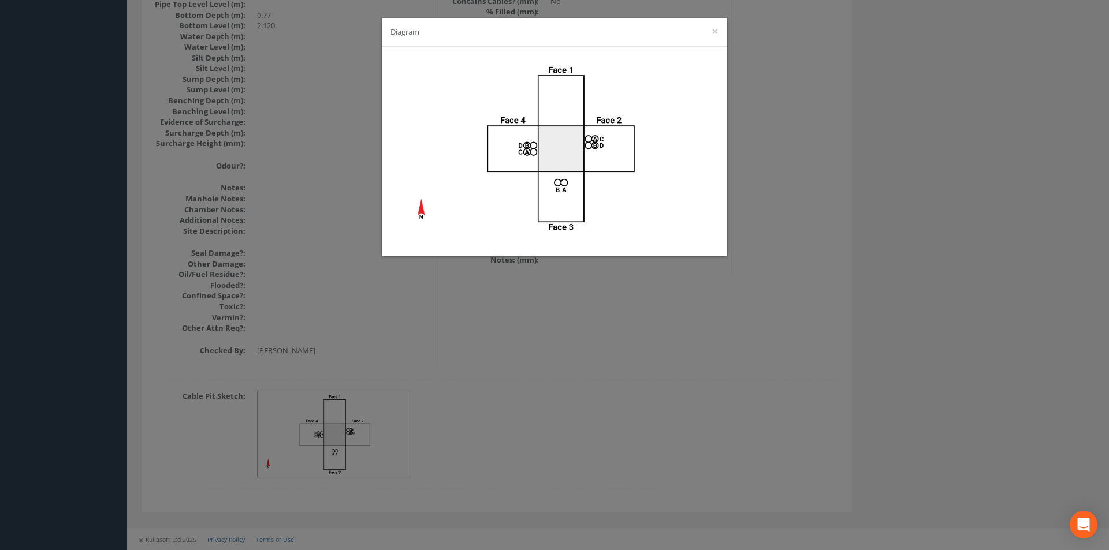
click at [619, 398] on div "Diagram ×" at bounding box center [554, 275] width 1109 height 550
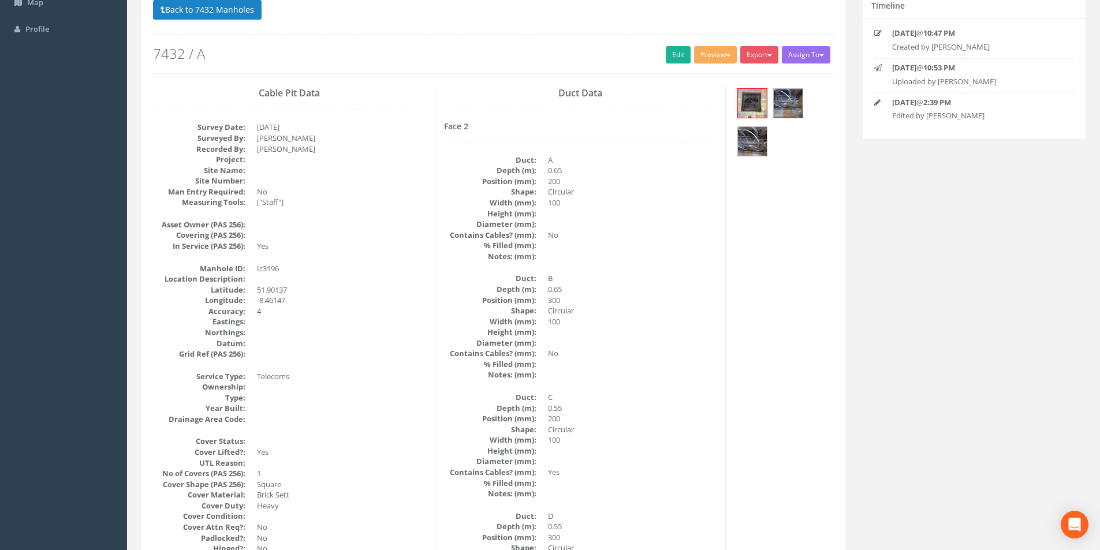
scroll to position [0, 0]
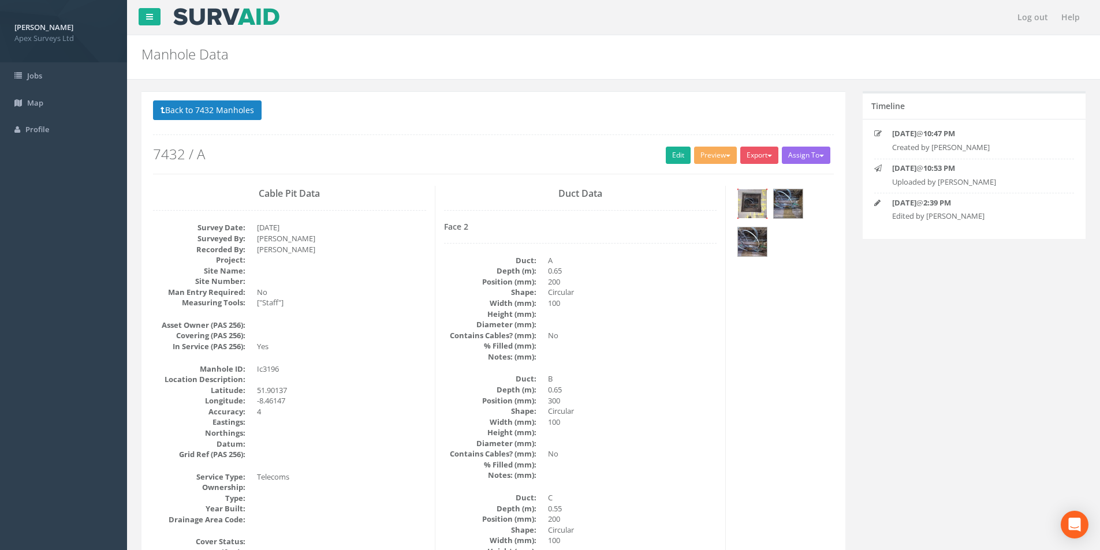
click at [745, 211] on img at bounding box center [752, 203] width 29 height 29
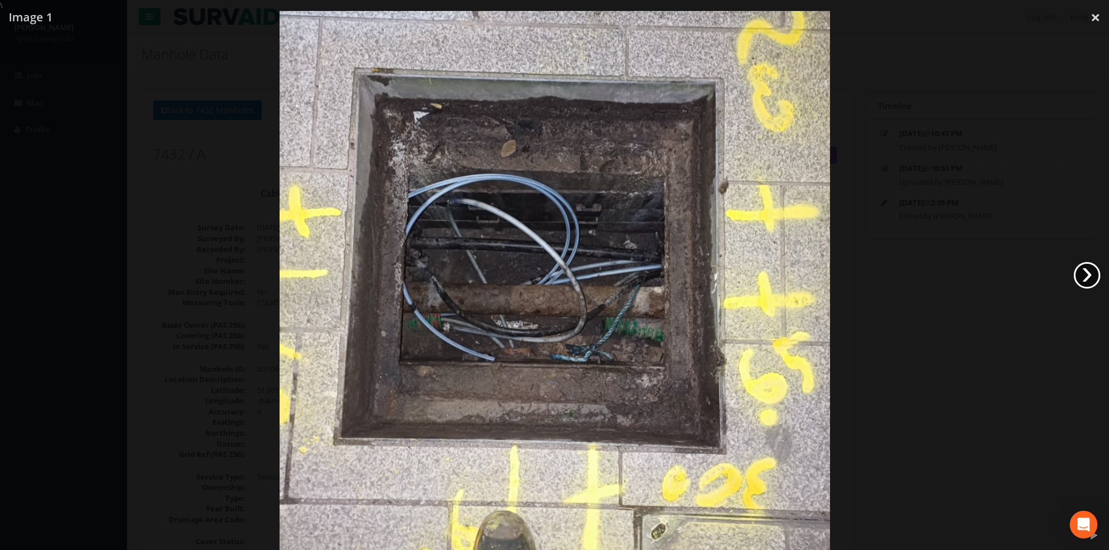
click at [1083, 263] on link "›" at bounding box center [1087, 275] width 27 height 27
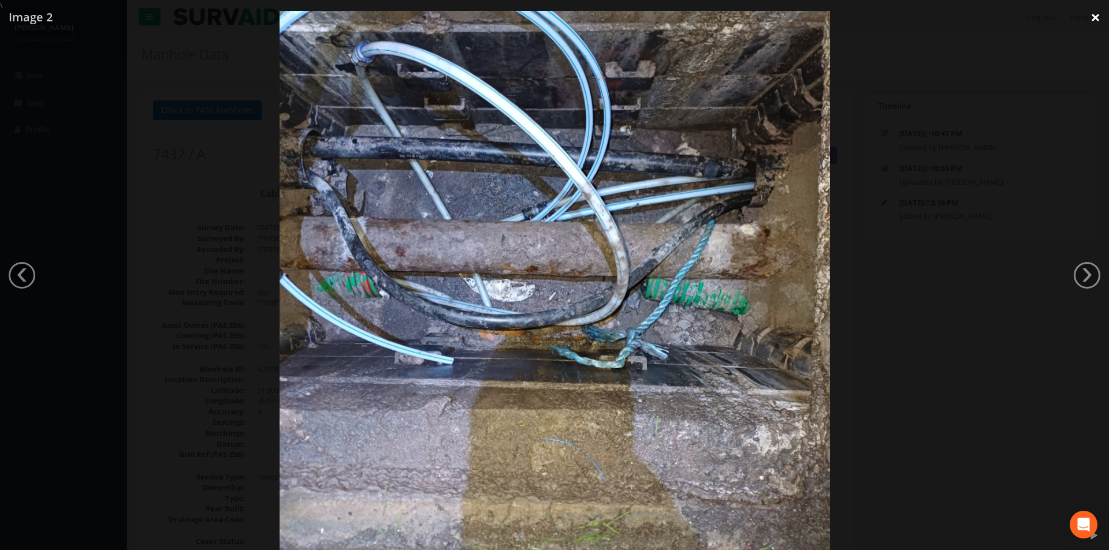
click at [1090, 21] on link "×" at bounding box center [1095, 17] width 27 height 35
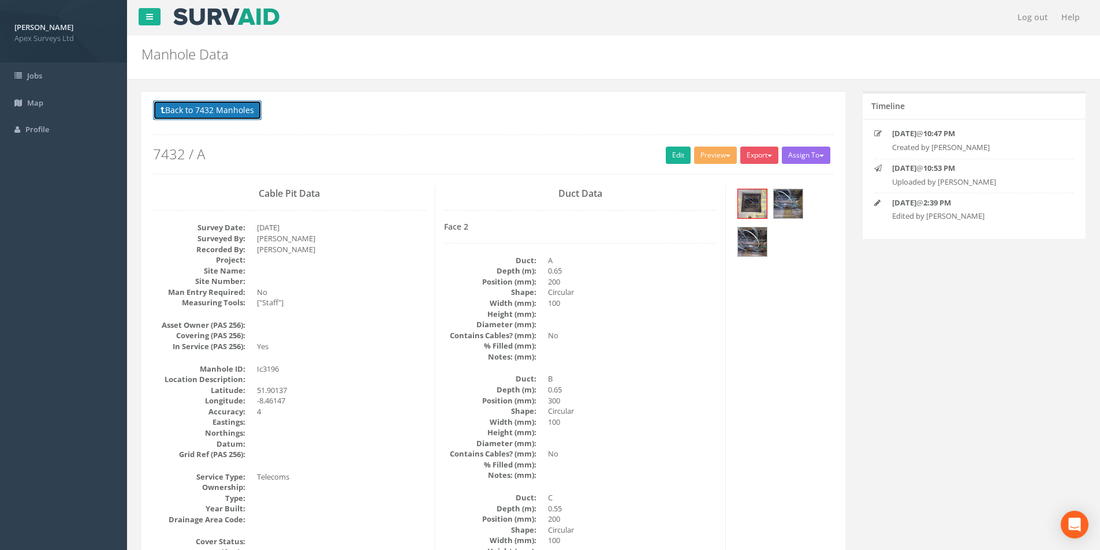
drag, startPoint x: 200, startPoint y: 103, endPoint x: 221, endPoint y: 118, distance: 25.8
click at [200, 103] on button "Back to 7432 Manholes" at bounding box center [207, 111] width 109 height 20
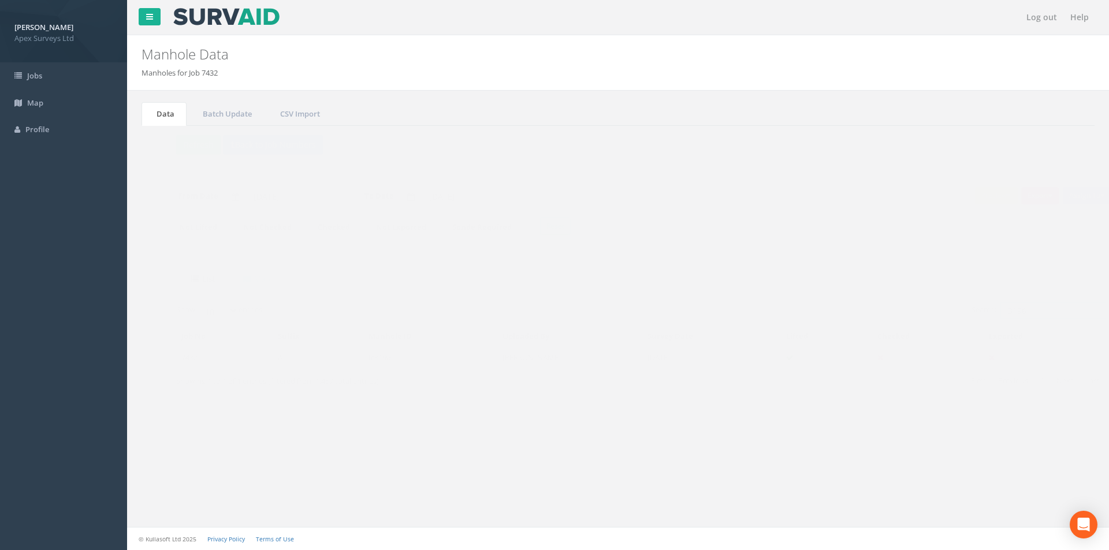
drag, startPoint x: 1018, startPoint y: 313, endPoint x: 997, endPoint y: 316, distance: 21.0
click at [997, 316] on input "3196" at bounding box center [1030, 310] width 106 height 17
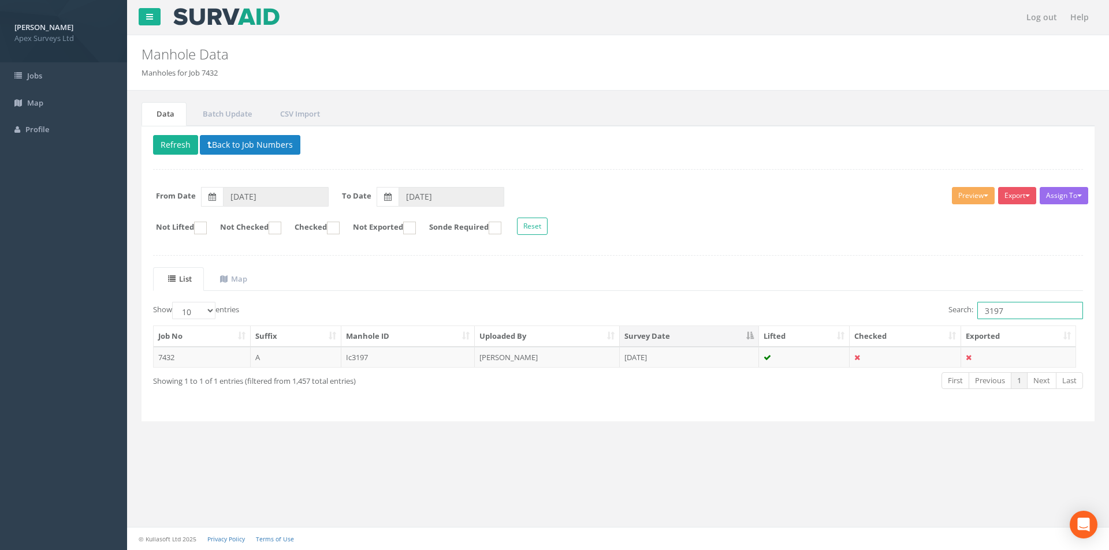
type input "3197"
click at [501, 341] on th "Uploaded By" at bounding box center [547, 336] width 145 height 21
click at [503, 352] on td "[PERSON_NAME]" at bounding box center [547, 357] width 145 height 21
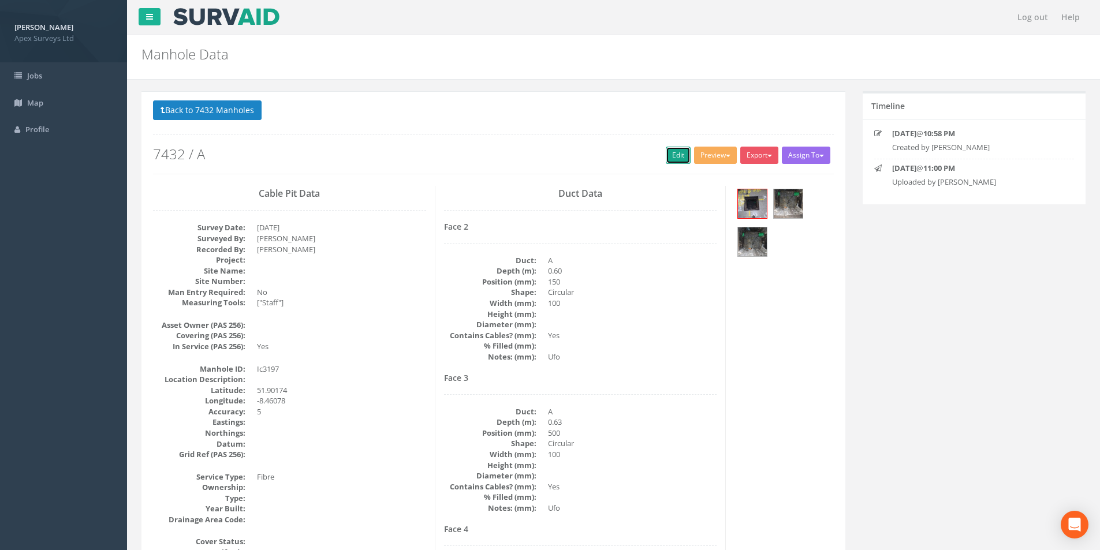
click at [674, 158] on link "Edit" at bounding box center [678, 155] width 25 height 17
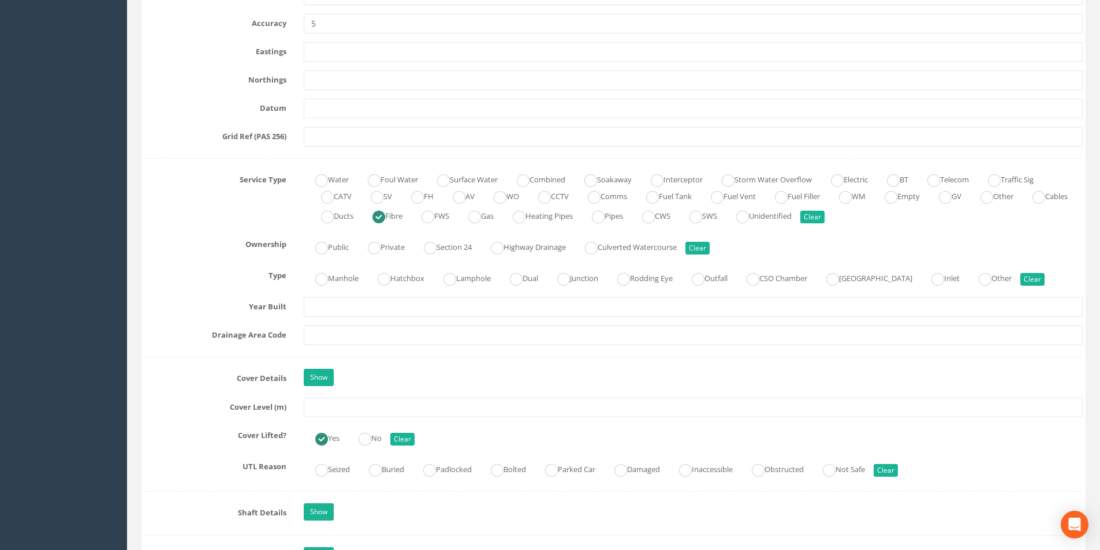
scroll to position [693, 0]
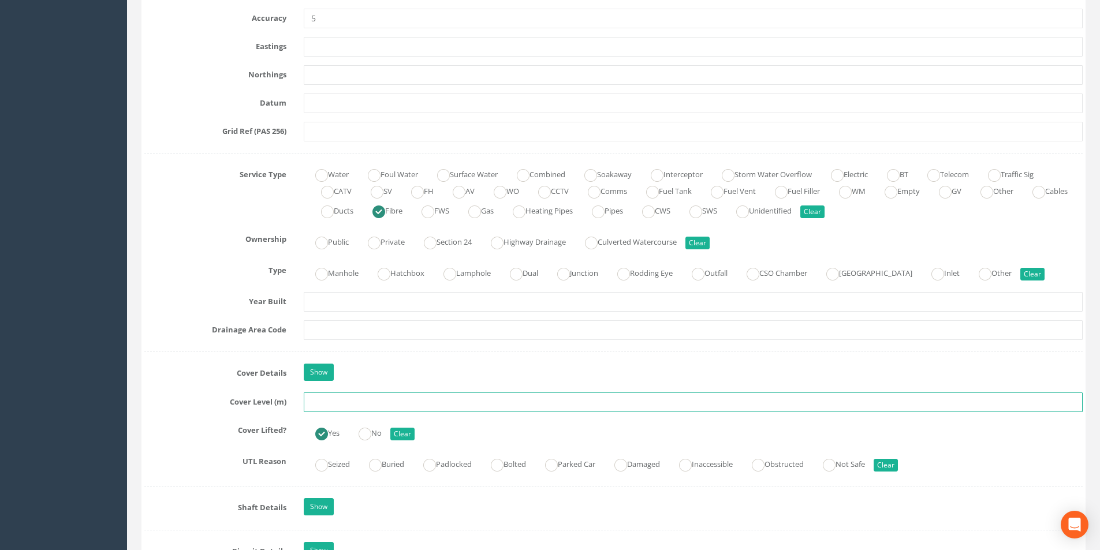
click at [345, 401] on input "text" at bounding box center [693, 403] width 779 height 20
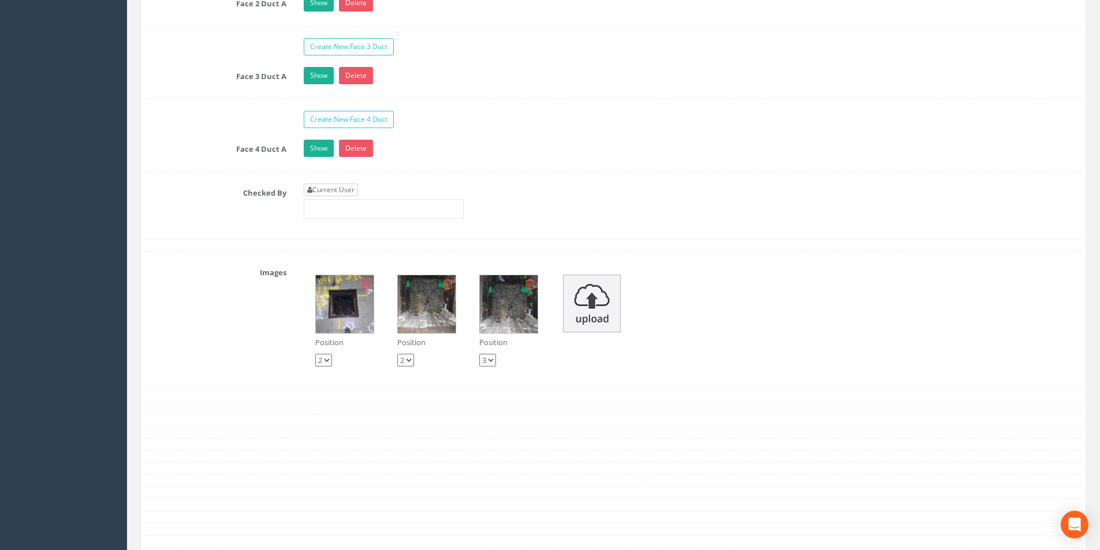
type input "2.90"
click at [347, 193] on link "Current User" at bounding box center [331, 190] width 54 height 13
type input "[PERSON_NAME]"
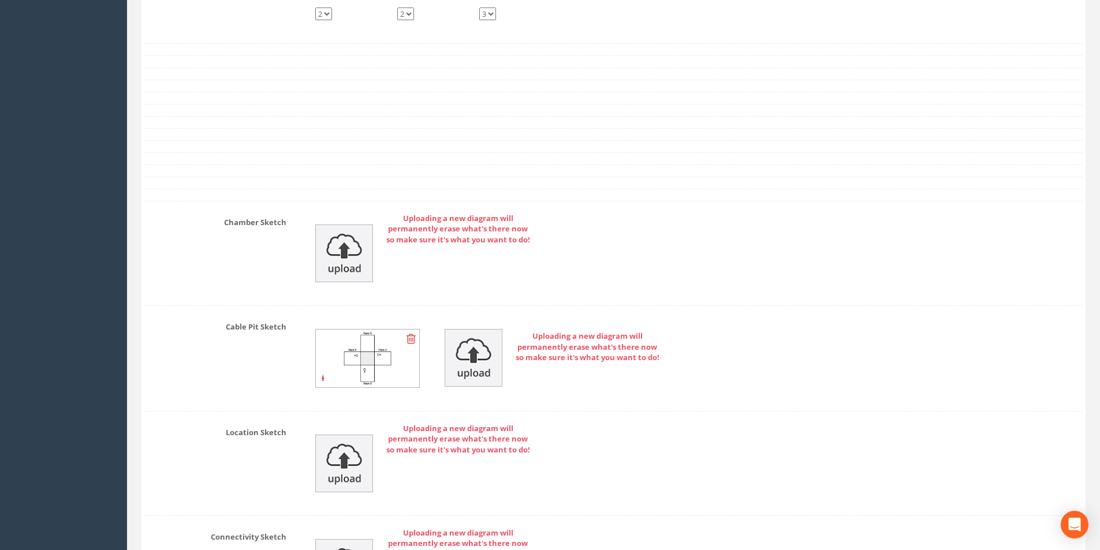
scroll to position [2577, 0]
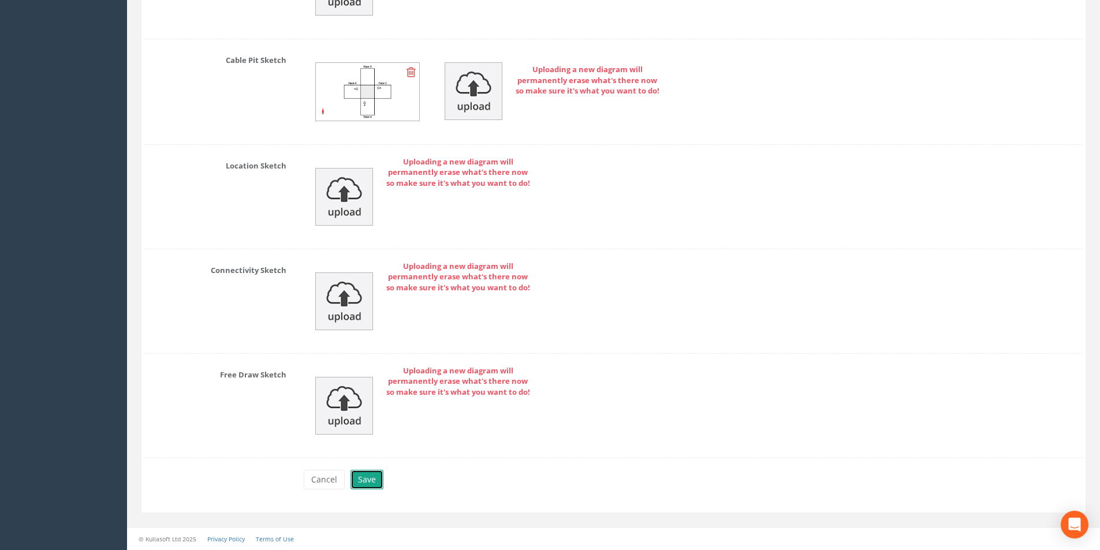
click at [371, 483] on button "Save" at bounding box center [367, 480] width 33 height 20
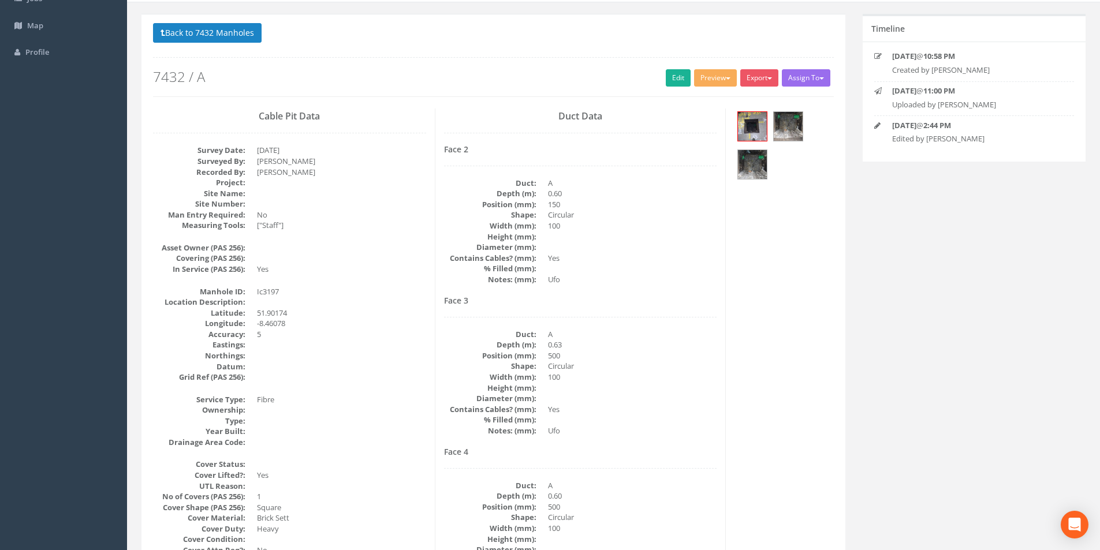
scroll to position [0, 0]
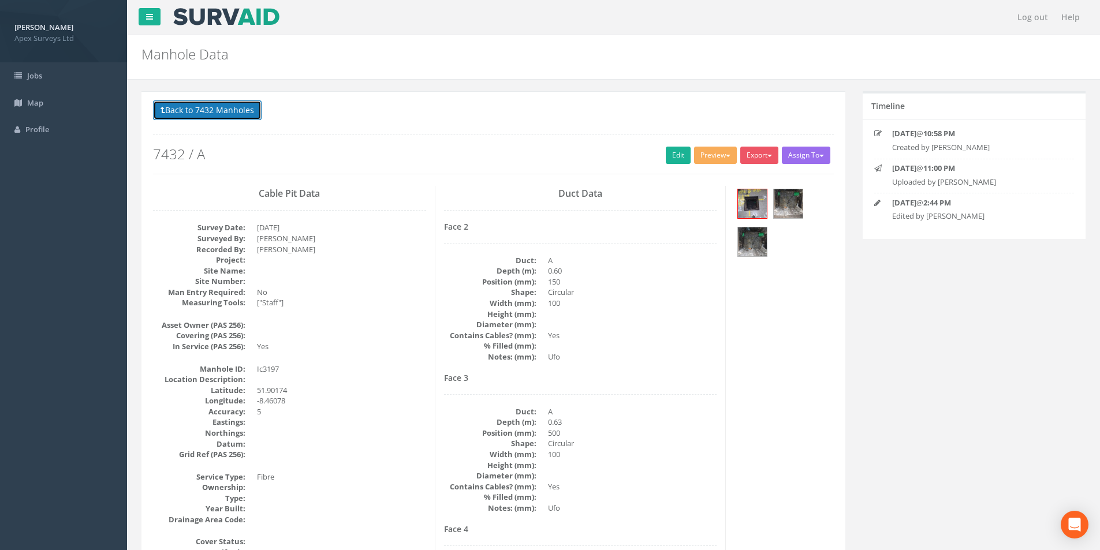
drag, startPoint x: 210, startPoint y: 114, endPoint x: 318, endPoint y: 145, distance: 112.4
click at [210, 114] on button "Back to 7432 Manholes" at bounding box center [207, 111] width 109 height 20
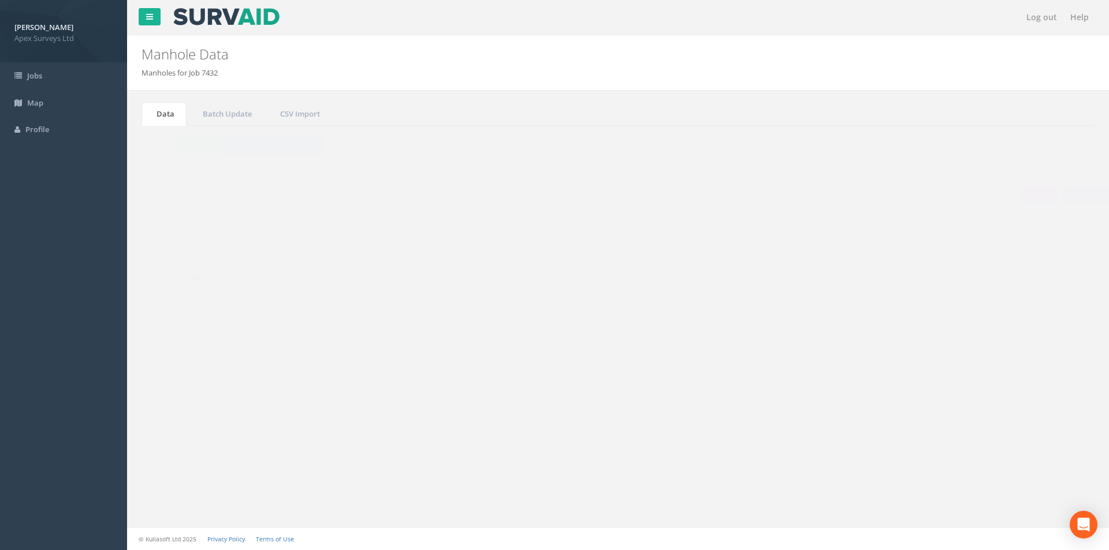
click at [1009, 314] on input "3197" at bounding box center [1030, 310] width 106 height 17
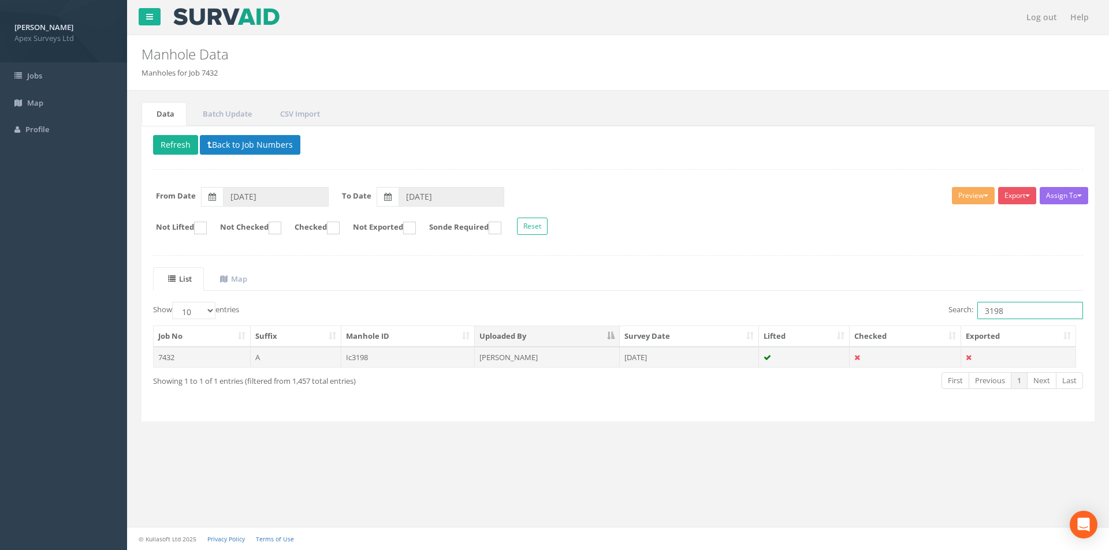
type input "3198"
click at [677, 357] on td "[DATE]" at bounding box center [689, 357] width 139 height 21
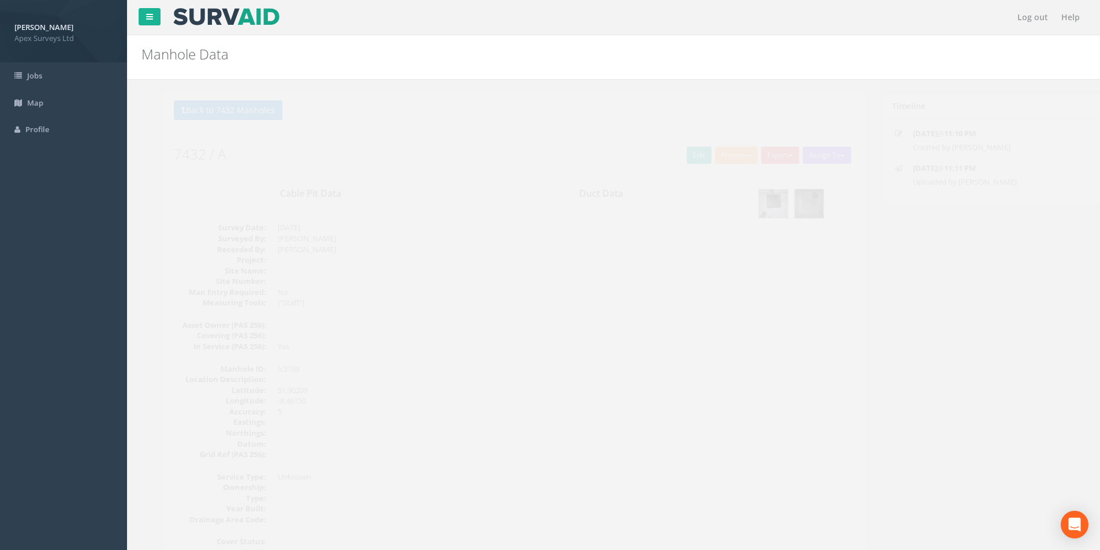
click at [760, 207] on img at bounding box center [752, 203] width 29 height 29
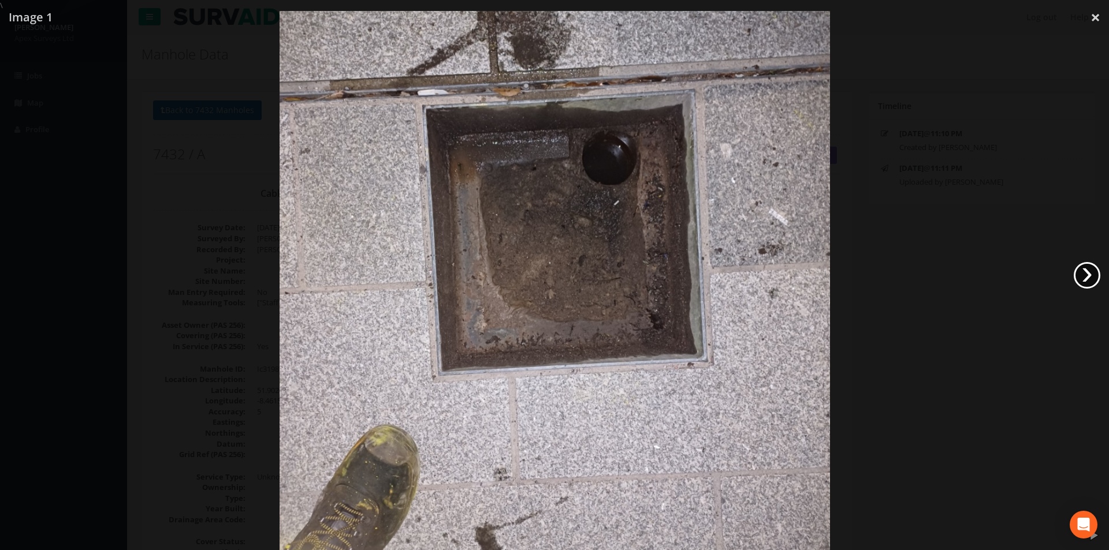
click at [1078, 279] on link "›" at bounding box center [1087, 275] width 27 height 27
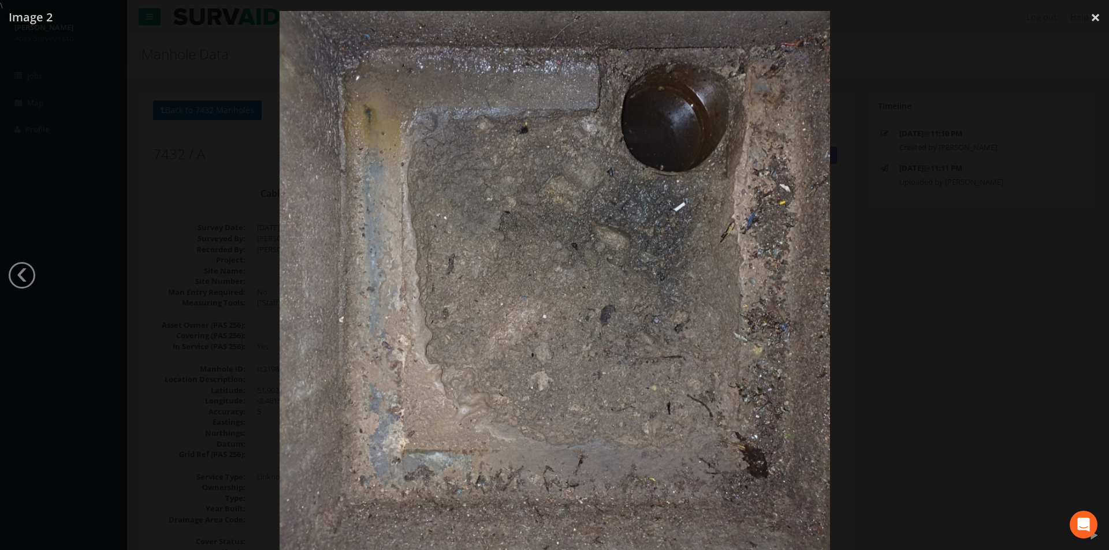
click at [36, 282] on div at bounding box center [554, 286] width 1109 height 550
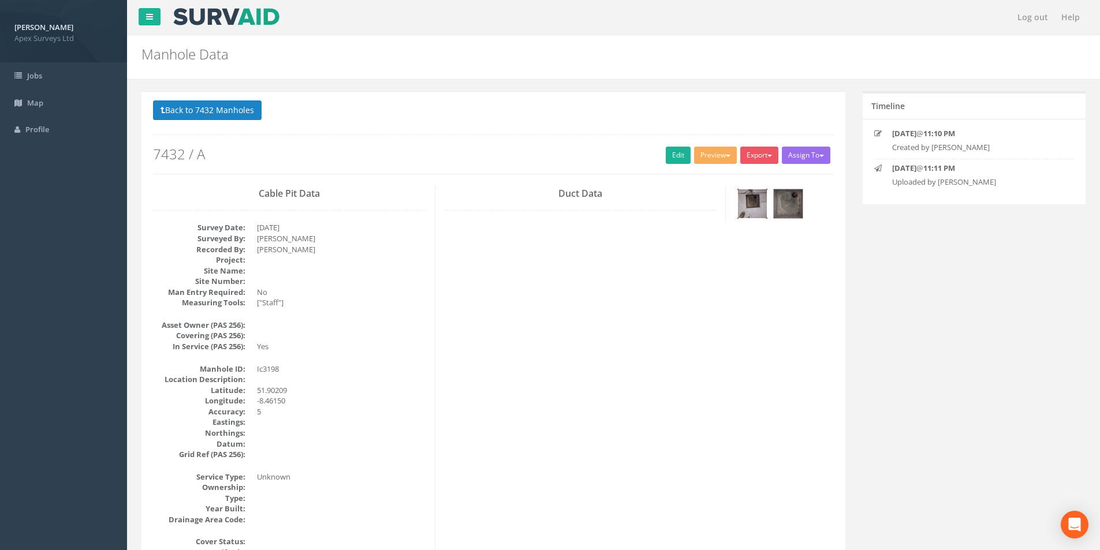
click at [754, 215] on img at bounding box center [752, 203] width 29 height 29
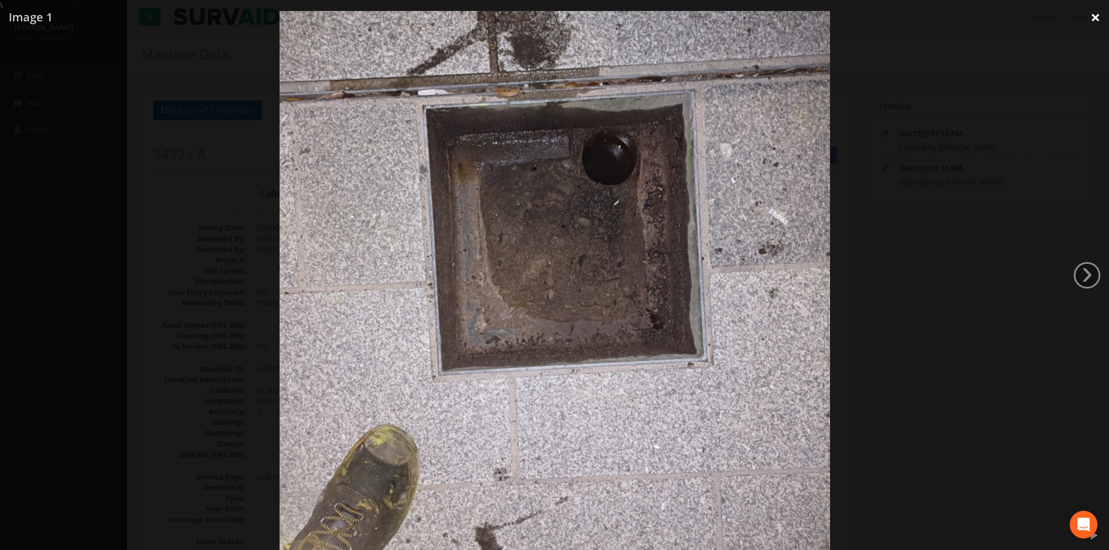
click at [1092, 16] on link "×" at bounding box center [1095, 17] width 27 height 35
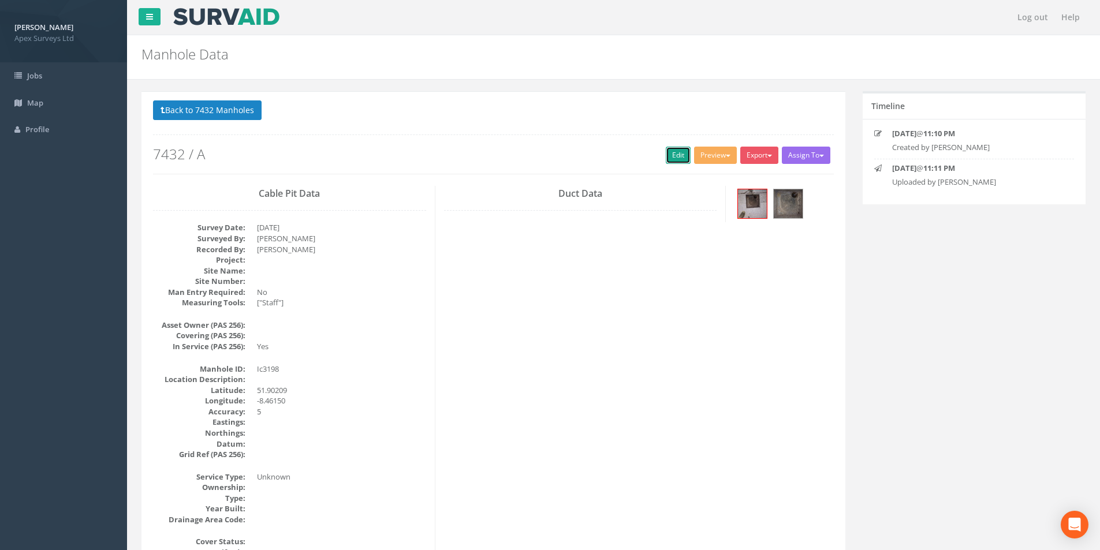
click at [672, 161] on link "Edit" at bounding box center [678, 155] width 25 height 17
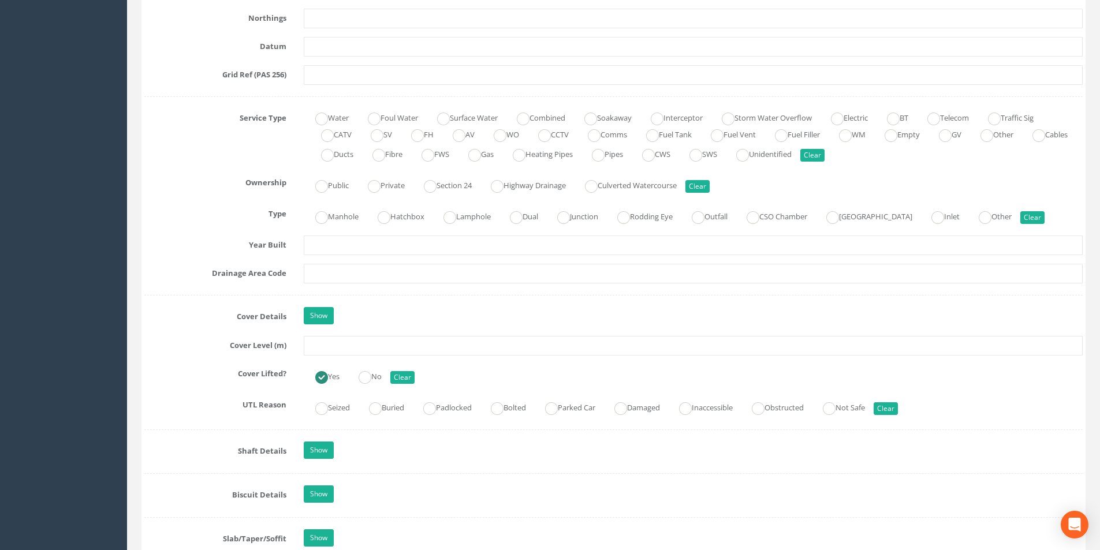
scroll to position [751, 0]
click at [348, 345] on input "text" at bounding box center [693, 345] width 779 height 20
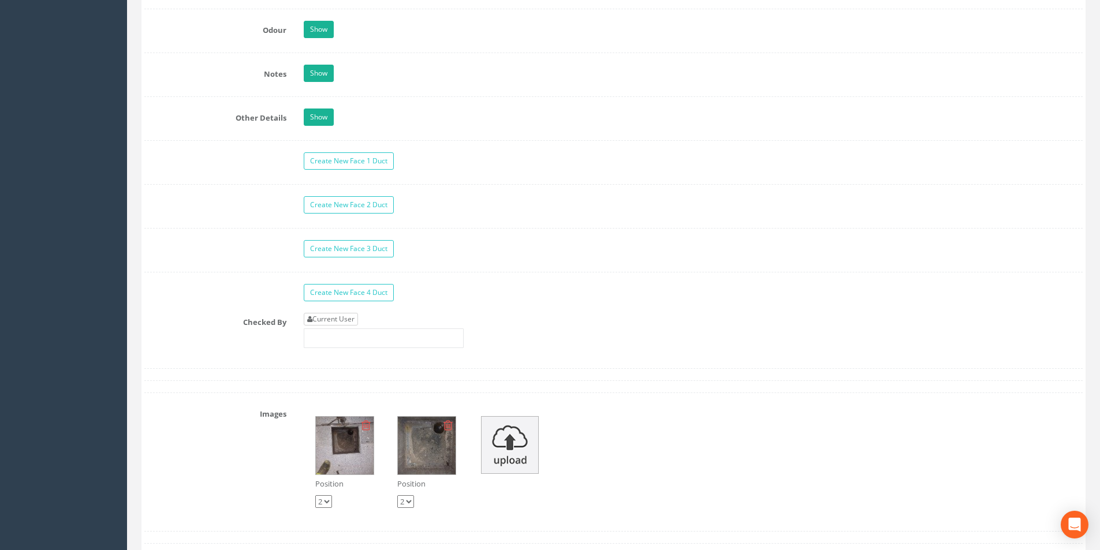
type input "3.05"
click at [352, 316] on link "Current User" at bounding box center [331, 319] width 54 height 13
type input "[PERSON_NAME]"
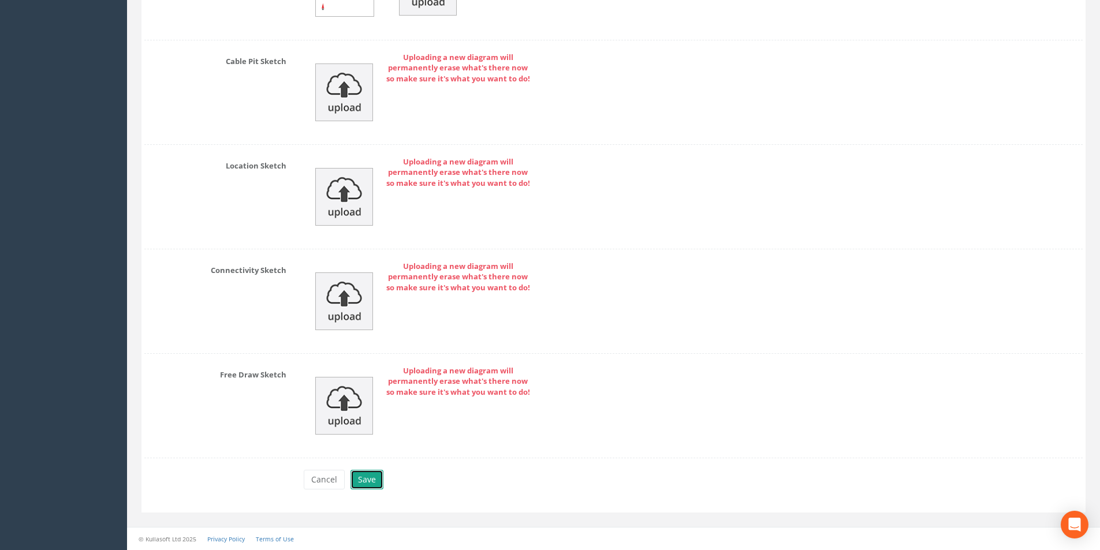
click at [369, 475] on button "Save" at bounding box center [367, 480] width 33 height 20
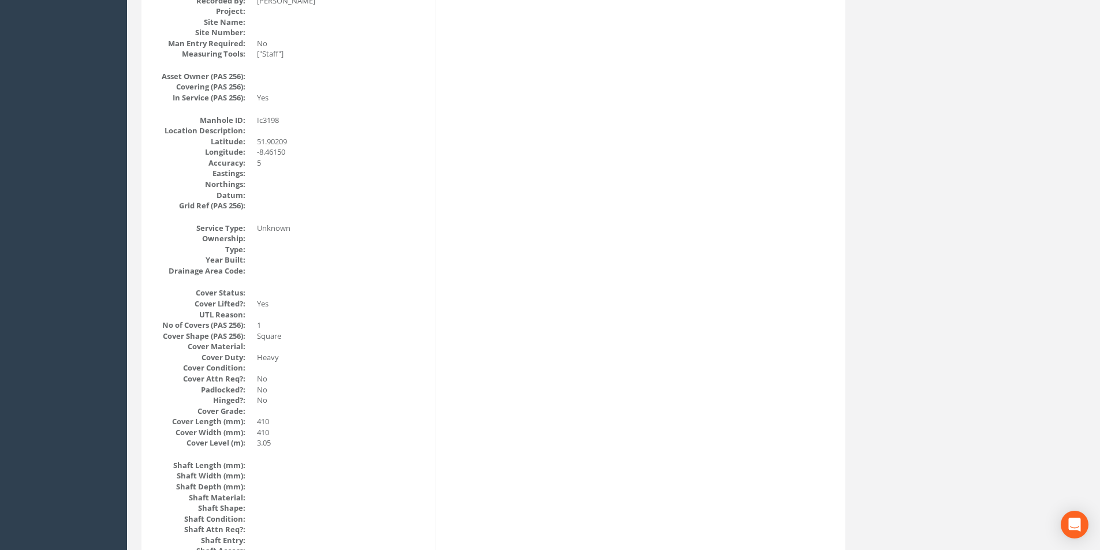
scroll to position [0, 0]
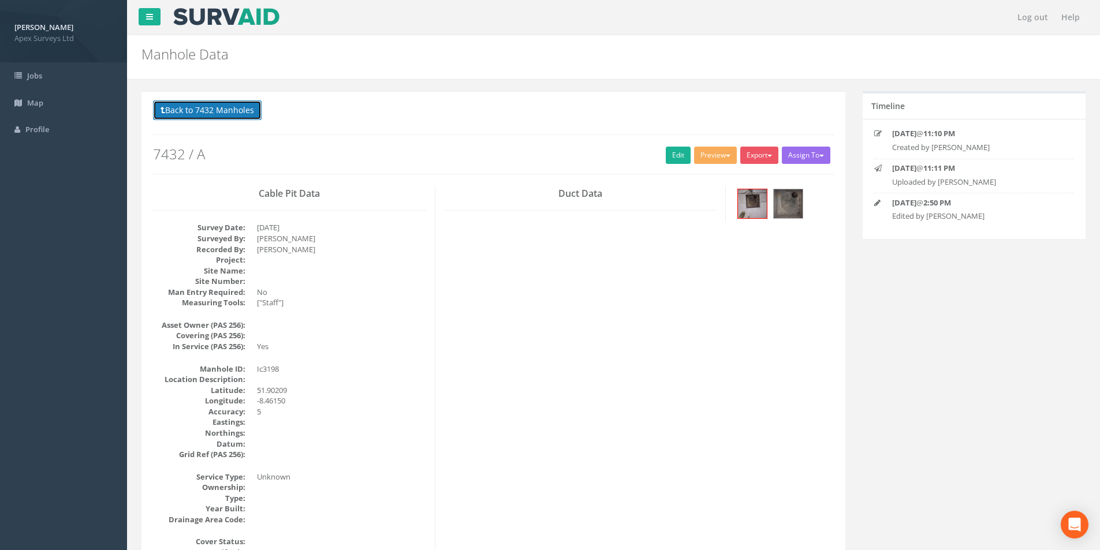
click at [207, 118] on button "Back to 7432 Manholes" at bounding box center [207, 111] width 109 height 20
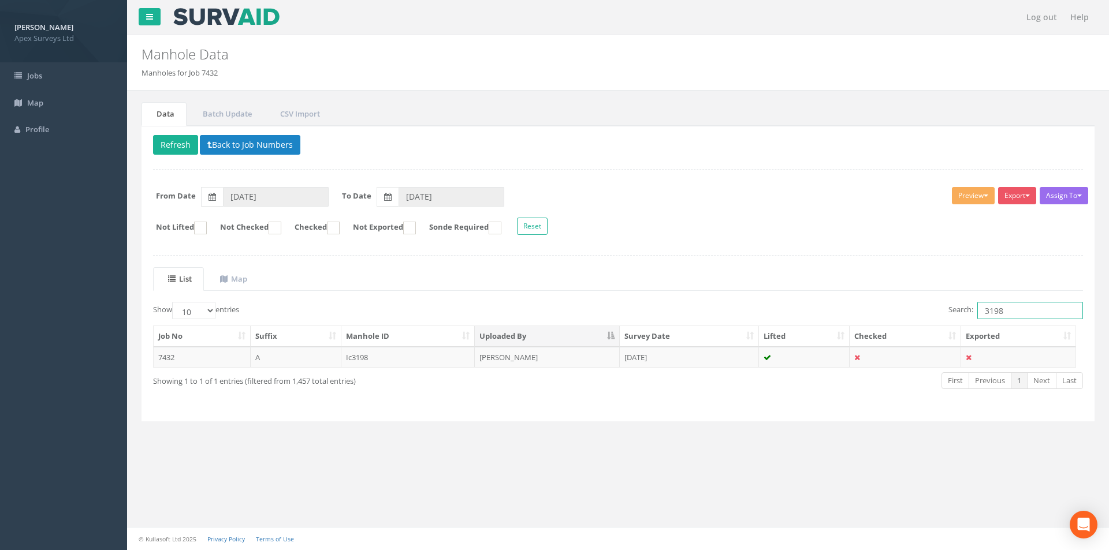
click at [1007, 312] on input "3198" at bounding box center [1030, 310] width 106 height 17
type input "3199"
click at [527, 352] on td "[PERSON_NAME]" at bounding box center [547, 357] width 145 height 21
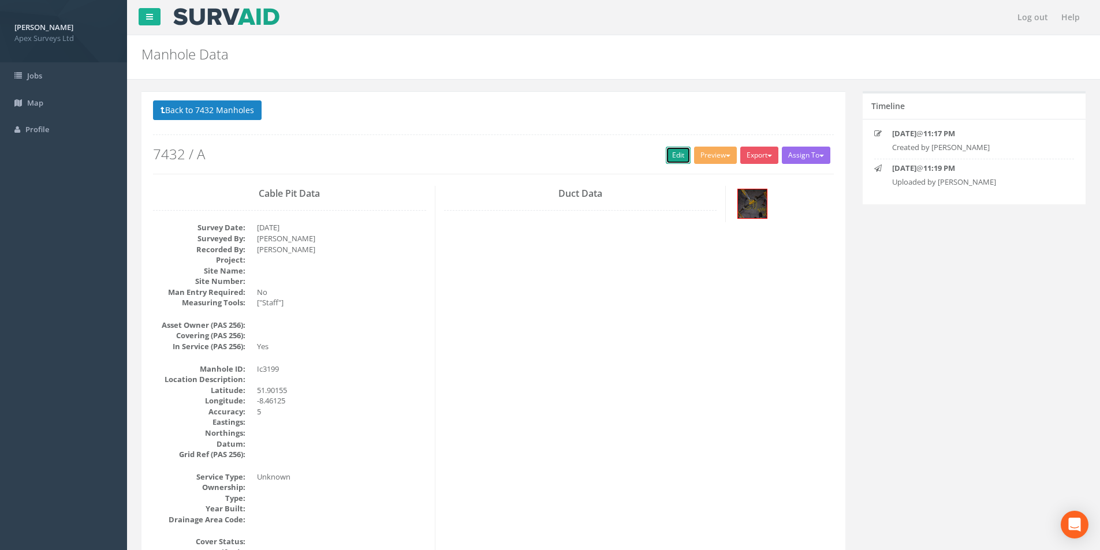
click at [666, 158] on link "Edit" at bounding box center [678, 155] width 25 height 17
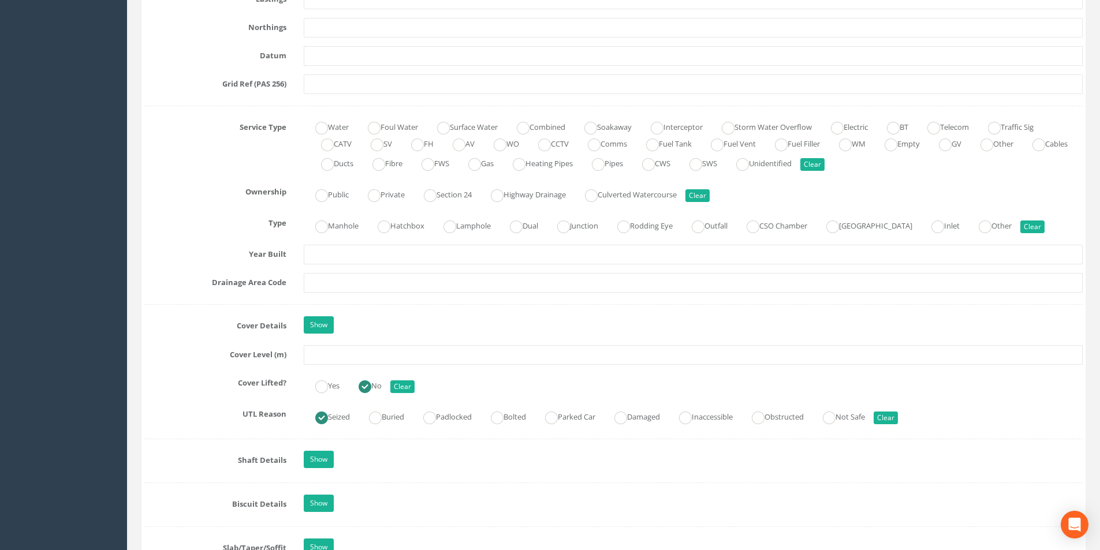
scroll to position [751, 0]
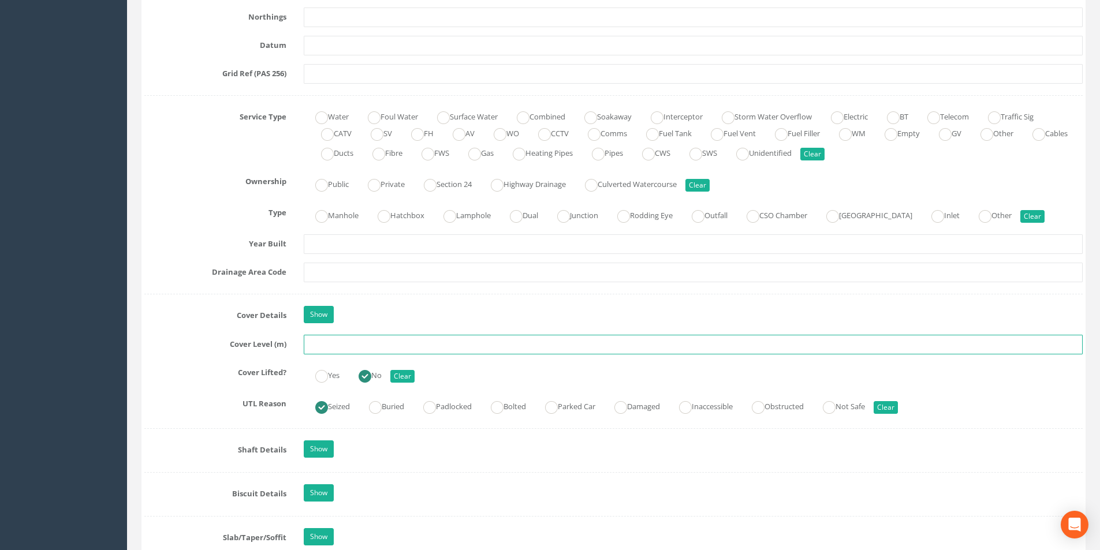
click at [378, 341] on input "text" at bounding box center [693, 345] width 779 height 20
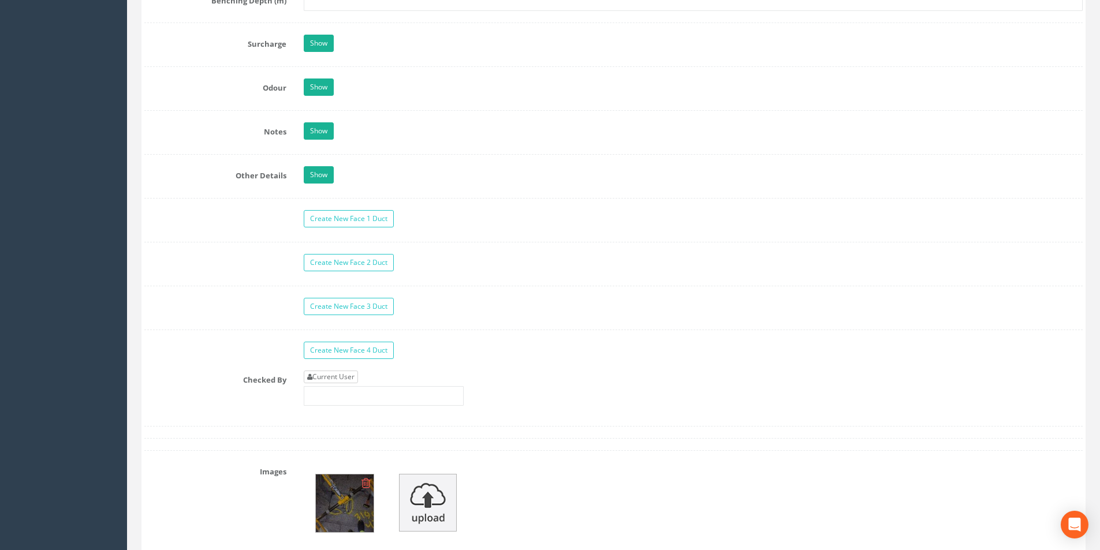
type input "3.16"
click at [347, 381] on link "Current User" at bounding box center [331, 377] width 54 height 13
type input "[PERSON_NAME]"
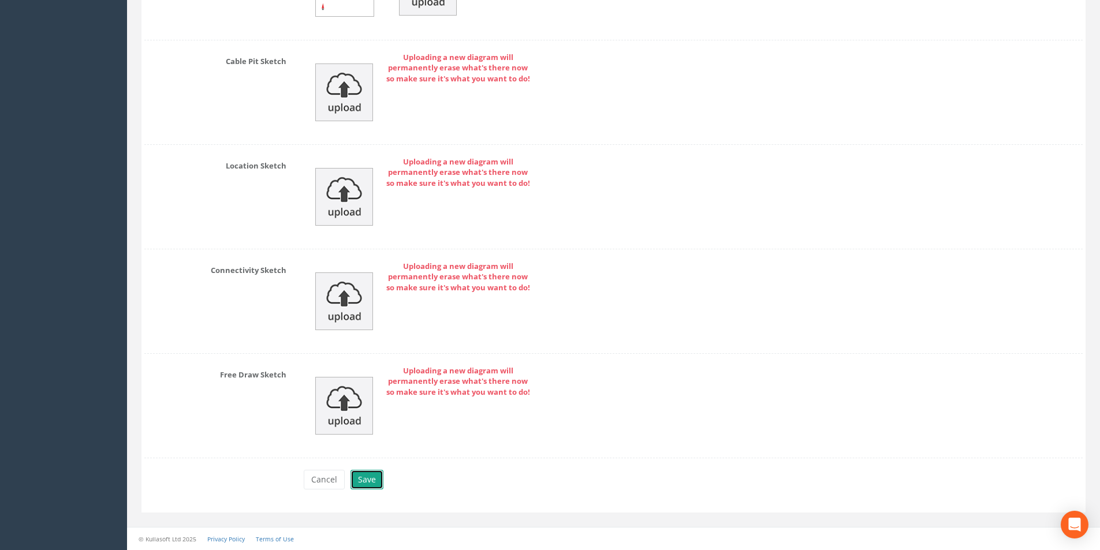
click at [371, 483] on button "Save" at bounding box center [367, 480] width 33 height 20
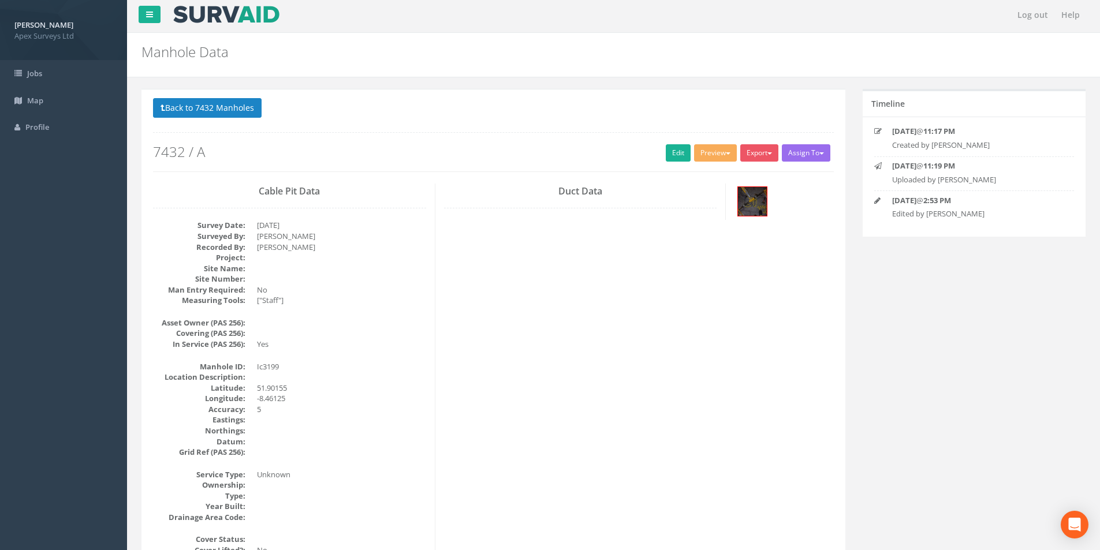
scroll to position [0, 0]
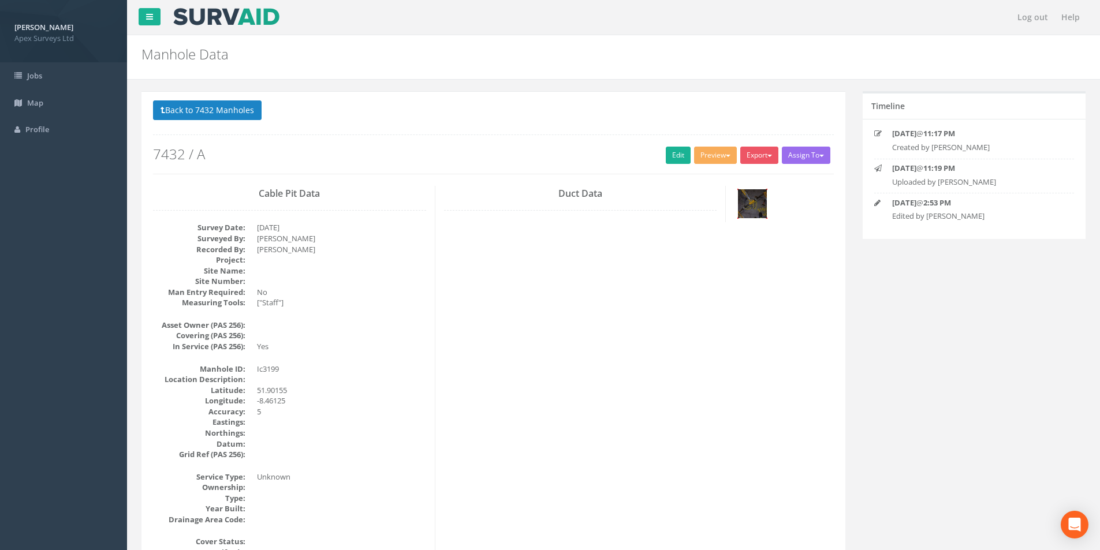
click at [745, 210] on img at bounding box center [752, 203] width 29 height 29
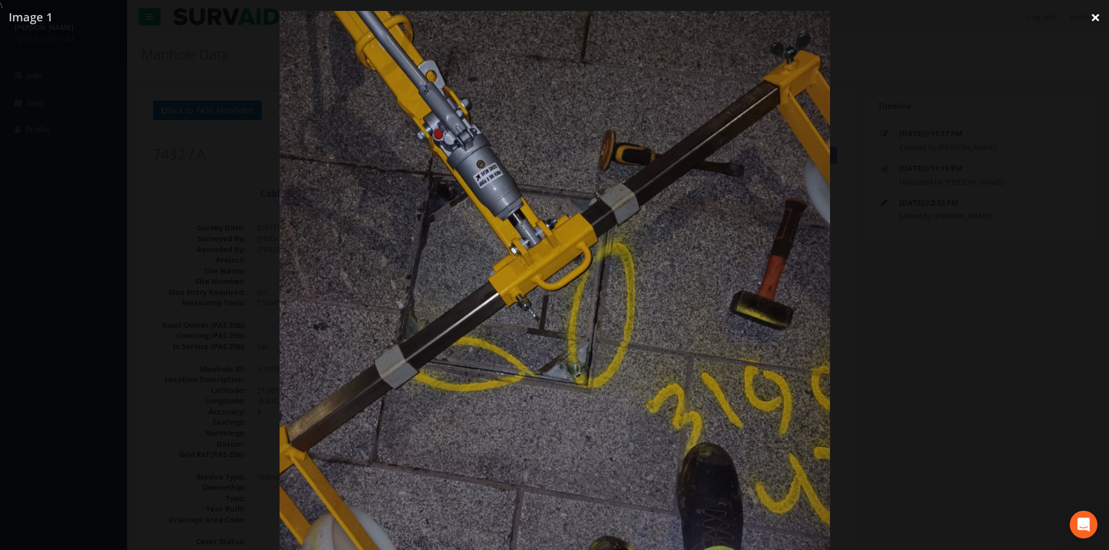
click at [1097, 20] on link "×" at bounding box center [1095, 17] width 27 height 35
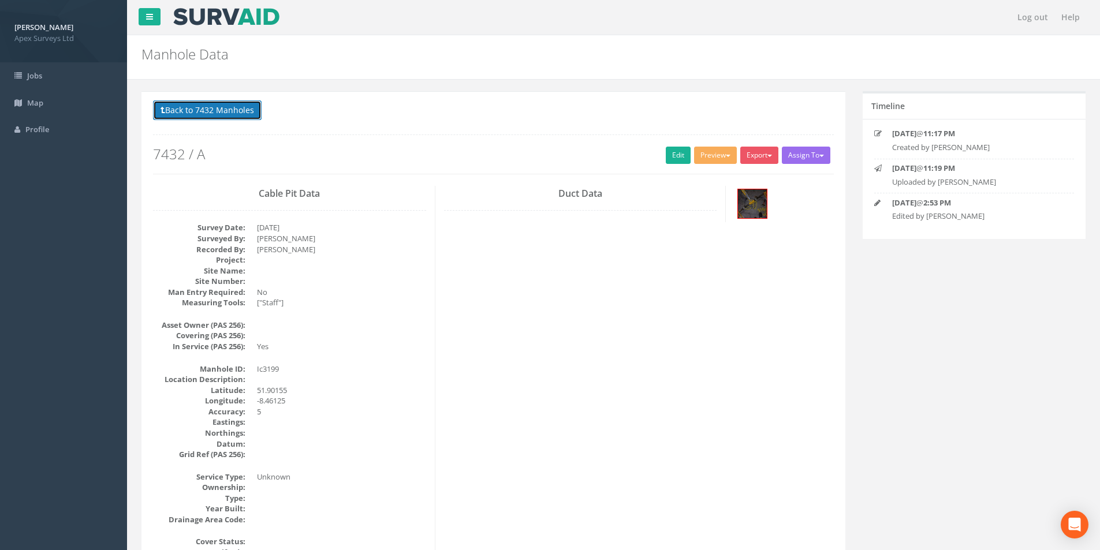
drag, startPoint x: 188, startPoint y: 110, endPoint x: 196, endPoint y: 111, distance: 8.1
click at [188, 110] on button "Back to 7432 Manholes" at bounding box center [207, 111] width 109 height 20
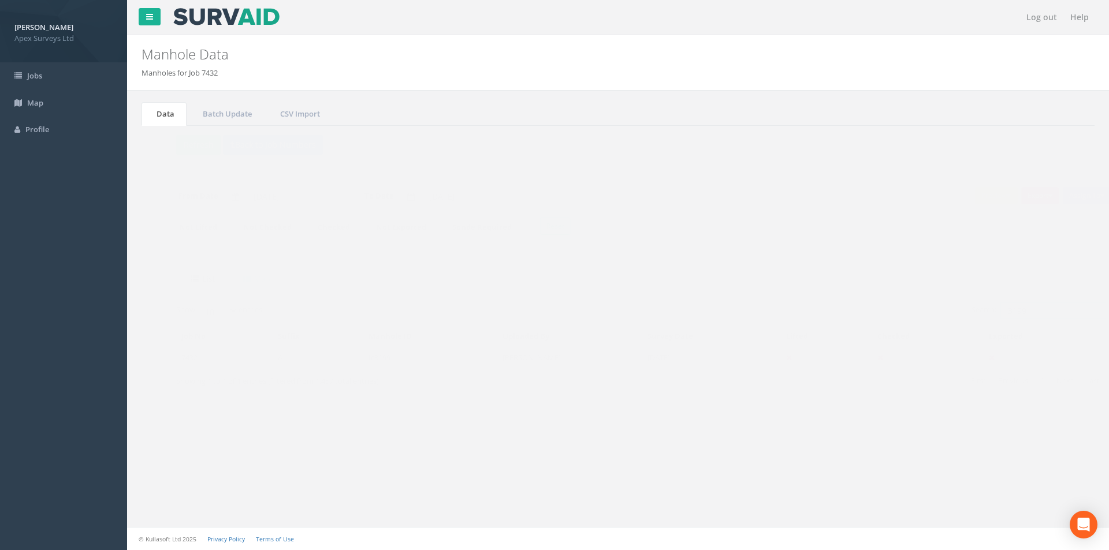
drag, startPoint x: 1017, startPoint y: 307, endPoint x: 983, endPoint y: 315, distance: 35.0
click at [983, 315] on input "3199" at bounding box center [1030, 310] width 106 height 17
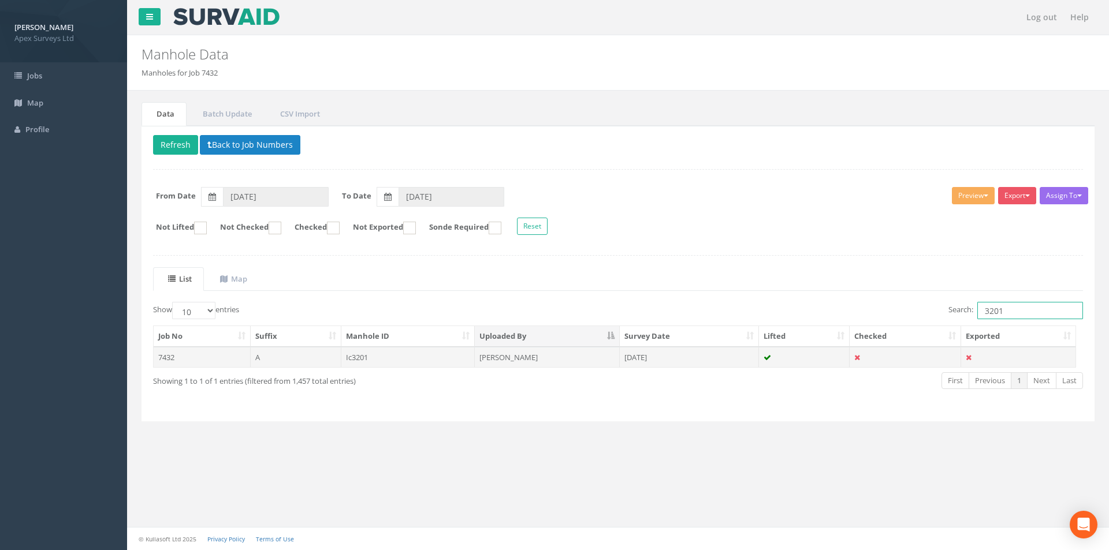
type input "3201"
click at [569, 356] on td "[PERSON_NAME]" at bounding box center [547, 357] width 145 height 21
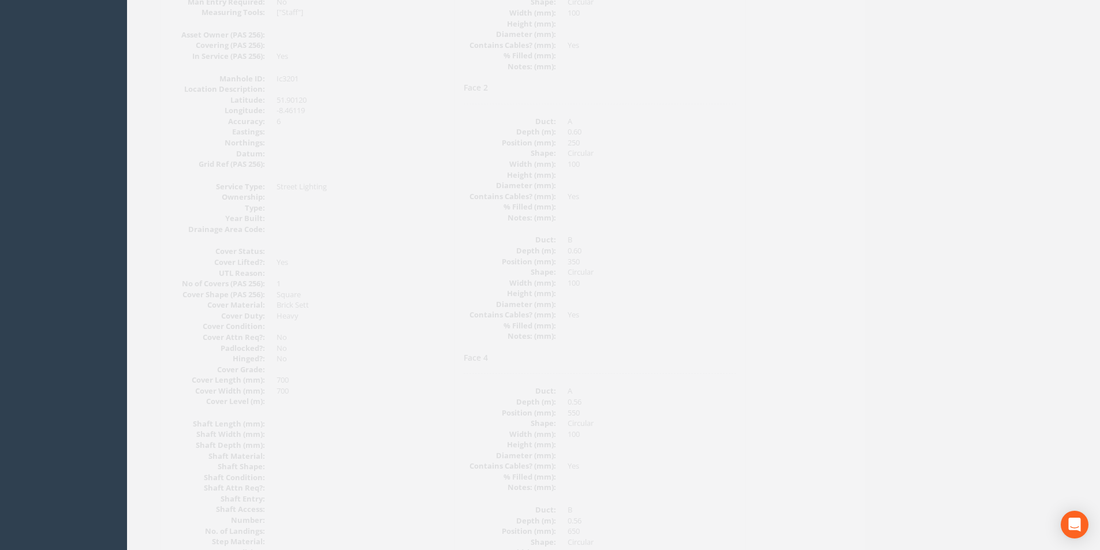
scroll to position [76, 0]
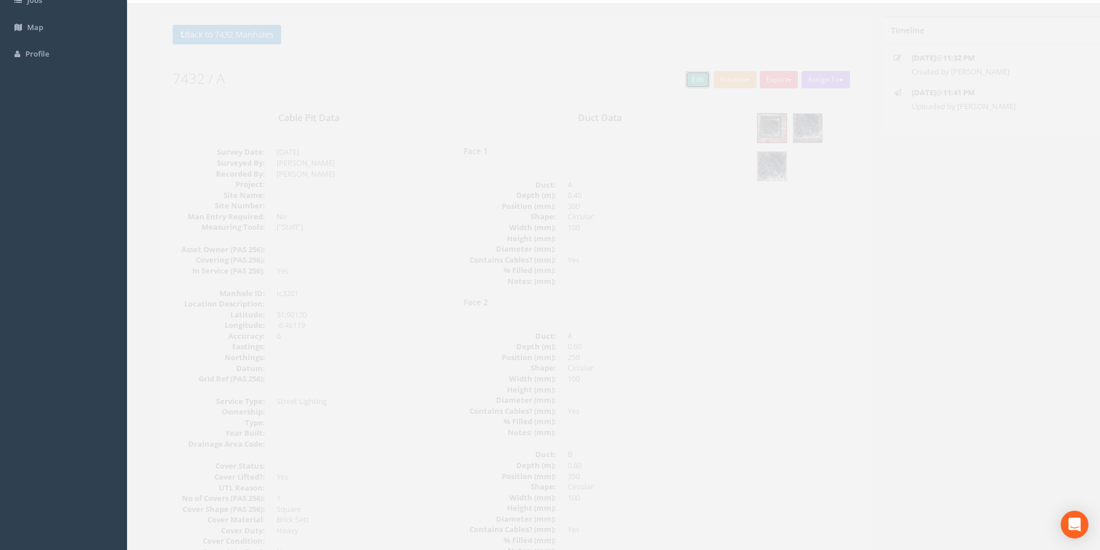
click at [676, 87] on link "Edit" at bounding box center [678, 79] width 25 height 17
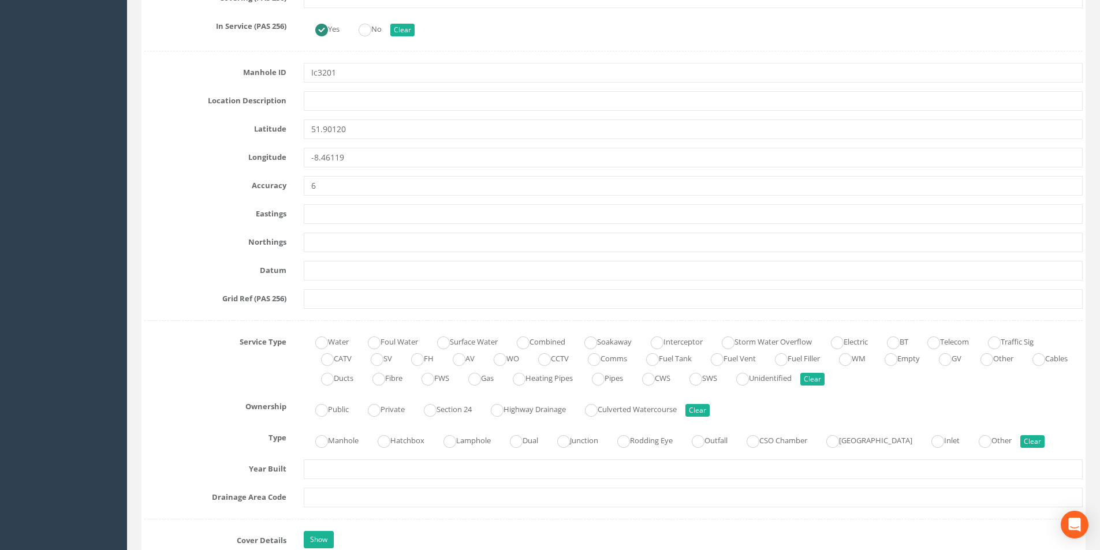
scroll to position [711, 0]
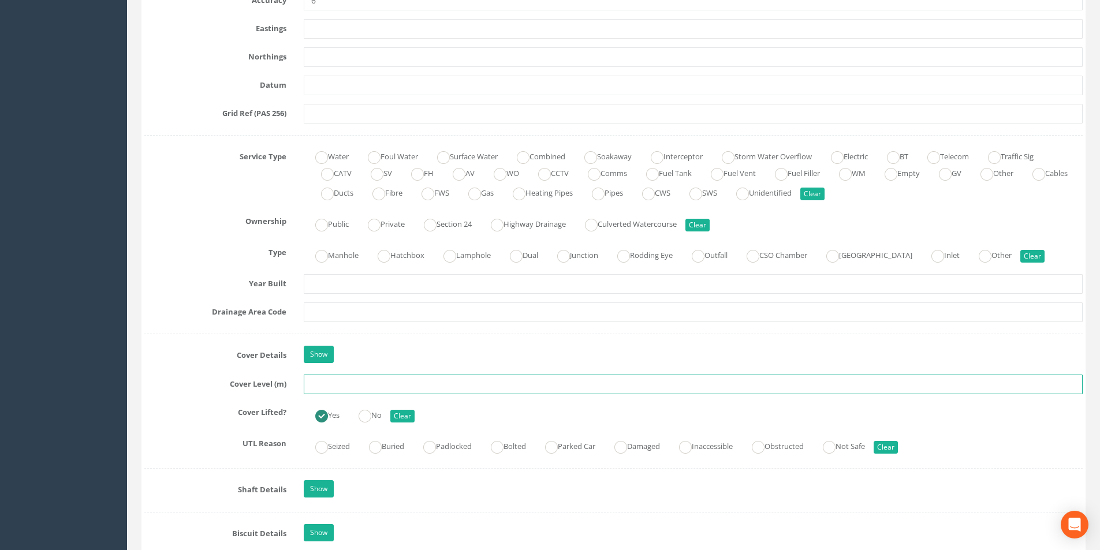
click at [338, 386] on input "text" at bounding box center [693, 385] width 779 height 20
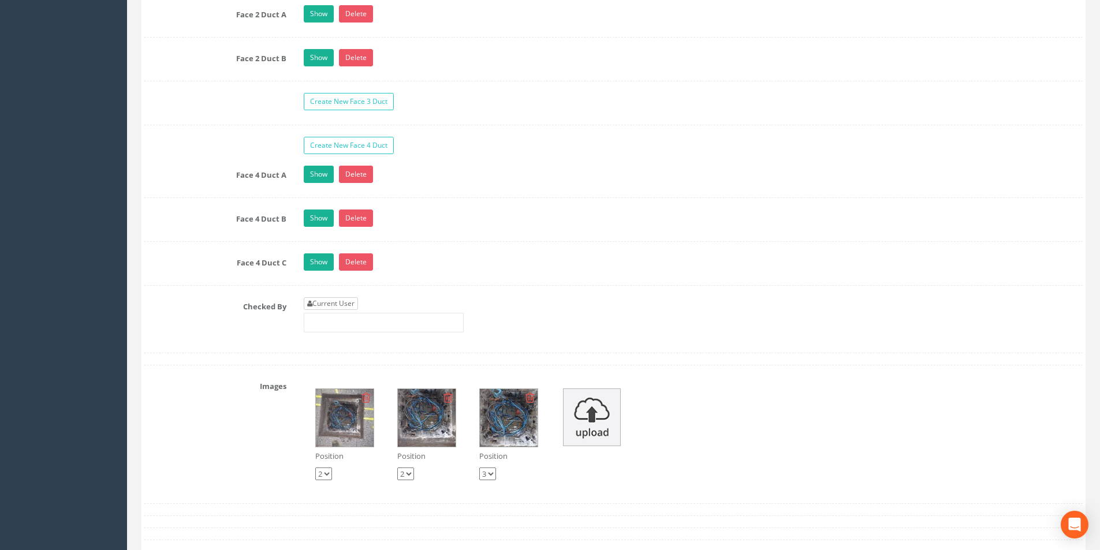
type input "3.20"
click at [352, 299] on link "Current User" at bounding box center [331, 303] width 54 height 13
type input "[PERSON_NAME]"
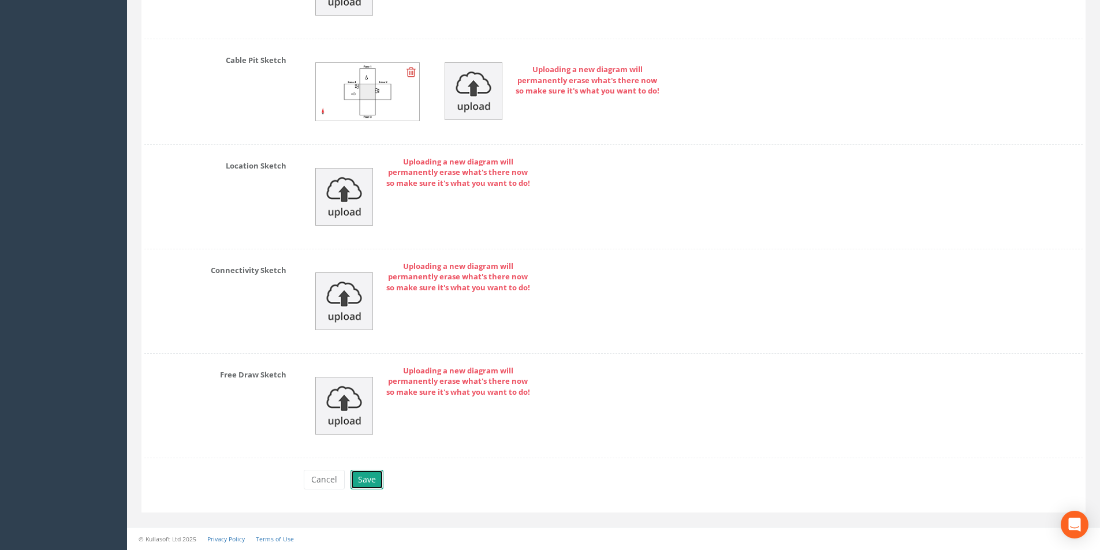
click at [368, 477] on button "Save" at bounding box center [367, 480] width 33 height 20
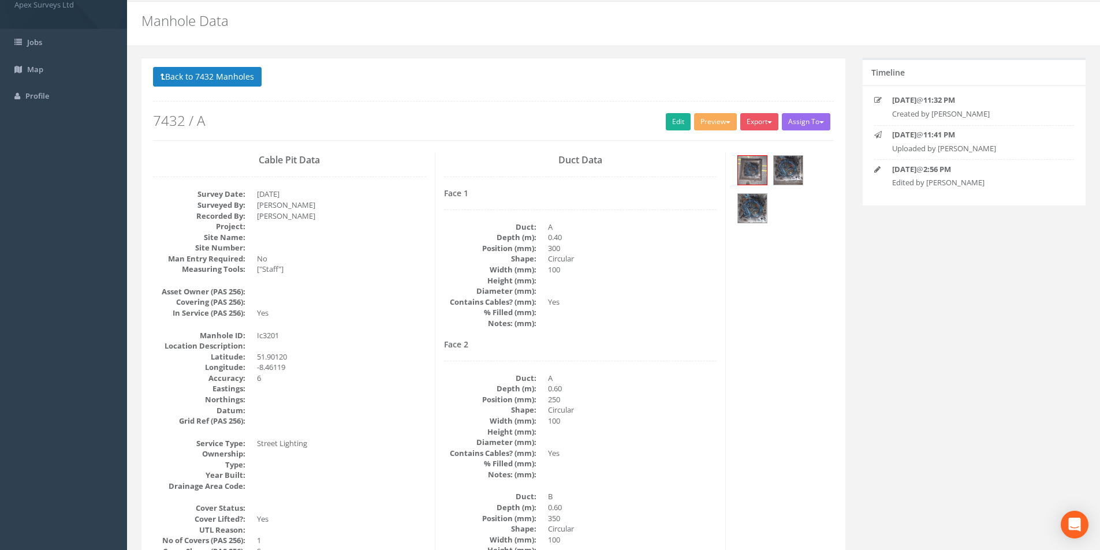
scroll to position [0, 0]
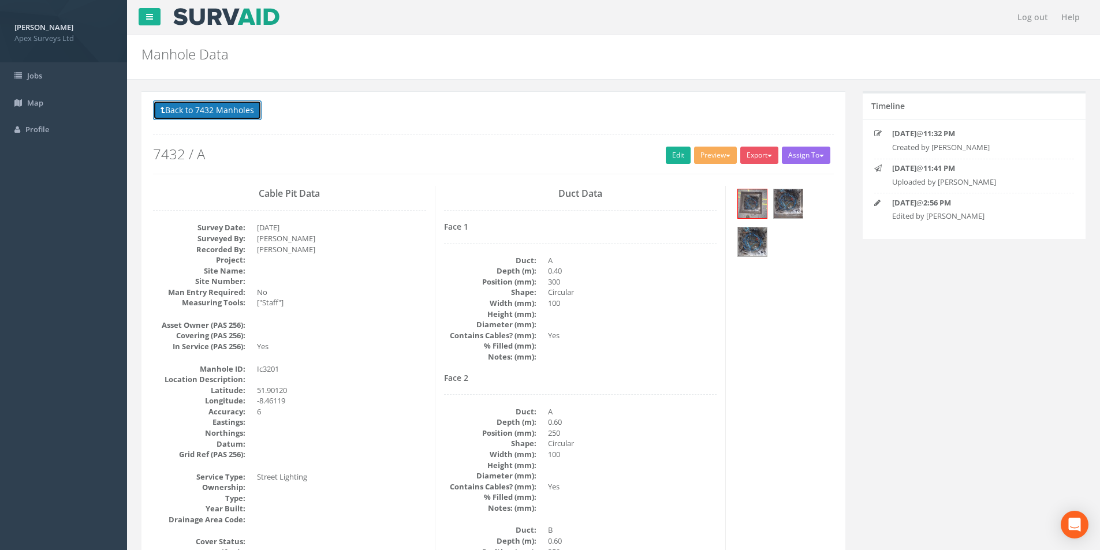
click at [211, 112] on button "Back to 7432 Manholes" at bounding box center [207, 111] width 109 height 20
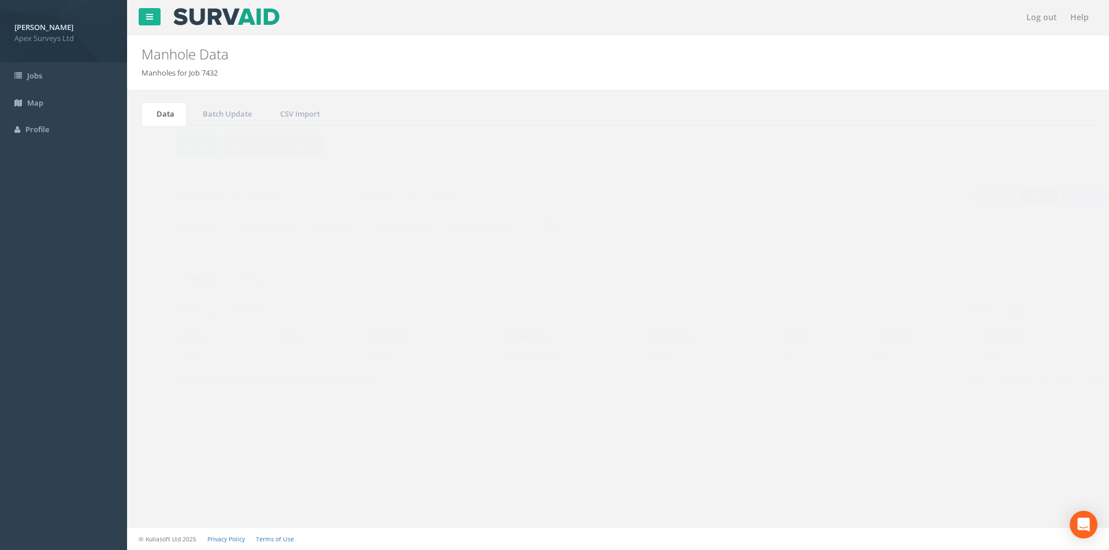
click at [1018, 310] on input "3201" at bounding box center [1030, 310] width 106 height 17
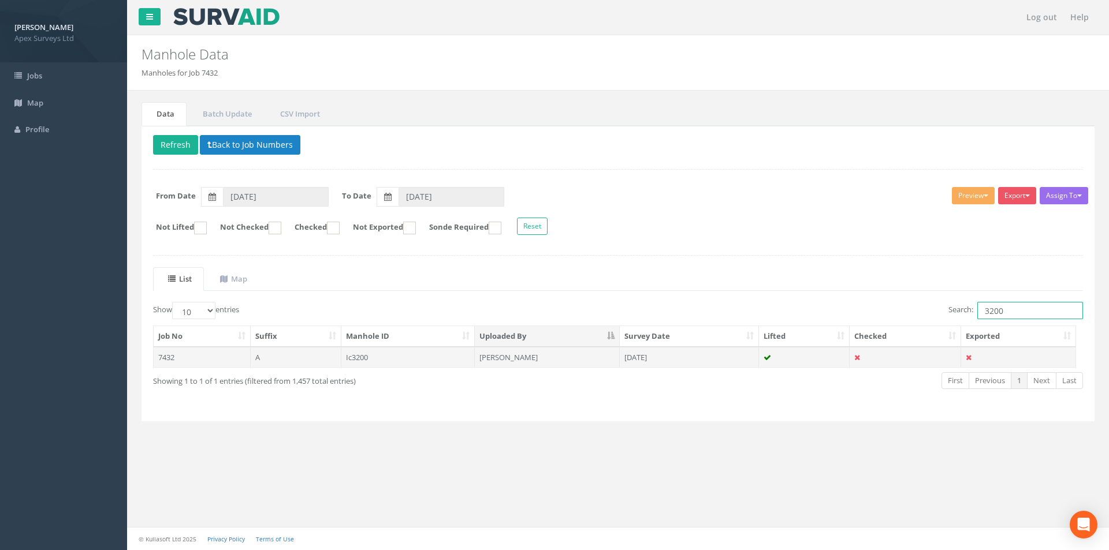
type input "3200"
click at [727, 358] on td "[DATE]" at bounding box center [689, 357] width 139 height 21
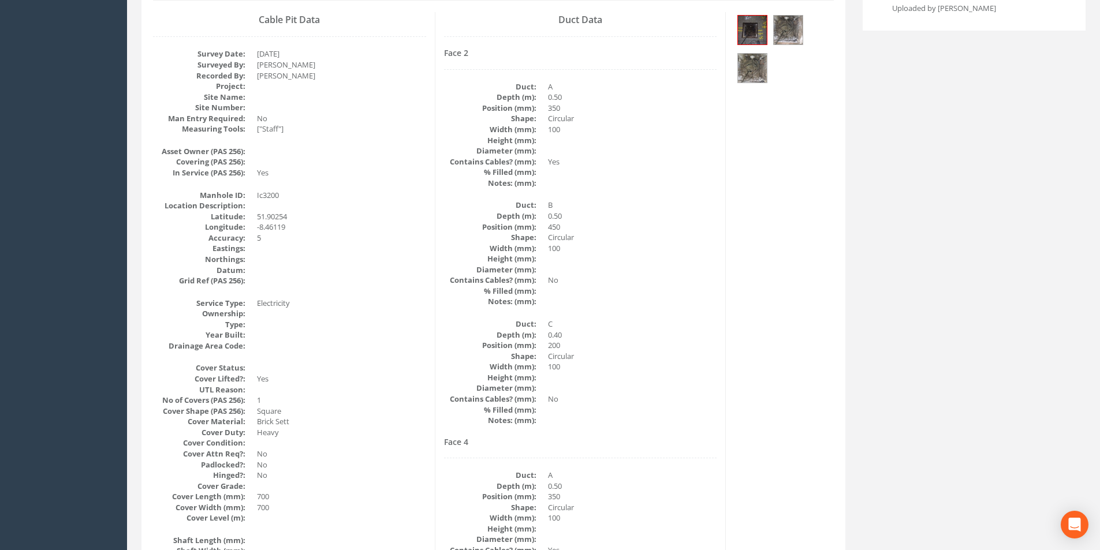
scroll to position [116, 0]
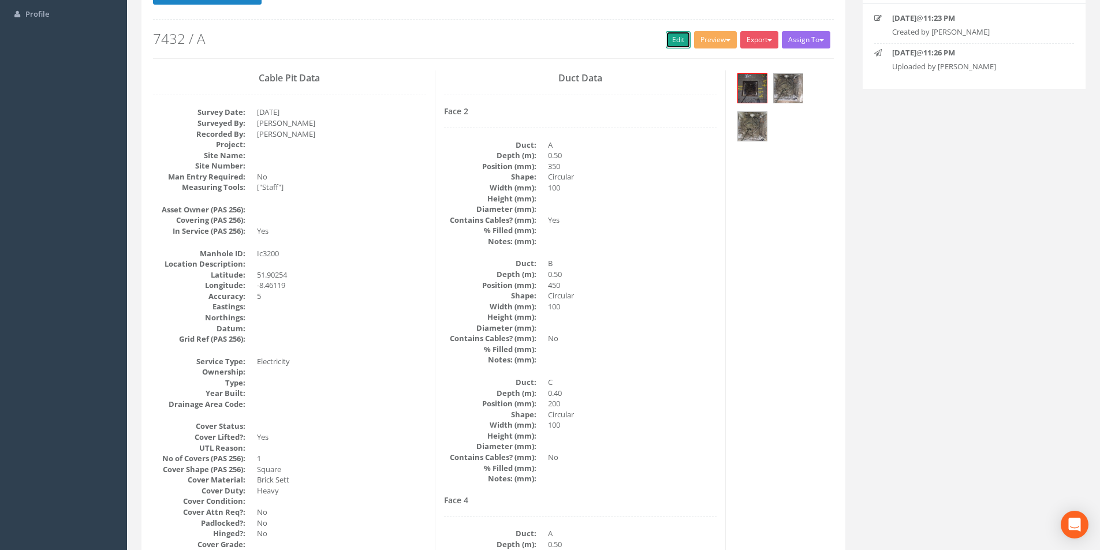
click at [676, 42] on link "Edit" at bounding box center [678, 39] width 25 height 17
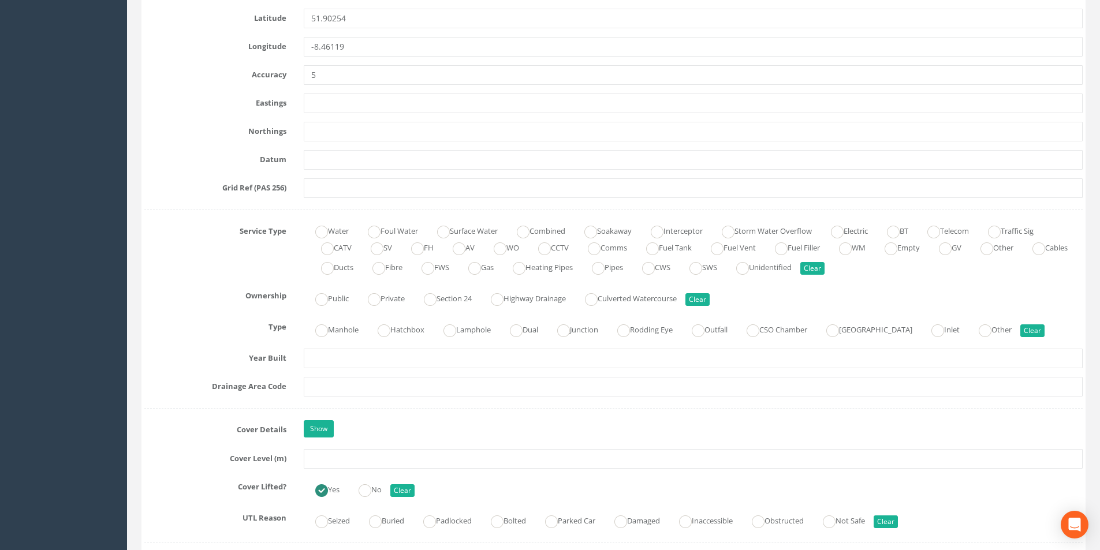
scroll to position [809, 0]
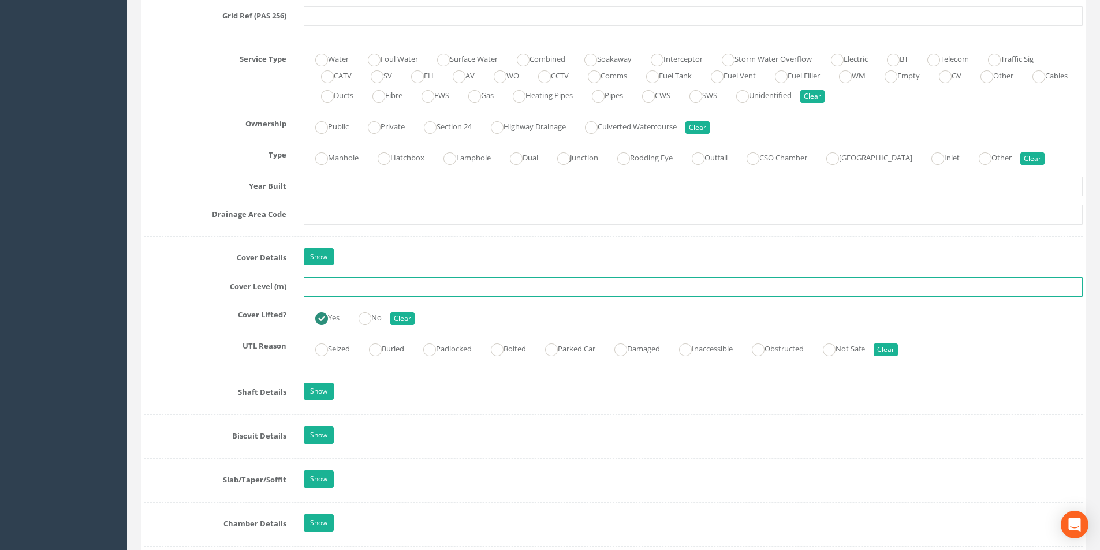
click at [369, 292] on input "text" at bounding box center [693, 287] width 779 height 20
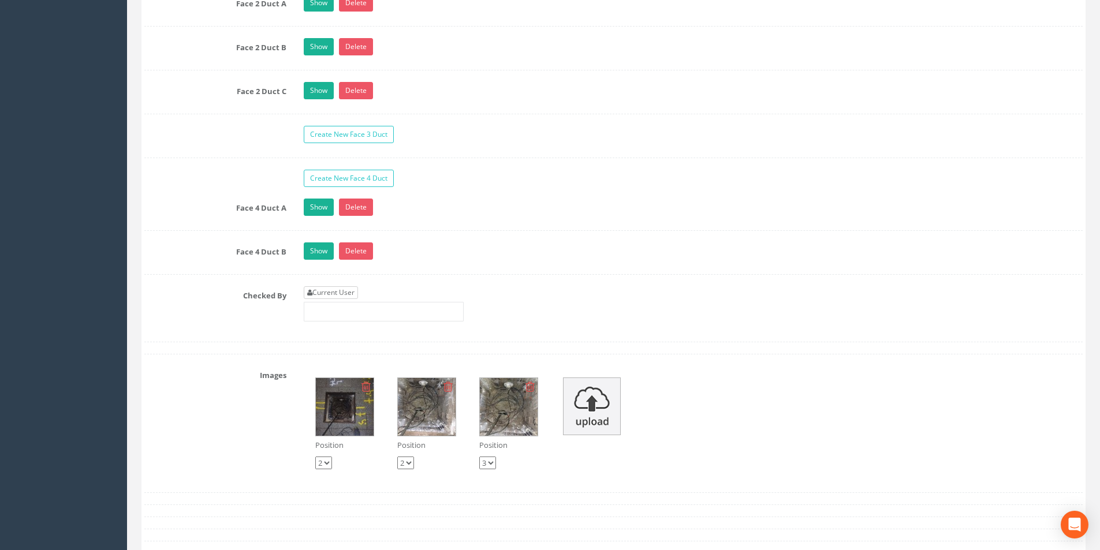
type input "3.17"
click at [358, 291] on link "Current User" at bounding box center [331, 293] width 54 height 13
type input "[PERSON_NAME]"
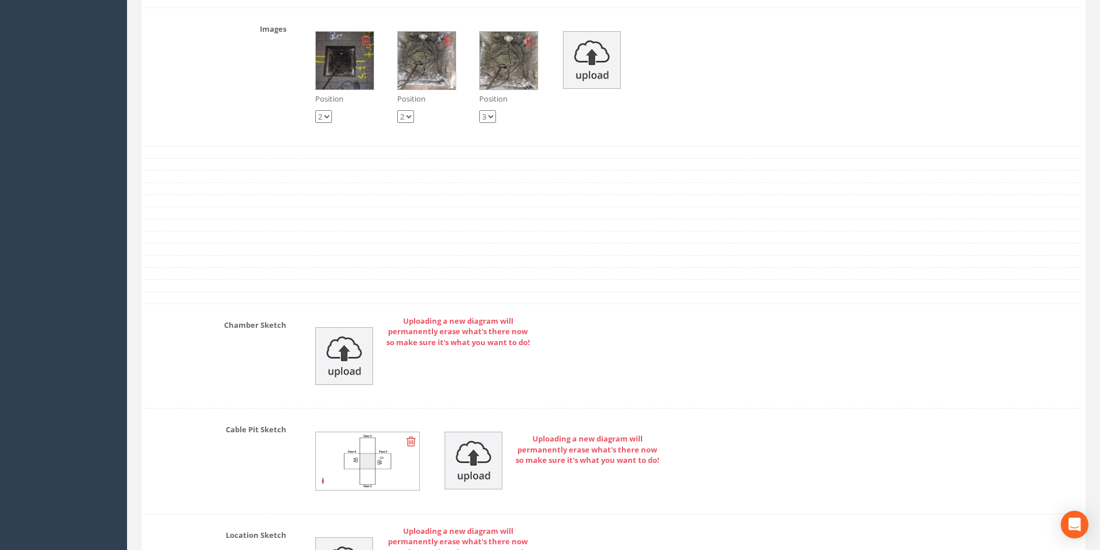
scroll to position [2680, 0]
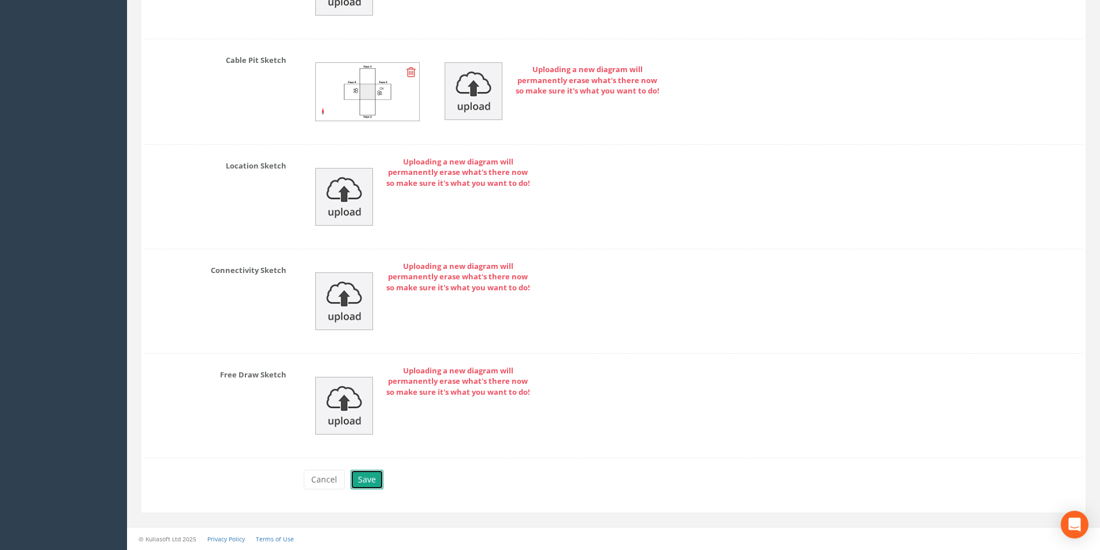
click at [360, 489] on button "Save" at bounding box center [367, 480] width 33 height 20
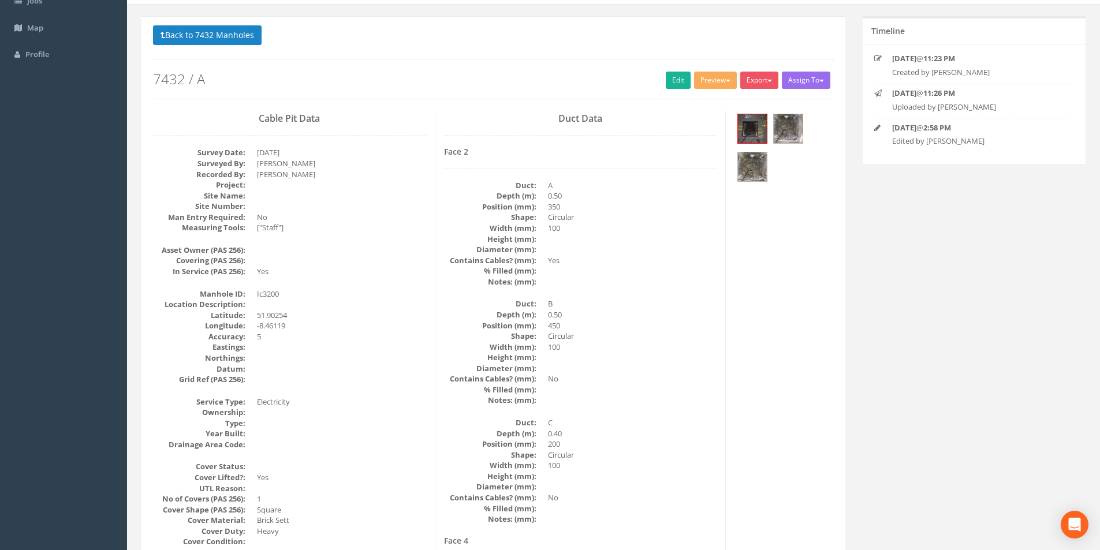
scroll to position [0, 0]
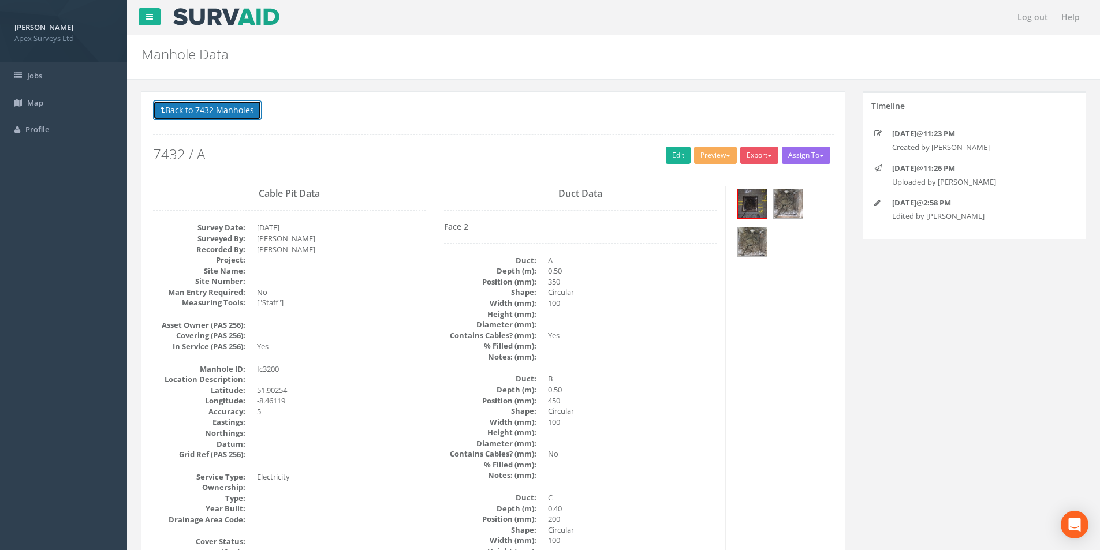
drag, startPoint x: 203, startPoint y: 112, endPoint x: 207, endPoint y: 117, distance: 7.0
click at [203, 112] on button "Back to 7432 Manholes" at bounding box center [207, 111] width 109 height 20
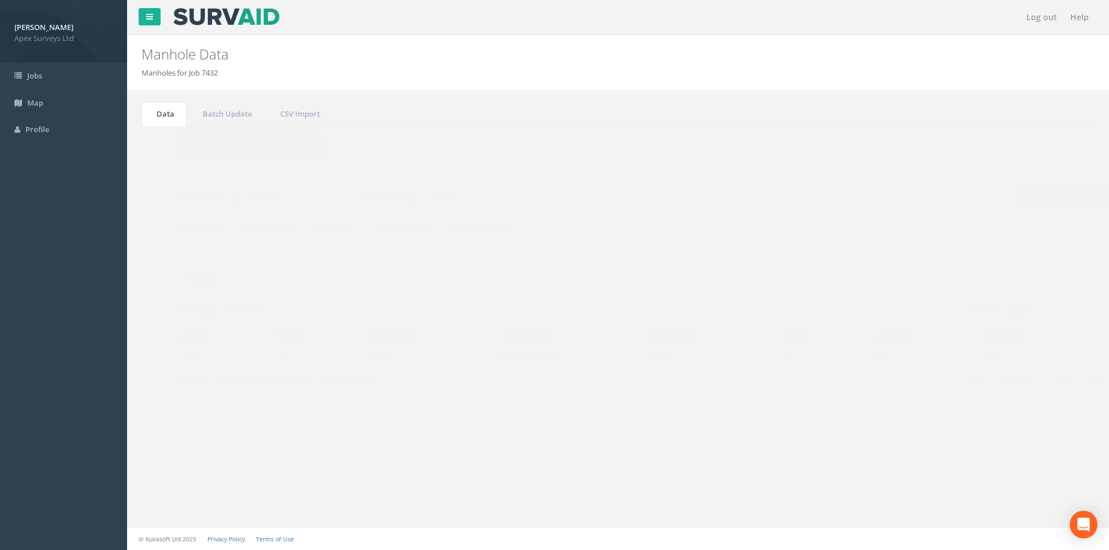
click at [1009, 312] on input "3200" at bounding box center [1030, 310] width 106 height 17
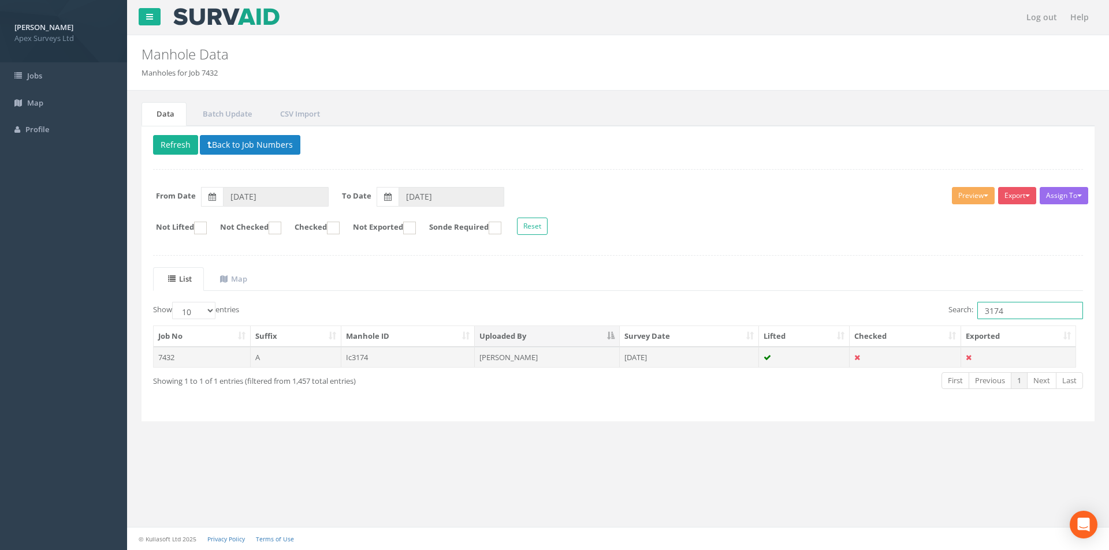
type input "3174"
click at [715, 356] on td "[DATE]" at bounding box center [689, 357] width 139 height 21
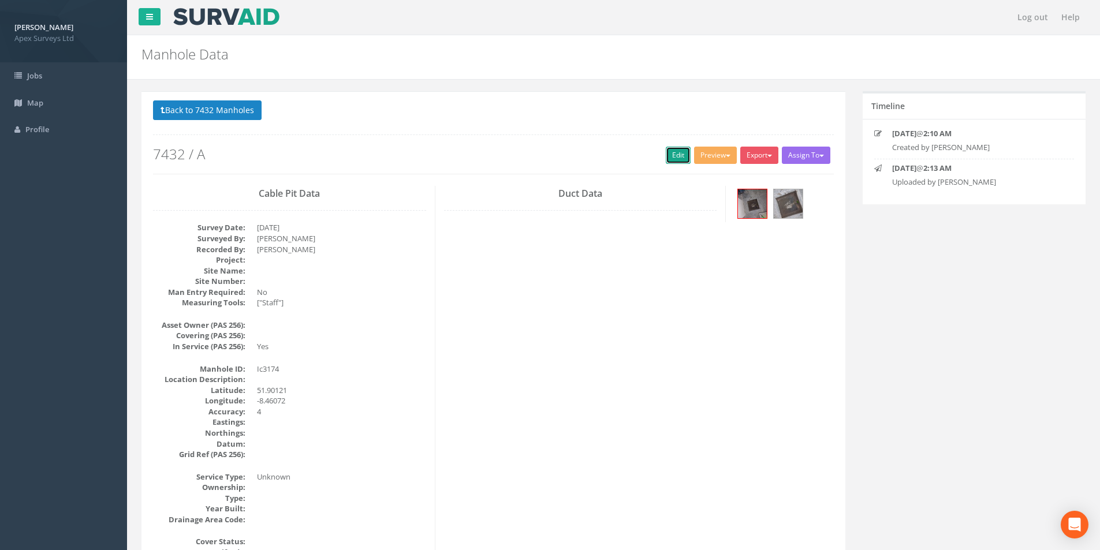
click at [672, 160] on link "Edit" at bounding box center [678, 155] width 25 height 17
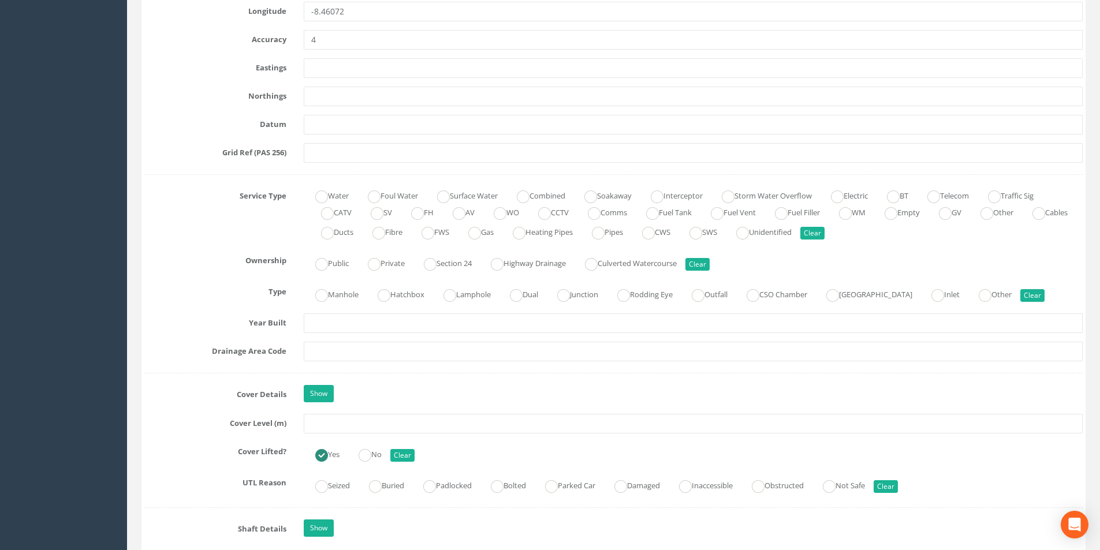
scroll to position [751, 0]
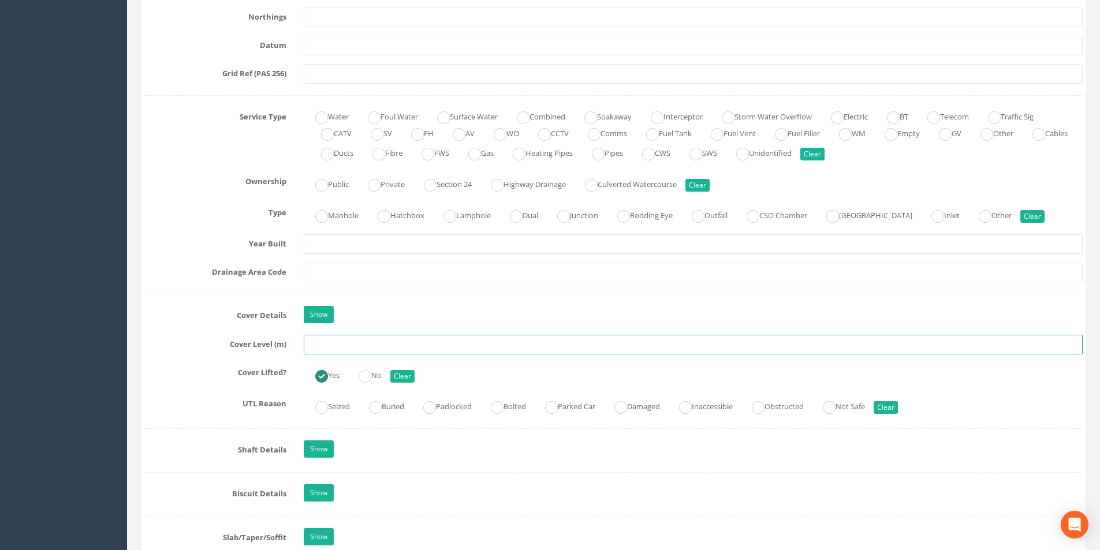
click at [371, 351] on input "text" at bounding box center [693, 345] width 779 height 20
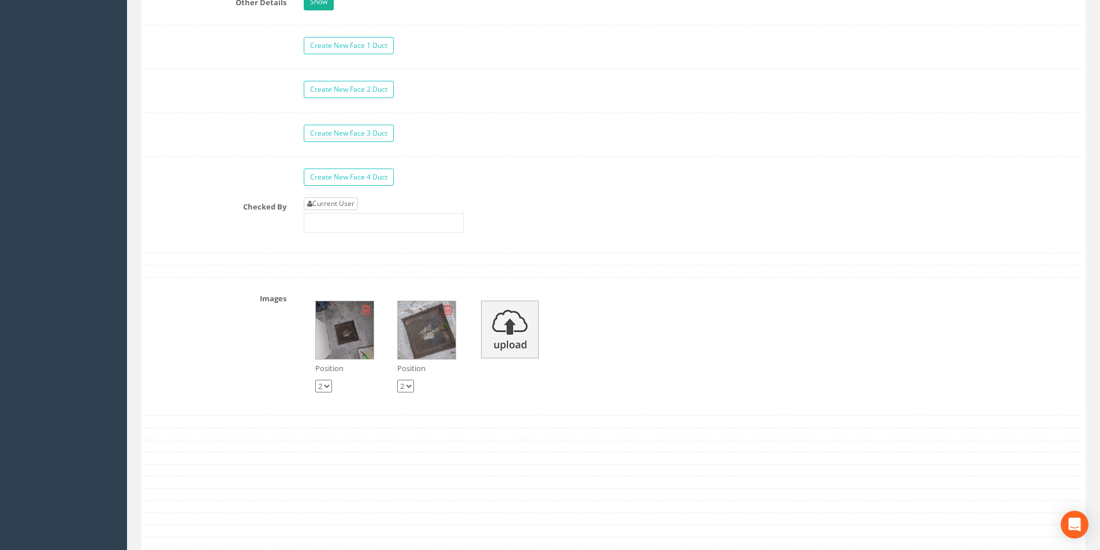
type input "4.03"
click at [341, 205] on link "Current User" at bounding box center [331, 204] width 54 height 13
type input "[PERSON_NAME]"
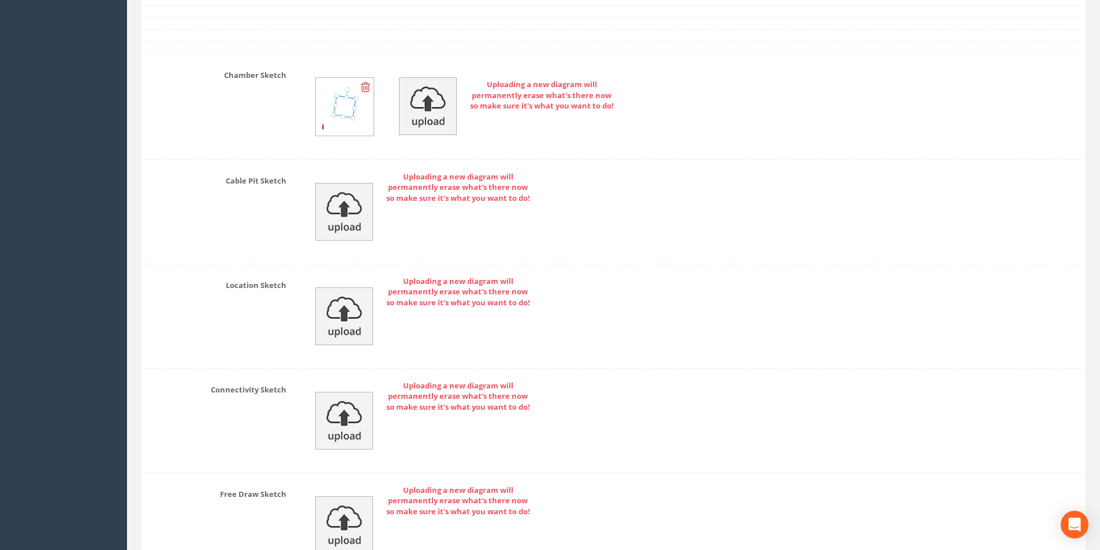
scroll to position [2488, 0]
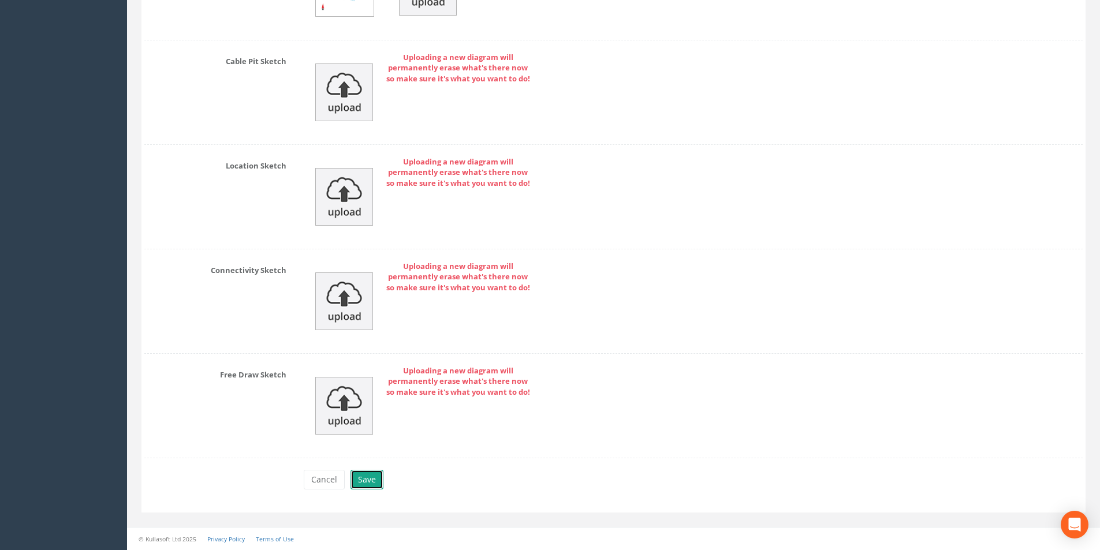
click at [363, 484] on button "Save" at bounding box center [367, 480] width 33 height 20
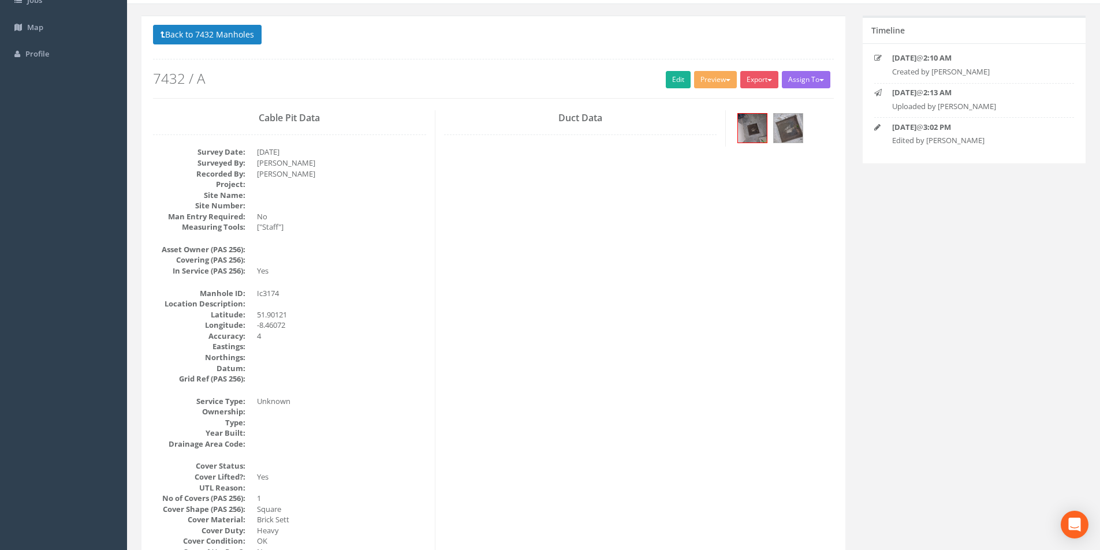
scroll to position [0, 0]
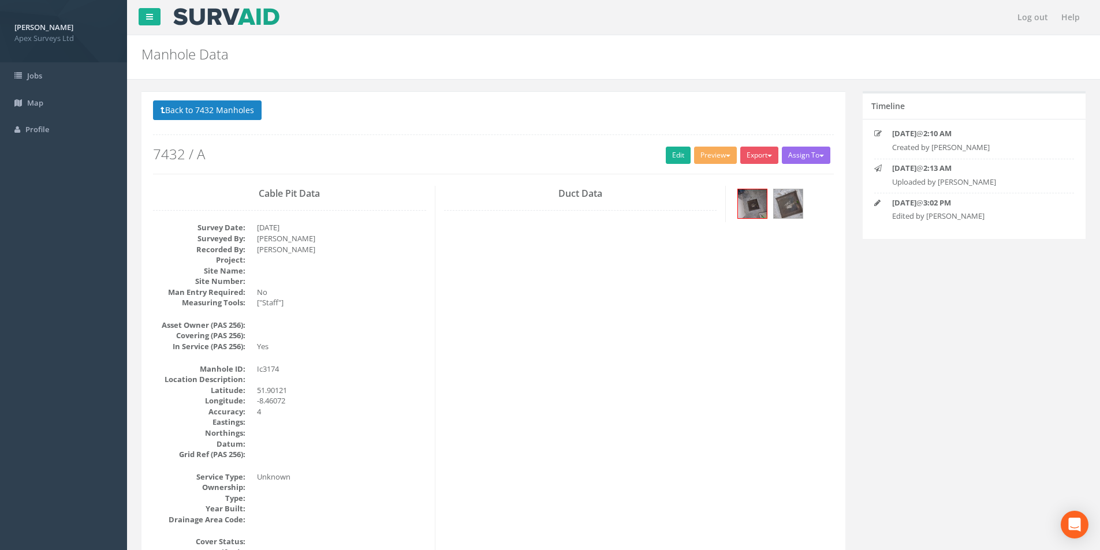
click at [782, 220] on div at bounding box center [784, 205] width 99 height 39
click at [784, 214] on img at bounding box center [788, 203] width 29 height 29
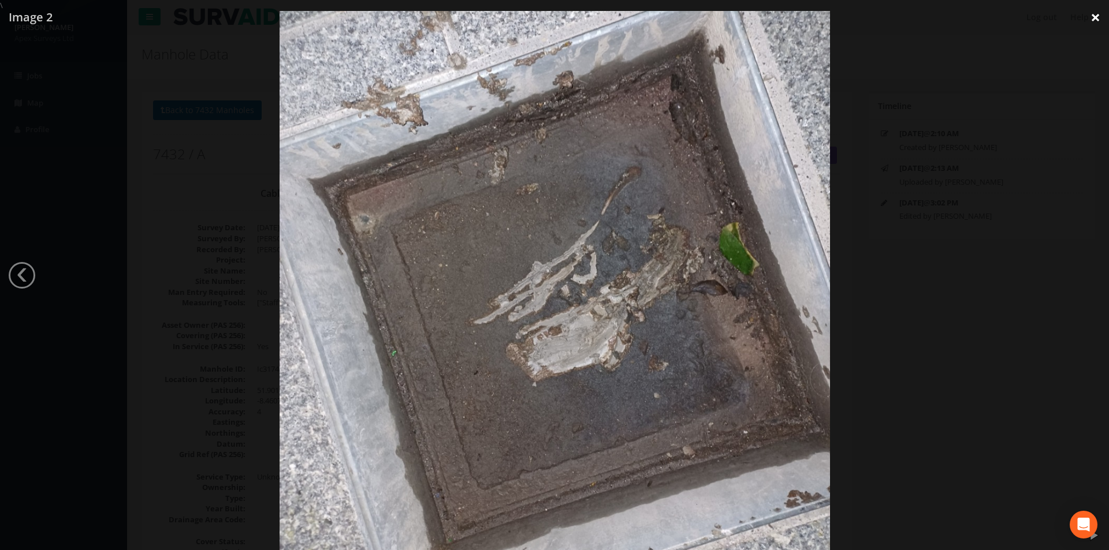
click at [1096, 23] on link "×" at bounding box center [1095, 17] width 27 height 35
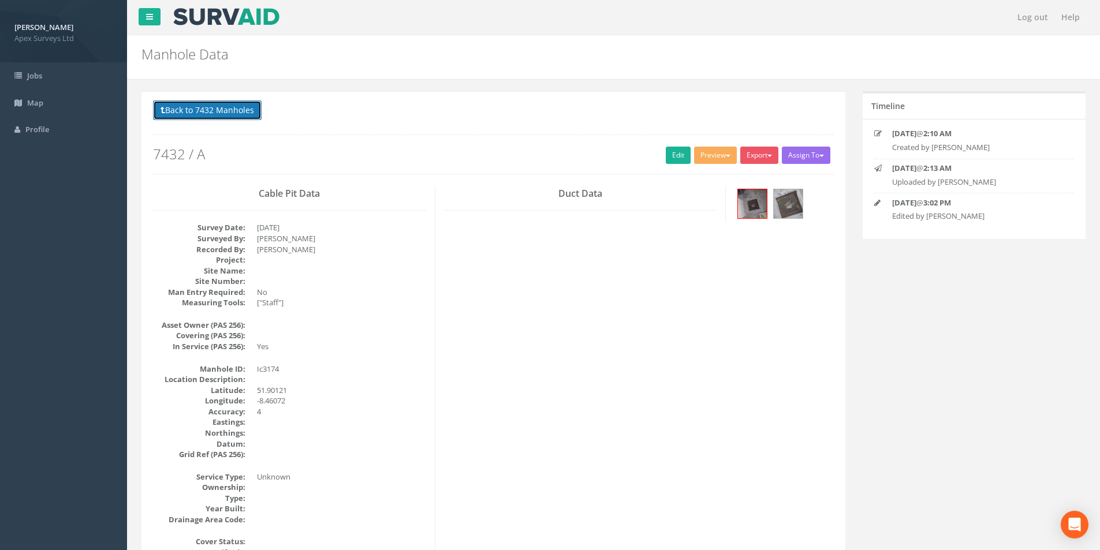
click at [195, 108] on button "Back to 7432 Manholes" at bounding box center [207, 111] width 109 height 20
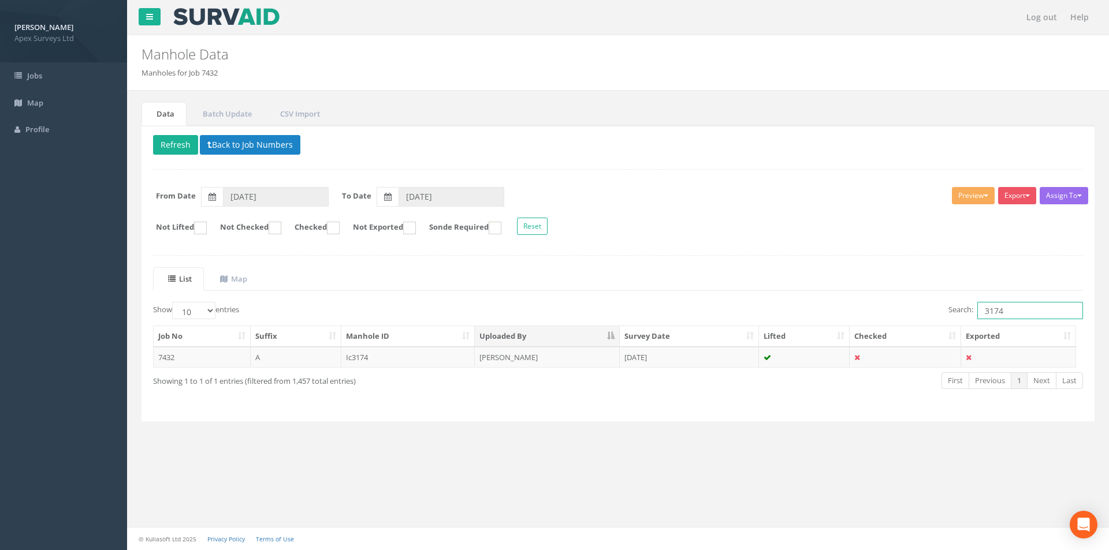
drag, startPoint x: 1010, startPoint y: 310, endPoint x: 979, endPoint y: 314, distance: 31.4
click at [979, 314] on input "3174" at bounding box center [1030, 310] width 106 height 17
type input "3173"
click at [719, 354] on td "[DATE]" at bounding box center [689, 357] width 139 height 21
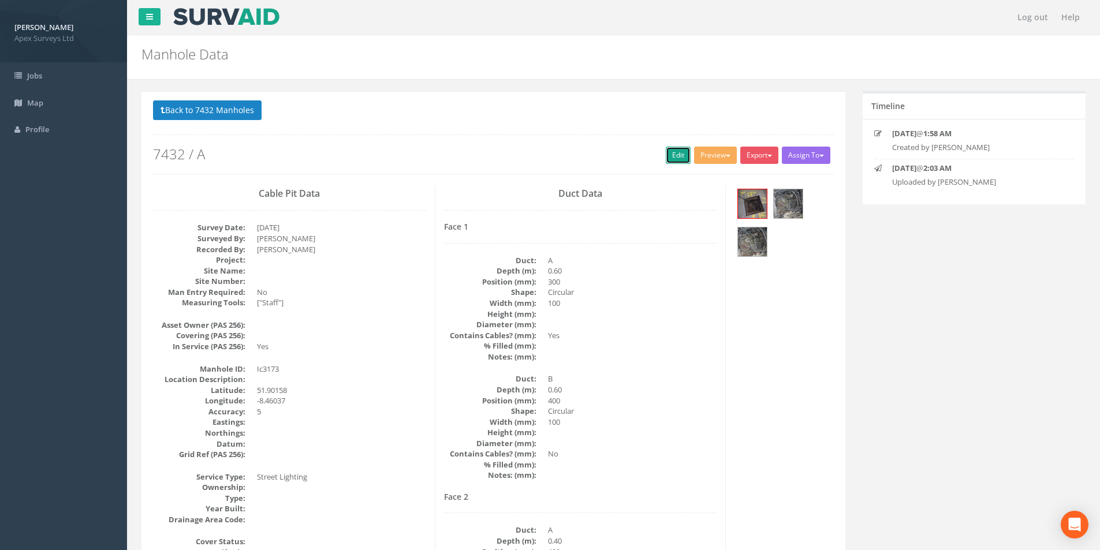
click at [674, 156] on link "Edit" at bounding box center [678, 155] width 25 height 17
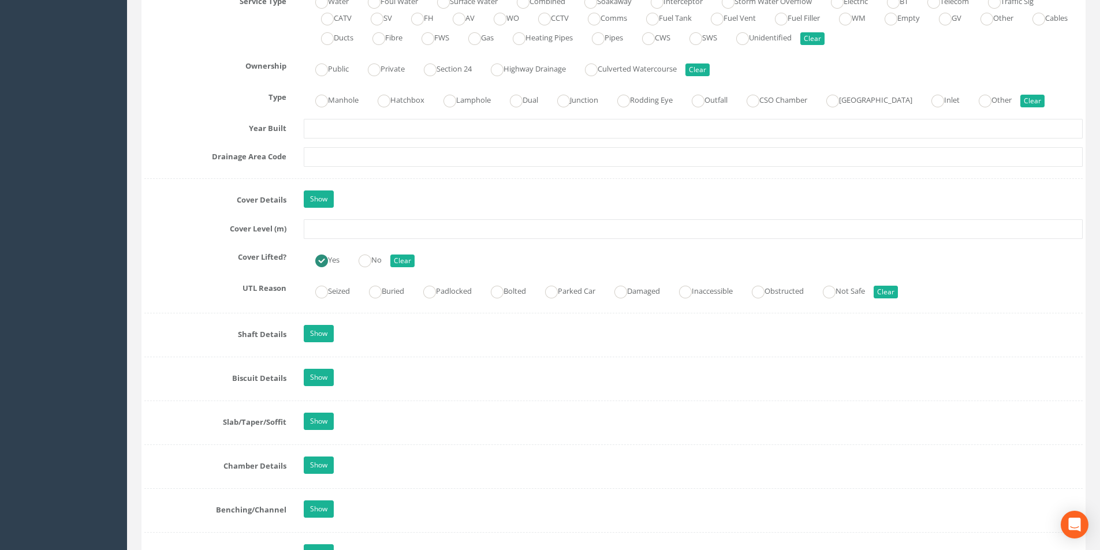
scroll to position [809, 0]
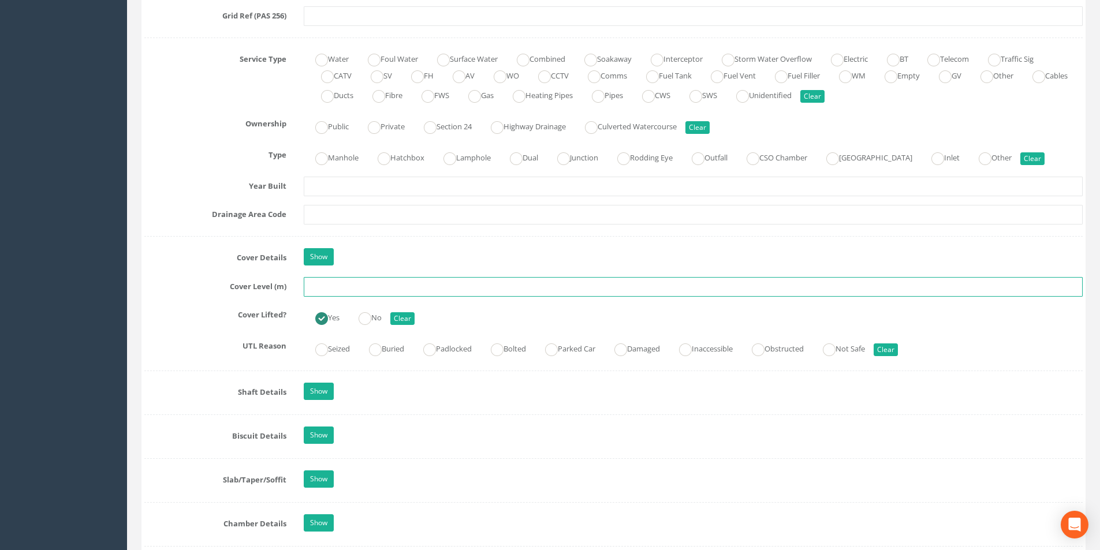
click at [336, 286] on input "text" at bounding box center [693, 287] width 779 height 20
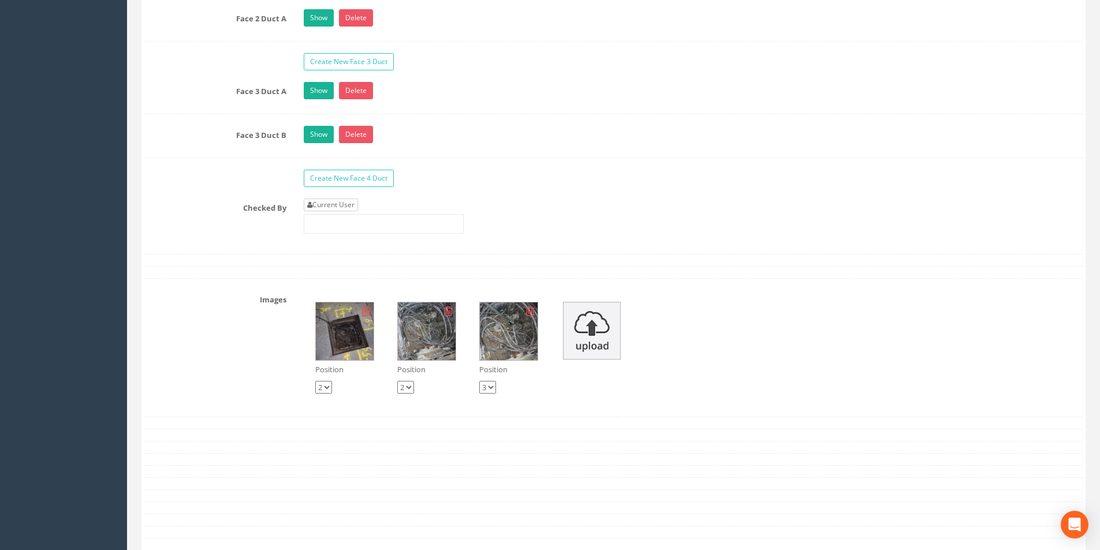
type input "3.99"
click at [348, 199] on link "Current User" at bounding box center [331, 205] width 54 height 13
type input "[PERSON_NAME]"
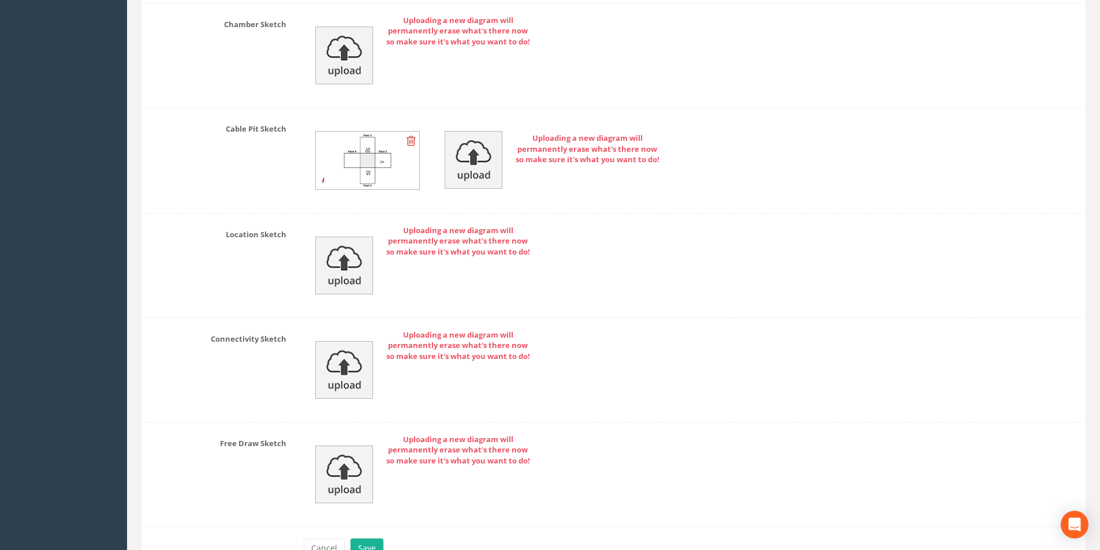
scroll to position [2662, 0]
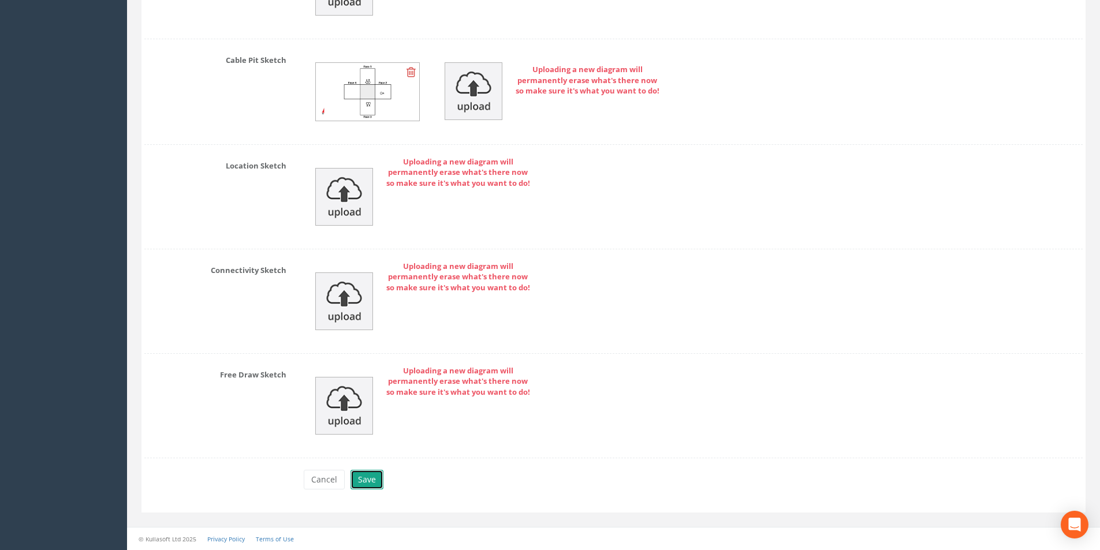
click at [362, 476] on button "Save" at bounding box center [367, 480] width 33 height 20
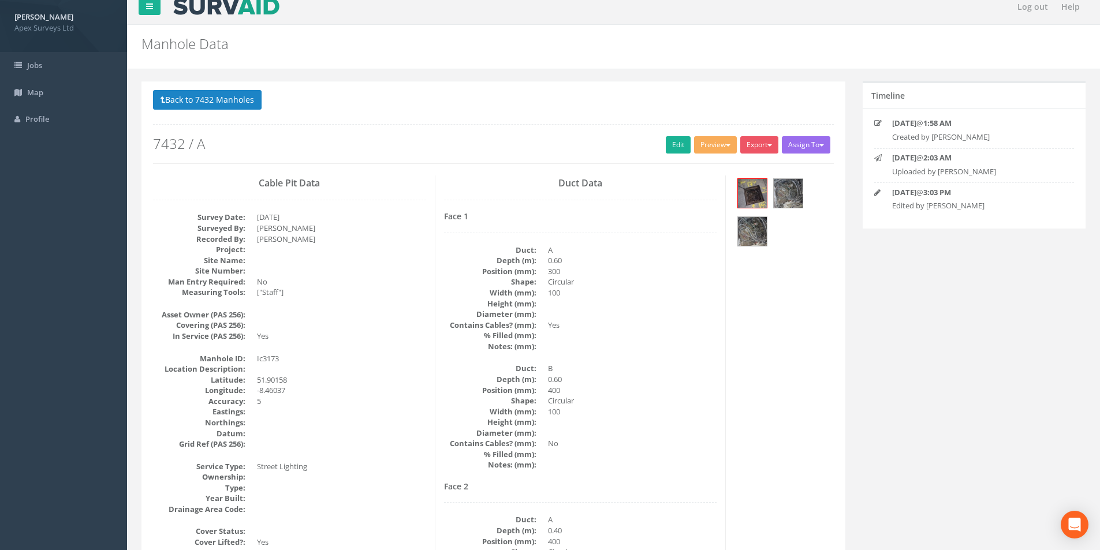
scroll to position [0, 0]
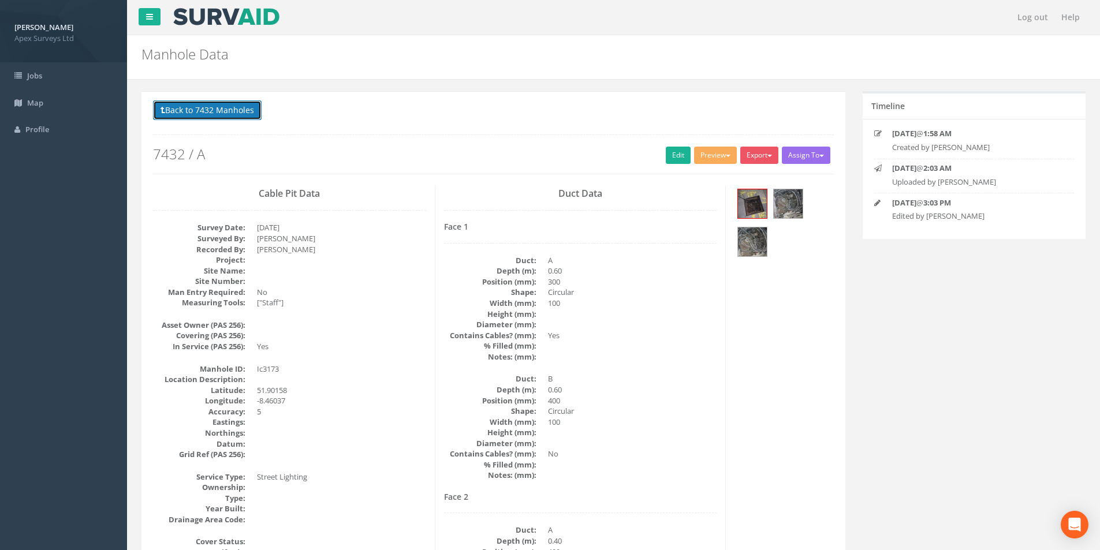
click at [201, 109] on button "Back to 7432 Manholes" at bounding box center [207, 111] width 109 height 20
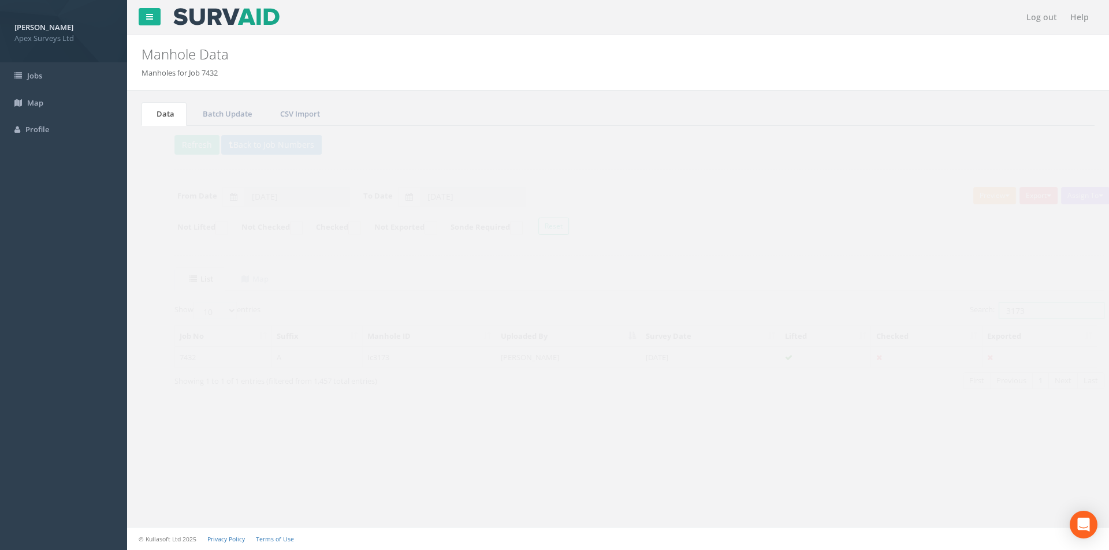
click at [1015, 312] on input "3173" at bounding box center [1030, 310] width 106 height 17
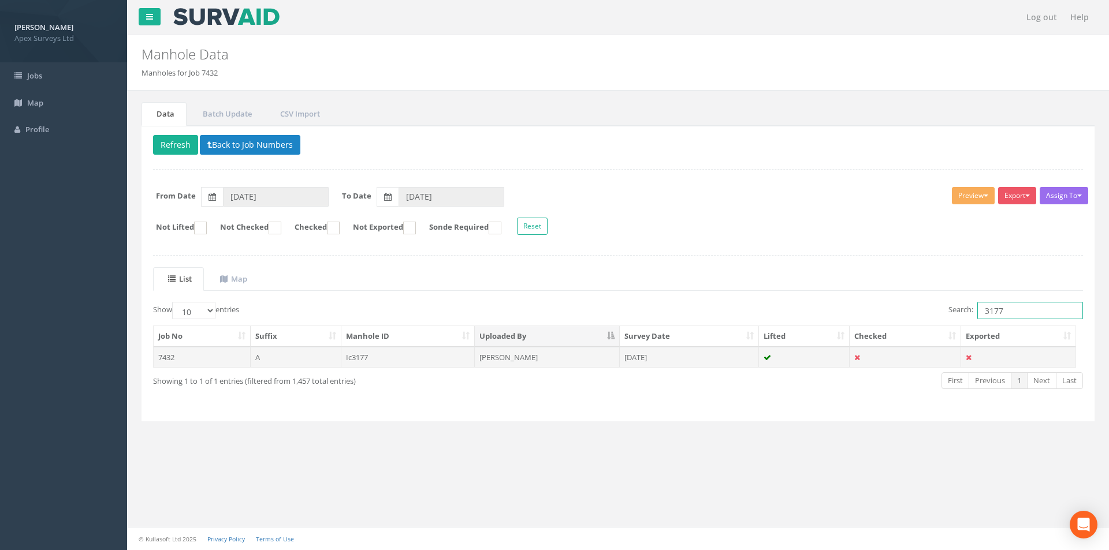
type input "3177"
click at [525, 366] on td "[PERSON_NAME]" at bounding box center [547, 357] width 145 height 21
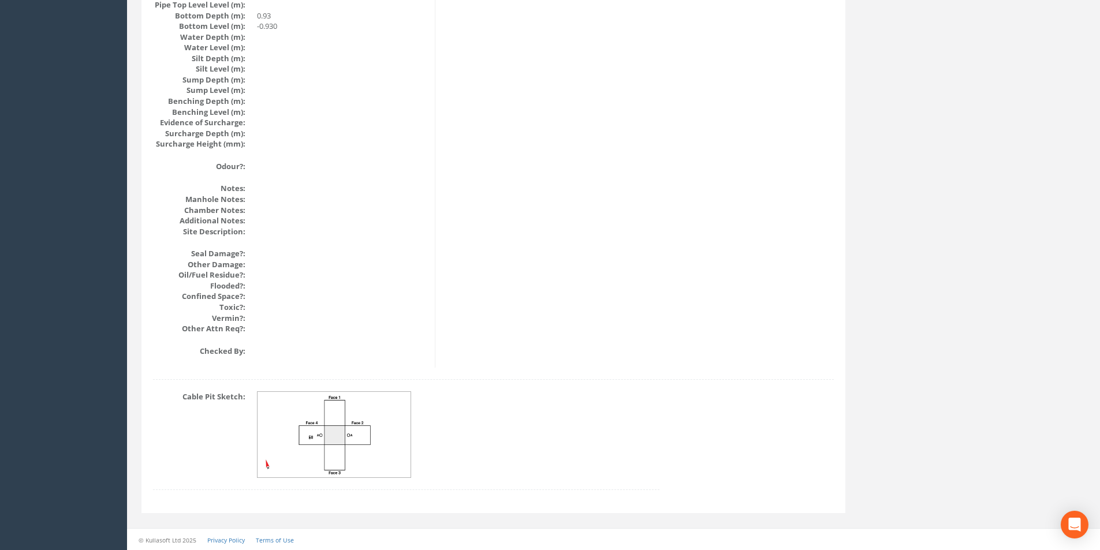
scroll to position [1231, 0]
click at [319, 434] on img at bounding box center [335, 435] width 154 height 86
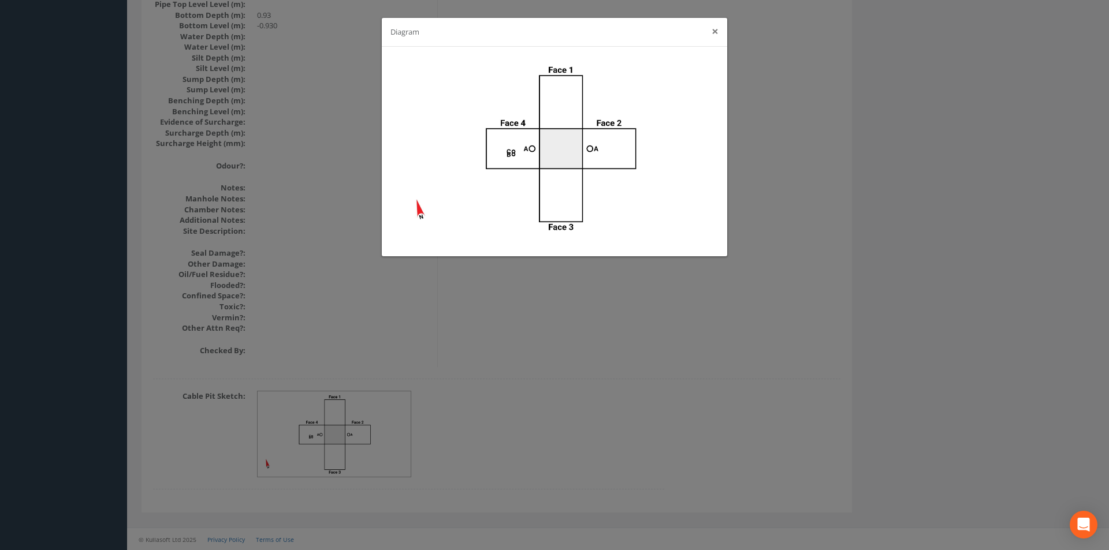
click at [713, 35] on button "×" at bounding box center [715, 31] width 7 height 12
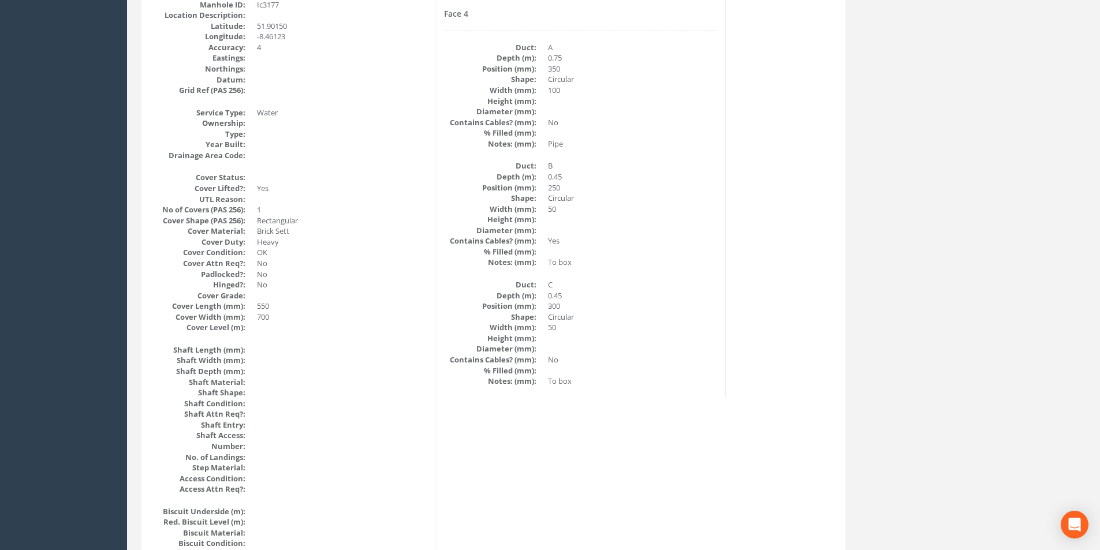
scroll to position [0, 0]
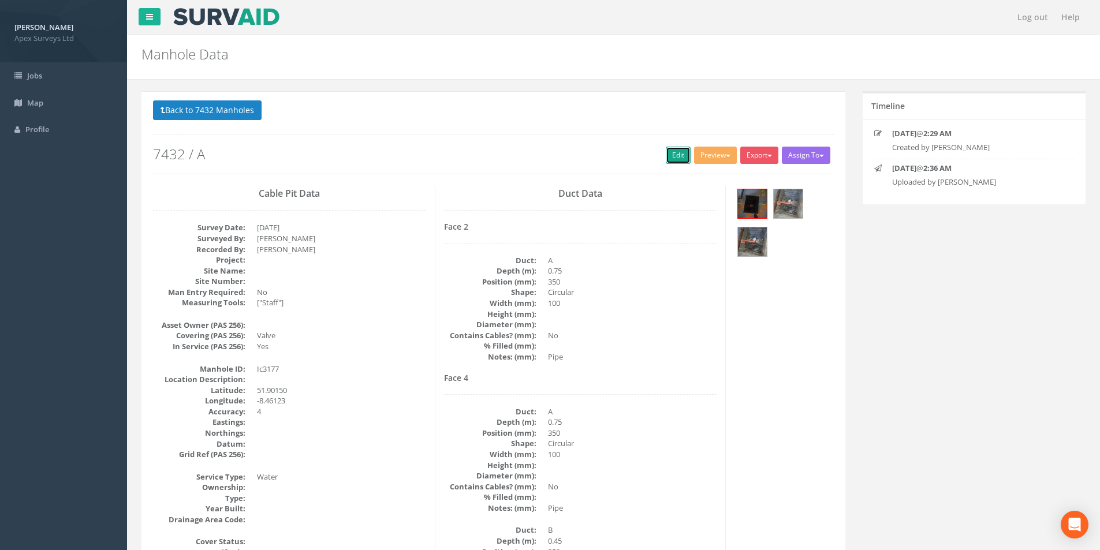
click at [666, 151] on link "Edit" at bounding box center [678, 155] width 25 height 17
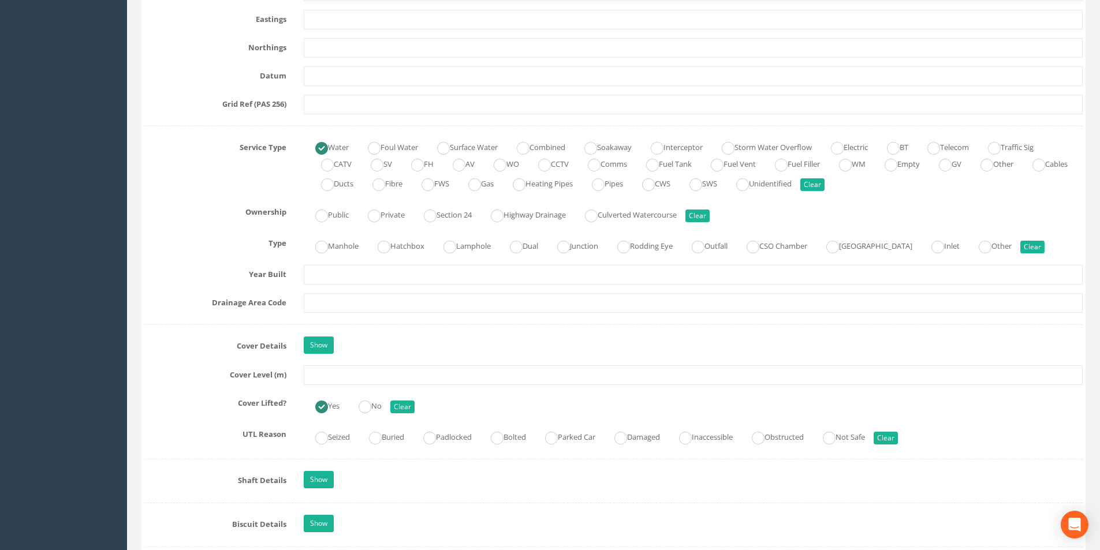
scroll to position [809, 0]
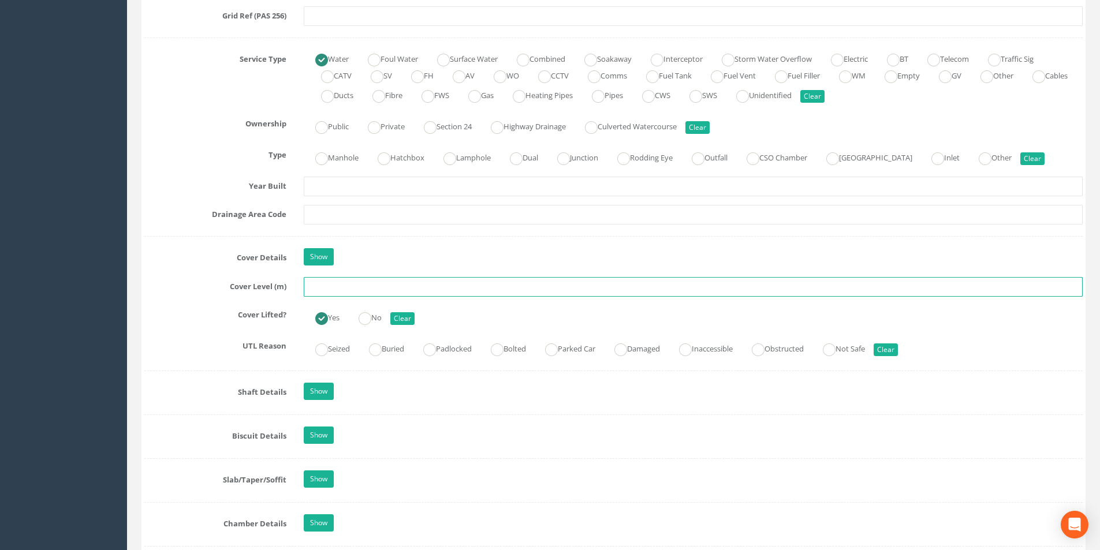
click at [347, 289] on input "text" at bounding box center [693, 287] width 779 height 20
type input "."
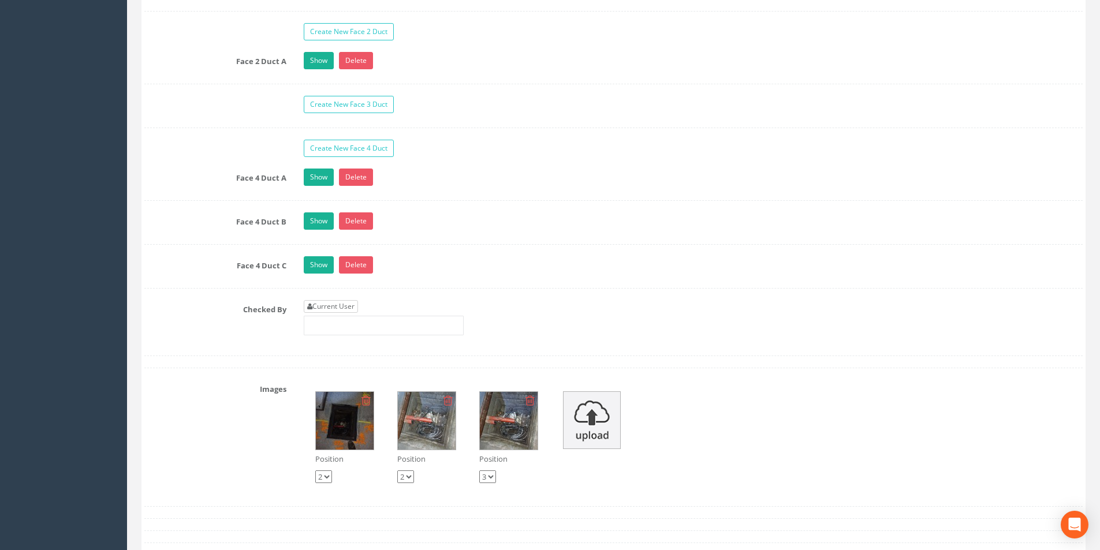
type input "3.92"
click at [352, 304] on link "Current User" at bounding box center [331, 306] width 54 height 13
type input "[PERSON_NAME]"
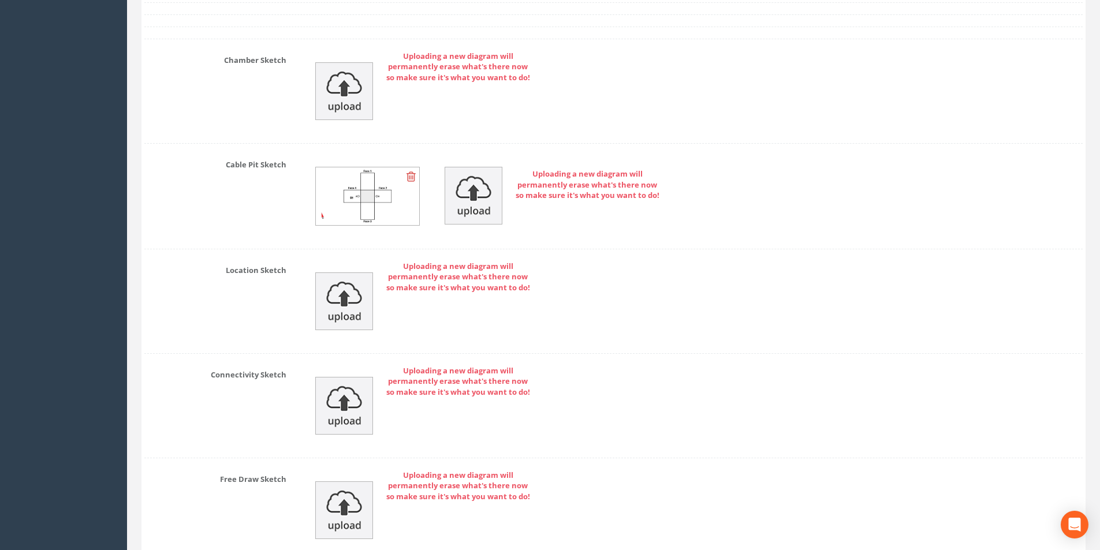
scroll to position [2636, 0]
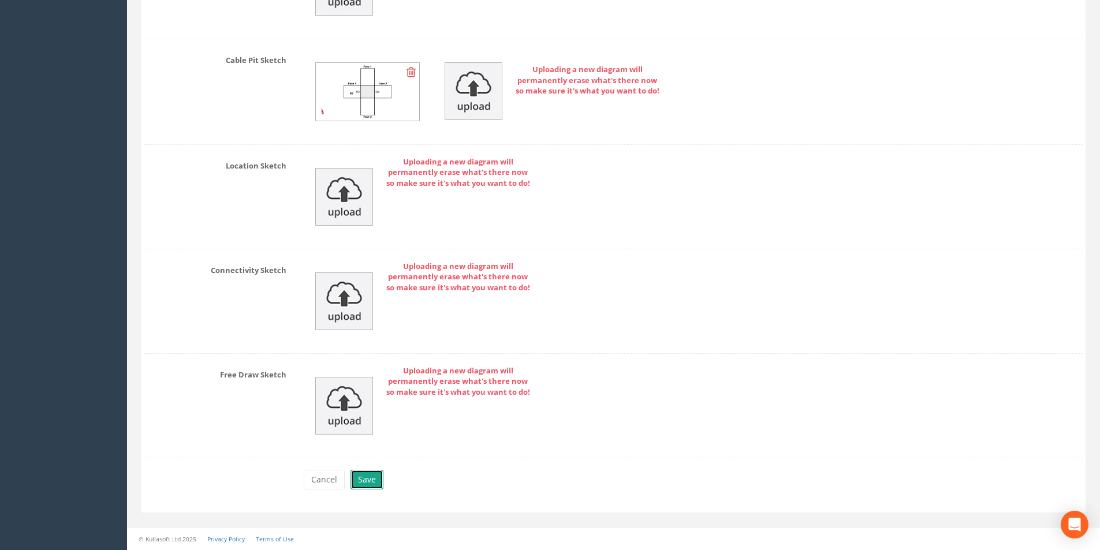
click at [367, 480] on button "Save" at bounding box center [367, 480] width 33 height 20
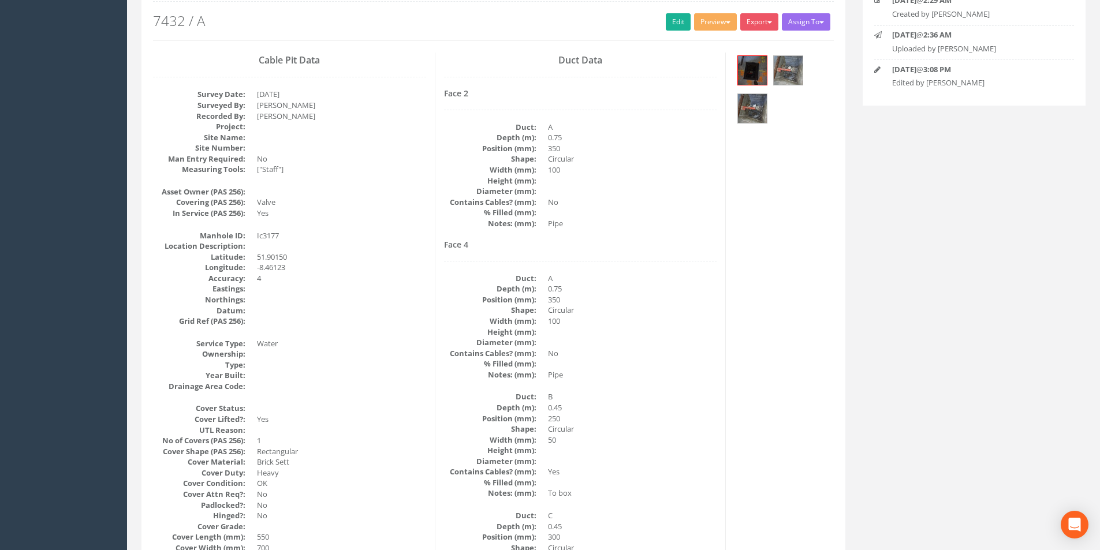
scroll to position [0, 0]
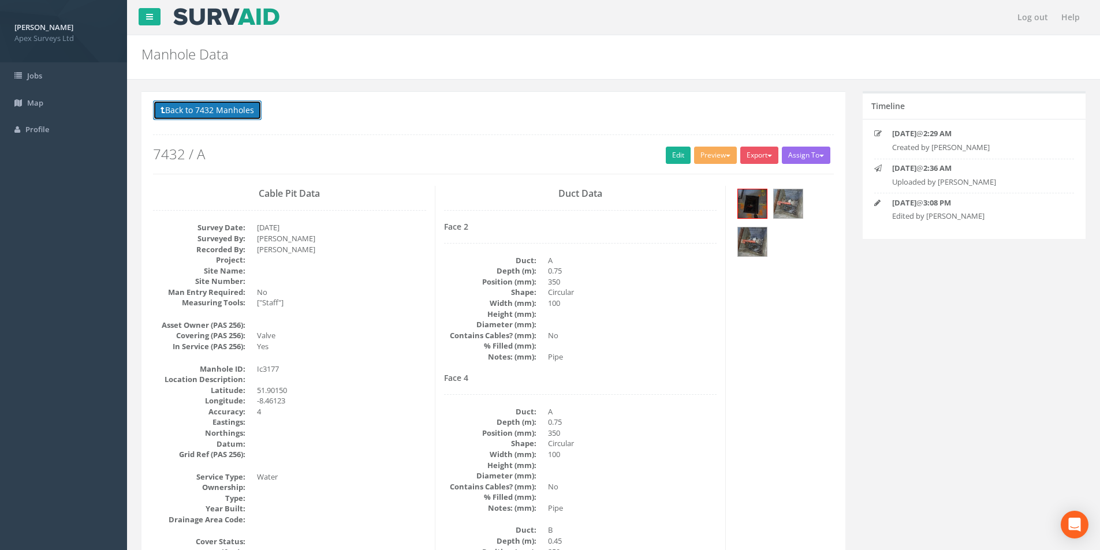
click at [213, 113] on button "Back to 7432 Manholes" at bounding box center [207, 111] width 109 height 20
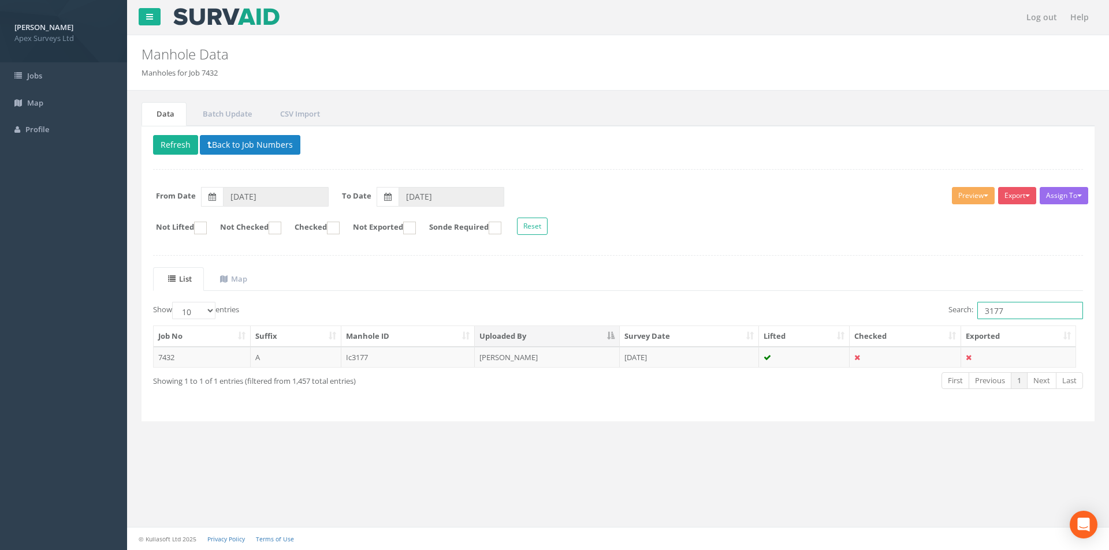
click at [1005, 312] on input "3177" at bounding box center [1030, 310] width 106 height 17
type input "3175"
click at [402, 360] on td "Ic3175" at bounding box center [408, 357] width 134 height 21
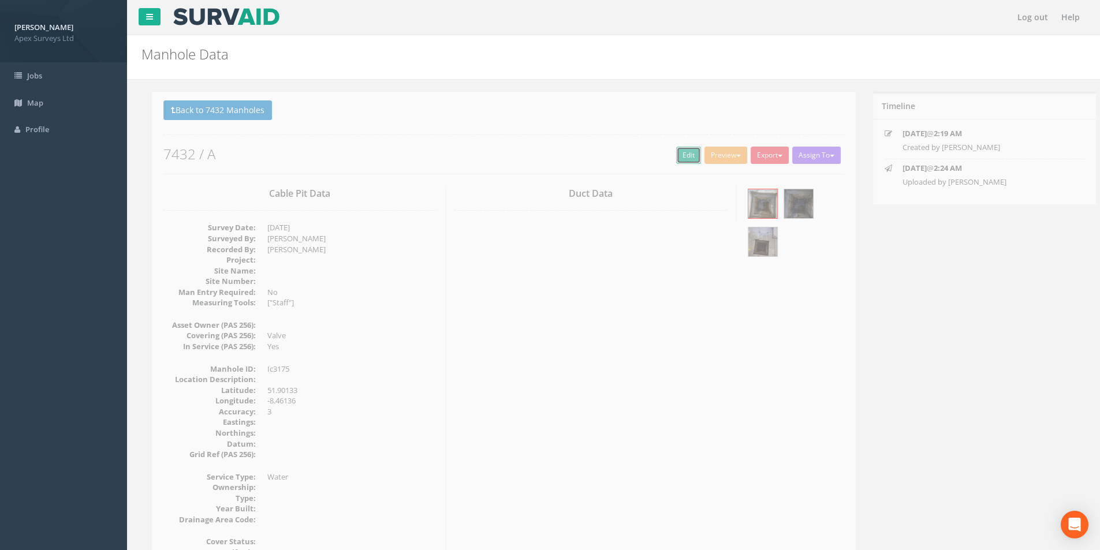
click at [674, 161] on link "Edit" at bounding box center [678, 155] width 25 height 17
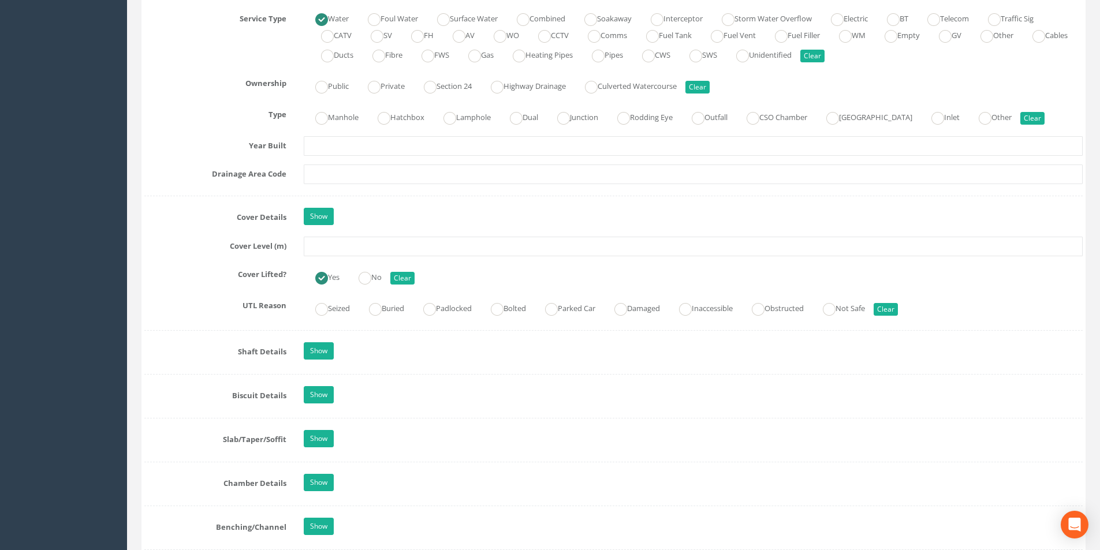
scroll to position [924, 0]
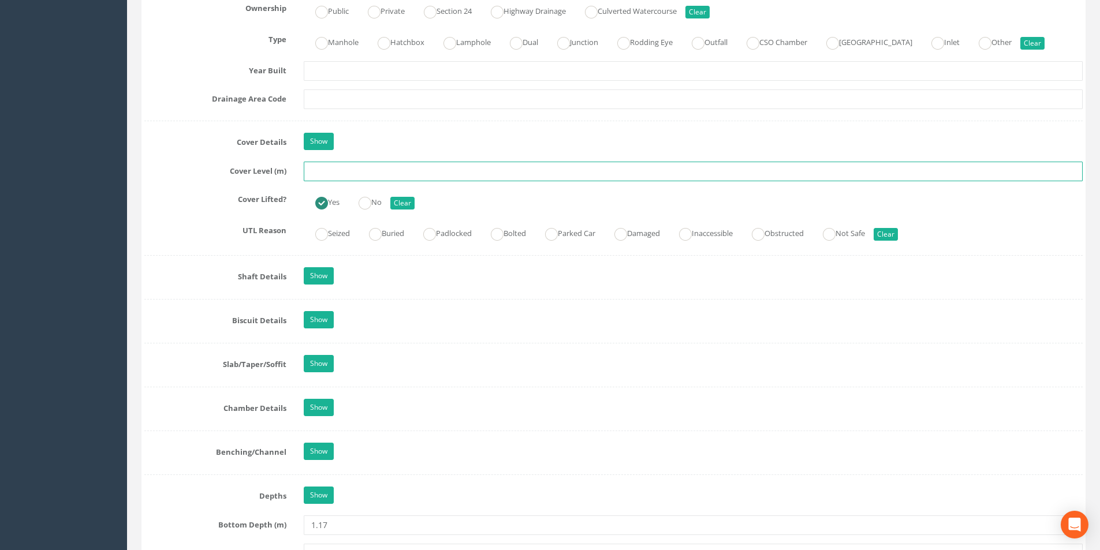
click at [326, 168] on input "text" at bounding box center [693, 172] width 779 height 20
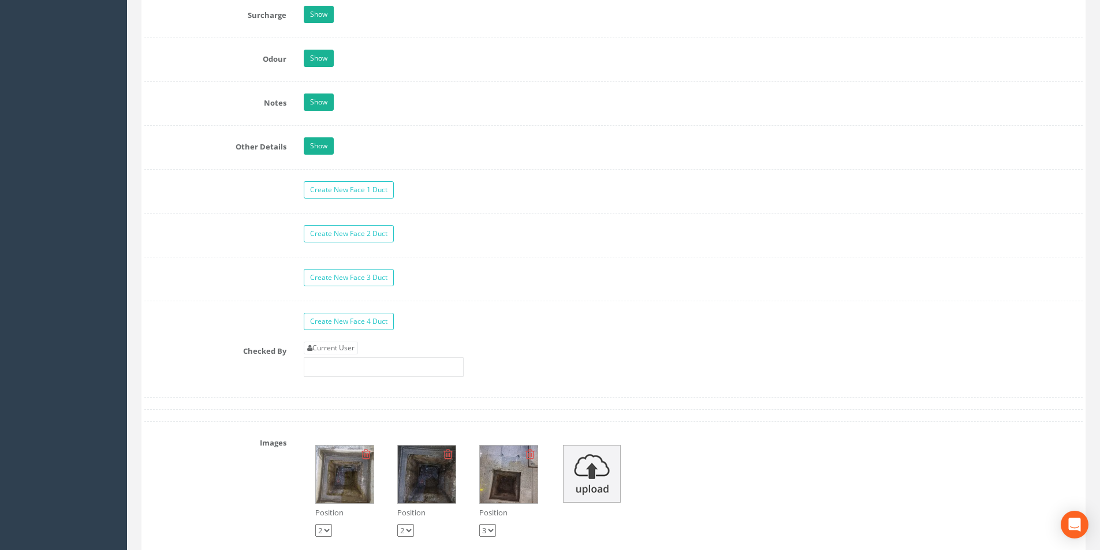
scroll to position [1848, 0]
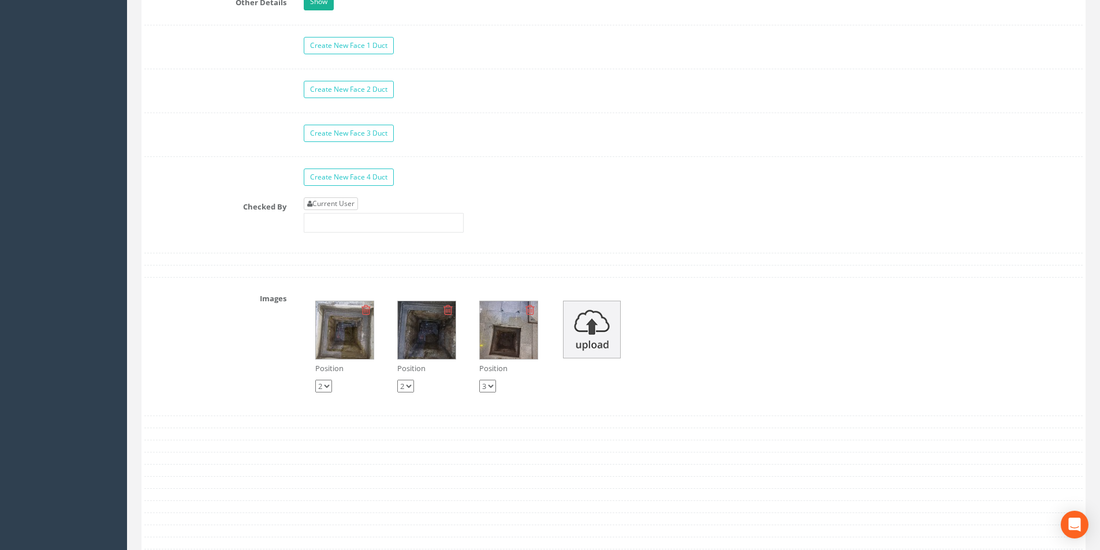
type input "3.89"
click at [345, 201] on link "Current User" at bounding box center [331, 204] width 54 height 13
type input "[PERSON_NAME]"
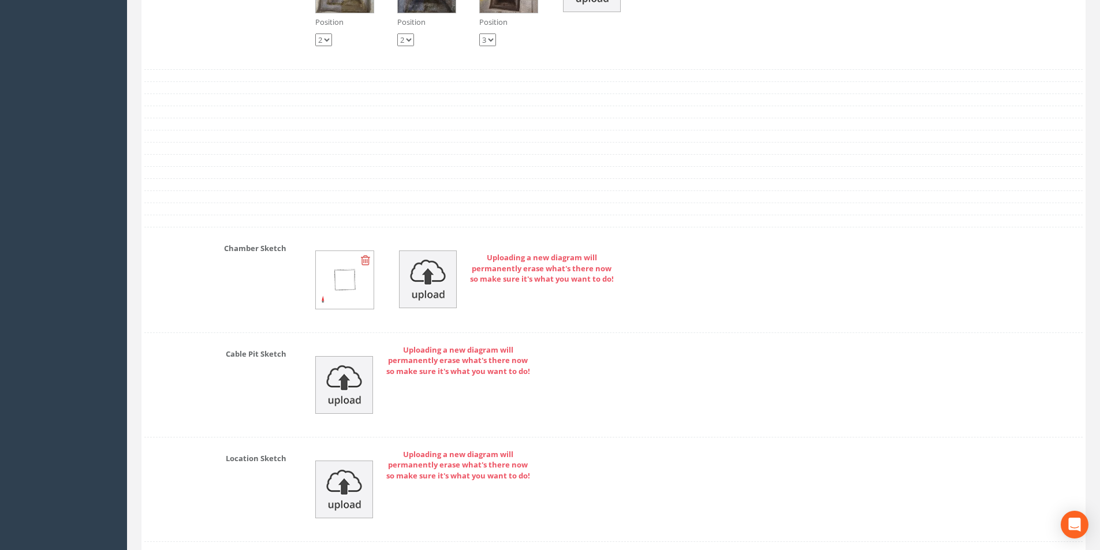
scroll to position [2488, 0]
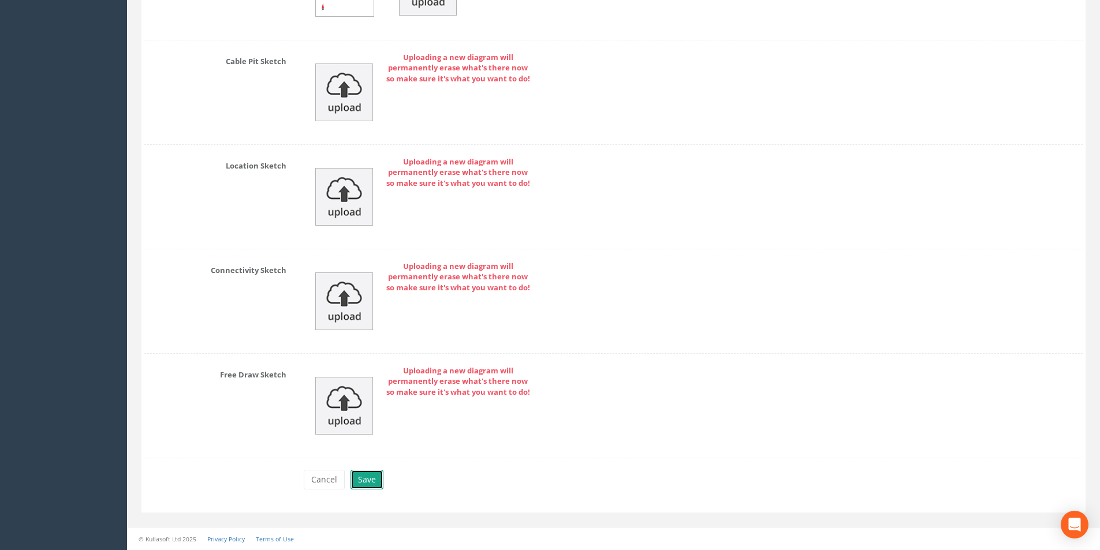
click at [374, 470] on button "Save" at bounding box center [367, 480] width 33 height 20
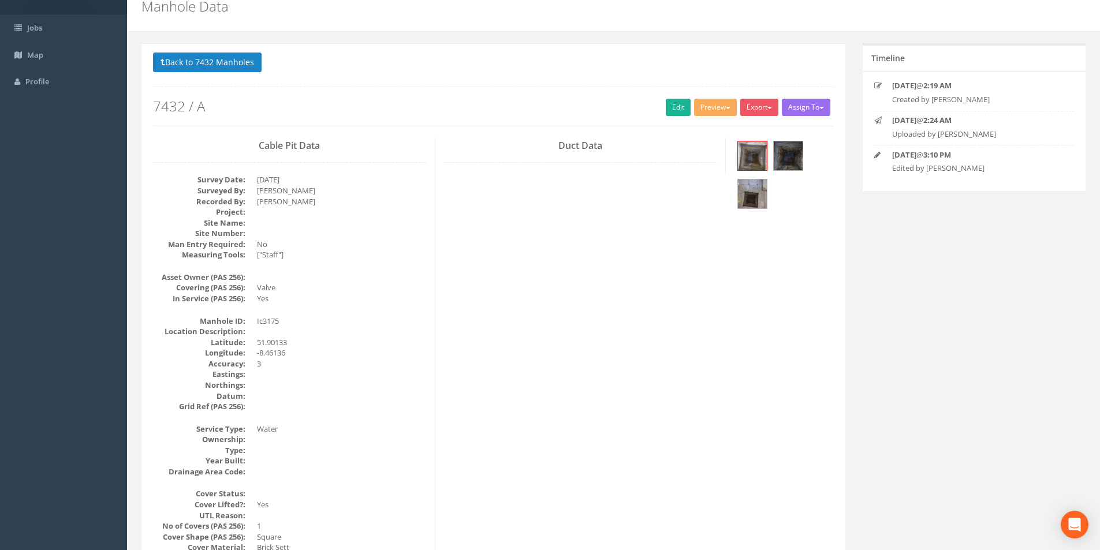
scroll to position [18, 0]
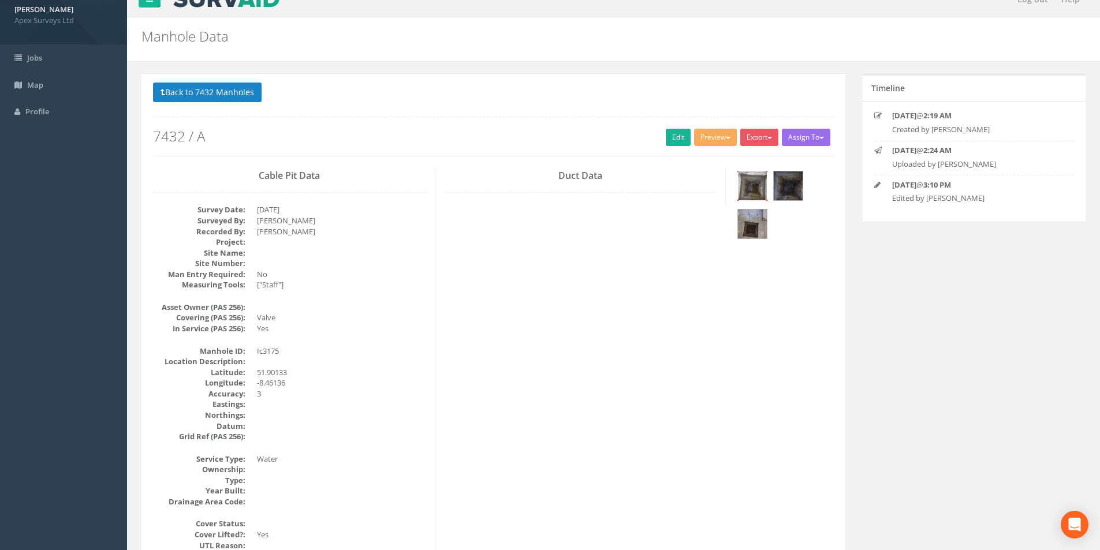
click at [761, 181] on img at bounding box center [752, 186] width 29 height 29
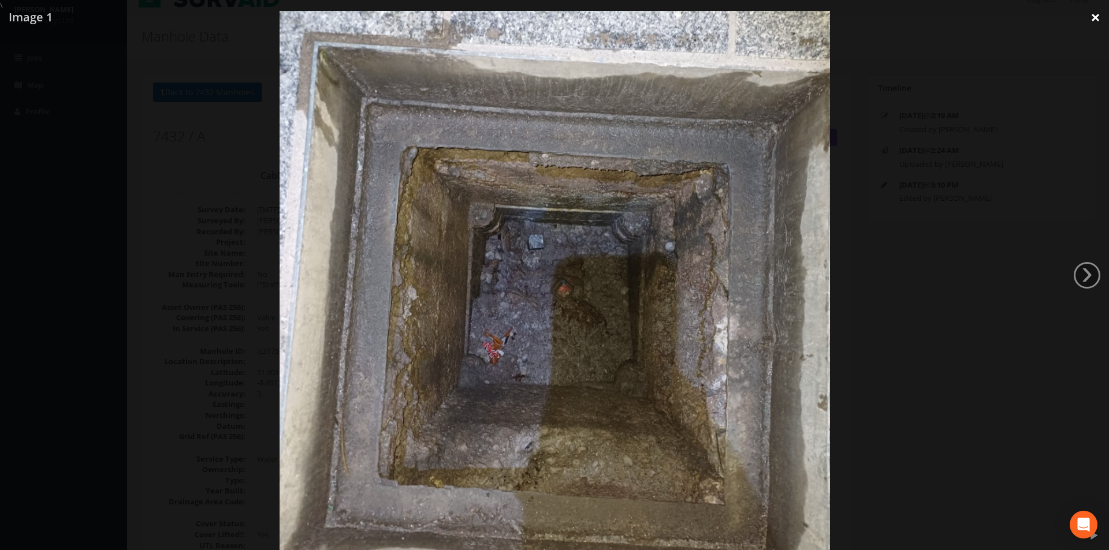
click at [1095, 15] on link "×" at bounding box center [1095, 17] width 27 height 35
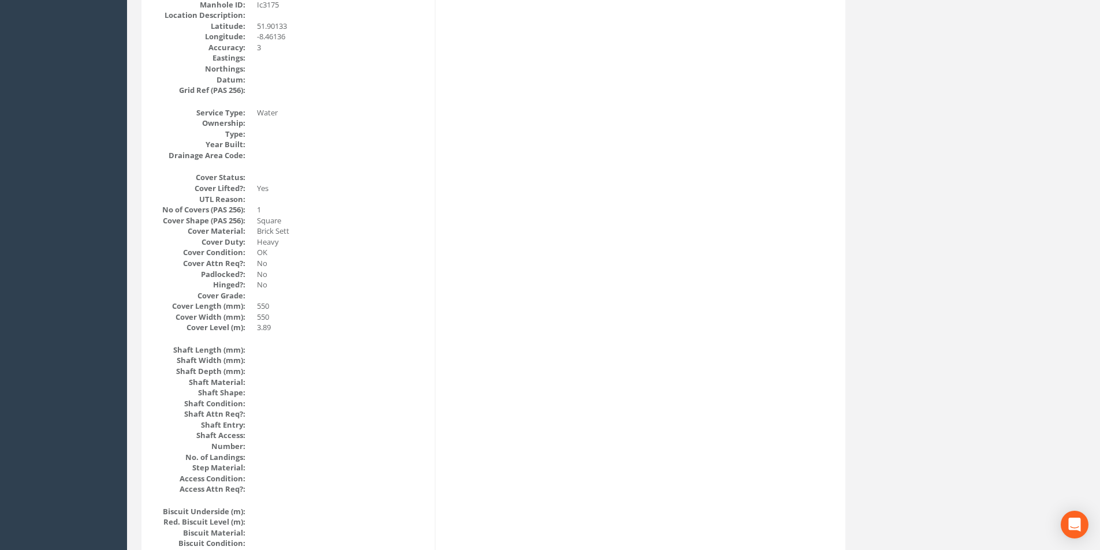
scroll to position [0, 0]
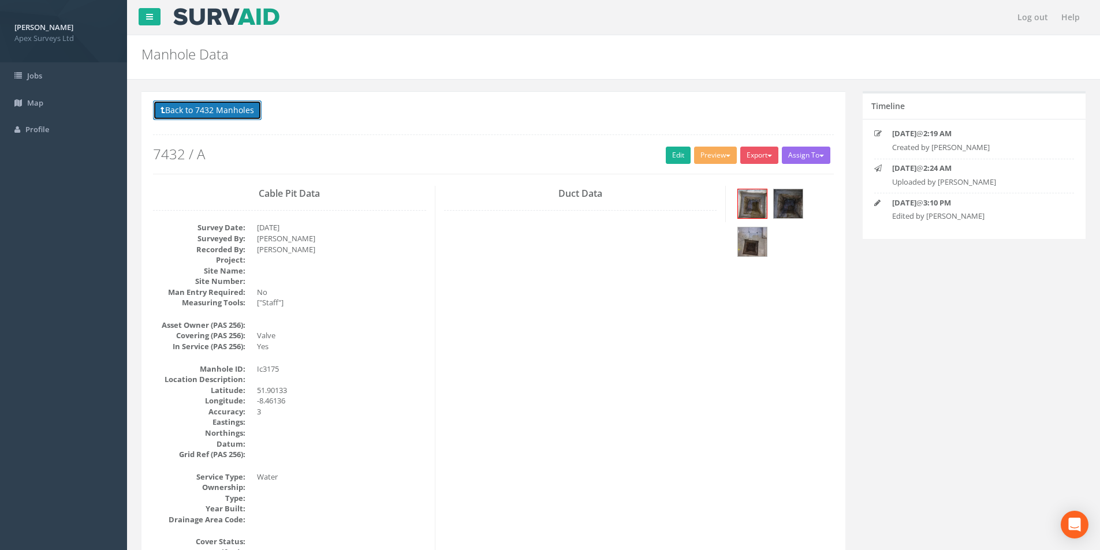
click at [213, 116] on button "Back to 7432 Manholes" at bounding box center [207, 111] width 109 height 20
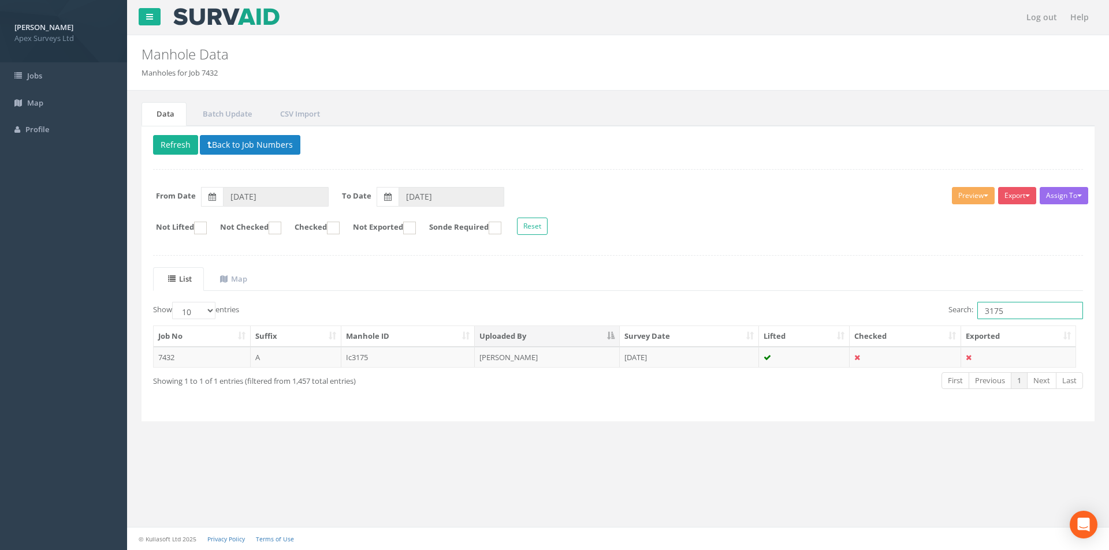
click at [1004, 307] on input "3175" at bounding box center [1030, 310] width 106 height 17
type input "3176"
click at [407, 363] on td "Ic3176" at bounding box center [408, 357] width 134 height 21
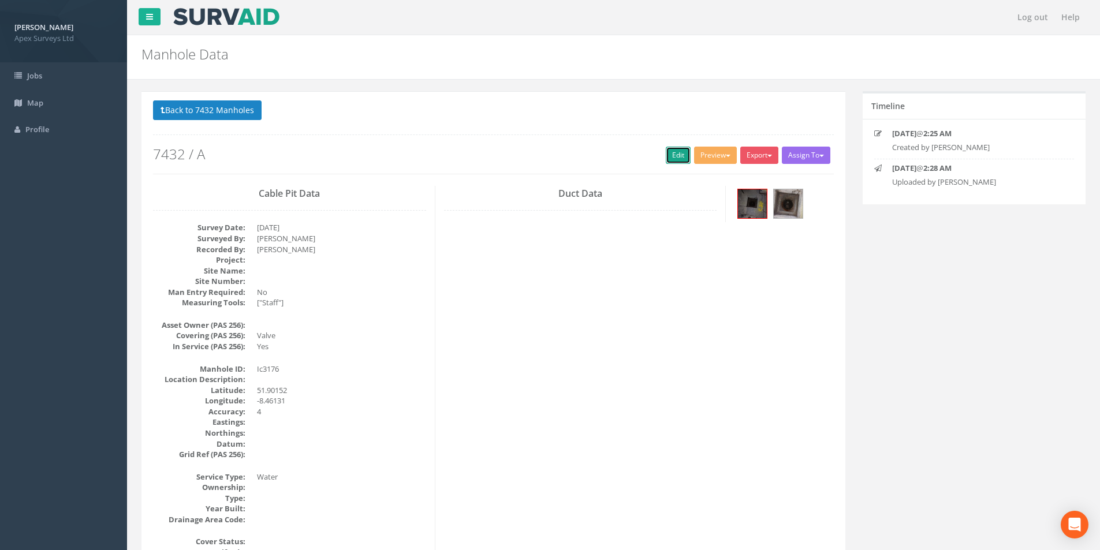
click at [674, 152] on link "Edit" at bounding box center [678, 155] width 25 height 17
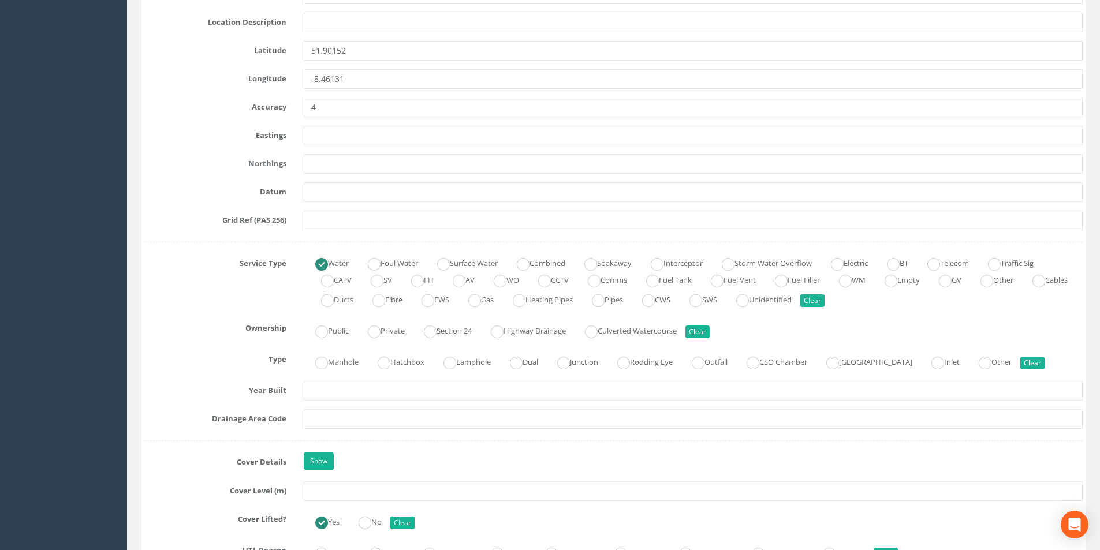
scroll to position [751, 0]
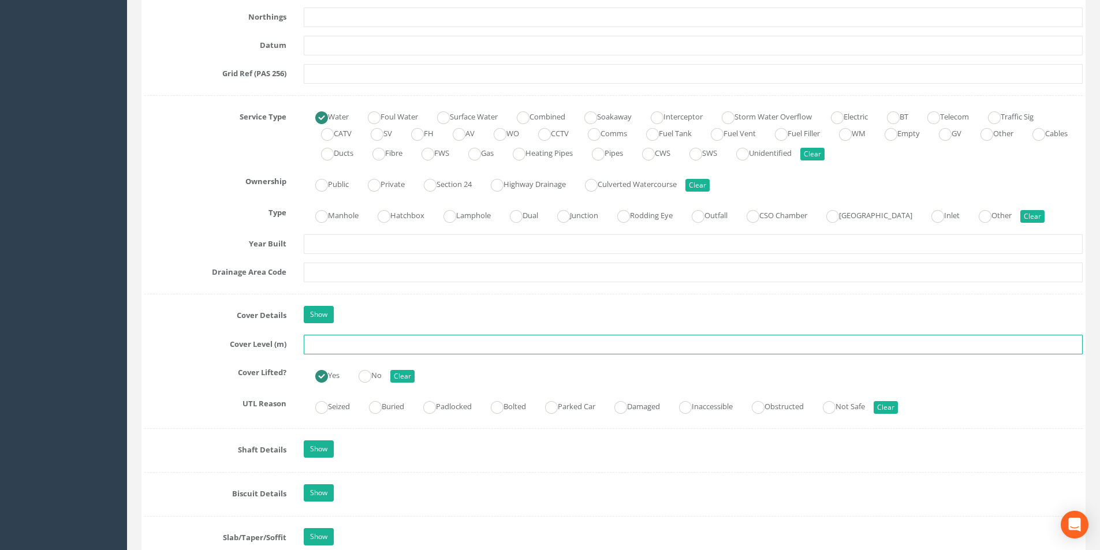
click at [382, 349] on input "text" at bounding box center [693, 345] width 779 height 20
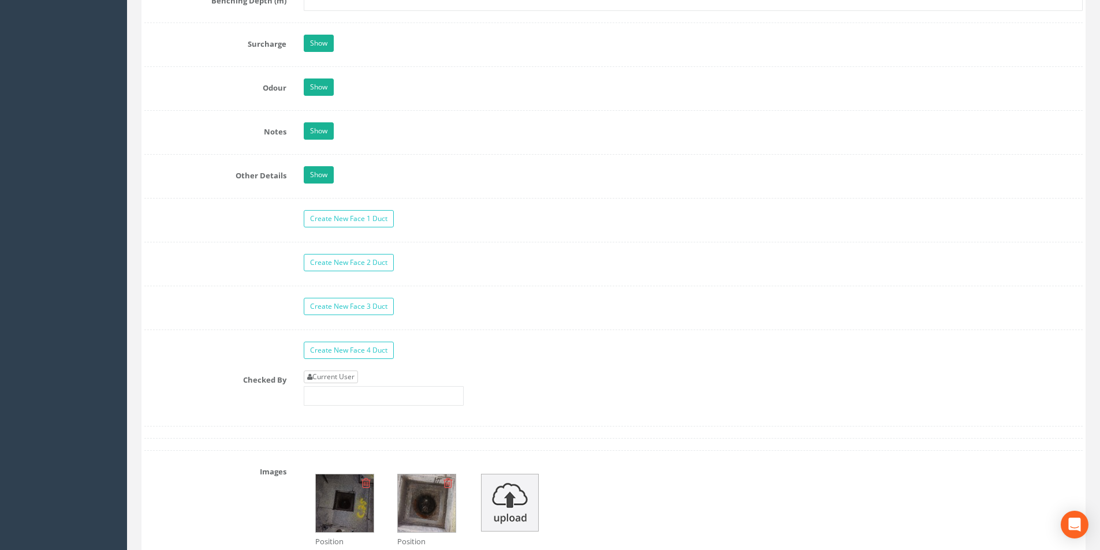
type input "3.87"
click at [331, 374] on link "Current User" at bounding box center [331, 377] width 54 height 13
type input "[PERSON_NAME]"
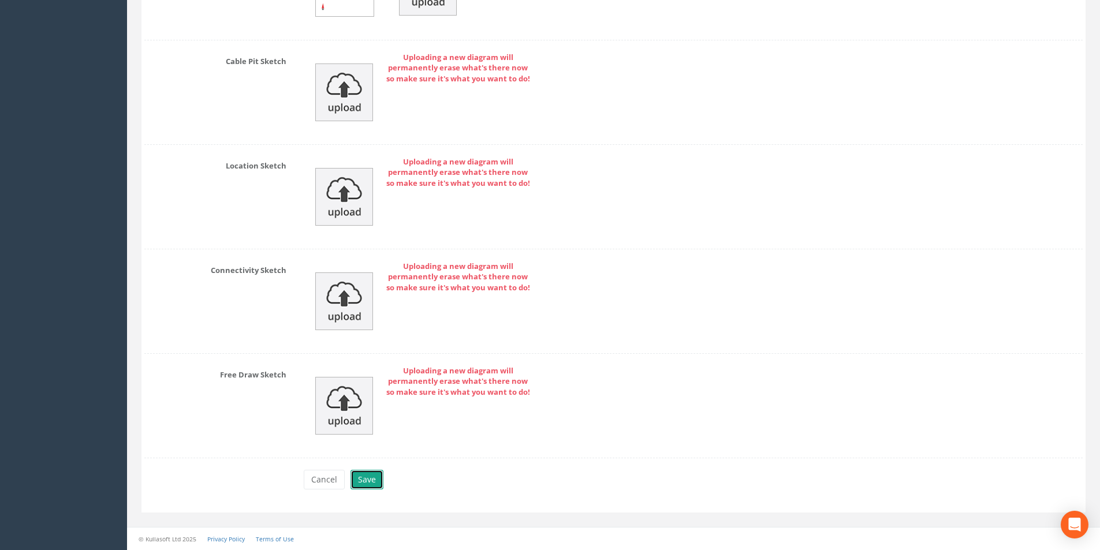
click at [368, 476] on button "Save" at bounding box center [367, 480] width 33 height 20
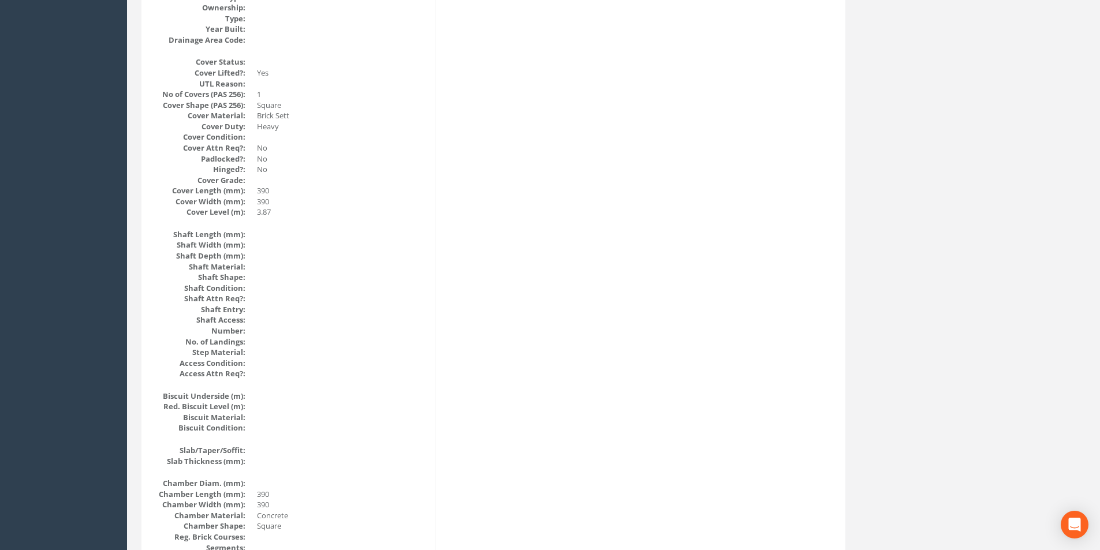
scroll to position [191, 0]
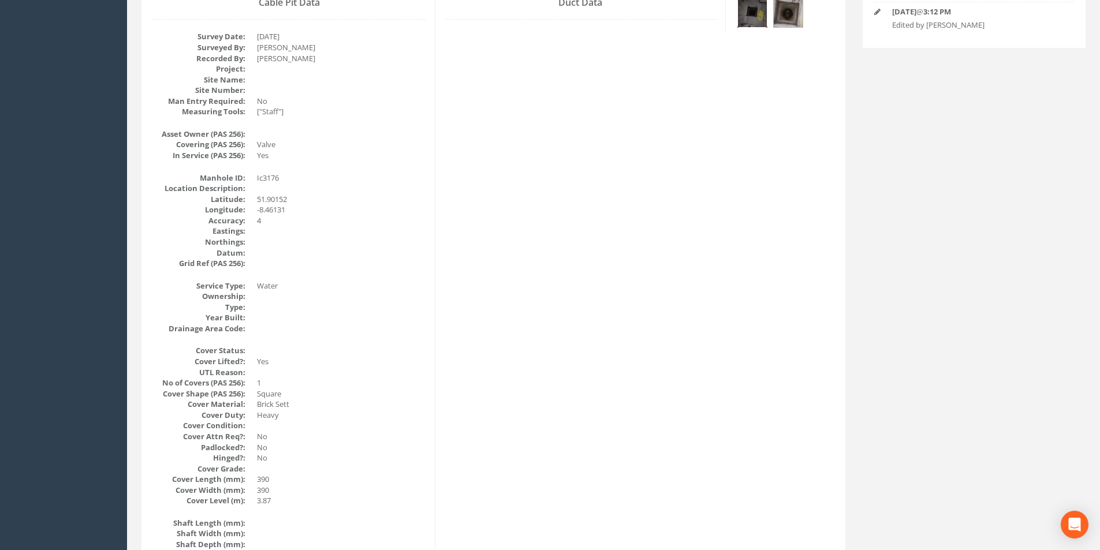
click at [745, 17] on img at bounding box center [752, 12] width 29 height 29
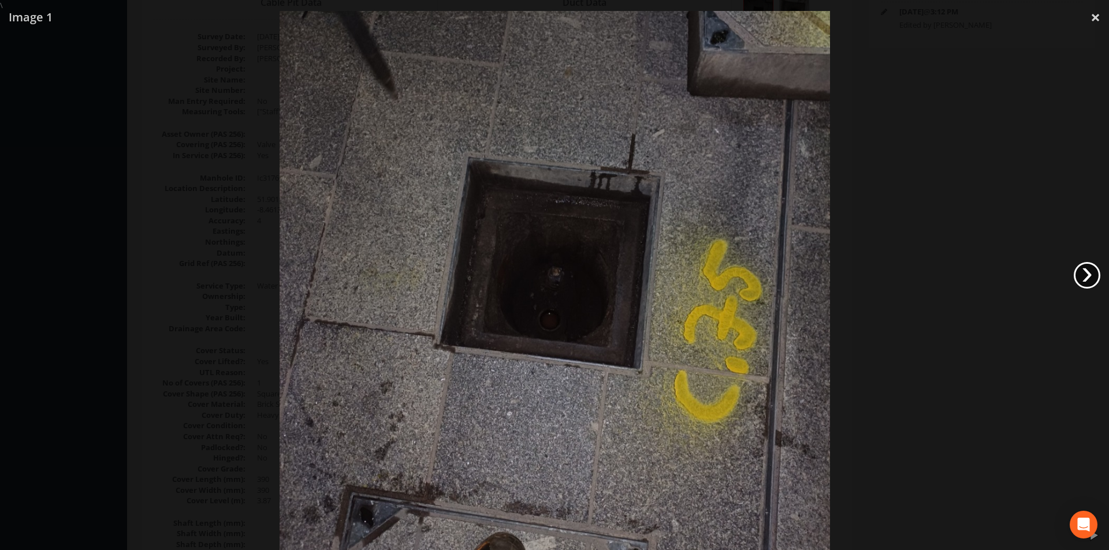
click at [1082, 277] on link "›" at bounding box center [1087, 275] width 27 height 27
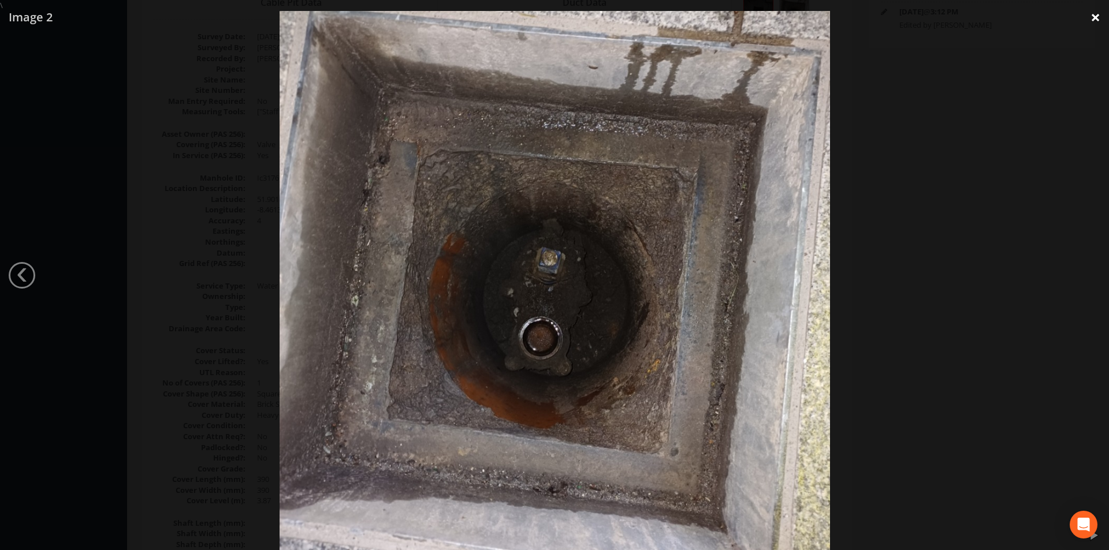
click at [1093, 15] on link "×" at bounding box center [1095, 17] width 27 height 35
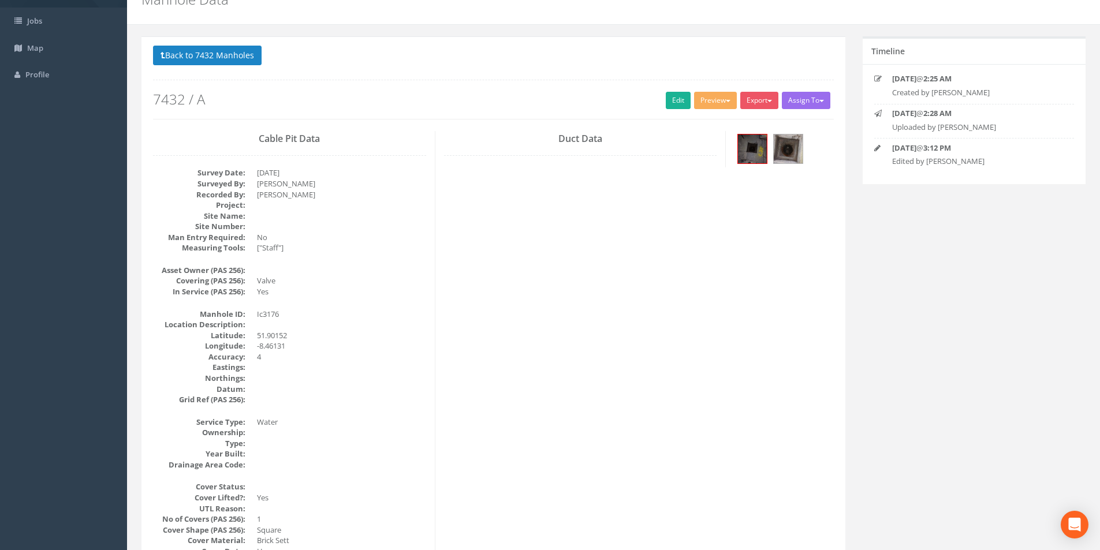
scroll to position [0, 0]
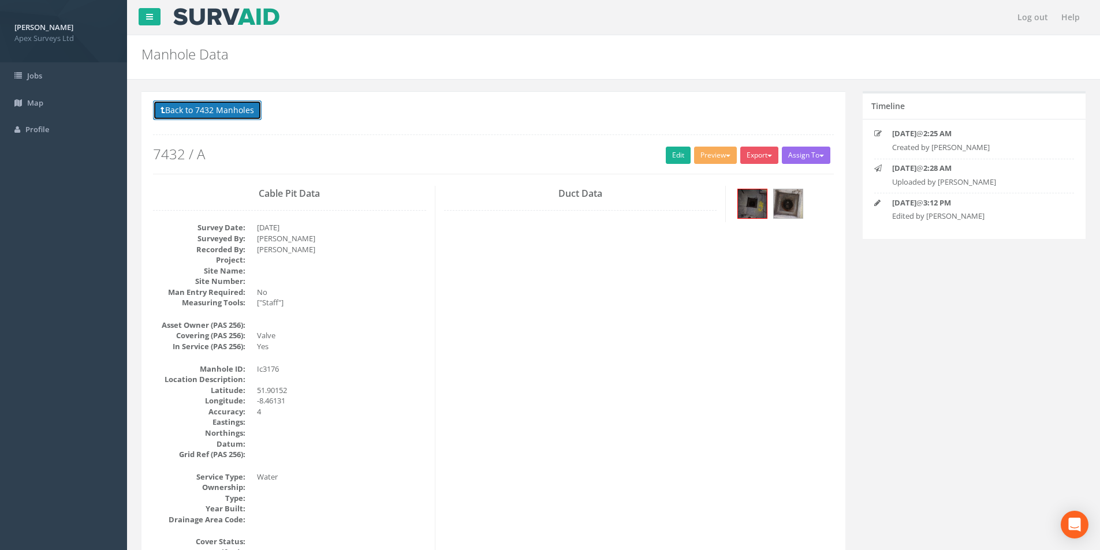
click at [190, 115] on button "Back to 7432 Manholes" at bounding box center [207, 111] width 109 height 20
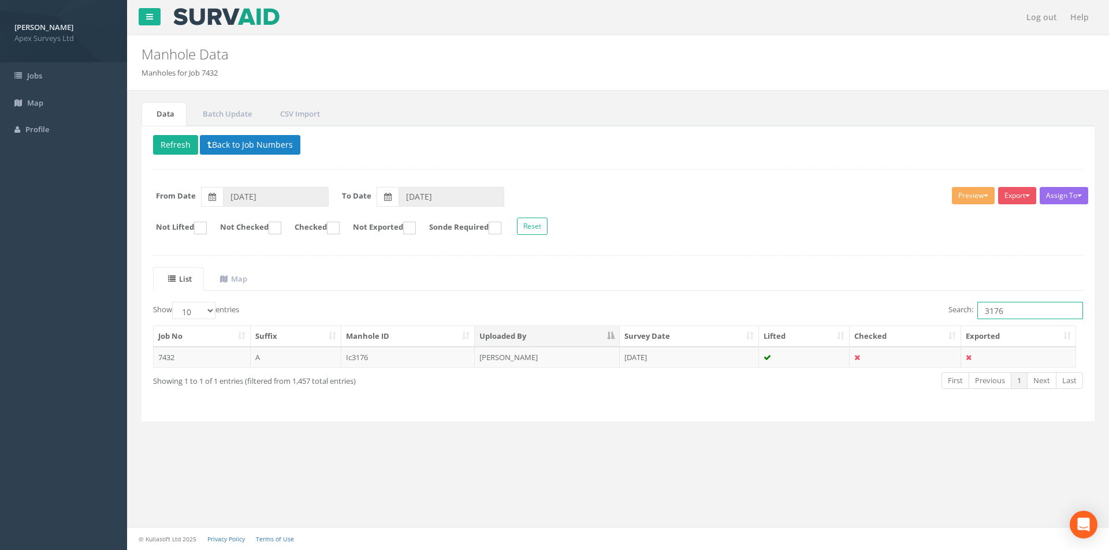
drag, startPoint x: 1012, startPoint y: 315, endPoint x: 980, endPoint y: 318, distance: 32.5
click at [980, 318] on input "3176" at bounding box center [1030, 310] width 106 height 17
type input "3178"
click at [589, 363] on td "[PERSON_NAME]" at bounding box center [547, 357] width 145 height 21
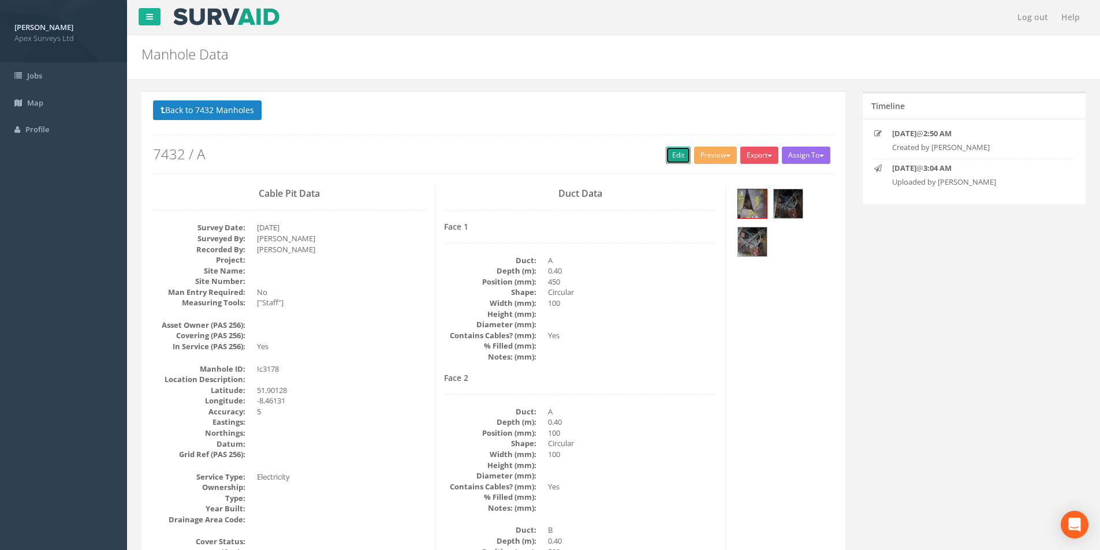
click at [675, 154] on link "Edit" at bounding box center [678, 155] width 25 height 17
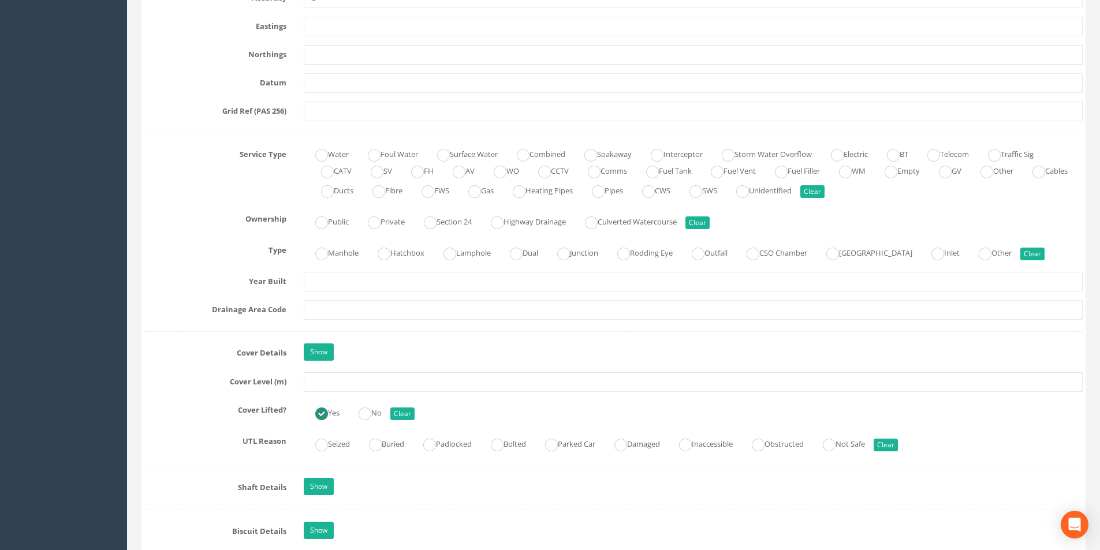
scroll to position [866, 0]
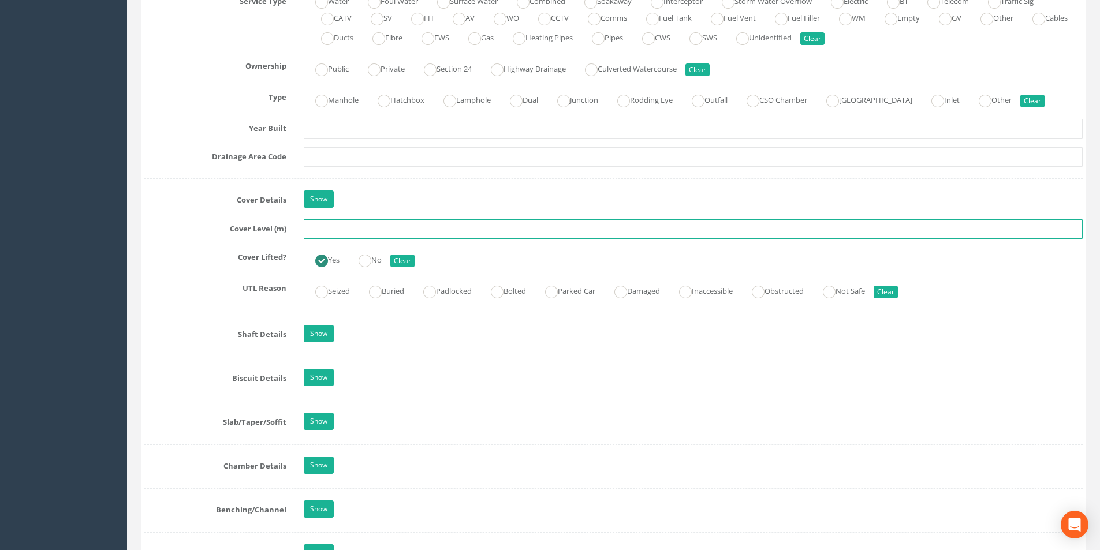
click at [363, 230] on input "text" at bounding box center [693, 229] width 779 height 20
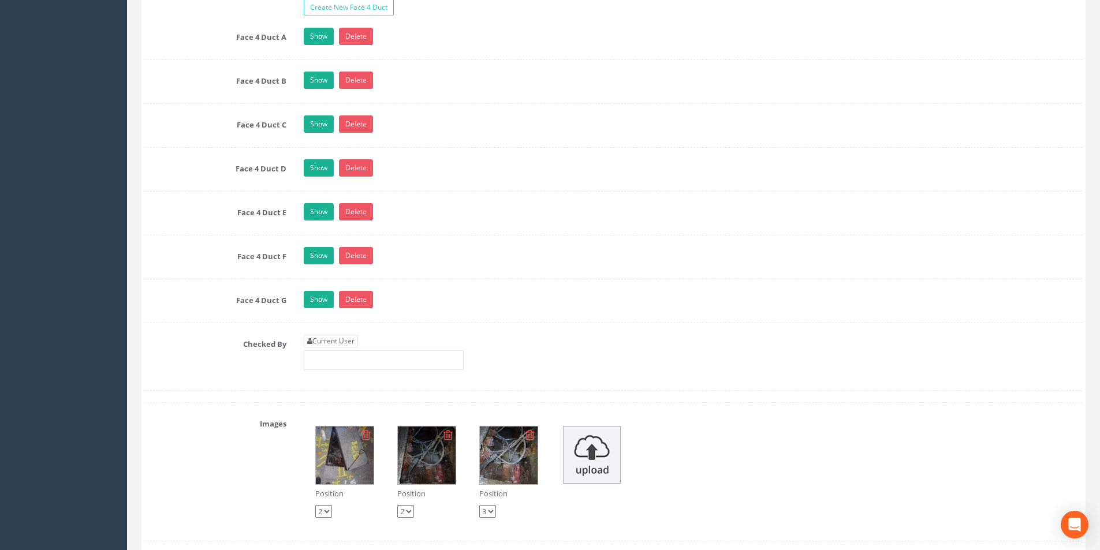
scroll to position [2426, 0]
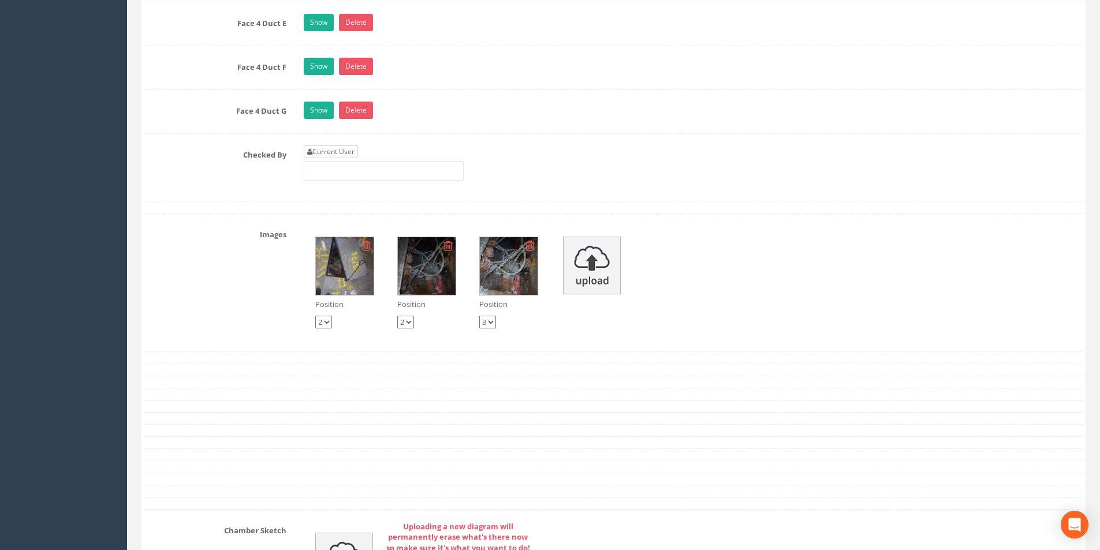
type input "3.76"
click at [349, 154] on link "Current User" at bounding box center [331, 152] width 54 height 13
type input "[PERSON_NAME]"
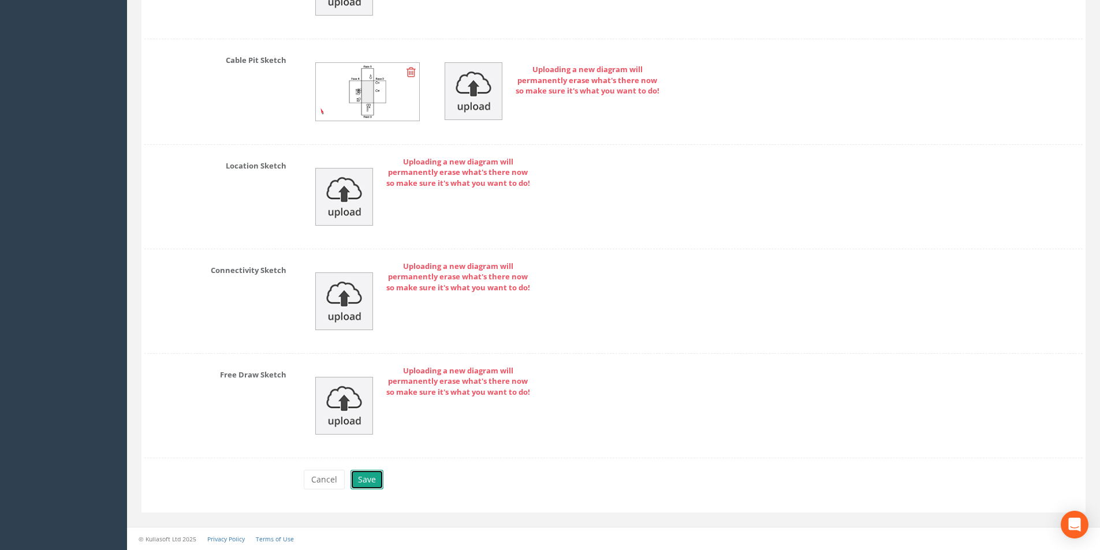
click at [368, 487] on button "Save" at bounding box center [367, 480] width 33 height 20
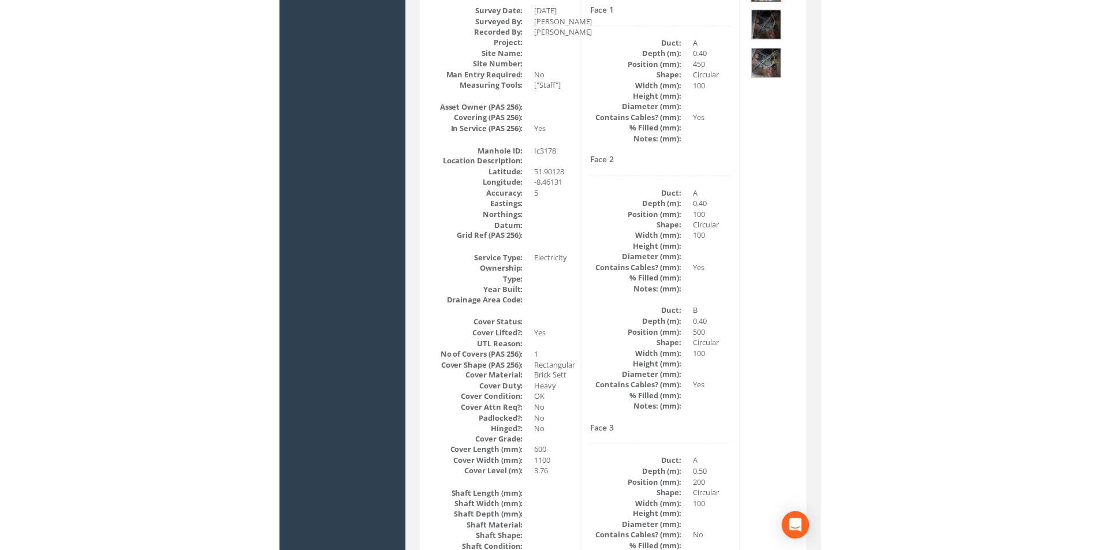
scroll to position [24, 0]
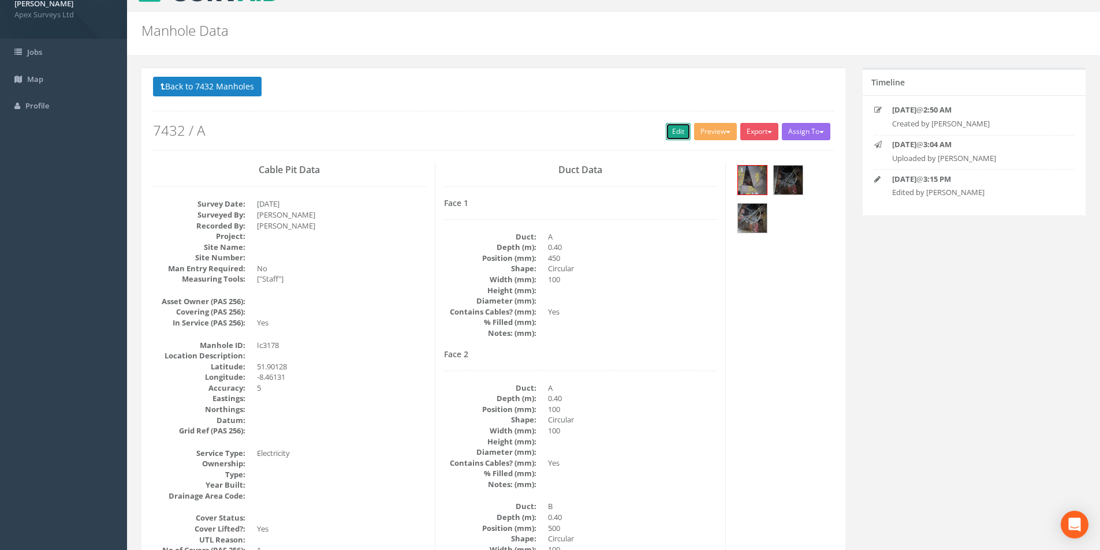
click at [683, 135] on link "Edit" at bounding box center [678, 131] width 25 height 17
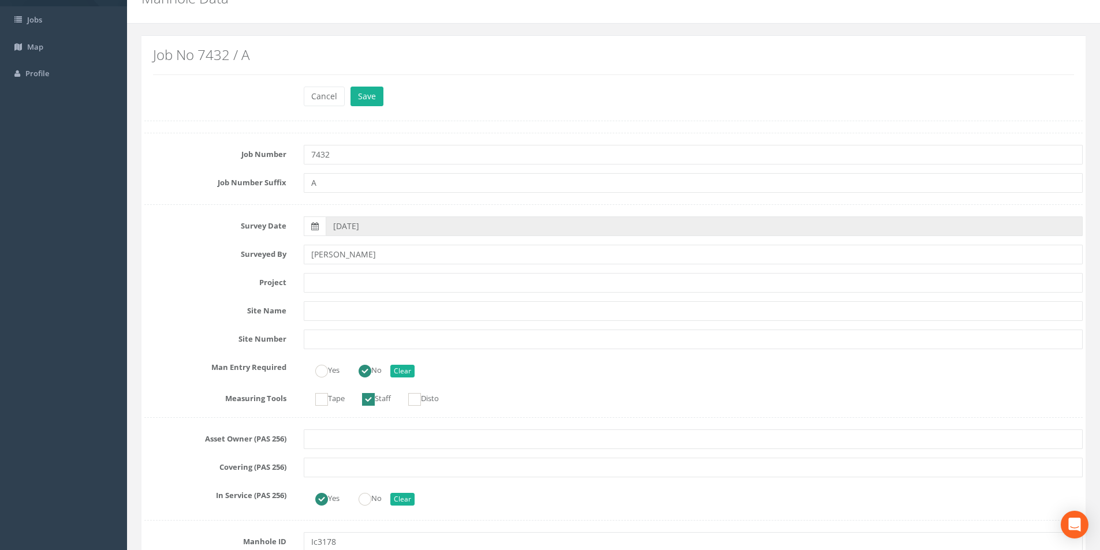
scroll to position [0, 0]
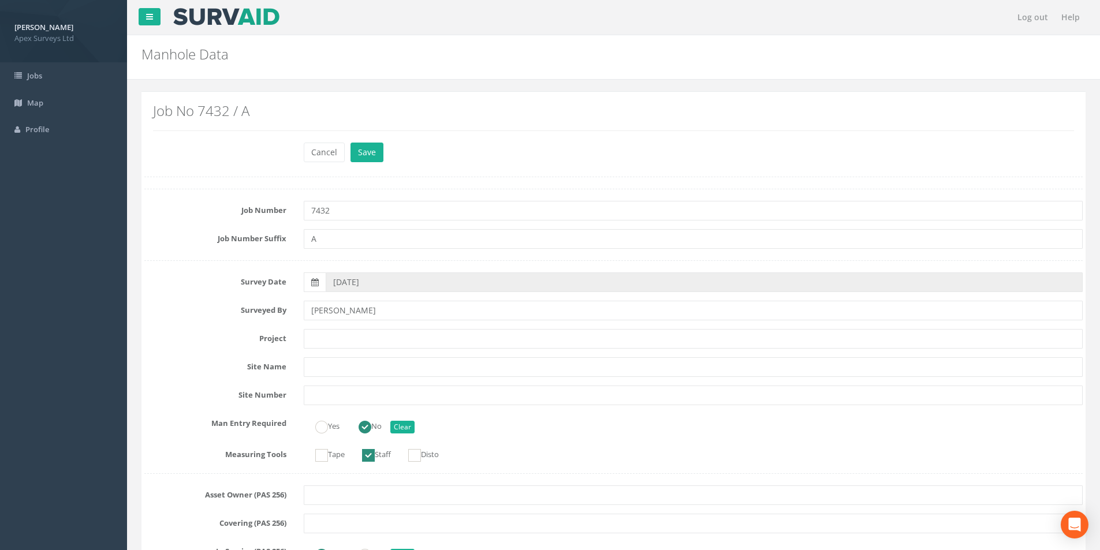
click at [354, 140] on div "Job No 7432 / A" at bounding box center [613, 122] width 939 height 42
click at [356, 147] on button "Save" at bounding box center [367, 153] width 33 height 20
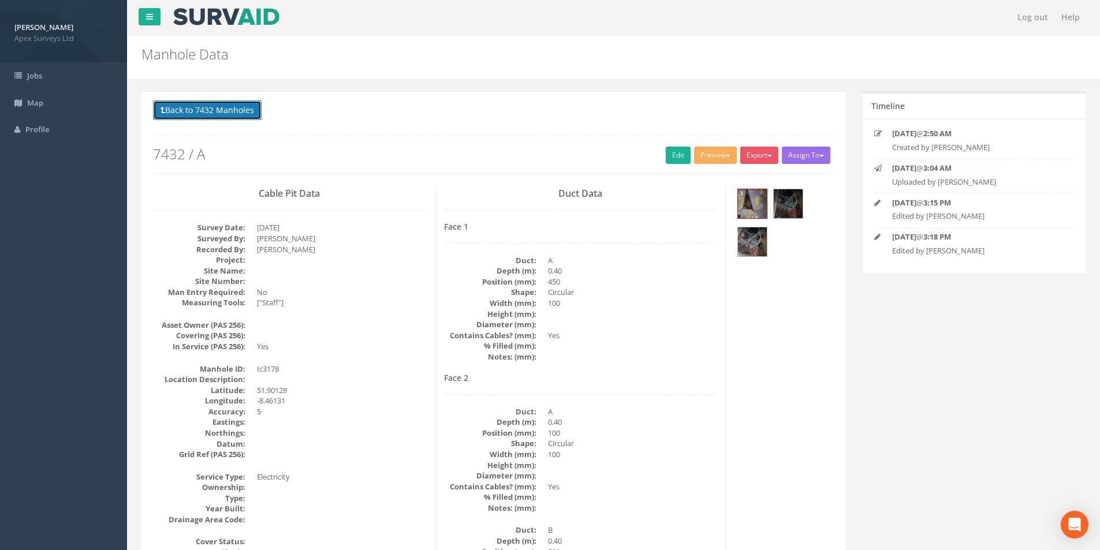
click at [245, 117] on button "Back to 7432 Manholes" at bounding box center [207, 111] width 109 height 20
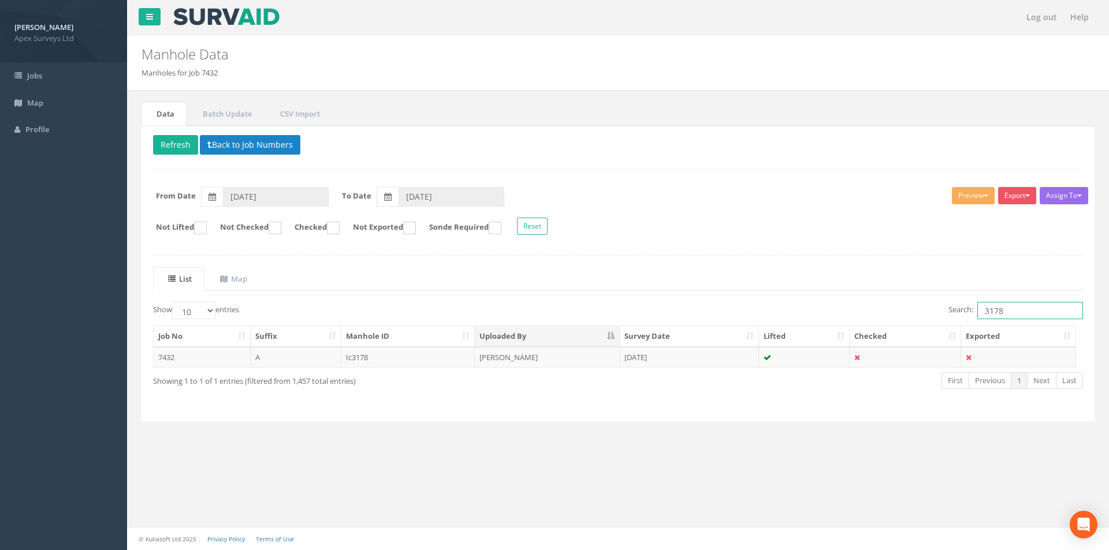
drag, startPoint x: 1018, startPoint y: 304, endPoint x: 976, endPoint y: 312, distance: 42.9
click at [977, 312] on input "3178" at bounding box center [1030, 310] width 106 height 17
type input "3202"
click at [557, 353] on td "[PERSON_NAME]" at bounding box center [547, 357] width 145 height 21
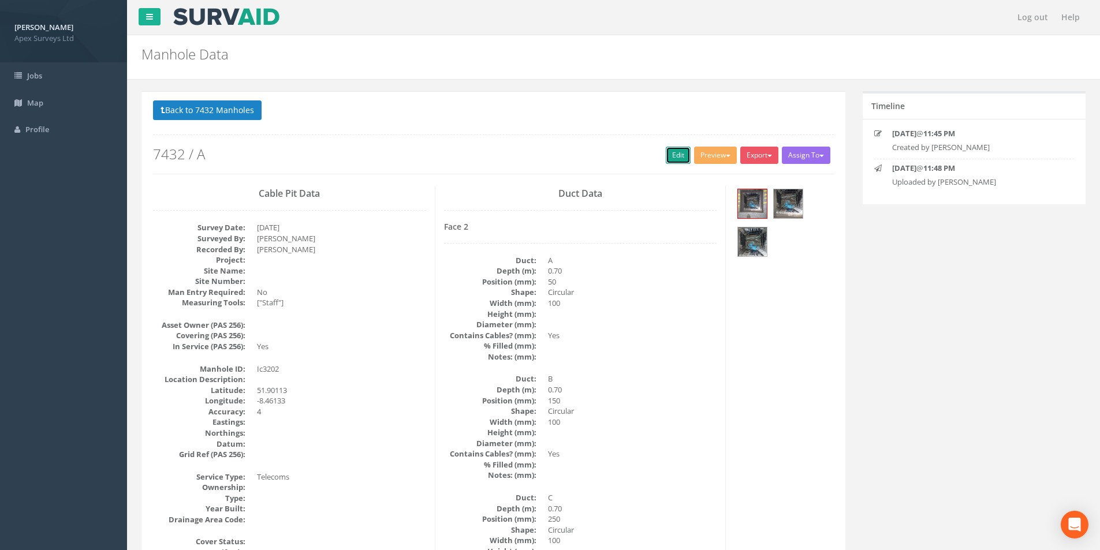
click at [674, 152] on link "Edit" at bounding box center [678, 155] width 25 height 17
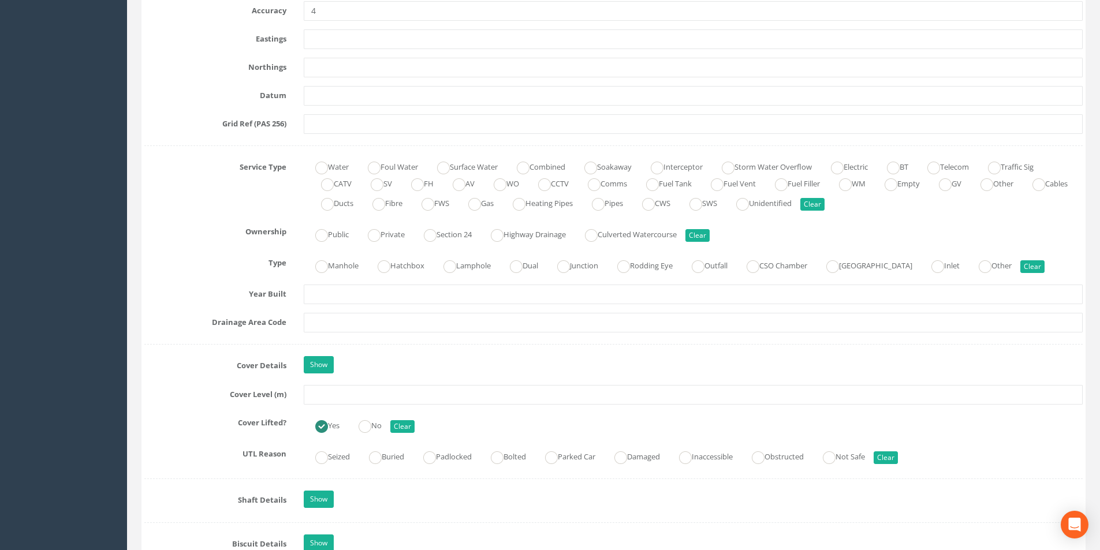
scroll to position [751, 0]
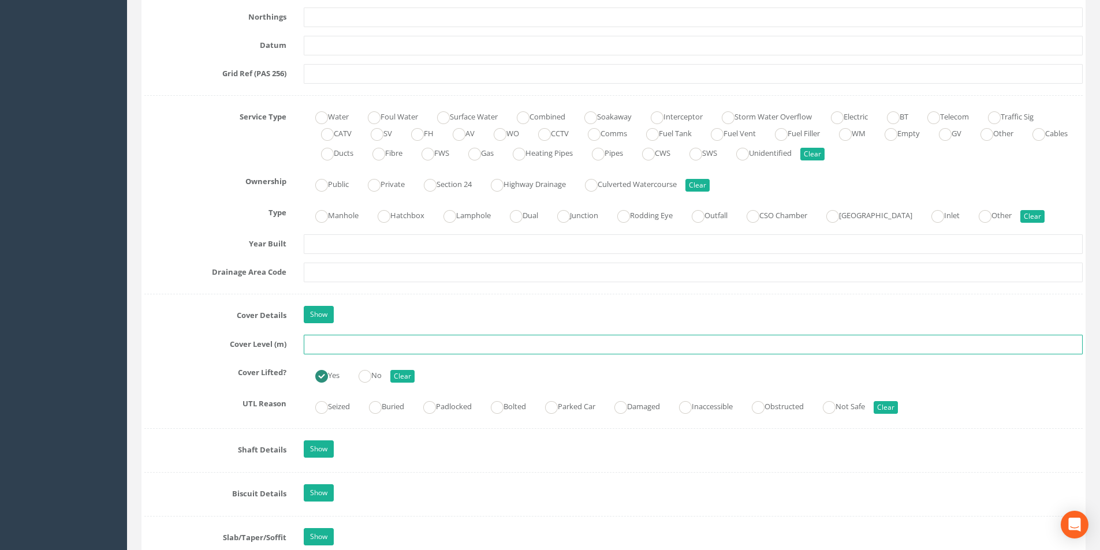
click at [359, 348] on input "text" at bounding box center [693, 345] width 779 height 20
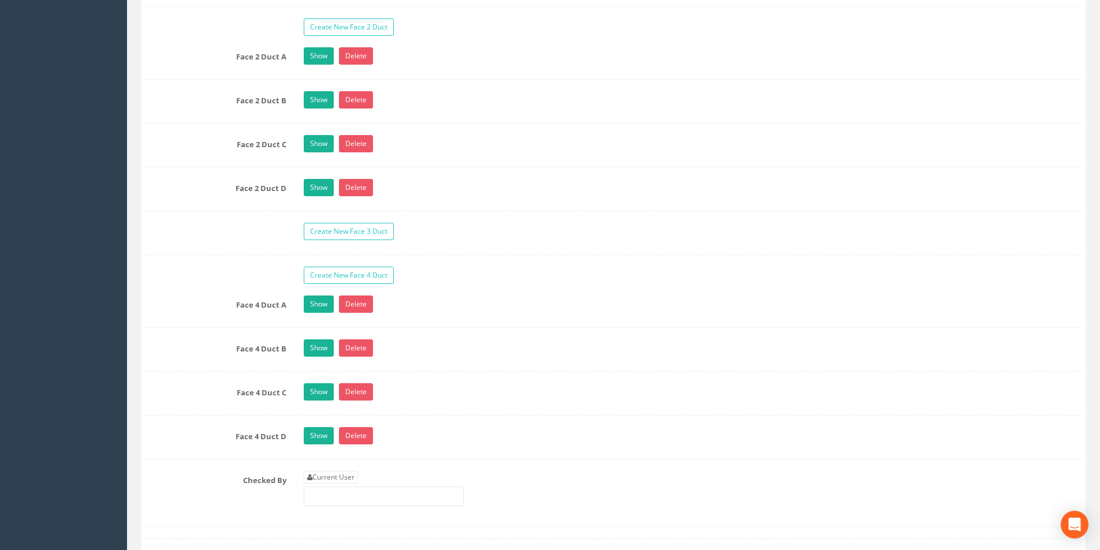
scroll to position [2022, 0]
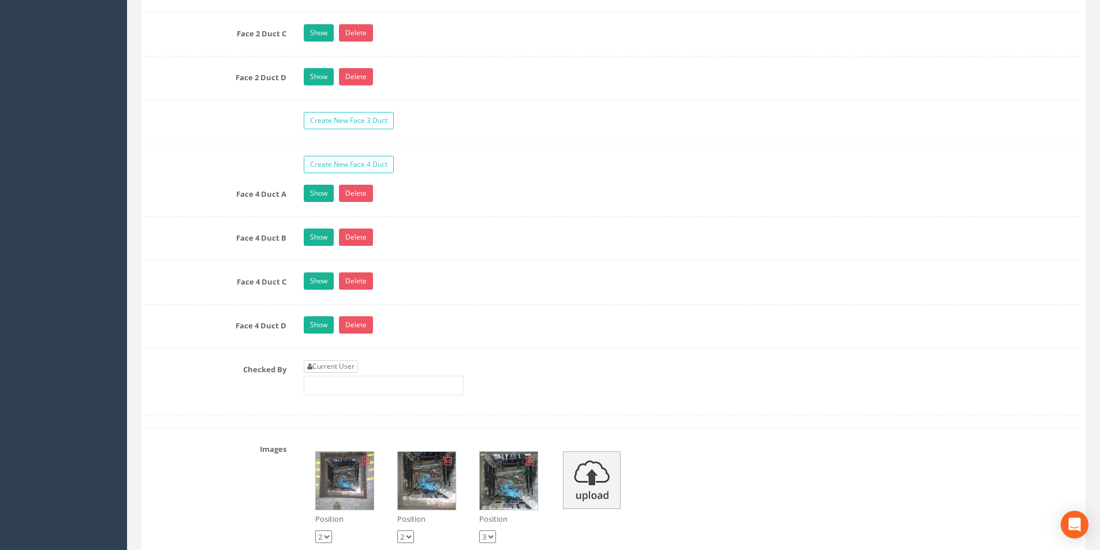
type input "3.31"
click at [356, 369] on link "Current User" at bounding box center [331, 366] width 54 height 13
type input "[PERSON_NAME]"
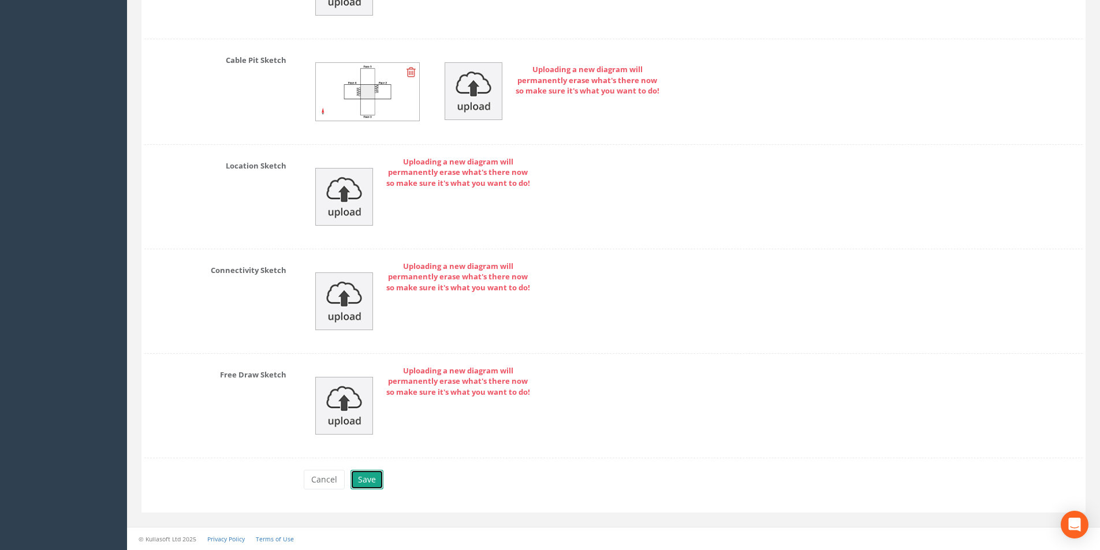
click at [376, 481] on button "Save" at bounding box center [367, 480] width 33 height 20
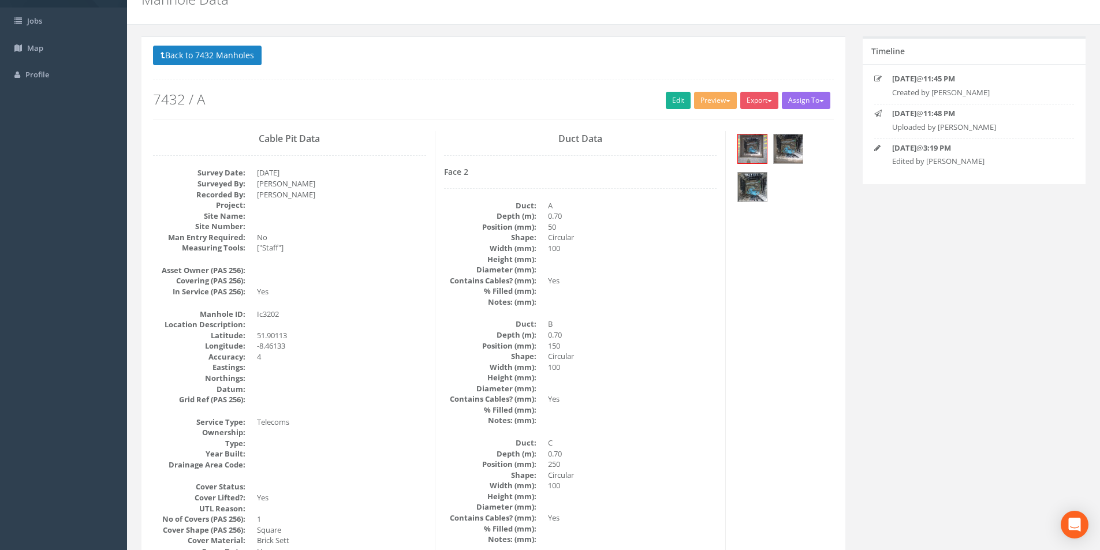
scroll to position [0, 0]
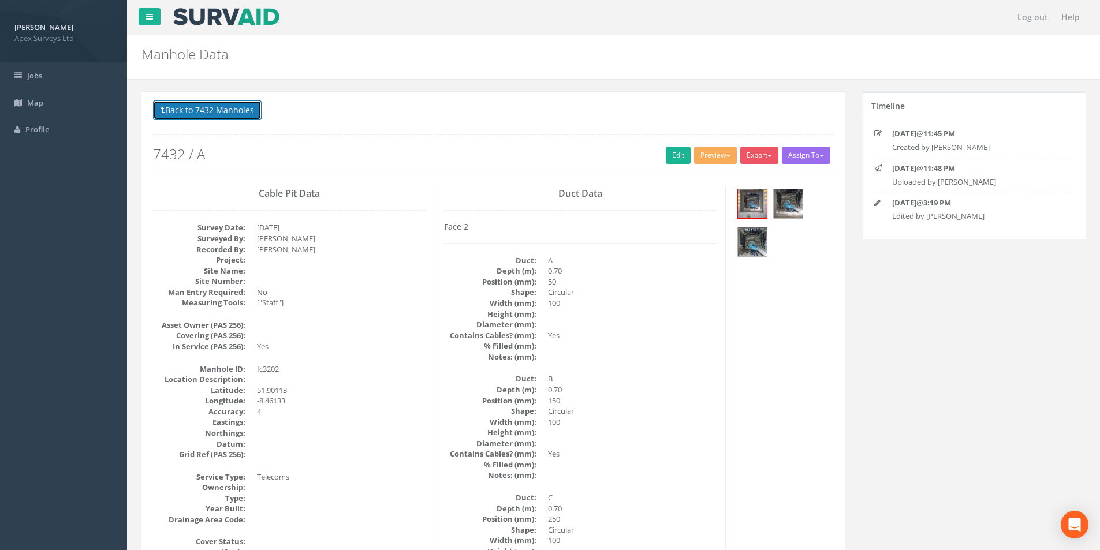
click at [210, 110] on button "Back to 7432 Manholes" at bounding box center [207, 111] width 109 height 20
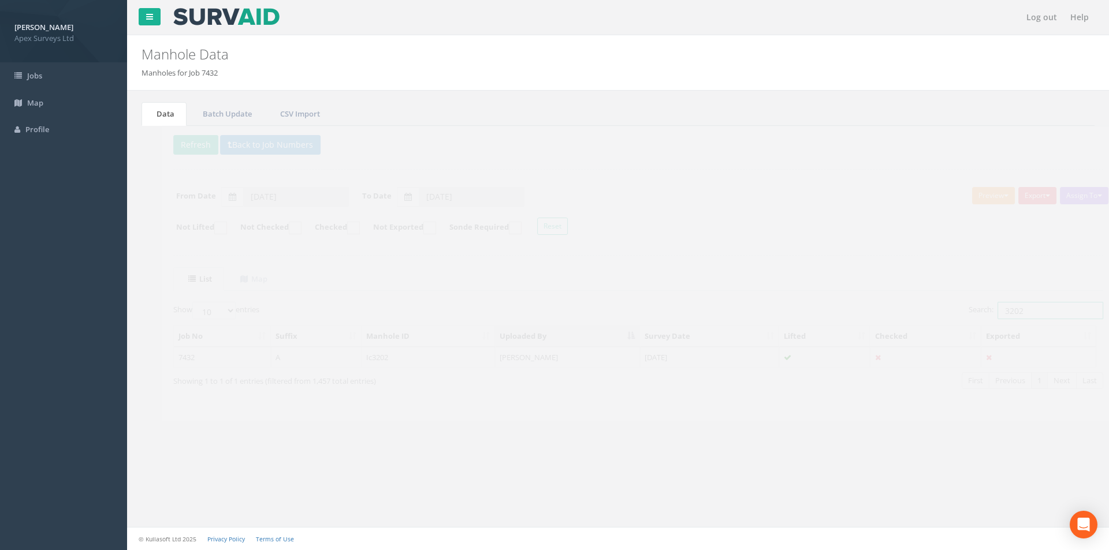
drag, startPoint x: 1012, startPoint y: 310, endPoint x: 984, endPoint y: 311, distance: 28.4
click at [984, 311] on input "3202" at bounding box center [1030, 310] width 106 height 17
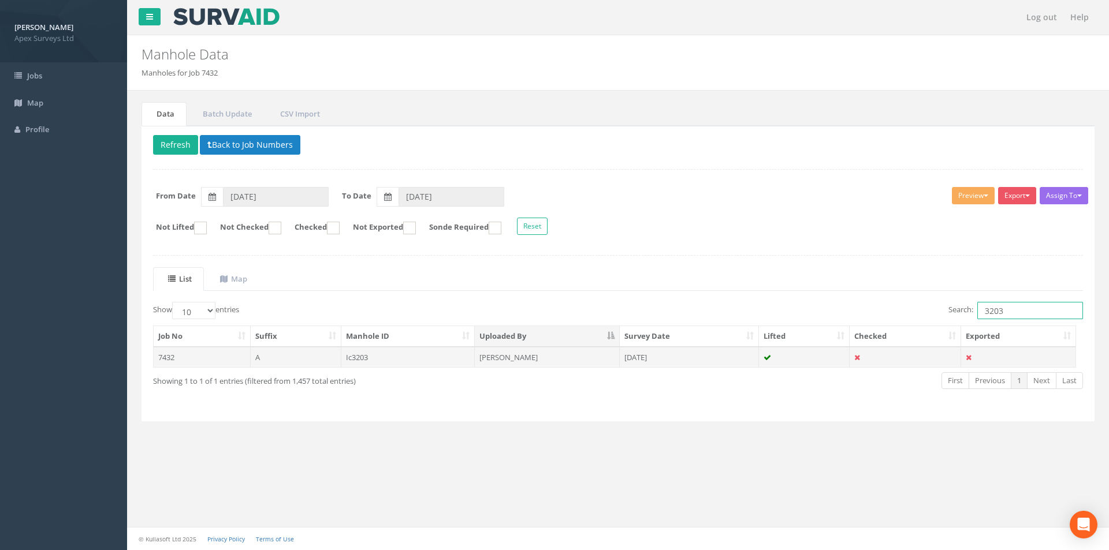
type input "3203"
click at [676, 362] on td "[DATE]" at bounding box center [689, 357] width 139 height 21
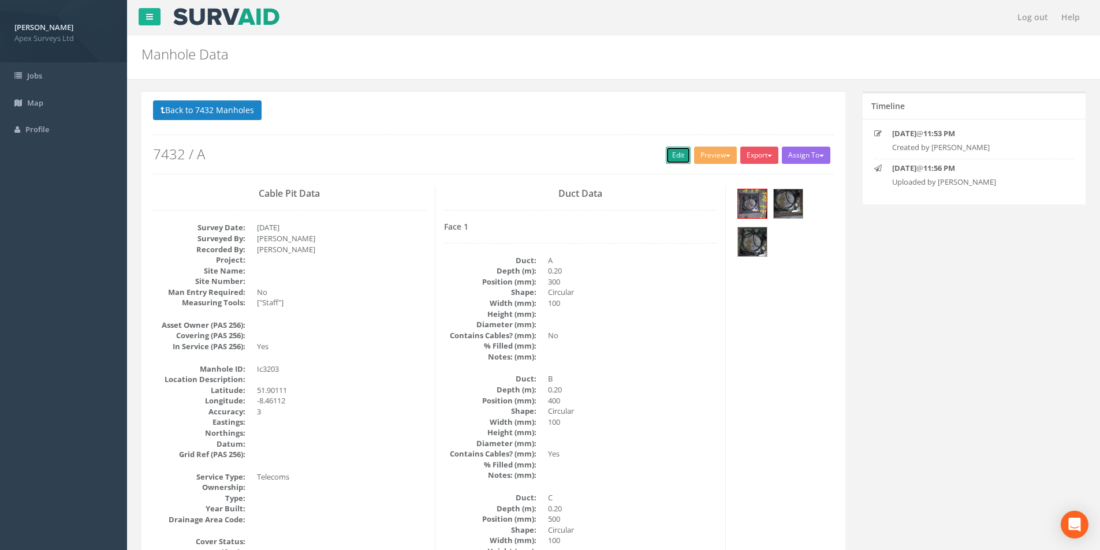
click at [675, 158] on link "Edit" at bounding box center [678, 155] width 25 height 17
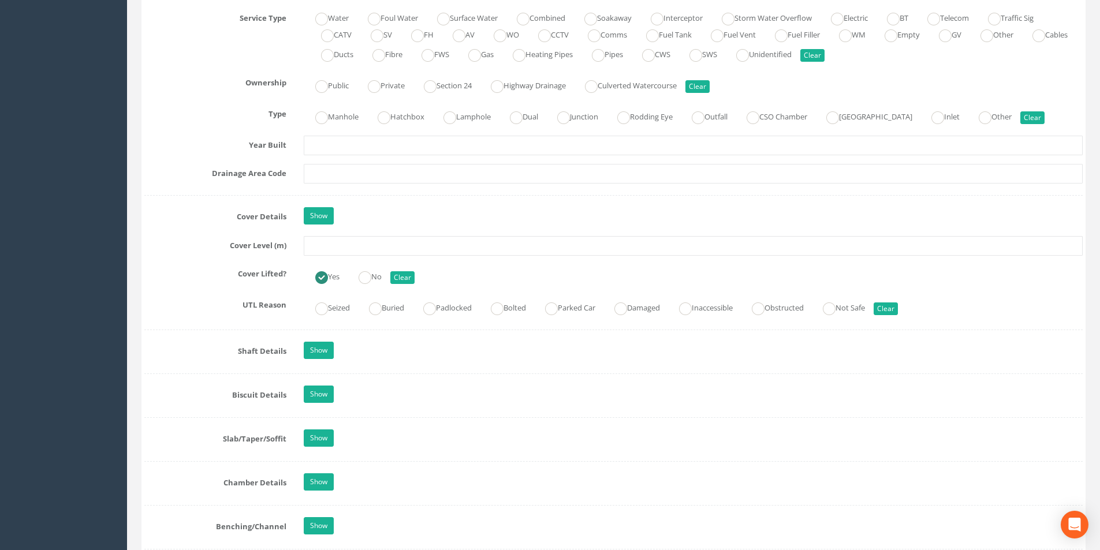
scroll to position [924, 0]
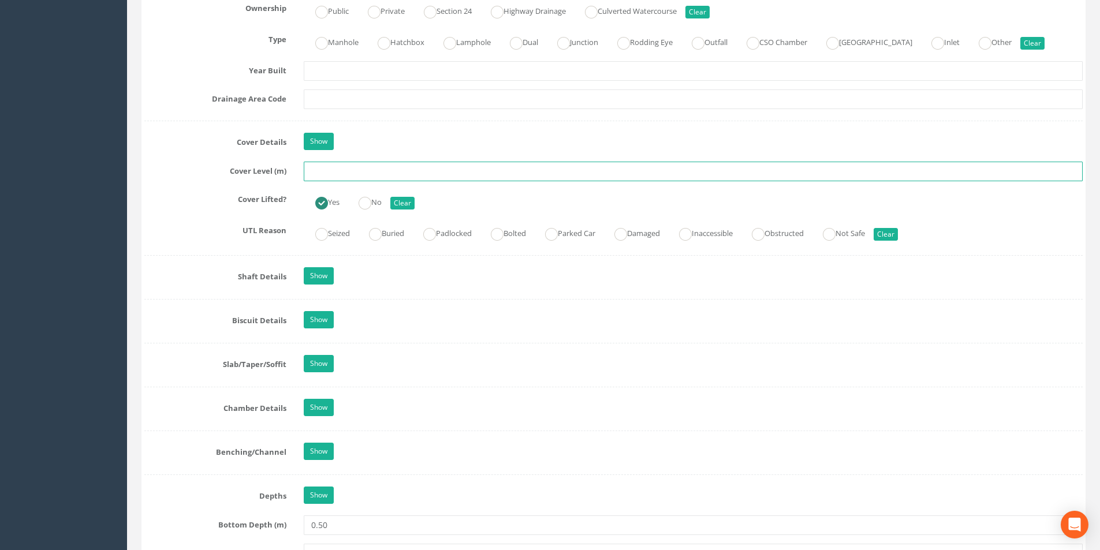
click at [430, 174] on input "text" at bounding box center [693, 172] width 779 height 20
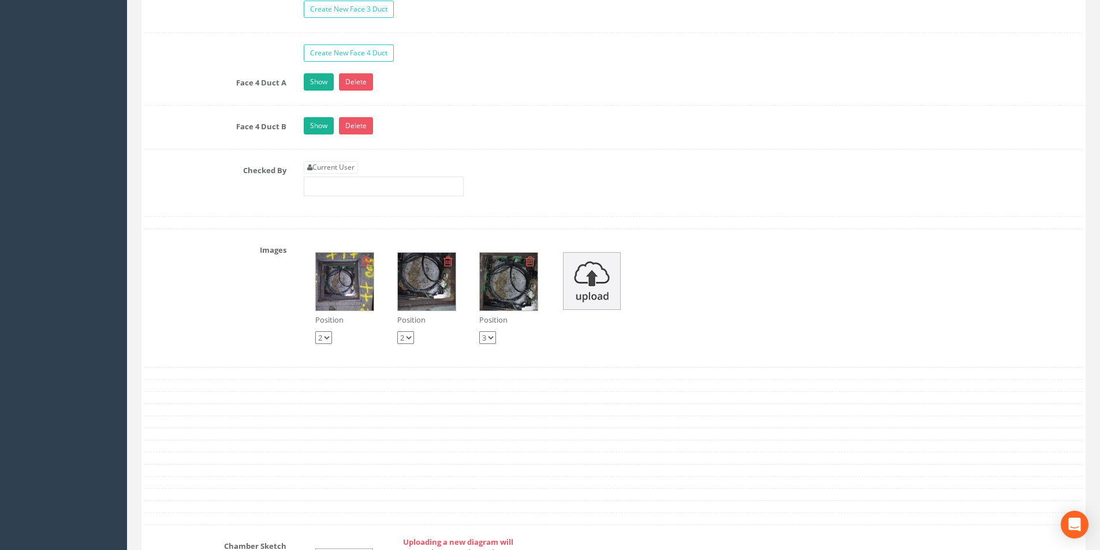
scroll to position [2311, 0]
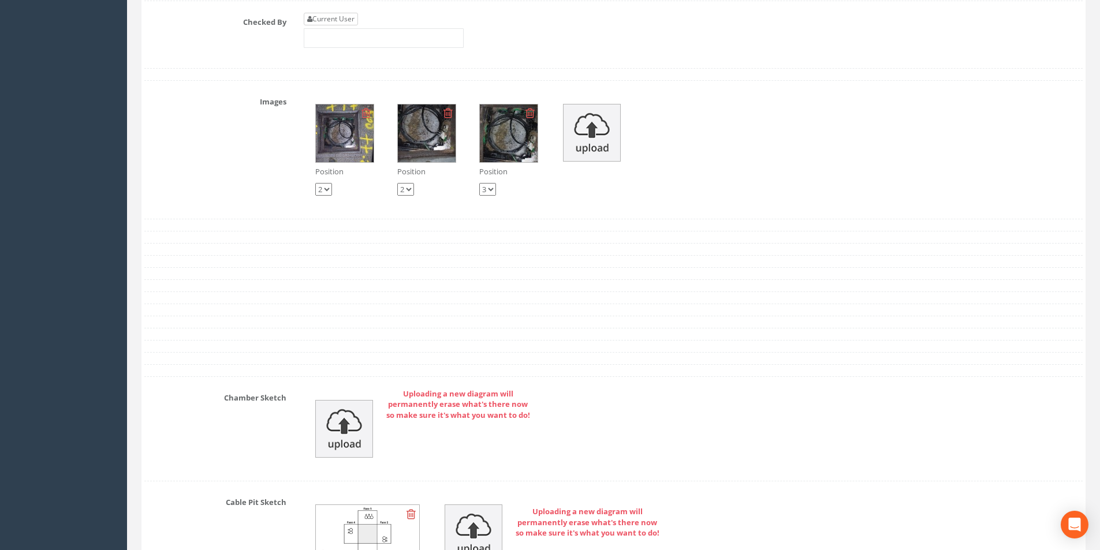
type input "3.85"
click at [340, 22] on link "Current User" at bounding box center [331, 19] width 54 height 13
type input "[PERSON_NAME]"
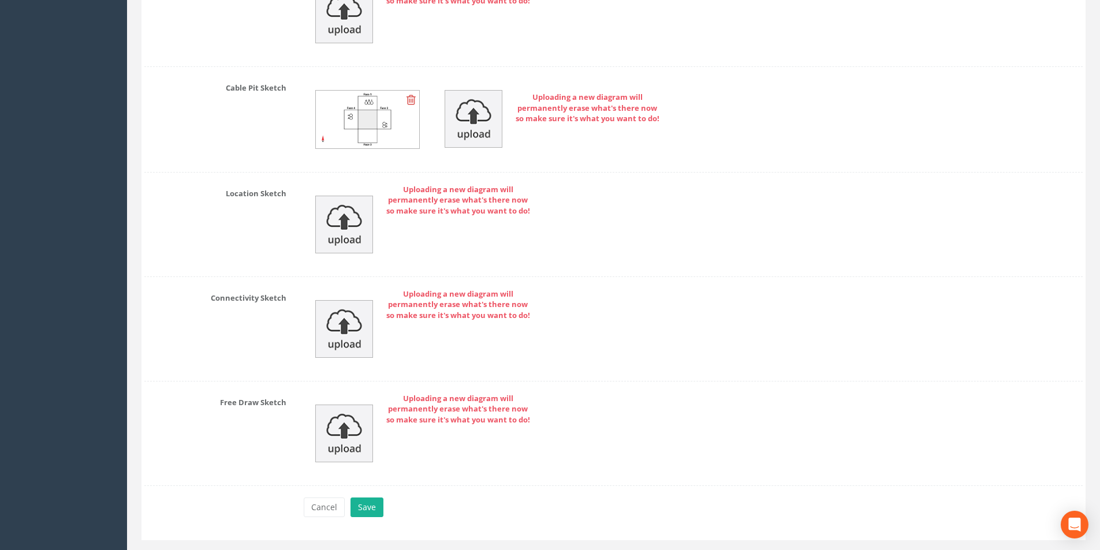
scroll to position [2753, 0]
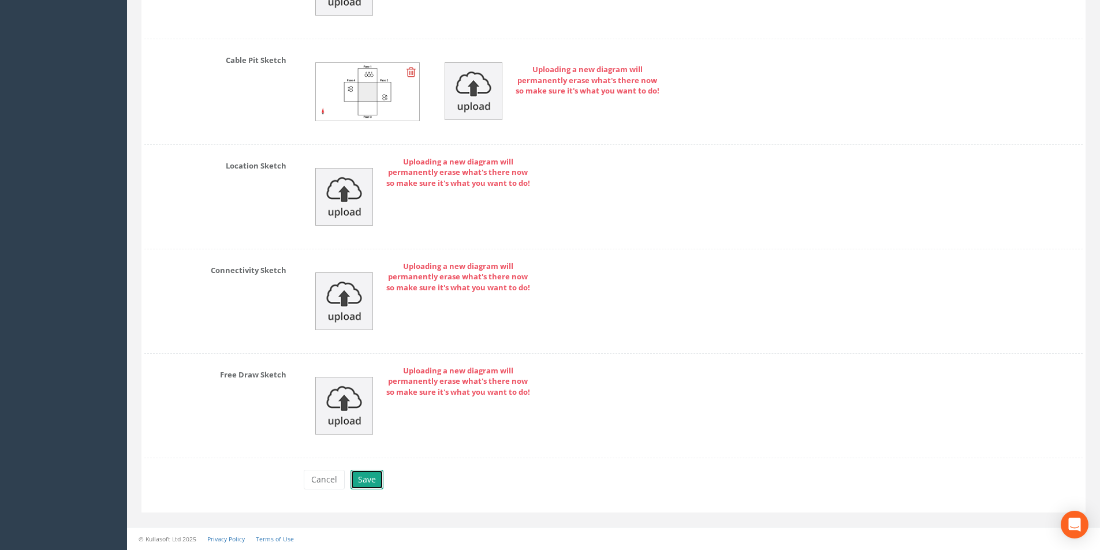
click at [369, 482] on button "Save" at bounding box center [367, 480] width 33 height 20
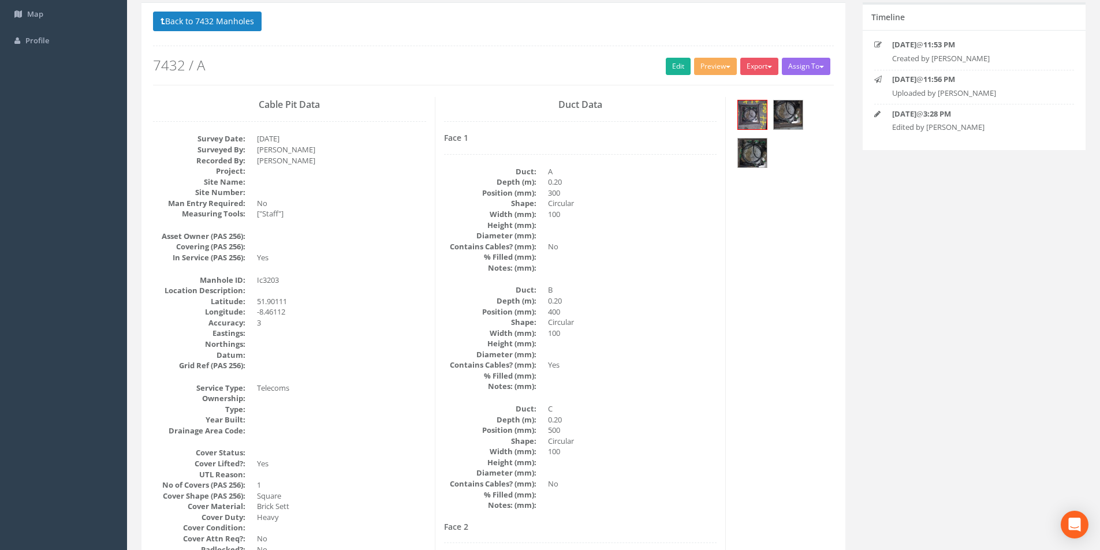
scroll to position [0, 0]
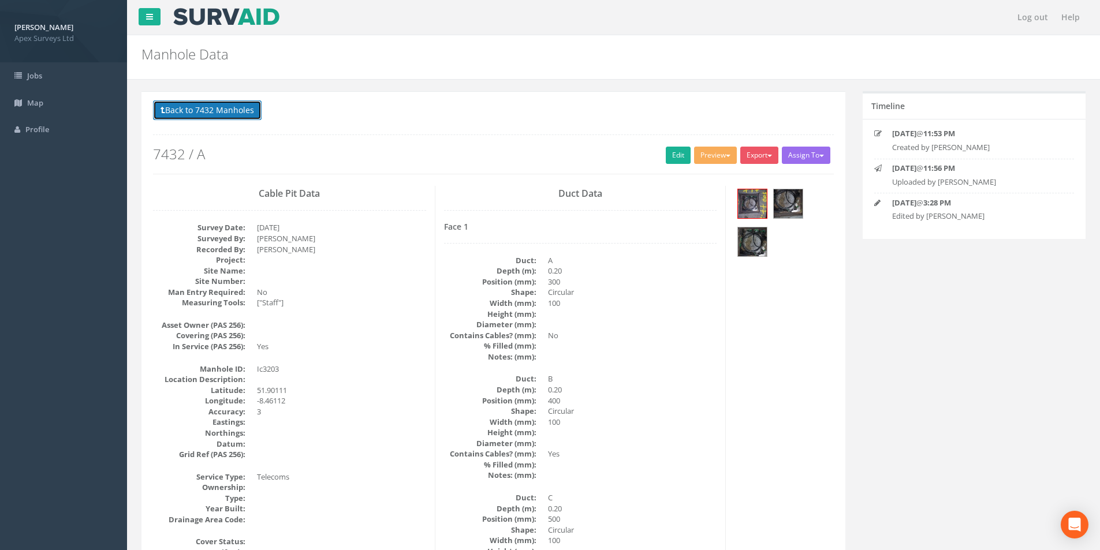
click at [210, 106] on button "Back to 7432 Manholes" at bounding box center [207, 111] width 109 height 20
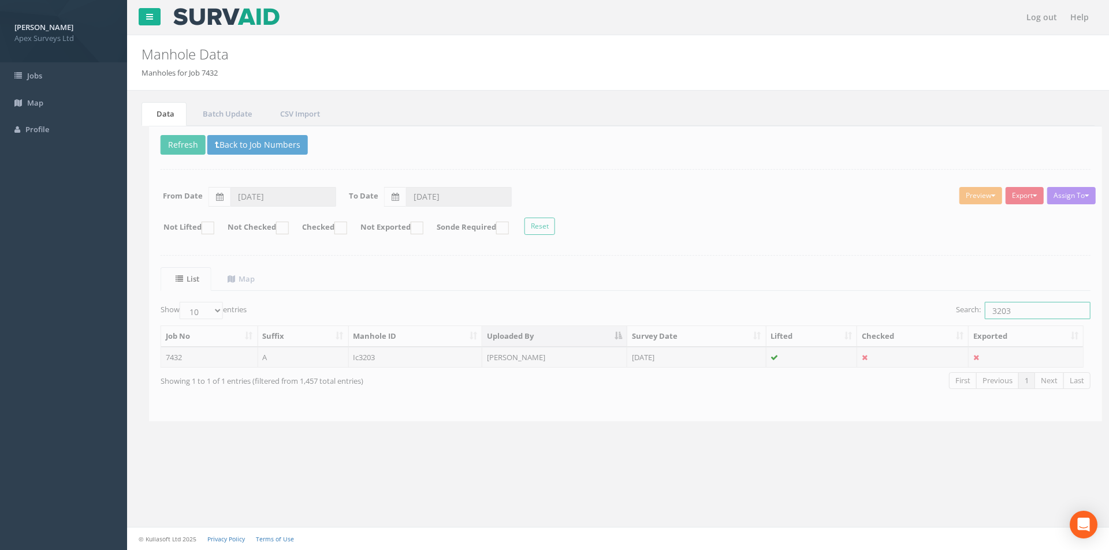
drag, startPoint x: 1001, startPoint y: 311, endPoint x: 980, endPoint y: 312, distance: 20.9
click at [980, 312] on input "3203" at bounding box center [1030, 310] width 106 height 17
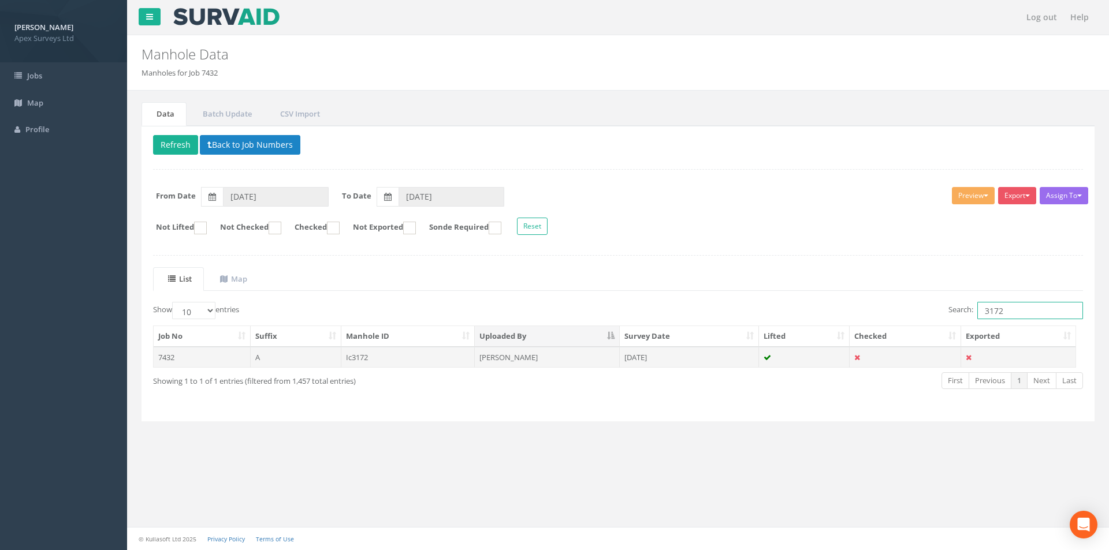
type input "3172"
click at [631, 365] on td "[DATE]" at bounding box center [689, 357] width 139 height 21
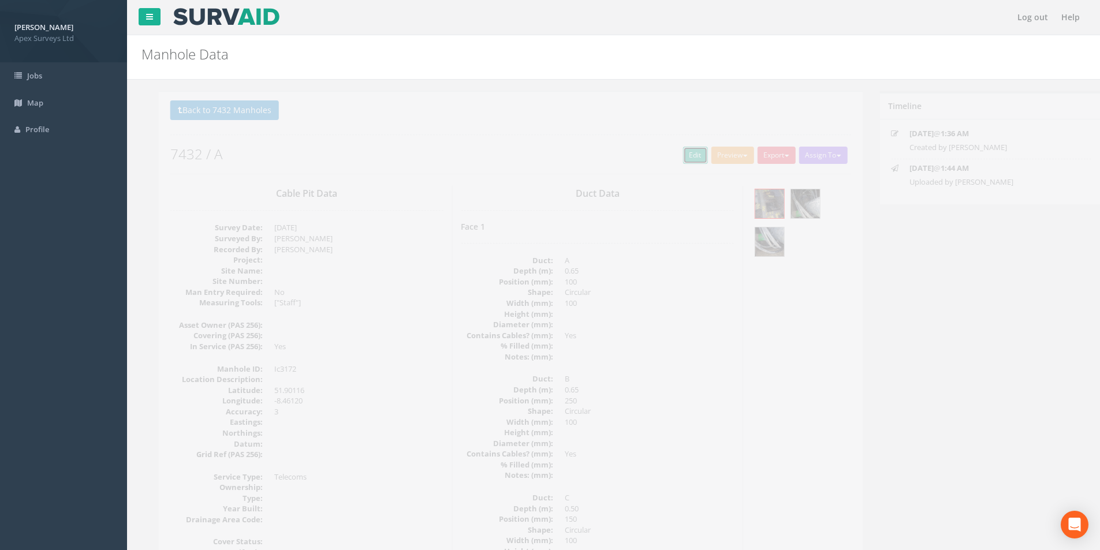
click at [671, 153] on link "Edit" at bounding box center [678, 155] width 25 height 17
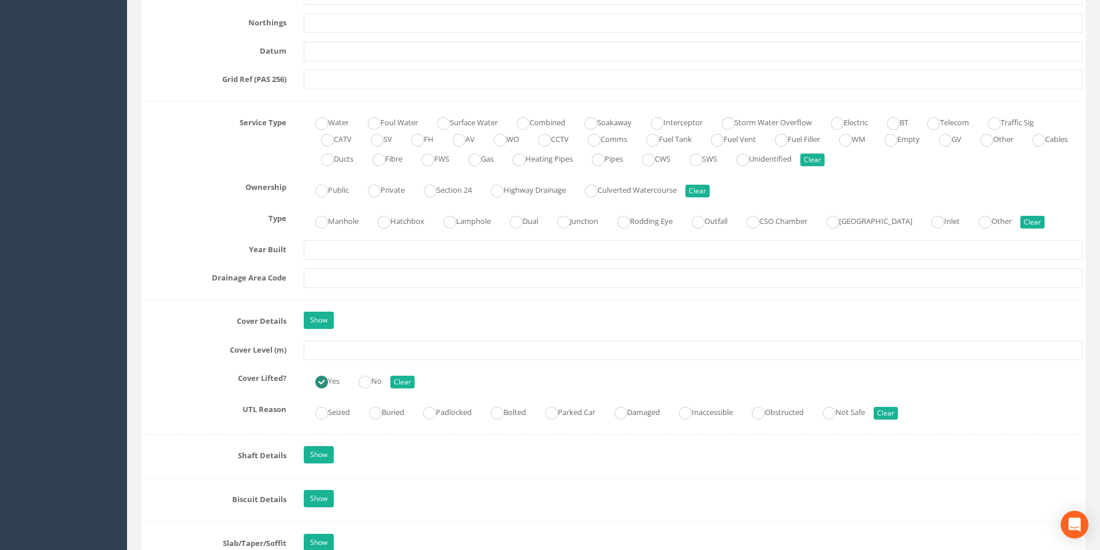
scroll to position [751, 0]
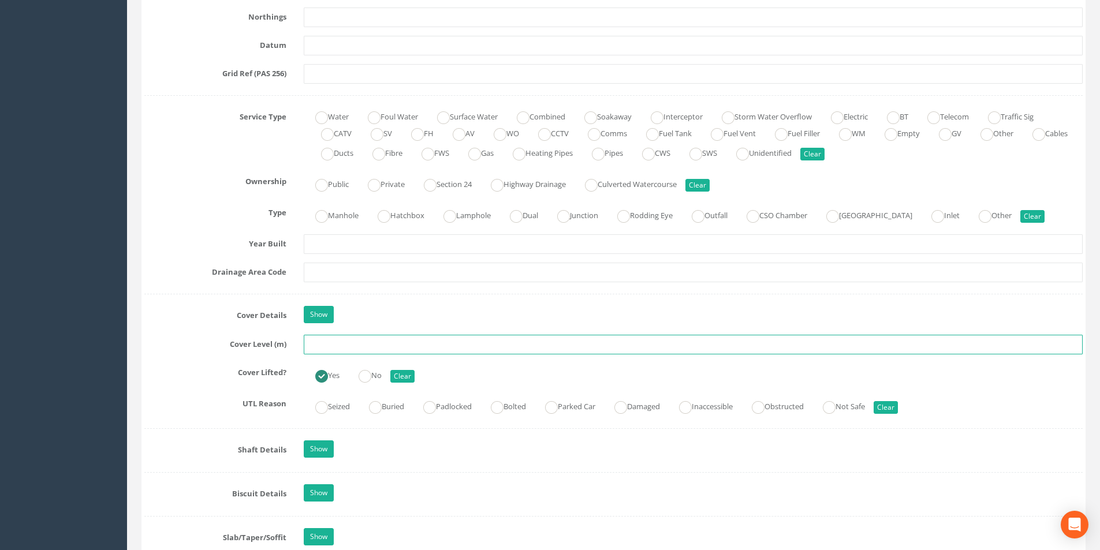
click at [340, 346] on input "text" at bounding box center [693, 345] width 779 height 20
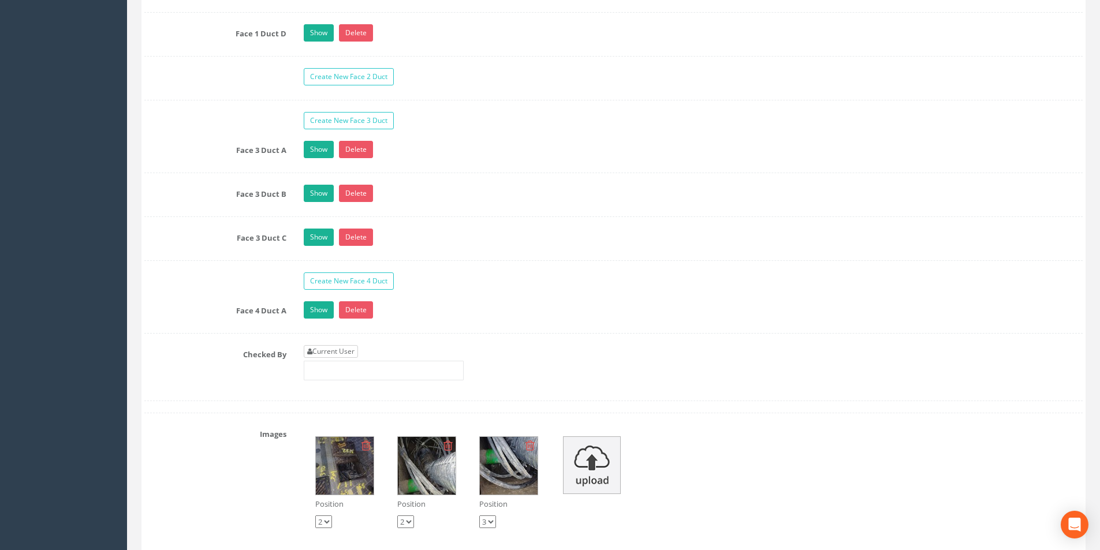
type input "3.92"
click at [341, 349] on link "Current User" at bounding box center [331, 351] width 54 height 13
type input "[PERSON_NAME]"
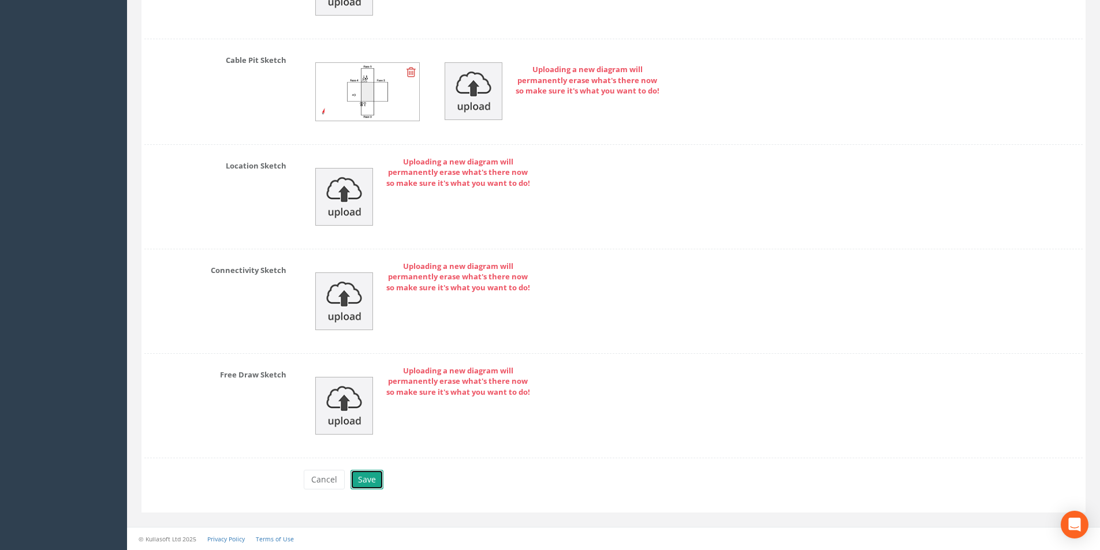
click at [370, 478] on button "Save" at bounding box center [367, 480] width 33 height 20
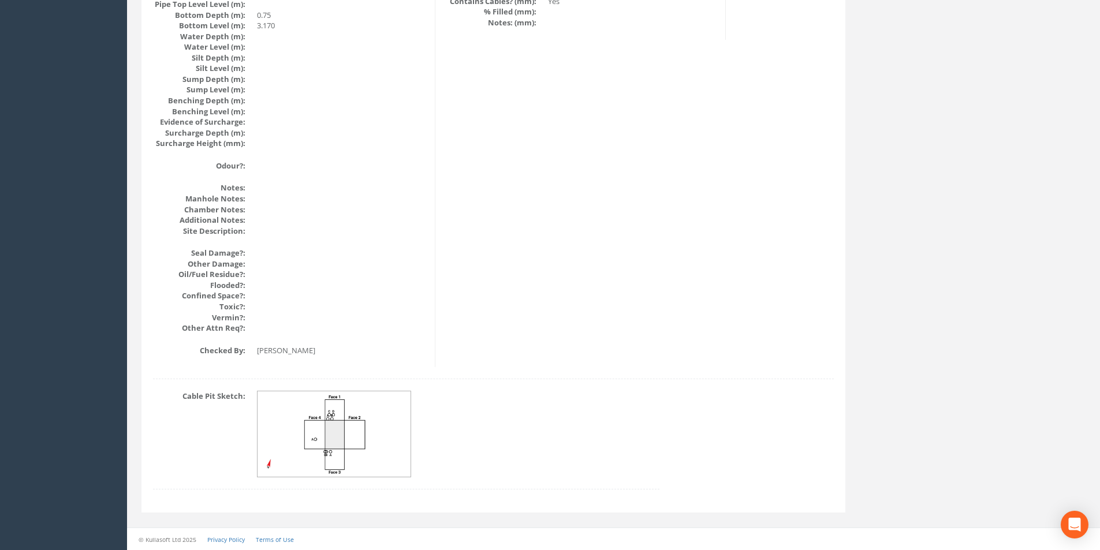
click at [363, 447] on img at bounding box center [335, 435] width 154 height 86
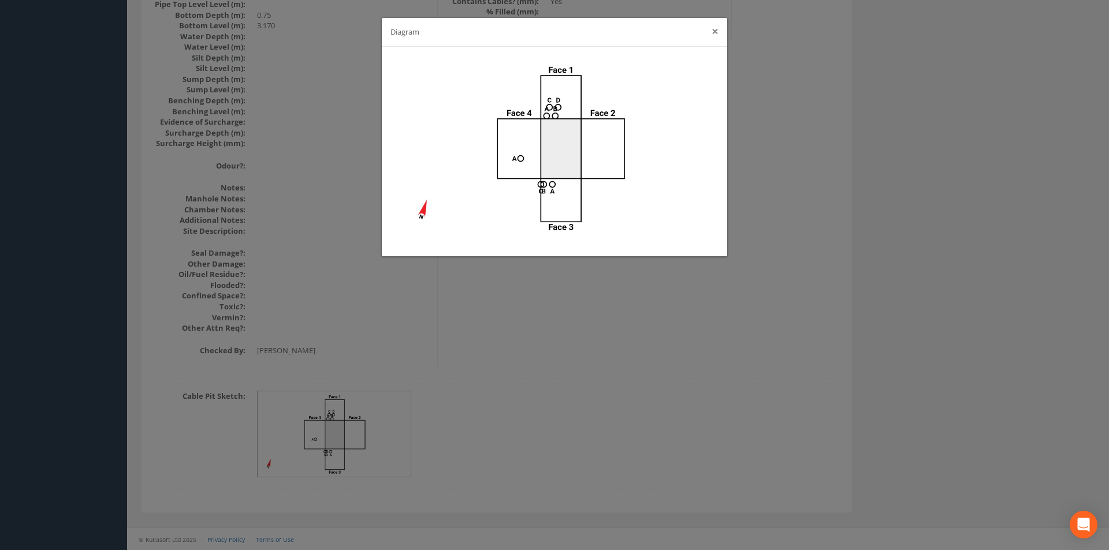
click at [713, 36] on button "×" at bounding box center [715, 31] width 7 height 12
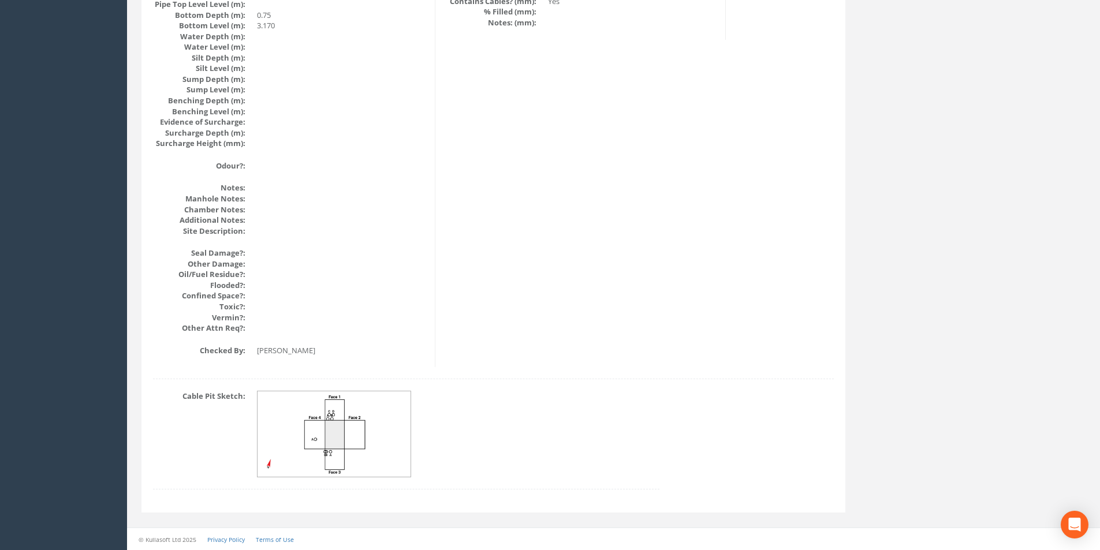
click at [361, 421] on img at bounding box center [335, 435] width 154 height 86
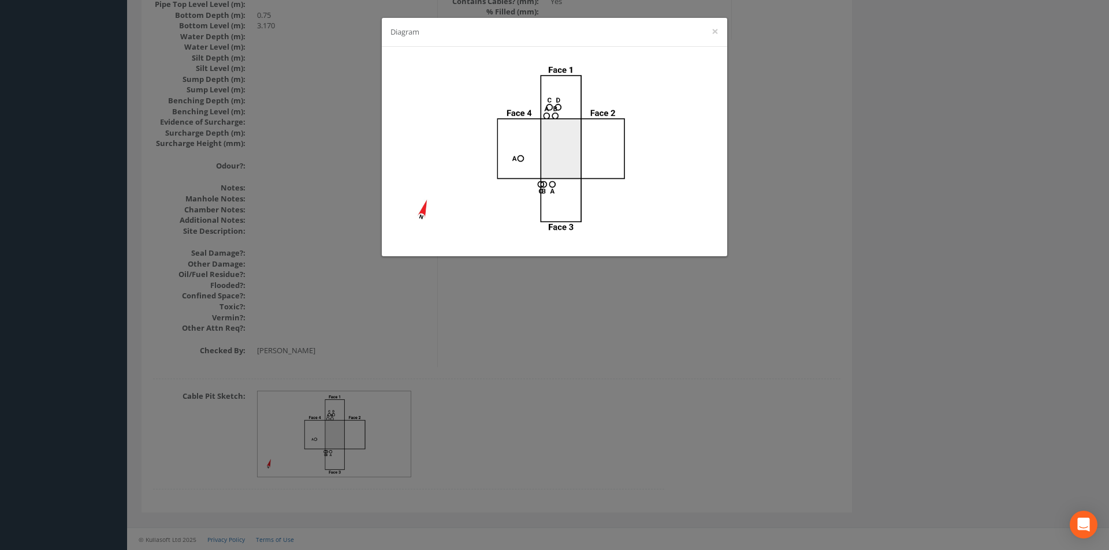
click at [793, 84] on div "Diagram ×" at bounding box center [554, 275] width 1109 height 550
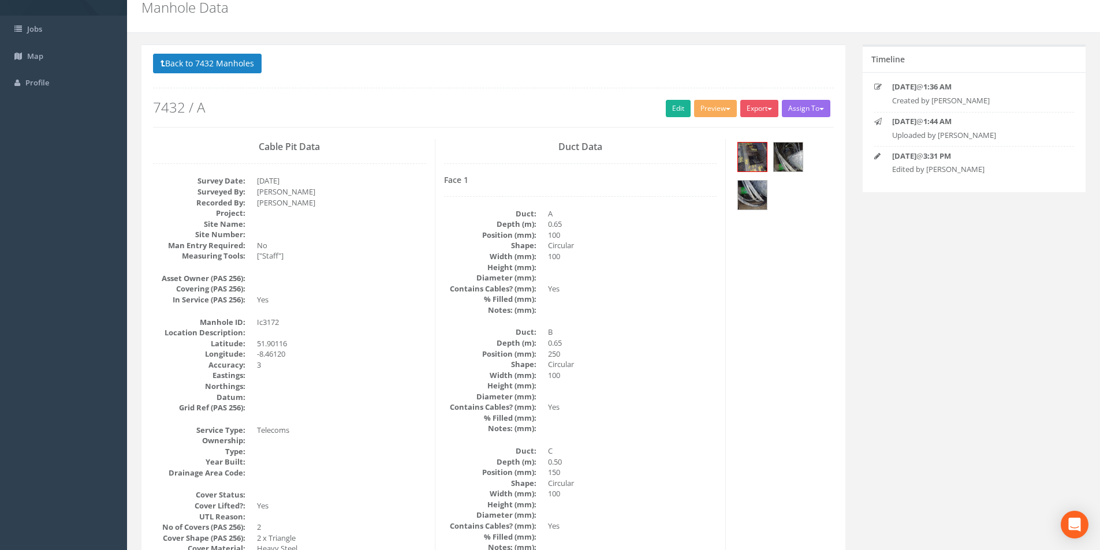
scroll to position [0, 0]
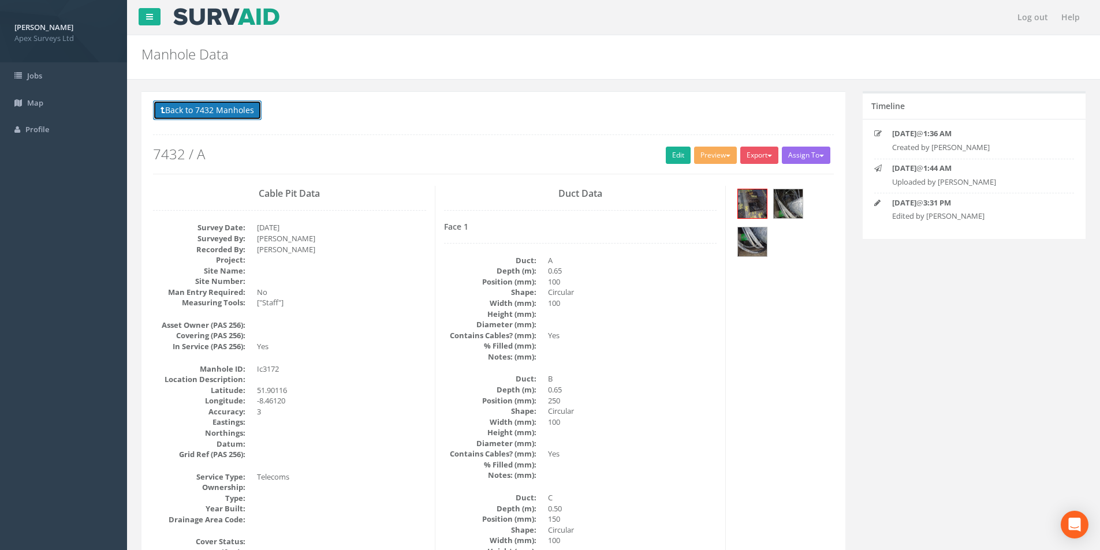
click at [207, 118] on button "Back to 7432 Manholes" at bounding box center [207, 111] width 109 height 20
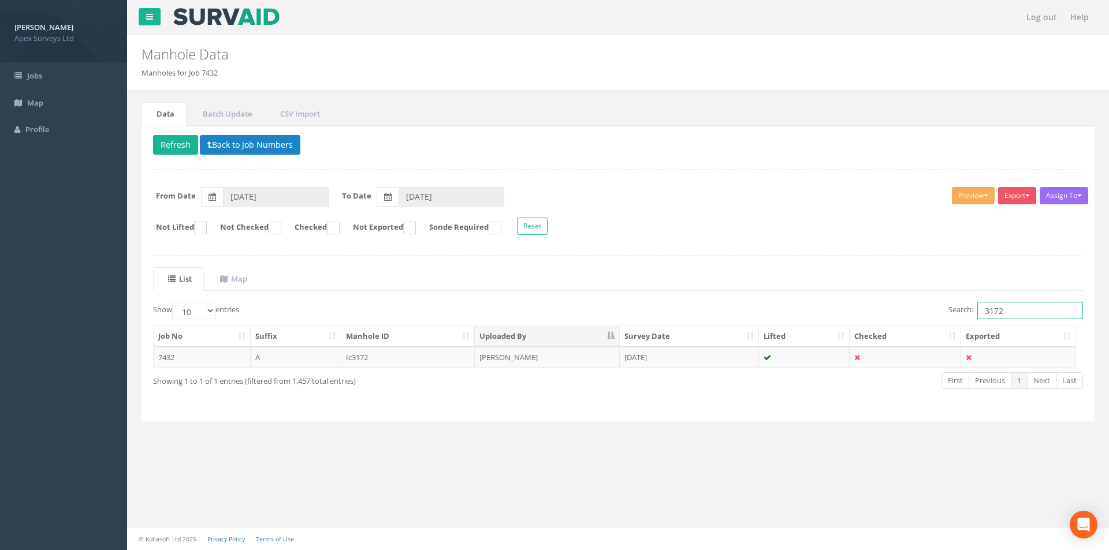
drag, startPoint x: 1007, startPoint y: 311, endPoint x: 981, endPoint y: 313, distance: 25.5
click at [981, 313] on input "3172" at bounding box center [1030, 310] width 106 height 17
type input "3204"
click at [704, 362] on td "[DATE]" at bounding box center [689, 357] width 139 height 21
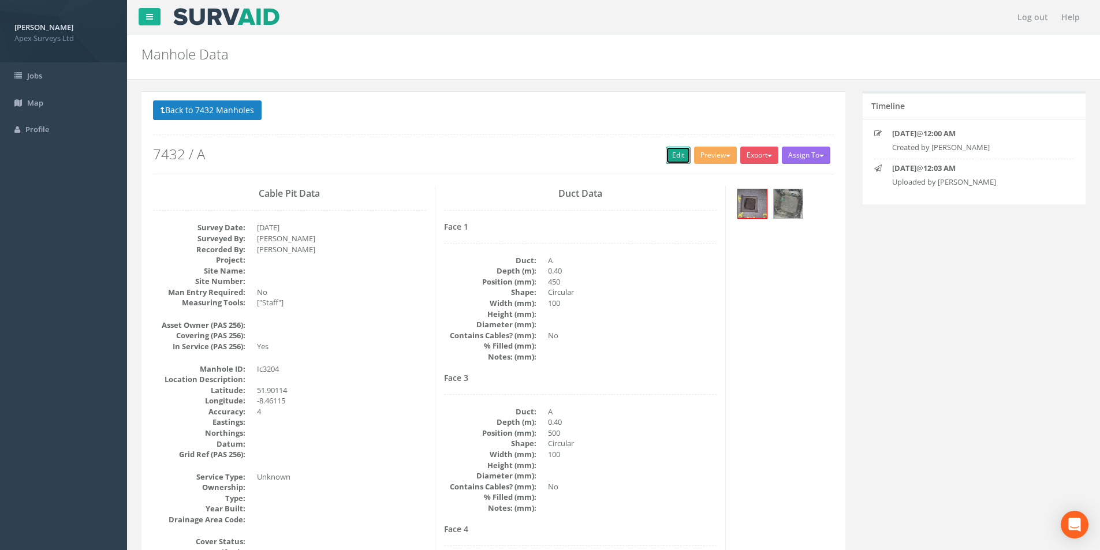
click at [673, 158] on link "Edit" at bounding box center [678, 155] width 25 height 17
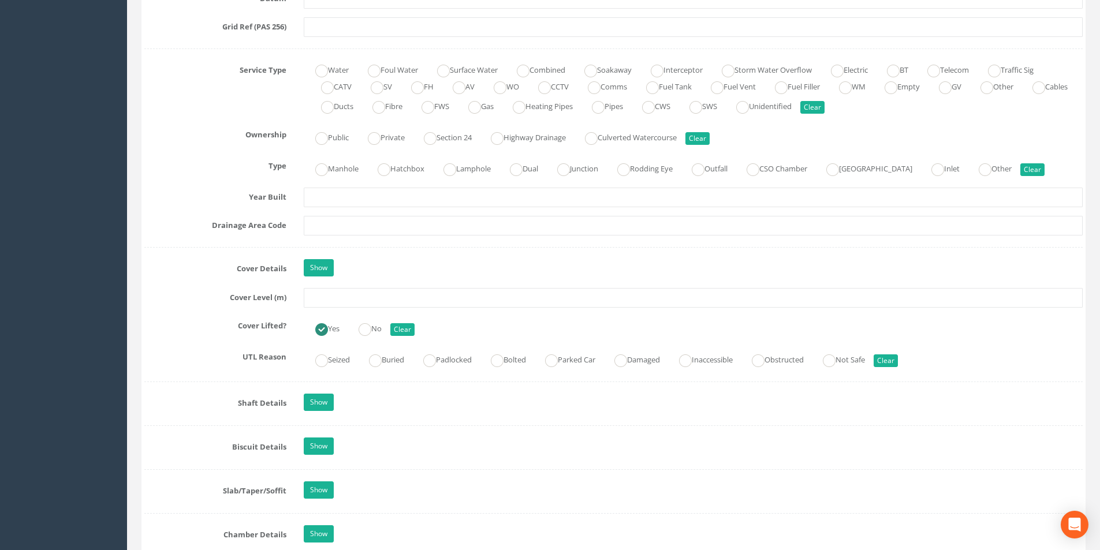
scroll to position [809, 0]
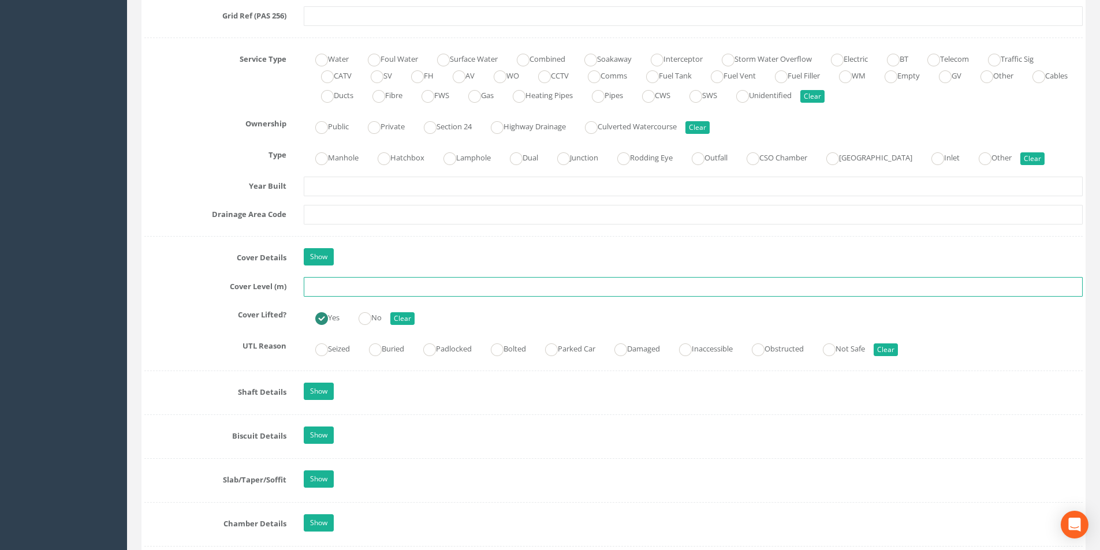
click at [378, 291] on input "text" at bounding box center [693, 287] width 779 height 20
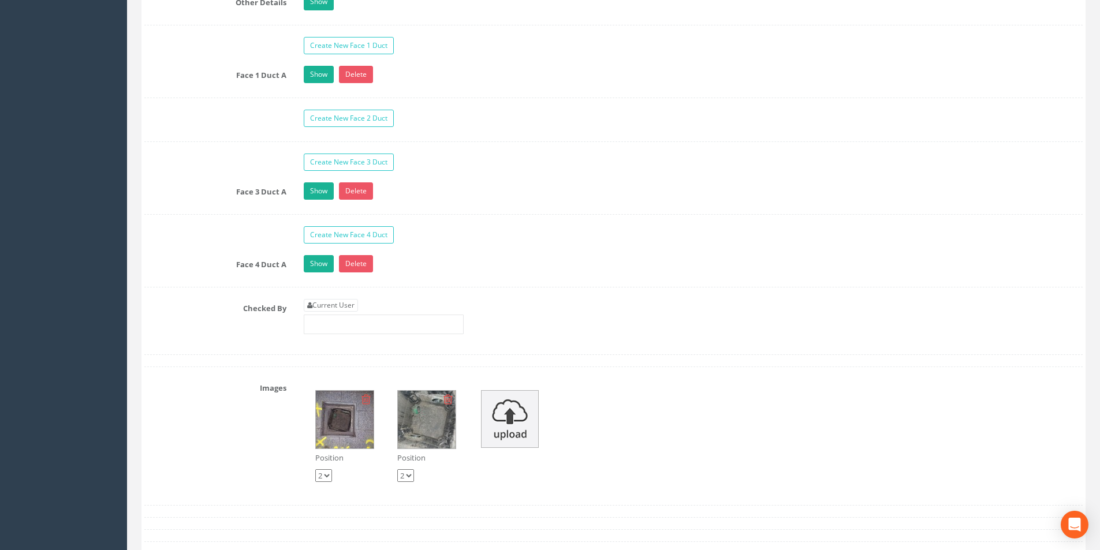
scroll to position [2079, 0]
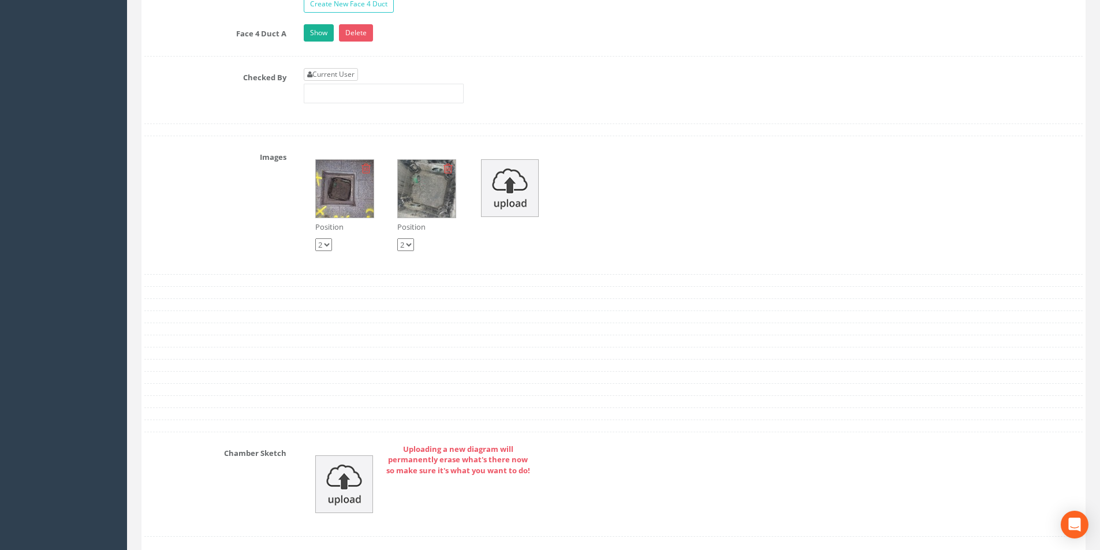
type input "3.88"
click at [322, 77] on link "Current User" at bounding box center [331, 74] width 54 height 13
type input "[PERSON_NAME]"
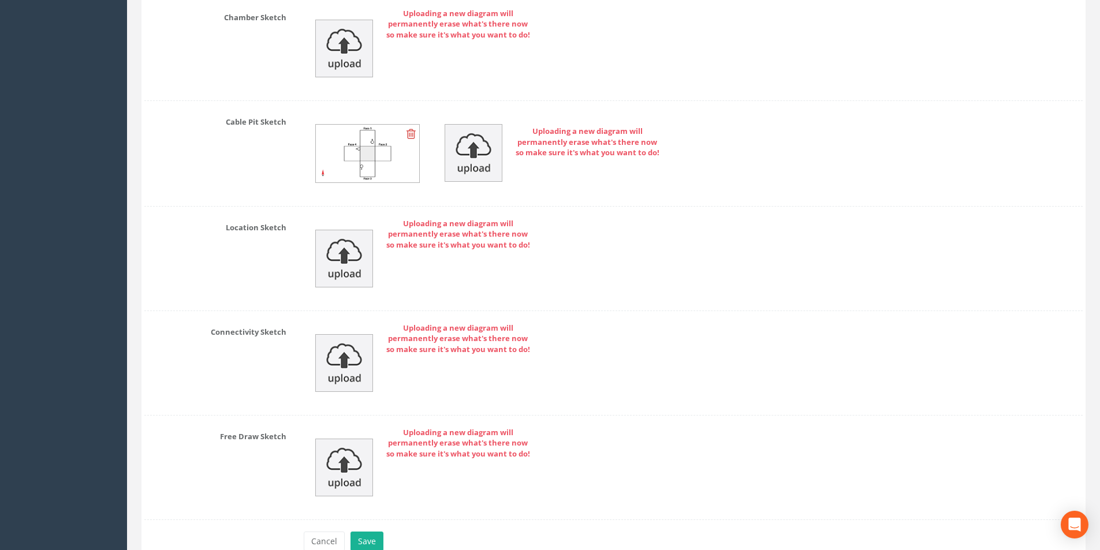
scroll to position [2577, 0]
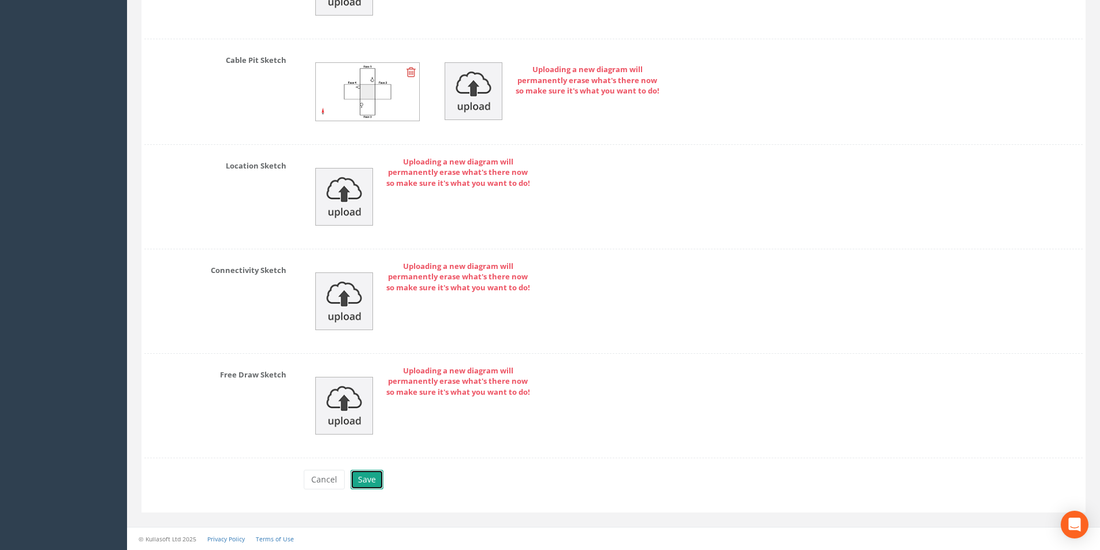
click at [367, 475] on button "Save" at bounding box center [367, 480] width 33 height 20
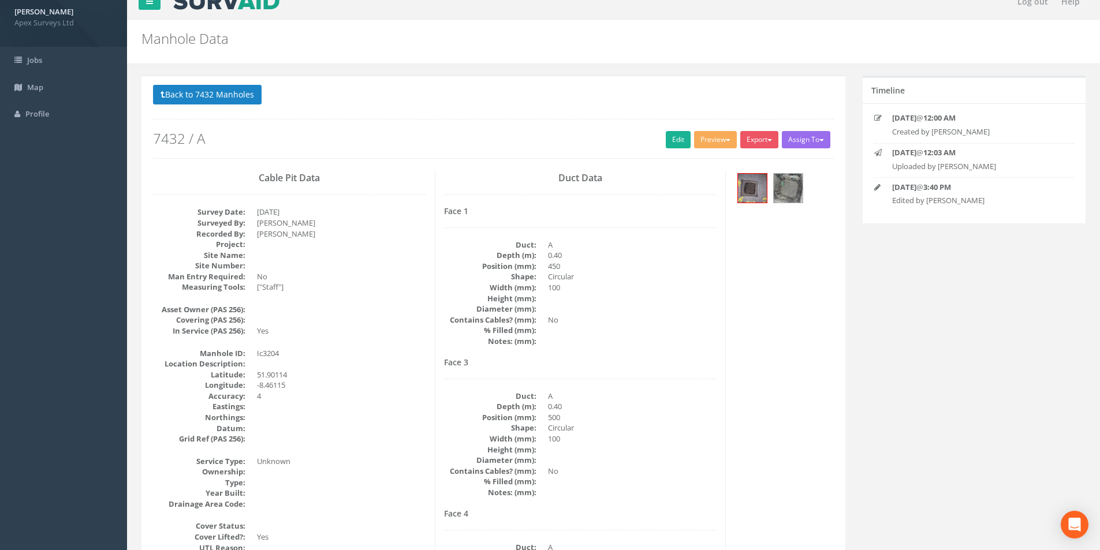
scroll to position [0, 0]
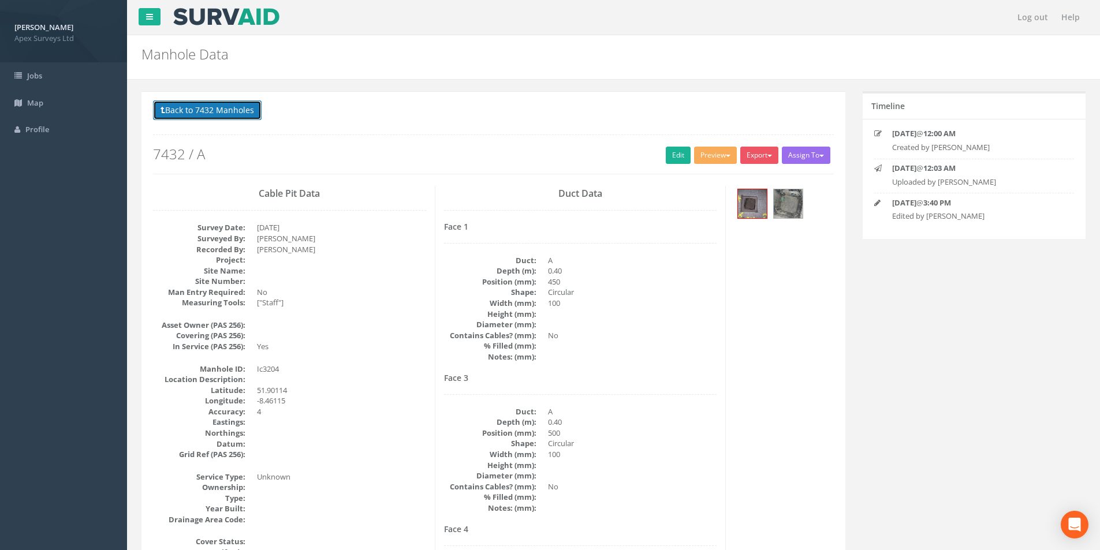
drag, startPoint x: 192, startPoint y: 113, endPoint x: 340, endPoint y: 184, distance: 164.8
click at [192, 113] on button "Back to 7432 Manholes" at bounding box center [207, 111] width 109 height 20
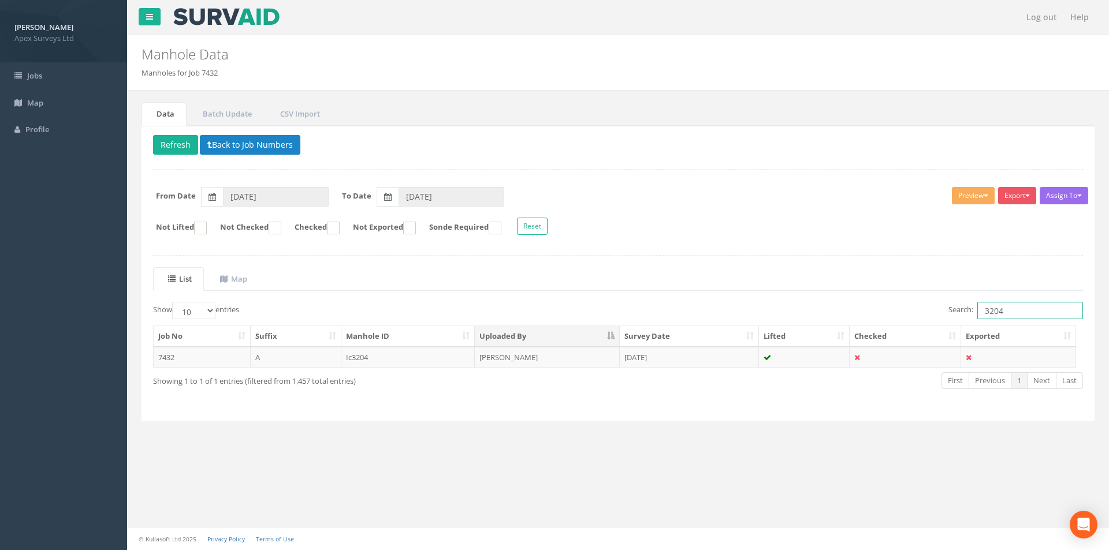
drag, startPoint x: 1010, startPoint y: 306, endPoint x: 978, endPoint y: 314, distance: 32.6
click at [978, 314] on input "3204" at bounding box center [1030, 310] width 106 height 17
type input "3179"
click at [718, 363] on td "[DATE]" at bounding box center [689, 357] width 139 height 21
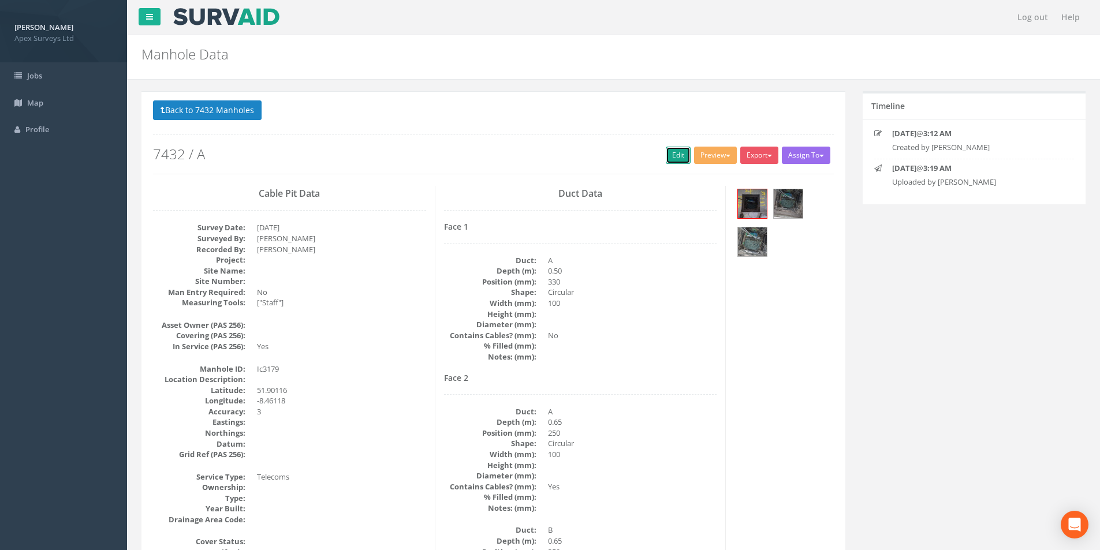
click at [670, 158] on link "Edit" at bounding box center [678, 155] width 25 height 17
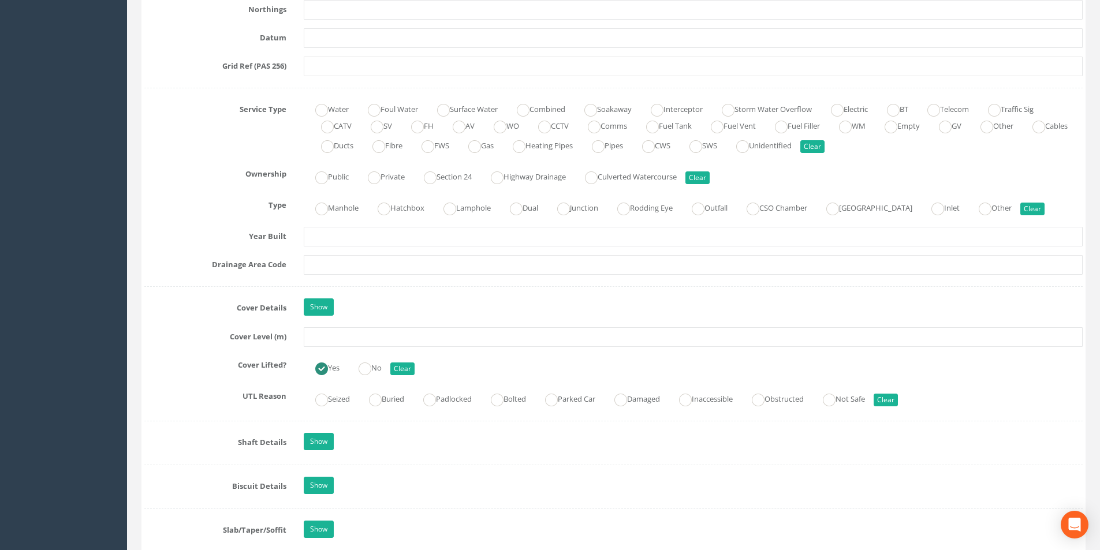
scroll to position [809, 0]
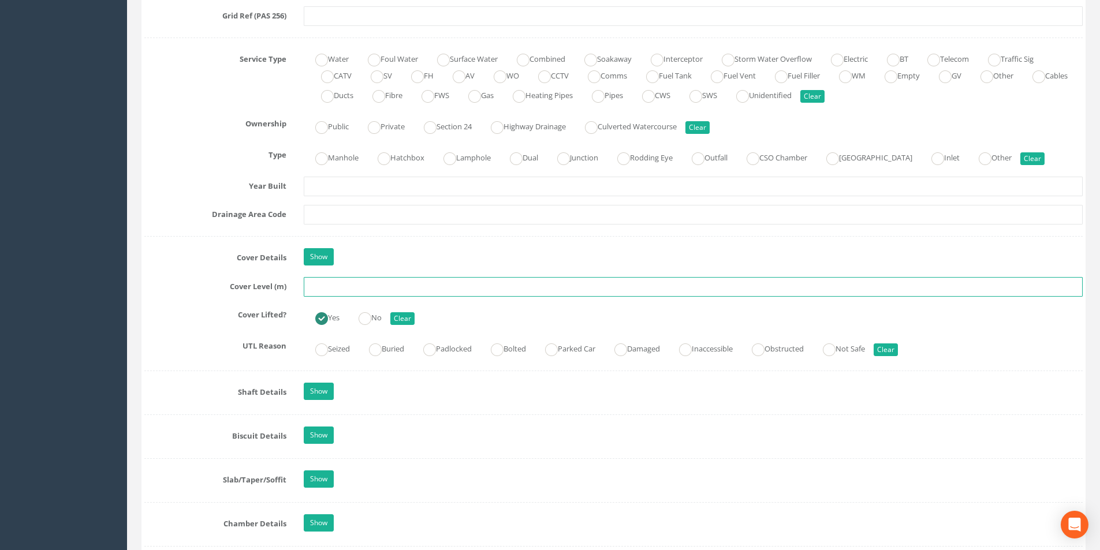
click at [343, 288] on input "text" at bounding box center [693, 287] width 779 height 20
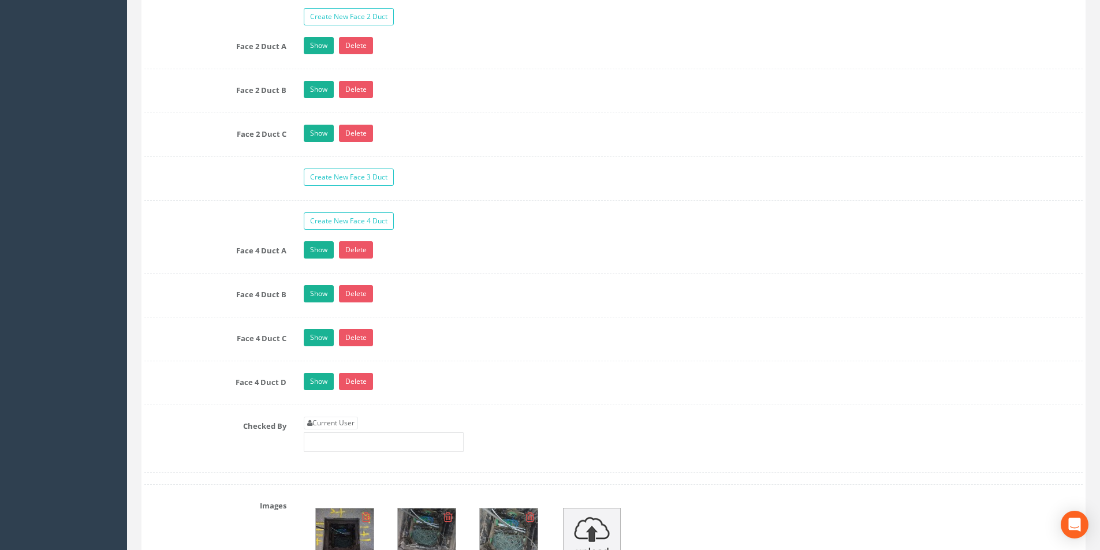
scroll to position [2022, 0]
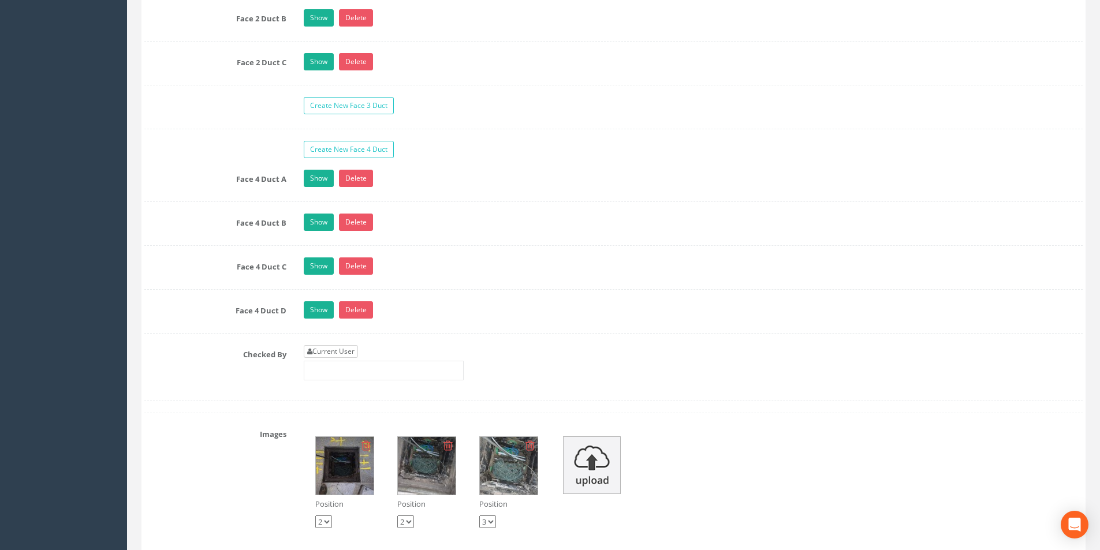
type input "3.70"
click at [351, 352] on link "Current User" at bounding box center [331, 351] width 54 height 13
type input "[PERSON_NAME]"
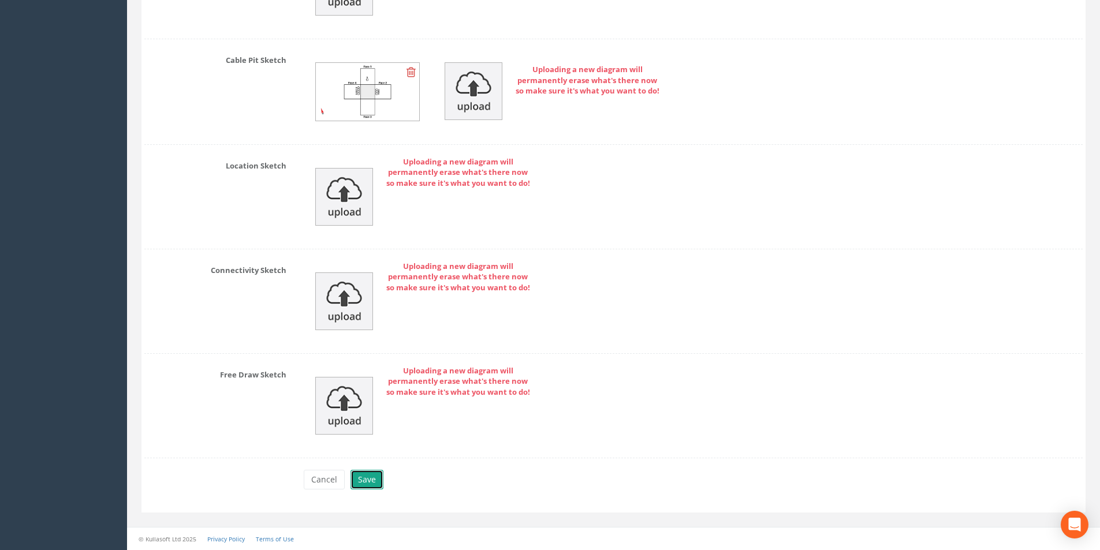
click at [360, 485] on button "Save" at bounding box center [367, 480] width 33 height 20
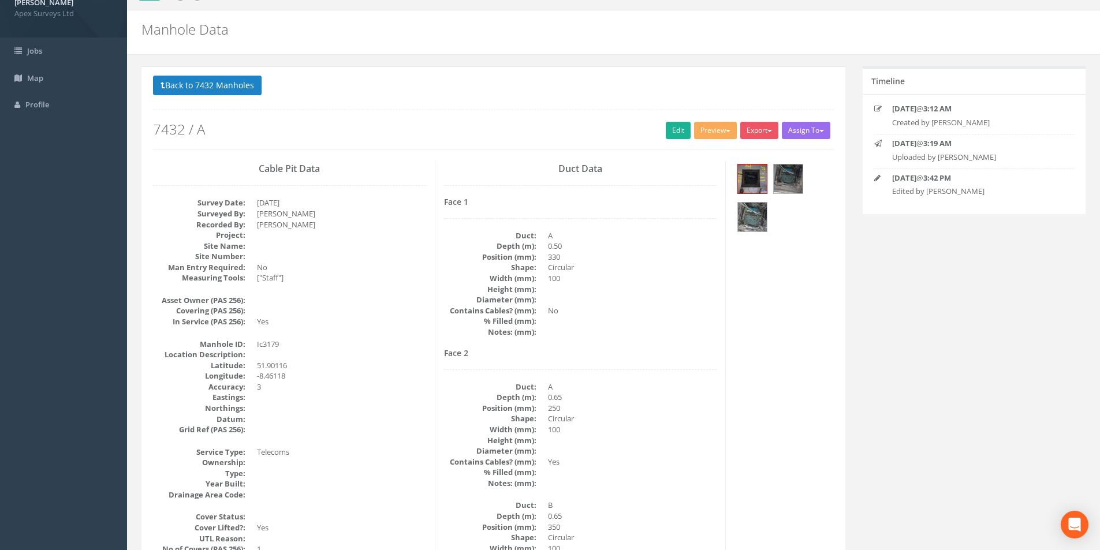
scroll to position [0, 0]
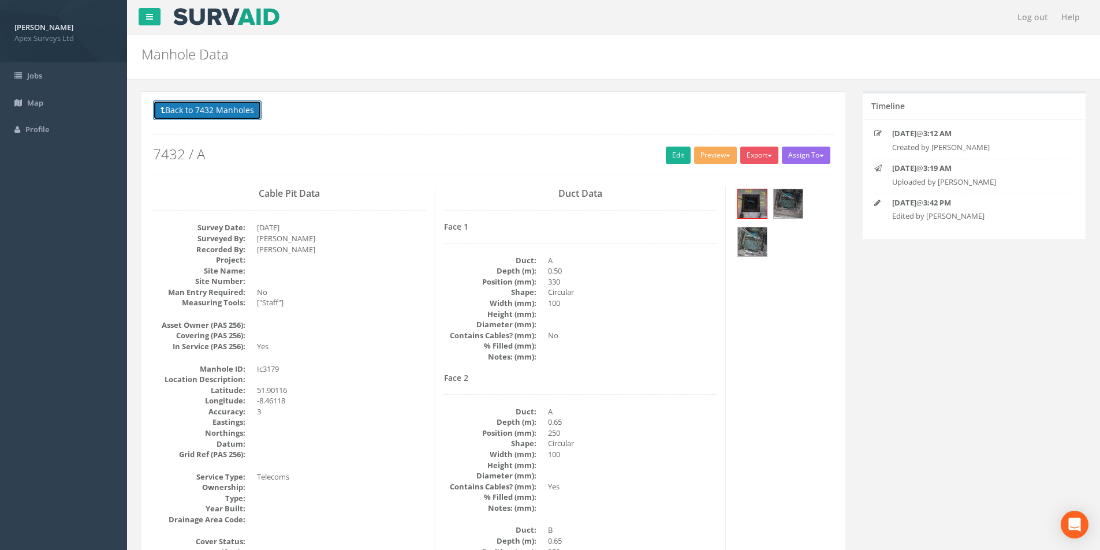
click at [185, 106] on button "Back to 7432 Manholes" at bounding box center [207, 111] width 109 height 20
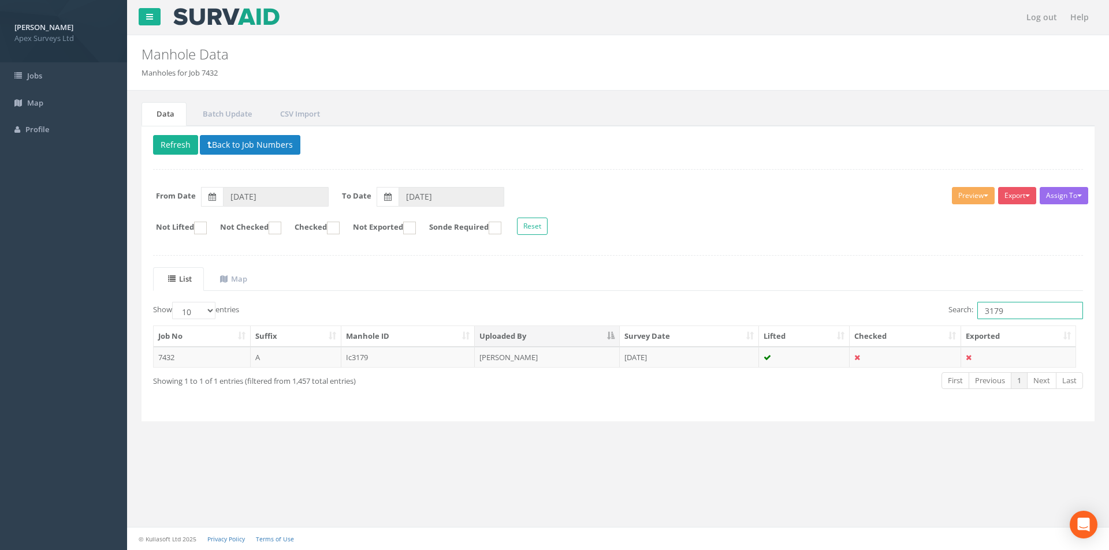
drag, startPoint x: 1035, startPoint y: 314, endPoint x: 984, endPoint y: 314, distance: 50.8
click at [984, 314] on input "3179" at bounding box center [1030, 310] width 106 height 17
type input "3180"
click at [706, 362] on td "[DATE]" at bounding box center [689, 357] width 139 height 21
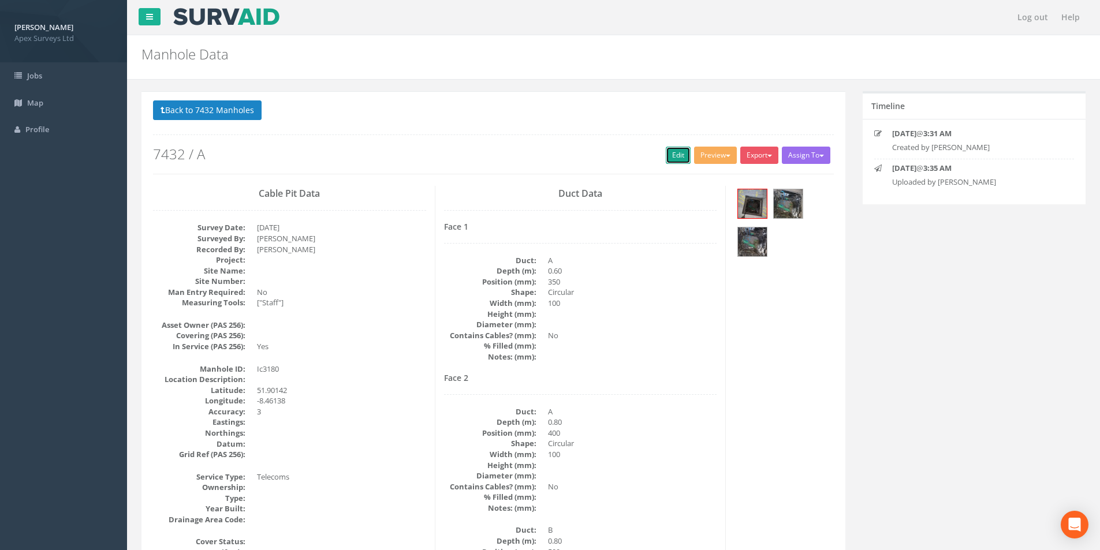
click at [676, 155] on link "Edit" at bounding box center [678, 155] width 25 height 17
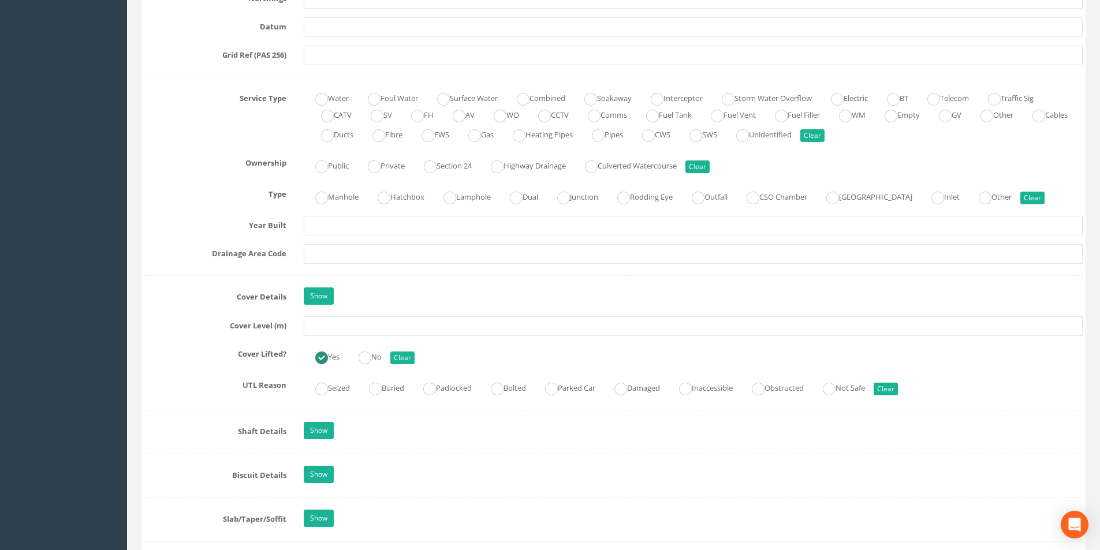
scroll to position [866, 0]
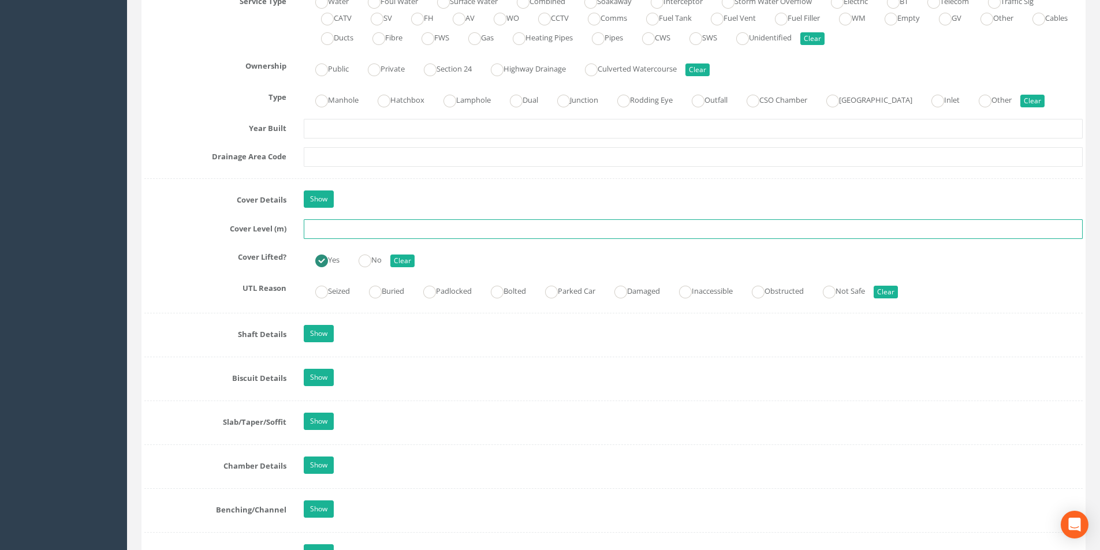
click at [355, 230] on input "text" at bounding box center [693, 229] width 779 height 20
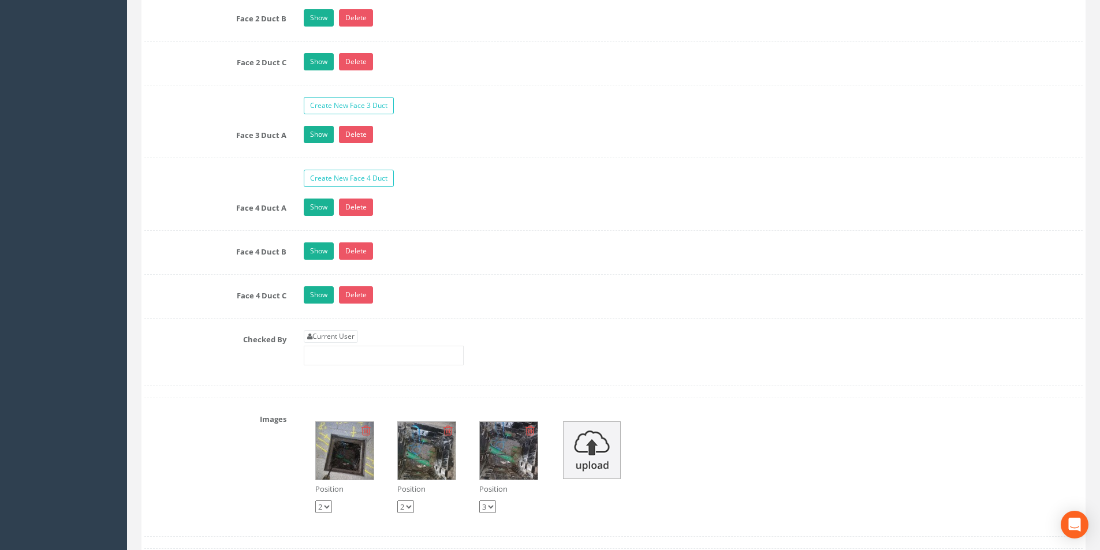
scroll to position [2311, 0]
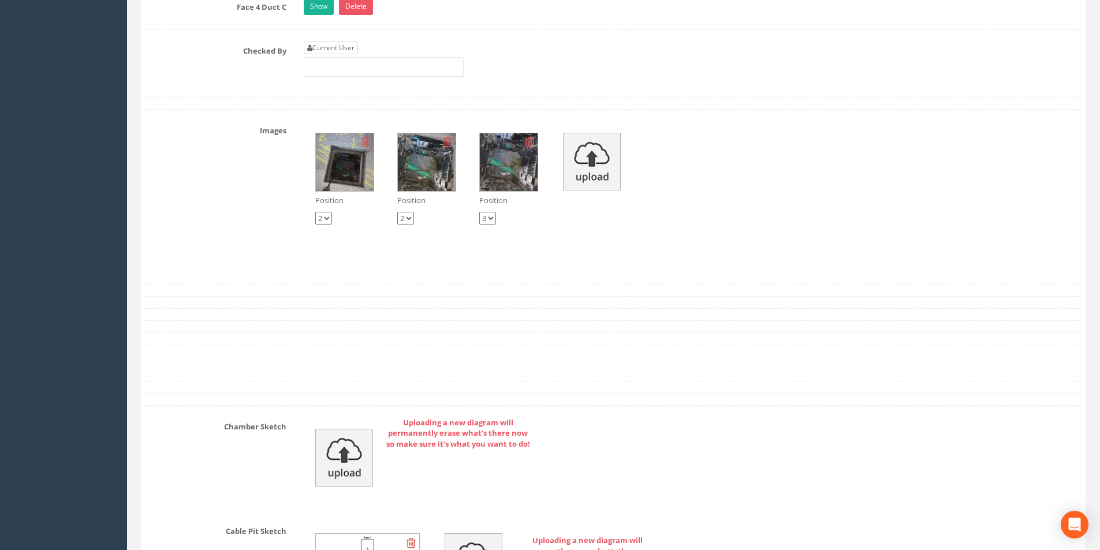
type input "3.80"
click at [333, 51] on link "Current User" at bounding box center [331, 48] width 54 height 13
type input "[PERSON_NAME]"
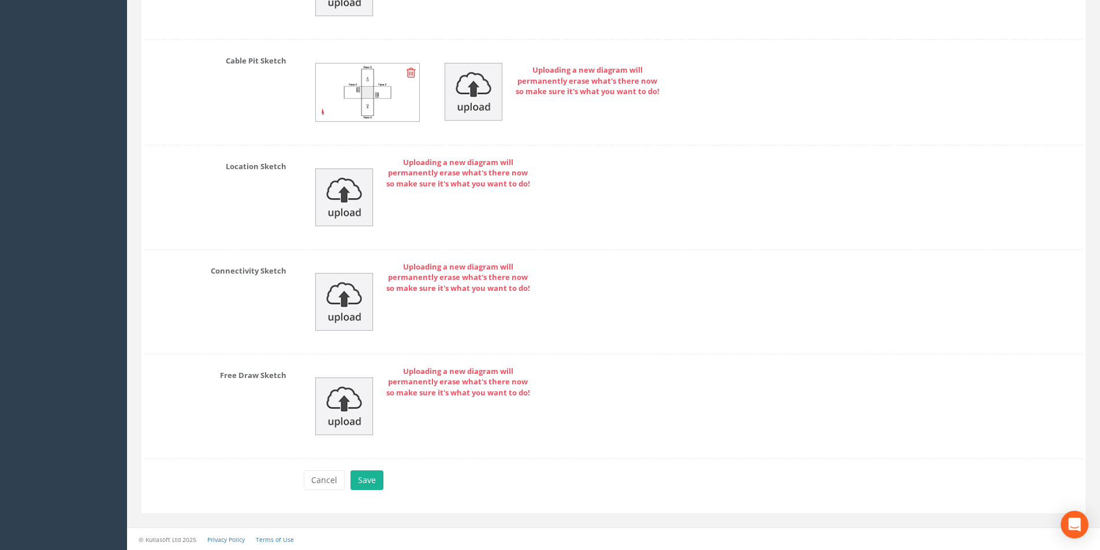
scroll to position [2782, 0]
click at [362, 474] on button "Save" at bounding box center [367, 480] width 33 height 20
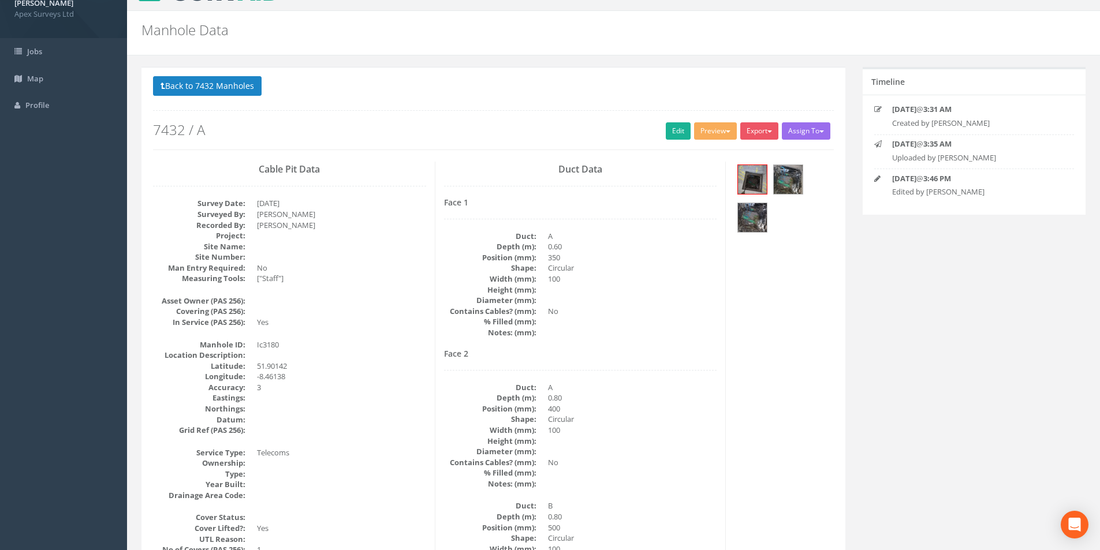
scroll to position [0, 0]
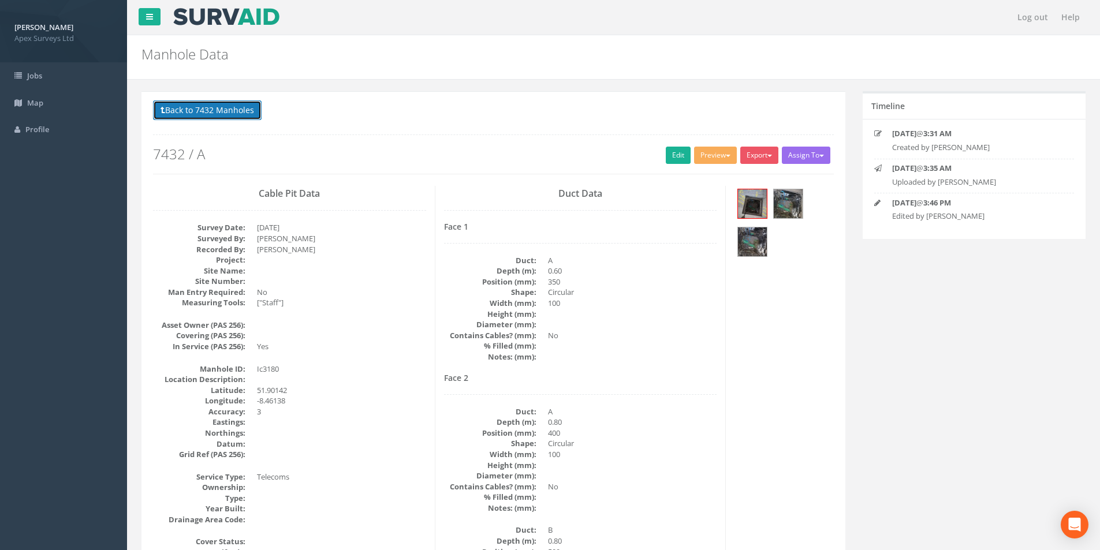
click at [224, 104] on button "Back to 7432 Manholes" at bounding box center [207, 111] width 109 height 20
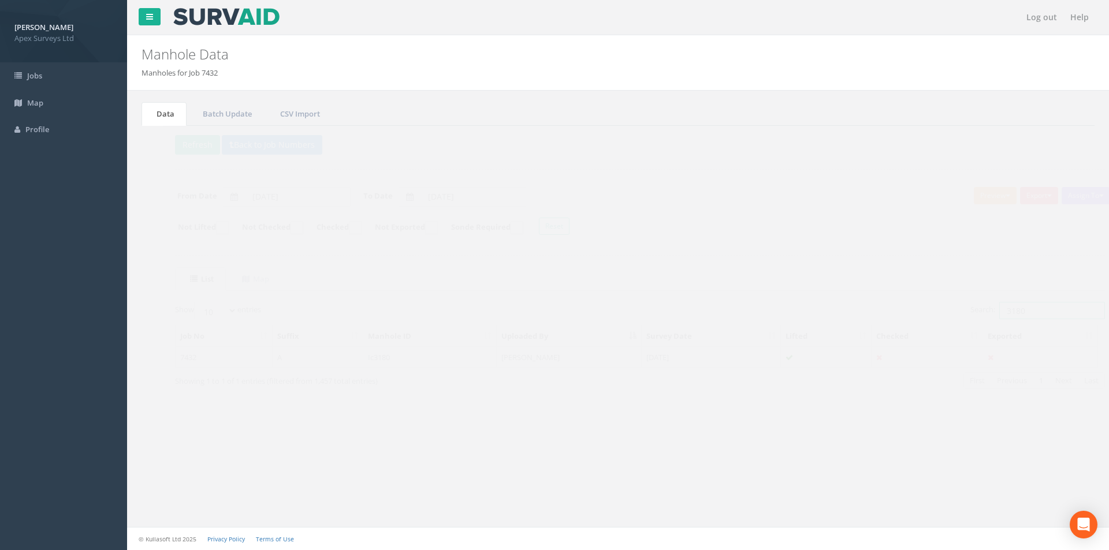
drag, startPoint x: 1009, startPoint y: 315, endPoint x: 981, endPoint y: 314, distance: 27.7
click at [981, 314] on input "3180" at bounding box center [1030, 310] width 106 height 17
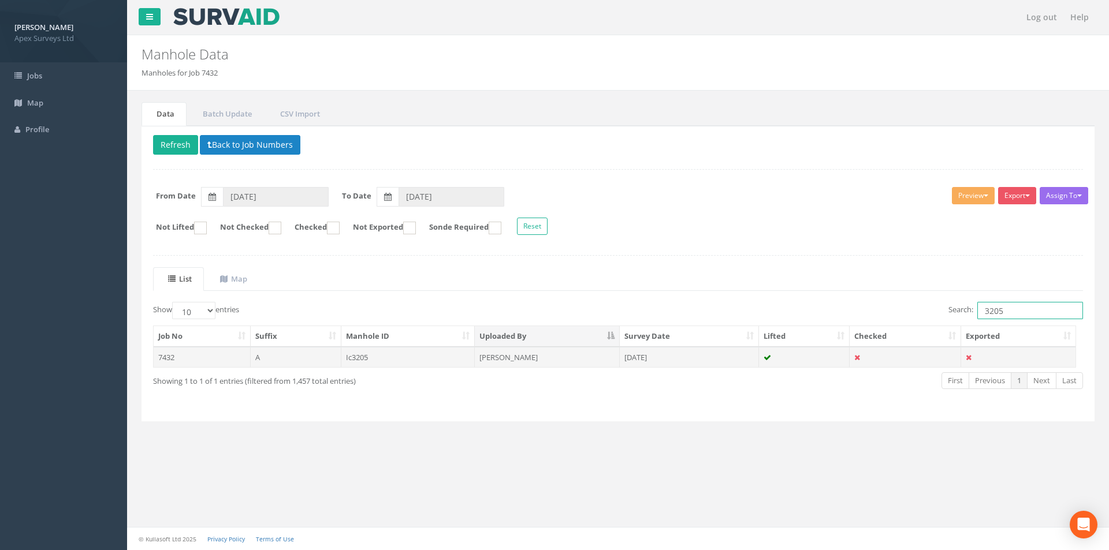
type input "3205"
click at [564, 356] on td "[PERSON_NAME]" at bounding box center [547, 357] width 145 height 21
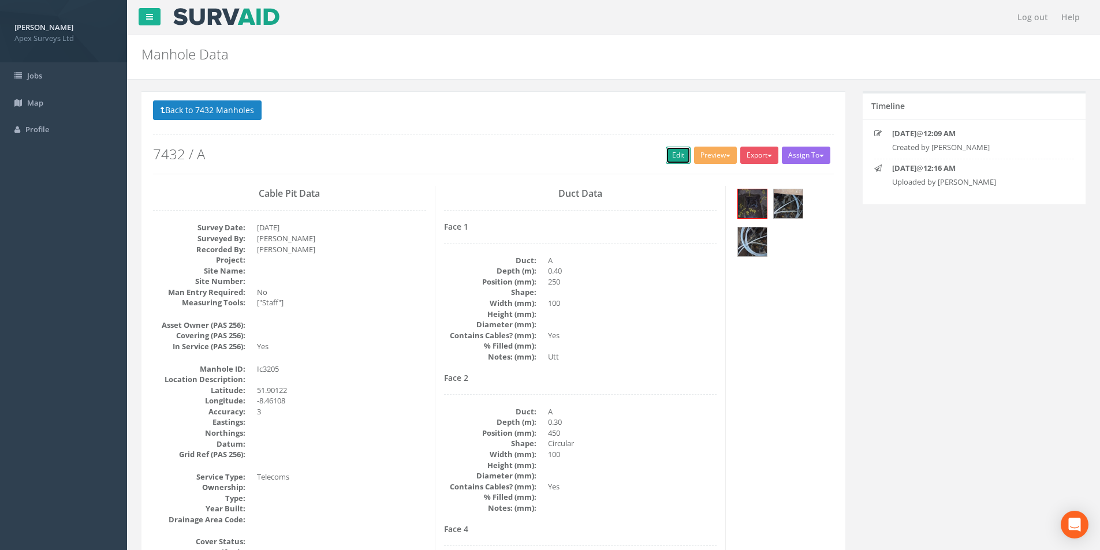
click at [675, 154] on link "Edit" at bounding box center [678, 155] width 25 height 17
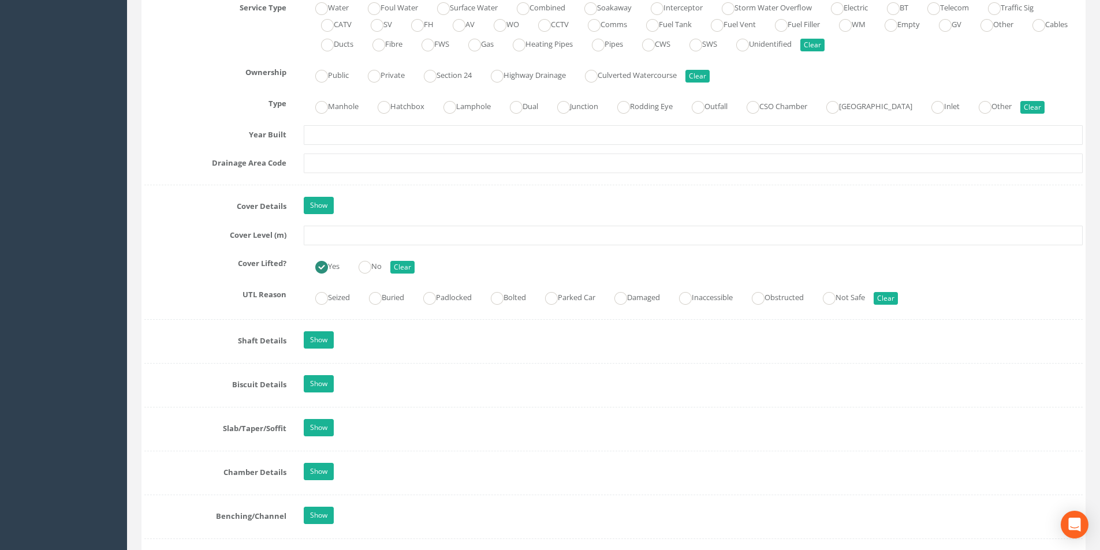
scroll to position [866, 0]
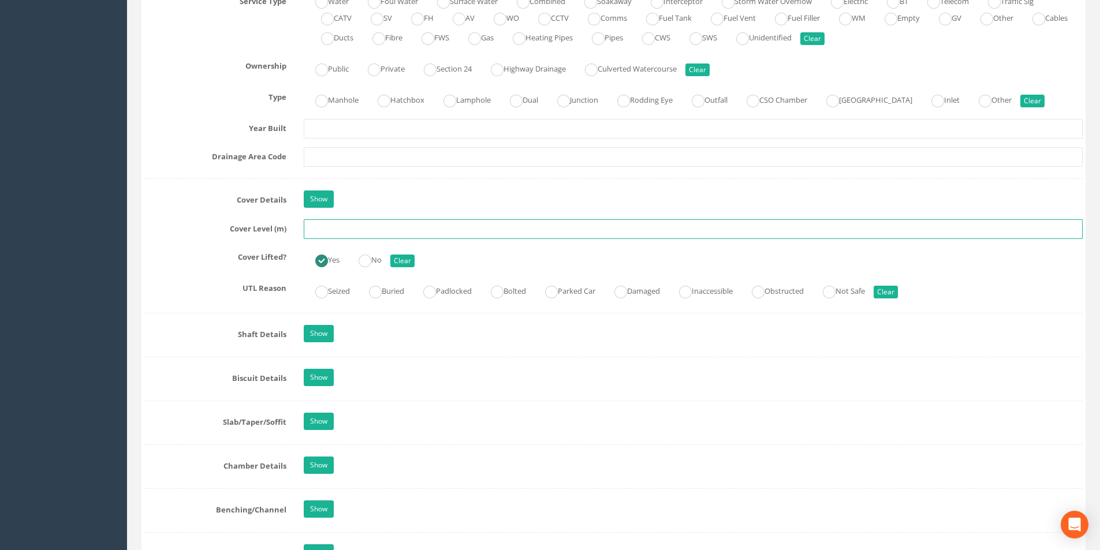
click at [362, 230] on input "text" at bounding box center [693, 229] width 779 height 20
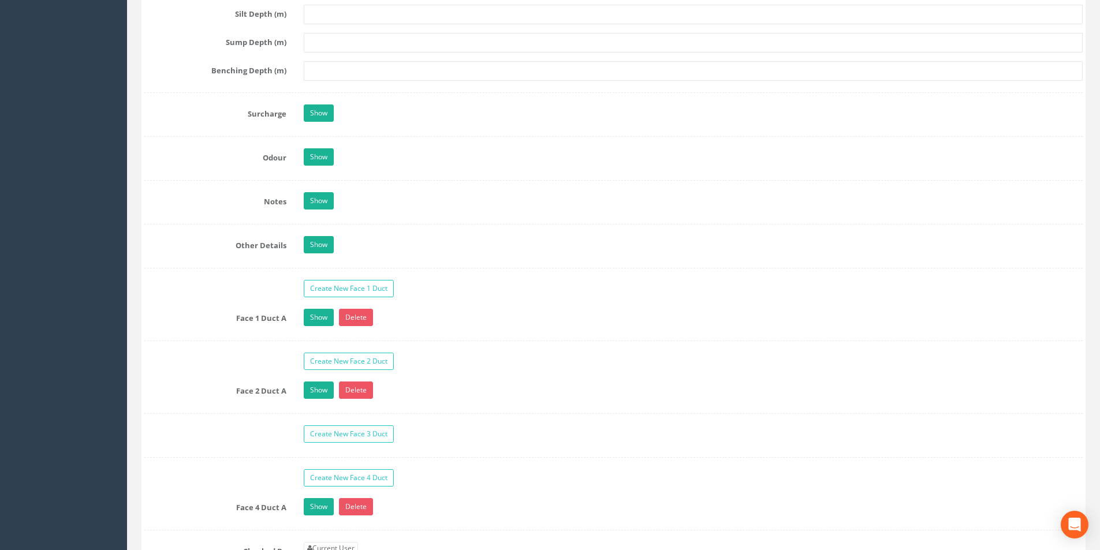
scroll to position [1791, 0]
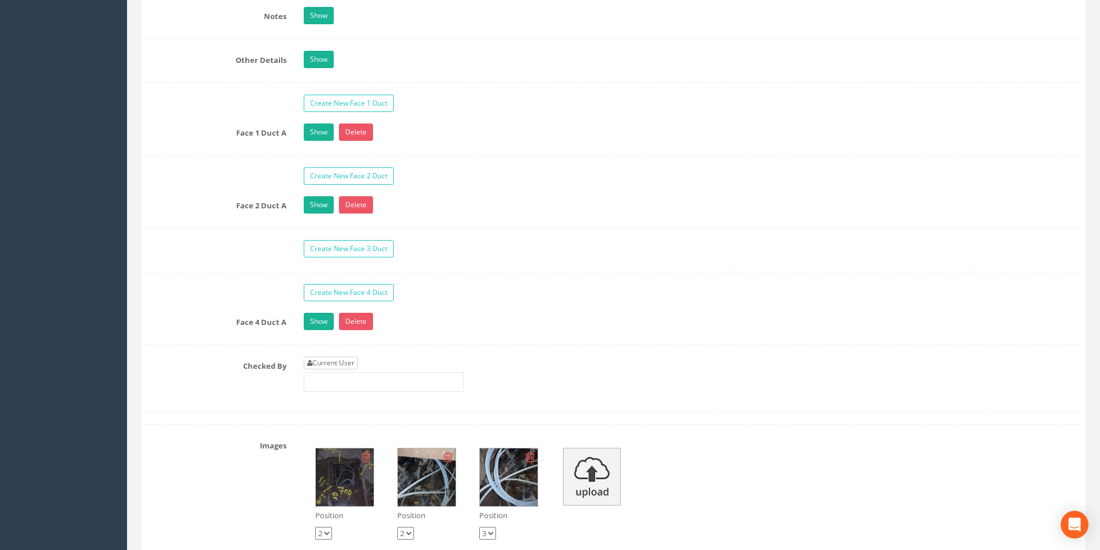
type input "4.14"
click at [339, 365] on link "Current User" at bounding box center [331, 363] width 54 height 13
type input "[PERSON_NAME]"
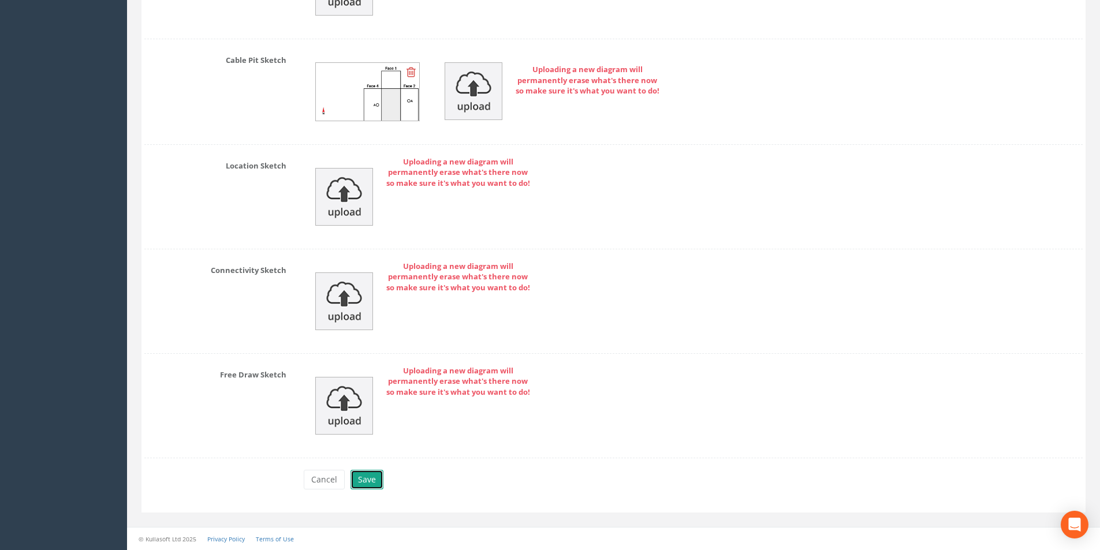
click at [374, 480] on button "Save" at bounding box center [367, 480] width 33 height 20
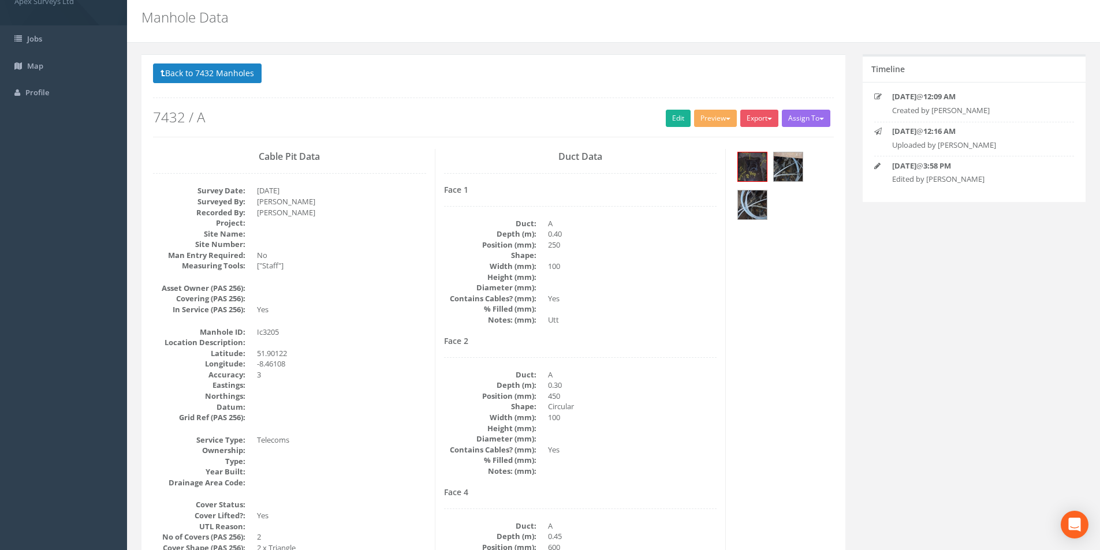
scroll to position [0, 0]
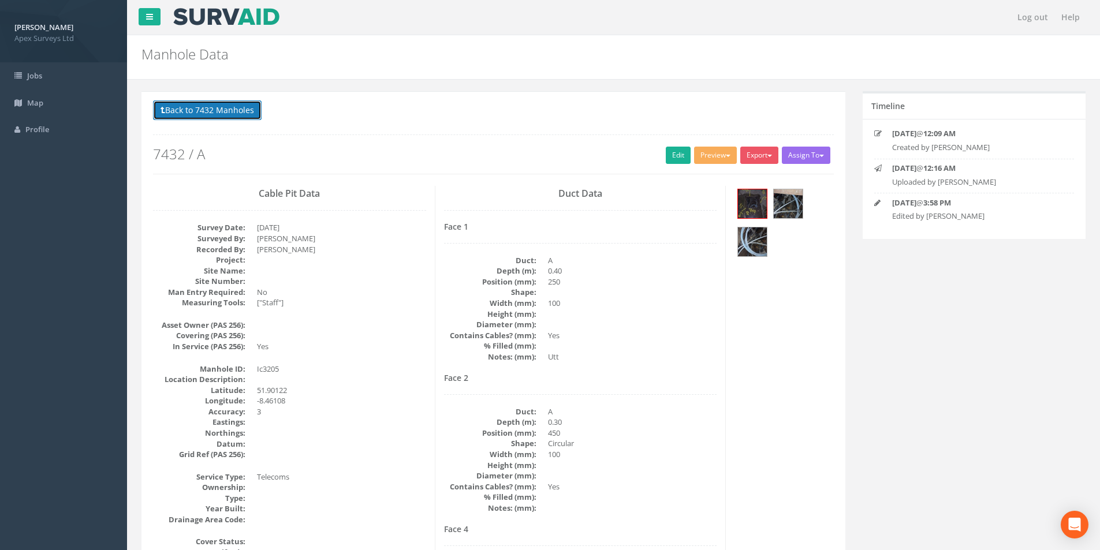
click at [177, 112] on button "Back to 7432 Manholes" at bounding box center [207, 111] width 109 height 20
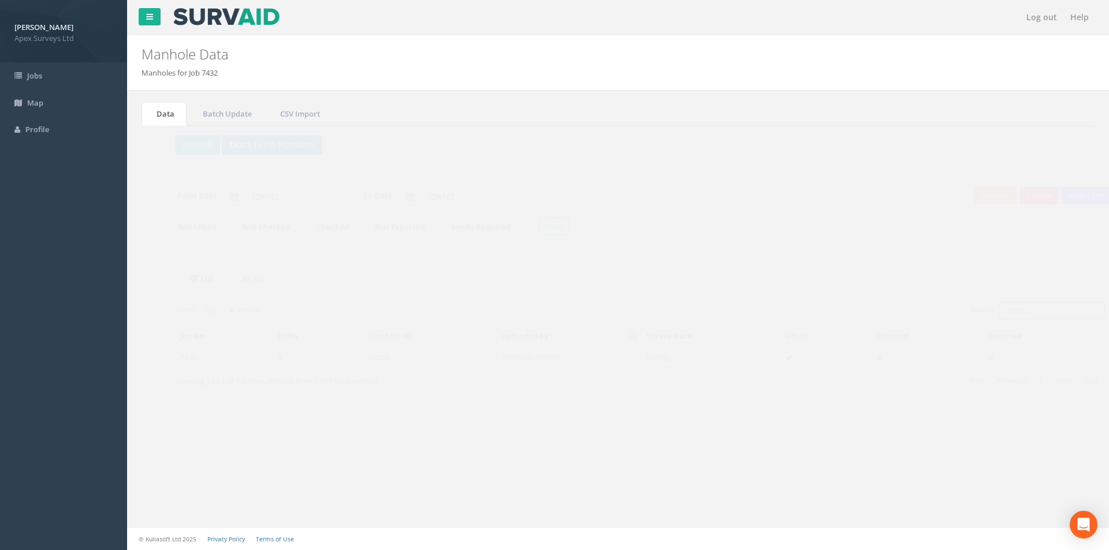
click at [1004, 310] on input "3205" at bounding box center [1030, 310] width 106 height 17
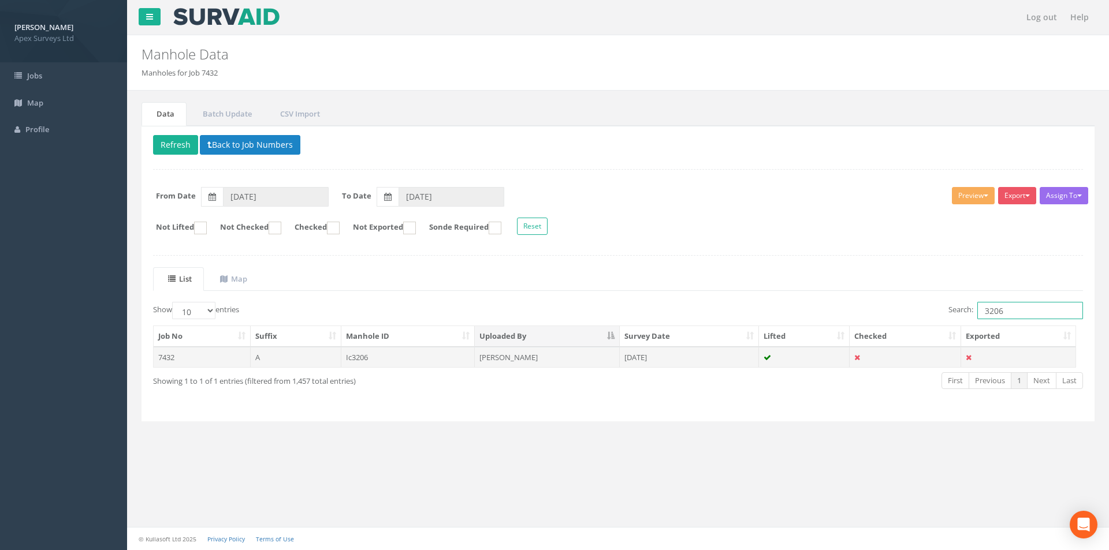
type input "3206"
click at [585, 362] on td "[PERSON_NAME]" at bounding box center [547, 357] width 145 height 21
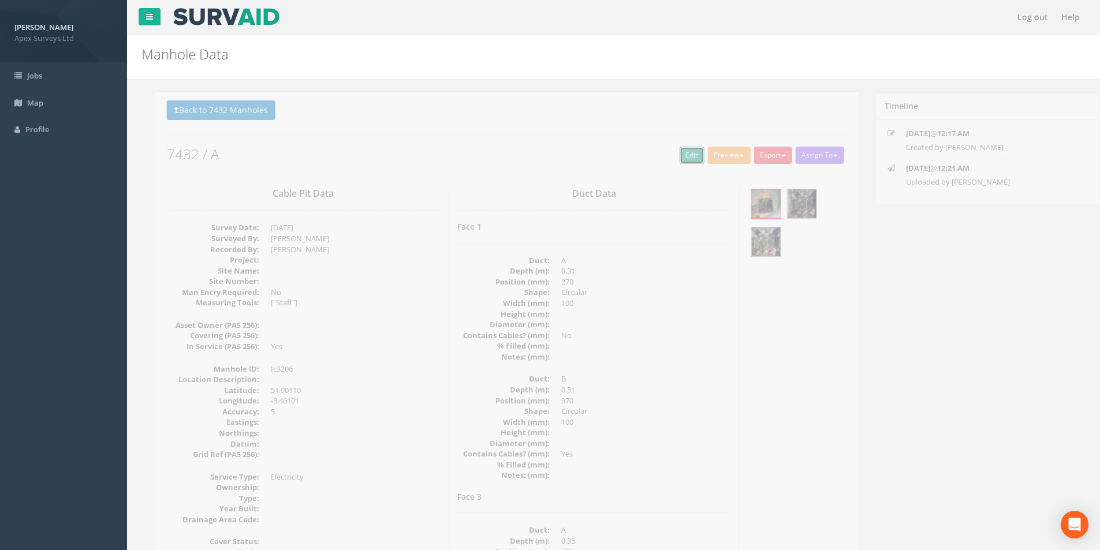
click at [666, 153] on link "Edit" at bounding box center [678, 155] width 25 height 17
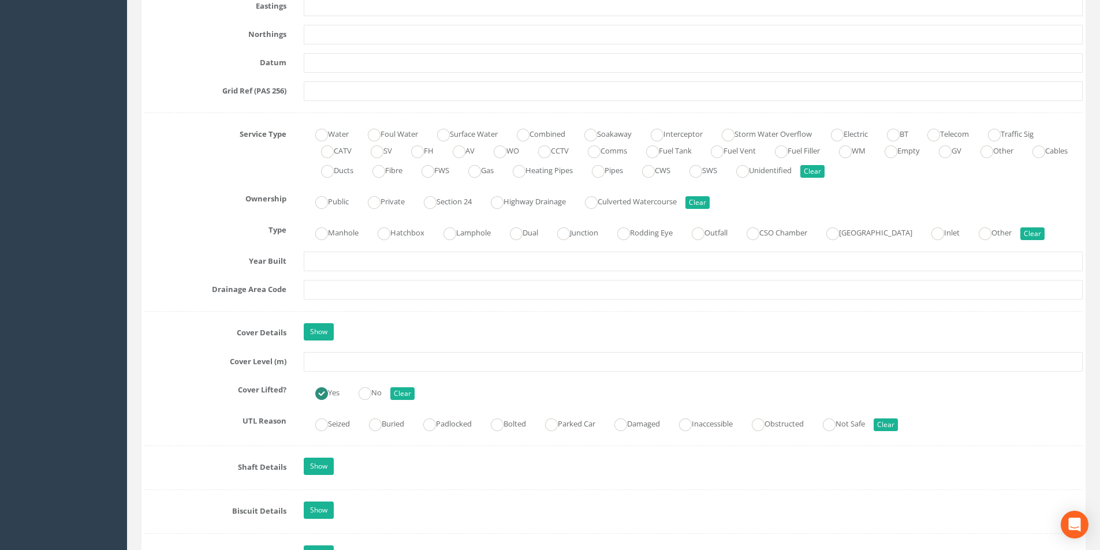
scroll to position [809, 0]
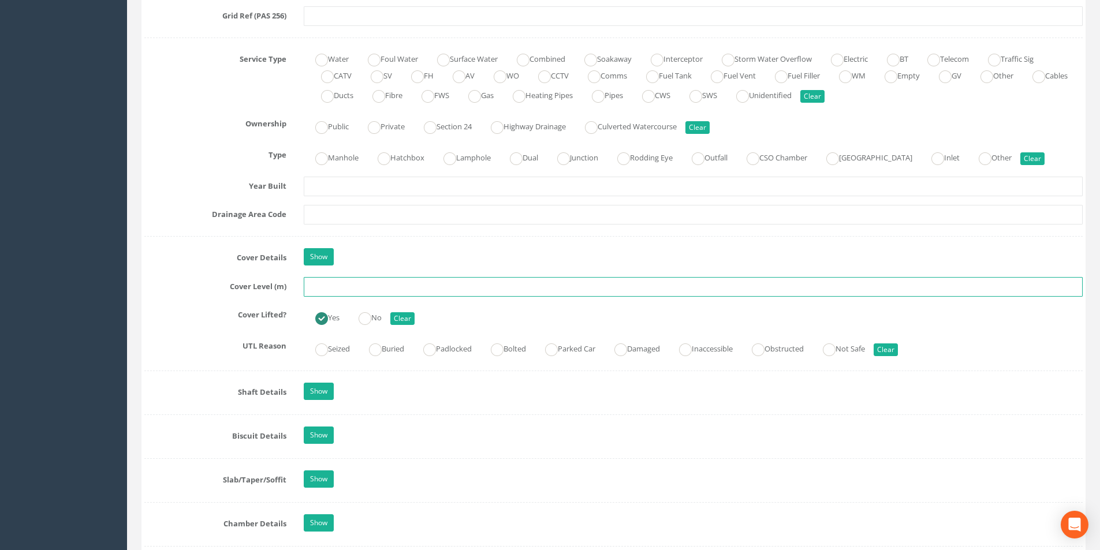
click at [380, 286] on input "text" at bounding box center [693, 287] width 779 height 20
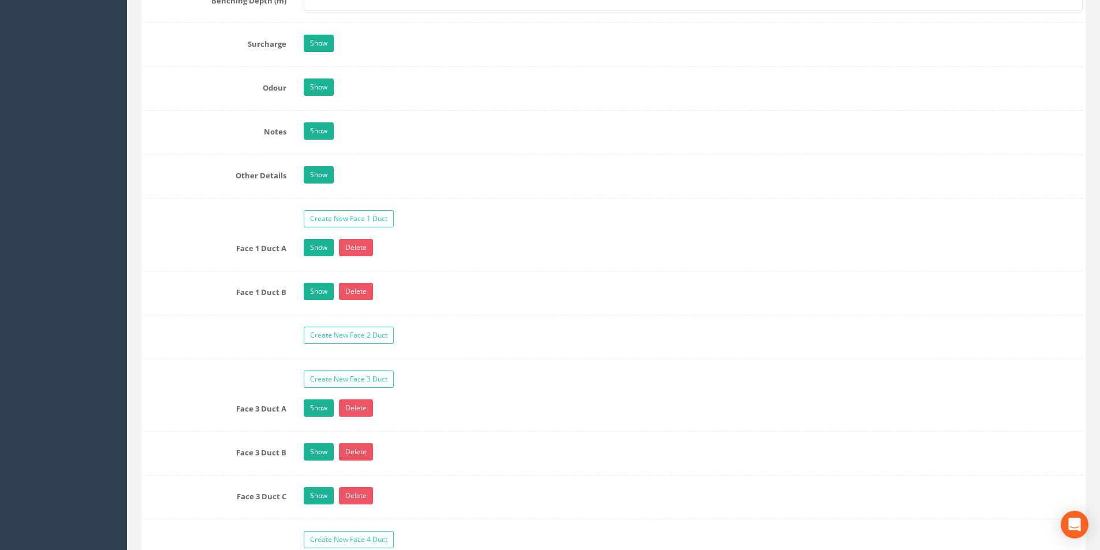
scroll to position [1964, 0]
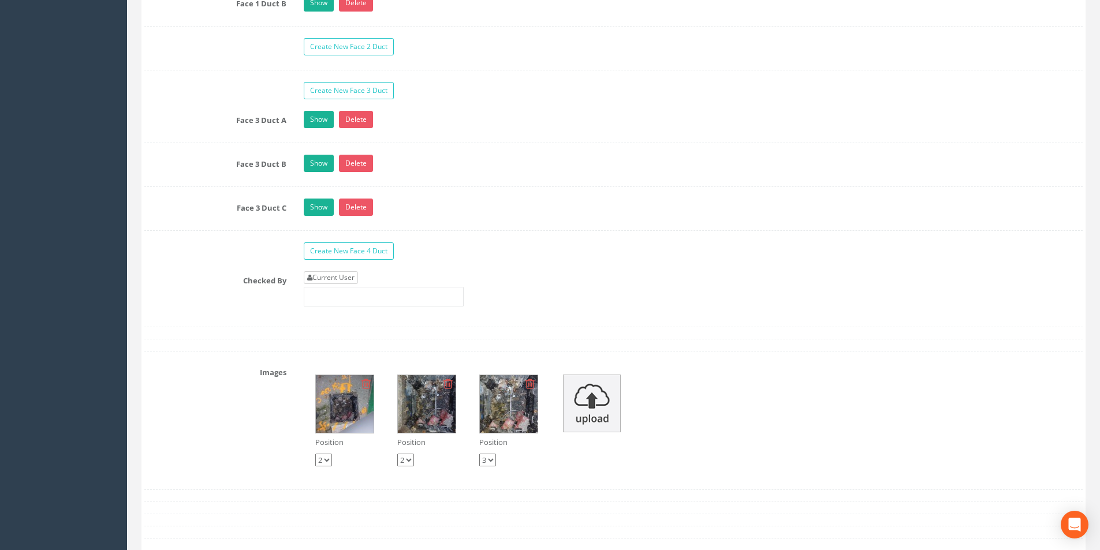
type input "4.20"
click at [327, 278] on link "Current User" at bounding box center [331, 277] width 54 height 13
type input "[PERSON_NAME]"
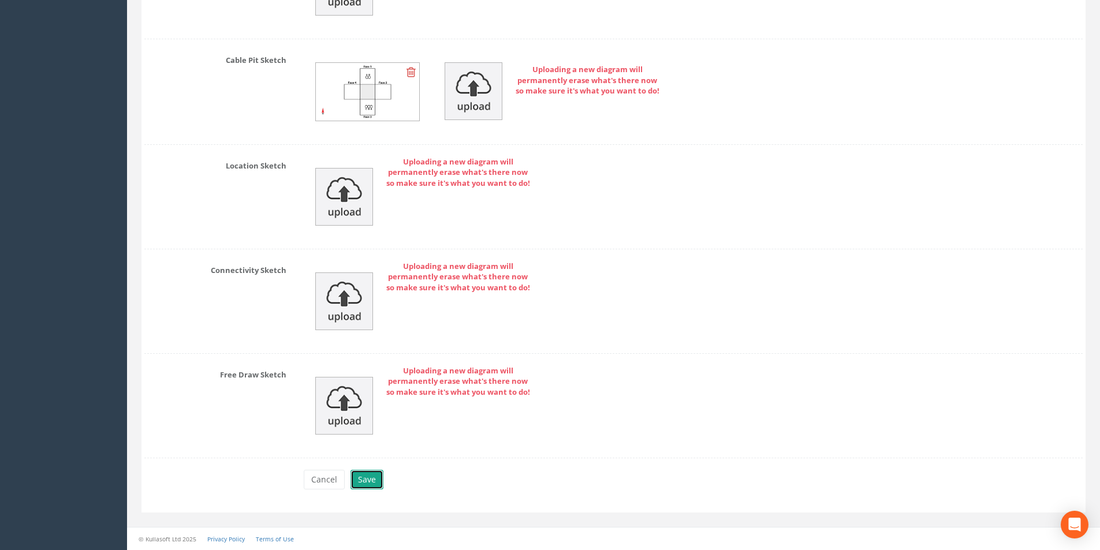
click at [376, 487] on button "Save" at bounding box center [367, 480] width 33 height 20
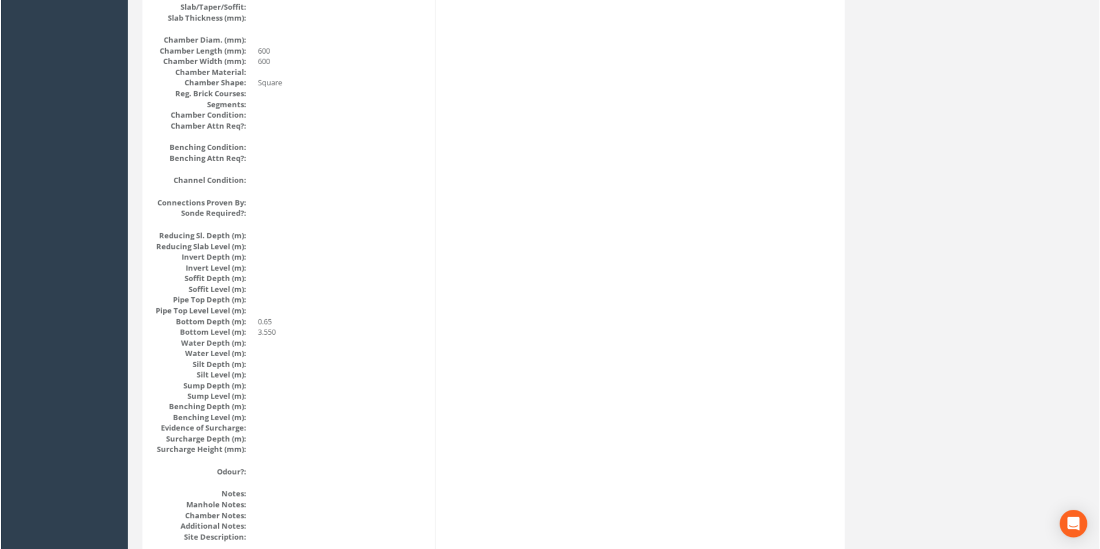
scroll to position [1000, 0]
